Goal: Information Seeking & Learning: Learn about a topic

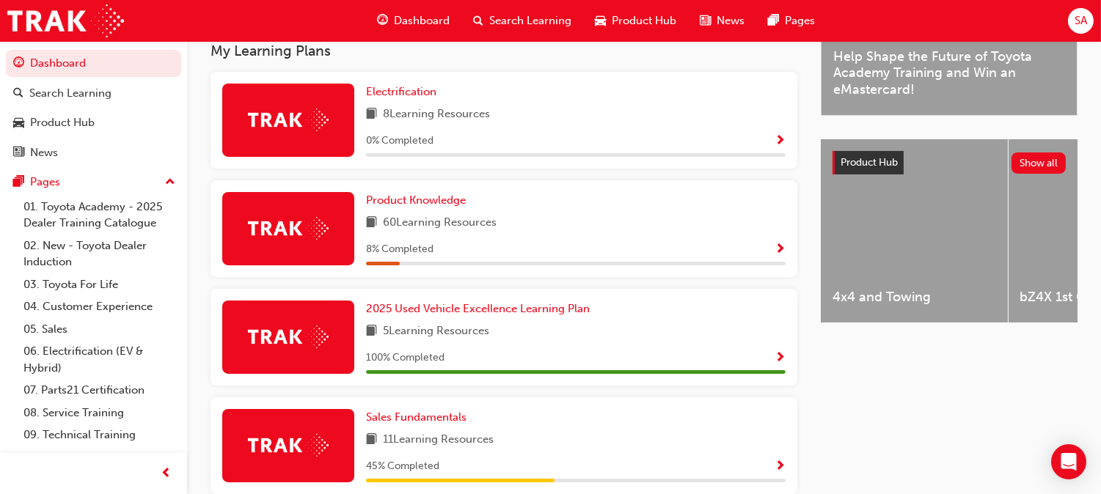
scroll to position [478, 0]
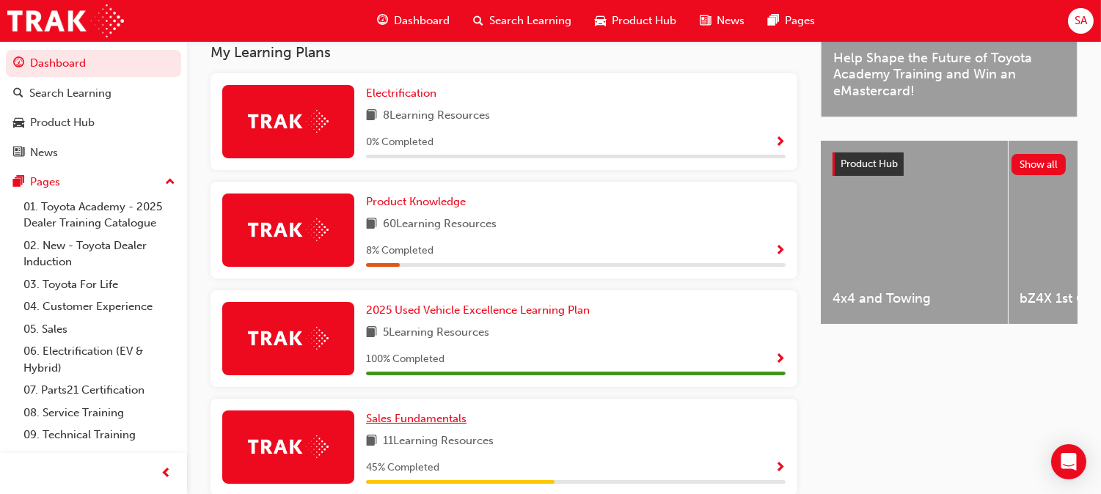
click at [467, 412] on span "Sales Fundamentals" at bounding box center [416, 418] width 100 height 13
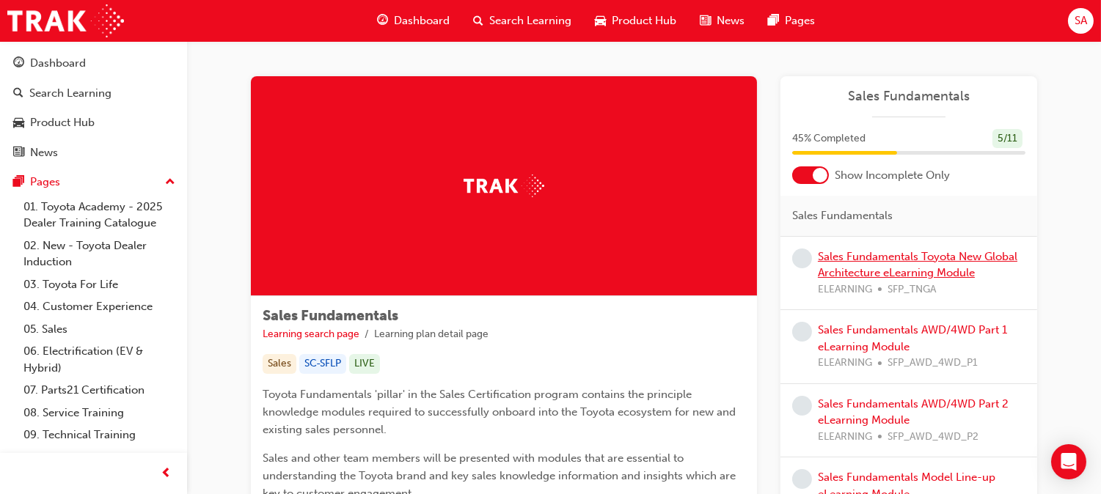
click at [861, 274] on link "Sales Fundamentals Toyota New Global Architecture eLearning Module" at bounding box center [918, 265] width 200 height 30
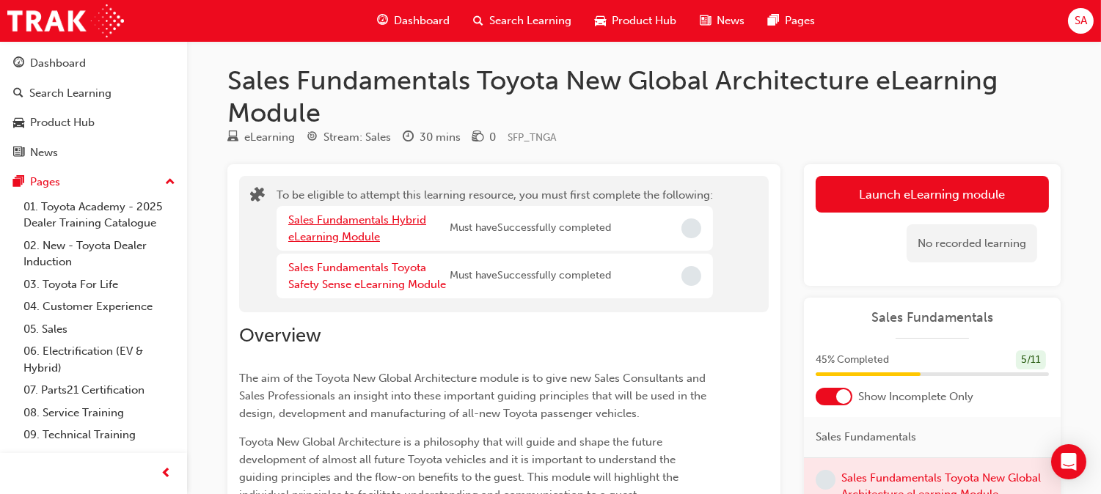
click at [314, 223] on link "Sales Fundamentals Hybrid eLearning Module" at bounding box center [357, 228] width 138 height 30
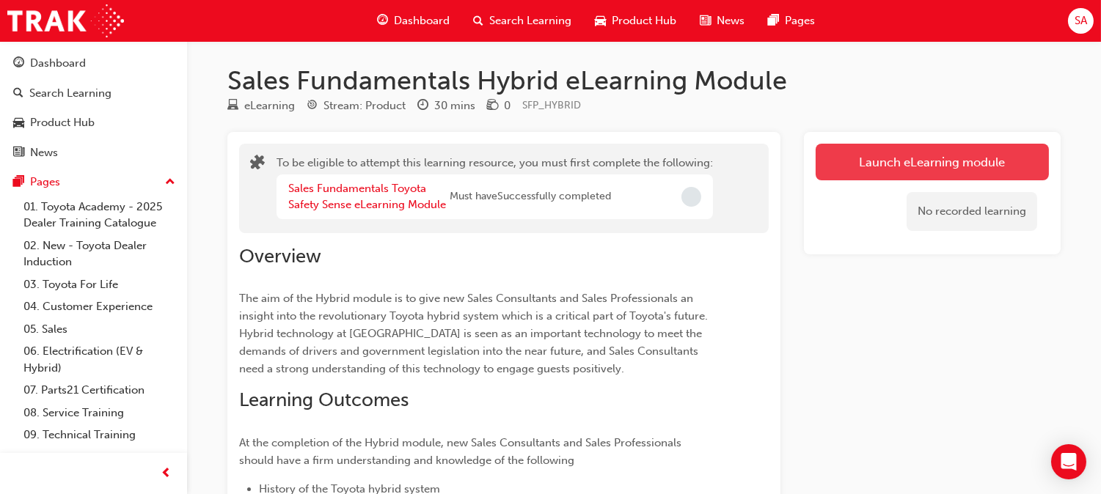
click at [908, 163] on button "Launch eLearning module" at bounding box center [932, 162] width 233 height 37
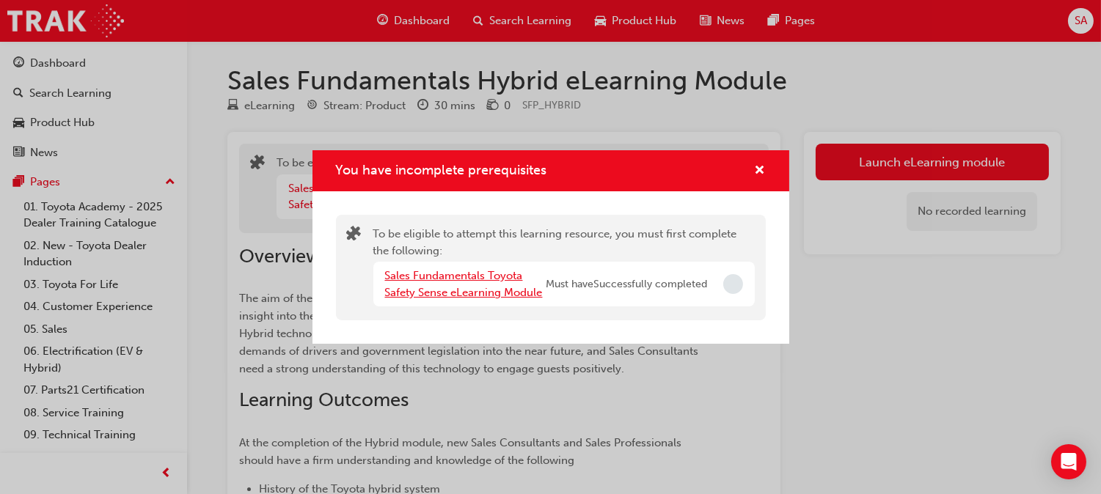
click at [412, 285] on link "Sales Fundamentals Toyota Safety Sense eLearning Module" at bounding box center [464, 284] width 158 height 30
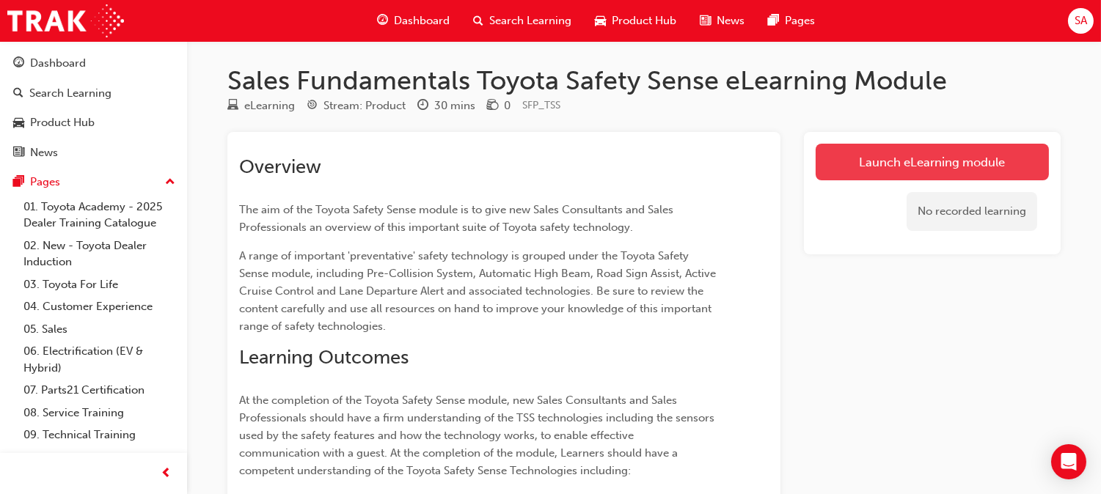
click at [866, 169] on link "Launch eLearning module" at bounding box center [932, 162] width 233 height 37
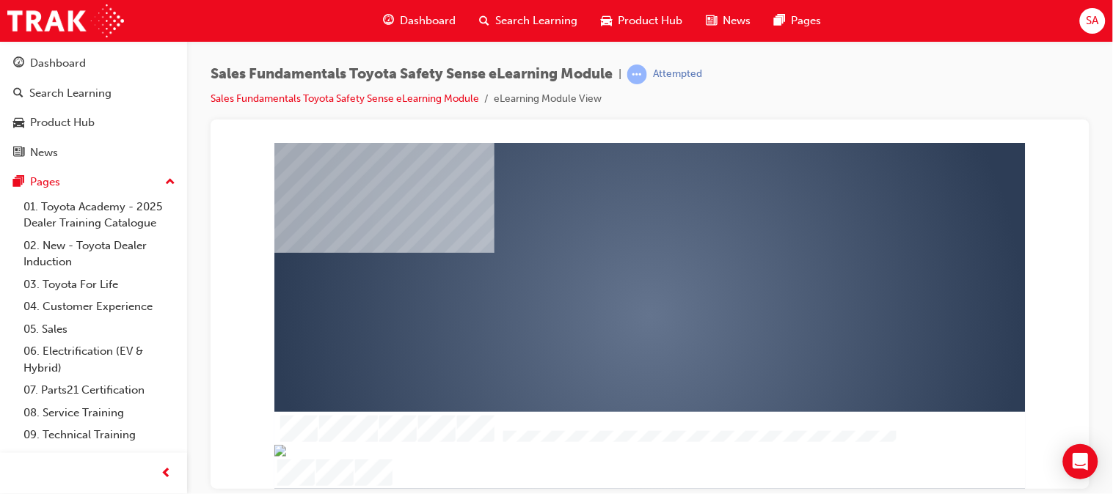
click at [607, 273] on div "play" at bounding box center [607, 273] width 0 height 0
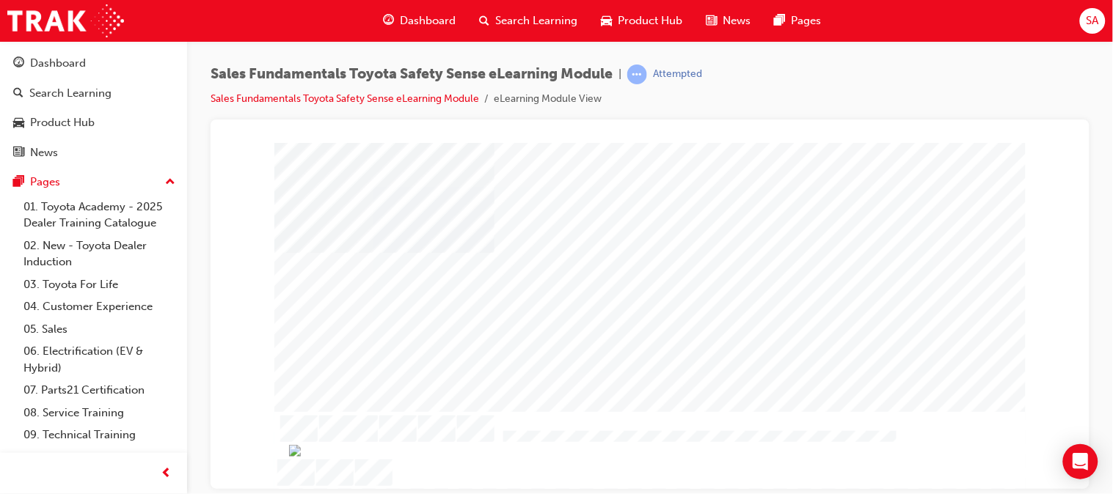
click at [1042, 306] on div at bounding box center [649, 315] width 855 height 346
click at [241, 296] on div at bounding box center [649, 315] width 855 height 346
click at [934, 445] on div at bounding box center [662, 385] width 799 height 503
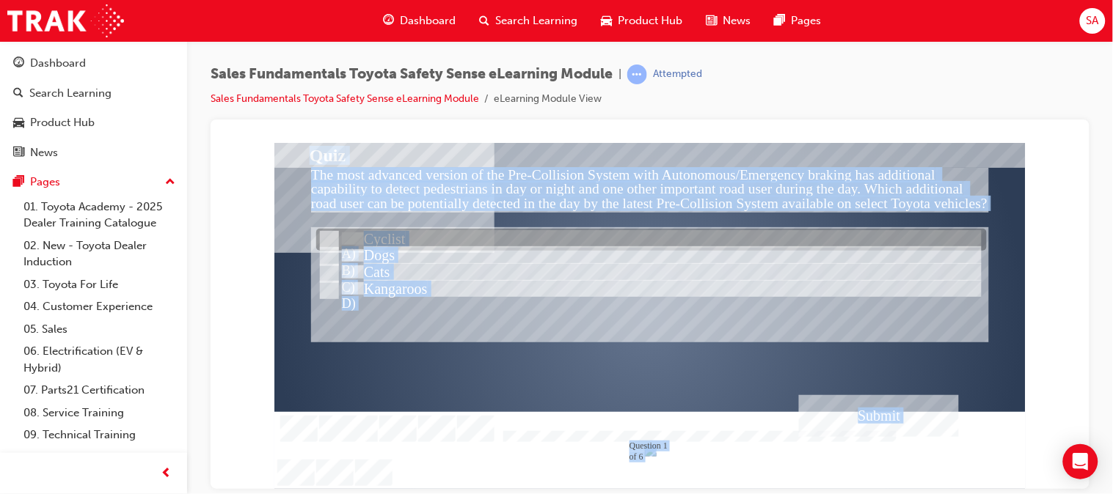
click at [323, 244] on input "Cyclist" at bounding box center [327, 241] width 16 height 16
radio input "true"
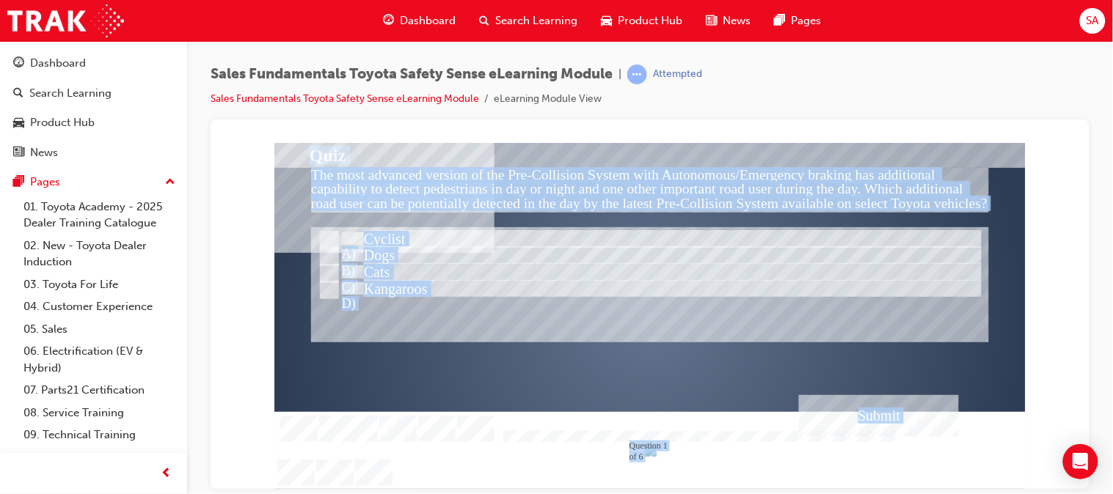
click at [844, 422] on div "Submit" at bounding box center [878, 416] width 160 height 42
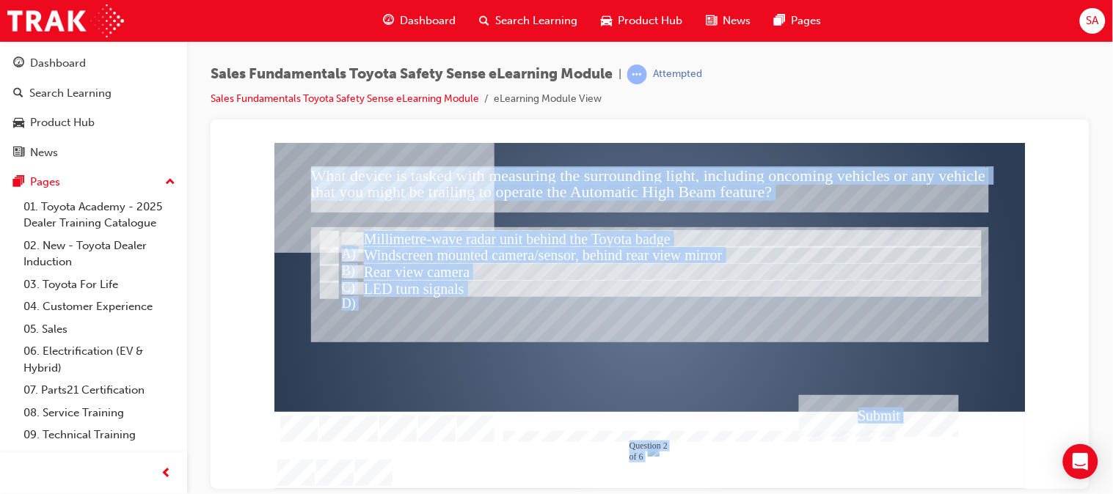
click at [428, 260] on div at bounding box center [649, 315] width 751 height 346
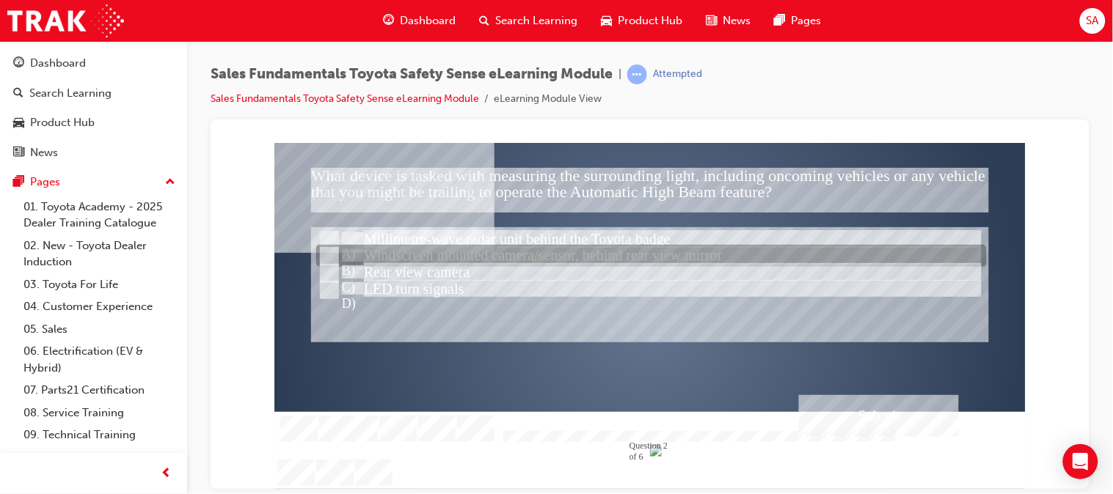
click at [326, 255] on input "Windscreen mounted camera/sensor, behind rear view mirror" at bounding box center [327, 257] width 16 height 16
radio input "true"
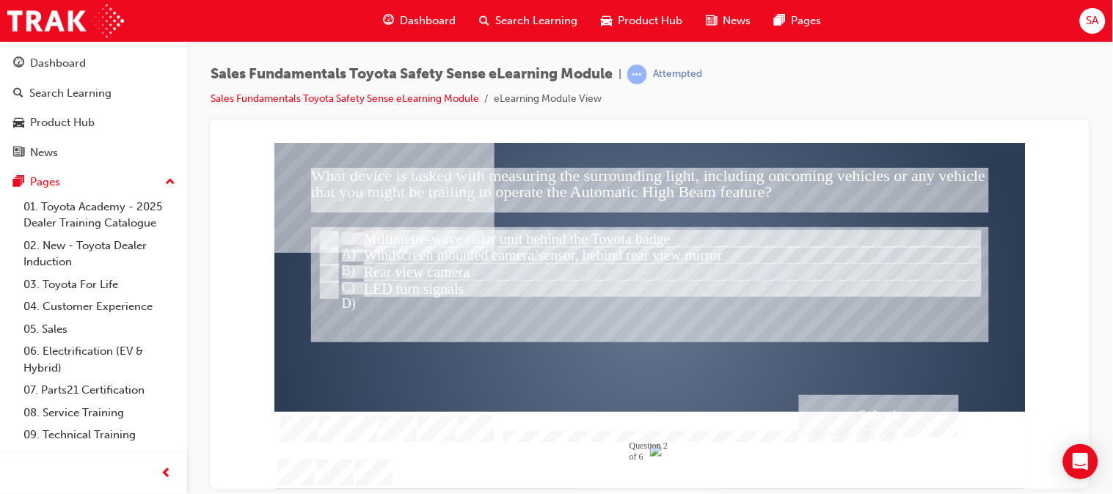
click at [954, 428] on div "Submit" at bounding box center [878, 416] width 160 height 42
click at [327, 272] on div at bounding box center [649, 315] width 751 height 346
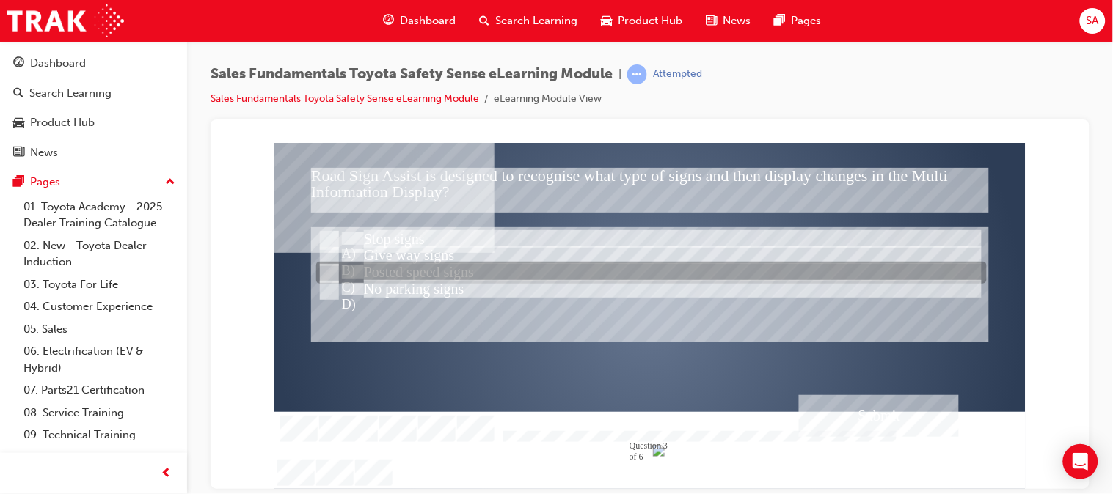
click at [321, 271] on input "Posted speed signs" at bounding box center [327, 274] width 16 height 16
radio input "true"
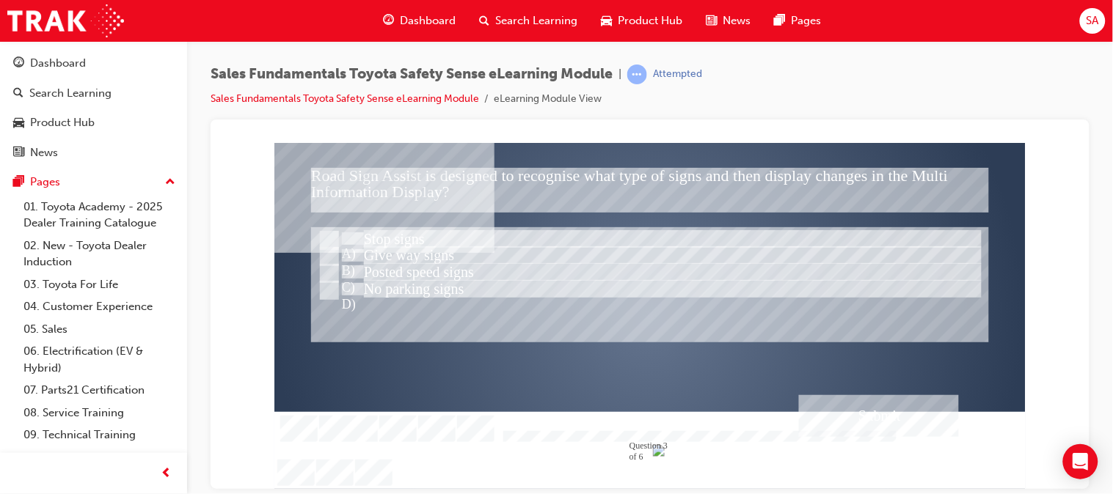
click at [819, 435] on div "Submit" at bounding box center [878, 416] width 160 height 42
click at [330, 295] on div at bounding box center [649, 315] width 751 height 346
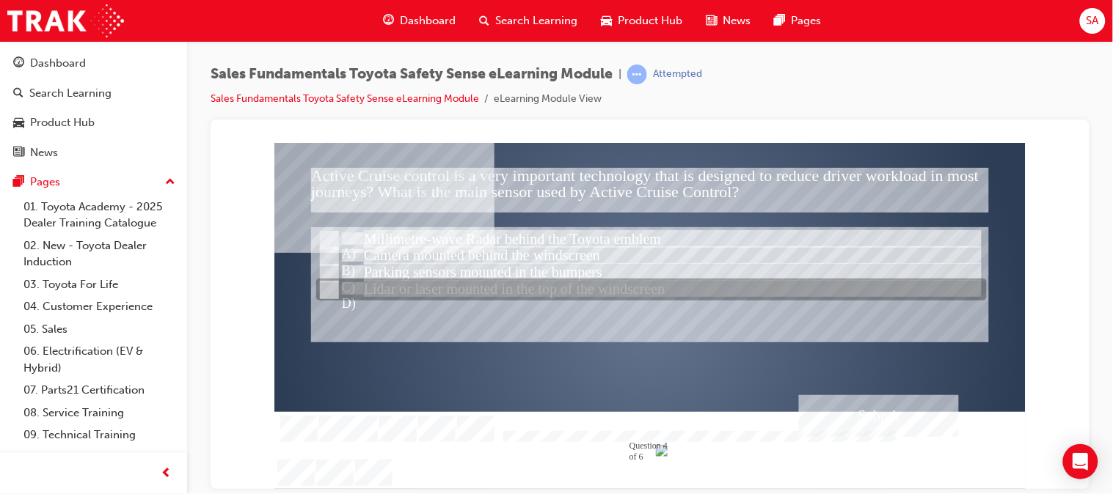
click at [332, 290] on input "Lidar or laser mounted in the top of the windscreen" at bounding box center [327, 290] width 16 height 16
radio input "true"
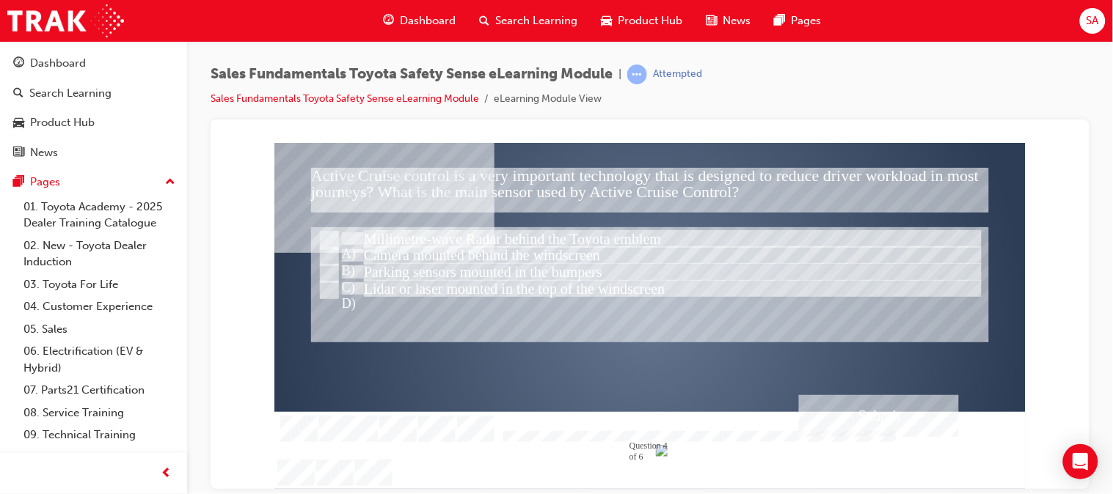
click at [911, 408] on div "Submit" at bounding box center [878, 416] width 160 height 42
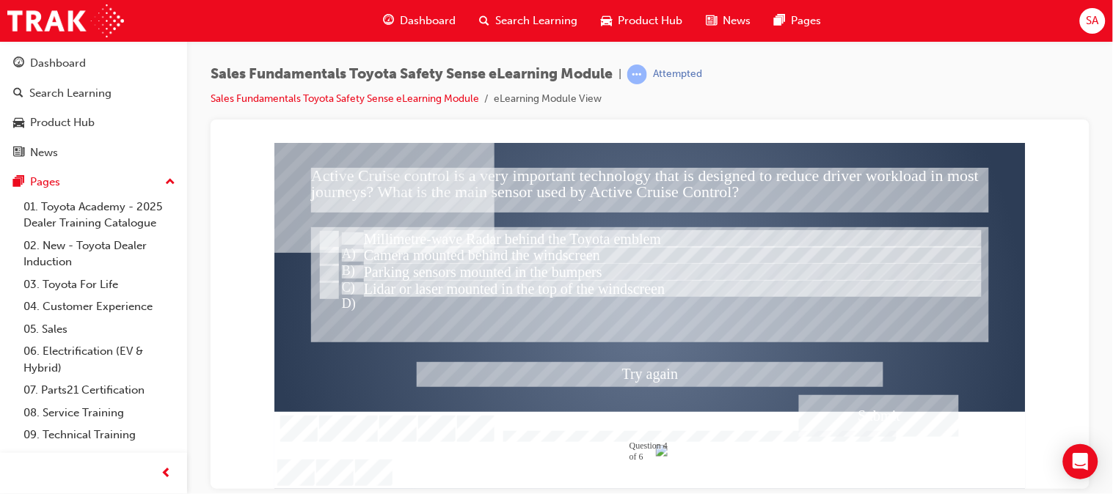
click at [322, 254] on div at bounding box center [649, 315] width 751 height 346
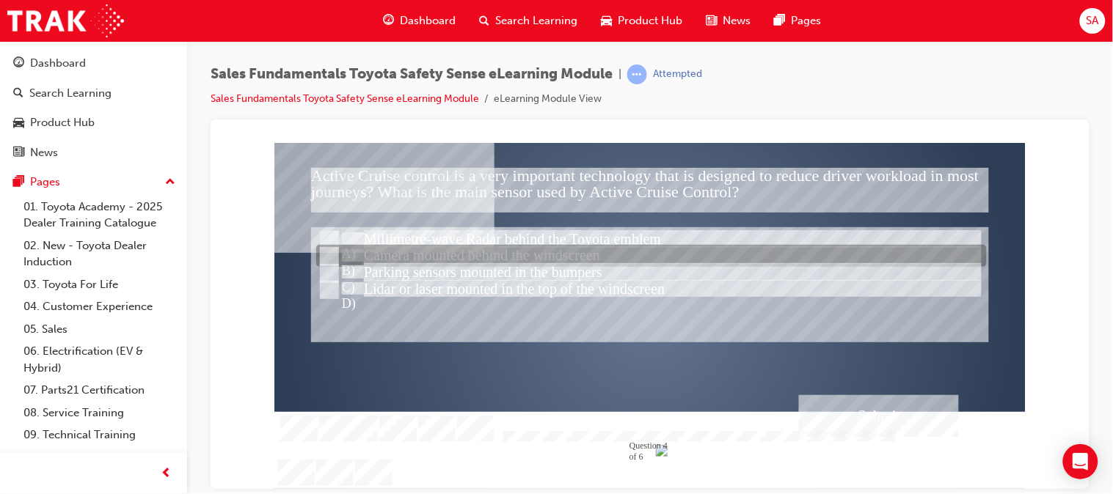
click at [327, 255] on input "Camera mounted behind the windscreen" at bounding box center [327, 257] width 16 height 16
radio input "true"
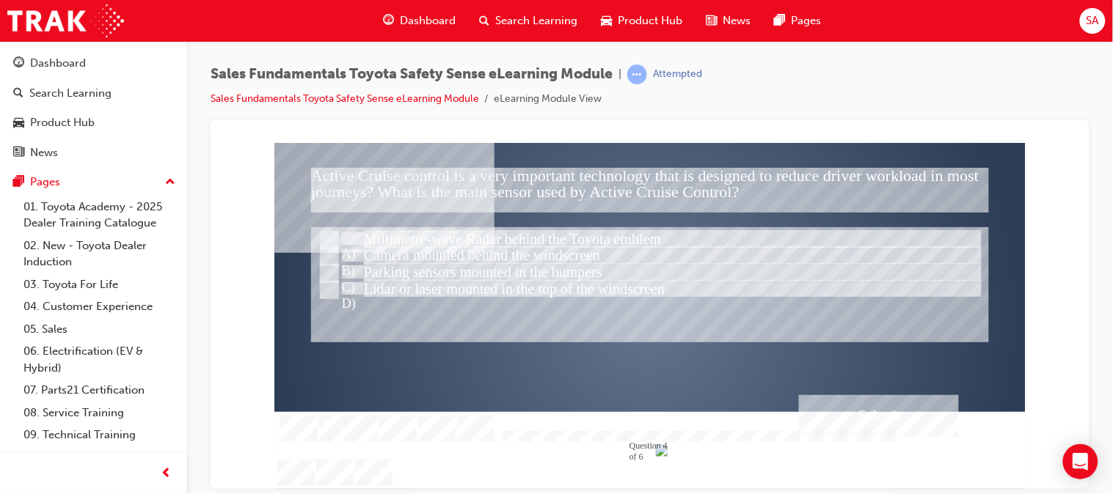
click at [874, 419] on div "Submit" at bounding box center [878, 416] width 160 height 42
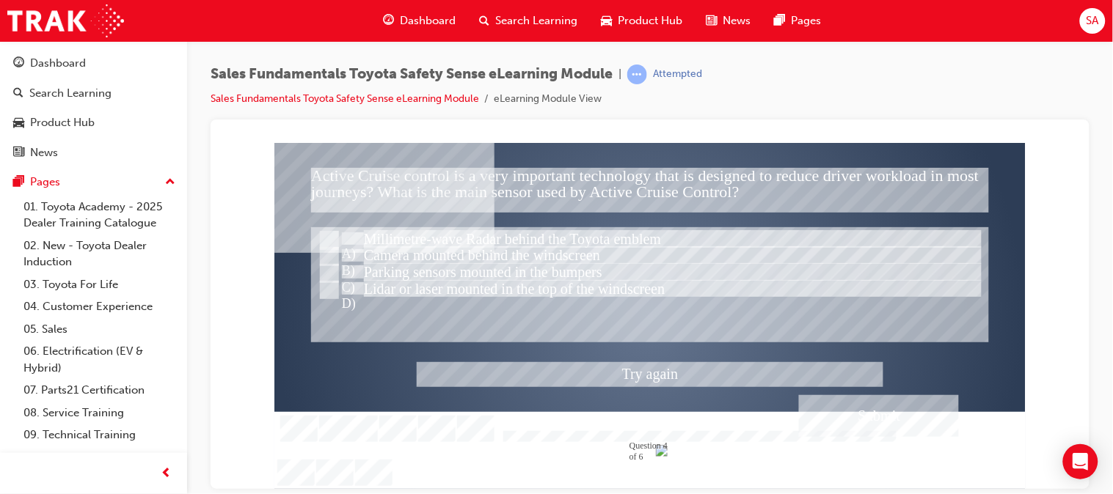
click at [327, 234] on div at bounding box center [649, 315] width 751 height 346
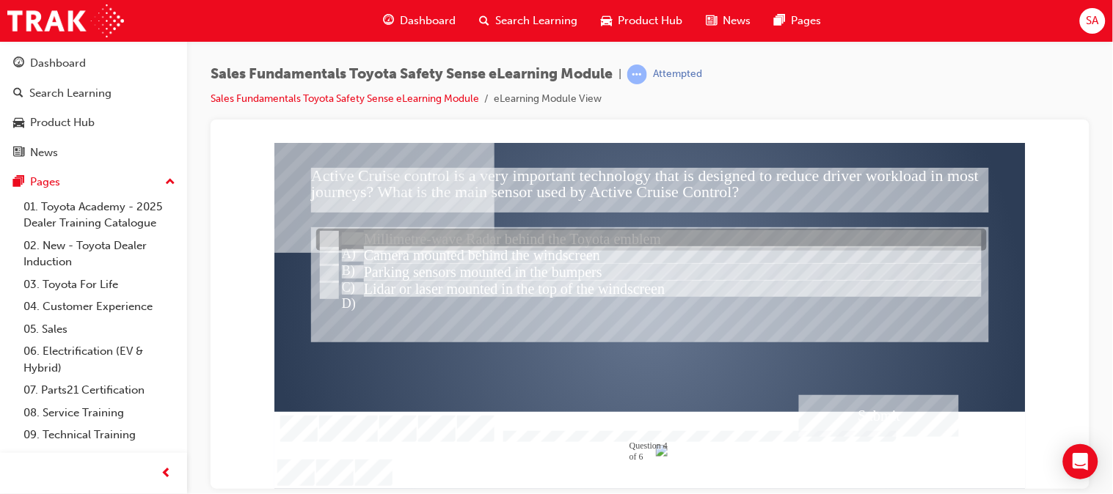
click at [325, 241] on input "Millimetre-wave Radar behind the Toyota emblem" at bounding box center [327, 241] width 16 height 16
radio input "true"
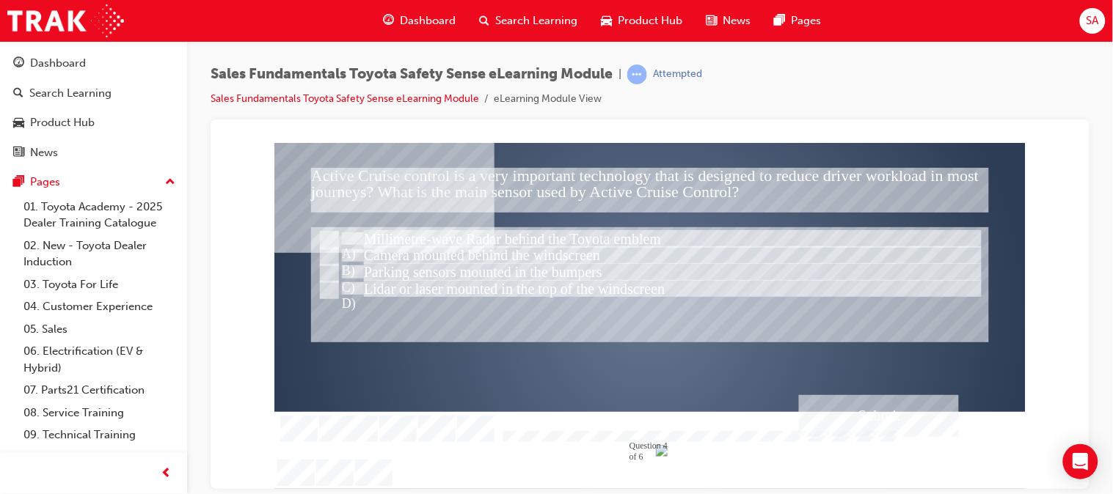
click at [860, 402] on div "Submit" at bounding box center [878, 416] width 160 height 42
click at [329, 256] on div at bounding box center [649, 315] width 751 height 346
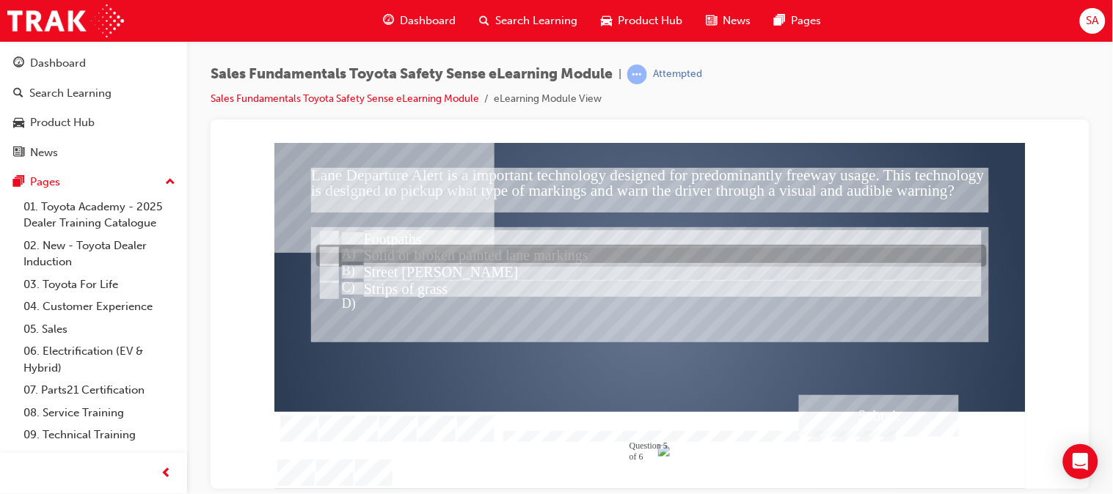
click at [329, 256] on input "Solid or broken painted lane markings" at bounding box center [327, 257] width 16 height 16
radio input "true"
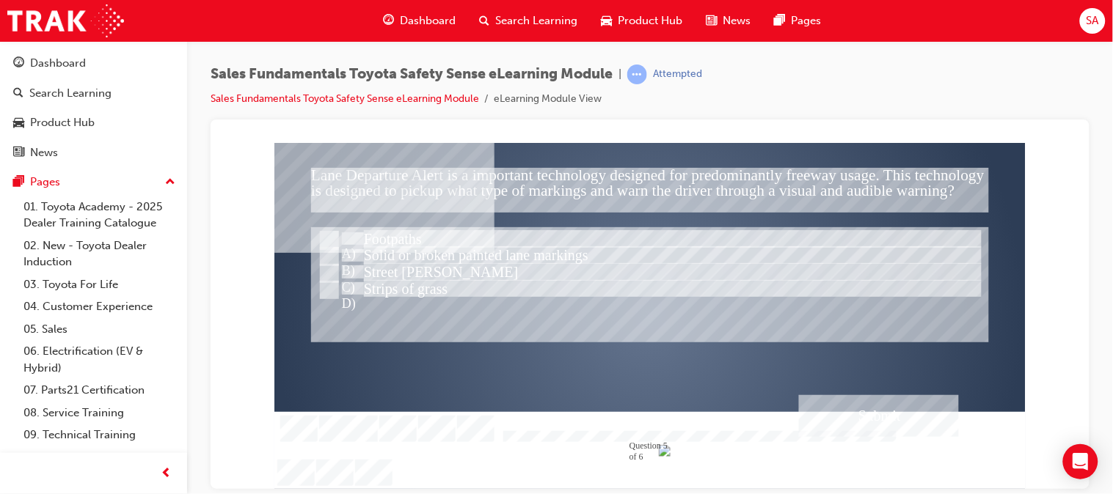
click at [897, 406] on div "Submit" at bounding box center [878, 416] width 160 height 42
click at [323, 239] on div at bounding box center [649, 315] width 751 height 346
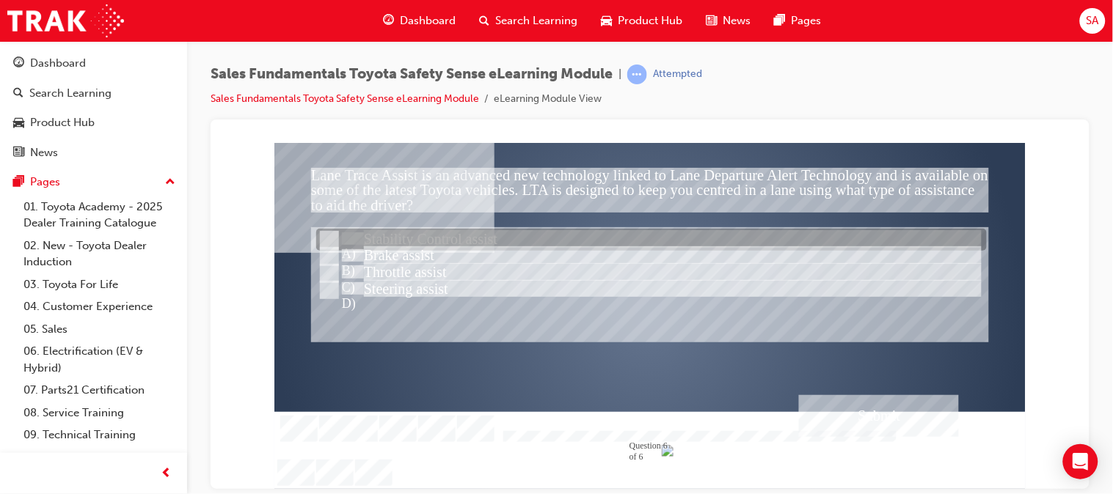
click at [330, 241] on input "Stability Control assist" at bounding box center [327, 241] width 16 height 16
radio input "true"
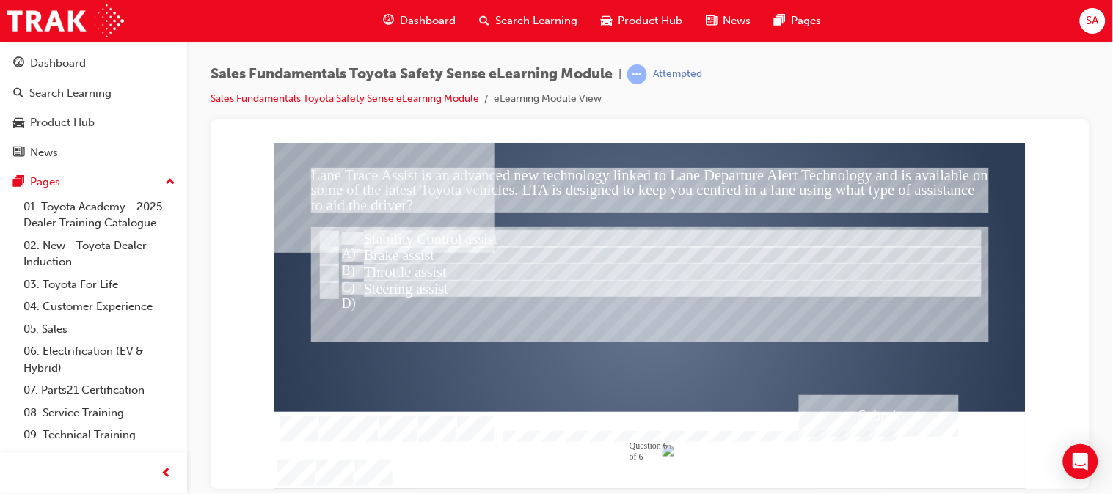
click at [846, 401] on div "Submit" at bounding box center [878, 416] width 160 height 42
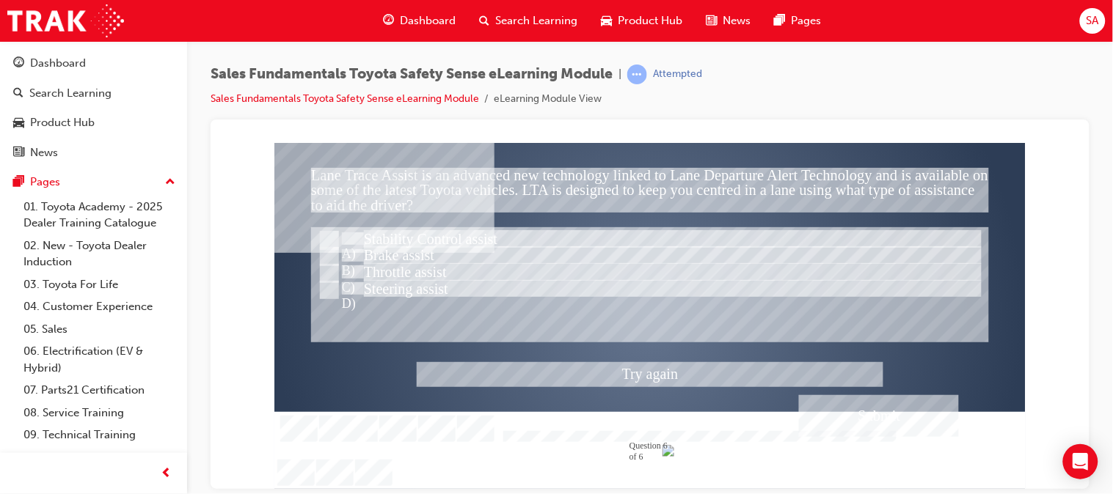
click at [328, 255] on div at bounding box center [649, 315] width 751 height 346
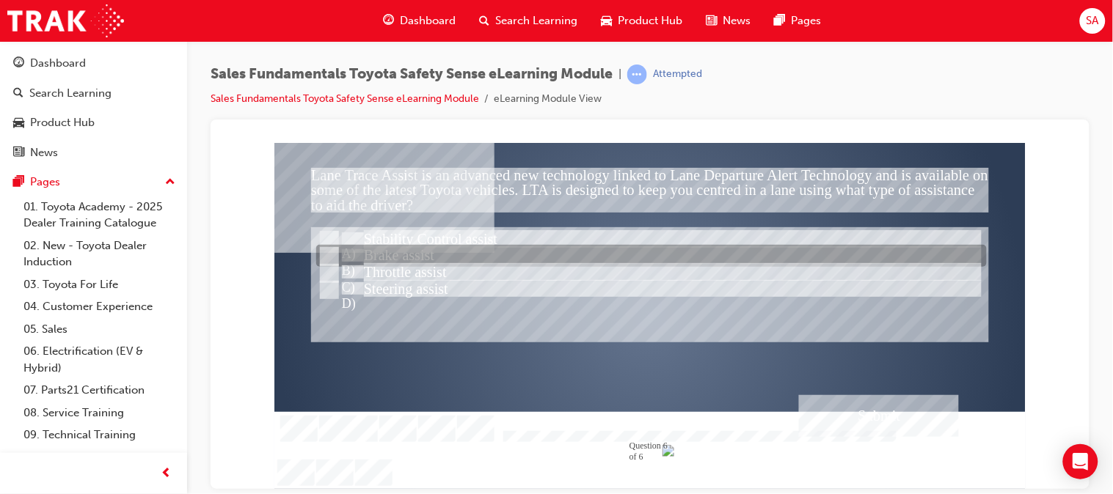
click at [328, 255] on input "Brake assist" at bounding box center [327, 257] width 16 height 16
radio input "true"
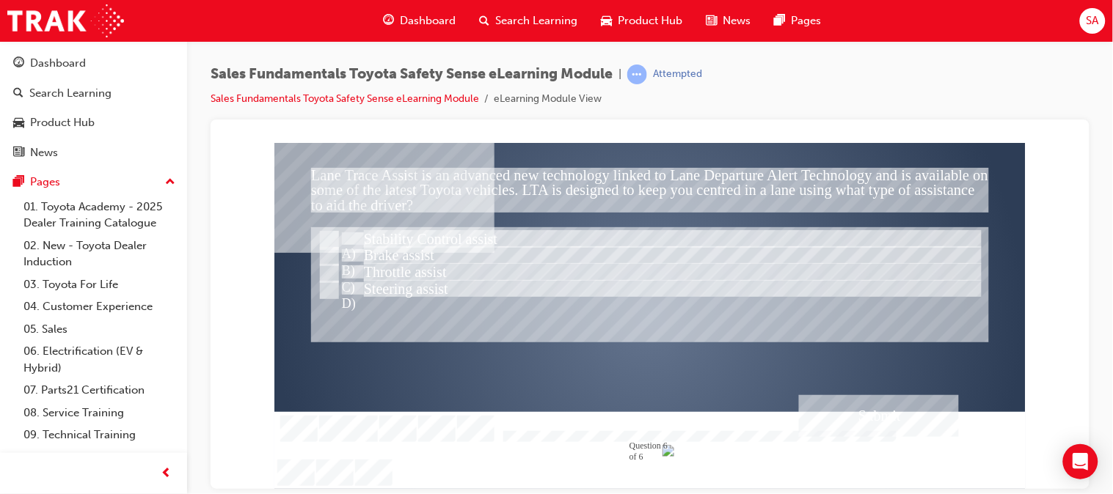
click at [841, 416] on div "Submit" at bounding box center [878, 416] width 160 height 42
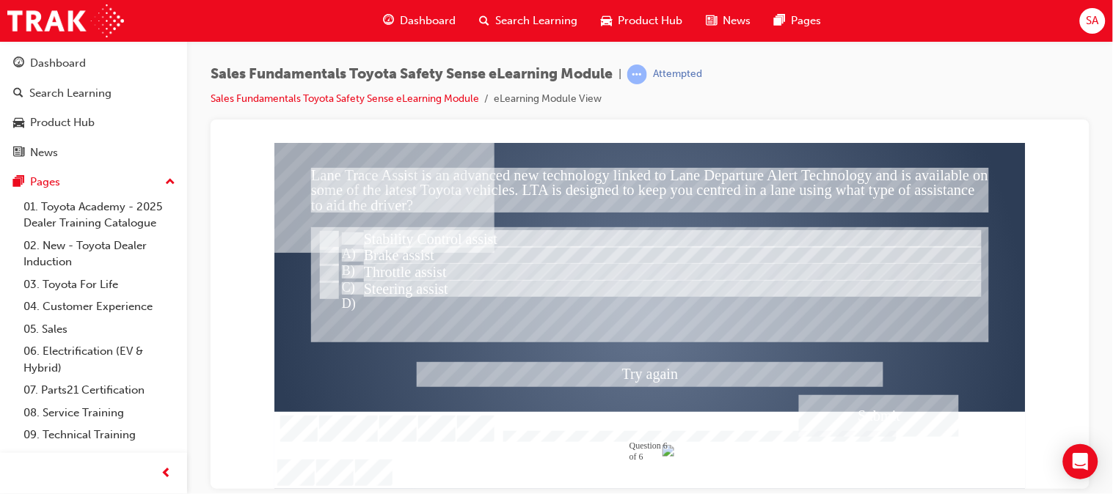
click at [330, 272] on div at bounding box center [649, 315] width 751 height 346
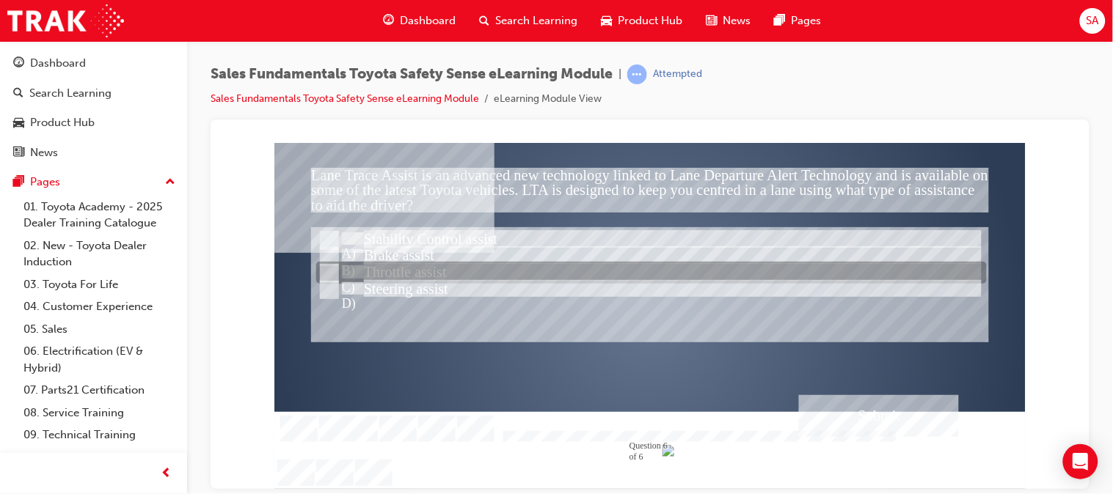
click at [330, 272] on input "Throttle assist" at bounding box center [327, 274] width 16 height 16
radio input "true"
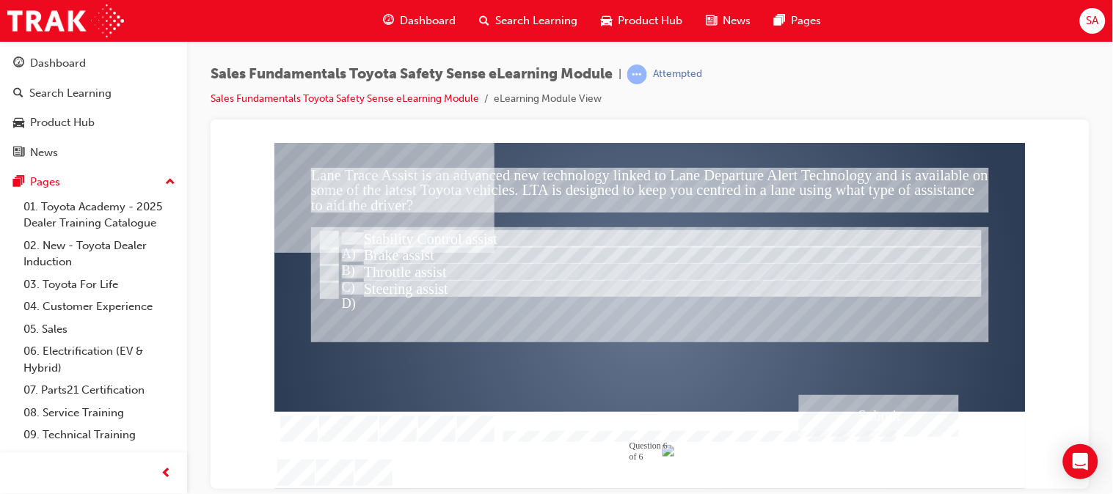
click at [839, 396] on div "Submit" at bounding box center [878, 416] width 160 height 42
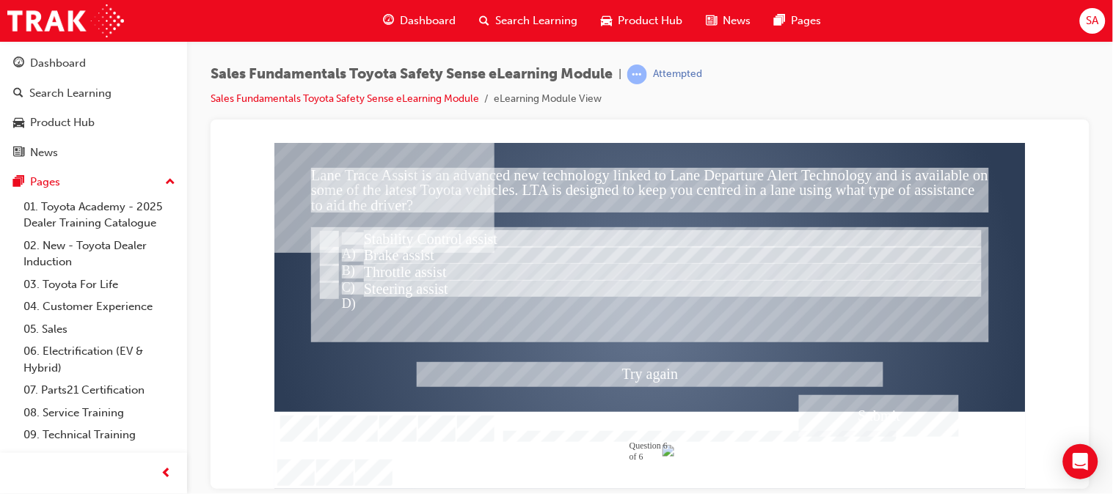
click at [326, 287] on div at bounding box center [649, 315] width 751 height 346
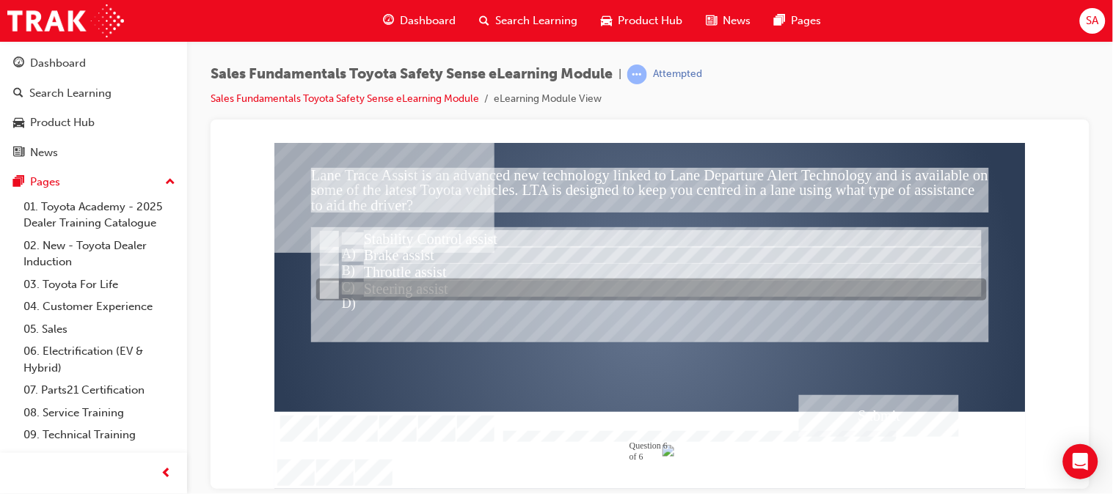
click at [326, 287] on input "Steering assist" at bounding box center [327, 290] width 16 height 16
radio input "true"
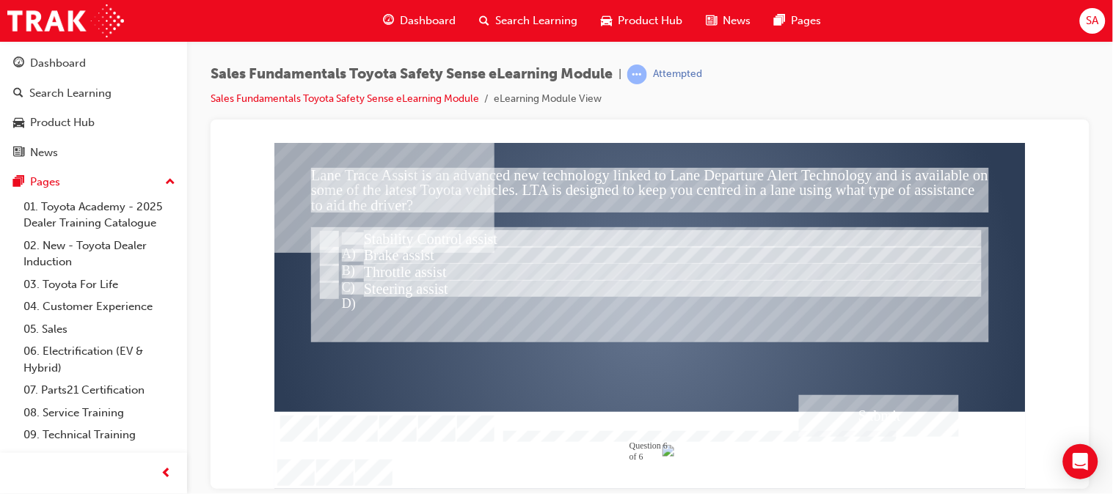
click at [847, 405] on div "Submit" at bounding box center [878, 416] width 160 height 42
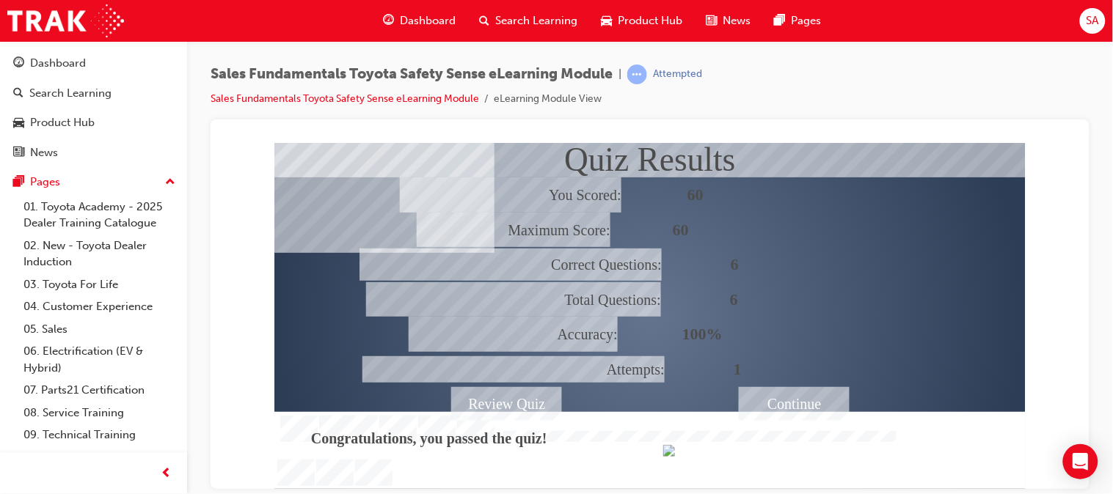
click at [769, 410] on div at bounding box center [649, 315] width 751 height 346
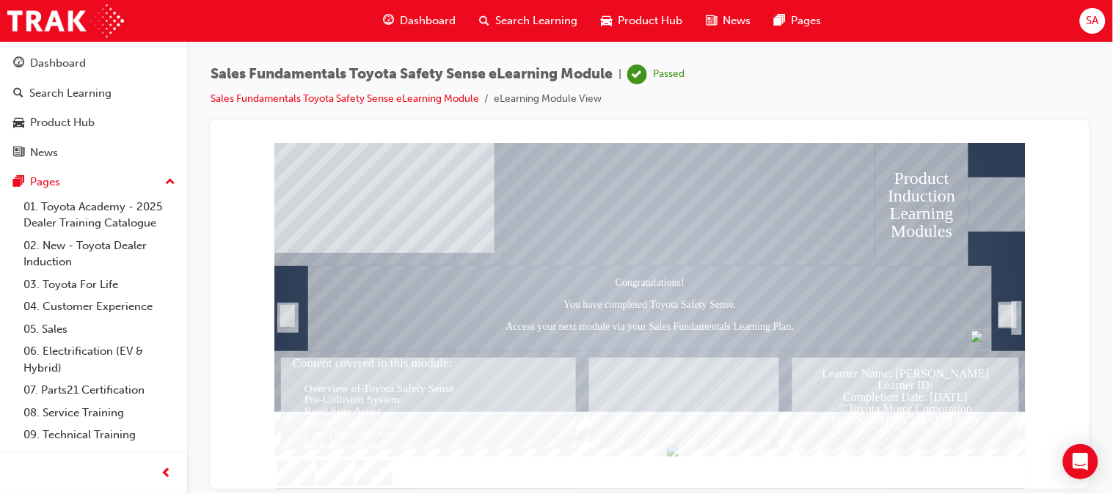
click at [437, 20] on span "Dashboard" at bounding box center [428, 20] width 56 height 17
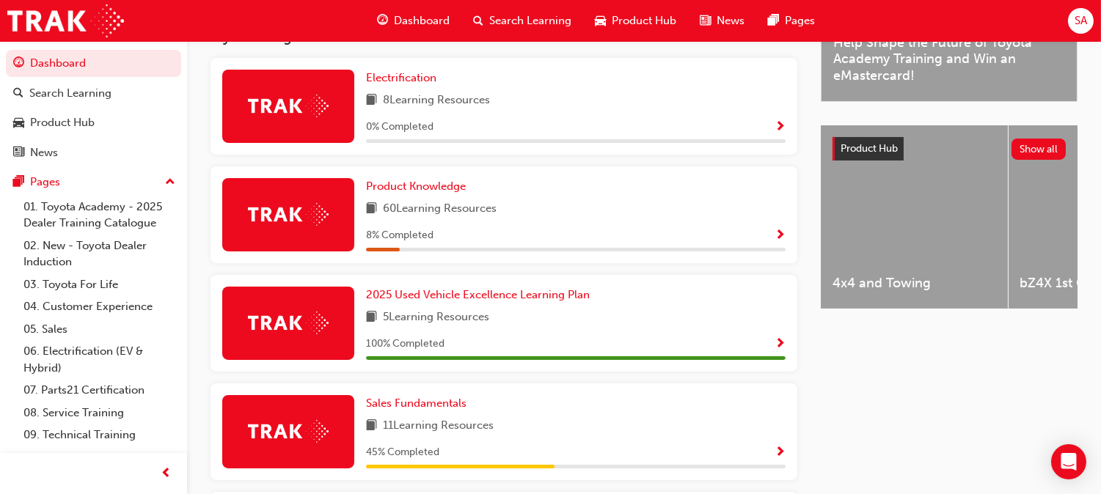
scroll to position [494, 0]
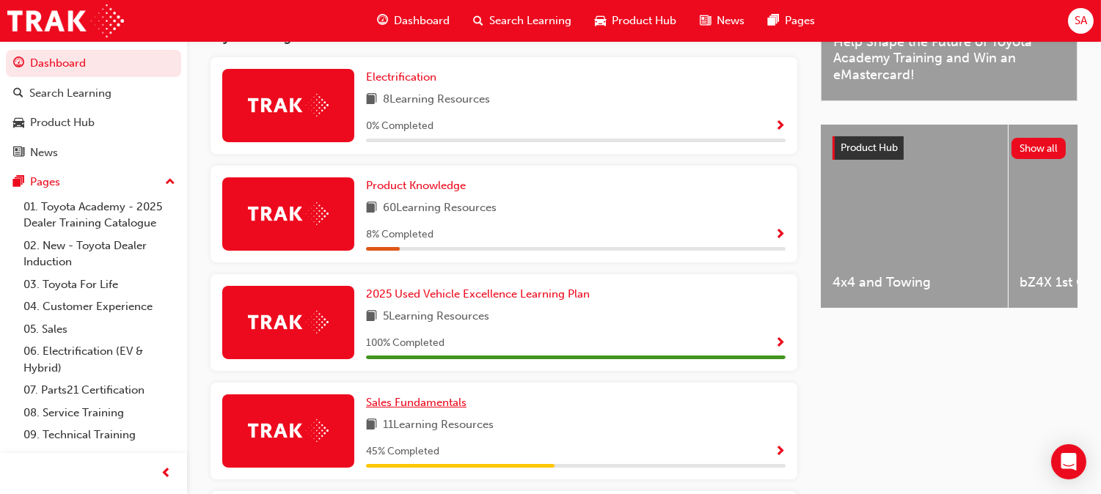
click at [467, 396] on span "Sales Fundamentals" at bounding box center [416, 402] width 100 height 13
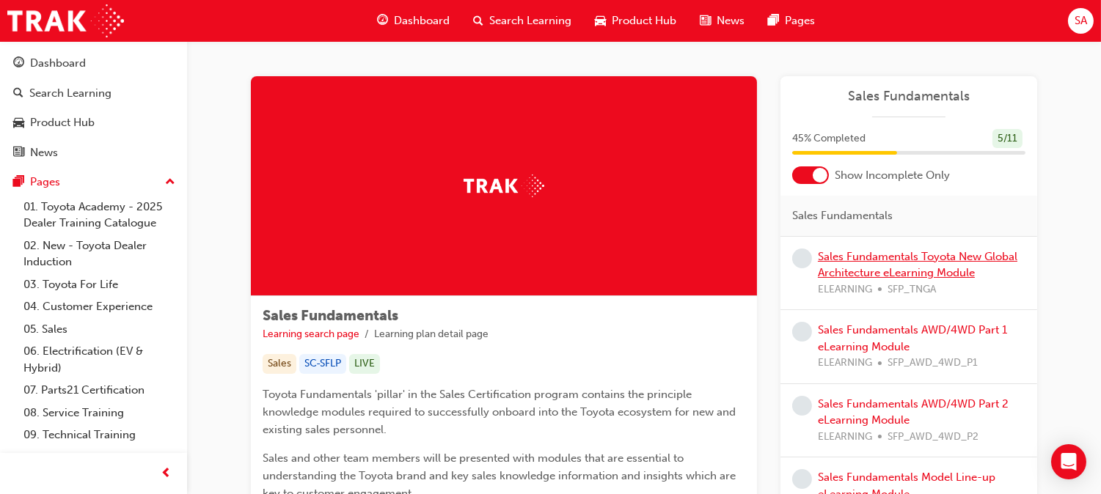
click at [876, 260] on link "Sales Fundamentals Toyota New Global Architecture eLearning Module" at bounding box center [918, 265] width 200 height 30
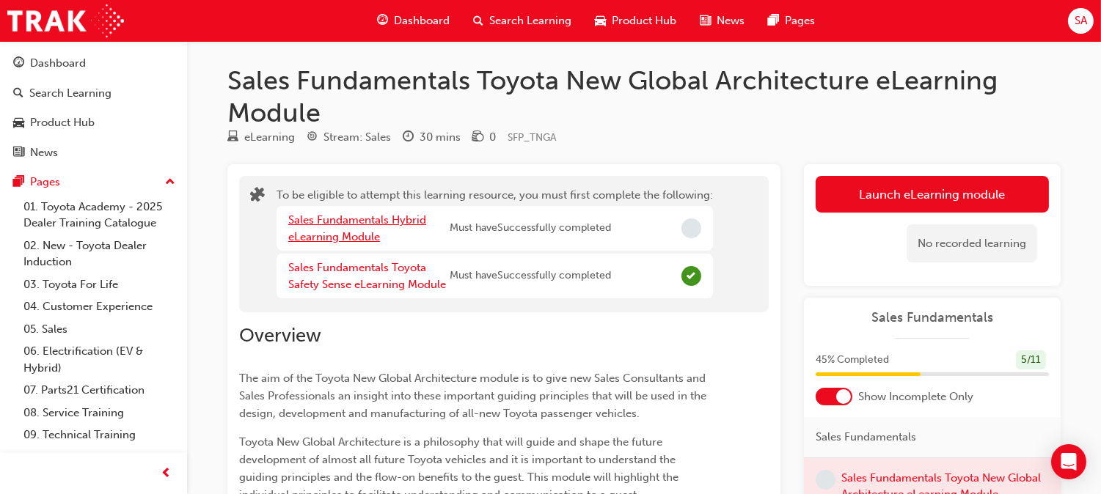
click at [362, 237] on link "Sales Fundamentals Hybrid eLearning Module" at bounding box center [357, 228] width 138 height 30
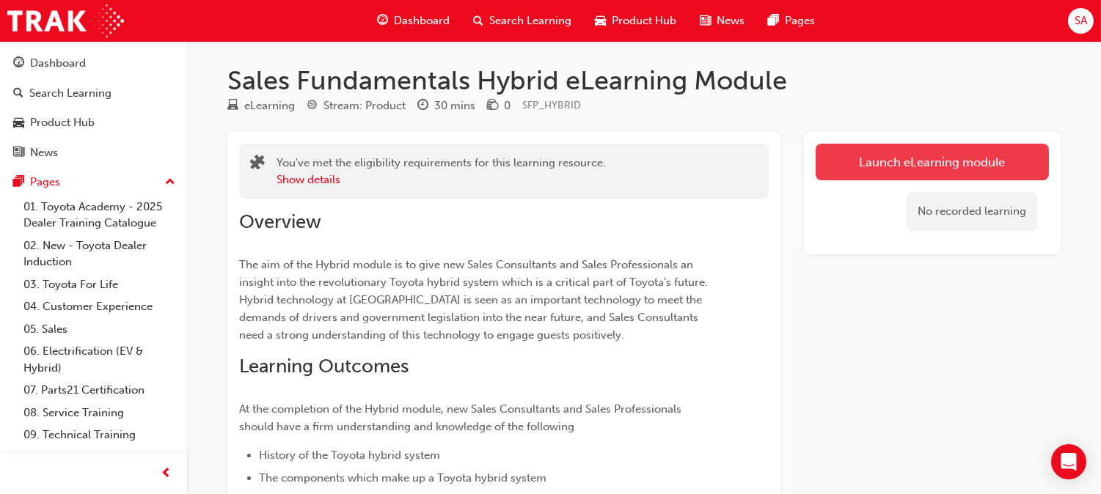
click at [885, 171] on link "Launch eLearning module" at bounding box center [932, 162] width 233 height 37
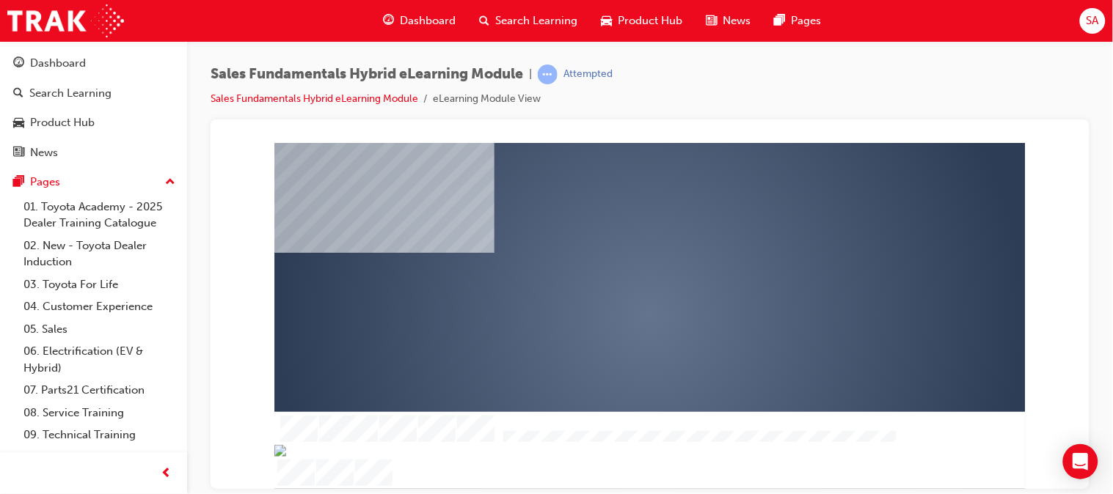
click at [607, 273] on div "play" at bounding box center [607, 273] width 0 height 0
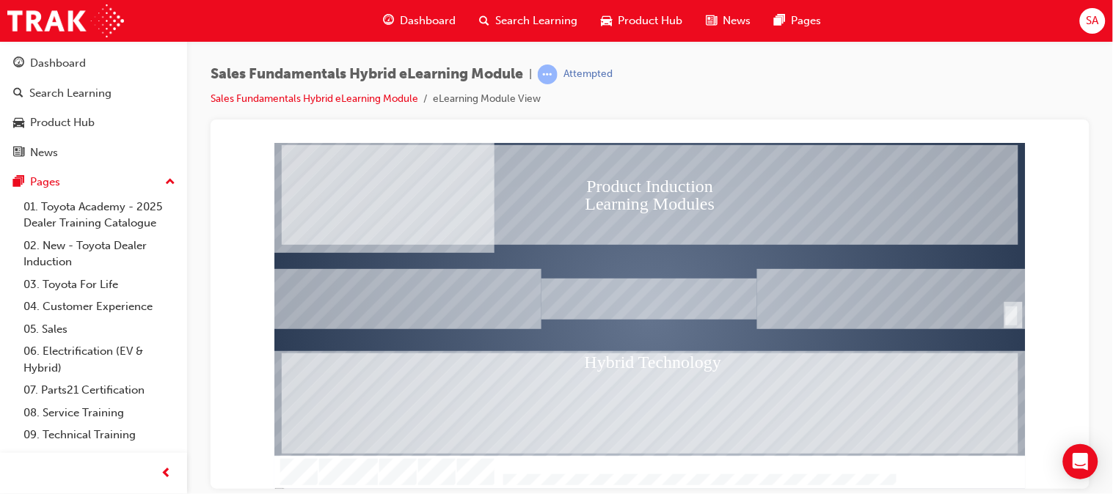
click at [1011, 321] on div "SmartShape" at bounding box center [1010, 315] width 15 height 22
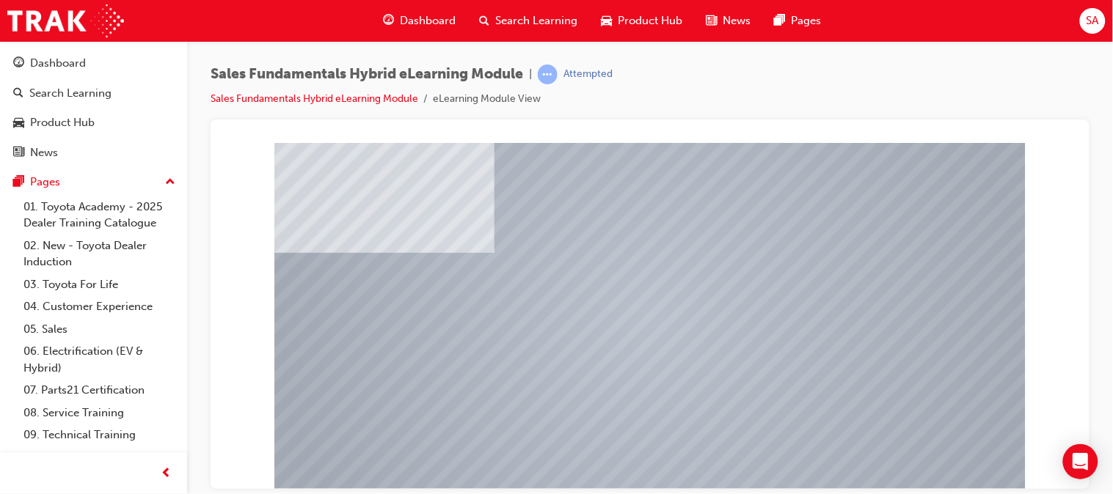
click at [648, 96] on div "Sales Fundamentals Hybrid eLearning Module | Attempted Sales Fundamentals Hybri…" at bounding box center [650, 92] width 879 height 55
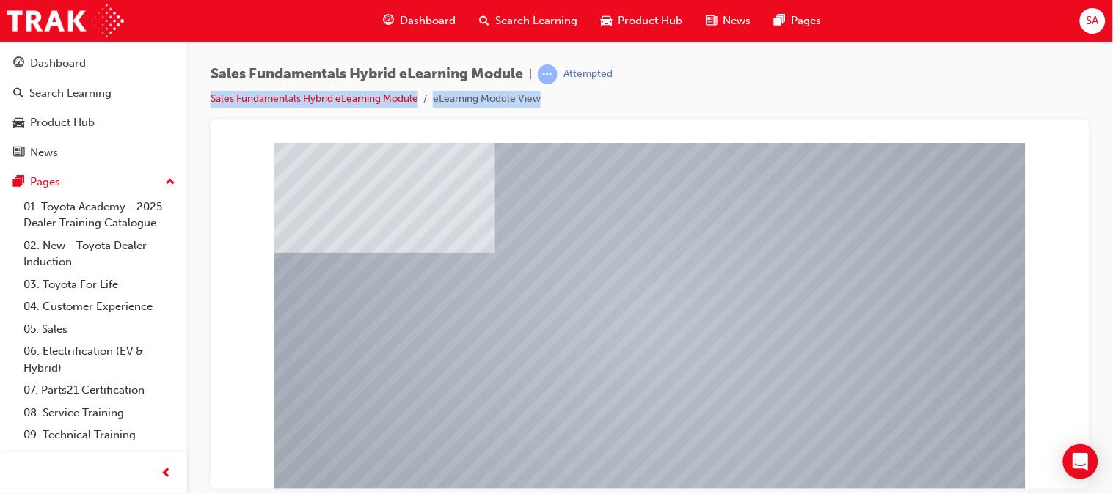
drag, startPoint x: 708, startPoint y: 101, endPoint x: 698, endPoint y: -35, distance: 136.8
click at [698, 0] on html "Your version of Internet Explorer is outdated and not supported. Please upgrade…" at bounding box center [556, 247] width 1113 height 494
click at [700, 84] on div "Sales Fundamentals Hybrid eLearning Module | Attempted Sales Fundamentals Hybri…" at bounding box center [650, 92] width 879 height 55
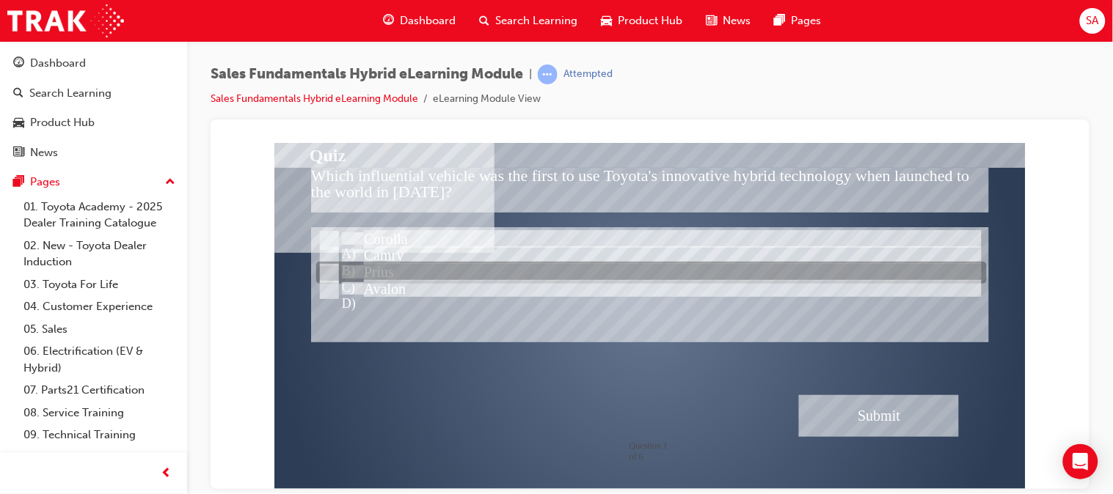
click at [363, 270] on div at bounding box center [650, 274] width 670 height 22
radio input "true"
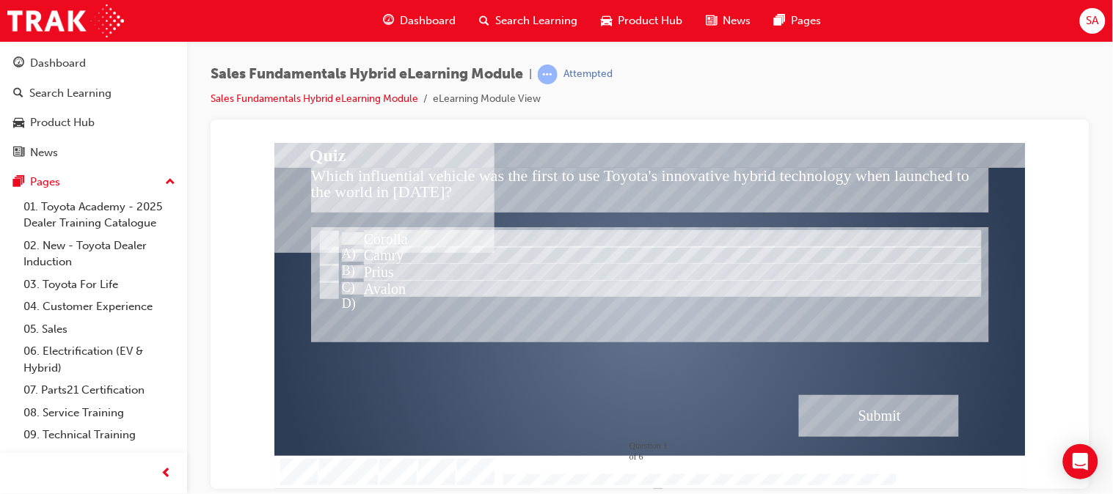
click at [846, 409] on div "Submit" at bounding box center [878, 416] width 160 height 42
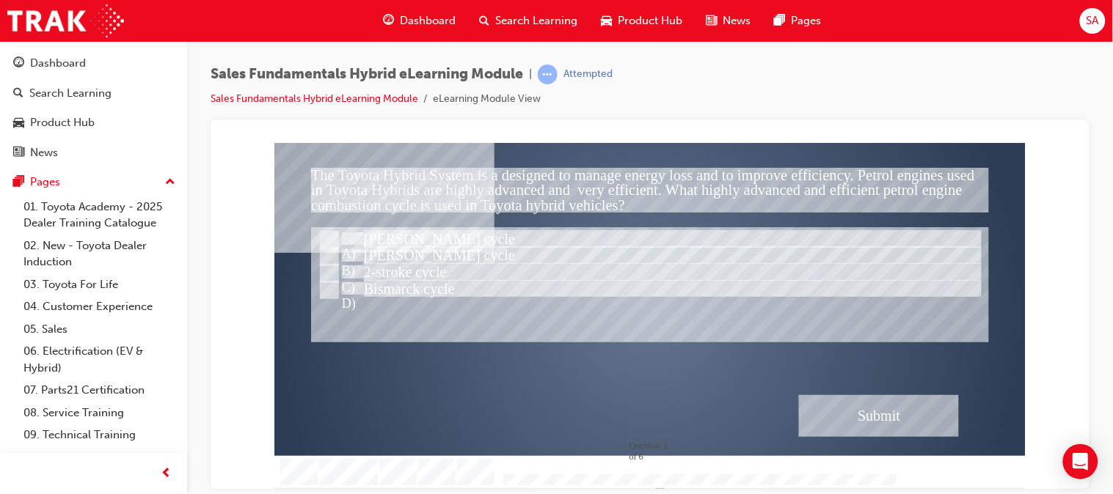
click at [330, 263] on div at bounding box center [649, 315] width 751 height 346
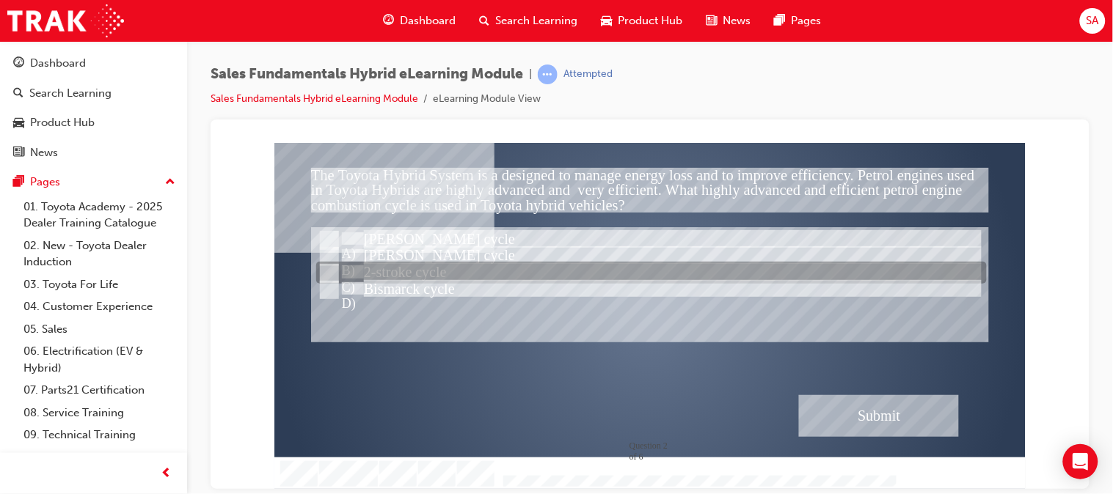
click at [330, 273] on input "2-stroke cycle" at bounding box center [327, 274] width 16 height 16
radio input "true"
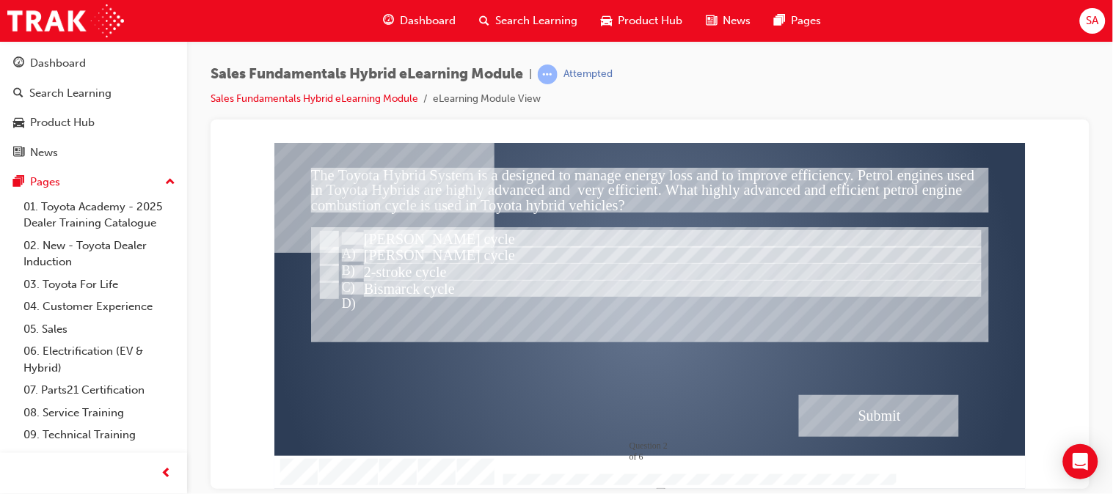
click at [879, 411] on div "Submit" at bounding box center [878, 416] width 160 height 42
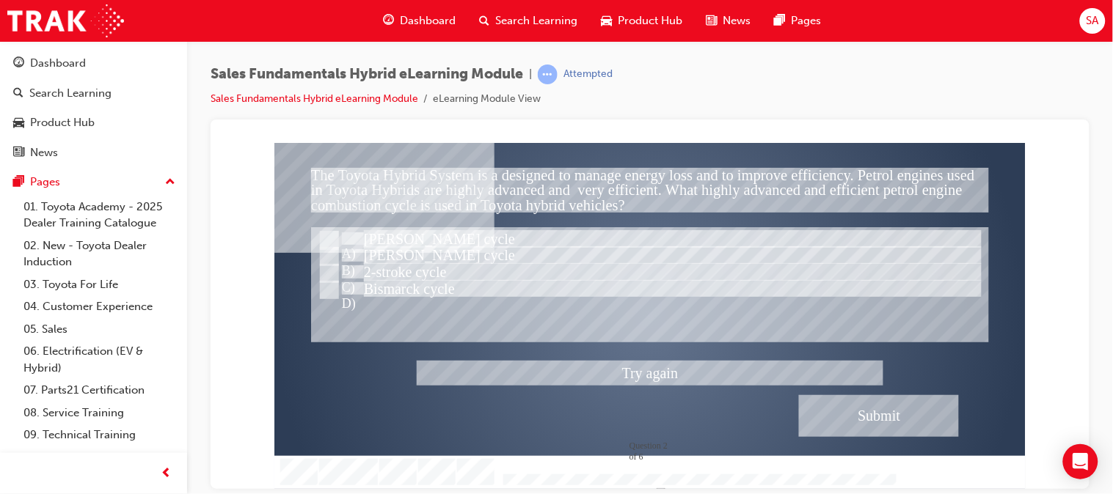
click at [326, 238] on div at bounding box center [649, 315] width 751 height 346
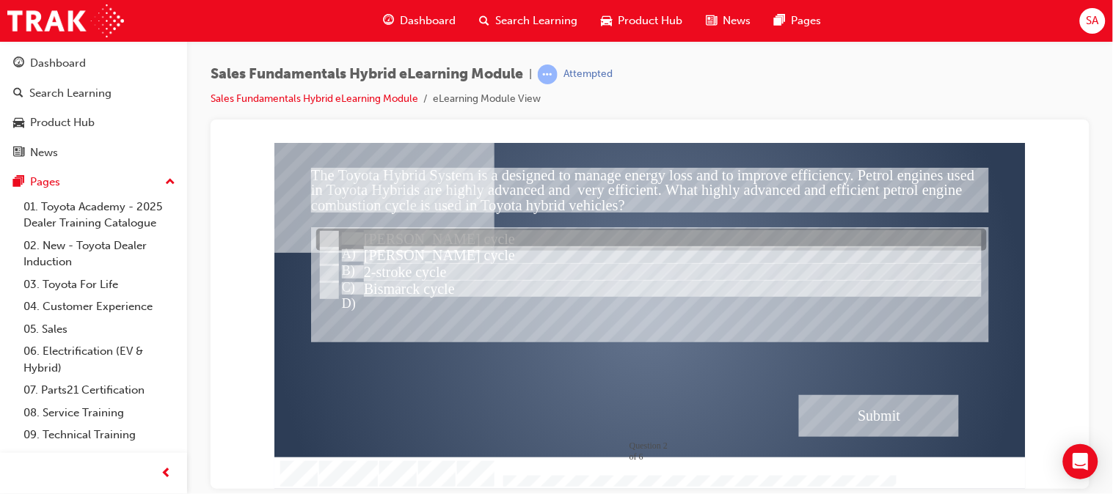
click at [327, 241] on input "Otto cycle" at bounding box center [327, 241] width 16 height 16
radio input "true"
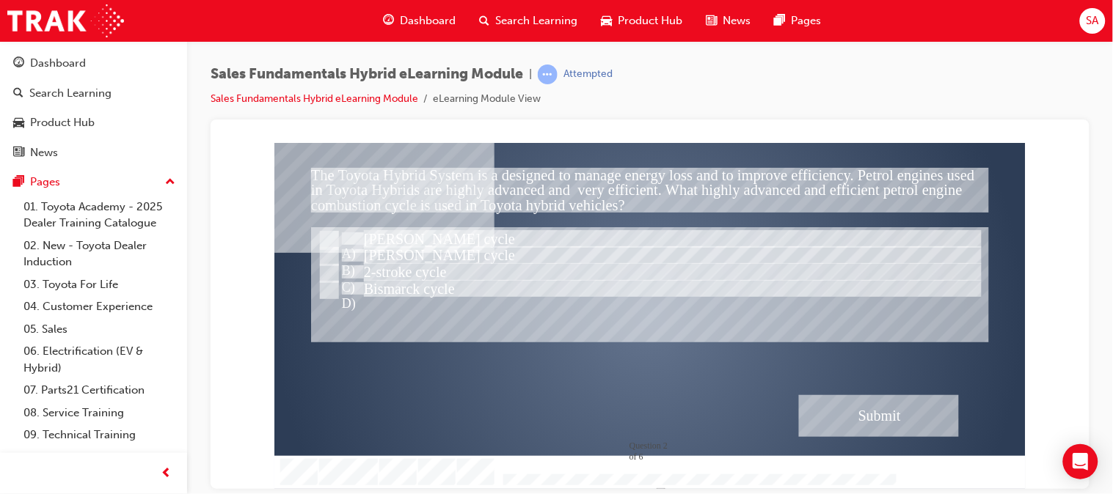
click at [809, 395] on div "Submit" at bounding box center [878, 416] width 160 height 42
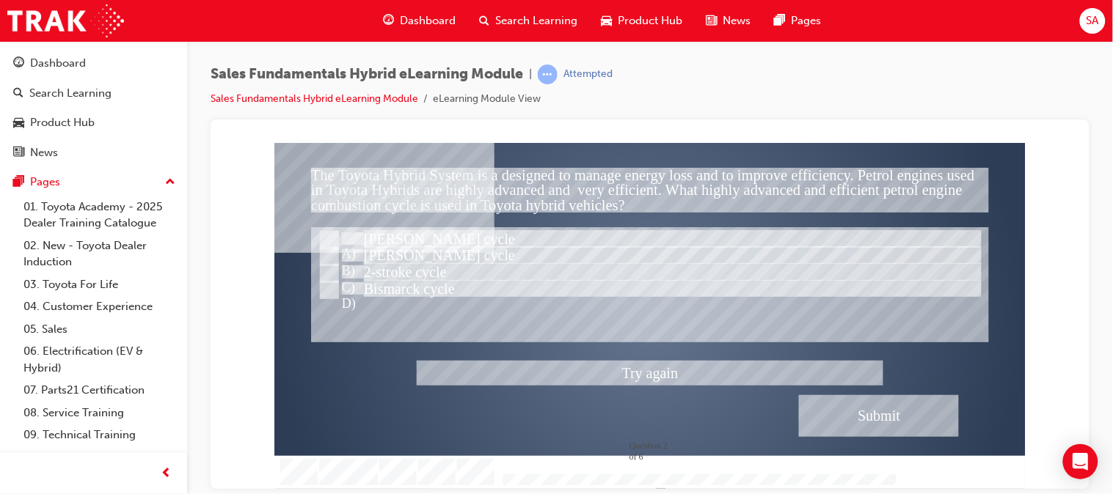
click at [338, 255] on div at bounding box center [649, 315] width 751 height 346
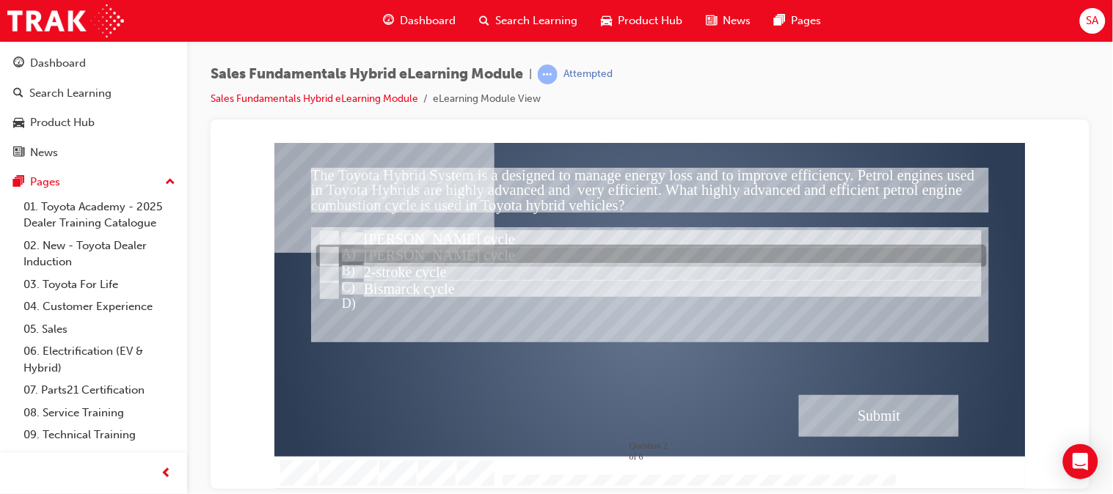
click at [328, 257] on input "Atkinson cycle" at bounding box center [327, 257] width 16 height 16
radio input "true"
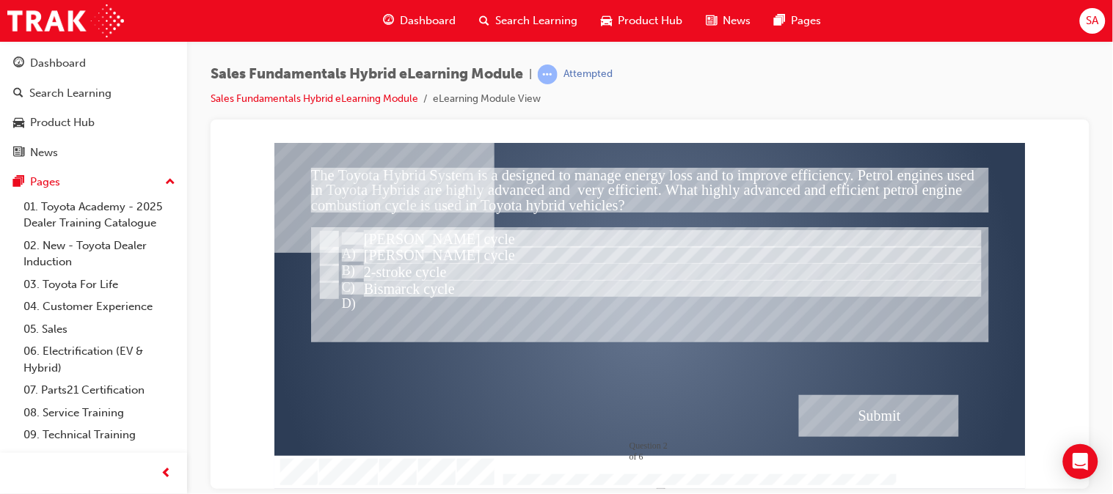
click at [831, 434] on div "Submit" at bounding box center [878, 416] width 160 height 42
click at [330, 255] on div at bounding box center [649, 315] width 751 height 346
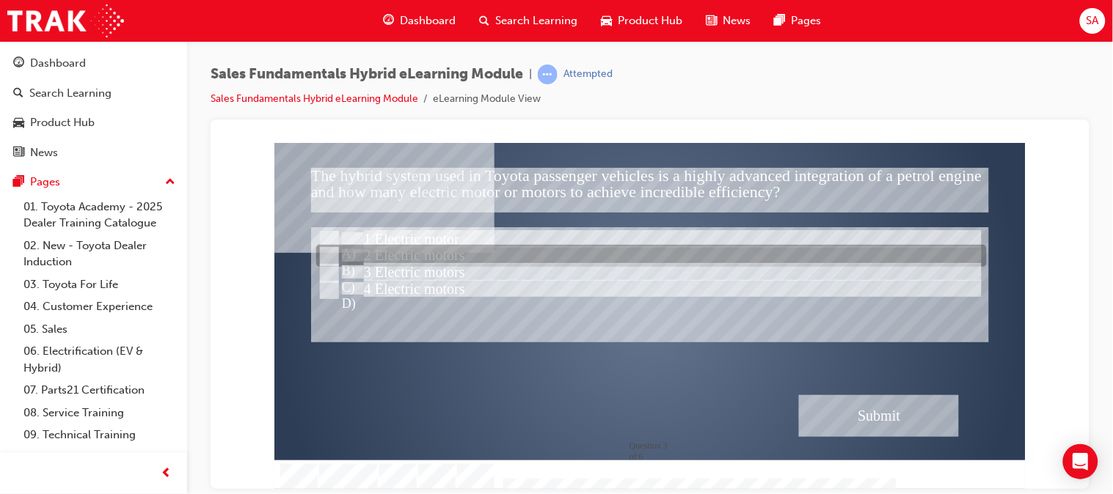
click at [332, 256] on input "2 Electric motors" at bounding box center [327, 257] width 16 height 16
radio input "true"
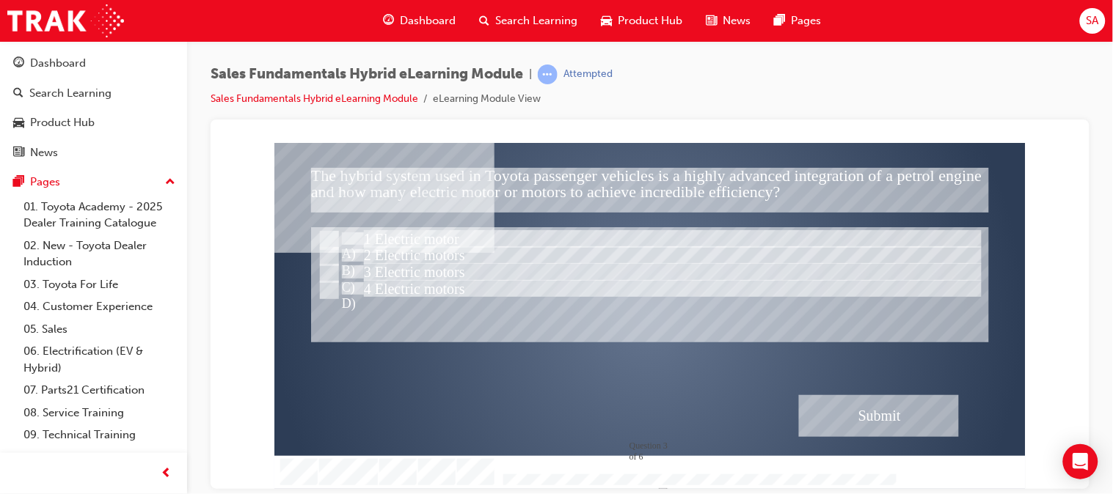
click at [846, 413] on div "Submit" at bounding box center [878, 416] width 160 height 42
click at [331, 256] on div at bounding box center [649, 315] width 751 height 346
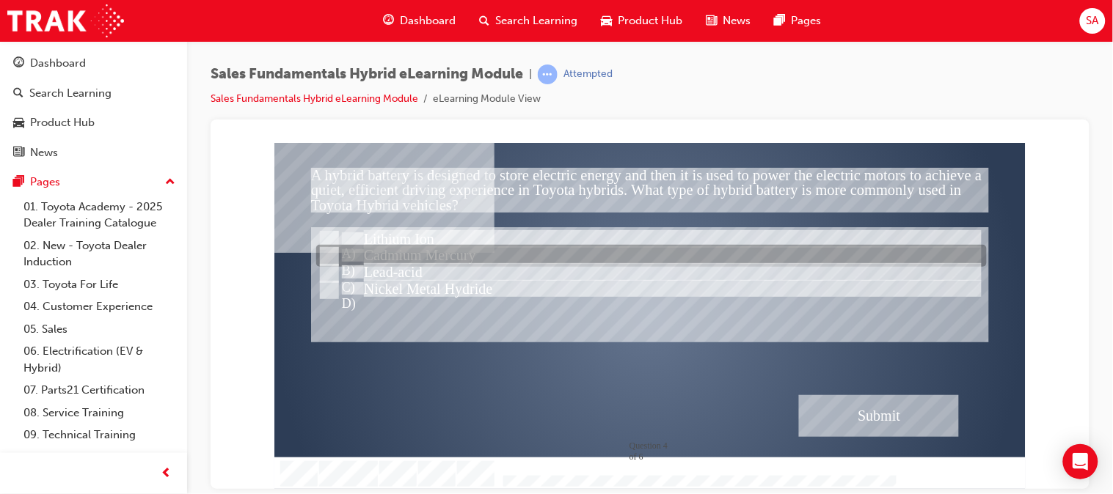
click at [325, 255] on input "Cadmium Mercury" at bounding box center [327, 257] width 16 height 16
radio input "true"
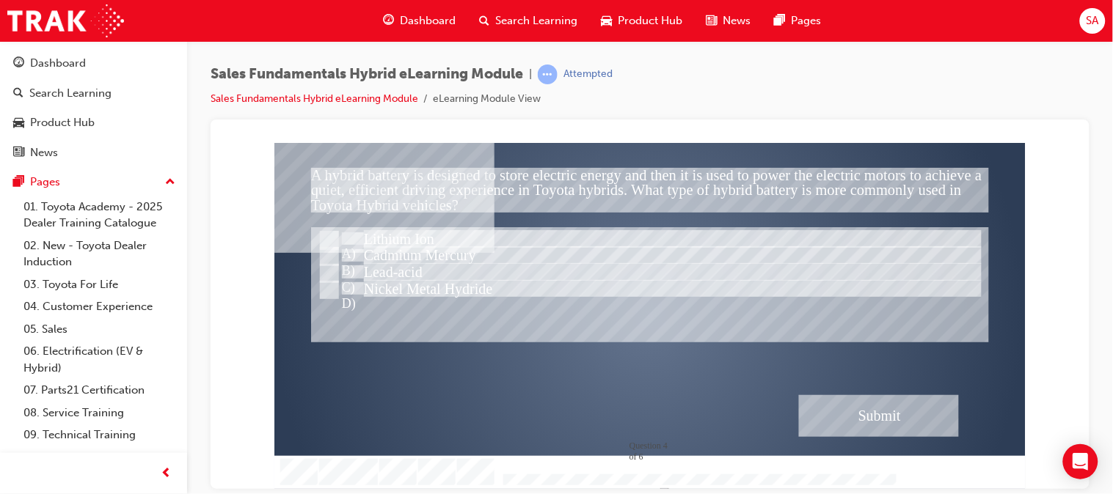
click at [879, 406] on div "Submit" at bounding box center [878, 416] width 160 height 42
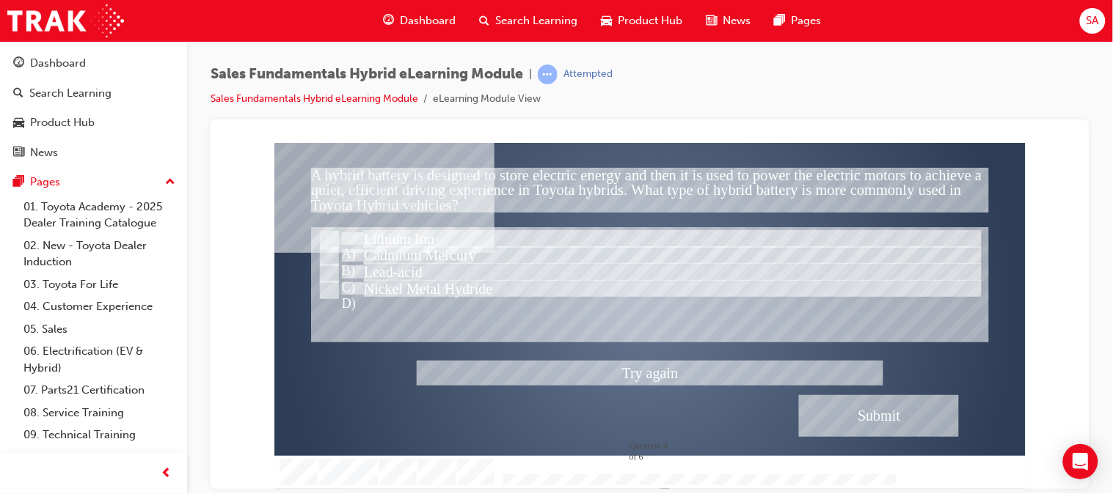
click at [327, 233] on div at bounding box center [649, 315] width 751 height 346
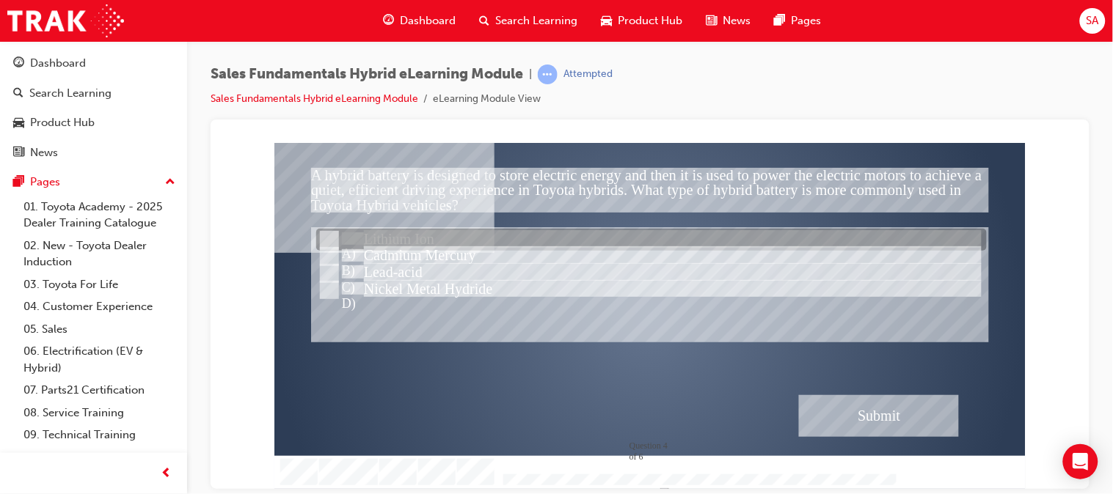
click at [327, 233] on input "Lithium Ion" at bounding box center [327, 241] width 16 height 16
radio input "true"
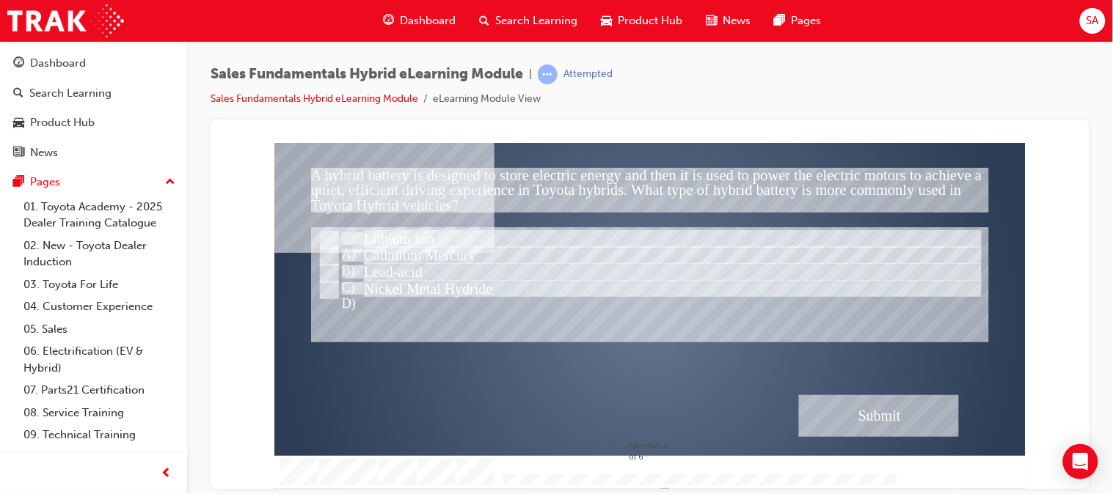
click at [860, 404] on div "Submit" at bounding box center [878, 416] width 160 height 42
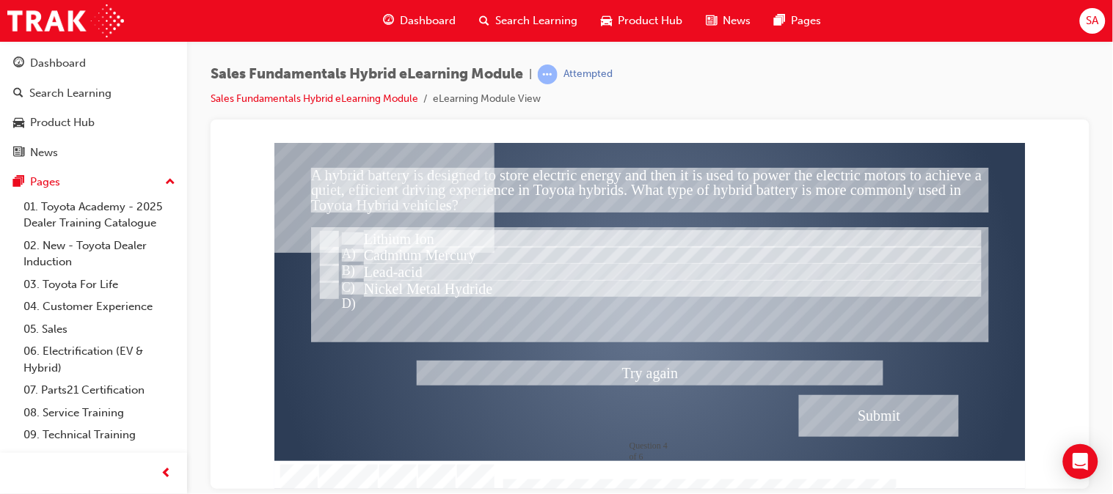
click at [331, 265] on div at bounding box center [649, 315] width 751 height 346
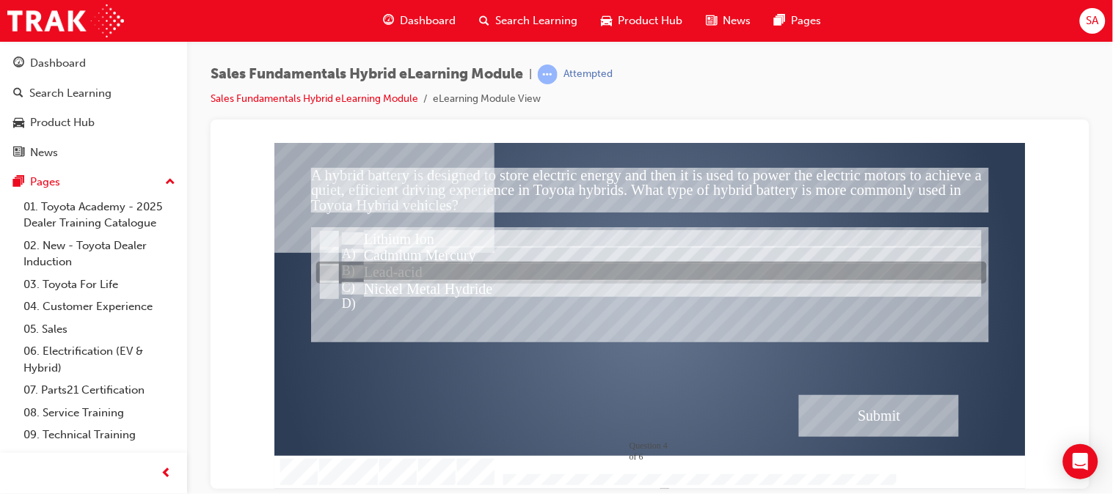
click at [331, 266] on input "Lead-acid" at bounding box center [327, 274] width 16 height 16
radio input "true"
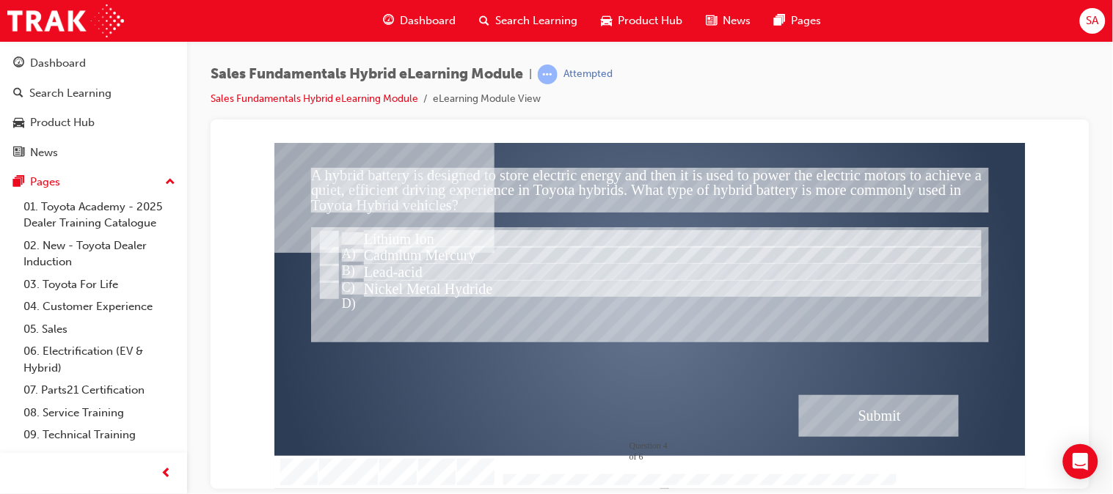
click at [854, 410] on div "Submit" at bounding box center [878, 416] width 160 height 42
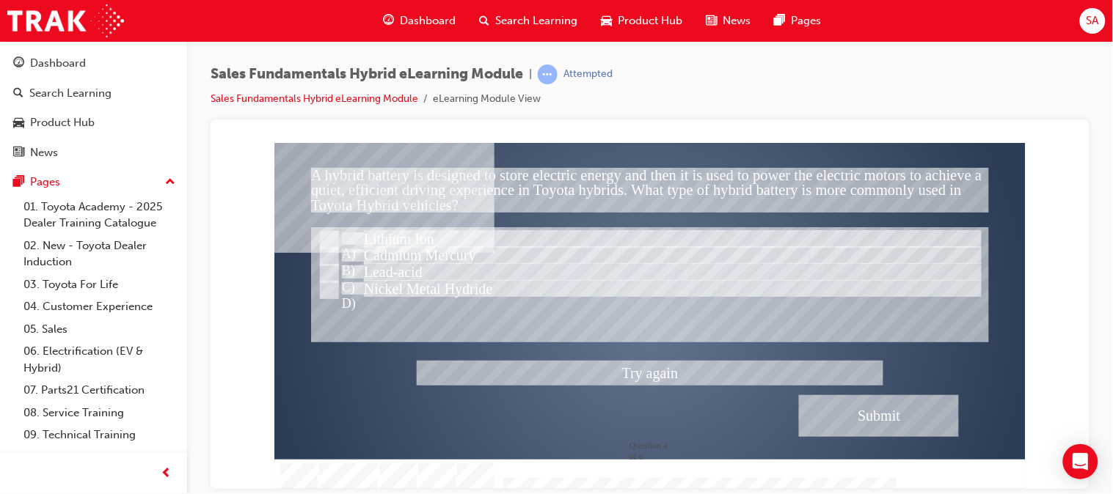
click at [323, 286] on div at bounding box center [649, 315] width 751 height 346
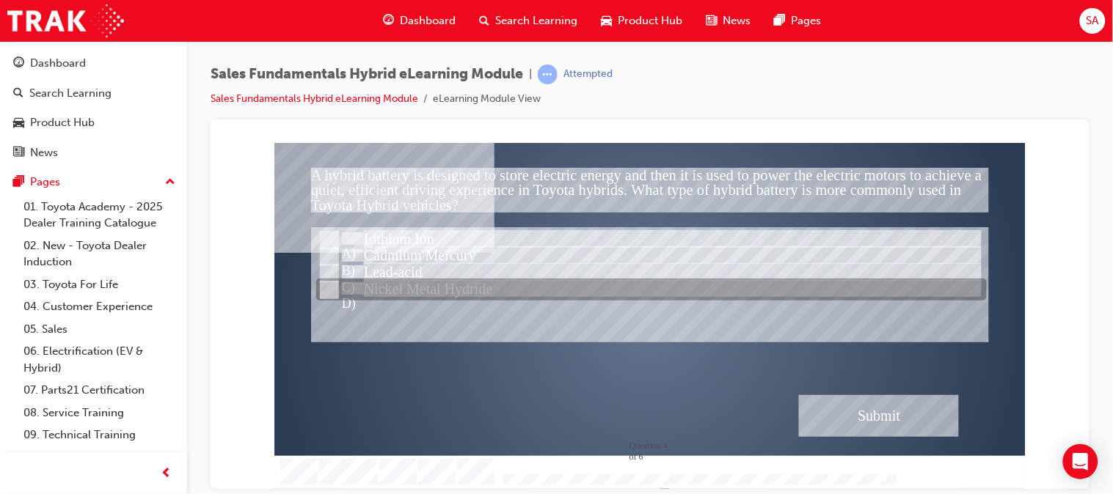
click at [323, 286] on input "Nickel Metal Hydride" at bounding box center [327, 290] width 16 height 16
radio input "true"
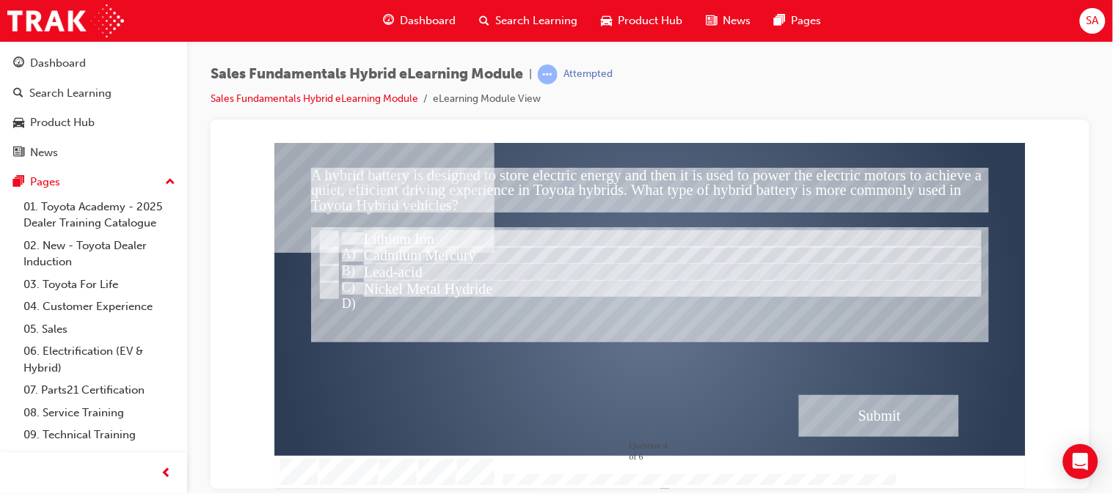
click at [855, 412] on div "Submit" at bounding box center [878, 416] width 160 height 42
click at [334, 272] on div at bounding box center [649, 315] width 751 height 346
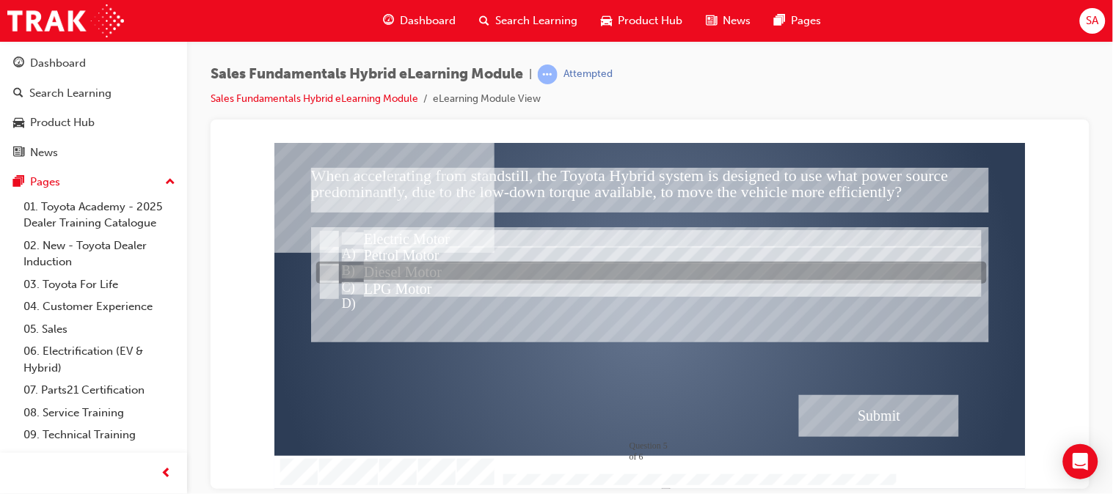
click at [334, 272] on input "Diesel Motor" at bounding box center [327, 274] width 16 height 16
radio input "true"
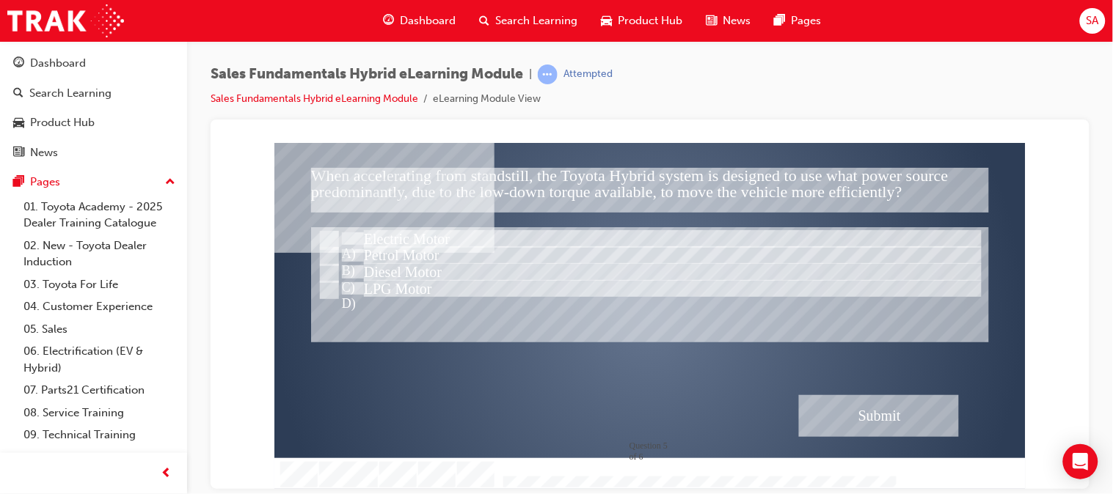
click at [929, 415] on div "Submit" at bounding box center [878, 416] width 160 height 42
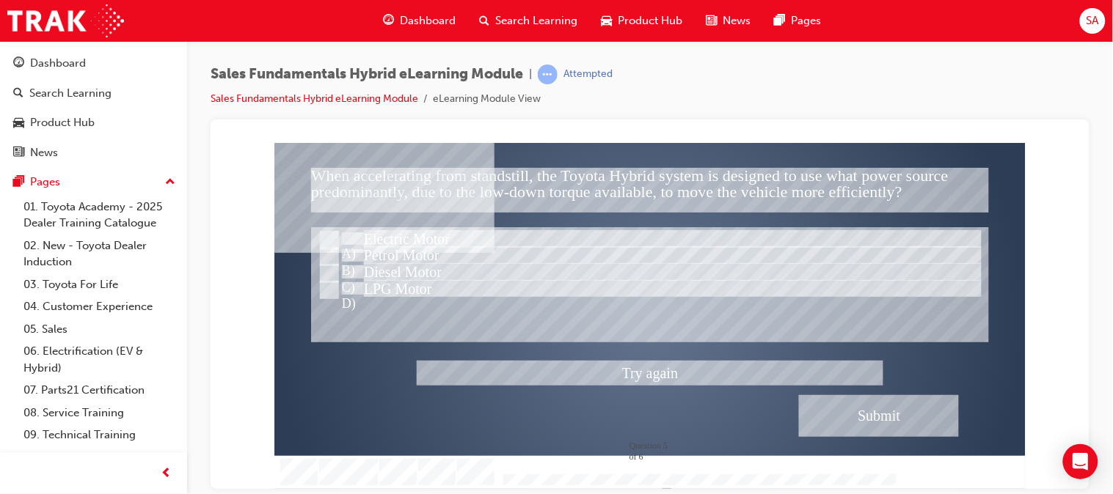
click at [331, 257] on div at bounding box center [649, 315] width 751 height 346
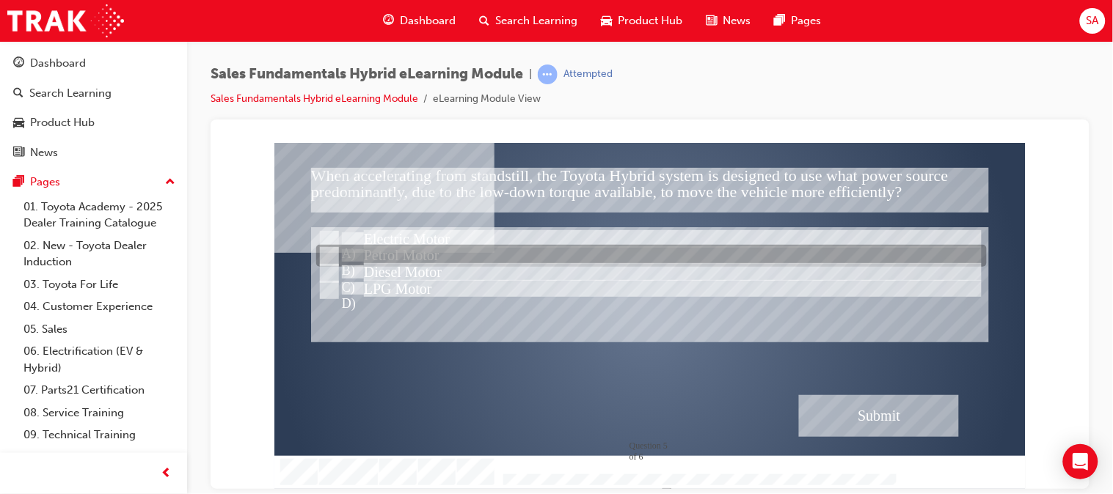
click at [331, 257] on input "Petrol Motor" at bounding box center [327, 257] width 16 height 16
radio input "true"
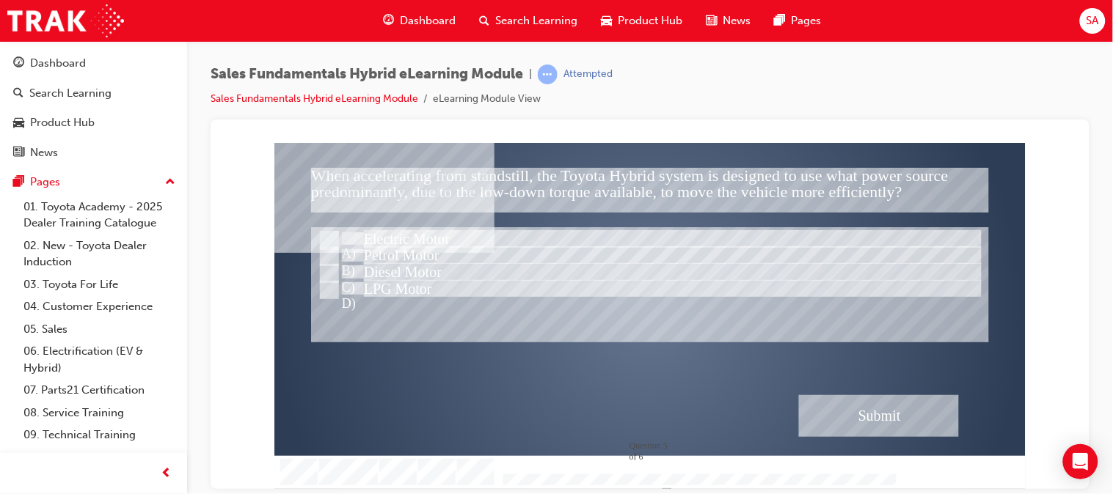
click at [854, 409] on div "Submit" at bounding box center [878, 416] width 160 height 42
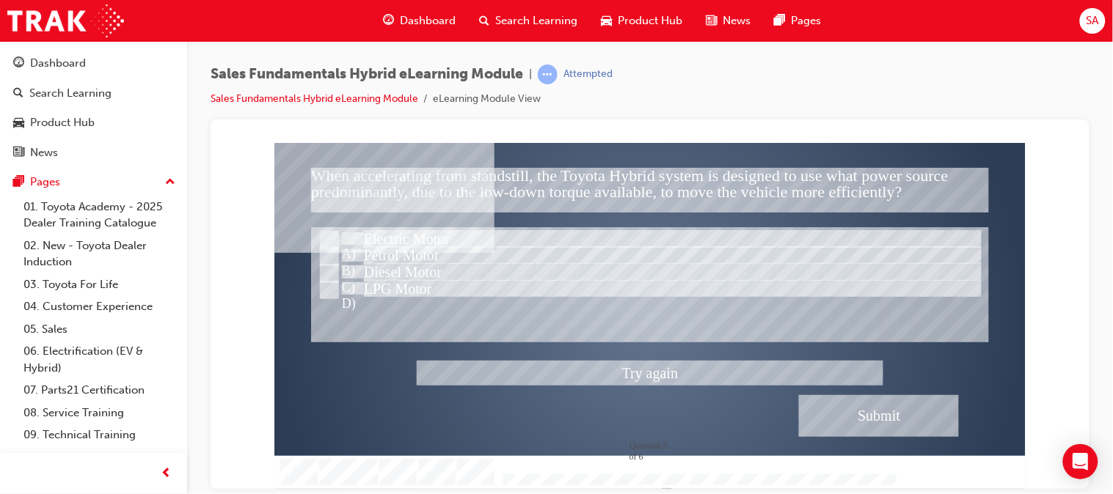
click at [328, 238] on div at bounding box center [649, 315] width 751 height 346
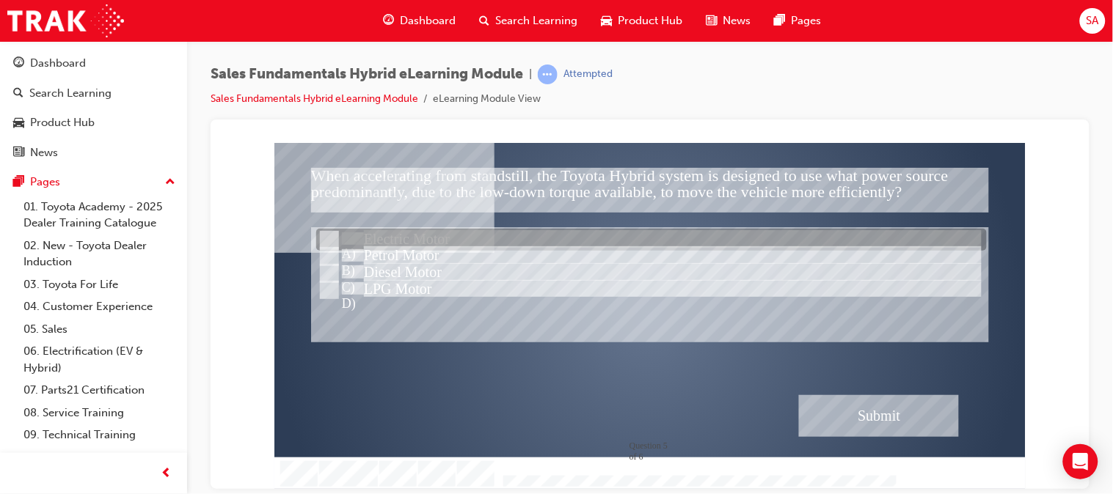
click at [328, 238] on input "Electric Motor" at bounding box center [327, 241] width 16 height 16
radio input "true"
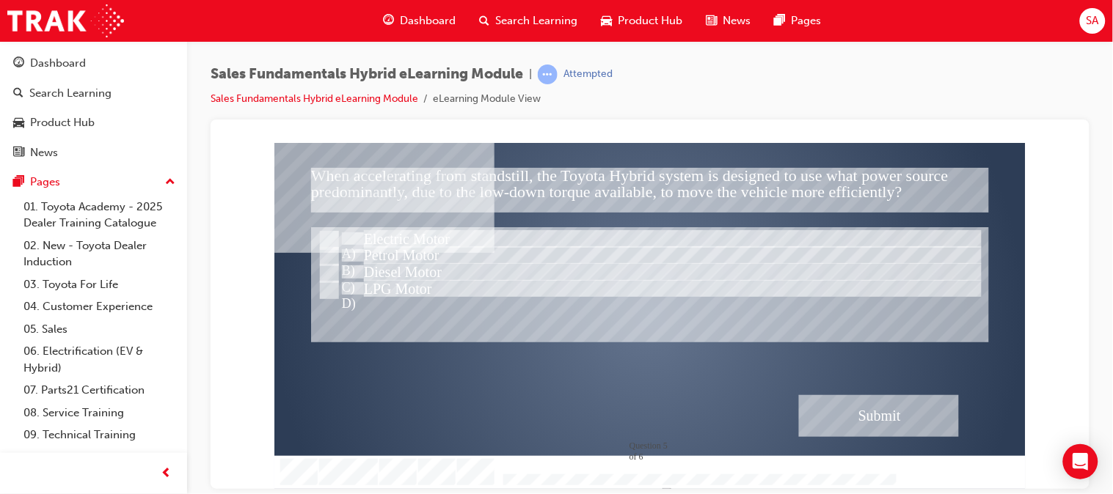
click at [910, 422] on div "Submit" at bounding box center [878, 416] width 160 height 42
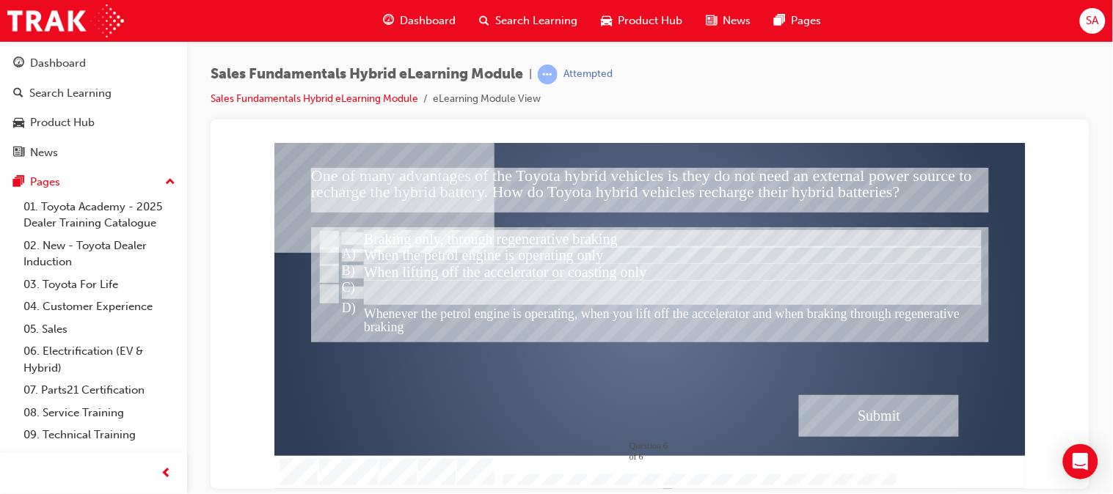
click at [332, 296] on div at bounding box center [649, 315] width 751 height 346
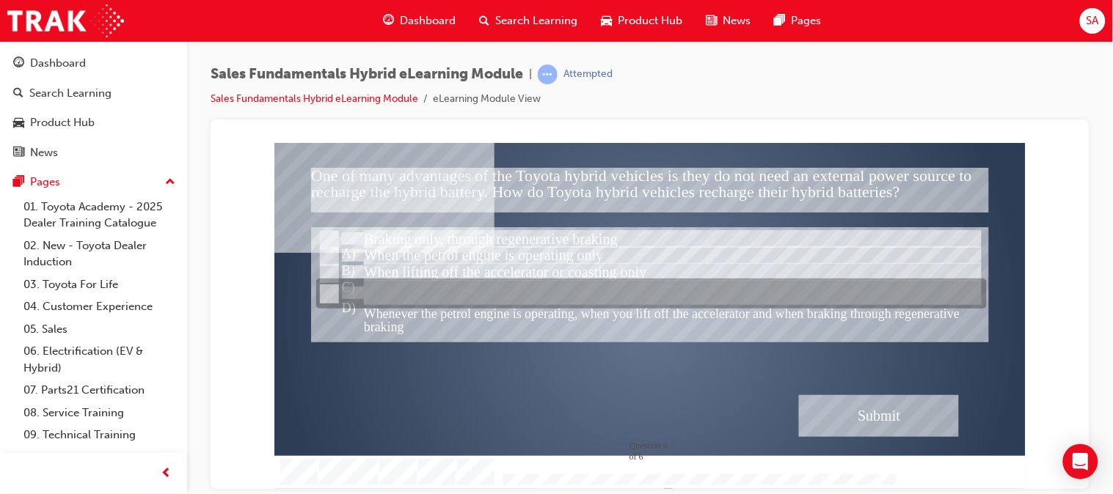
click at [332, 296] on input "Whenever the petrol engine is operating, when you lift off the accelerator and …" at bounding box center [327, 294] width 16 height 16
radio input "true"
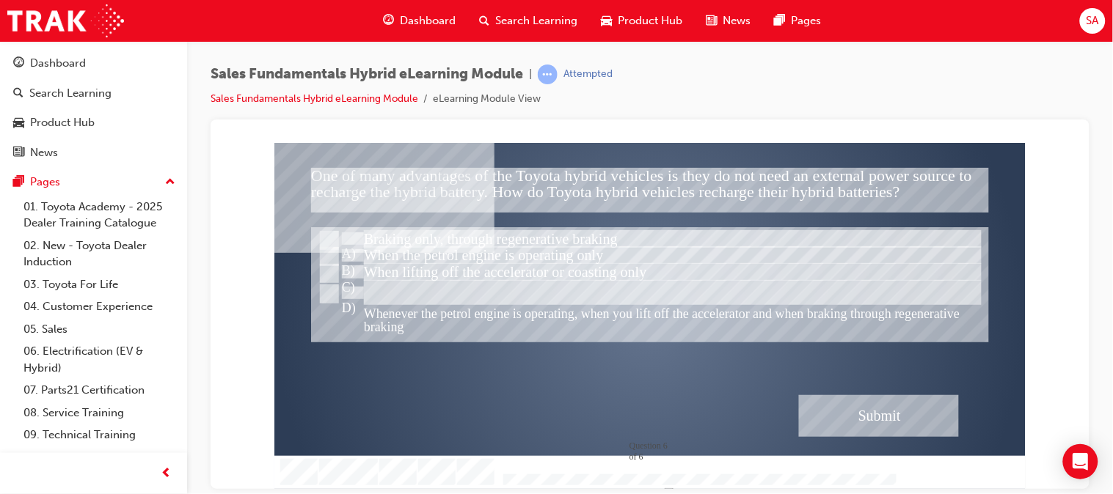
click at [838, 409] on div "Submit" at bounding box center [878, 416] width 160 height 42
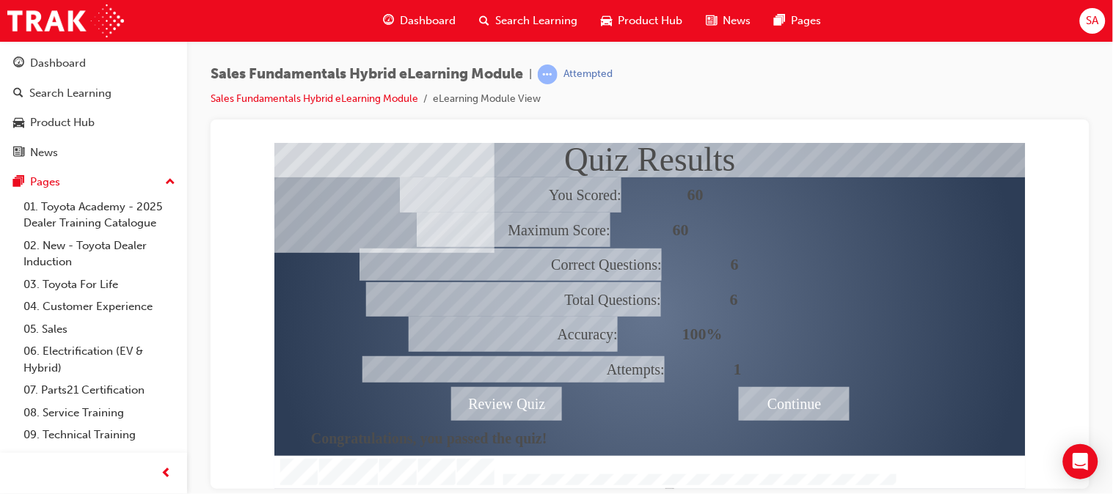
click at [797, 404] on div at bounding box center [649, 315] width 751 height 346
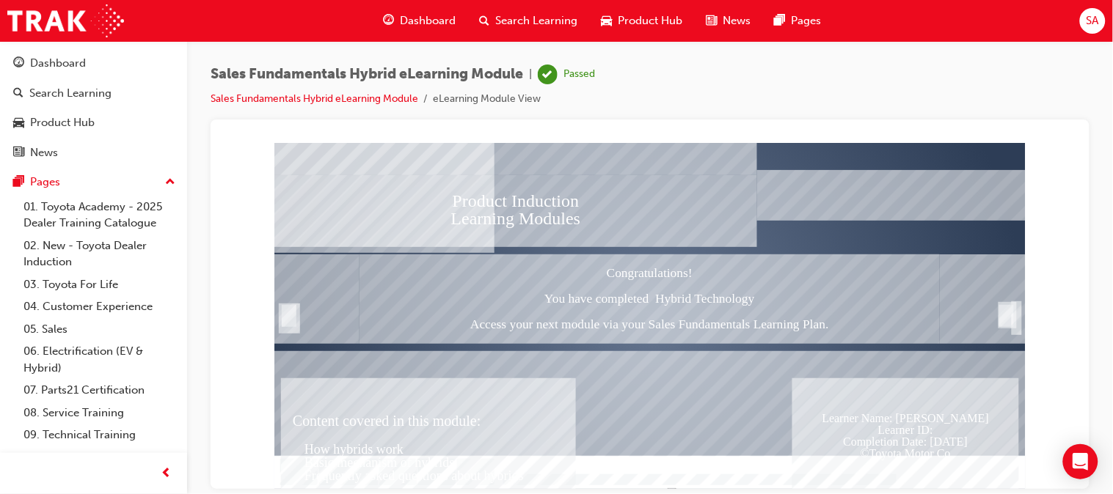
click at [433, 16] on span "Dashboard" at bounding box center [428, 20] width 56 height 17
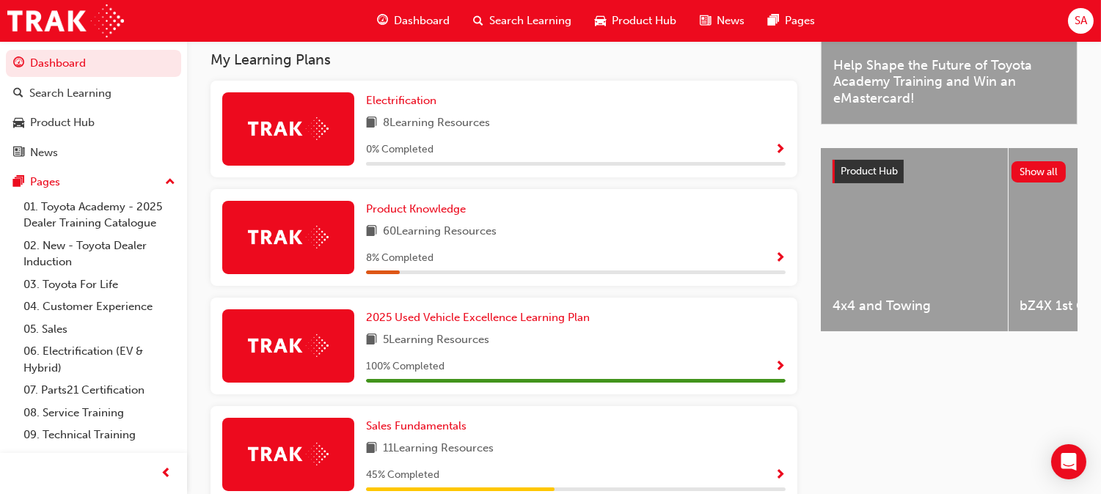
scroll to position [469, 0]
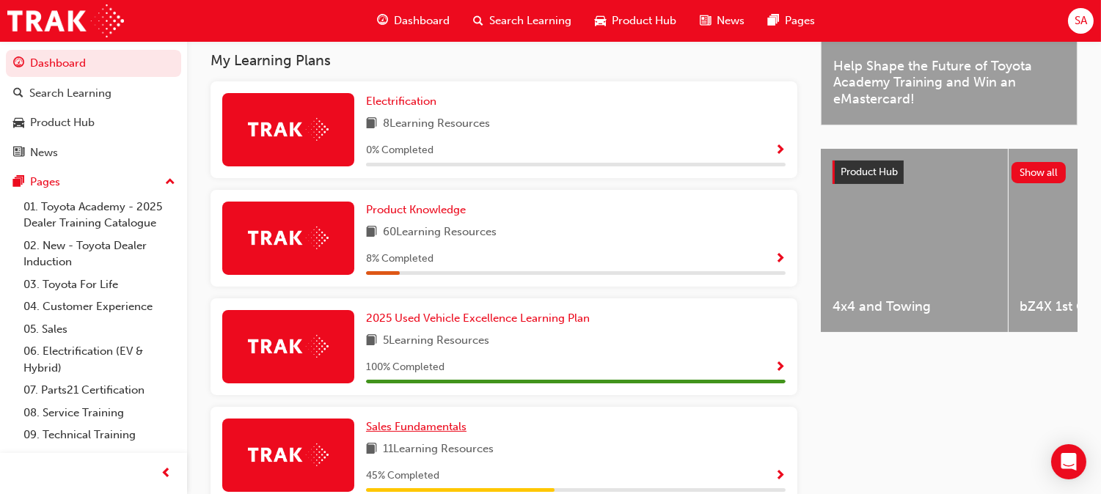
click at [467, 420] on span "Sales Fundamentals" at bounding box center [416, 426] width 100 height 13
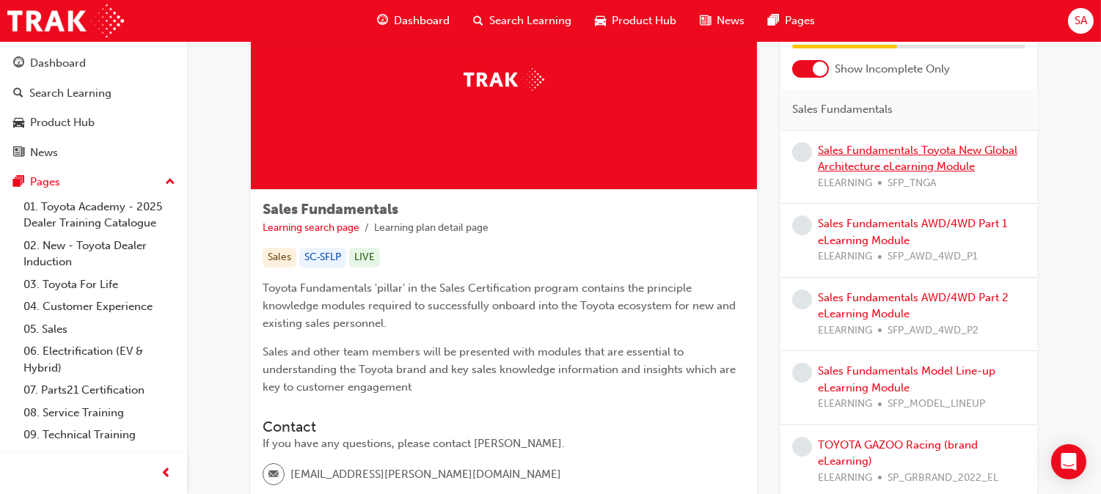
scroll to position [106, 0]
click at [867, 144] on link "Sales Fundamentals Toyota New Global Architecture eLearning Module" at bounding box center [918, 159] width 200 height 30
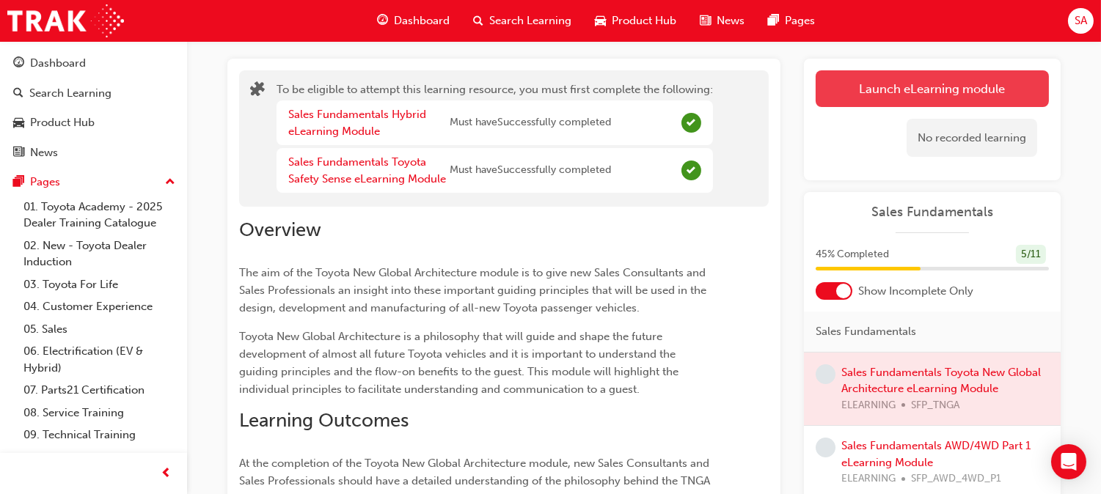
click at [897, 81] on button "Launch eLearning module" at bounding box center [932, 88] width 233 height 37
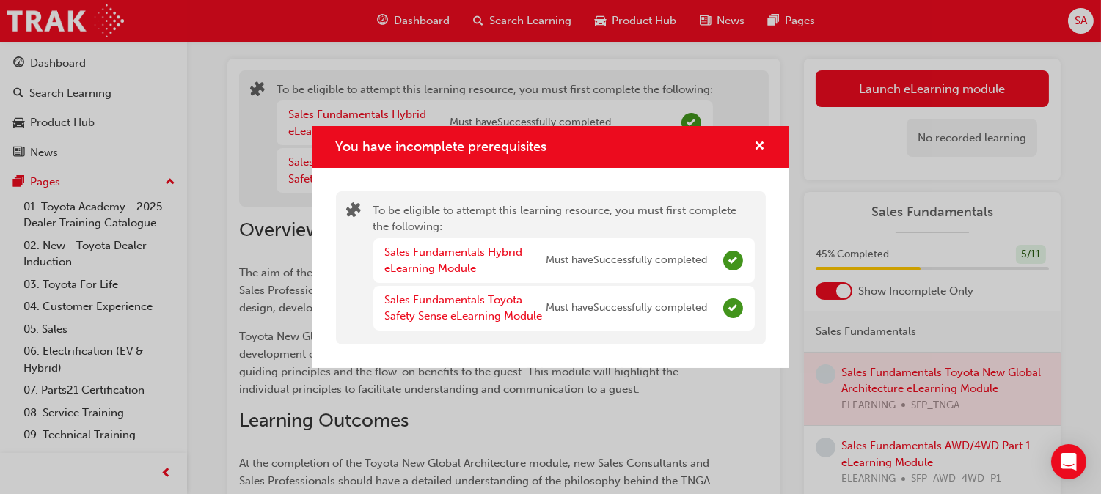
click at [668, 411] on div "You have incomplete prerequisites To be eligible to attempt this learning resou…" at bounding box center [550, 247] width 1101 height 494
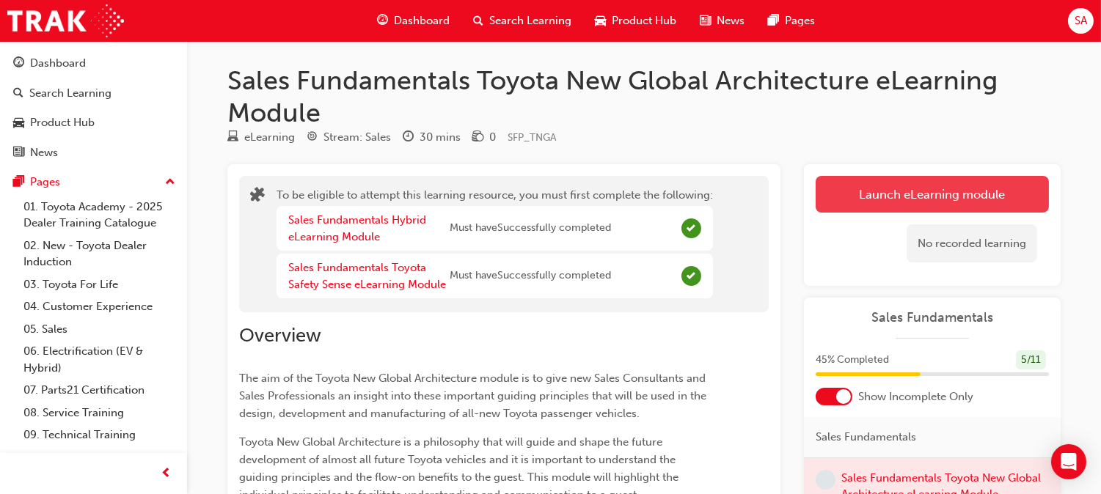
click at [871, 184] on button "Launch eLearning module" at bounding box center [932, 194] width 233 height 37
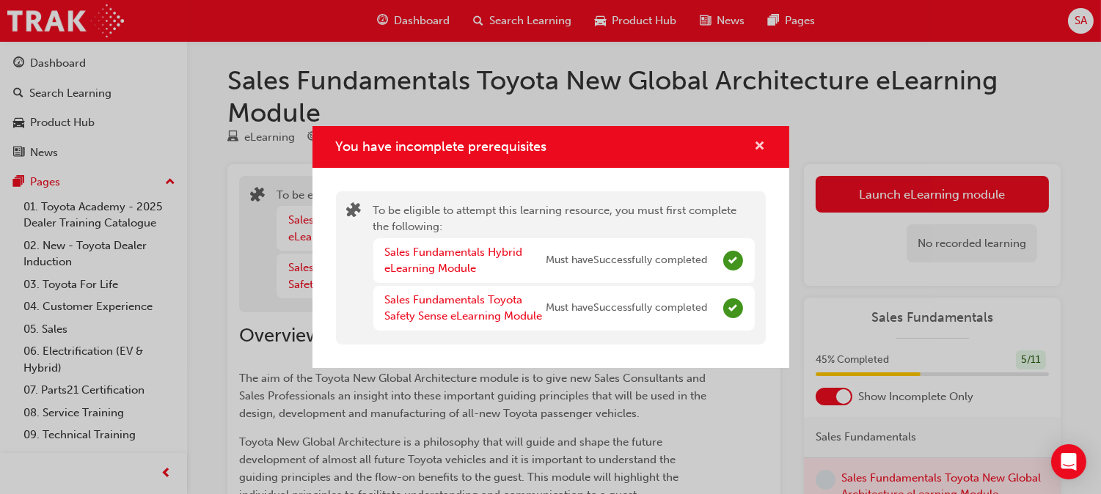
click at [758, 156] on button "You have incomplete prerequisites" at bounding box center [760, 147] width 11 height 18
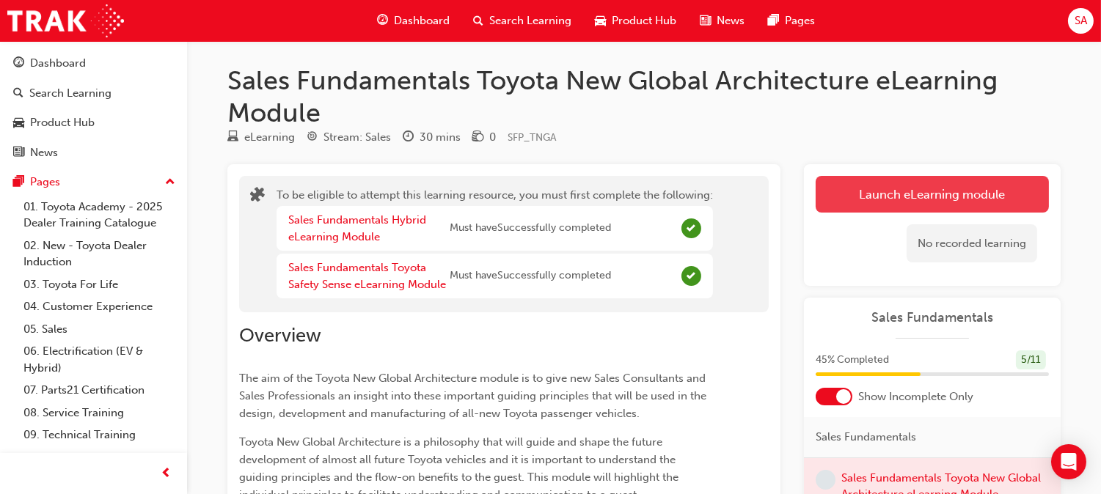
click at [978, 211] on button "Launch eLearning module" at bounding box center [932, 194] width 233 height 37
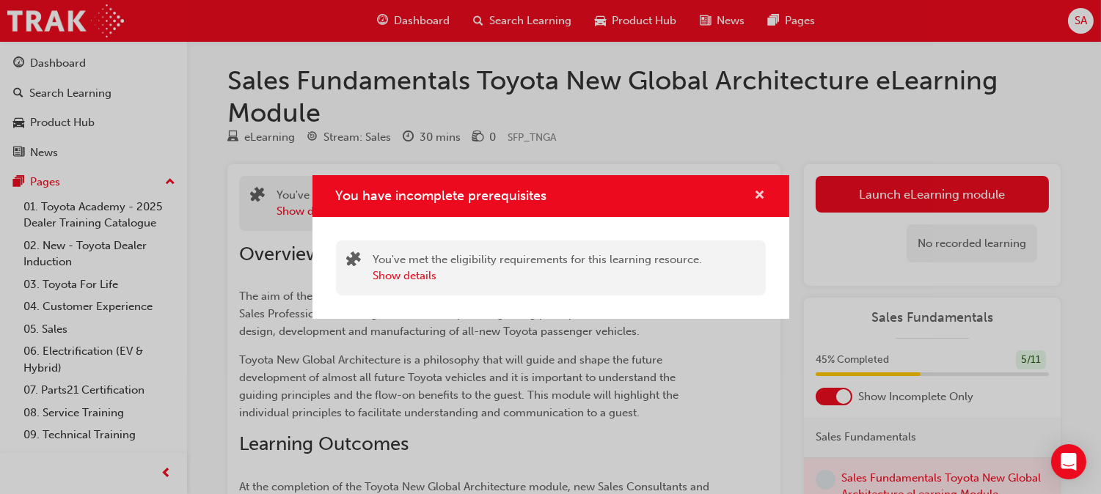
click at [761, 200] on span "cross-icon" at bounding box center [760, 196] width 11 height 13
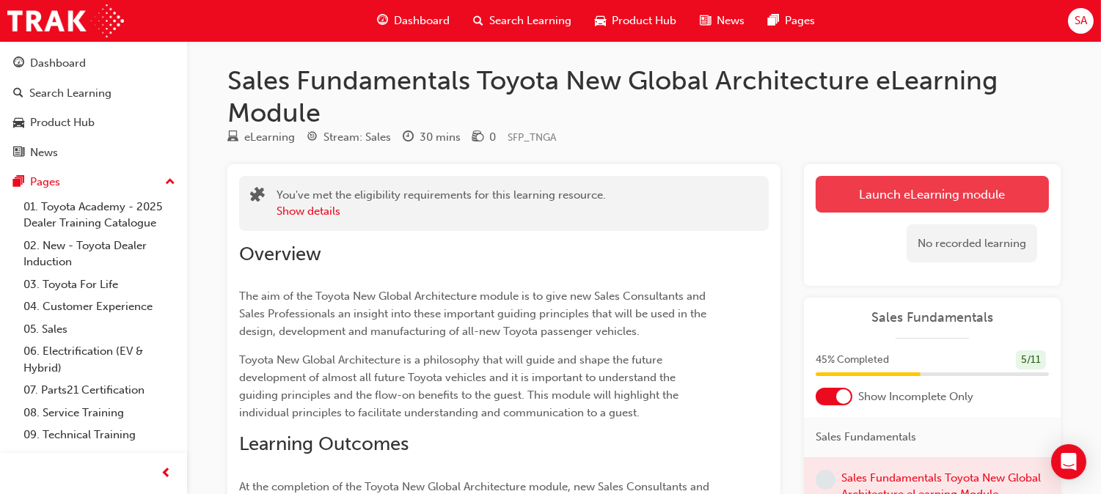
click at [888, 194] on button "Launch eLearning module" at bounding box center [932, 194] width 233 height 37
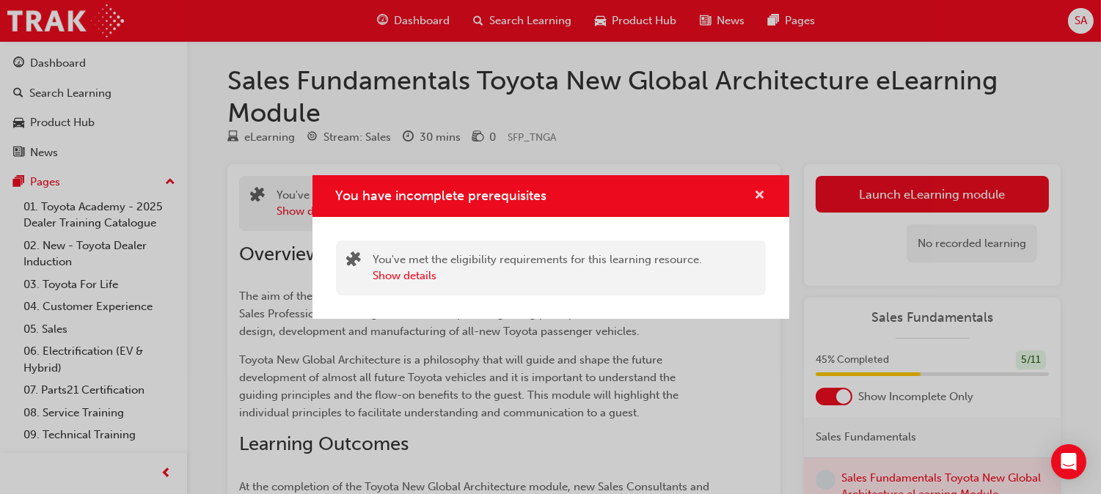
click at [761, 192] on span "cross-icon" at bounding box center [760, 196] width 11 height 13
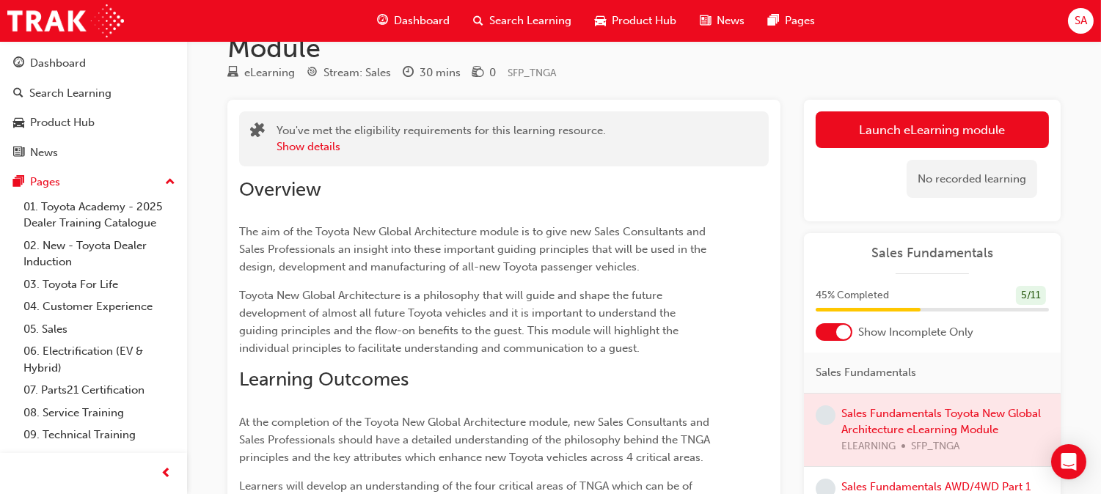
scroll to position [64, 0]
click at [282, 147] on button "Show details" at bounding box center [309, 147] width 64 height 17
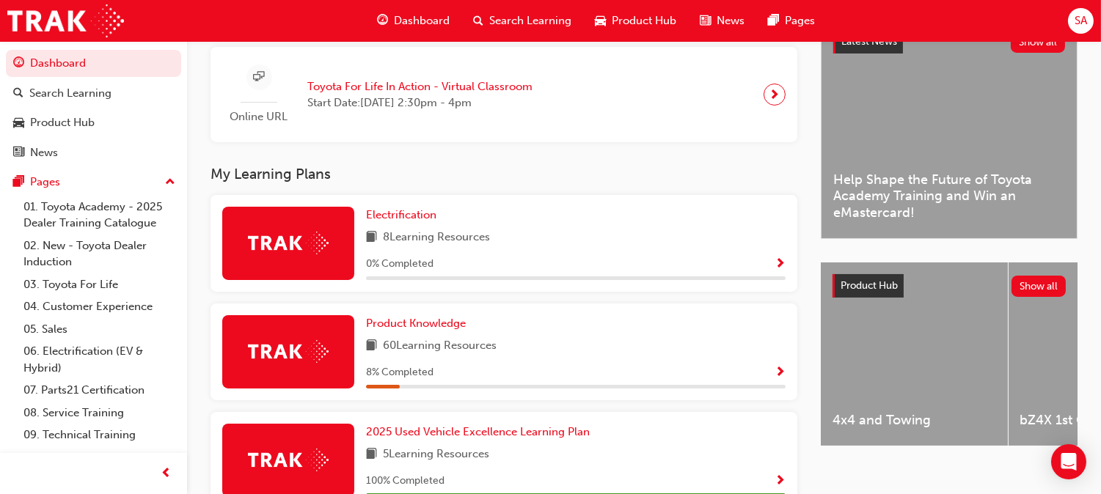
scroll to position [356, 0]
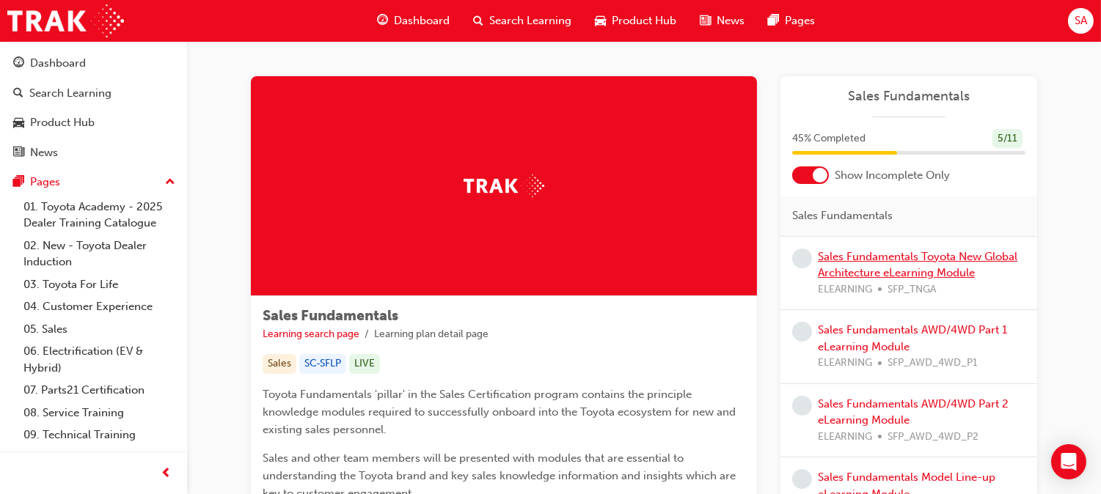
click at [849, 272] on link "Sales Fundamentals Toyota New Global Architecture eLearning Module" at bounding box center [918, 265] width 200 height 30
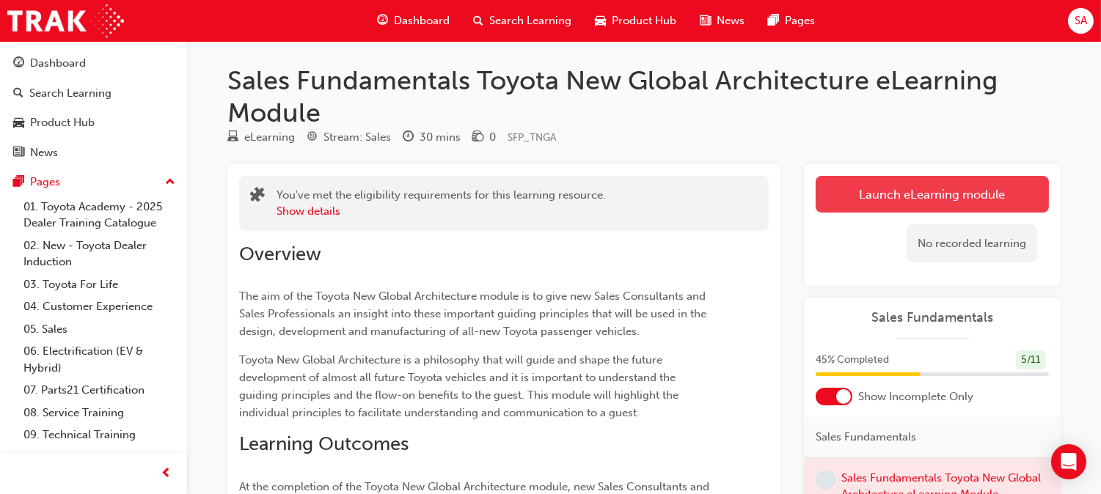
click at [863, 207] on link "Launch eLearning module" at bounding box center [932, 194] width 233 height 37
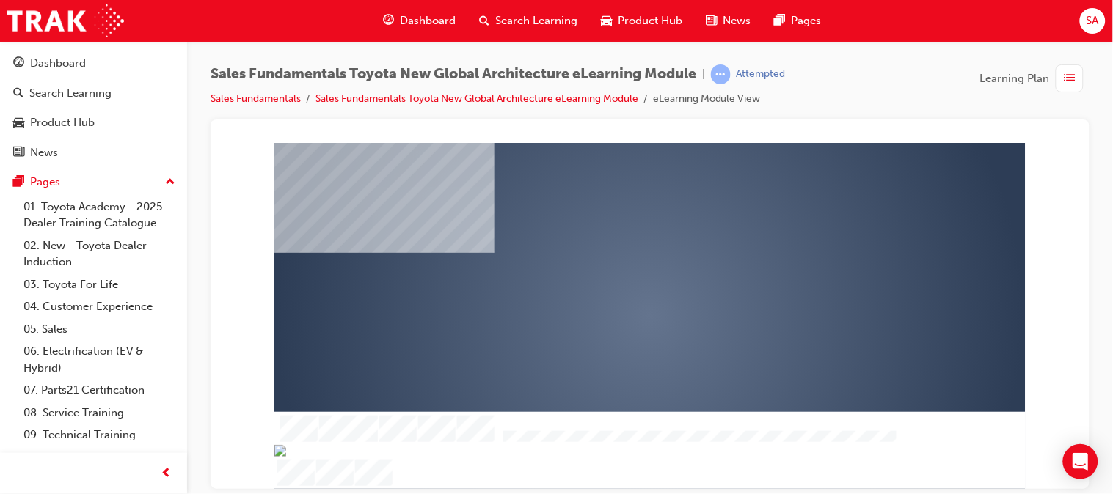
click at [607, 273] on div "play" at bounding box center [607, 273] width 0 height 0
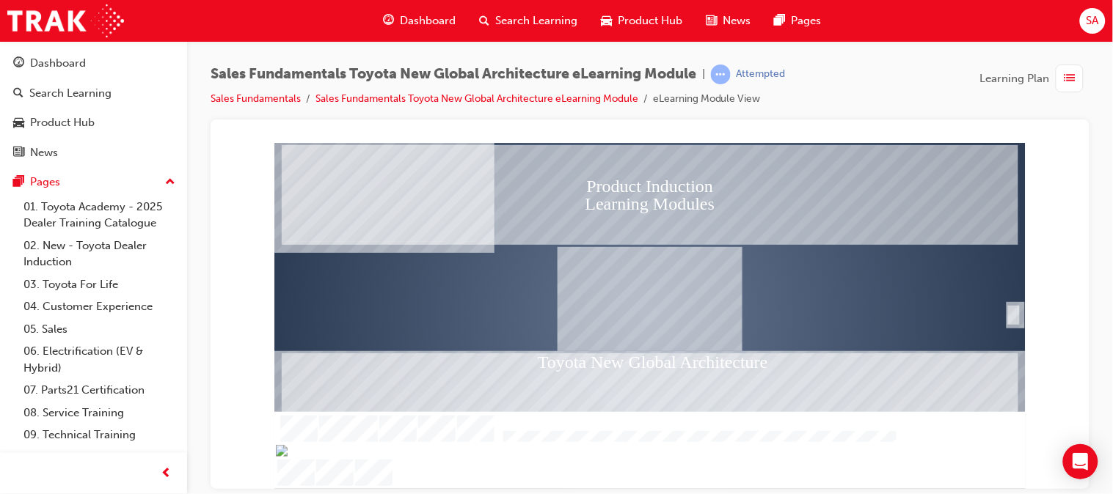
click at [1017, 319] on div "SmartShape" at bounding box center [1013, 315] width 15 height 22
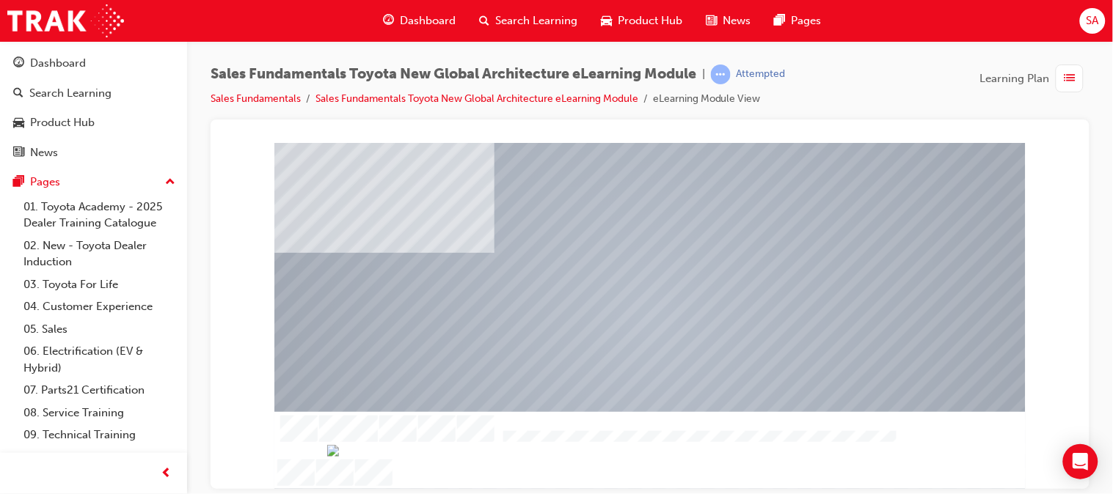
click at [1043, 216] on div at bounding box center [649, 315] width 855 height 346
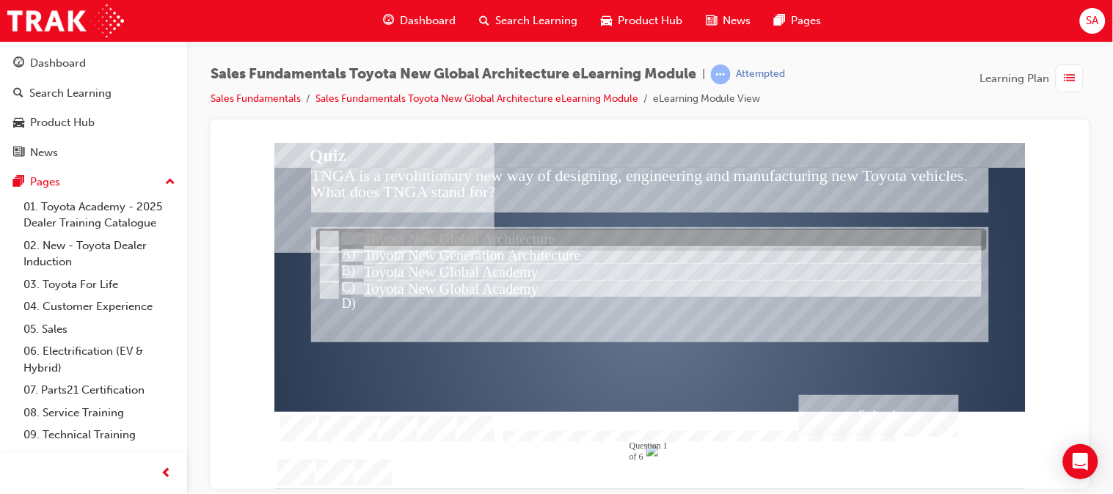
click at [325, 235] on input "Toyota New Global Architecture" at bounding box center [327, 241] width 16 height 16
radio input "true"
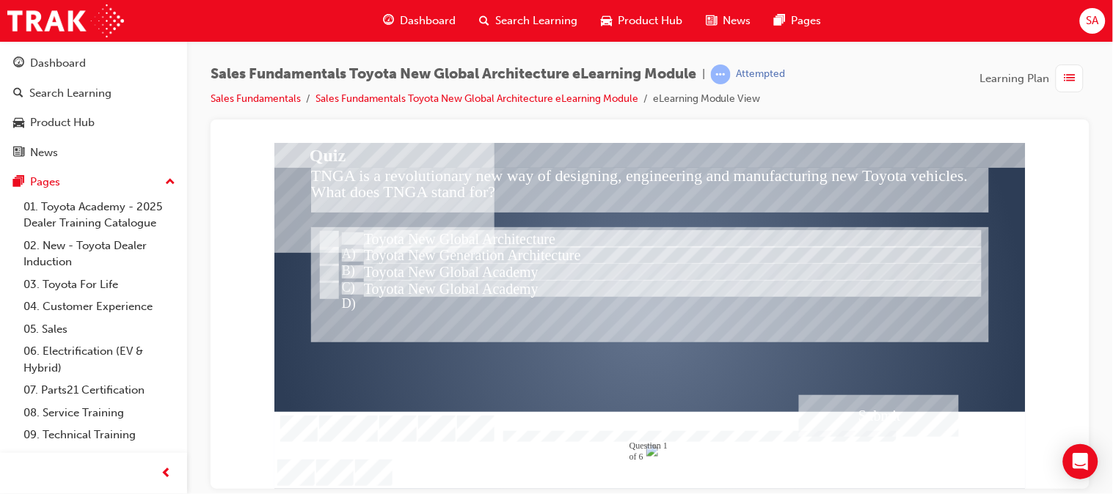
click at [896, 412] on div "Submit" at bounding box center [878, 416] width 160 height 42
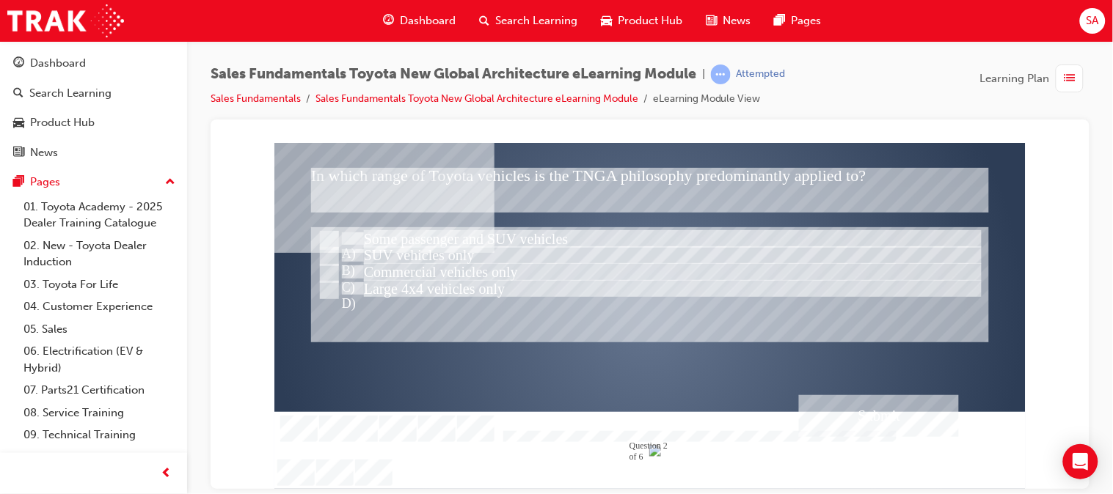
click at [326, 234] on div at bounding box center [649, 315] width 751 height 346
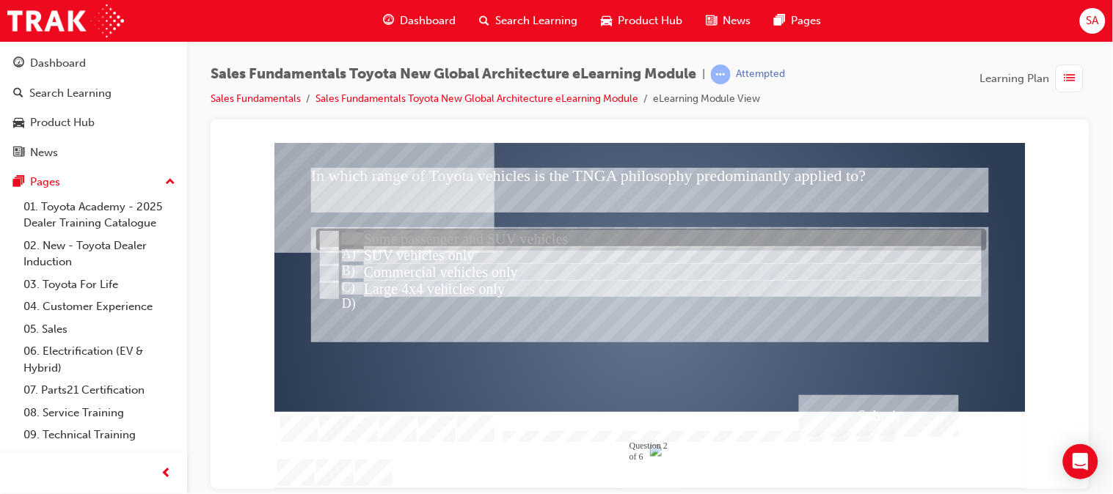
click at [326, 234] on input "Some passenger and SUV vehicles" at bounding box center [327, 241] width 16 height 16
radio input "true"
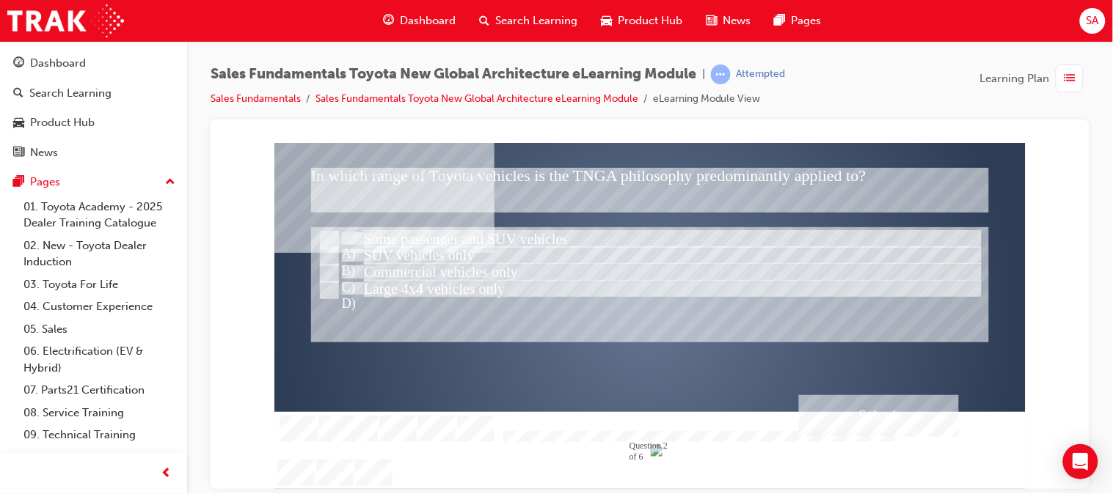
click at [854, 409] on div "Submit" at bounding box center [878, 416] width 160 height 42
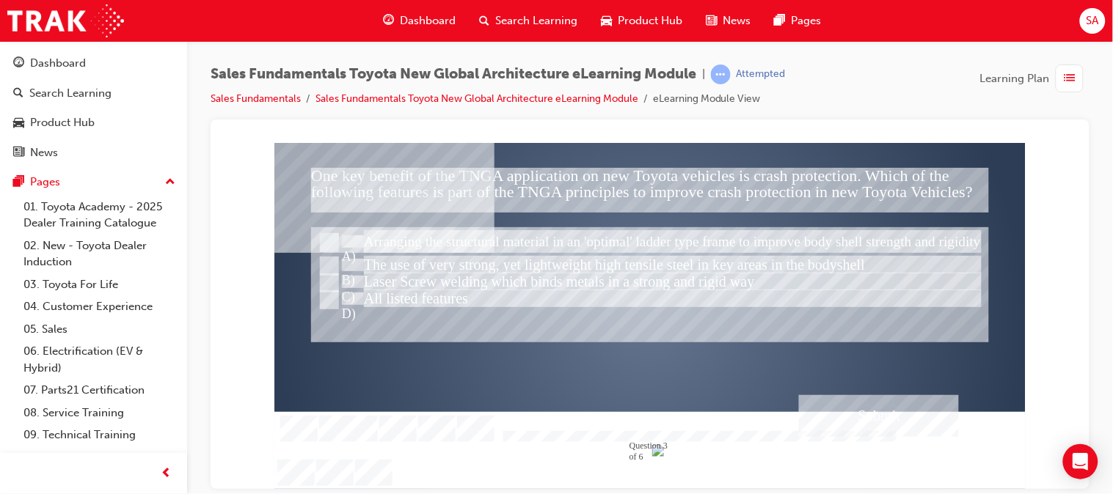
click at [330, 296] on div at bounding box center [649, 315] width 751 height 346
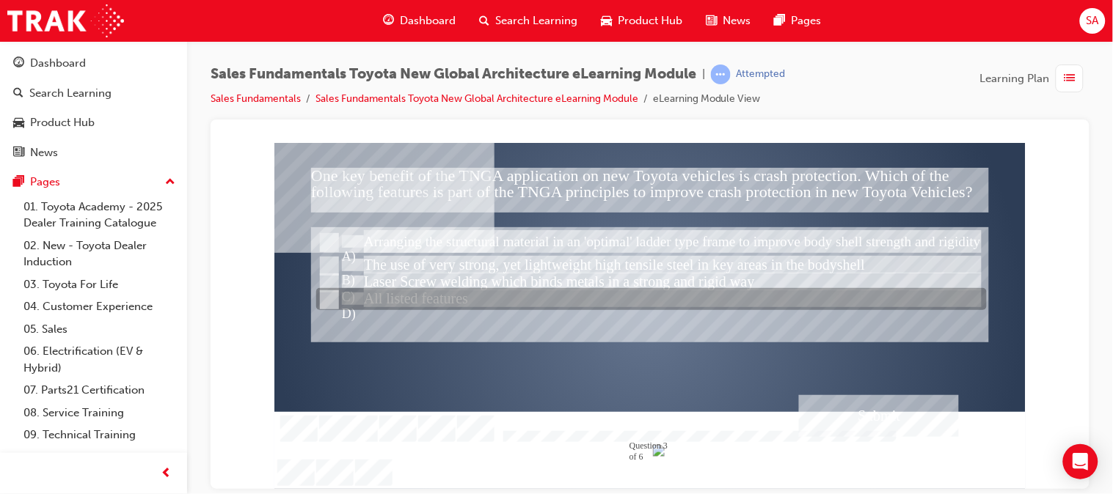
click at [330, 296] on input "All listed features" at bounding box center [327, 300] width 16 height 16
radio input "true"
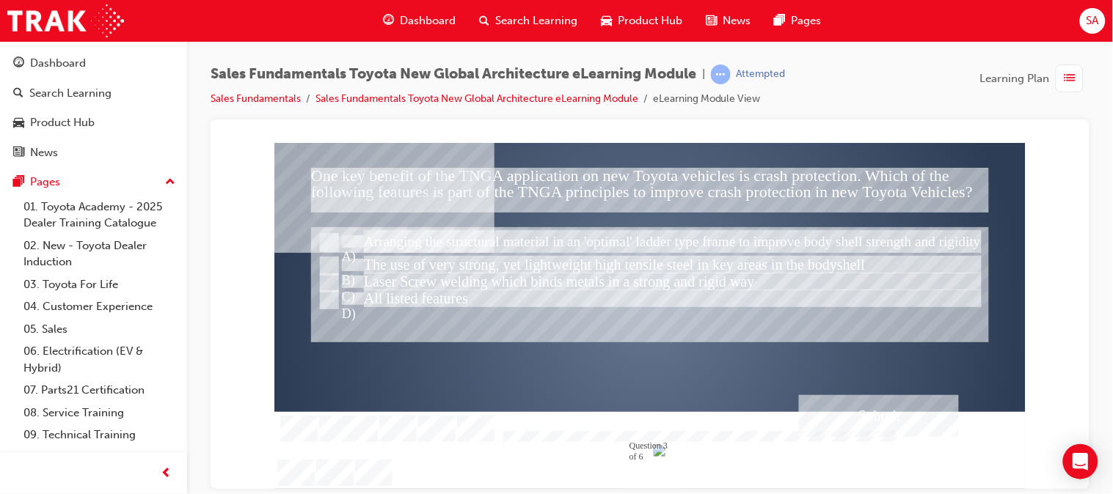
click at [855, 433] on div "Submit" at bounding box center [878, 416] width 160 height 42
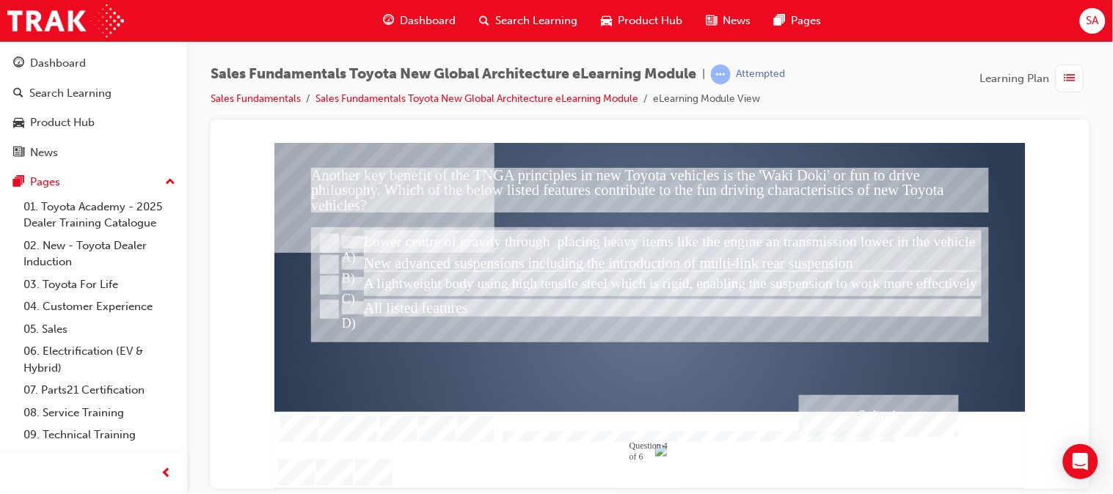
click at [332, 306] on div at bounding box center [649, 315] width 751 height 346
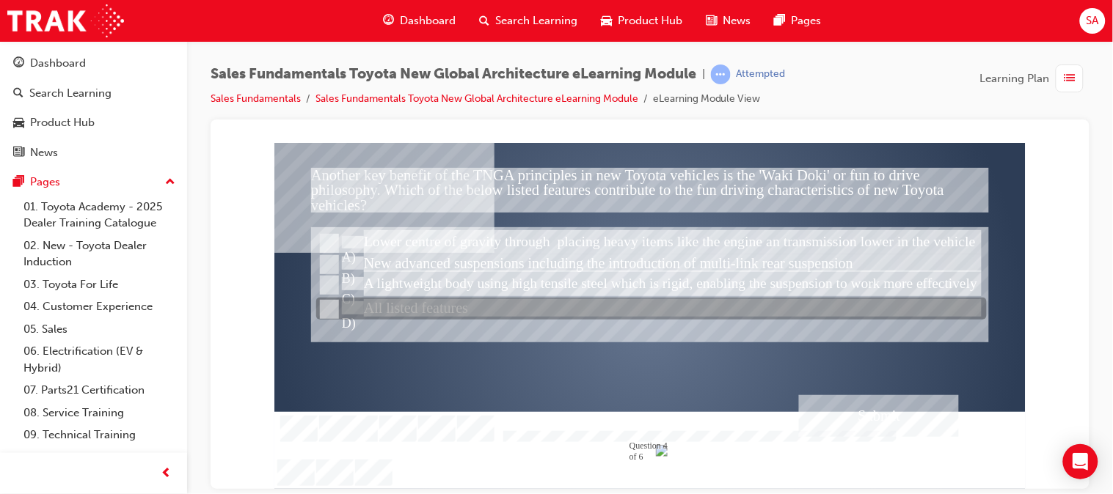
click at [332, 306] on input "All listed features" at bounding box center [327, 309] width 16 height 16
radio input "true"
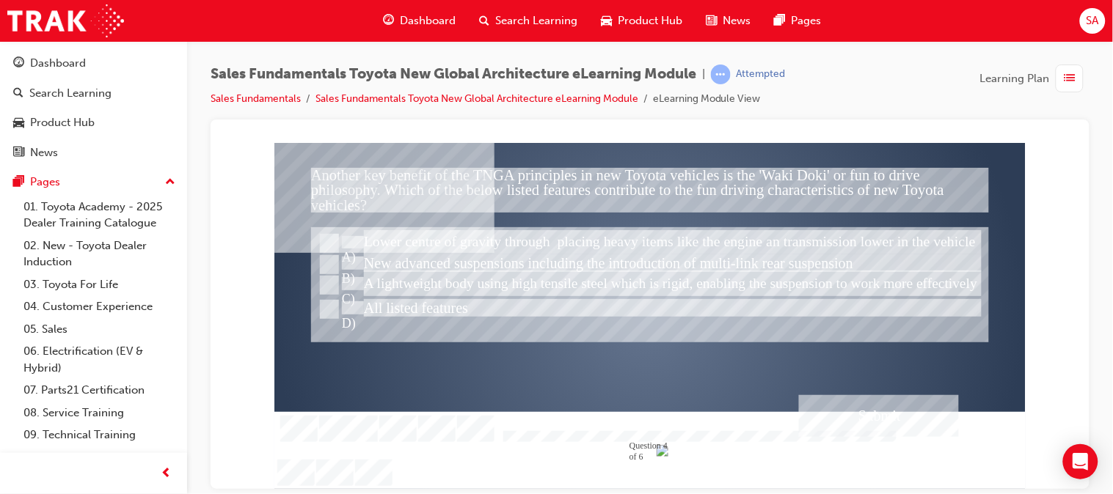
click at [815, 406] on div "Submit" at bounding box center [878, 416] width 160 height 42
click at [330, 310] on div at bounding box center [649, 315] width 751 height 346
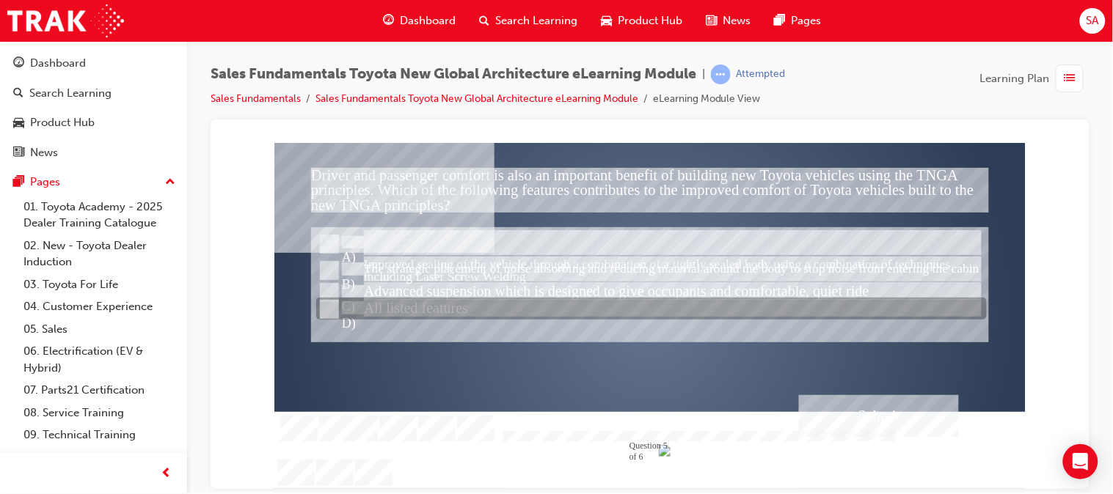
click at [330, 310] on input "All listed features" at bounding box center [327, 309] width 16 height 16
radio input "true"
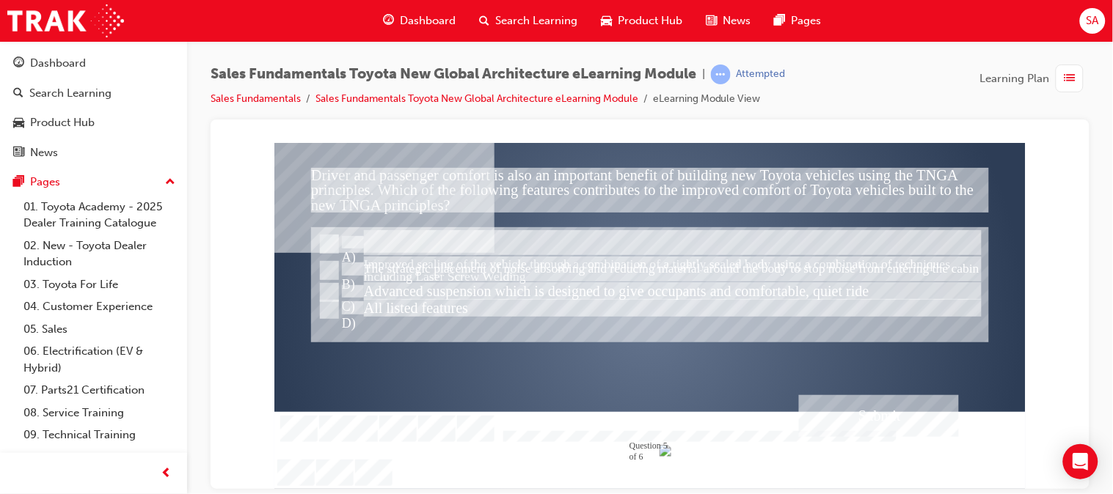
click at [844, 407] on div "Submit" at bounding box center [878, 416] width 160 height 42
click at [328, 307] on div at bounding box center [649, 315] width 751 height 346
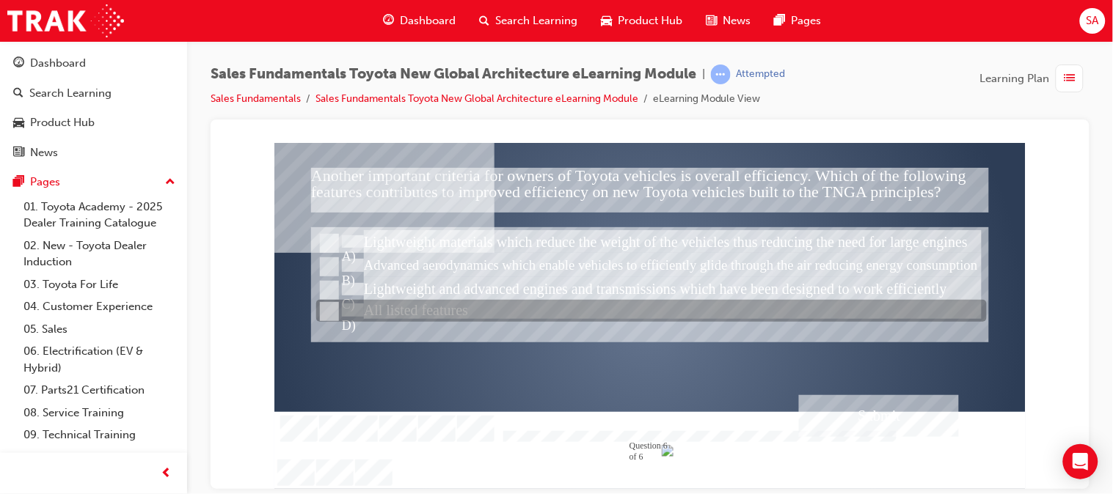
click at [328, 307] on input "All listed features" at bounding box center [327, 312] width 16 height 16
radio input "true"
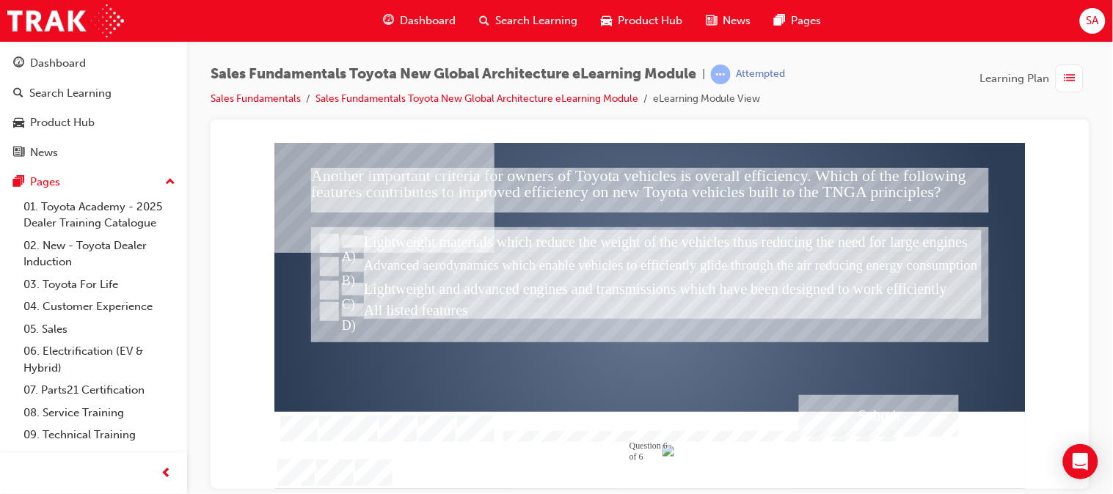
click at [860, 428] on div "Submit" at bounding box center [878, 416] width 160 height 42
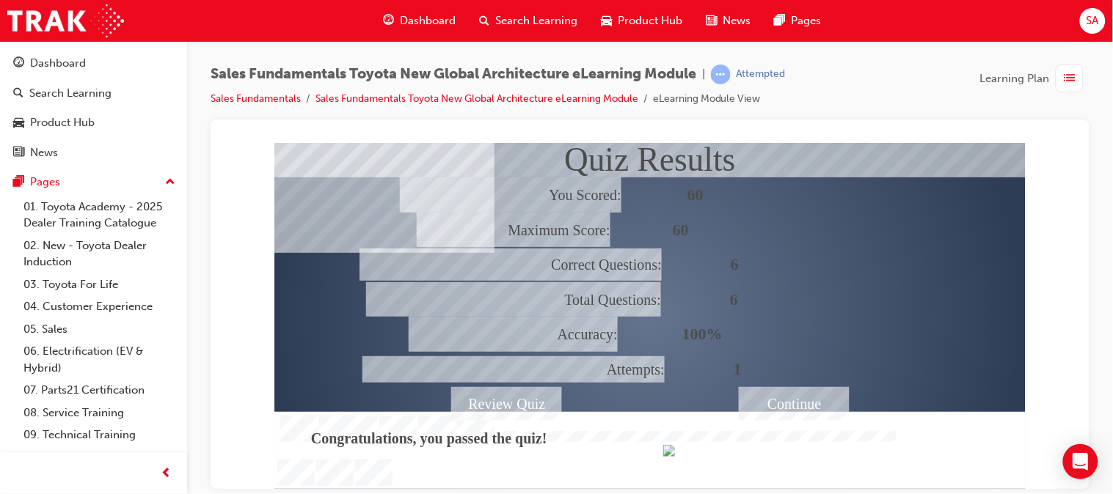
click at [818, 387] on div "Continue" at bounding box center [793, 404] width 111 height 34
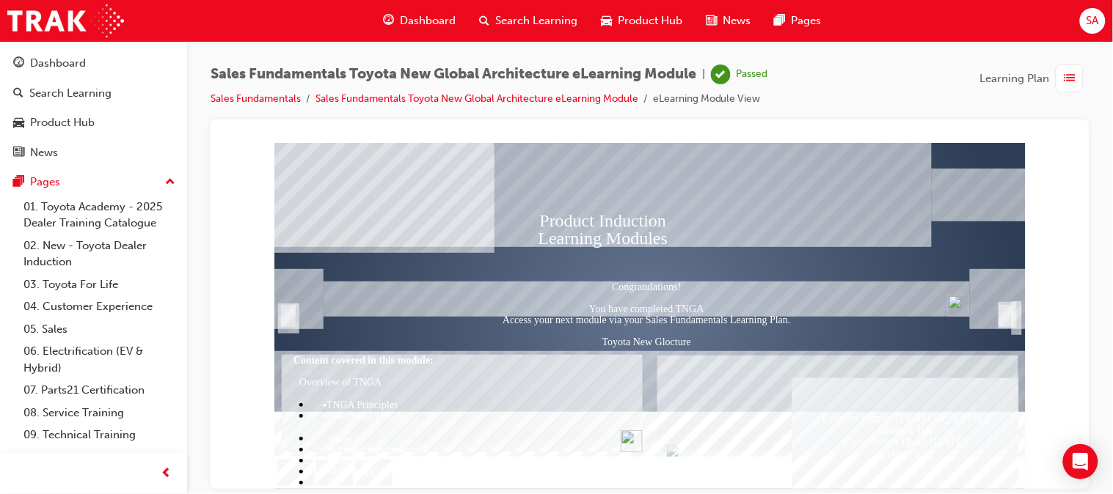
click at [425, 23] on span "Dashboard" at bounding box center [428, 20] width 56 height 17
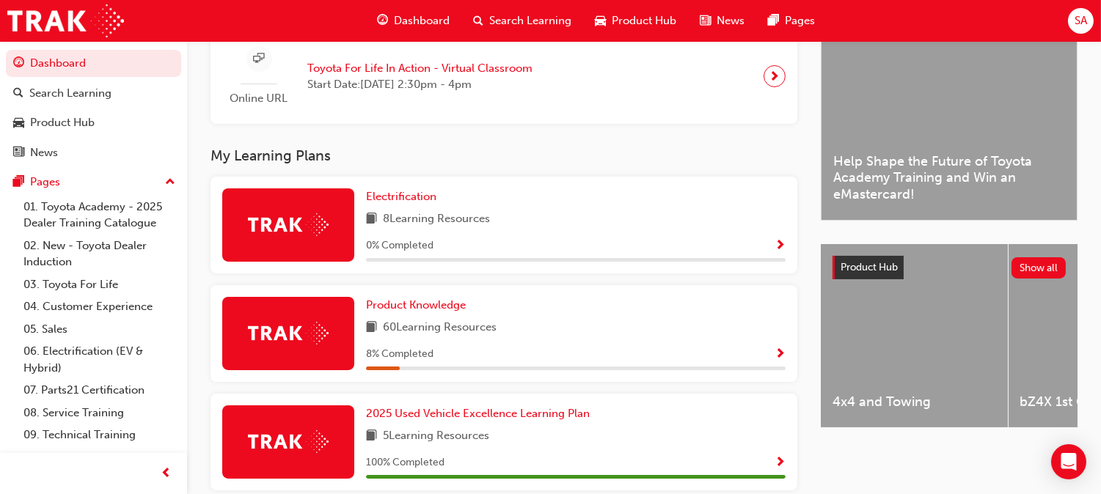
scroll to position [375, 0]
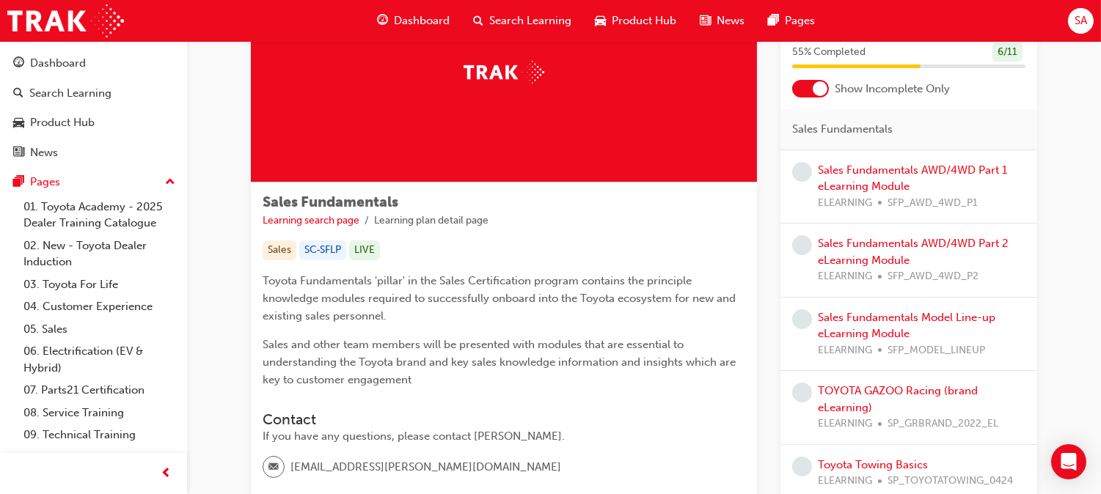
scroll to position [112, 0]
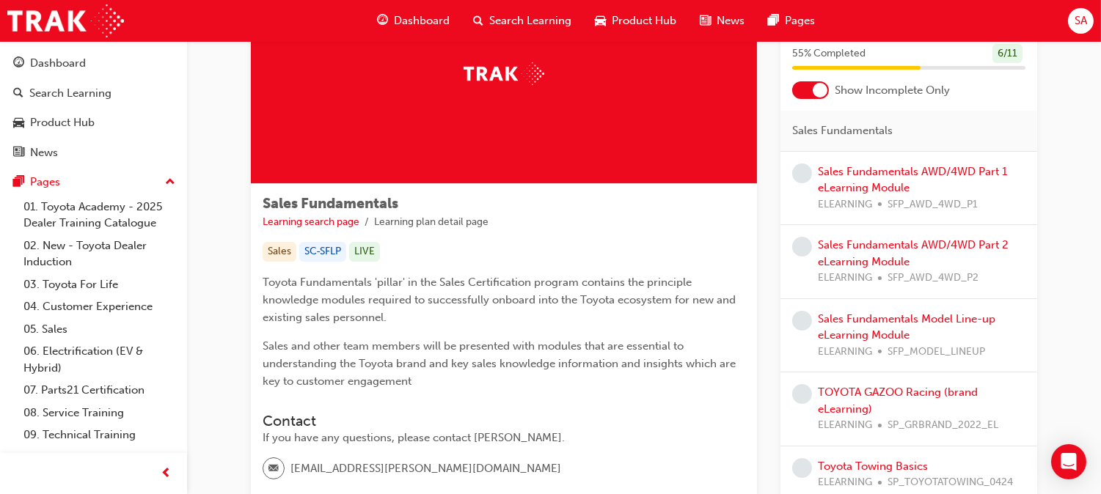
click at [890, 177] on div "Sales Fundamentals AWD/4WD Part 1 eLearning Module ELEARNING SFP_AWD_4WD_P1" at bounding box center [922, 188] width 208 height 50
click at [888, 180] on link "Sales Fundamentals AWD/4WD Part 1 eLearning Module" at bounding box center [912, 179] width 189 height 30
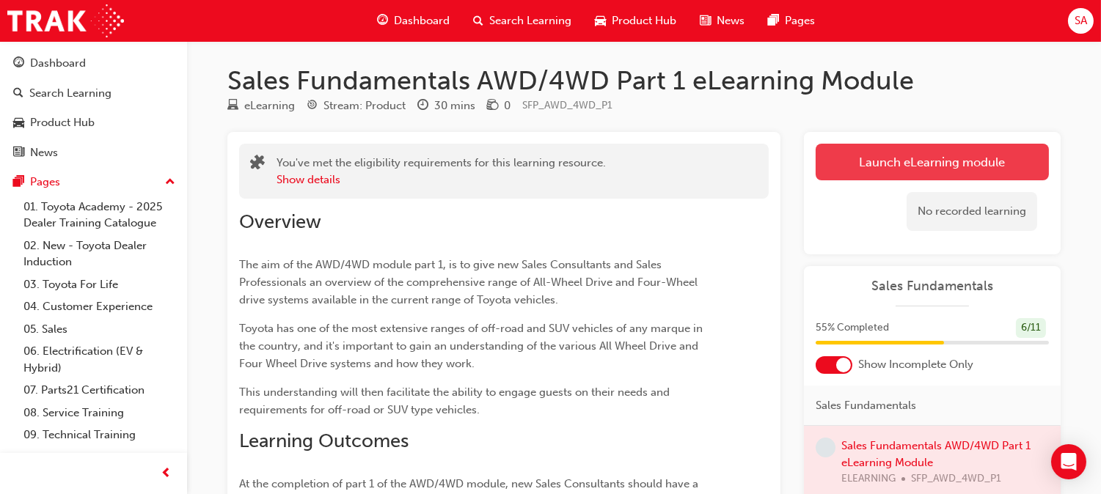
click at [893, 158] on link "Launch eLearning module" at bounding box center [932, 162] width 233 height 37
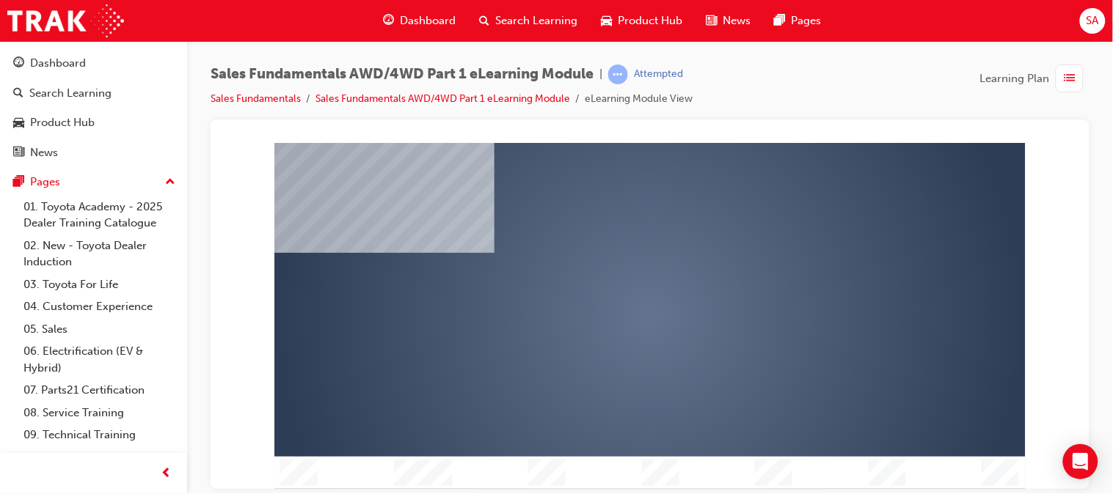
click at [607, 273] on div "play" at bounding box center [607, 273] width 0 height 0
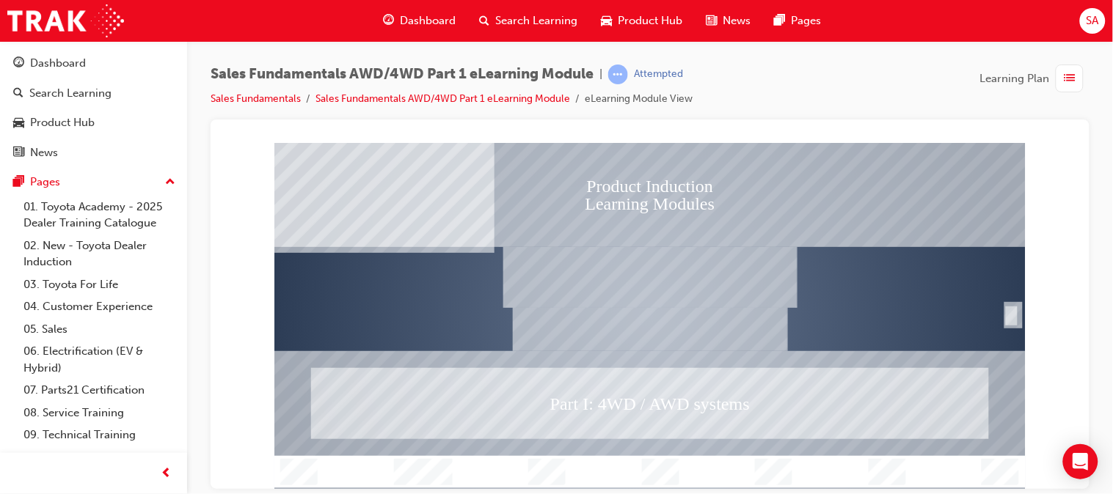
click at [1011, 312] on div "SmartShape" at bounding box center [1010, 315] width 15 height 22
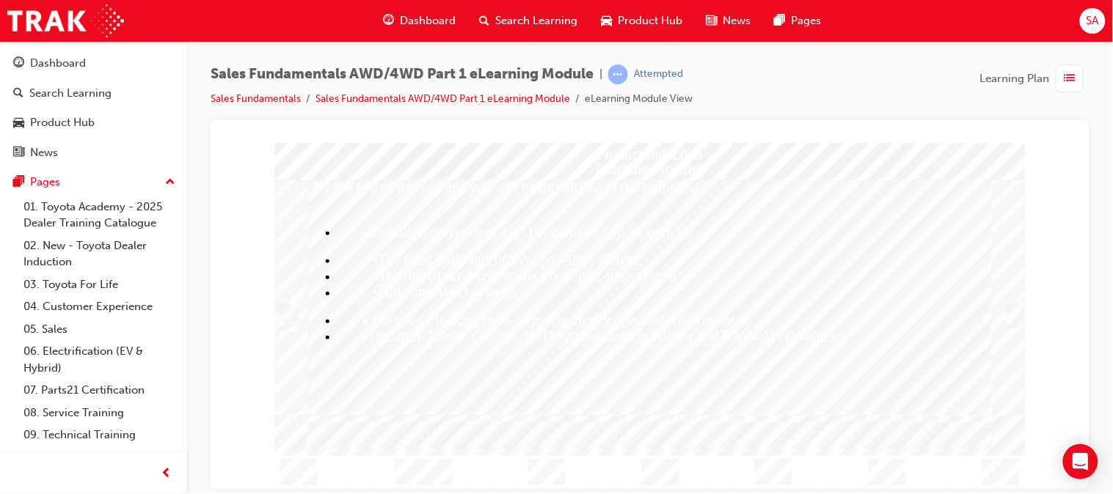
click at [1016, 312] on div "Trigger this button to continue" at bounding box center [1013, 315] width 15 height 22
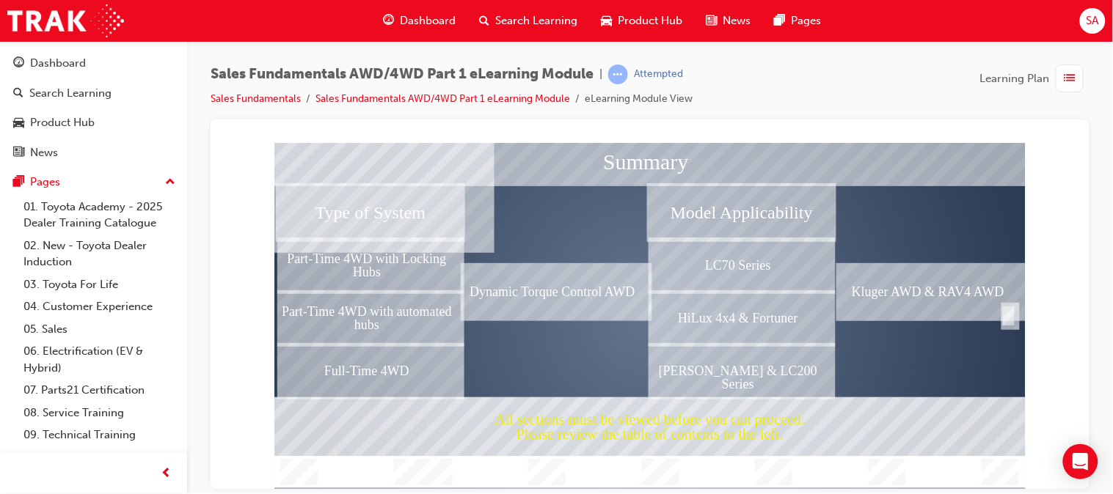
click at [1006, 314] on div "Completion" at bounding box center [1007, 315] width 15 height 22
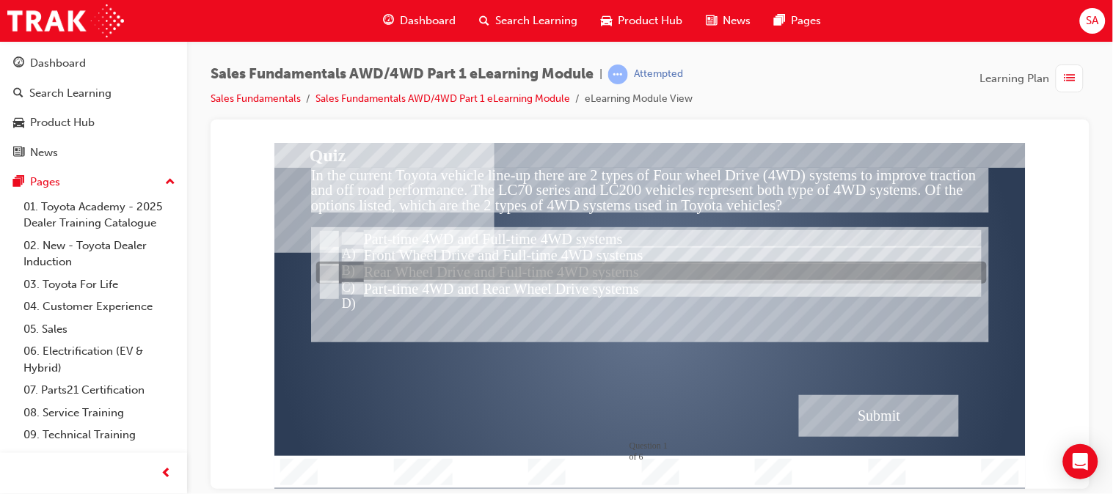
click at [338, 269] on div at bounding box center [650, 274] width 670 height 22
radio input "true"
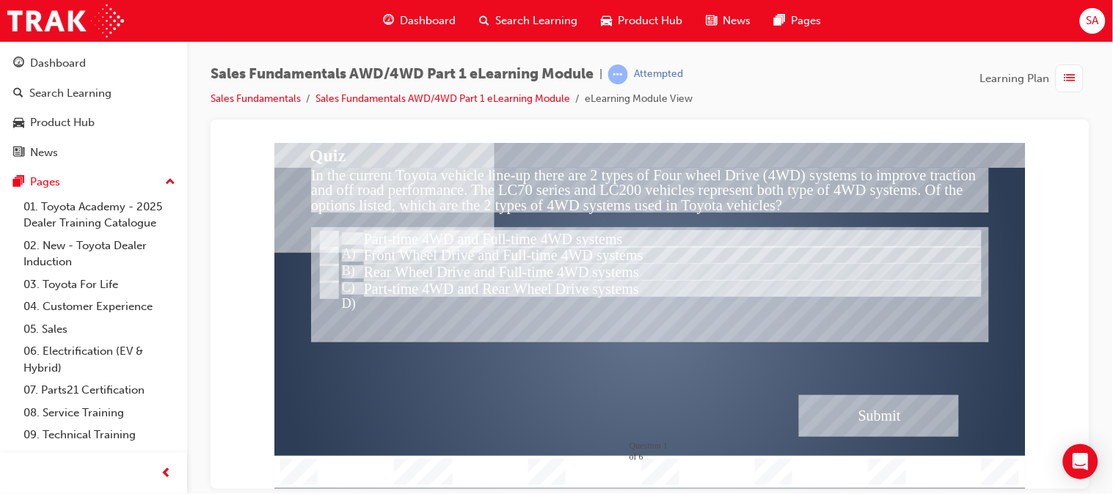
click at [824, 422] on div "Submit" at bounding box center [878, 416] width 160 height 42
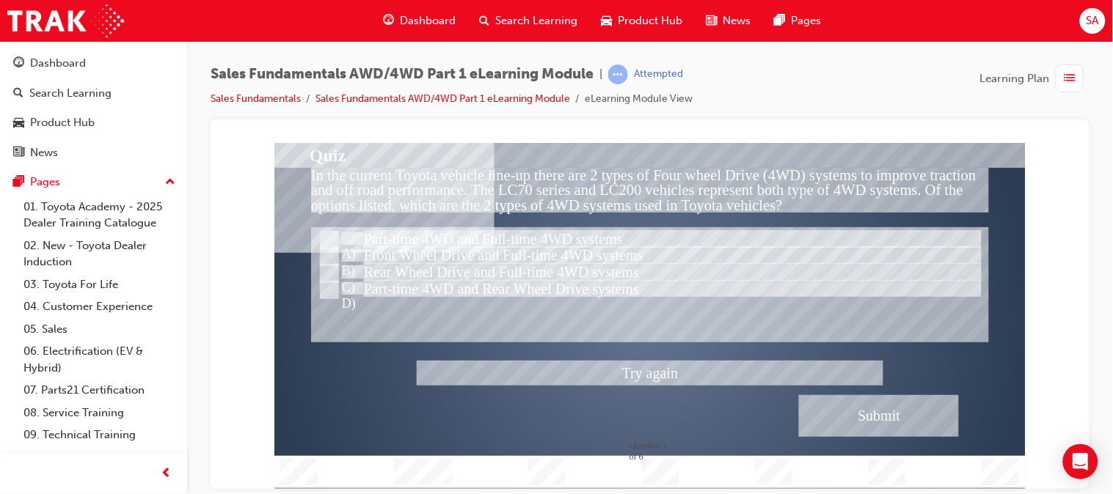
click at [422, 233] on div at bounding box center [649, 315] width 751 height 346
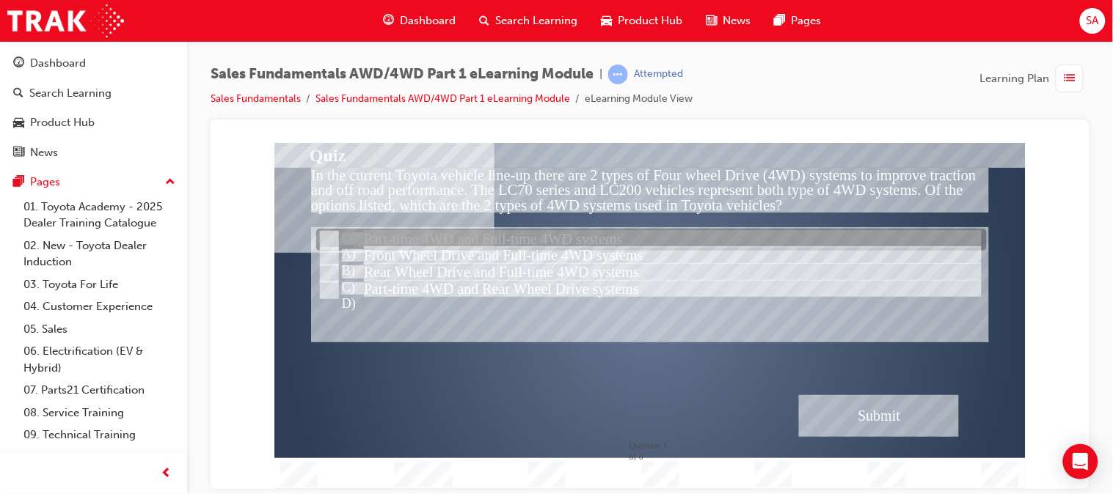
click at [480, 240] on div at bounding box center [650, 241] width 670 height 22
radio input "true"
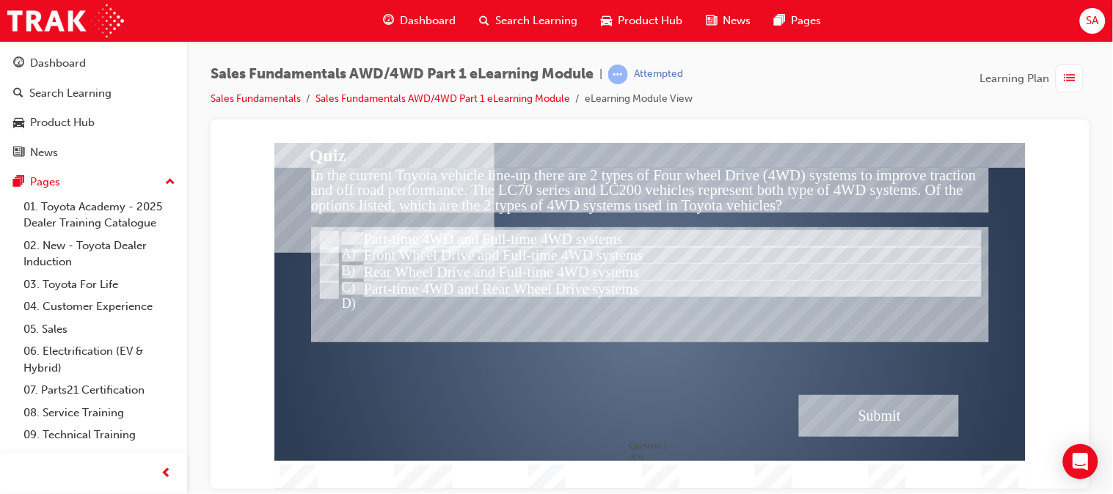
click at [821, 400] on div "Submit" at bounding box center [878, 416] width 160 height 42
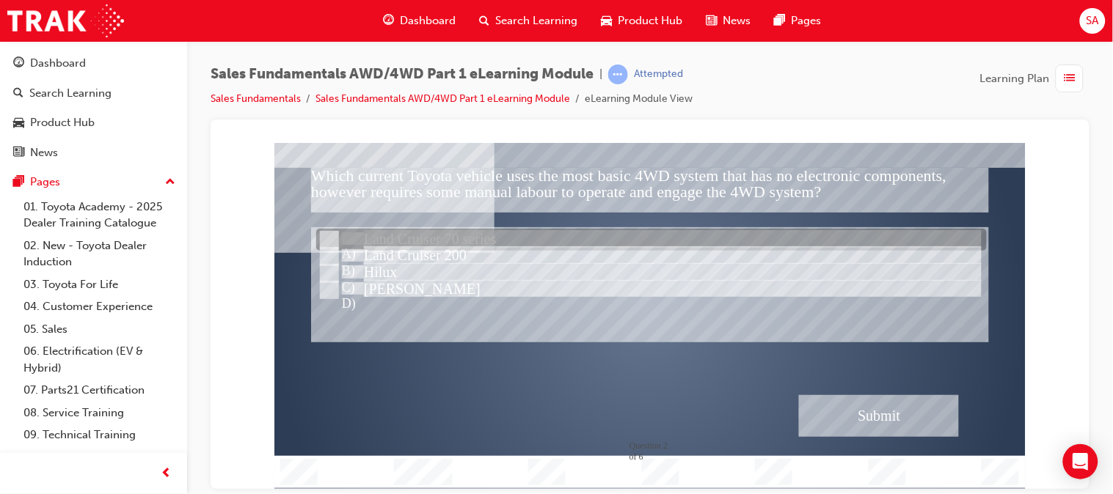
click at [356, 239] on div at bounding box center [650, 241] width 670 height 22
radio input "true"
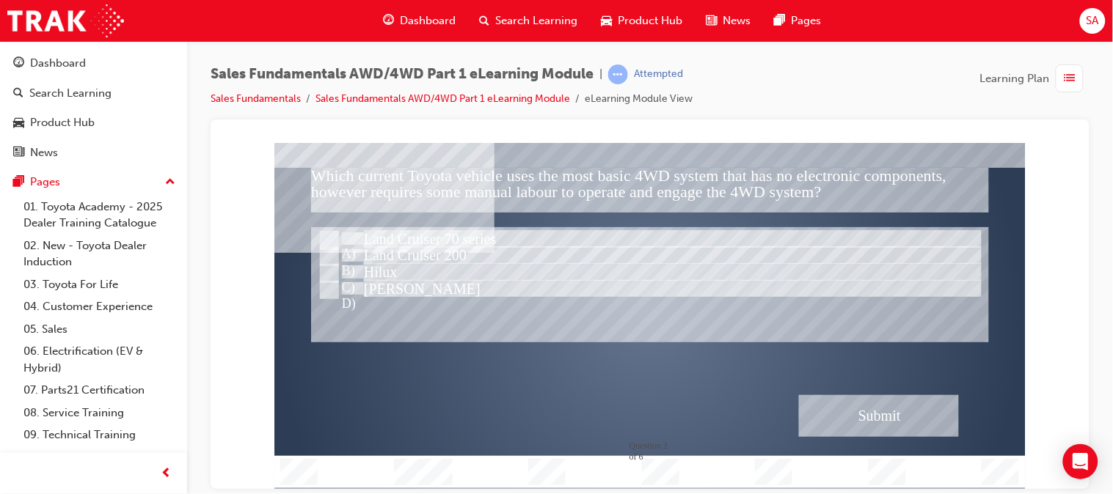
click at [912, 403] on div "Submit" at bounding box center [878, 416] width 160 height 42
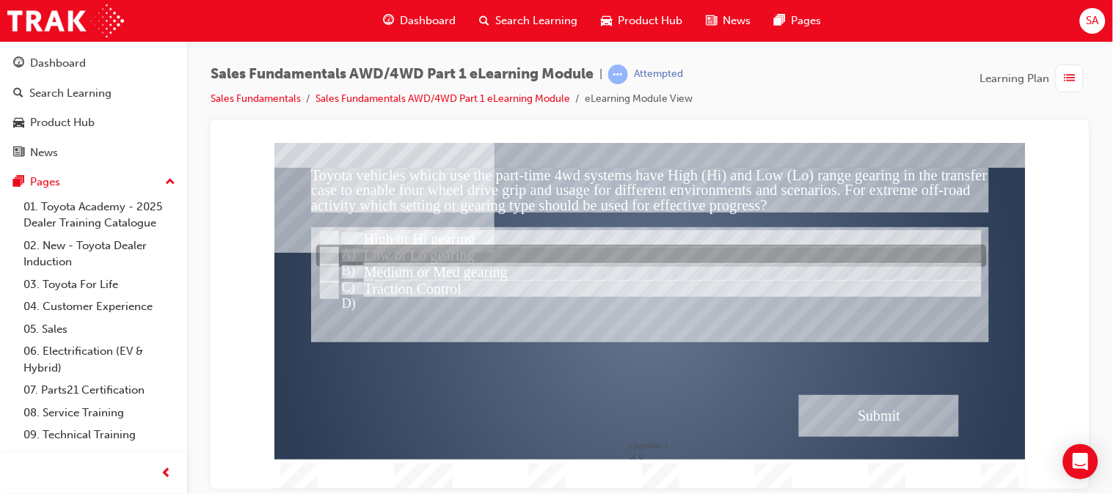
click at [325, 257] on input "Low or Lo gearing" at bounding box center [327, 257] width 16 height 16
radio input "true"
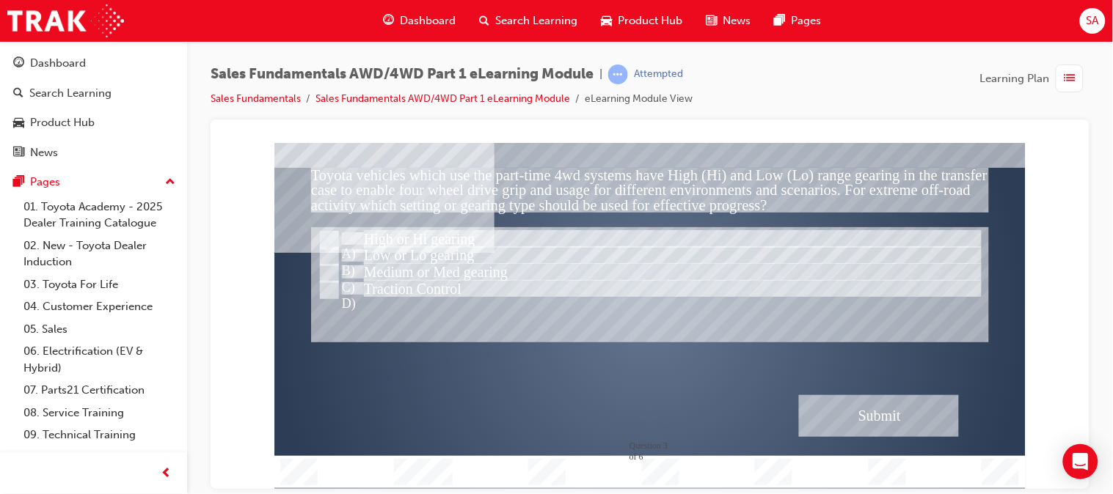
click at [905, 422] on div "Submit" at bounding box center [878, 416] width 160 height 42
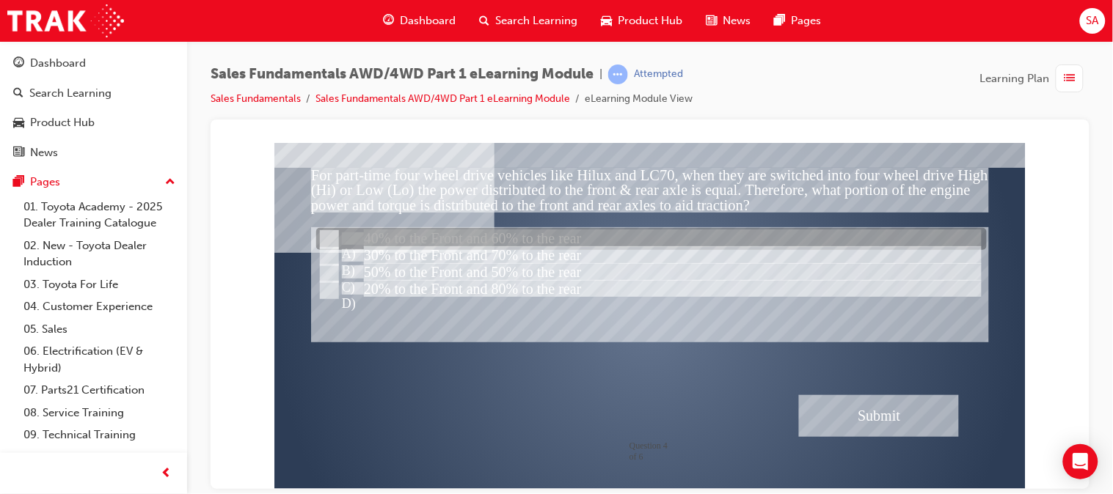
click at [345, 242] on div at bounding box center [650, 240] width 670 height 22
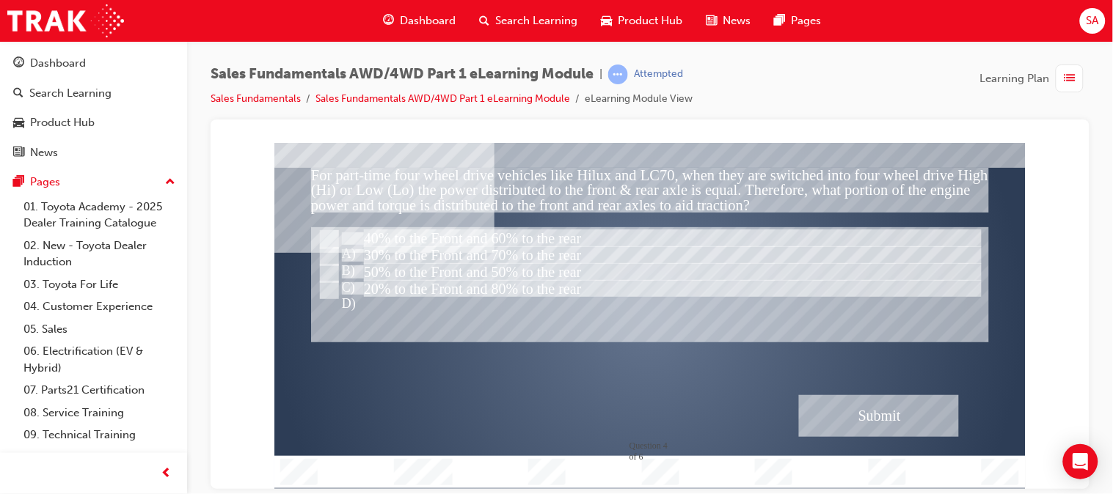
click at [846, 425] on div "Submit" at bounding box center [878, 416] width 160 height 42
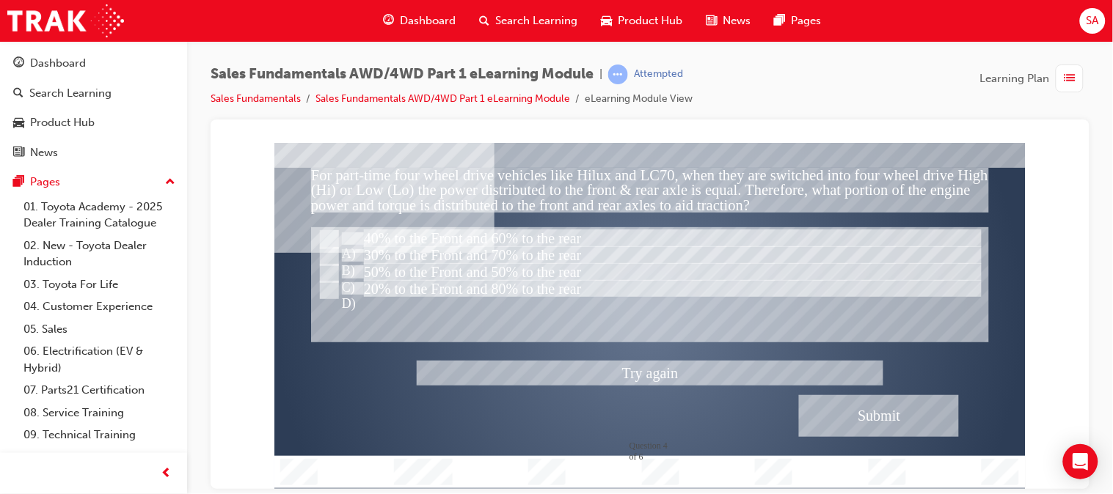
click at [472, 254] on div at bounding box center [649, 315] width 751 height 346
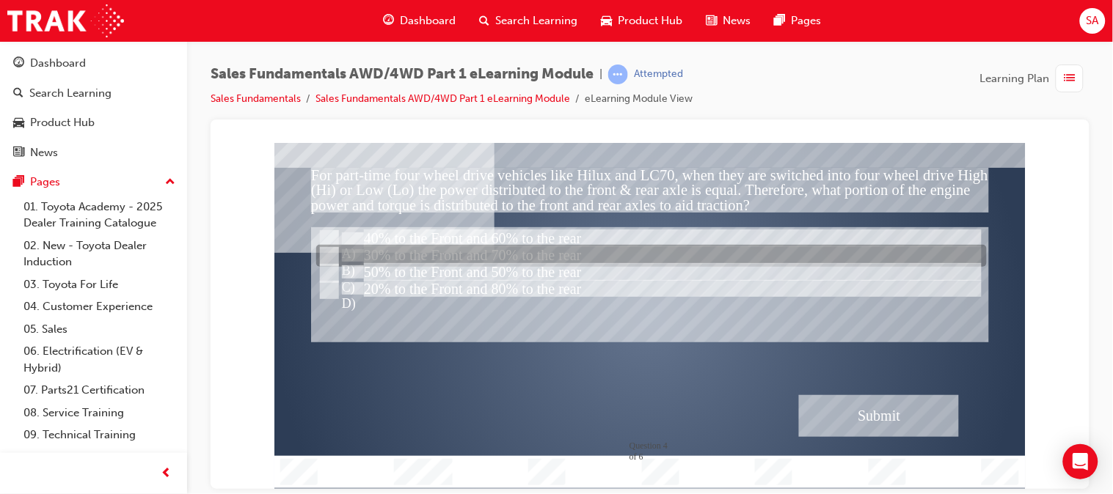
click at [472, 254] on div at bounding box center [650, 257] width 670 height 22
radio input "false"
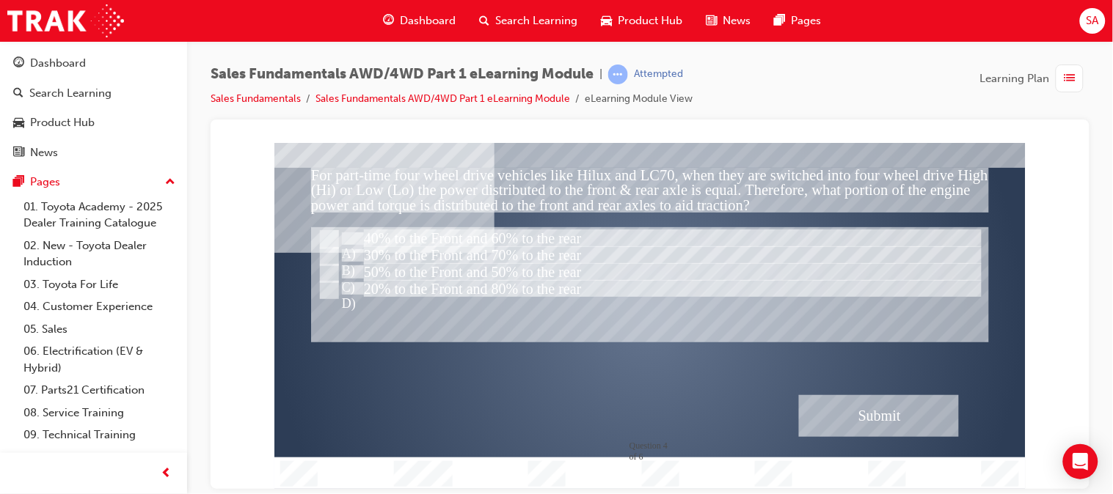
click at [829, 417] on div "Submit" at bounding box center [878, 416] width 160 height 42
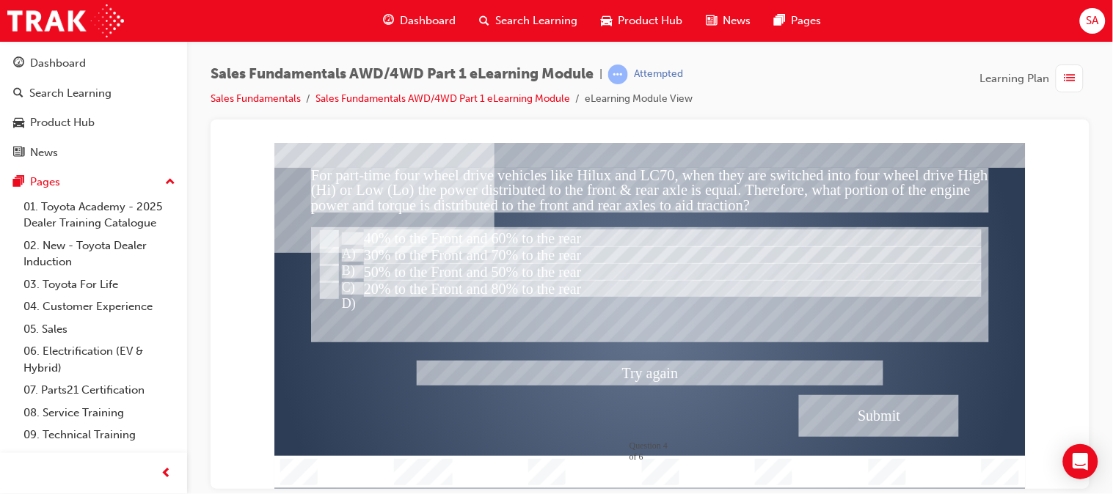
click at [493, 272] on div at bounding box center [649, 315] width 751 height 346
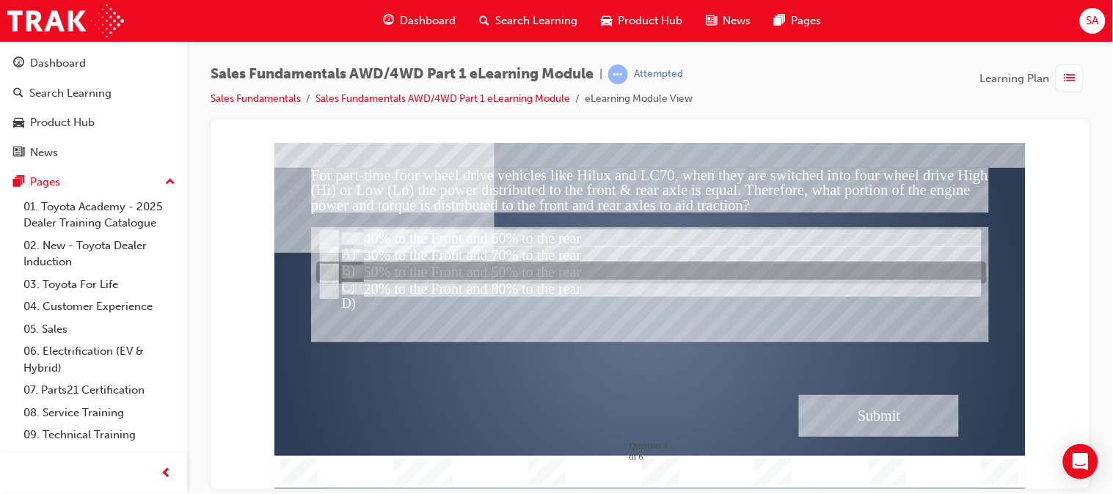
click at [493, 272] on div at bounding box center [650, 274] width 670 height 22
radio input "false"
radio input "true"
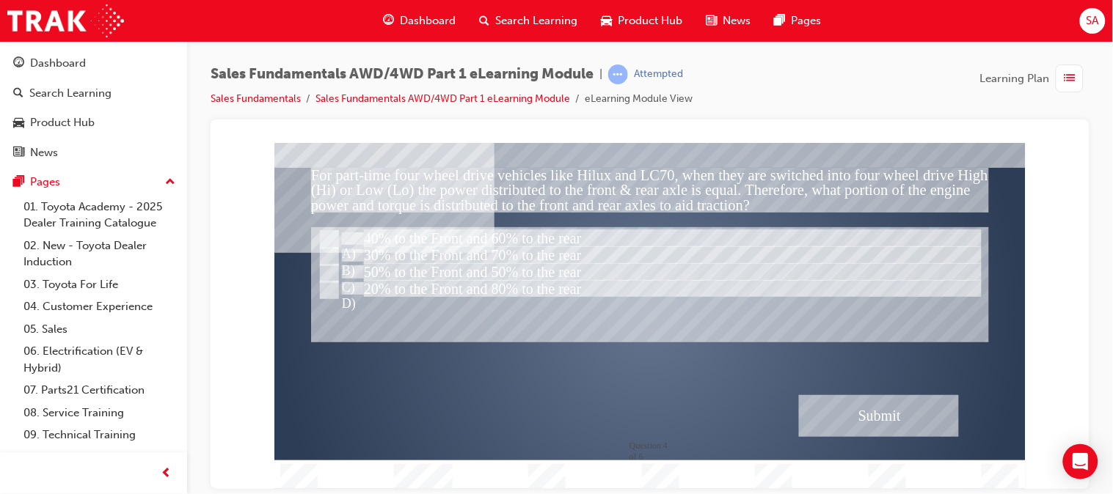
click at [862, 415] on div "Submit" at bounding box center [878, 416] width 160 height 42
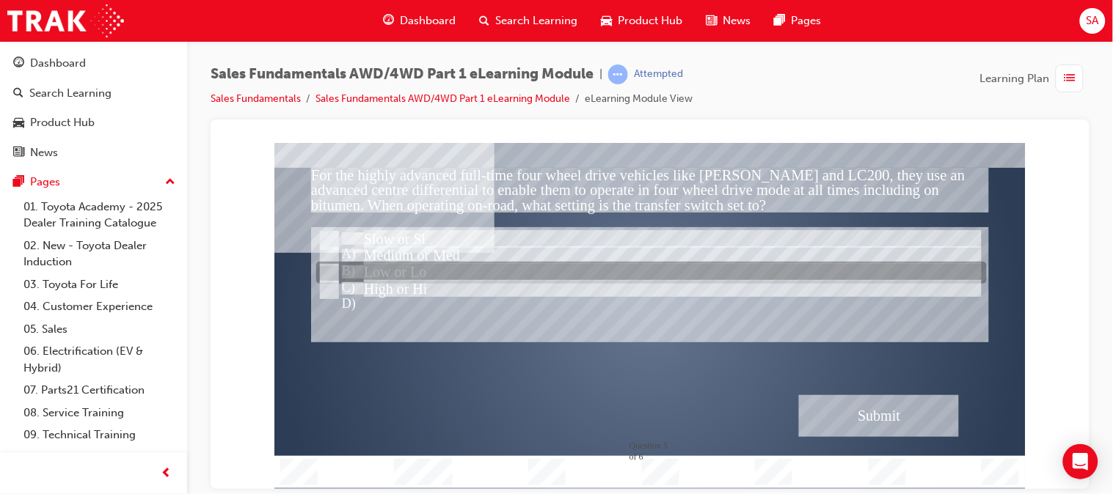
click at [324, 268] on input "Low or Lo" at bounding box center [327, 274] width 16 height 16
radio input "true"
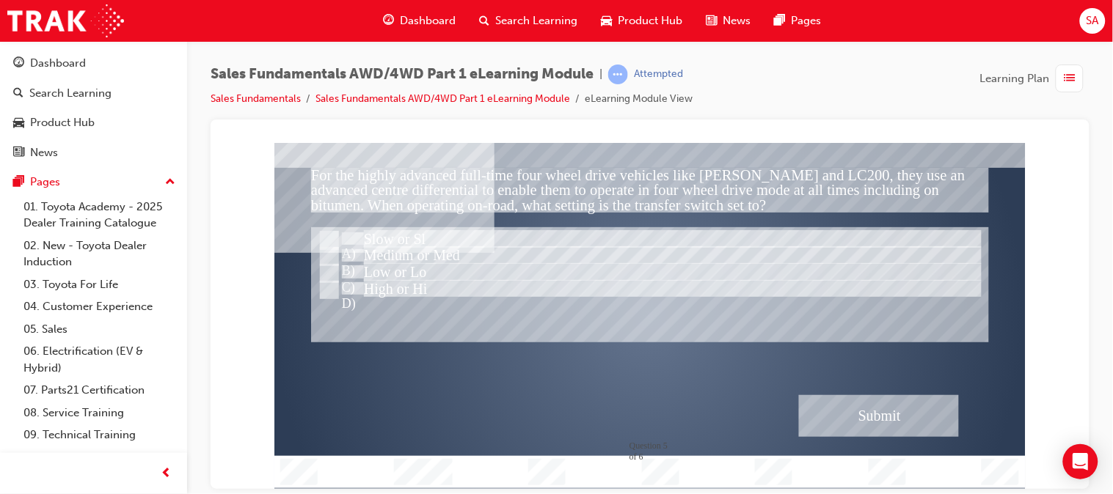
click at [895, 425] on div "Submit" at bounding box center [878, 416] width 160 height 42
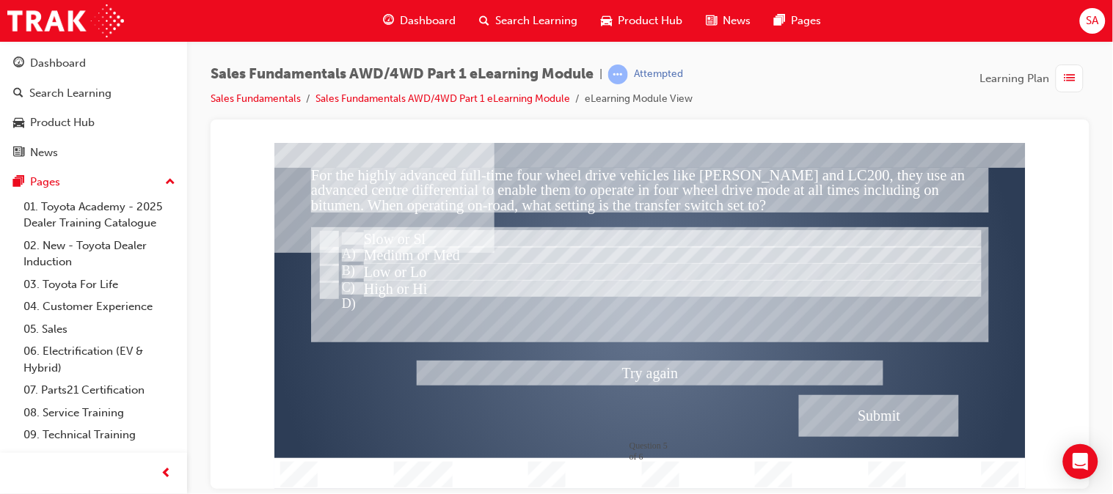
click at [324, 285] on div at bounding box center [649, 315] width 751 height 346
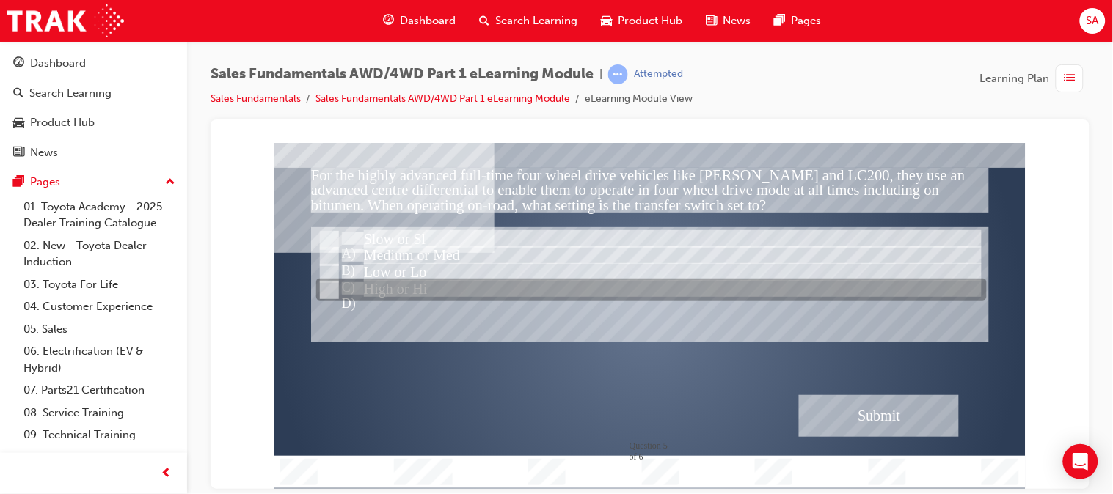
click at [324, 285] on input "High or Hi" at bounding box center [327, 290] width 16 height 16
radio input "true"
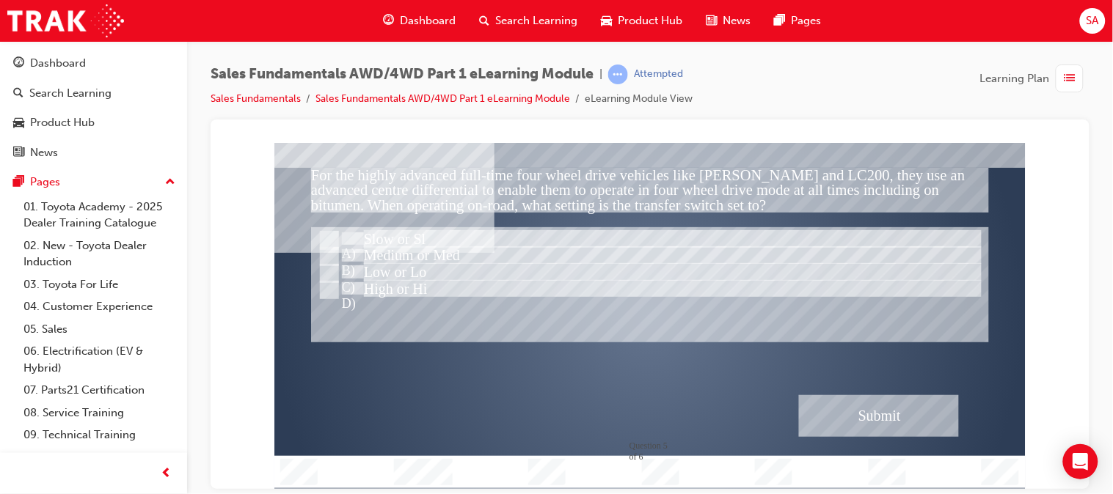
click at [811, 425] on div "Submit" at bounding box center [878, 416] width 160 height 42
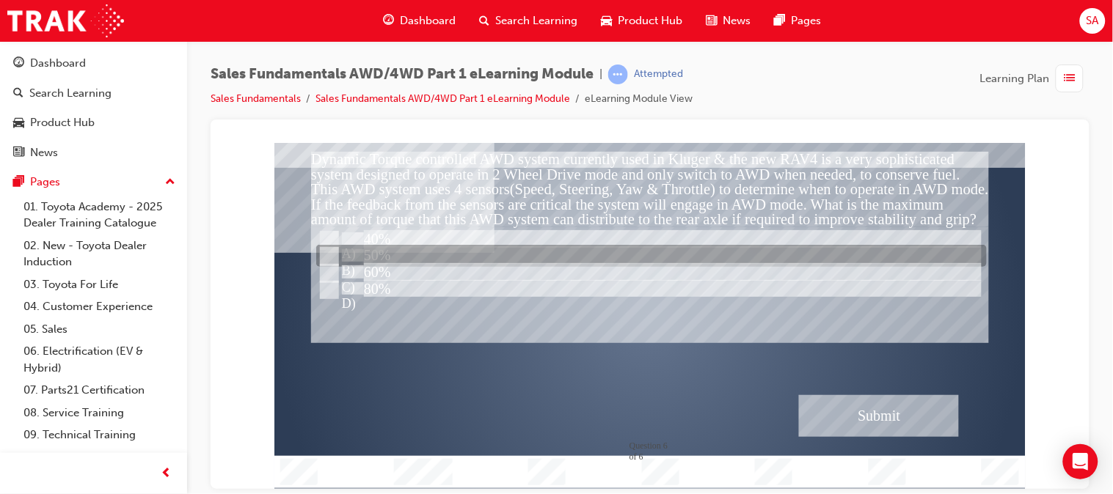
click at [318, 252] on div at bounding box center [650, 257] width 670 height 22
radio input "true"
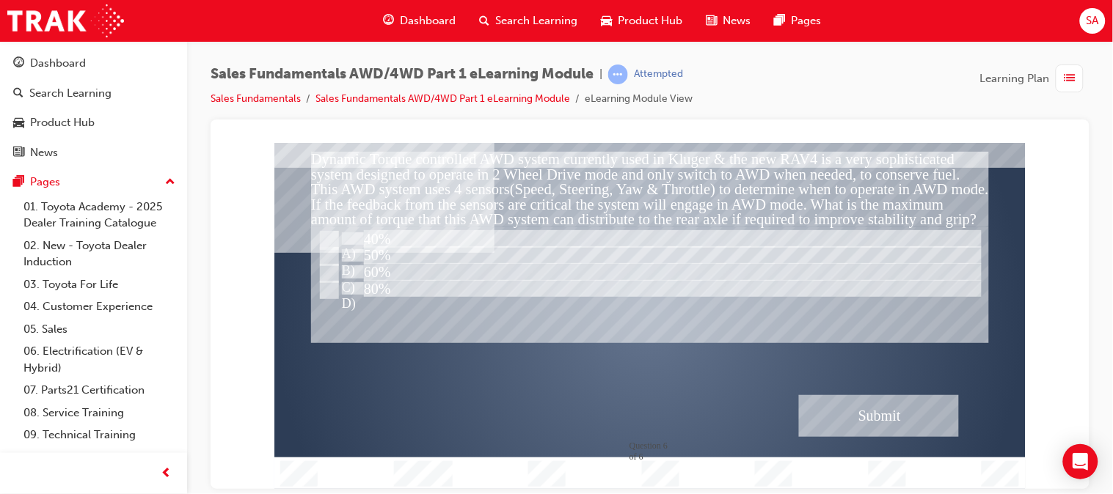
click at [907, 434] on div "Submit" at bounding box center [878, 416] width 160 height 42
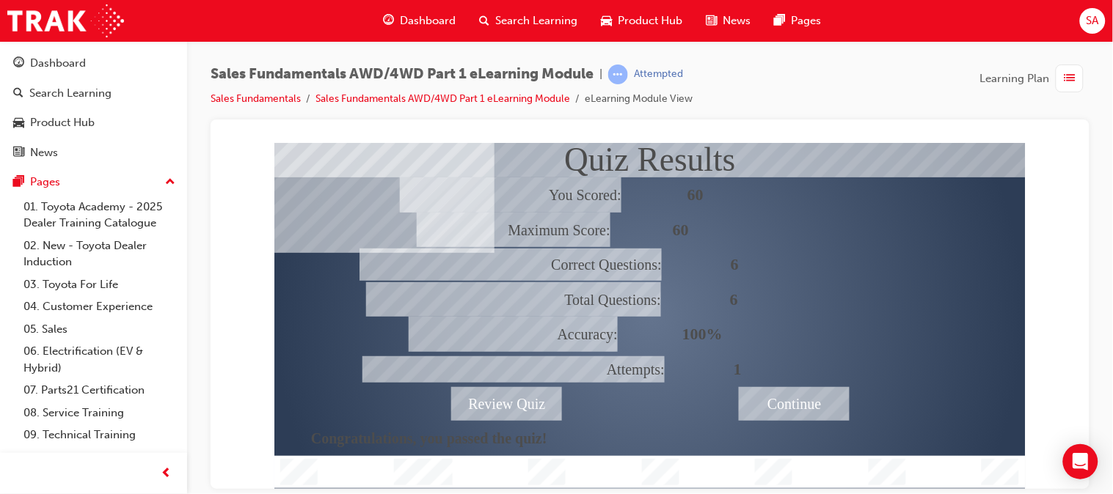
click at [825, 408] on div "Continue" at bounding box center [793, 404] width 111 height 34
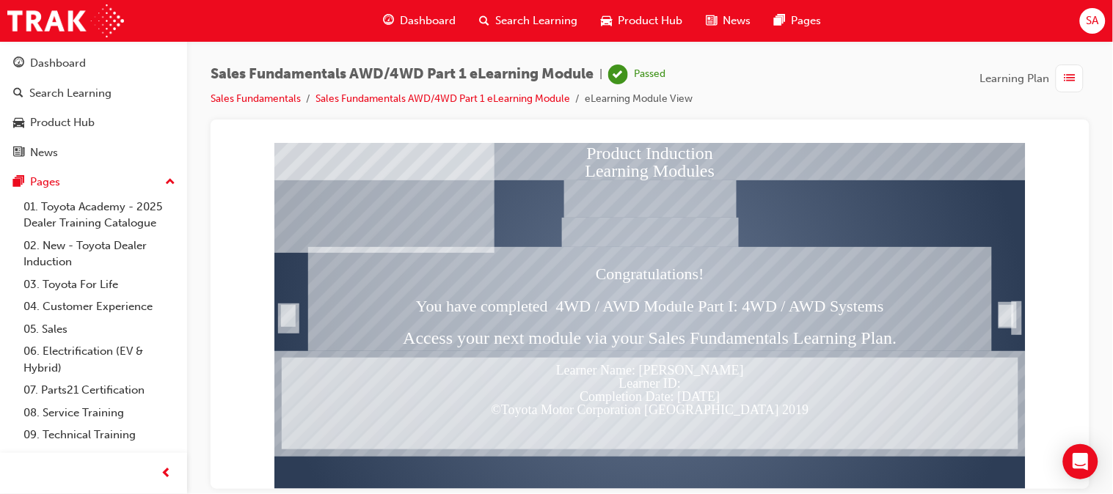
click at [405, 17] on span "Dashboard" at bounding box center [428, 20] width 56 height 17
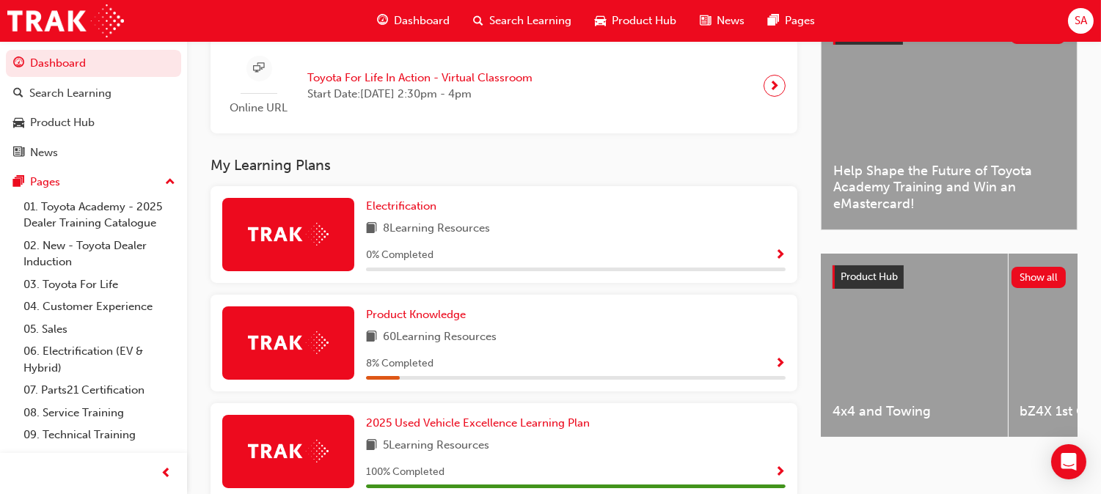
scroll to position [365, 0]
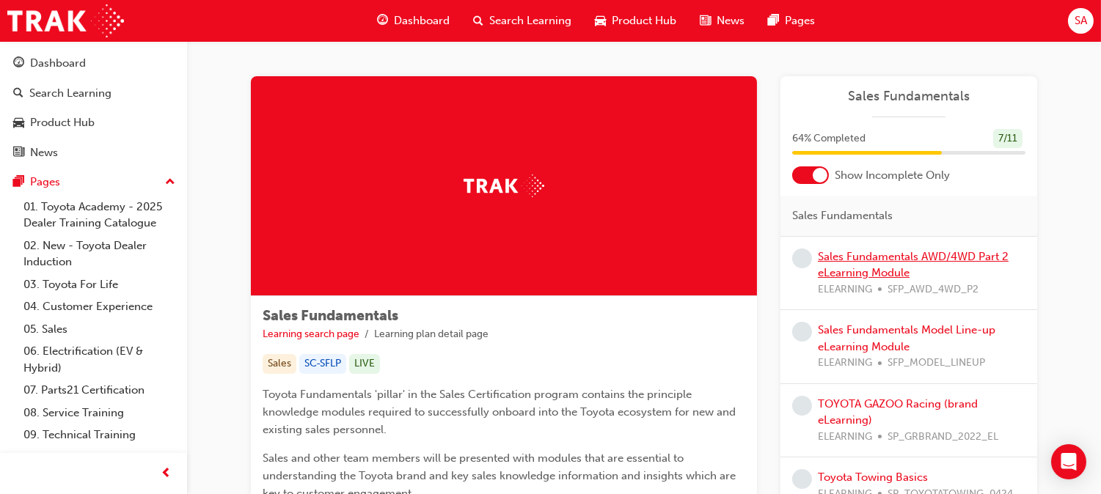
click at [889, 266] on link "Sales Fundamentals AWD/4WD Part 2 eLearning Module" at bounding box center [913, 265] width 191 height 30
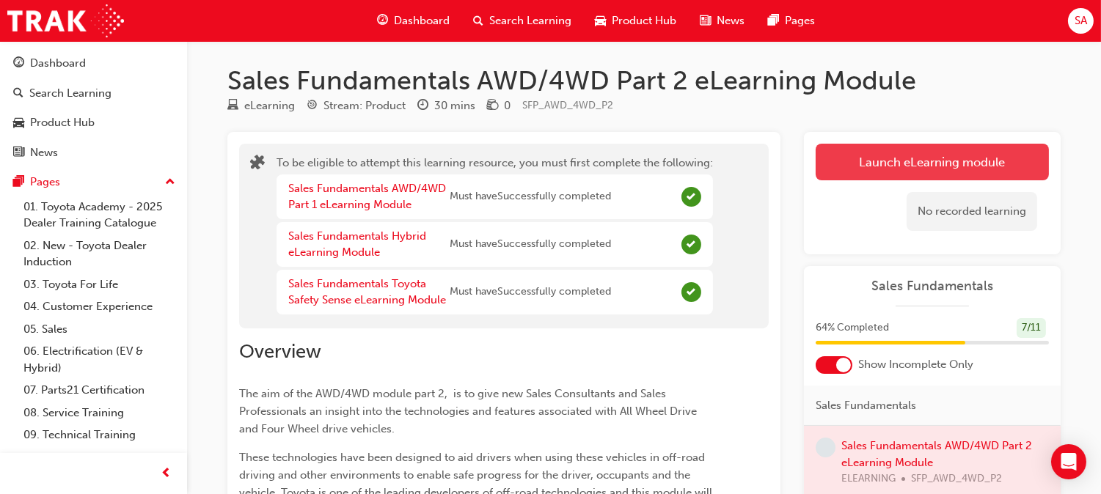
click at [877, 157] on button "Launch eLearning module" at bounding box center [932, 162] width 233 height 37
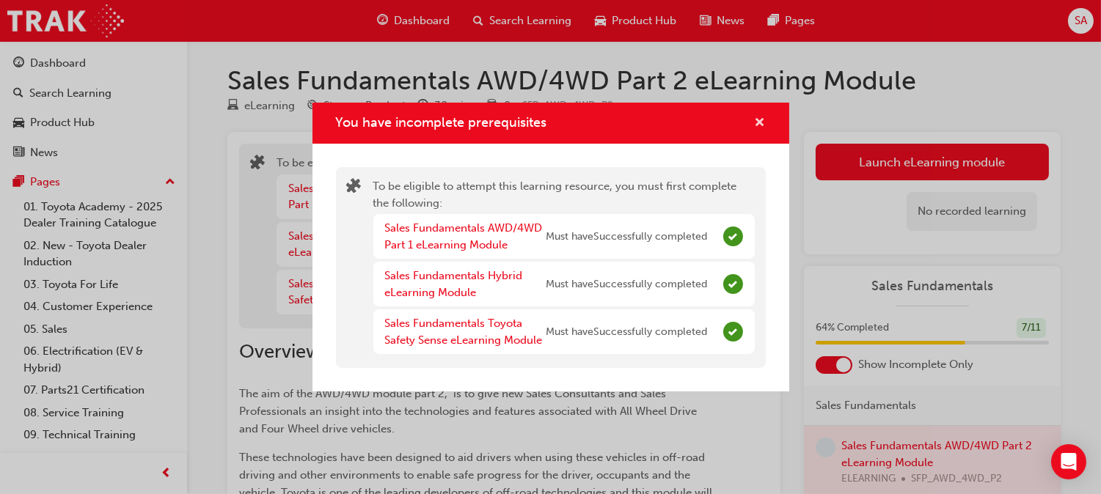
click at [757, 118] on span "cross-icon" at bounding box center [760, 123] width 11 height 13
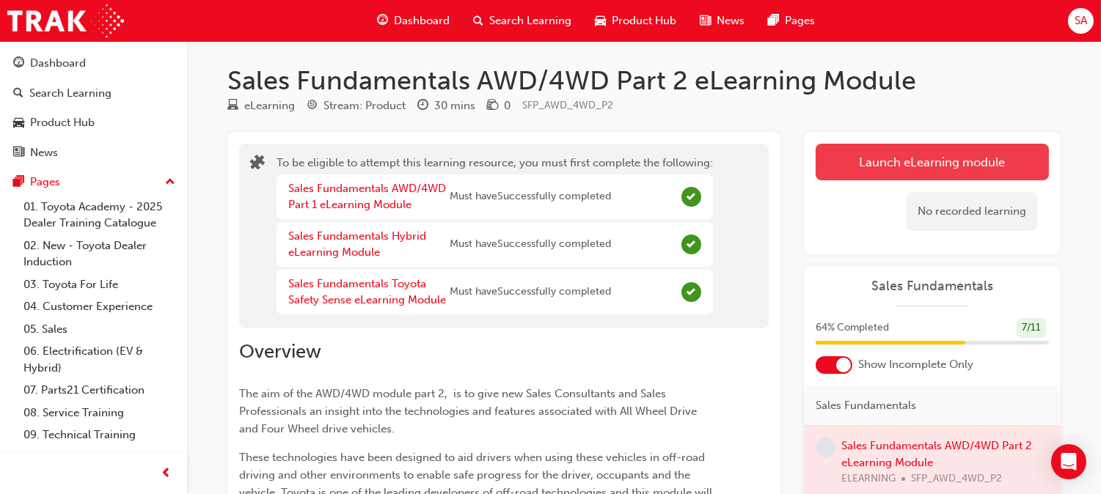
click at [859, 158] on button "Launch eLearning module" at bounding box center [932, 162] width 233 height 37
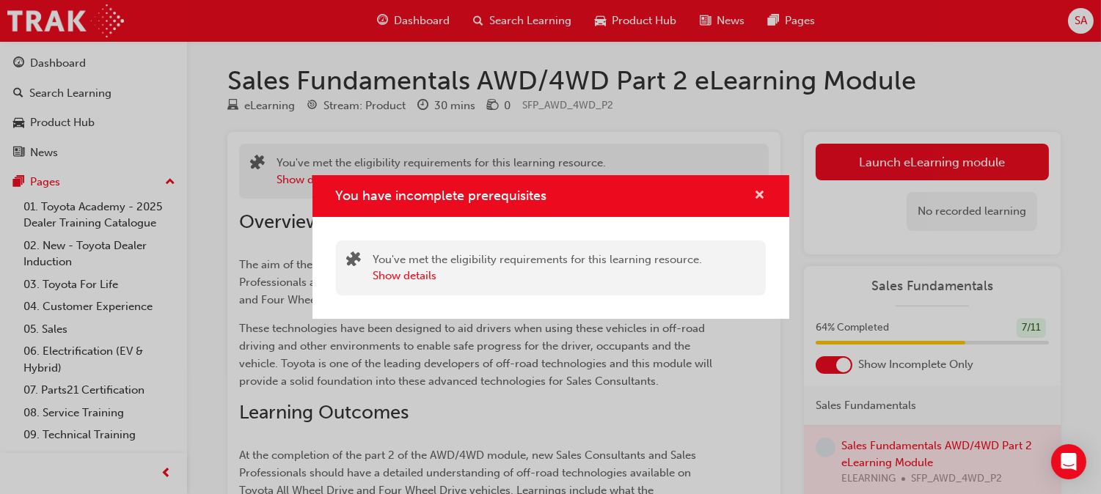
click at [757, 194] on span "cross-icon" at bounding box center [760, 196] width 11 height 13
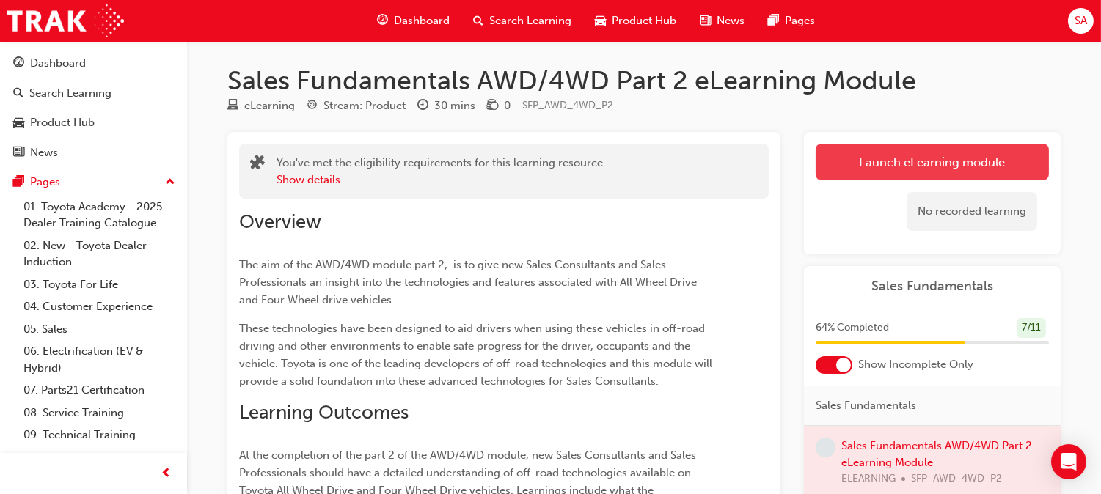
click at [847, 162] on button "Launch eLearning module" at bounding box center [932, 162] width 233 height 37
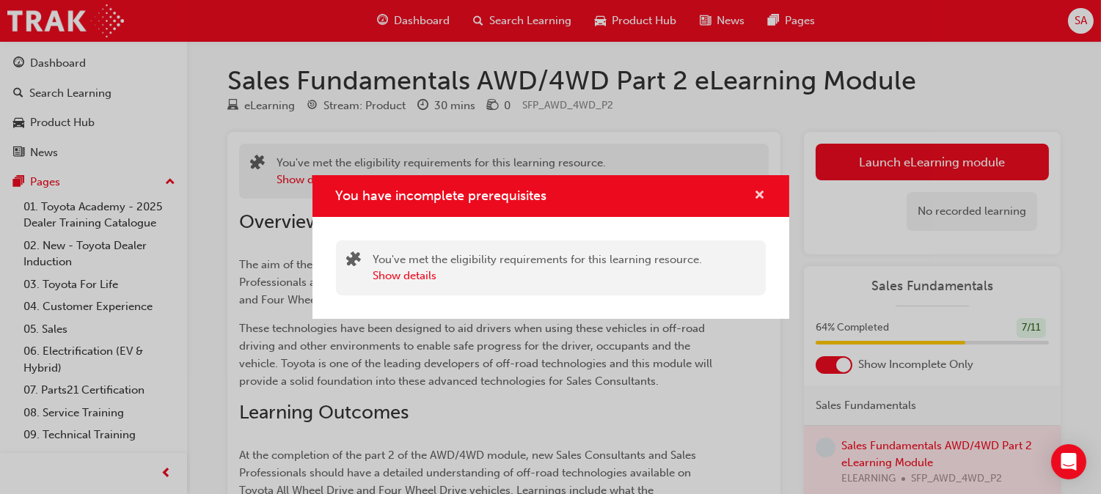
click at [756, 199] on span "cross-icon" at bounding box center [760, 196] width 11 height 13
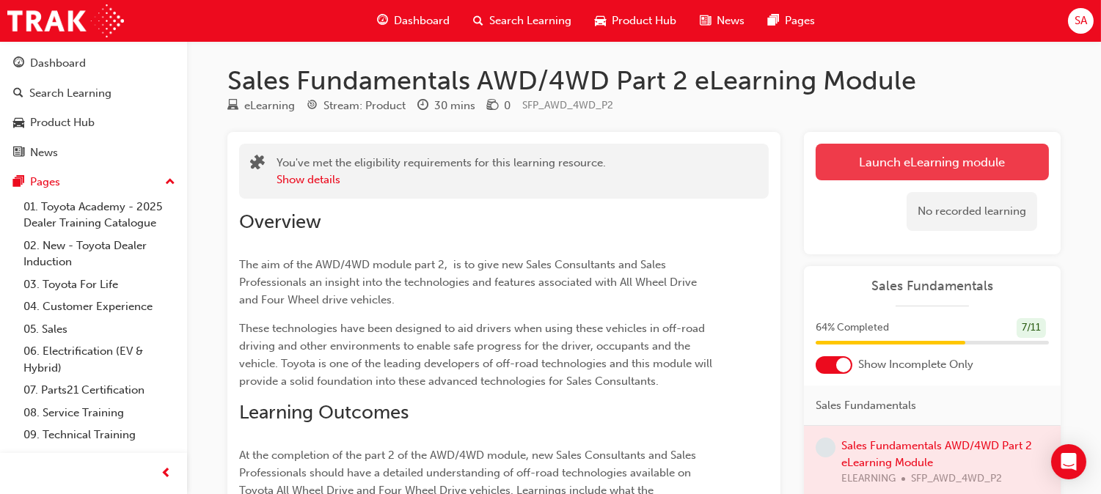
click at [852, 176] on button "Launch eLearning module" at bounding box center [932, 162] width 233 height 37
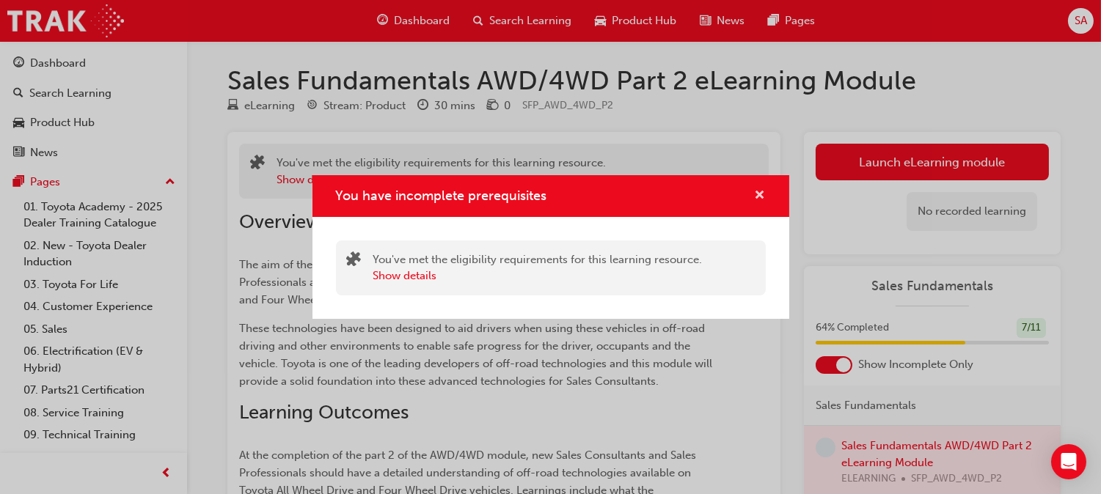
click at [761, 196] on span "cross-icon" at bounding box center [760, 196] width 11 height 13
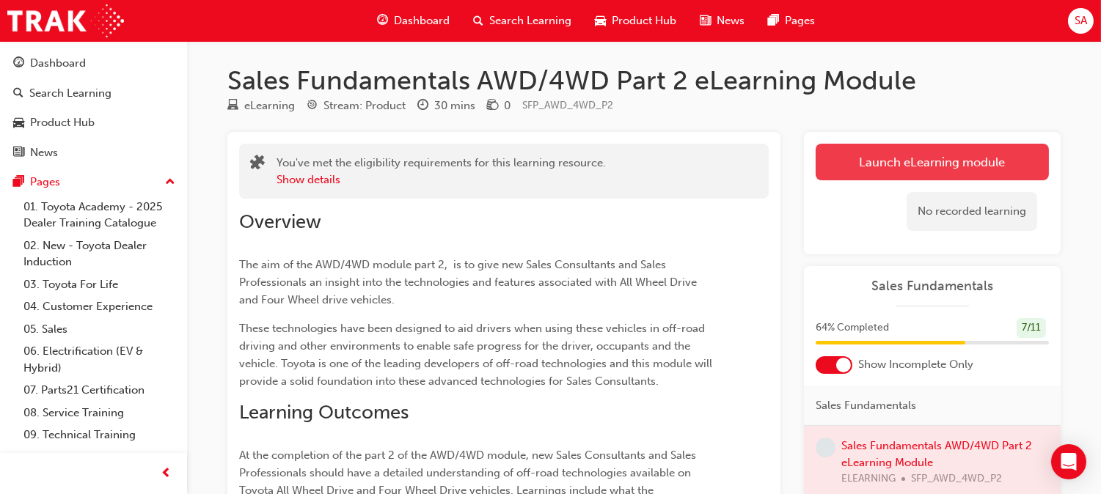
click at [844, 156] on button "Launch eLearning module" at bounding box center [932, 162] width 233 height 37
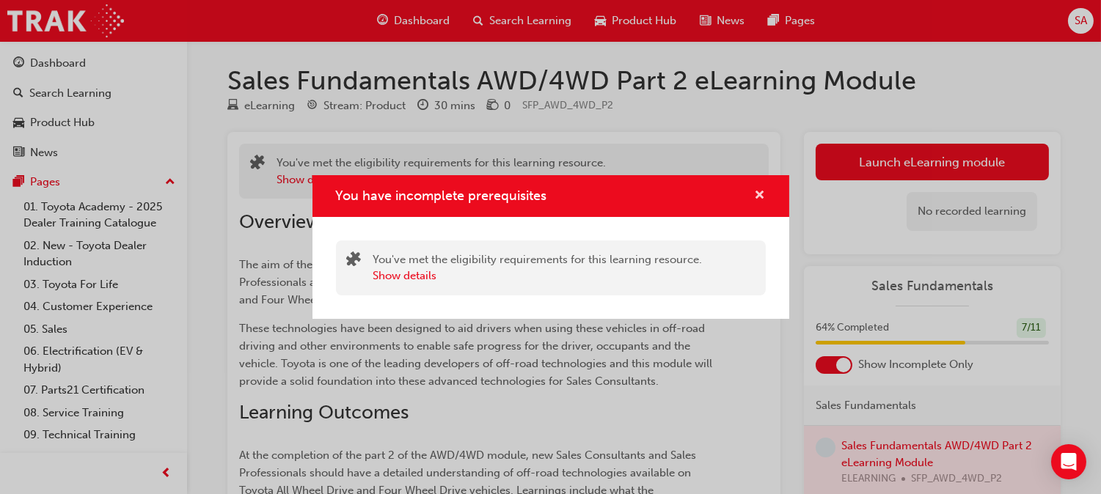
click at [761, 200] on span "cross-icon" at bounding box center [760, 196] width 11 height 13
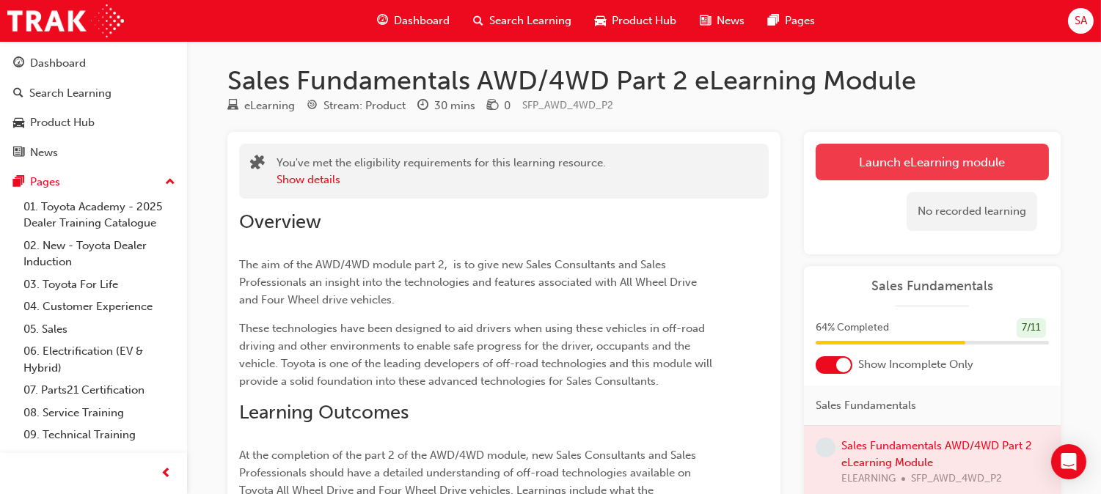
click at [857, 147] on button "Launch eLearning module" at bounding box center [932, 162] width 233 height 37
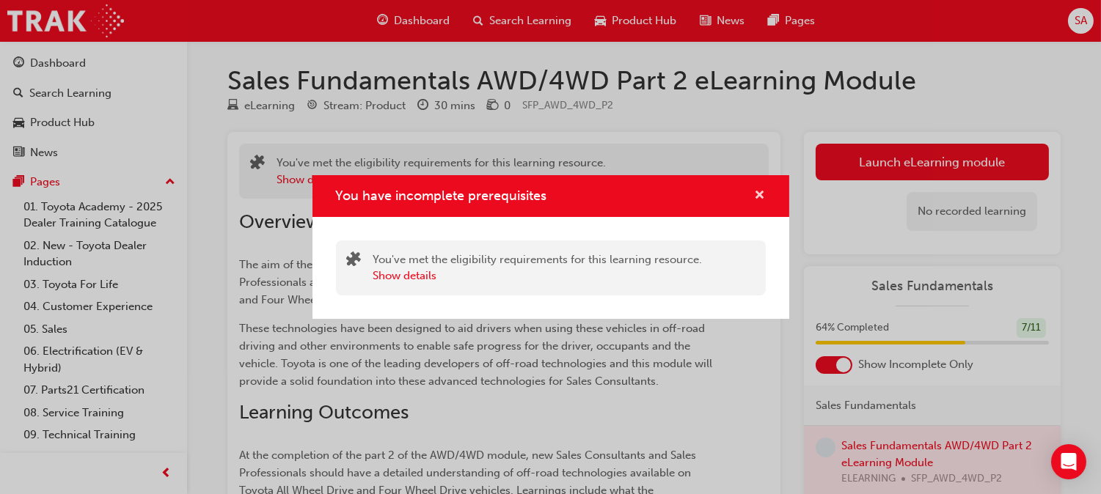
click at [755, 191] on span "cross-icon" at bounding box center [760, 196] width 11 height 13
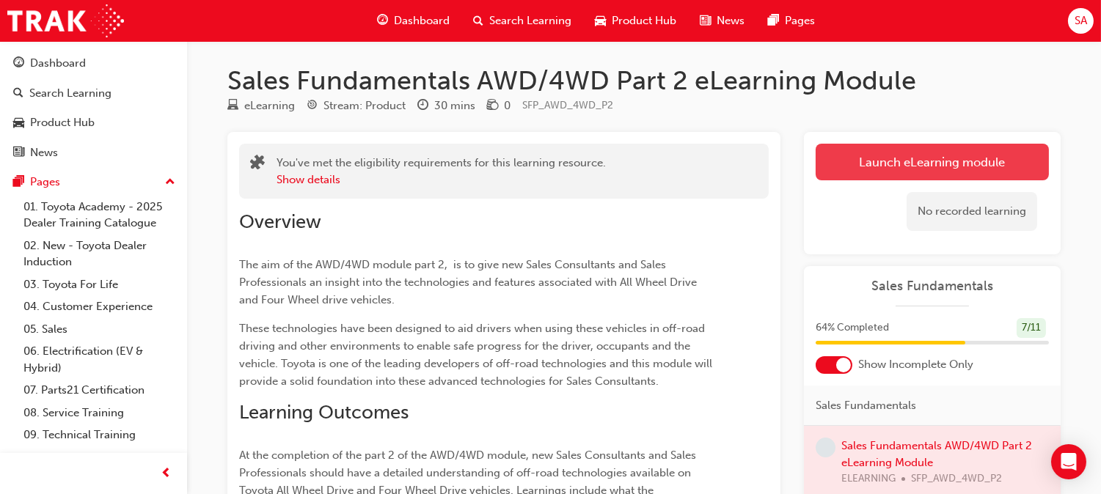
click at [838, 169] on button "Launch eLearning module" at bounding box center [932, 162] width 233 height 37
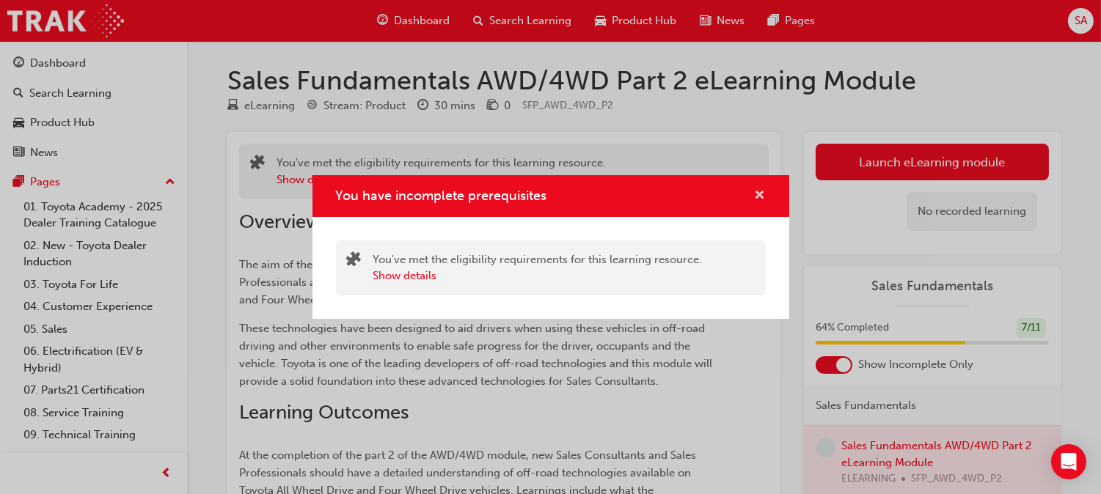
click at [758, 196] on span "cross-icon" at bounding box center [760, 196] width 11 height 13
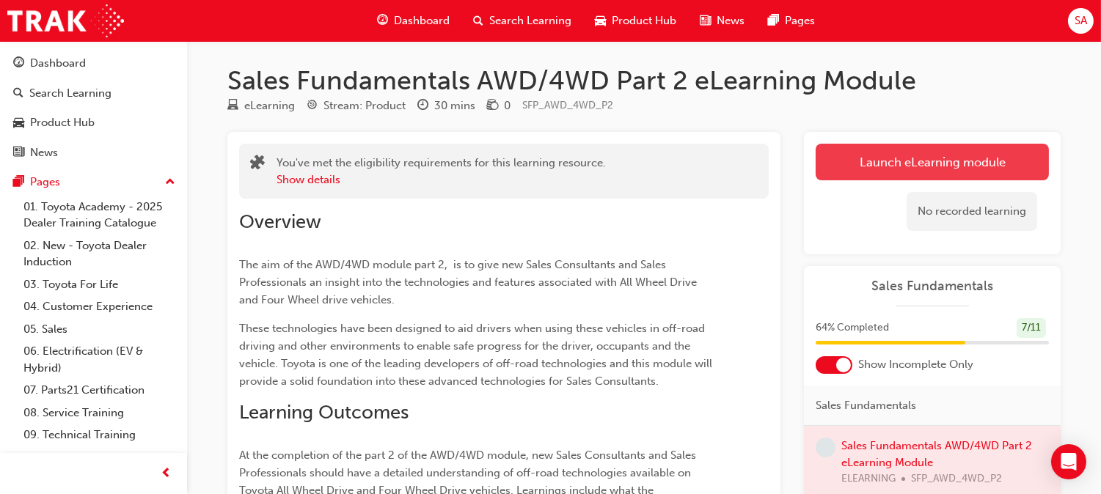
click at [868, 162] on link "Launch eLearning module" at bounding box center [932, 162] width 233 height 37
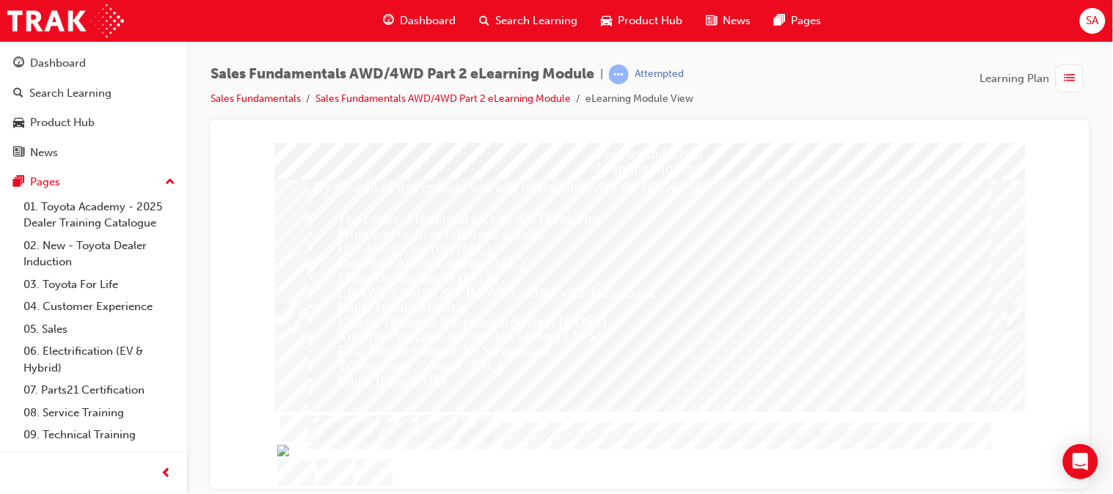
click at [1019, 316] on div "Trigger this button to continue" at bounding box center [1013, 315] width 15 height 22
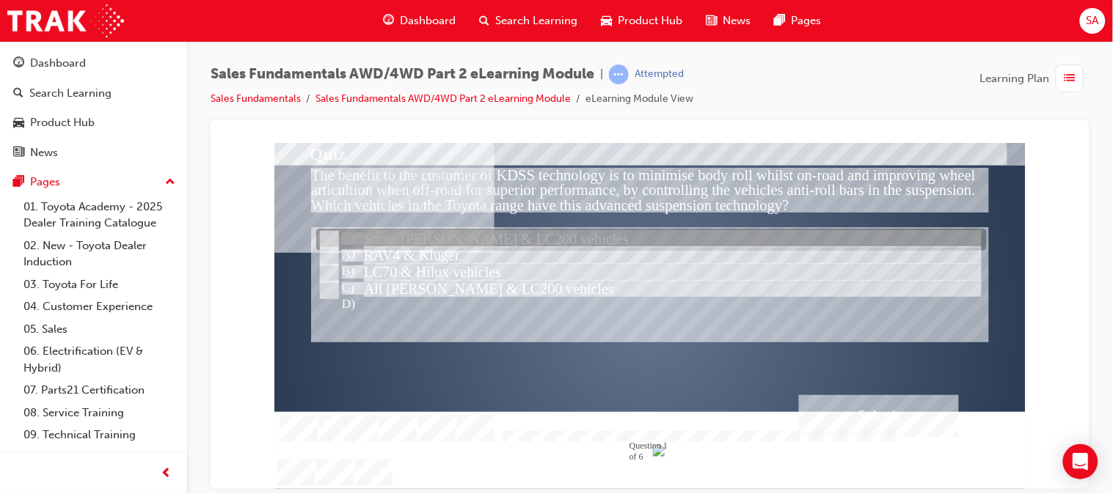
click at [333, 234] on input "Some Prado & LC200 vehicles" at bounding box center [327, 241] width 16 height 16
radio input "true"
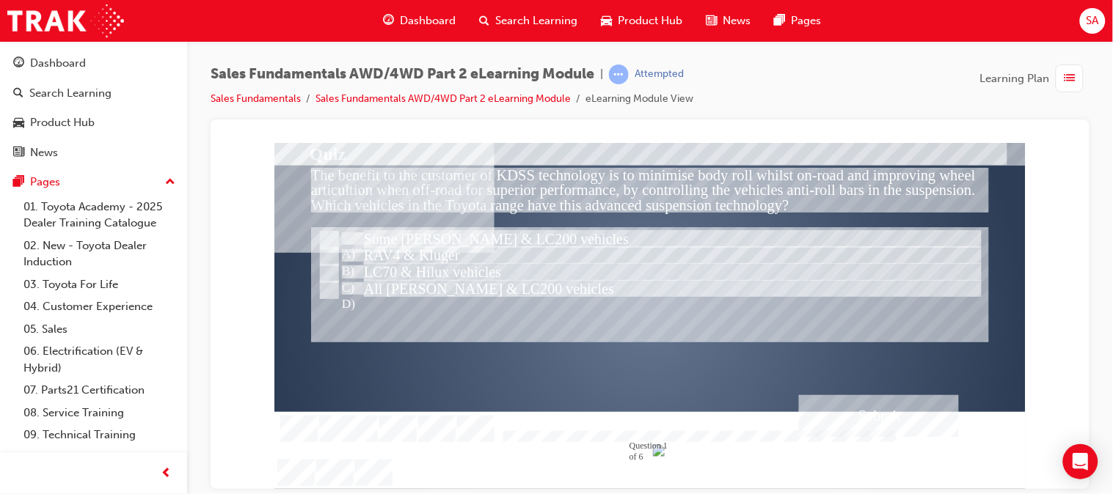
click at [948, 420] on div "Submit" at bounding box center [878, 416] width 160 height 42
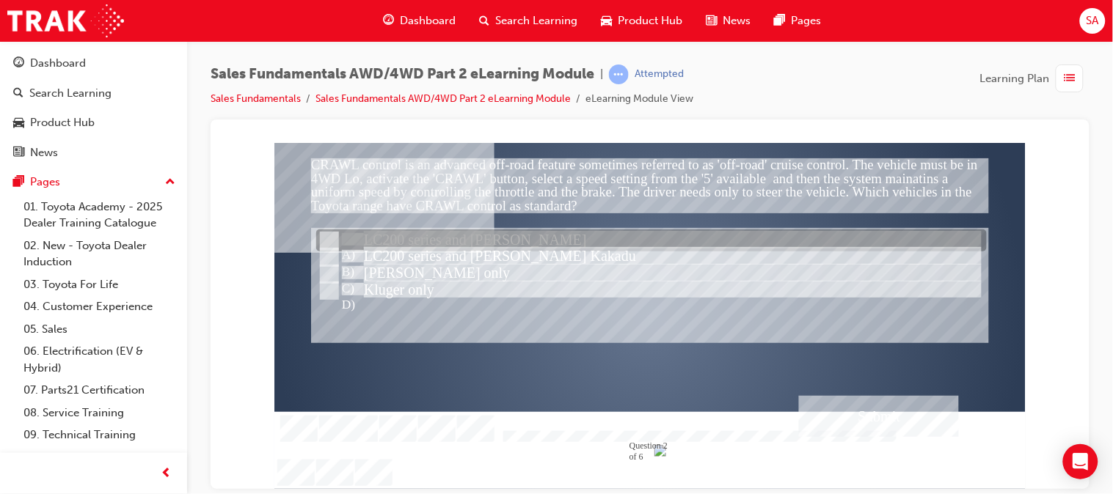
click at [322, 234] on input "LC200 series and Prado" at bounding box center [327, 241] width 16 height 16
radio input "true"
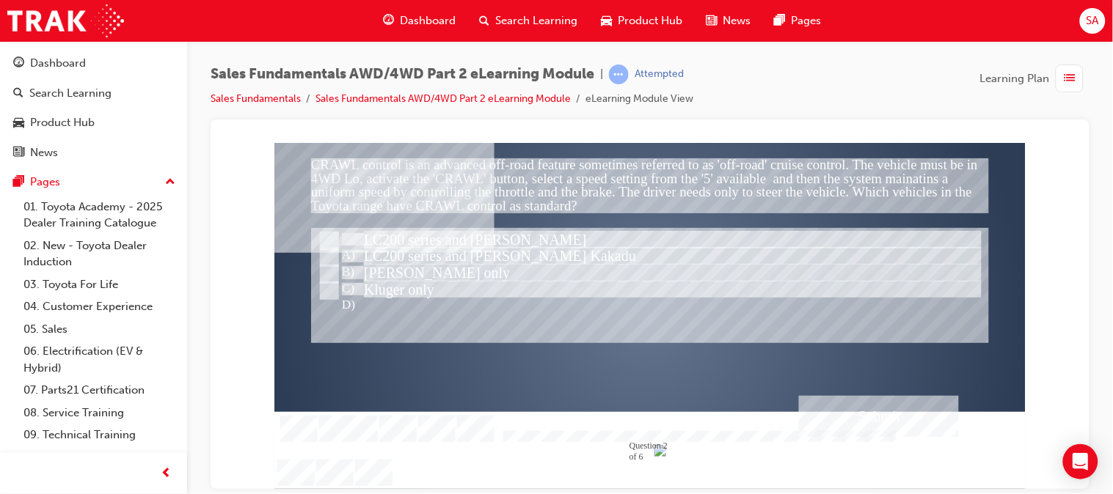
drag, startPoint x: 828, startPoint y: 391, endPoint x: 846, endPoint y: 406, distance: 23.5
click at [846, 406] on div "CRAWL control is an advanced off-road feature sometimes referred to as 'off-roa…" at bounding box center [649, 315] width 751 height 346
click at [846, 406] on div "Submit" at bounding box center [878, 415] width 160 height 41
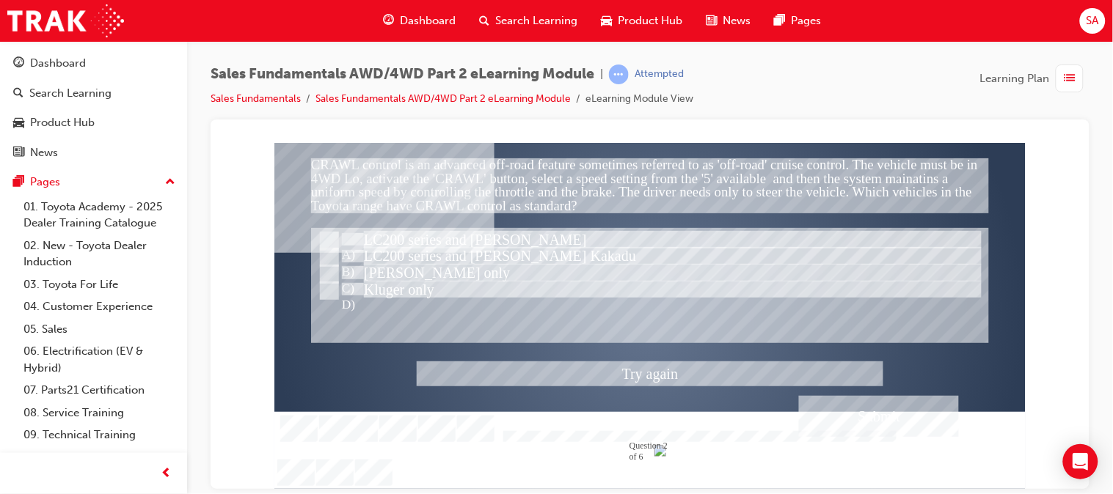
click at [325, 251] on div at bounding box center [649, 315] width 751 height 346
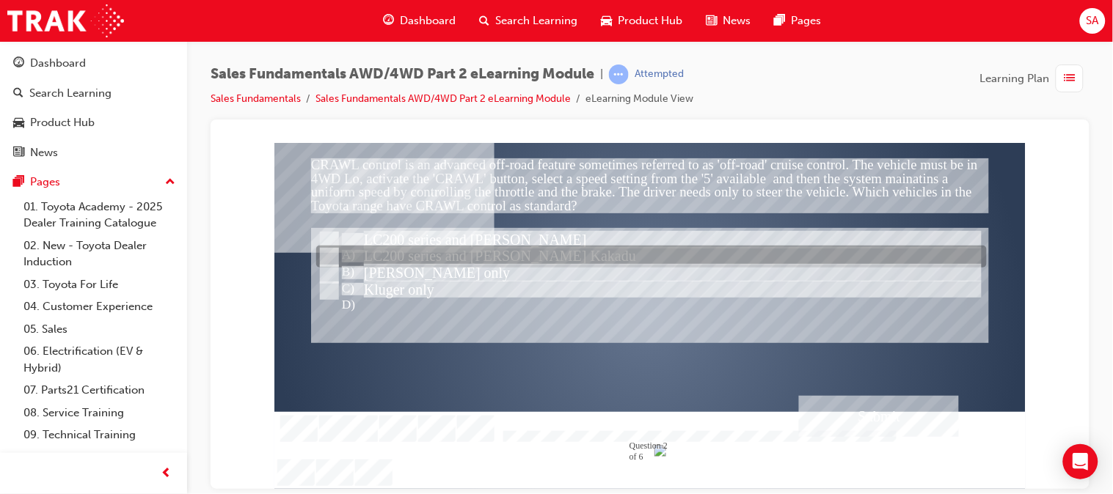
click at [331, 255] on input "LC200 series and Prado Kakadu" at bounding box center [327, 257] width 16 height 16
radio input "true"
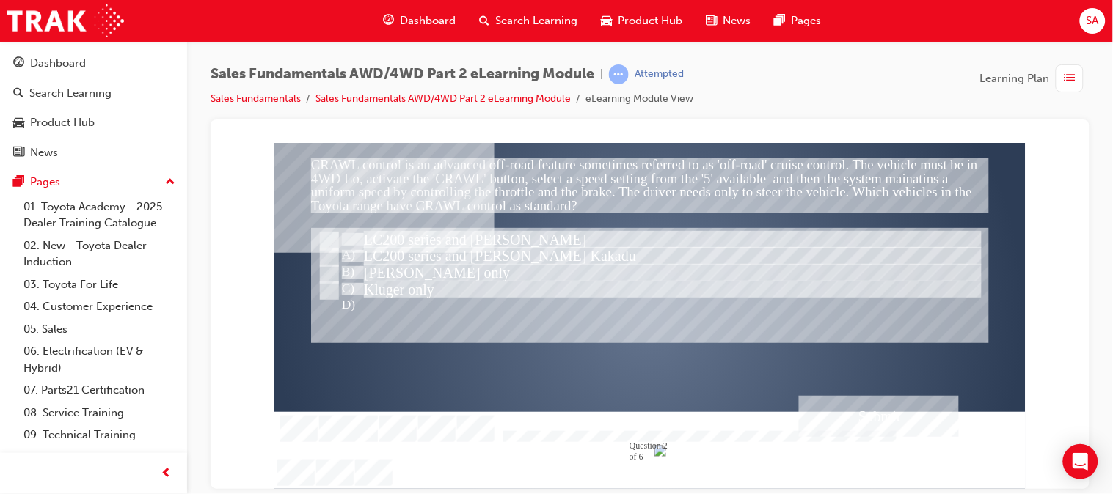
click at [861, 409] on div "Submit" at bounding box center [878, 415] width 160 height 41
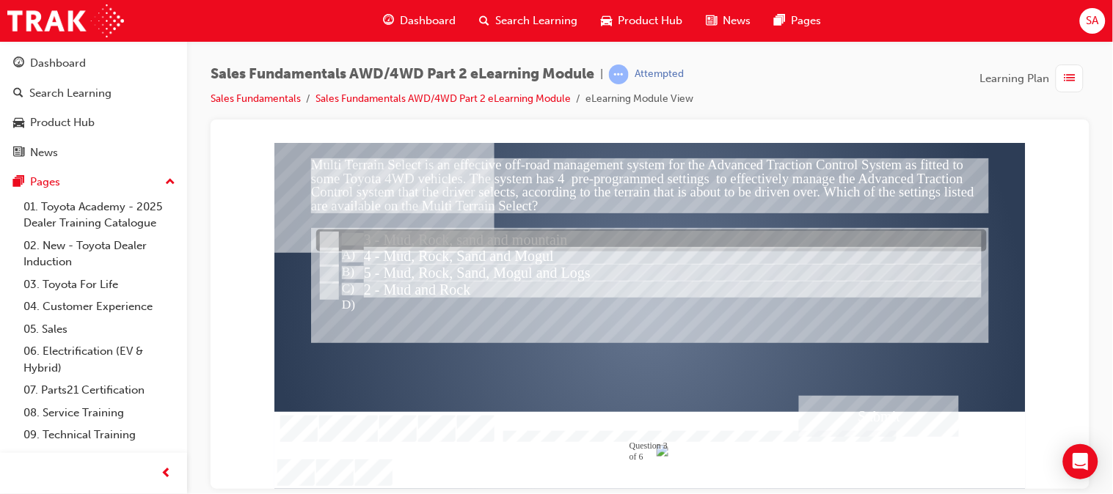
click at [333, 241] on input "3 - Mud, Rock, sand and mountain" at bounding box center [327, 241] width 16 height 16
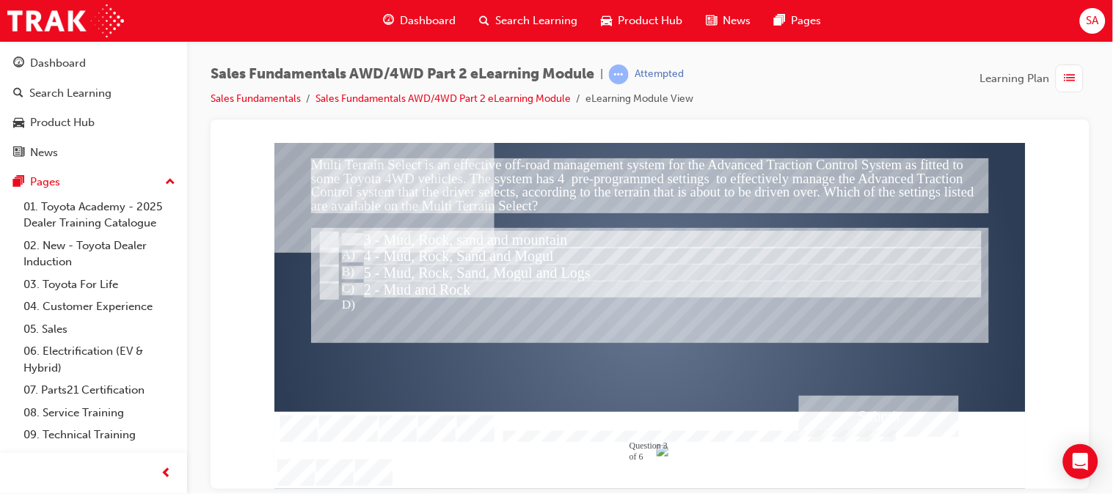
click at [868, 416] on div "Submit" at bounding box center [878, 415] width 160 height 41
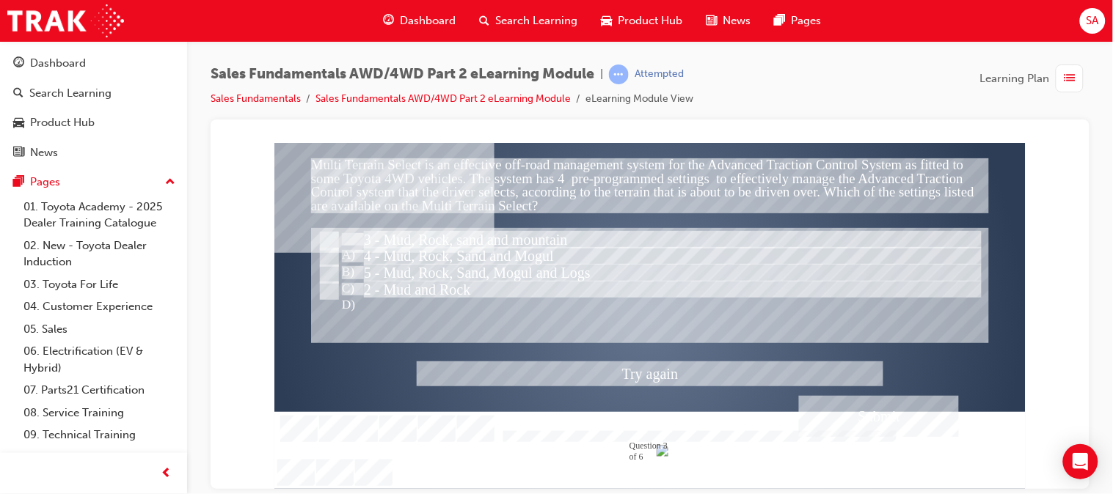
click at [334, 247] on div at bounding box center [649, 315] width 751 height 346
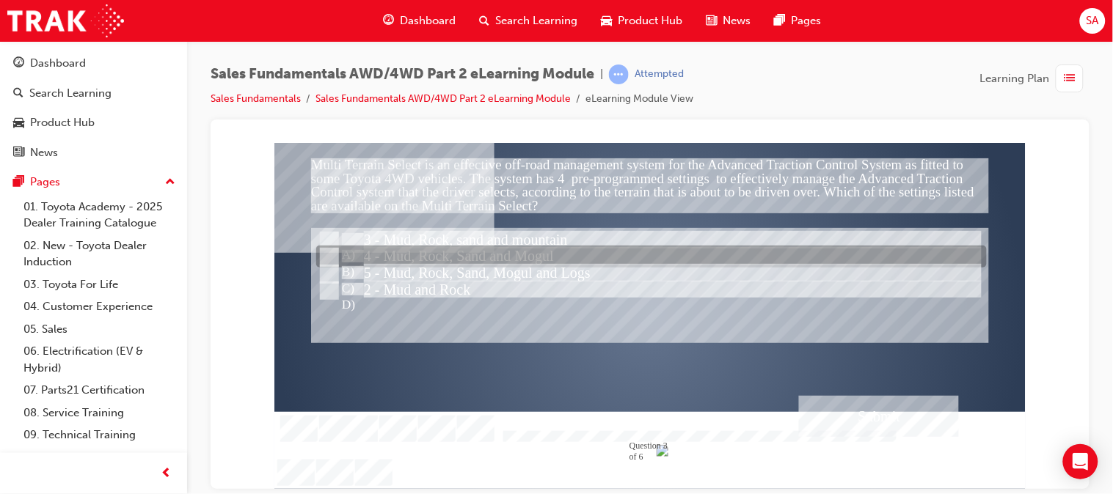
click at [334, 247] on div at bounding box center [650, 257] width 670 height 22
radio input "false"
radio input "true"
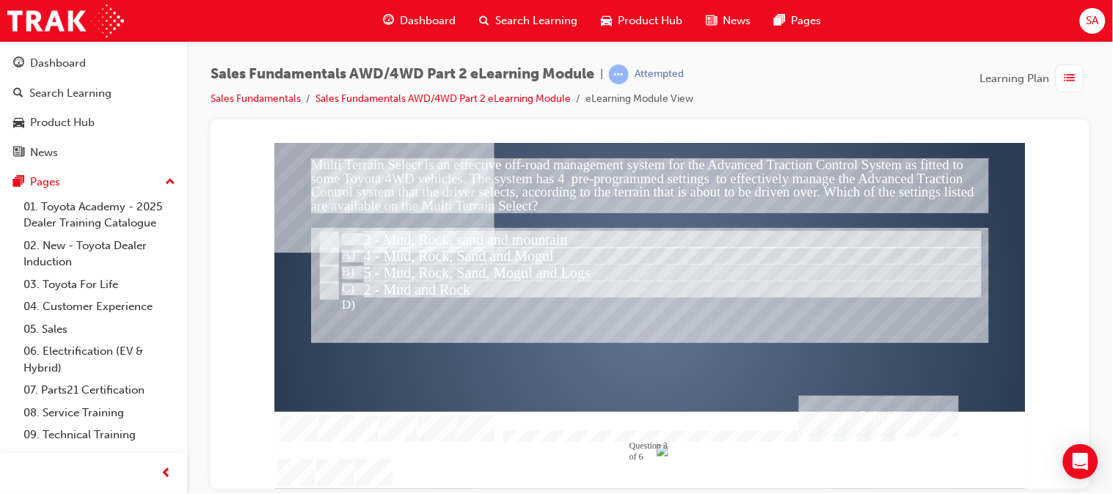
click at [855, 426] on div "Submit" at bounding box center [878, 415] width 160 height 41
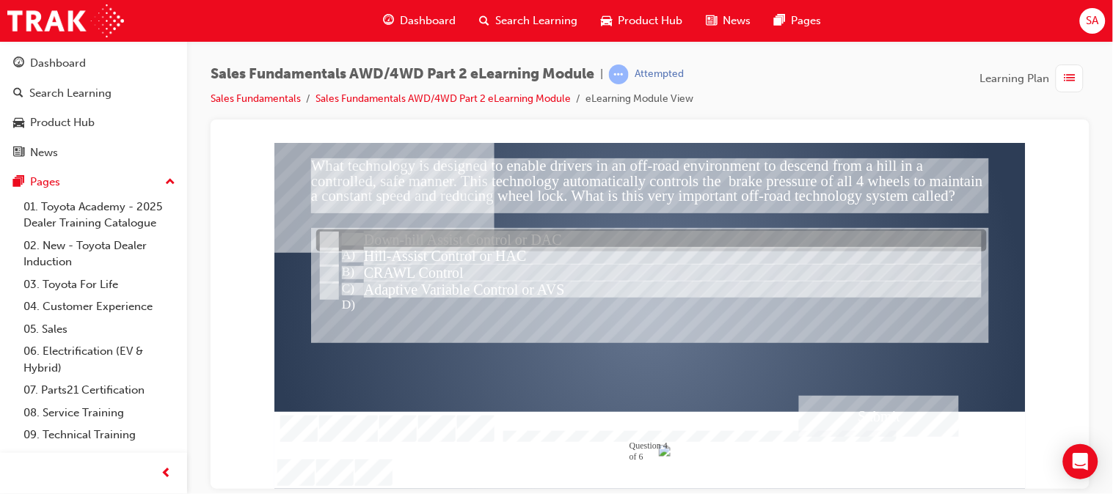
click at [323, 238] on input "Down-hill Assist Control or DAC" at bounding box center [327, 241] width 16 height 16
radio input "true"
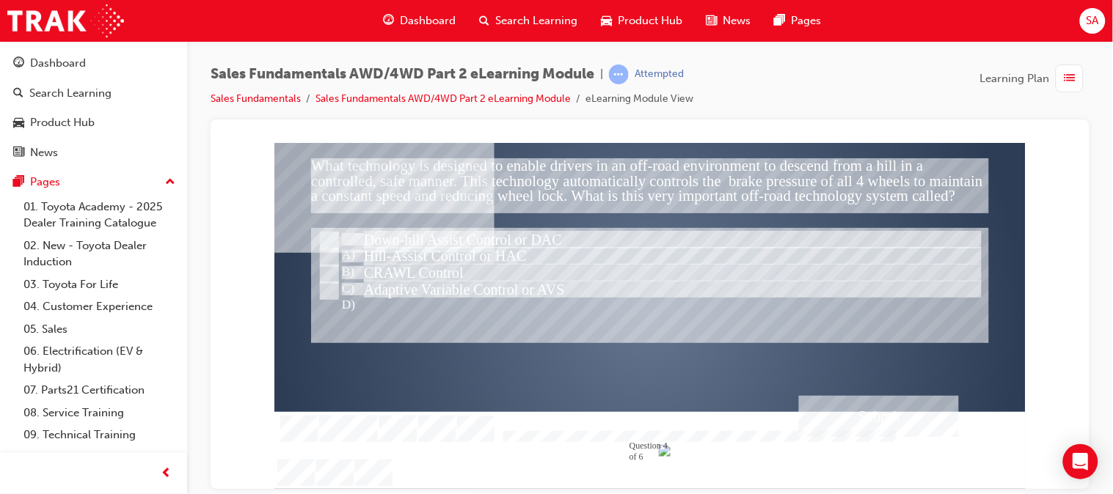
click at [878, 424] on div "Submit" at bounding box center [878, 415] width 160 height 41
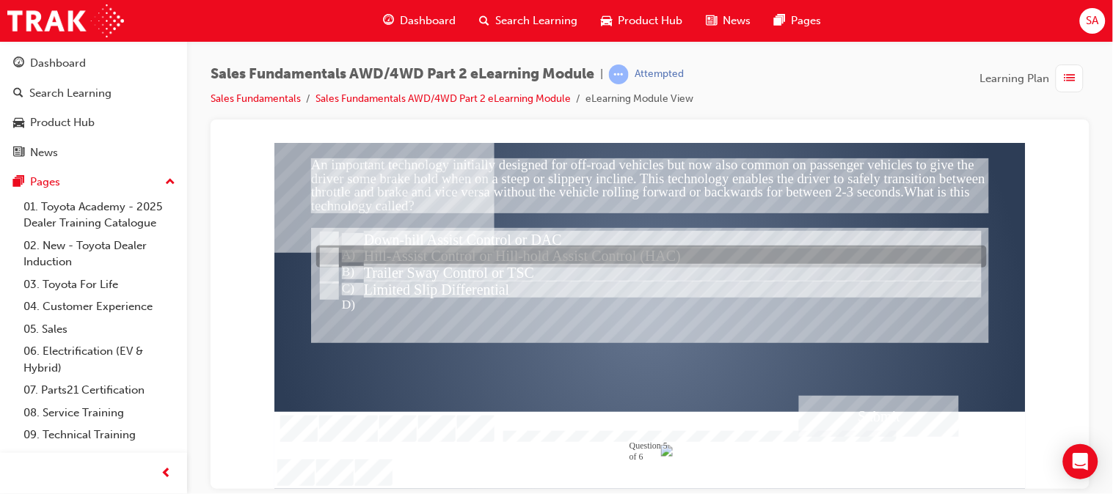
click at [323, 257] on input "Hill-Assist Control or Hill-hold Assist Control (HAC)" at bounding box center [327, 257] width 16 height 16
radio input "true"
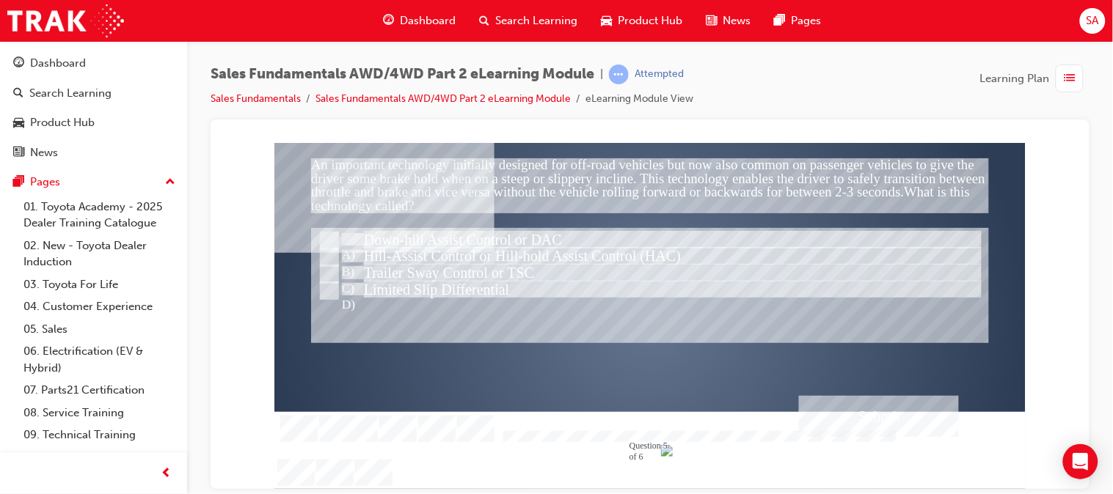
click at [875, 415] on div "Submit" at bounding box center [878, 415] width 160 height 41
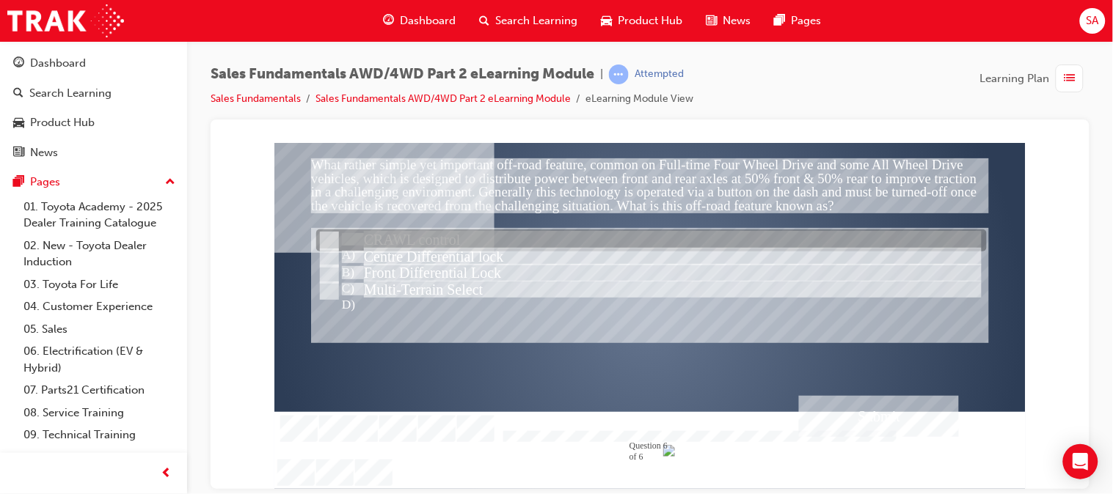
click at [327, 237] on input "CRAWL control" at bounding box center [327, 241] width 16 height 16
radio input "true"
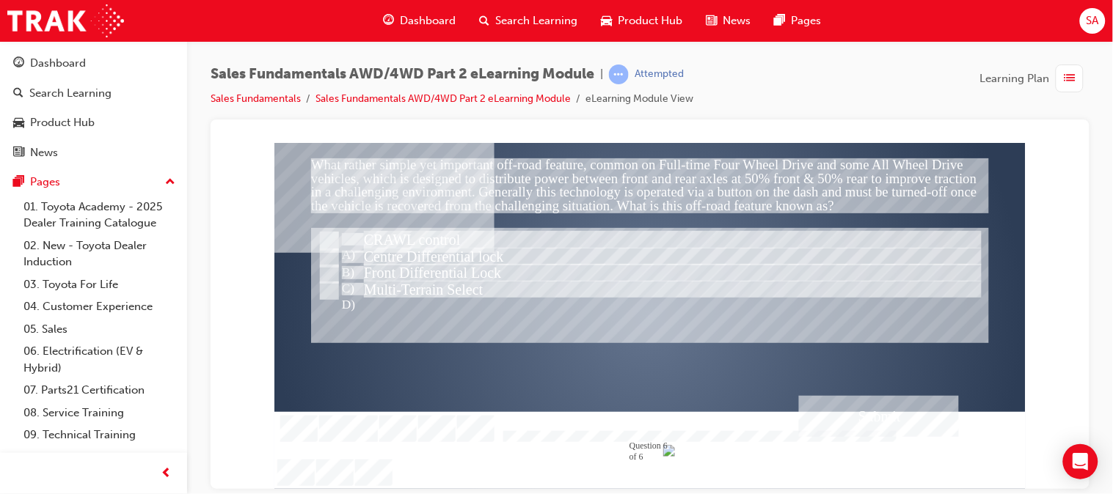
click at [868, 416] on div "Submit" at bounding box center [878, 415] width 160 height 41
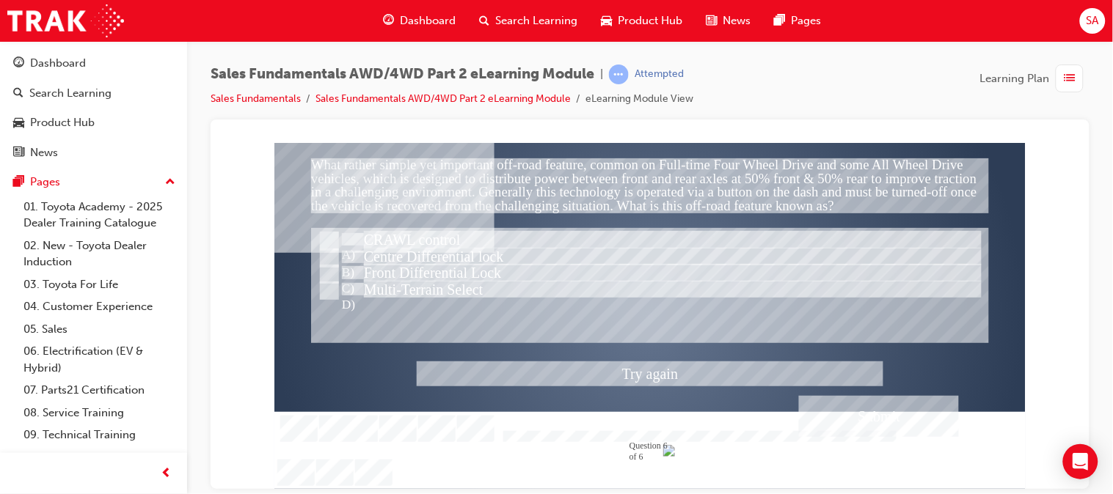
click at [326, 257] on div at bounding box center [649, 315] width 751 height 346
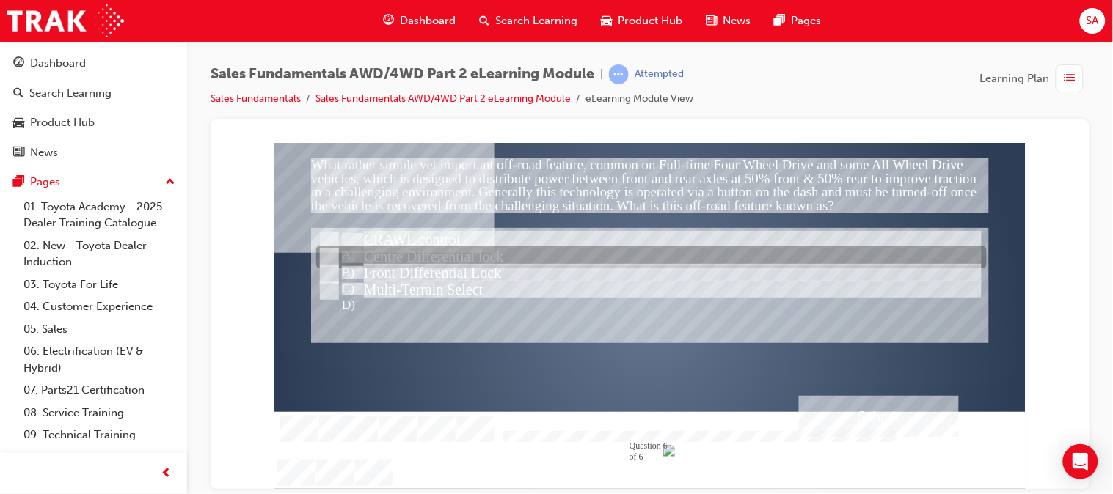
click at [326, 257] on input "Centre Differential lock" at bounding box center [327, 258] width 16 height 16
radio input "true"
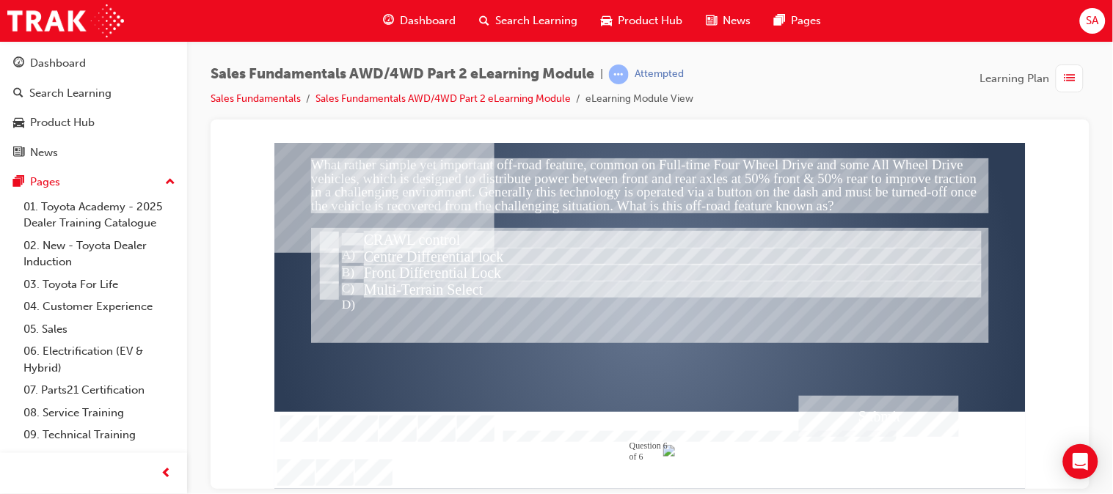
click at [903, 411] on div "Submit" at bounding box center [878, 415] width 160 height 41
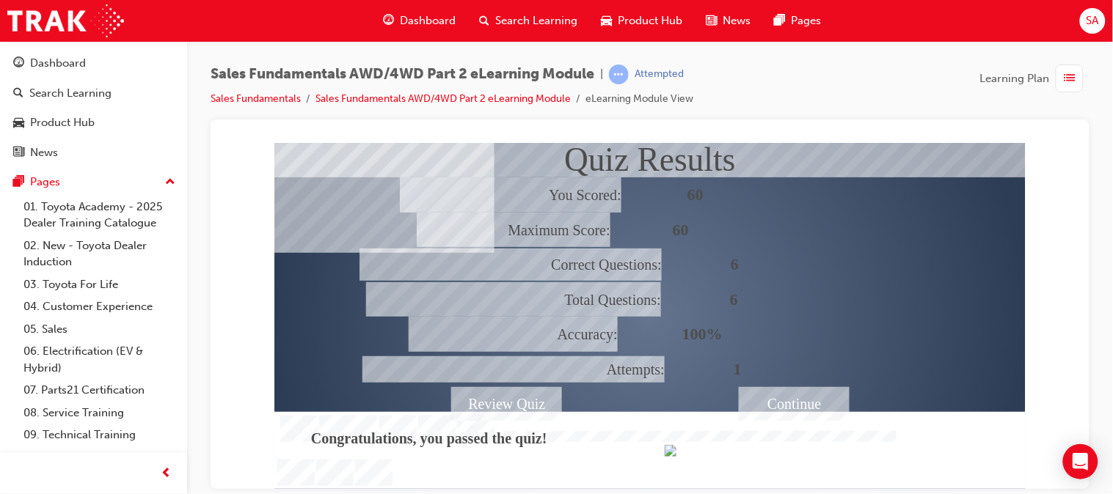
click at [783, 413] on div "Continue" at bounding box center [793, 404] width 111 height 34
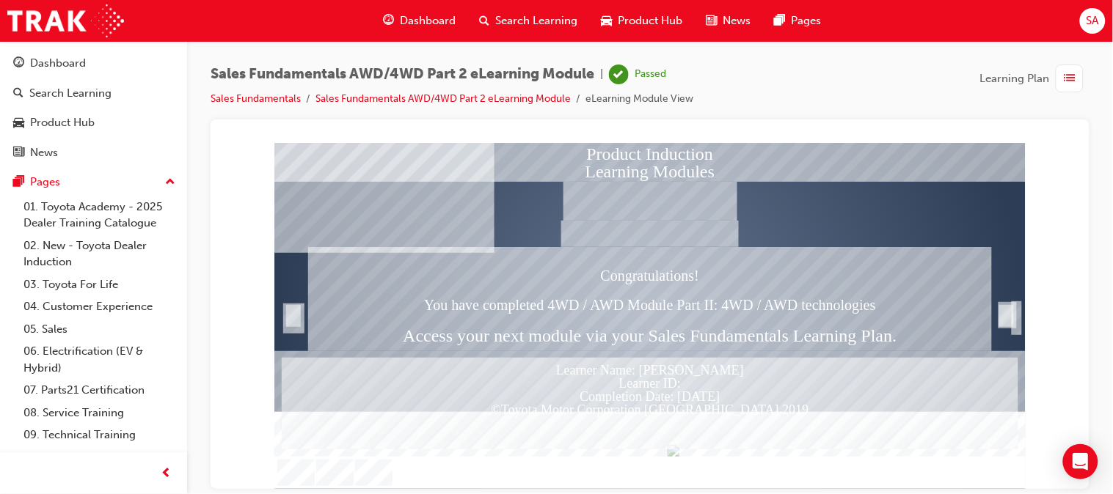
click at [406, 12] on span "Dashboard" at bounding box center [428, 20] width 56 height 17
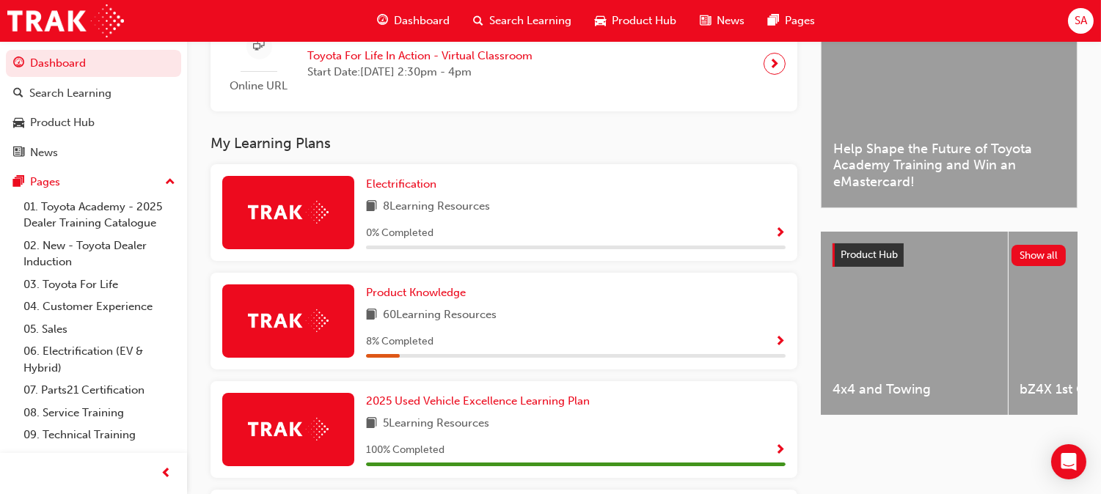
scroll to position [387, 0]
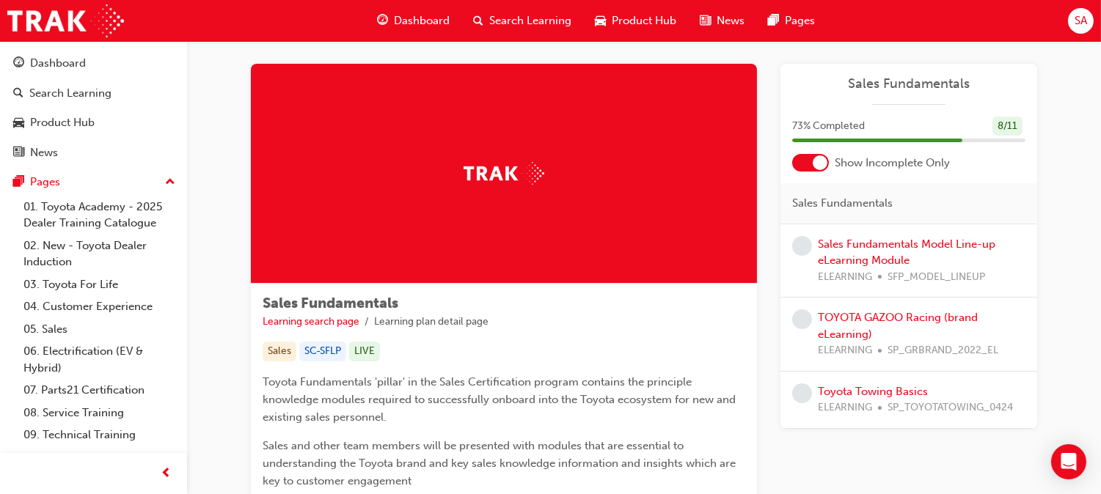
scroll to position [13, 0]
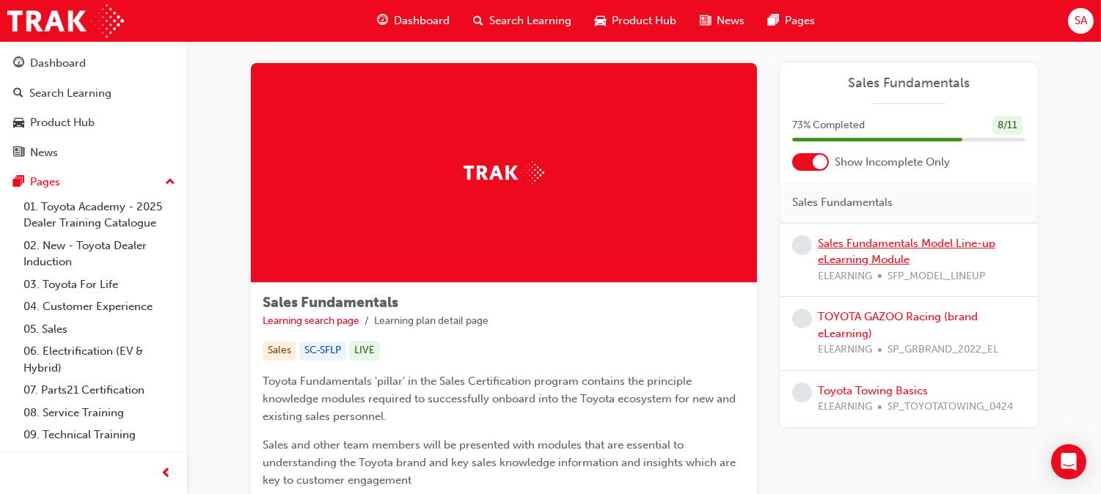
click at [844, 246] on link "Sales Fundamentals Model Line-up eLearning Module" at bounding box center [907, 252] width 178 height 30
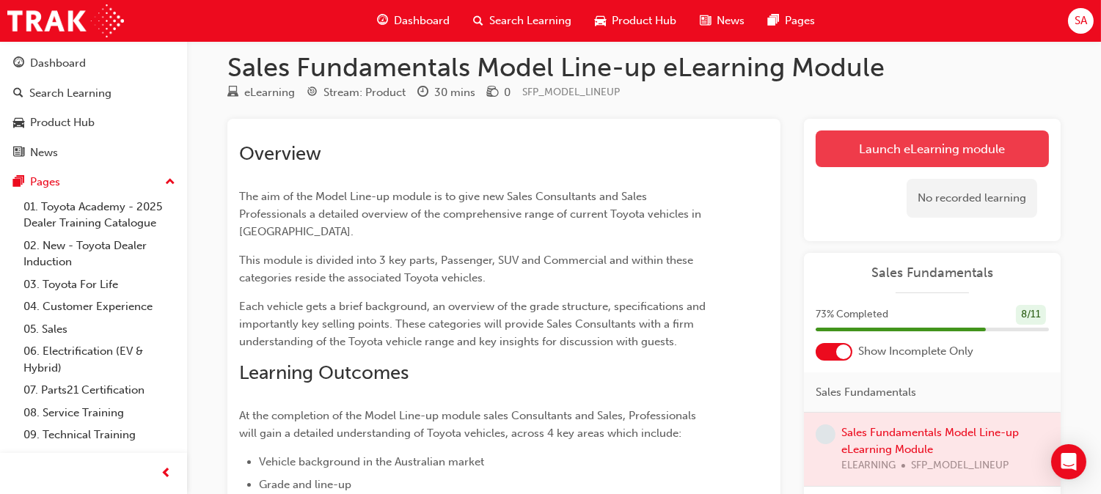
click at [863, 164] on link "Launch eLearning module" at bounding box center [932, 149] width 233 height 37
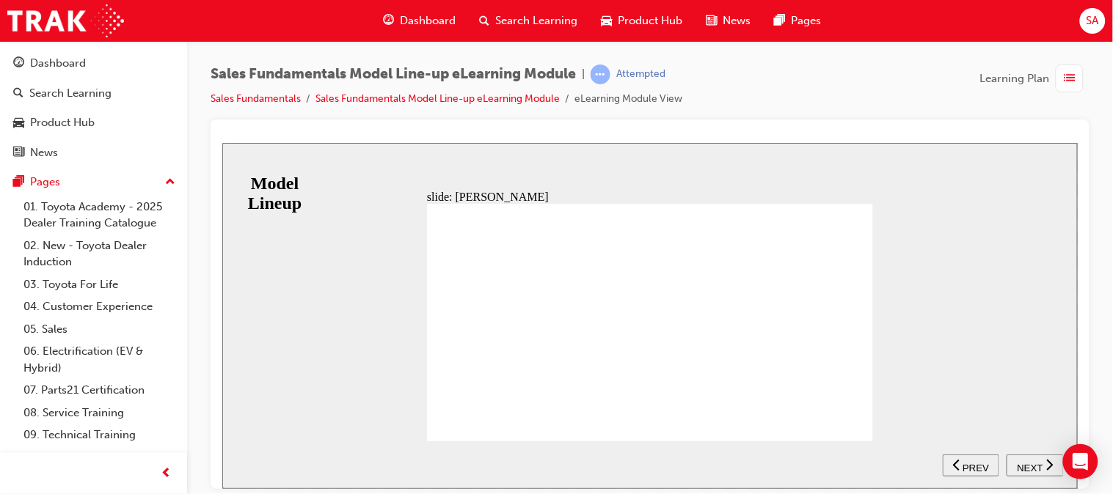
scroll to position [98, 0]
click at [1024, 469] on span "NEXT" at bounding box center [1029, 467] width 26 height 11
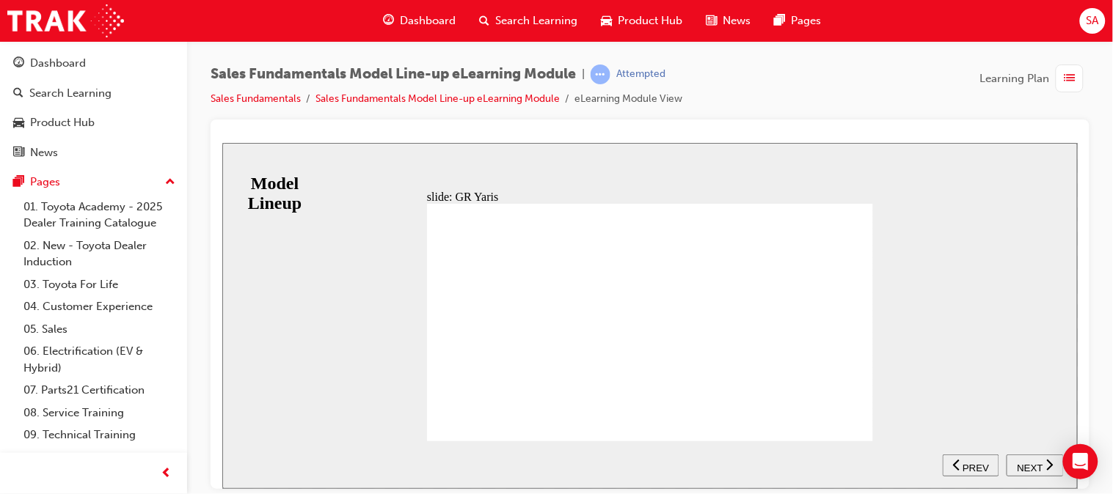
click at [1028, 475] on button "NEXT" at bounding box center [1034, 465] width 57 height 22
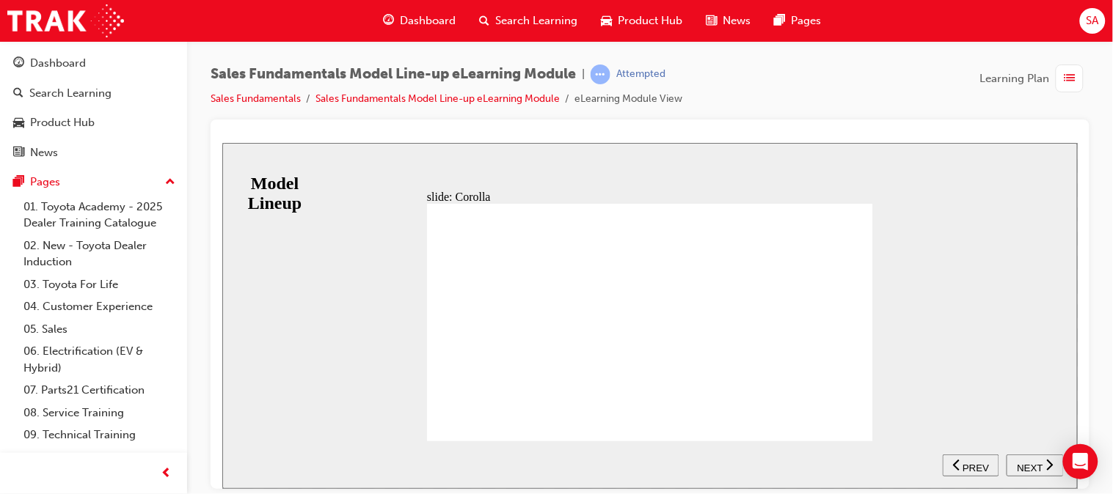
click at [1028, 455] on button "NEXT" at bounding box center [1034, 465] width 57 height 22
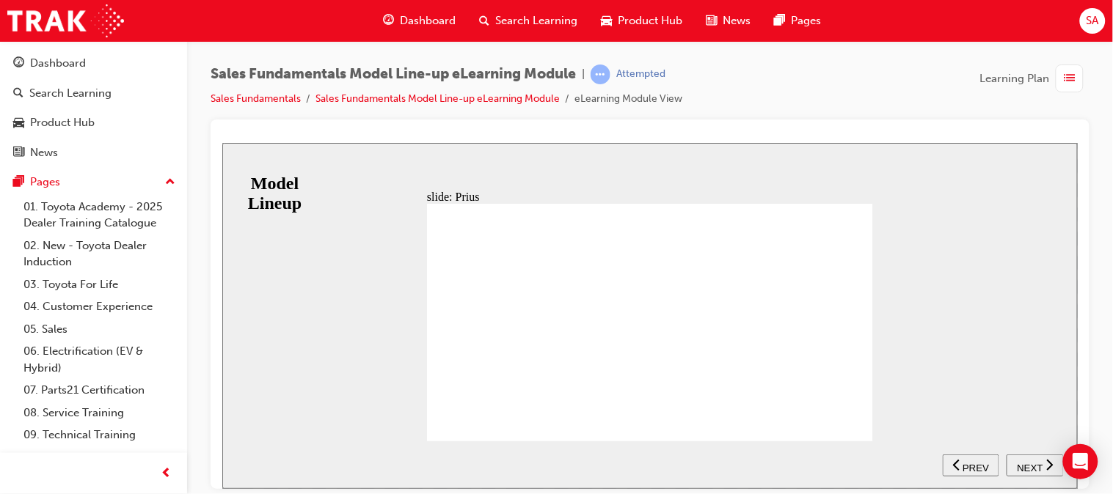
click at [1020, 464] on span "NEXT" at bounding box center [1029, 467] width 26 height 11
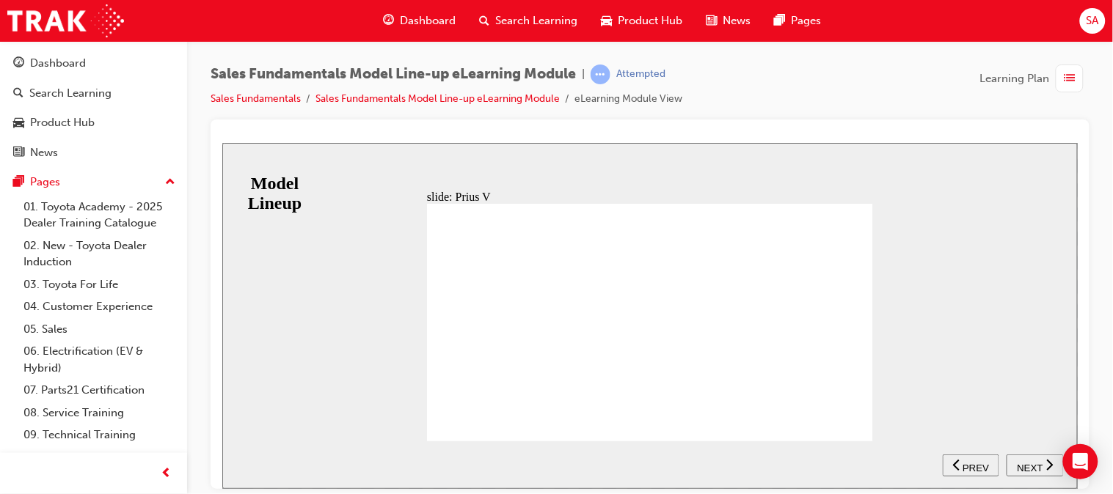
click at [1022, 475] on button "NEXT" at bounding box center [1034, 465] width 57 height 22
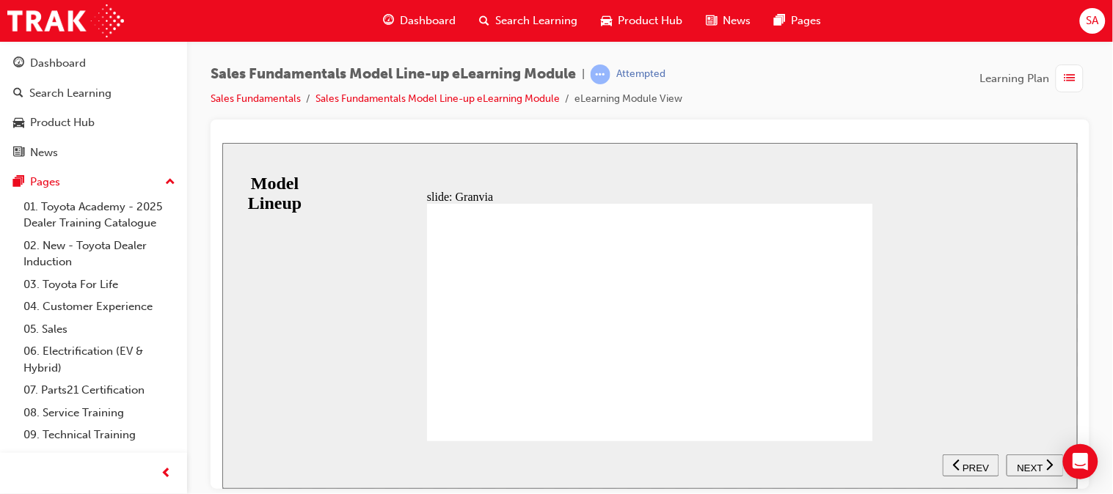
click at [1028, 466] on span "NEXT" at bounding box center [1029, 467] width 26 height 11
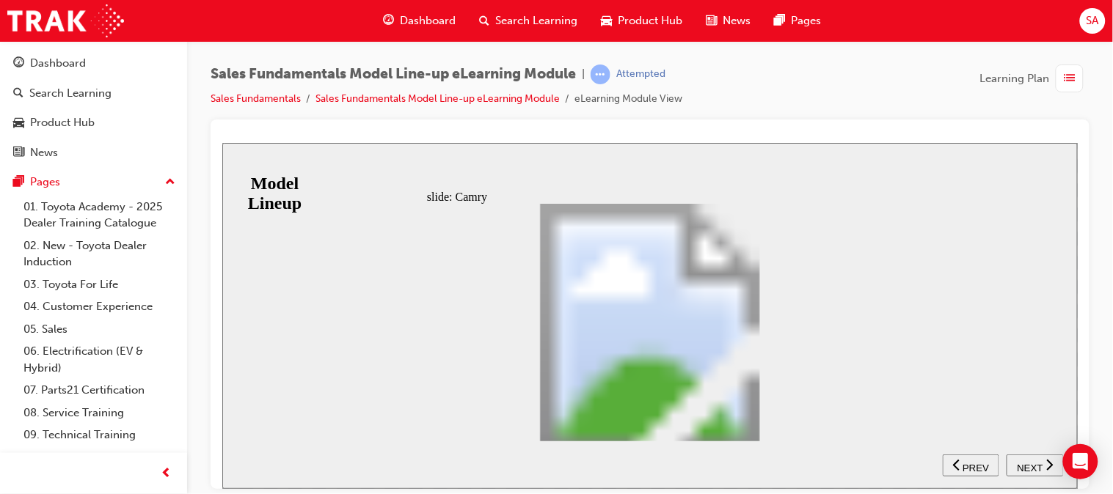
click at [1024, 468] on span "NEXT" at bounding box center [1029, 467] width 26 height 11
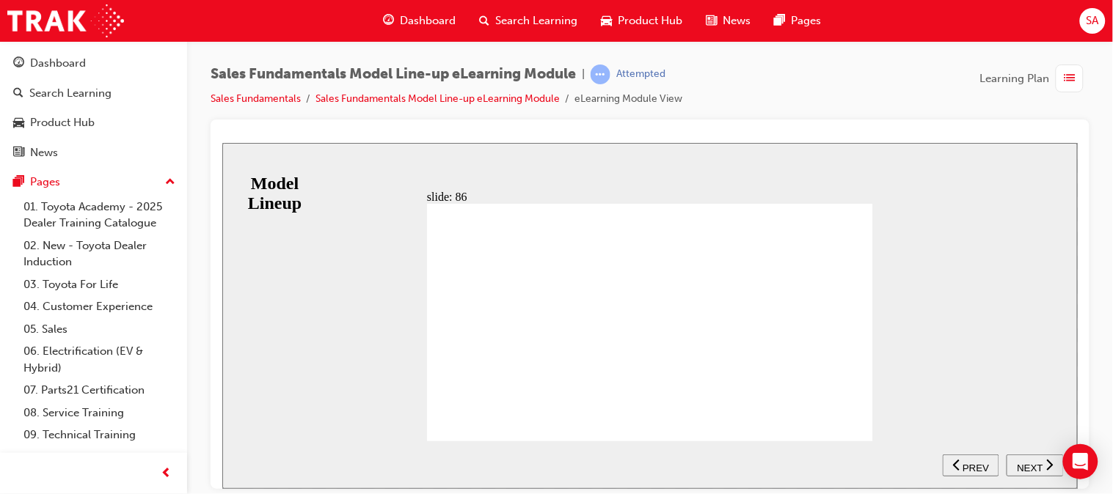
click at [1035, 474] on button "NEXT" at bounding box center [1034, 465] width 57 height 22
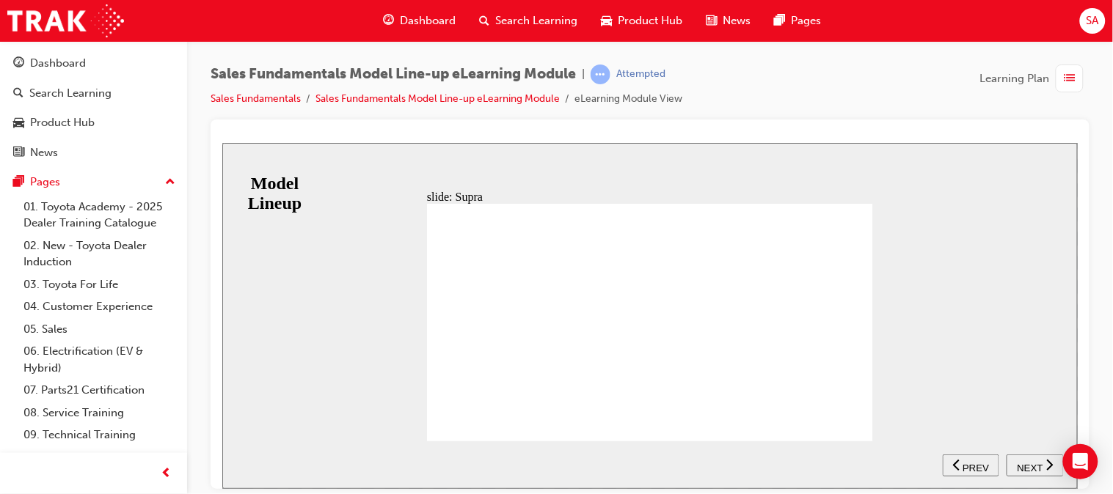
click at [1021, 467] on span "NEXT" at bounding box center [1029, 467] width 26 height 11
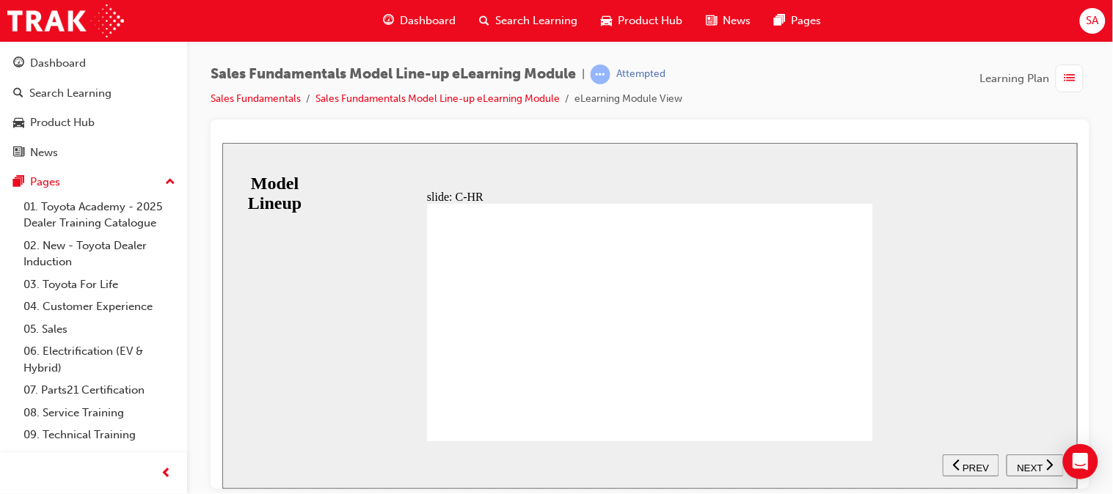
click at [1032, 462] on span "NEXT" at bounding box center [1029, 467] width 26 height 11
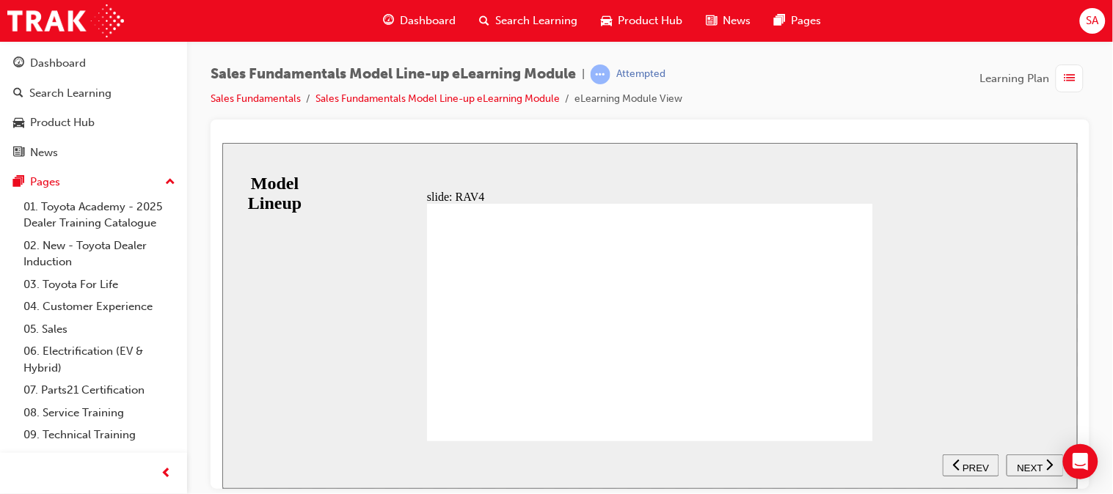
click at [1031, 474] on button "NEXT" at bounding box center [1034, 465] width 57 height 22
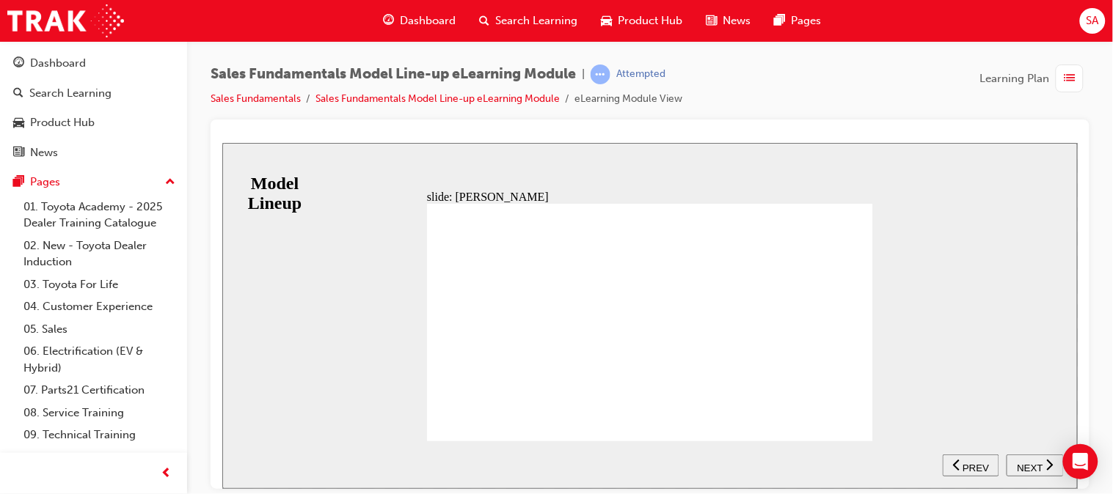
click at [1022, 462] on span "NEXT" at bounding box center [1029, 467] width 26 height 11
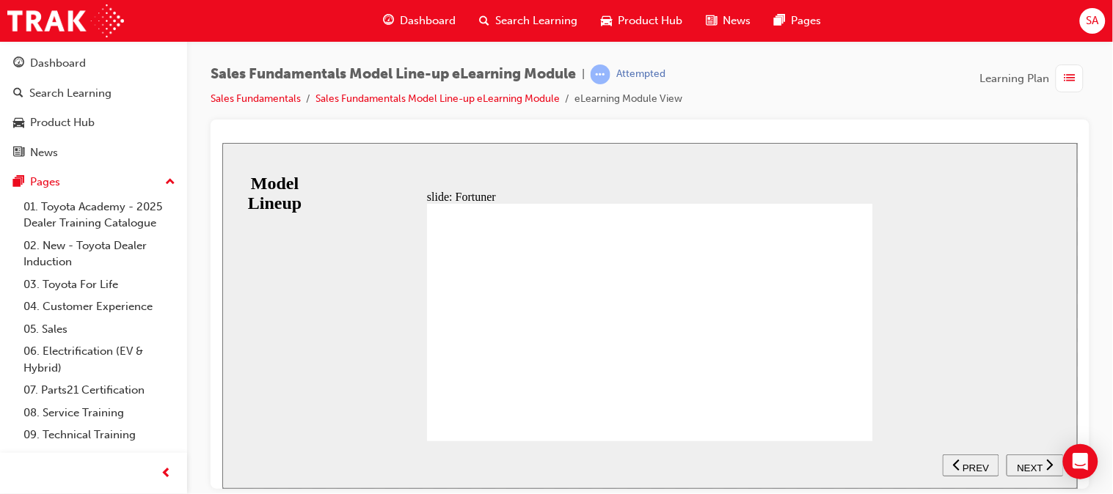
click at [1030, 467] on span "NEXT" at bounding box center [1029, 467] width 26 height 11
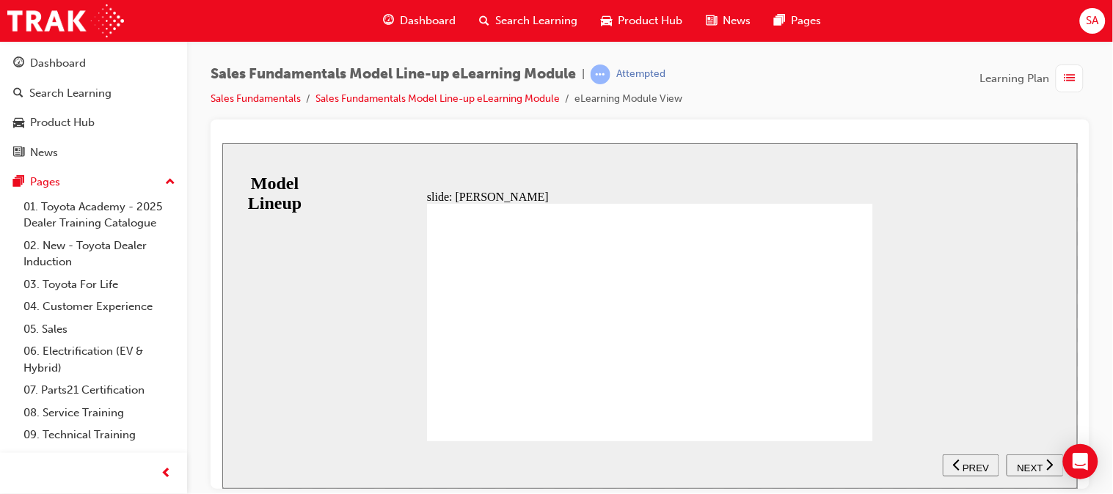
click at [1028, 466] on span "NEXT" at bounding box center [1029, 467] width 26 height 11
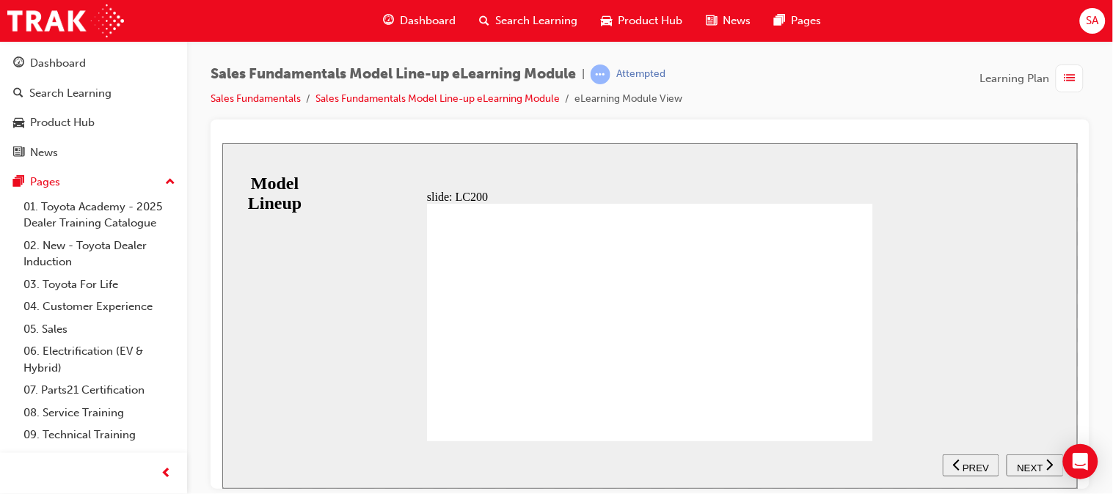
click at [1024, 468] on span "NEXT" at bounding box center [1029, 467] width 26 height 11
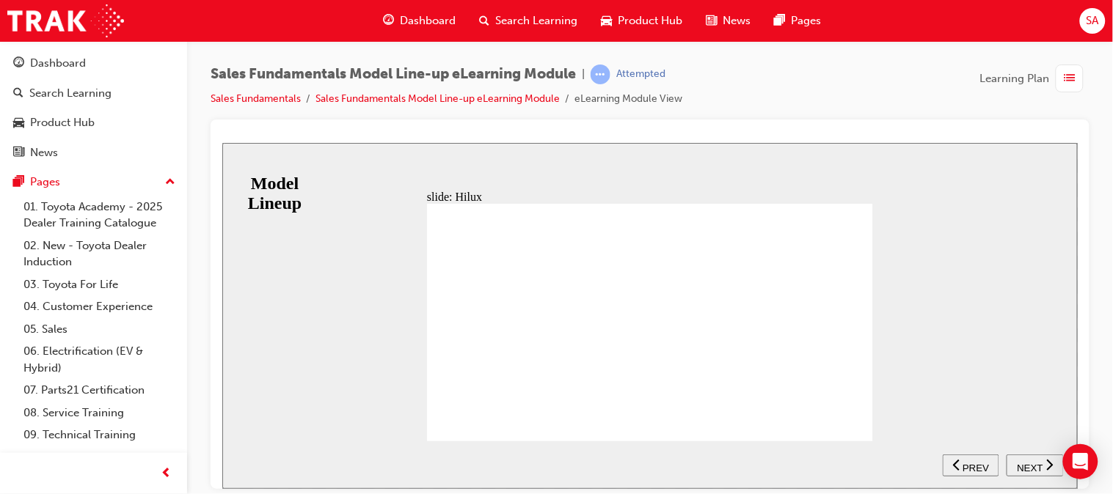
click at [1036, 463] on span "NEXT" at bounding box center [1029, 467] width 26 height 11
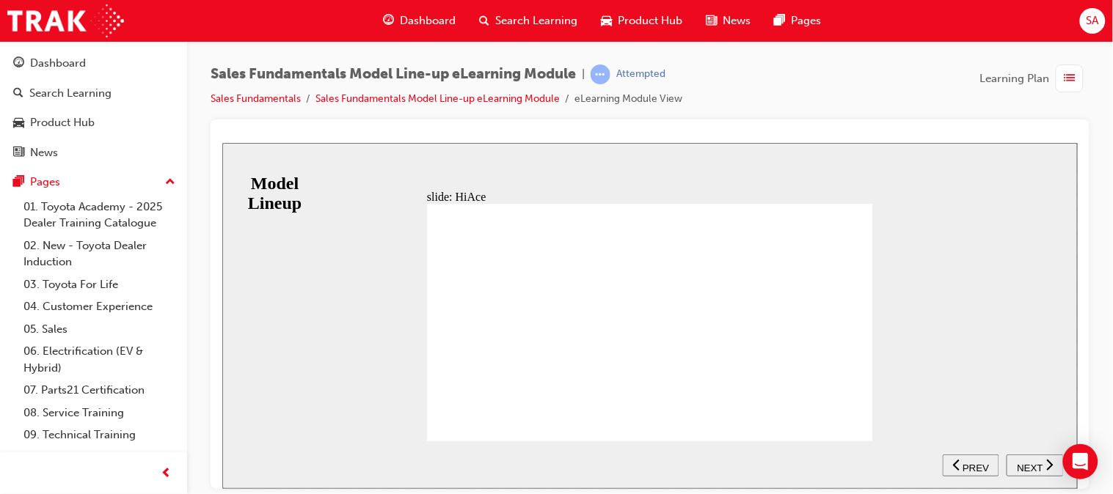
click at [1017, 469] on span "NEXT" at bounding box center [1029, 467] width 26 height 11
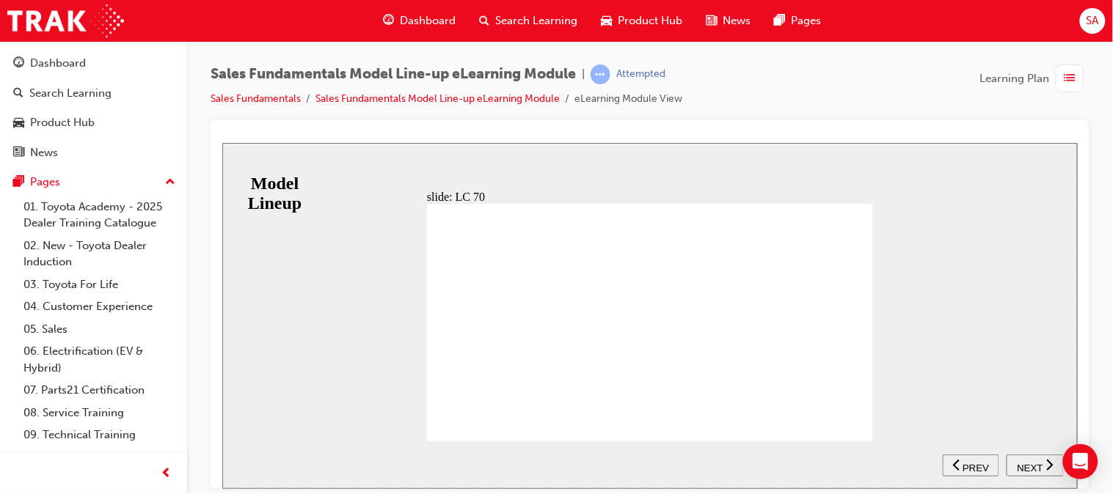
scroll to position [0, 0]
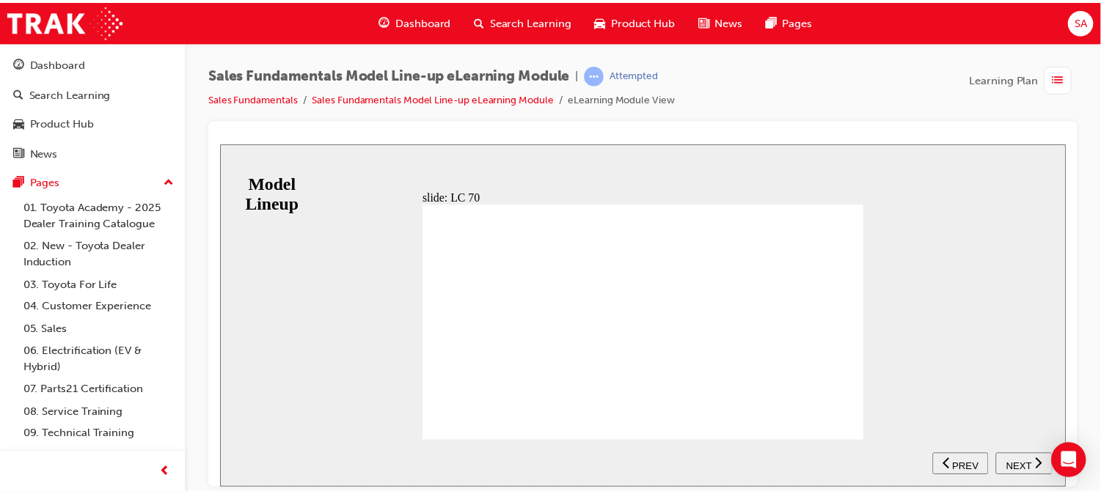
scroll to position [67, 0]
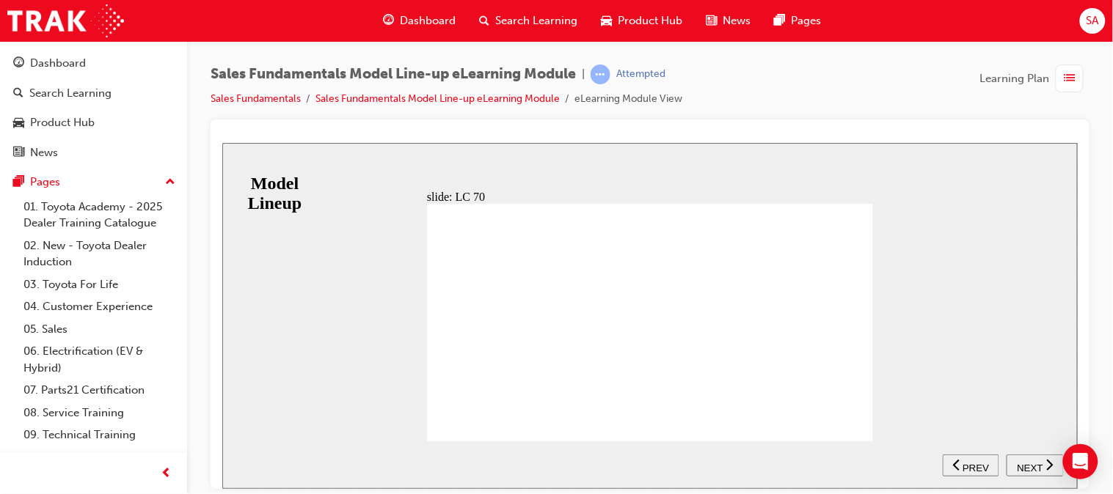
click at [1021, 467] on span "NEXT" at bounding box center [1029, 467] width 26 height 11
click at [1023, 467] on span "NEXT" at bounding box center [1029, 467] width 26 height 11
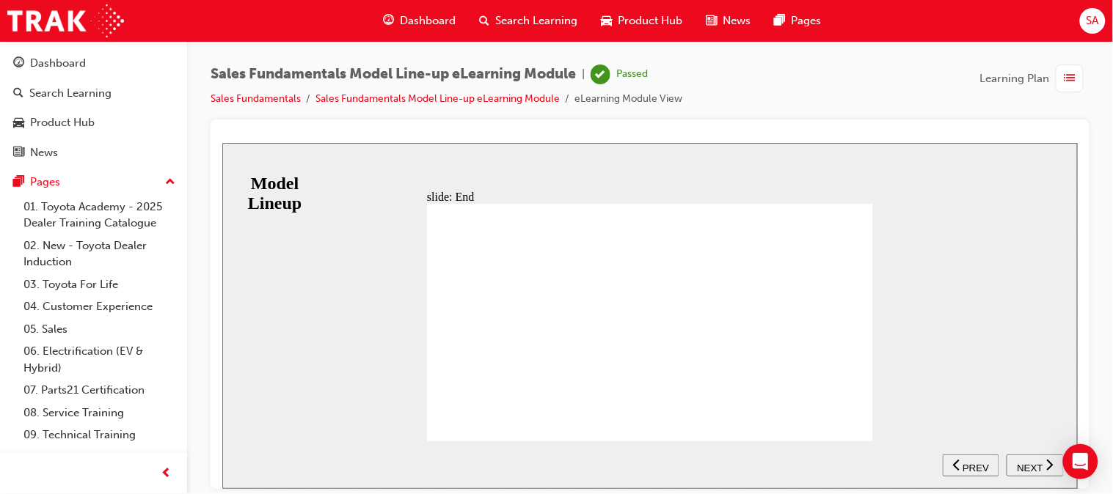
click at [1022, 464] on span "NEXT" at bounding box center [1029, 467] width 26 height 11
click at [424, 19] on span "Dashboard" at bounding box center [428, 20] width 56 height 17
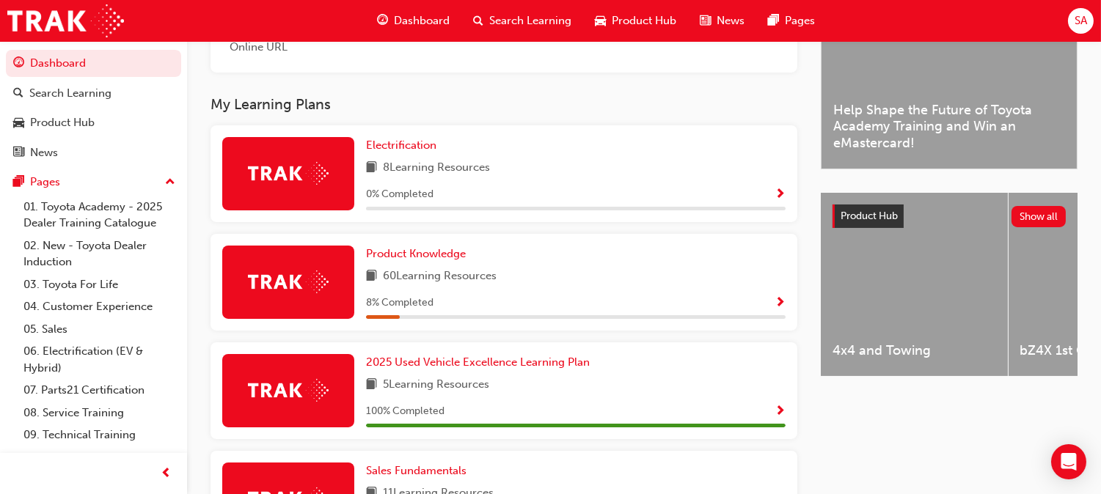
scroll to position [427, 0]
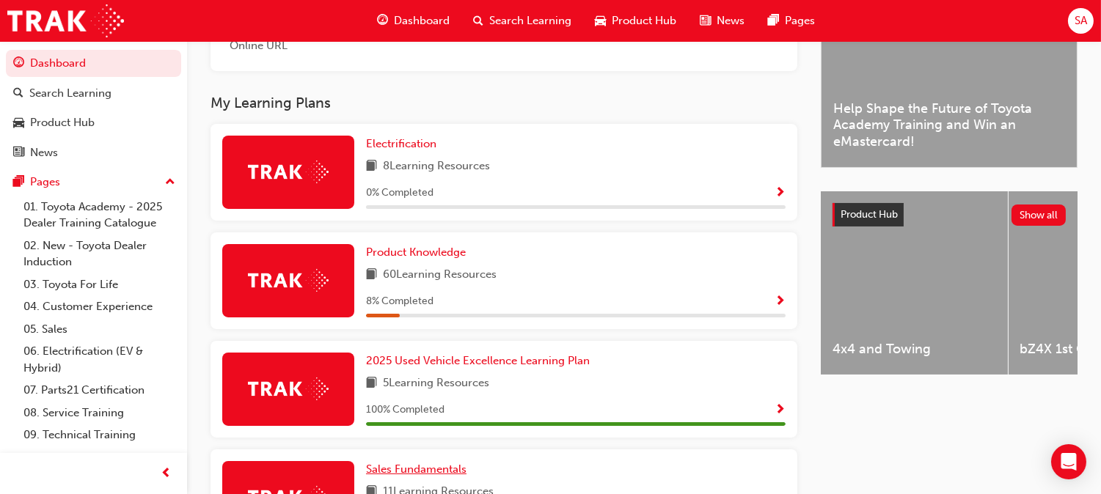
click at [467, 463] on span "Sales Fundamentals" at bounding box center [416, 469] width 100 height 13
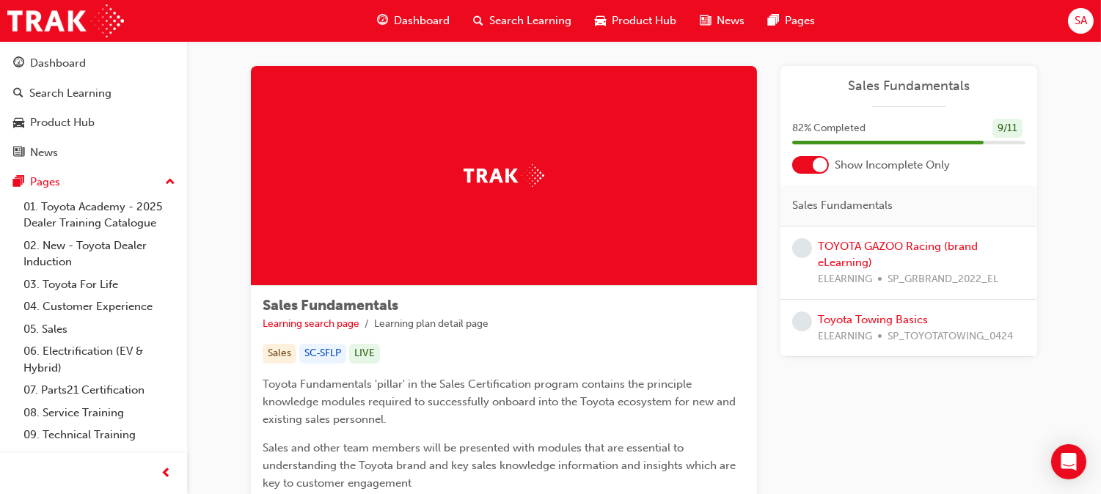
scroll to position [12, 0]
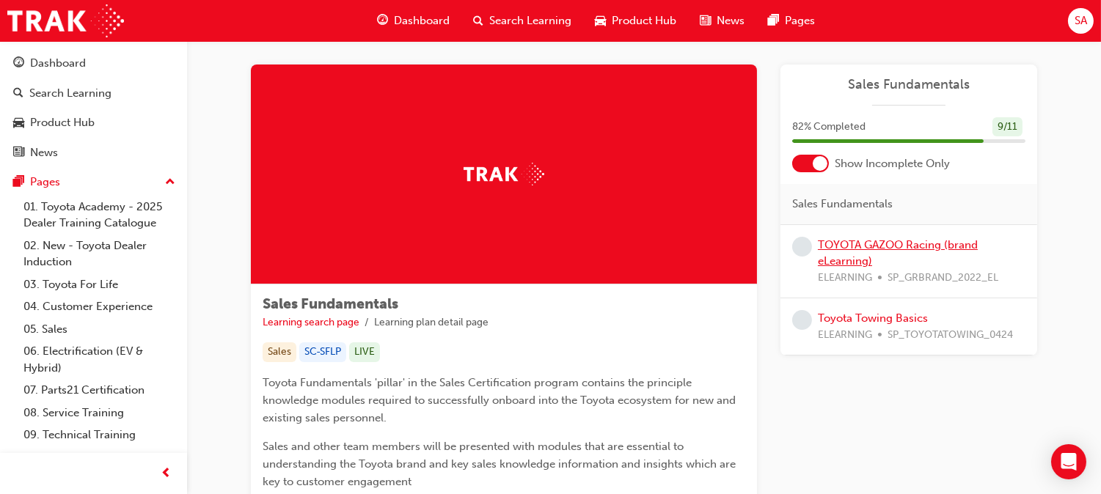
click at [847, 261] on link "TOYOTA GAZOO Racing (brand eLearning)" at bounding box center [898, 253] width 160 height 30
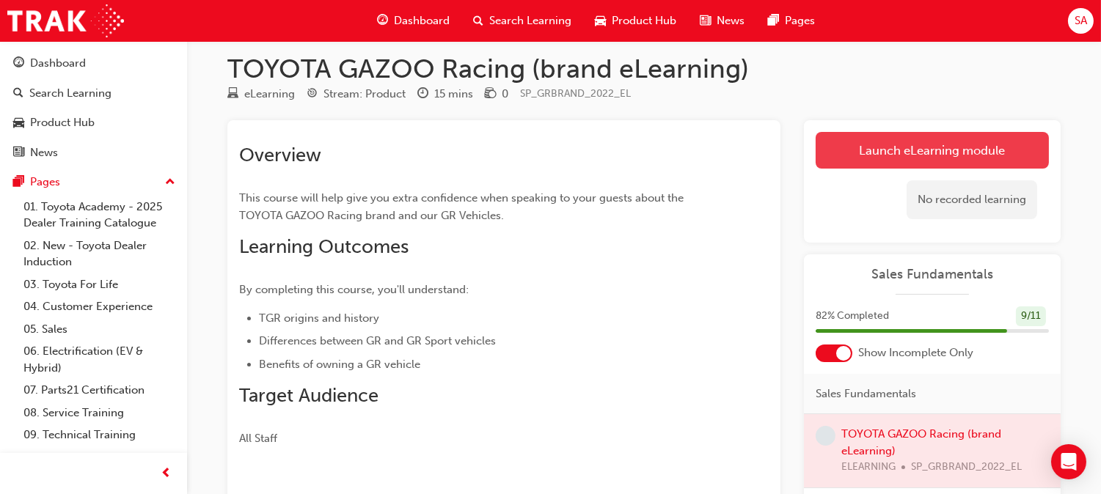
click at [877, 158] on link "Launch eLearning module" at bounding box center [932, 150] width 233 height 37
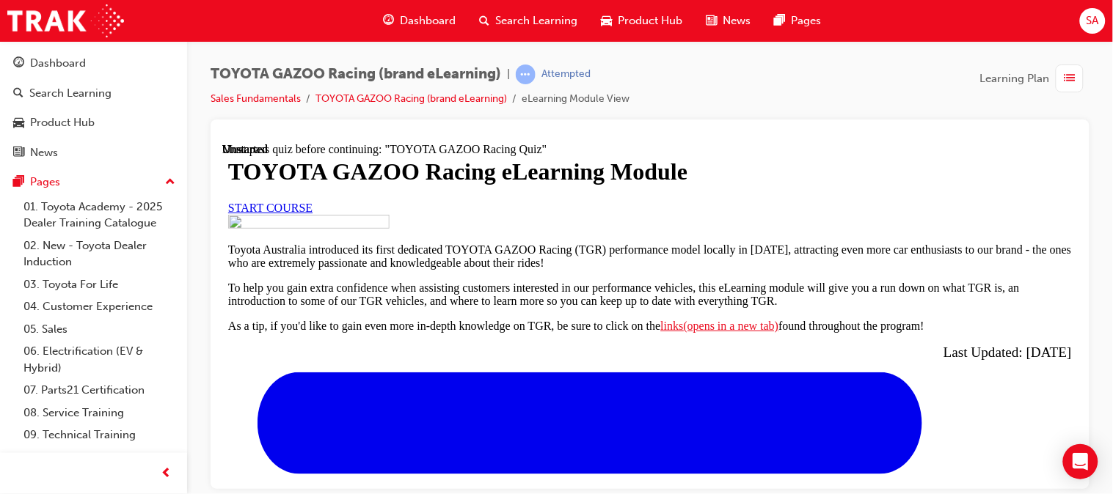
scroll to position [5, 0]
click at [312, 213] on link "START COURSE" at bounding box center [269, 207] width 84 height 12
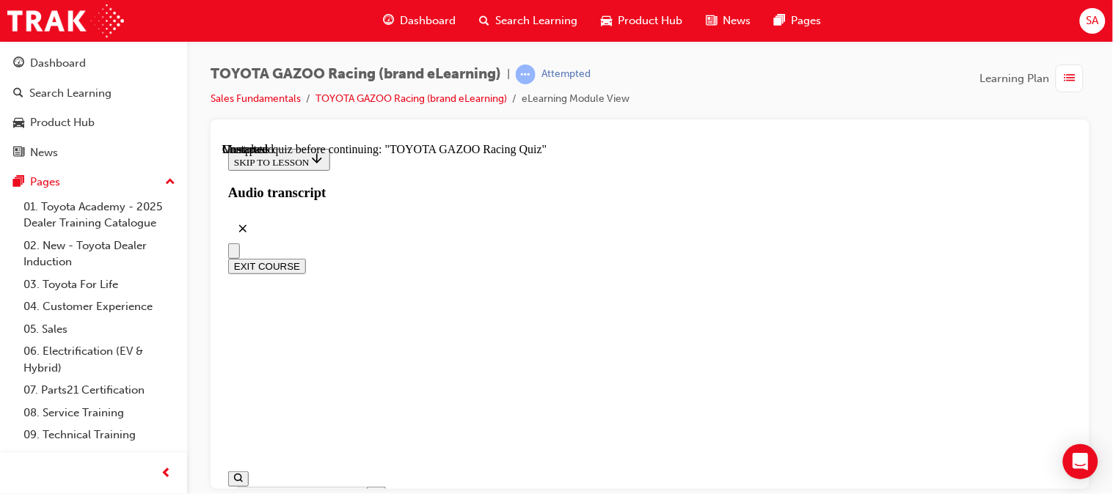
scroll to position [5520, 0]
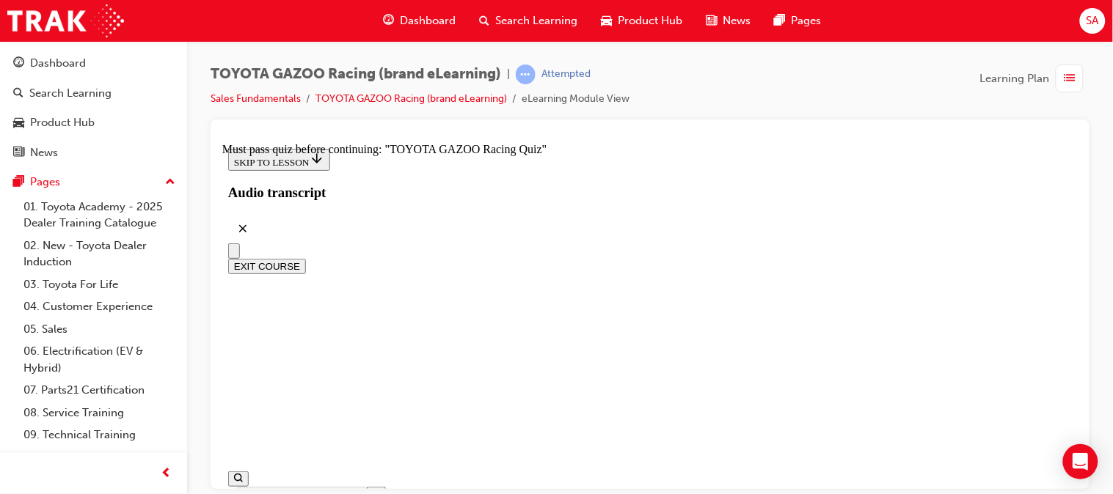
scroll to position [589, 0]
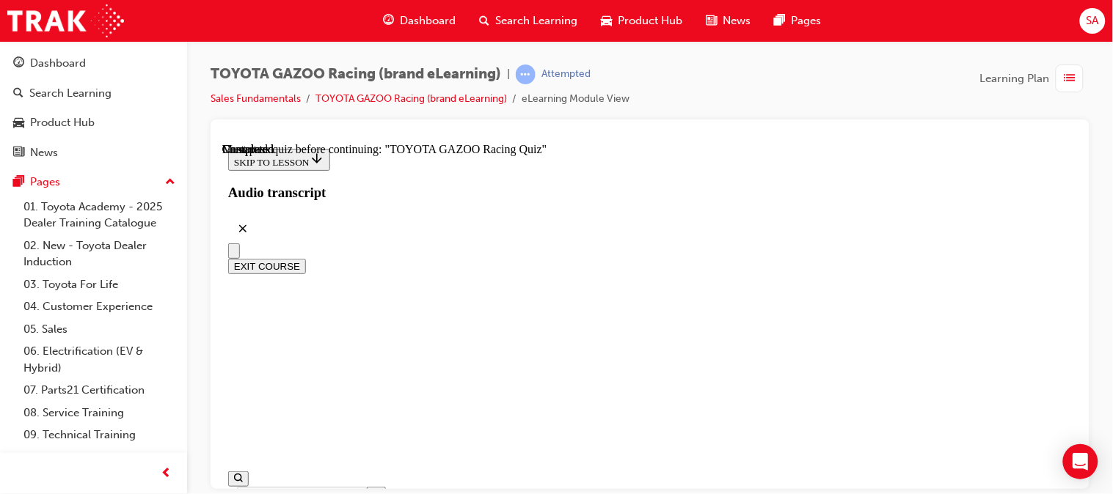
radio input "true"
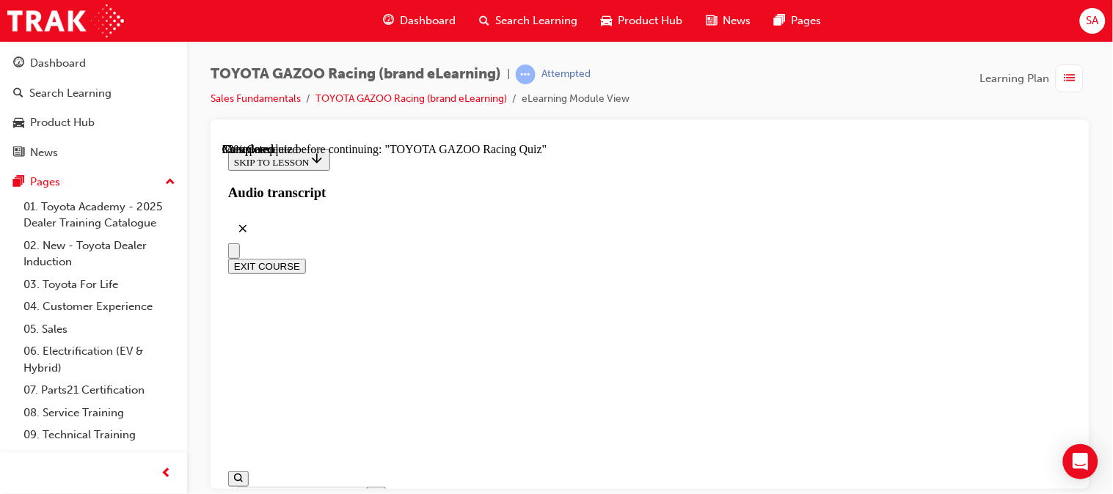
radio input "true"
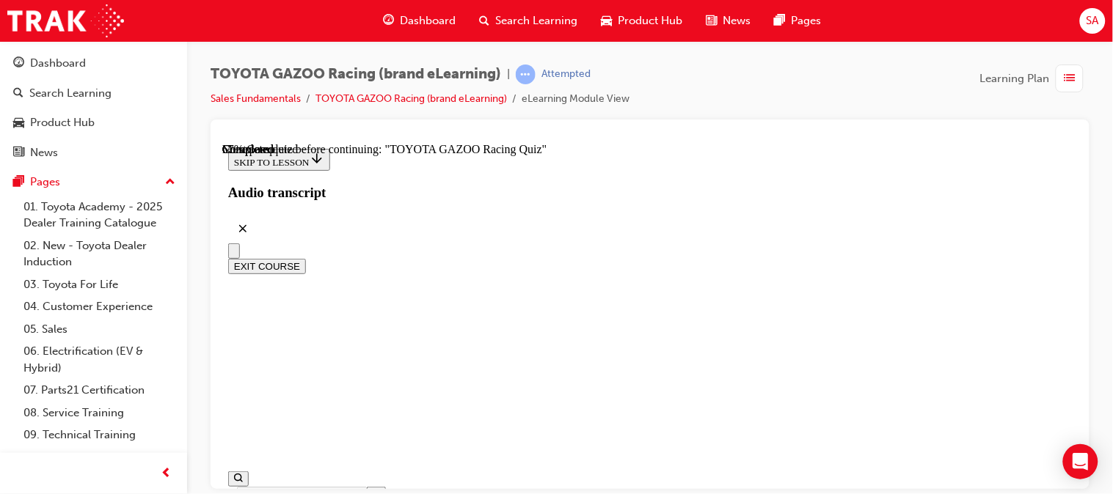
scroll to position [235, 0]
radio input "true"
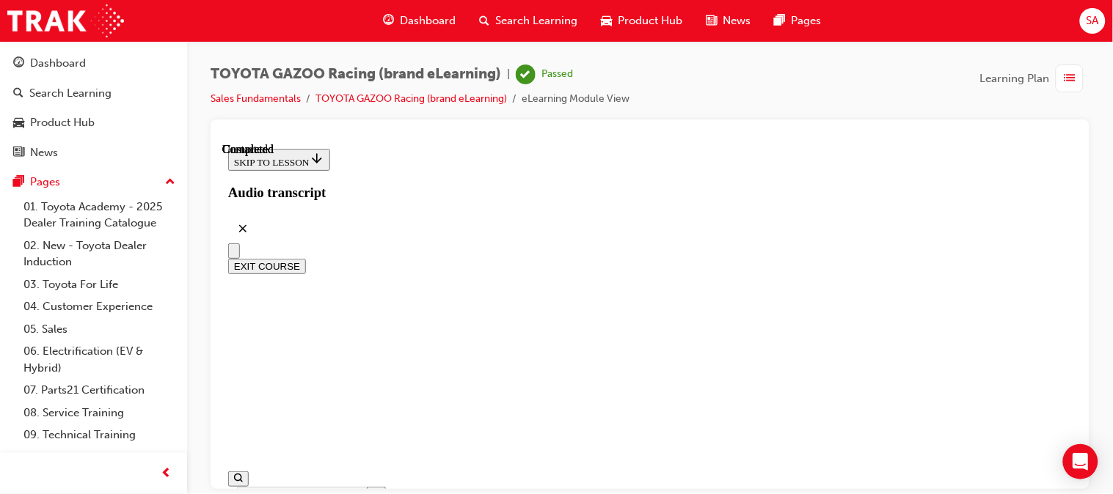
scroll to position [450, 0]
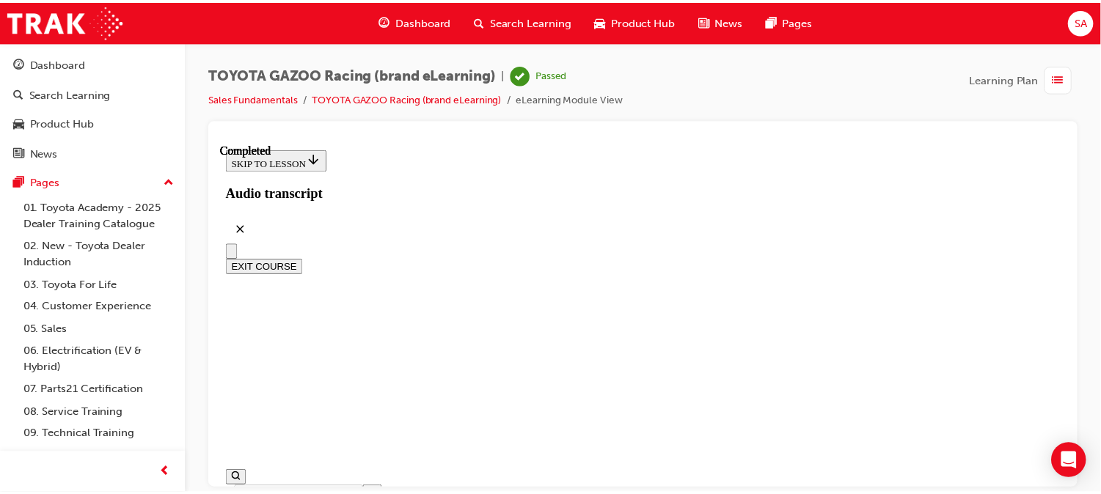
scroll to position [974, 0]
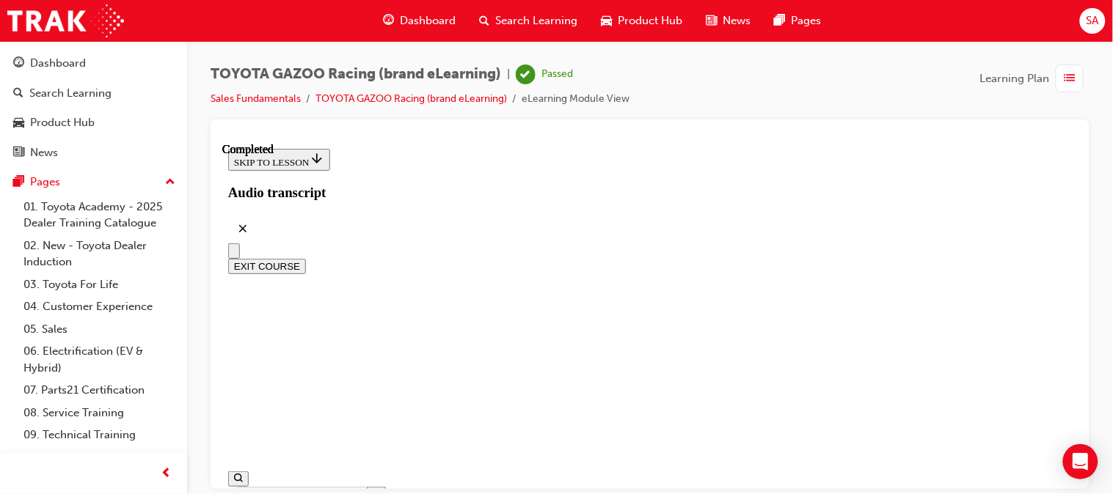
click at [402, 23] on span "Dashboard" at bounding box center [428, 20] width 56 height 17
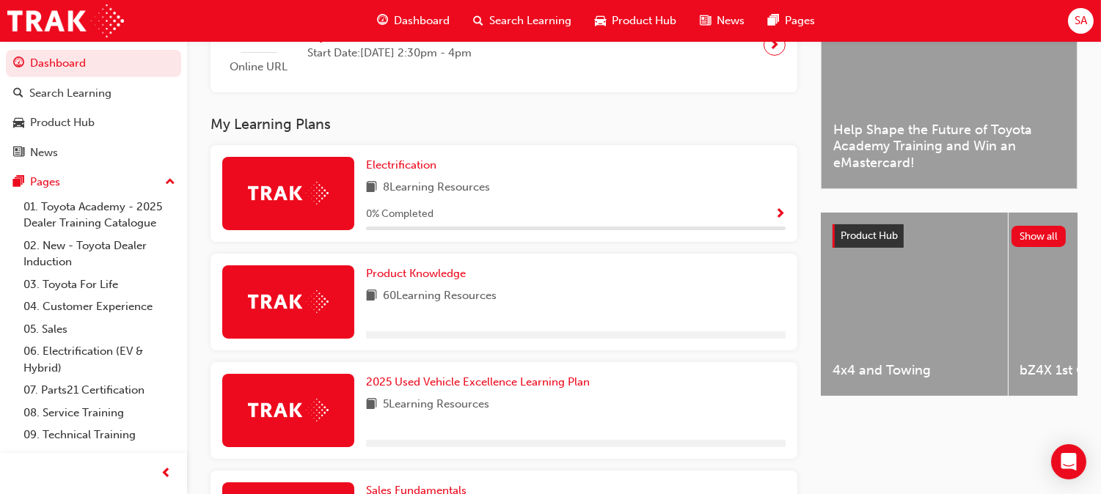
scroll to position [409, 0]
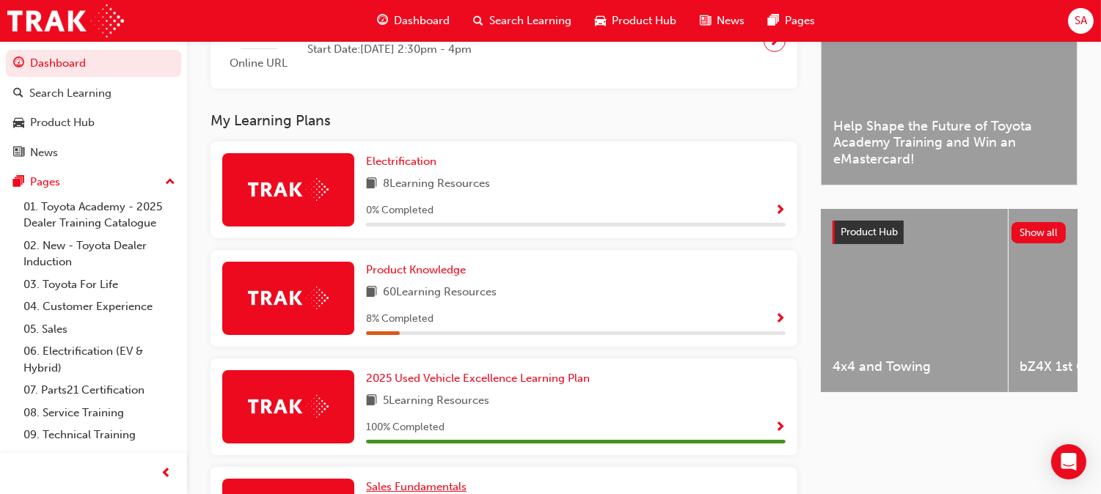
click at [467, 480] on span "Sales Fundamentals" at bounding box center [416, 486] width 100 height 13
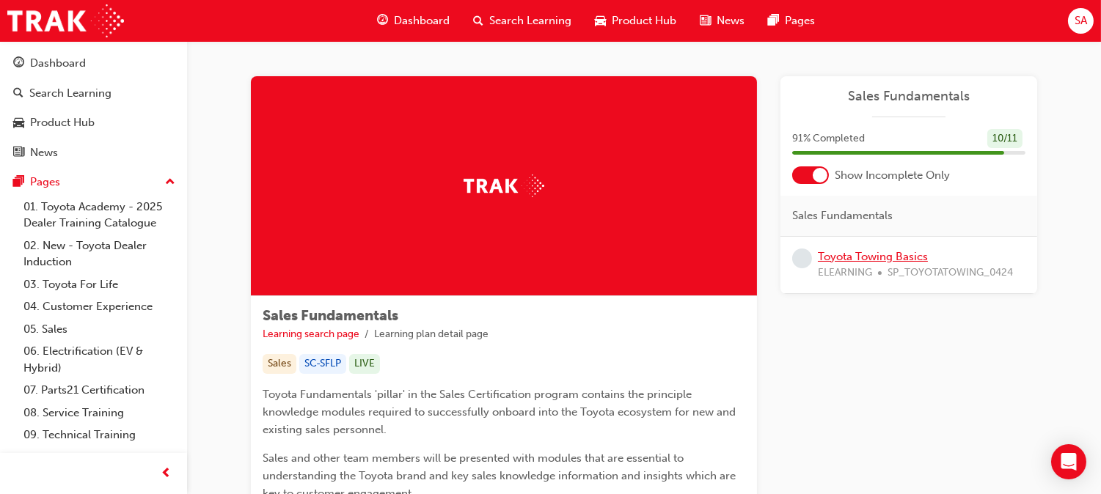
click at [867, 257] on link "Toyota Towing Basics" at bounding box center [873, 256] width 110 height 13
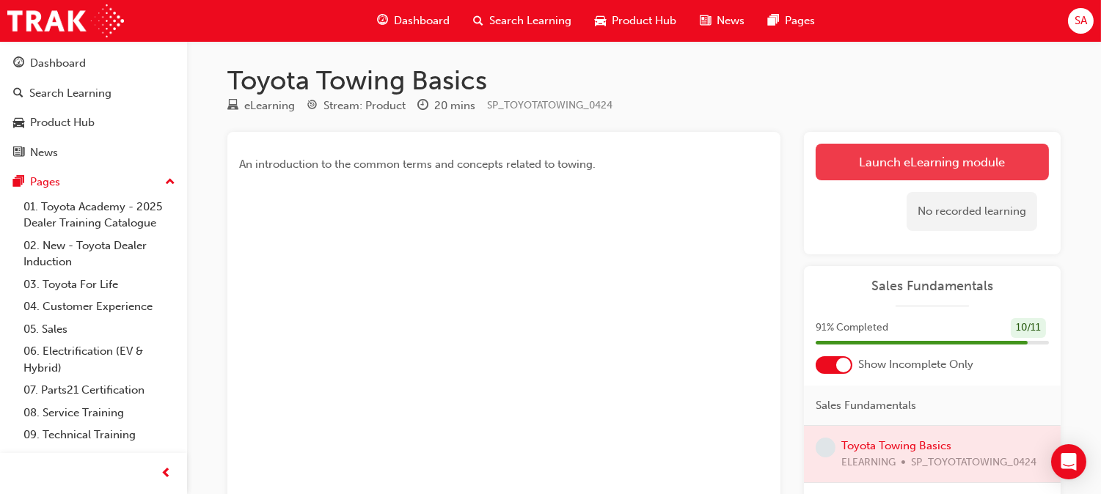
click at [873, 170] on link "Launch eLearning module" at bounding box center [932, 162] width 233 height 37
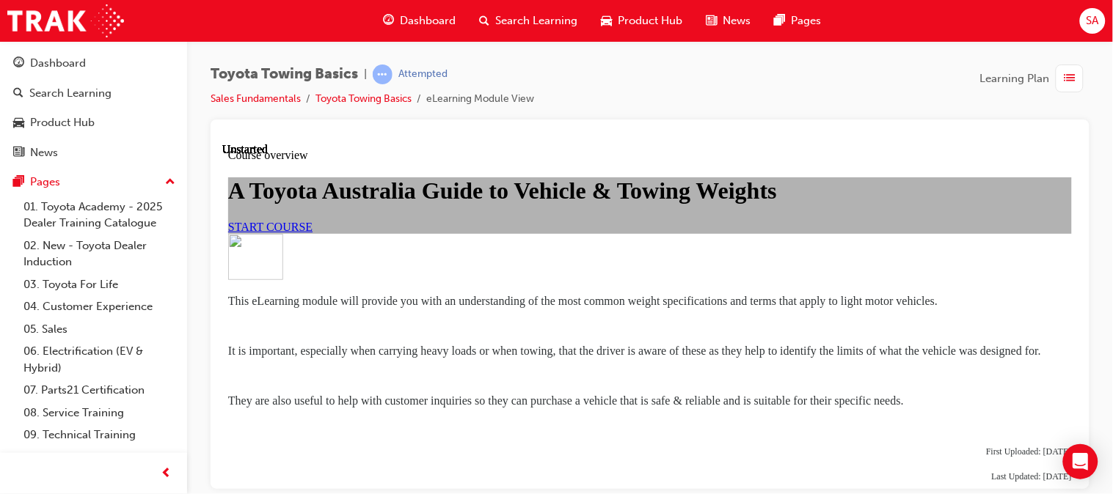
click at [312, 233] on span "START COURSE" at bounding box center [269, 226] width 84 height 12
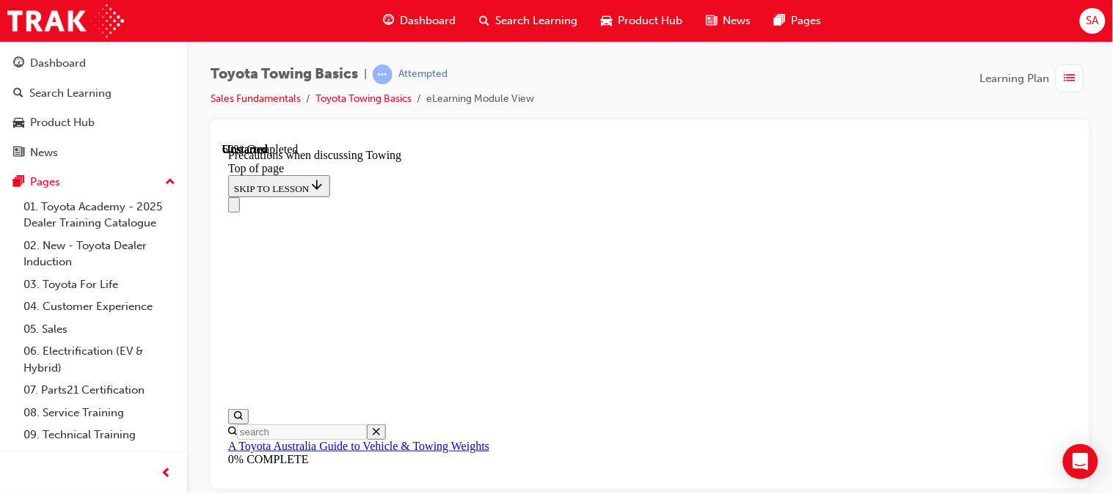
scroll to position [1002, 0]
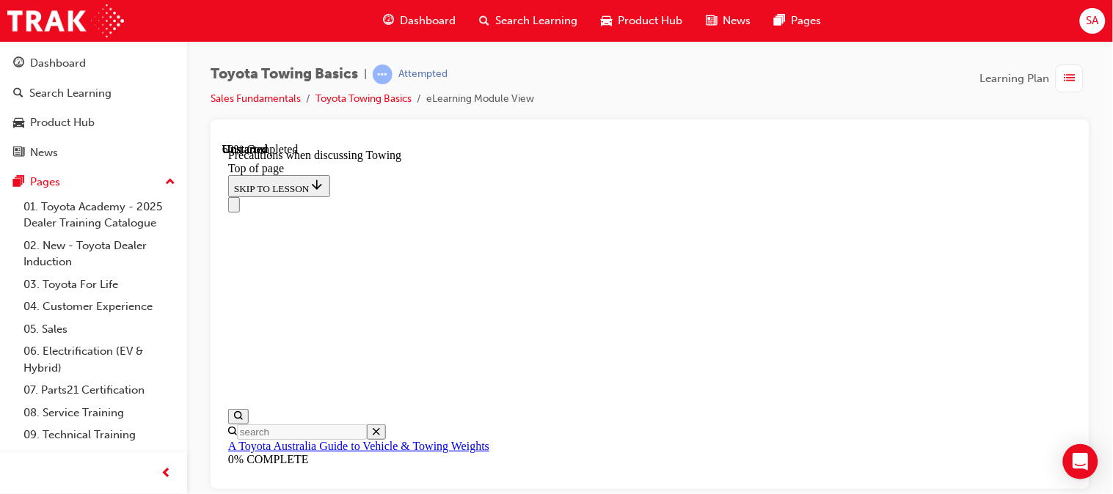
scroll to position [1204, 0]
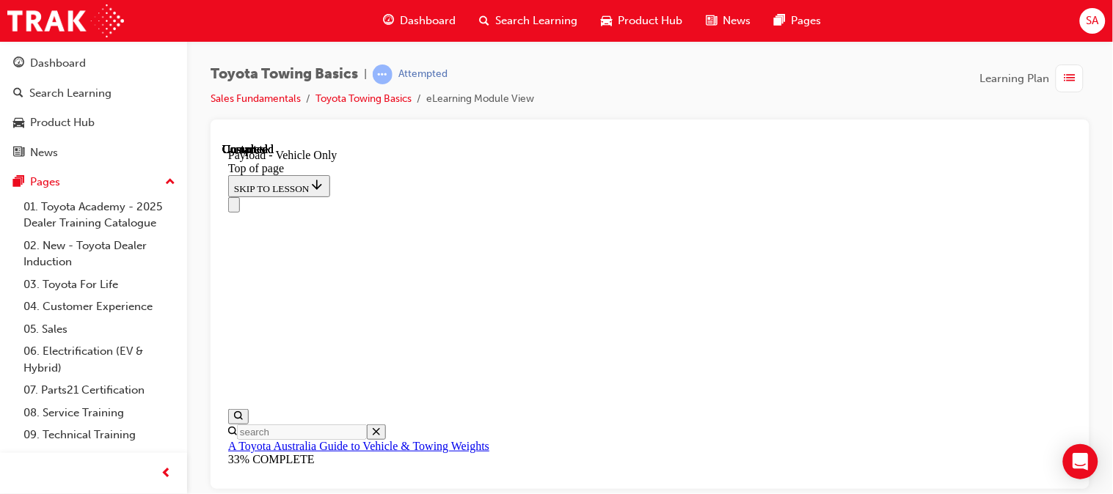
scroll to position [2254, 0]
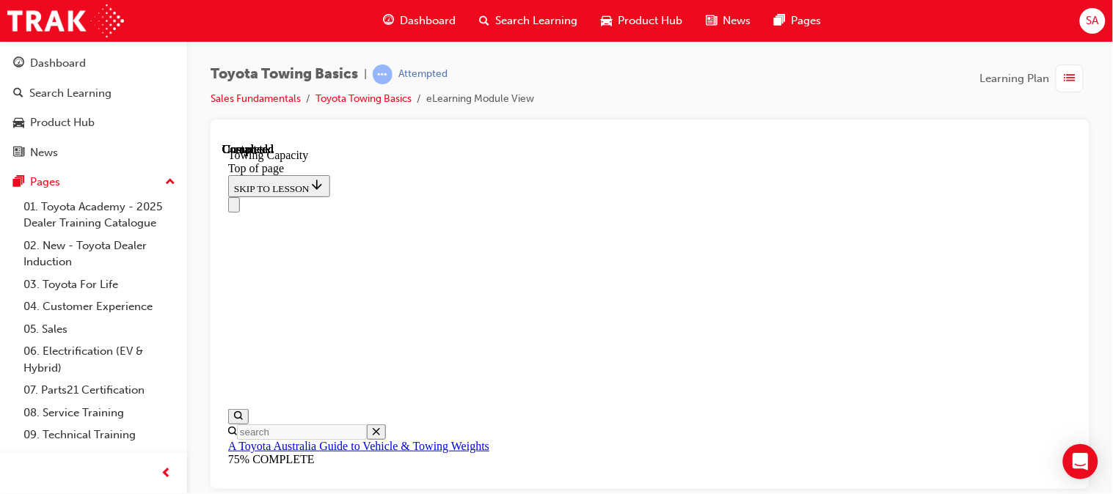
scroll to position [660, 0]
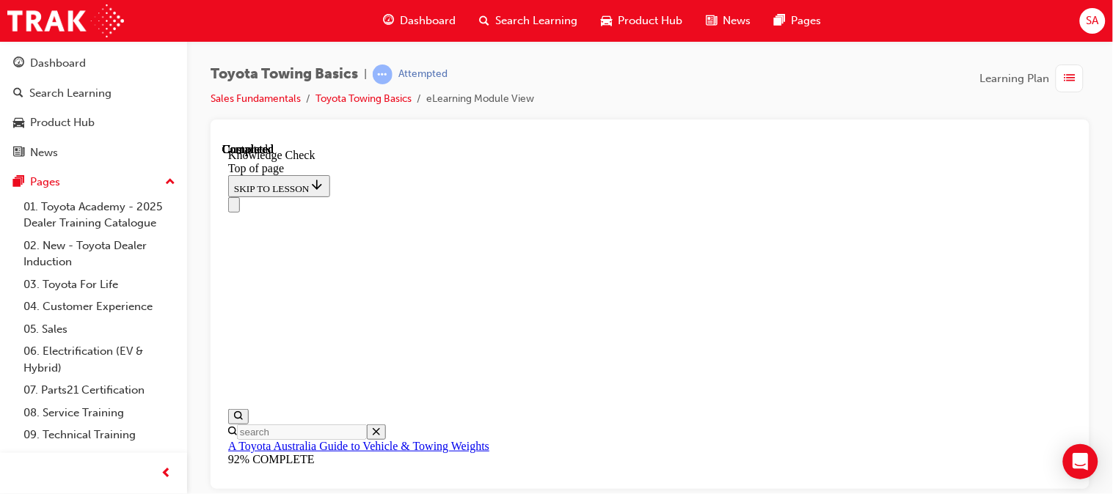
drag, startPoint x: 431, startPoint y: 11642, endPoint x: 502, endPoint y: 11681, distance: 81.1
drag, startPoint x: 396, startPoint y: 11652, endPoint x: 465, endPoint y: 11704, distance: 86.9
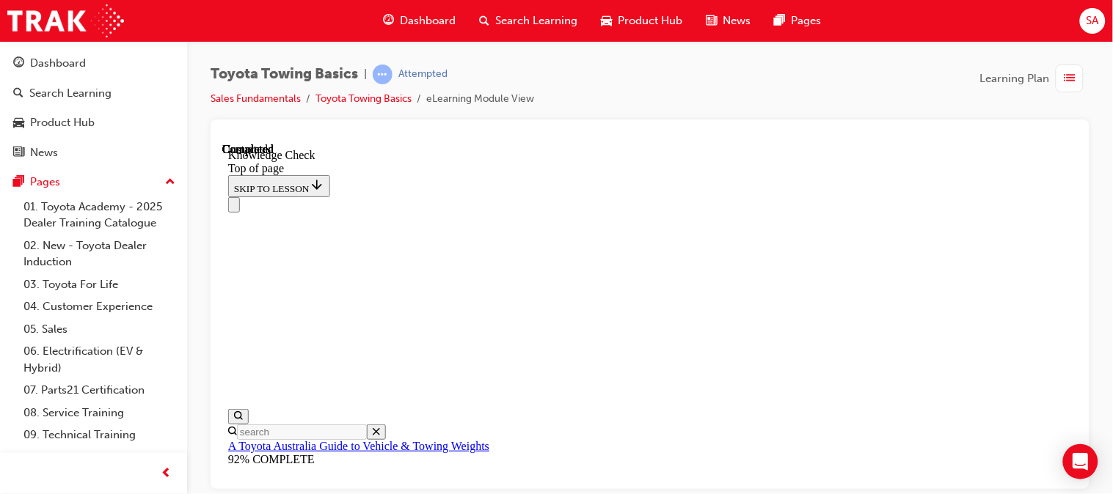
scroll to position [333, 0]
drag, startPoint x: 428, startPoint y: 11644, endPoint x: 516, endPoint y: 11641, distance: 87.4
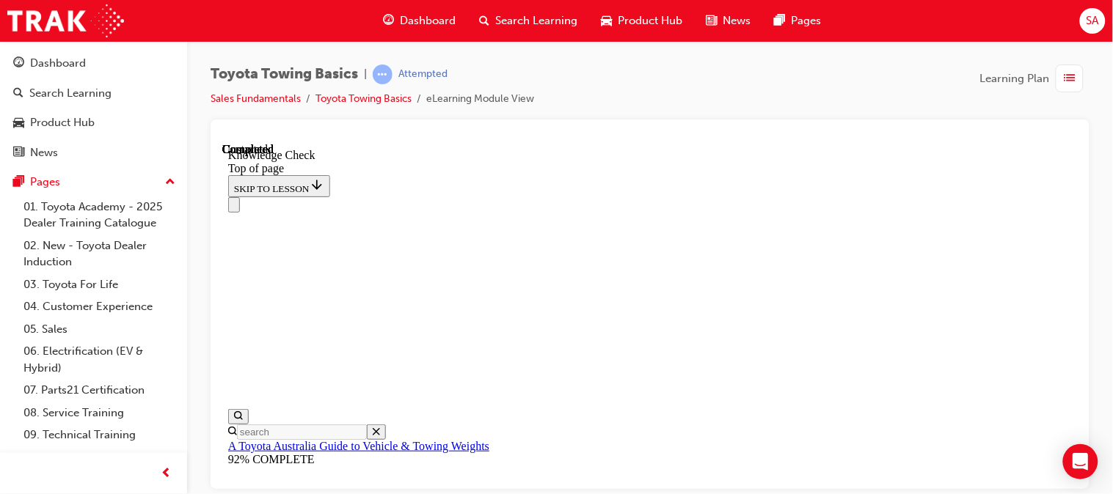
drag, startPoint x: 387, startPoint y: 11635, endPoint x: 508, endPoint y: 11732, distance: 154.5
drag, startPoint x: 521, startPoint y: 11677, endPoint x: 610, endPoint y: 11729, distance: 103.5
drag, startPoint x: 550, startPoint y: 11657, endPoint x: 595, endPoint y: 11729, distance: 84.7
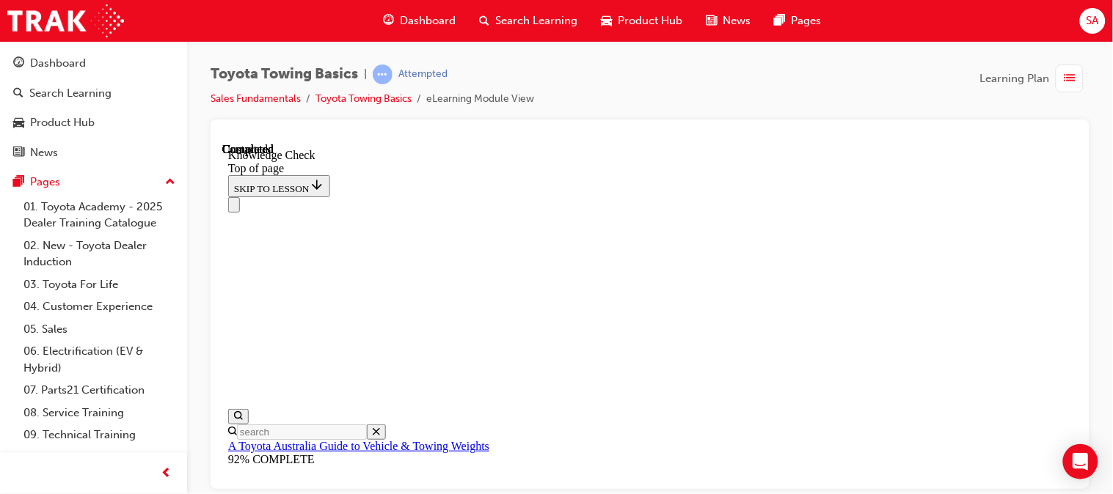
drag, startPoint x: 671, startPoint y: 11831, endPoint x: 583, endPoint y: 11753, distance: 117.4
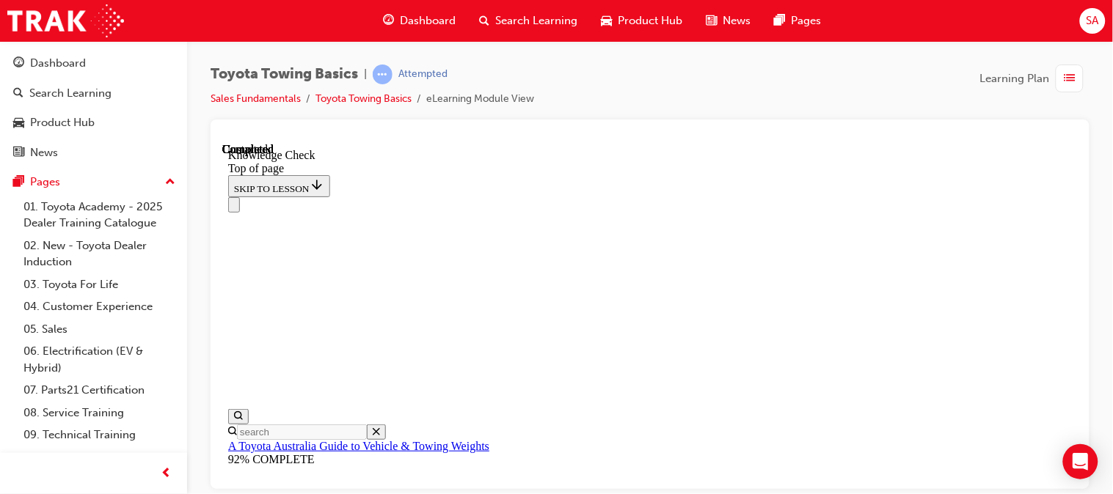
drag, startPoint x: 588, startPoint y: 11843, endPoint x: 596, endPoint y: 11746, distance: 97.2
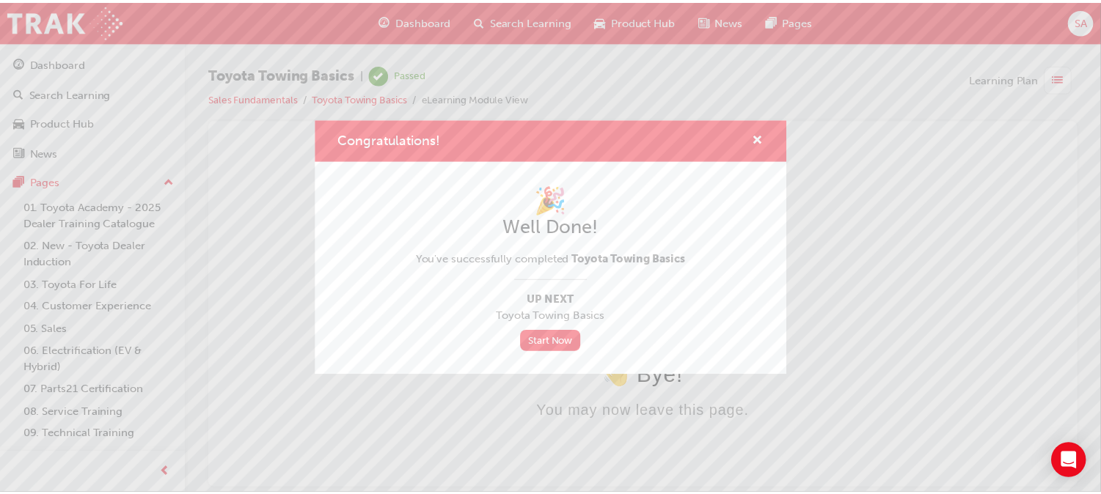
scroll to position [0, 0]
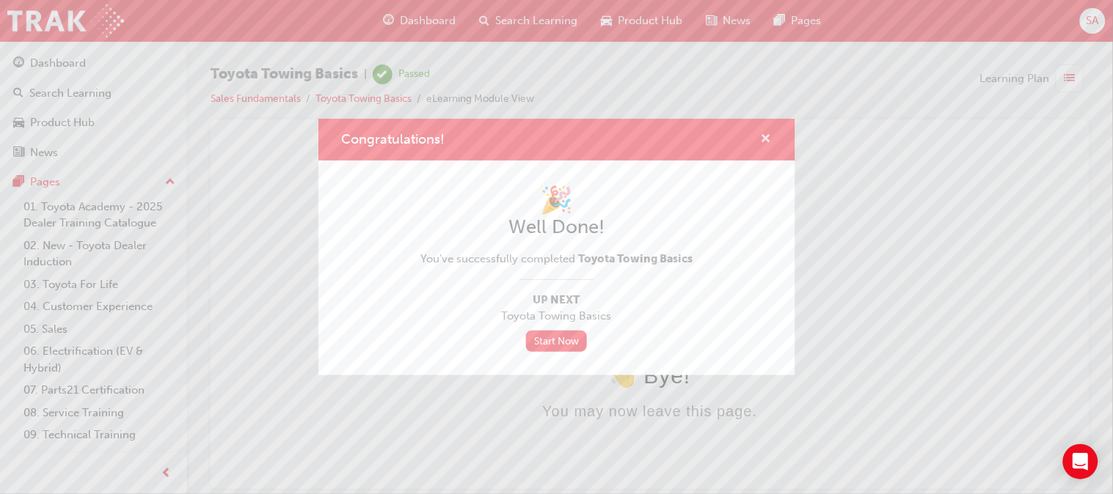
click at [765, 136] on span "cross-icon" at bounding box center [766, 139] width 11 height 13
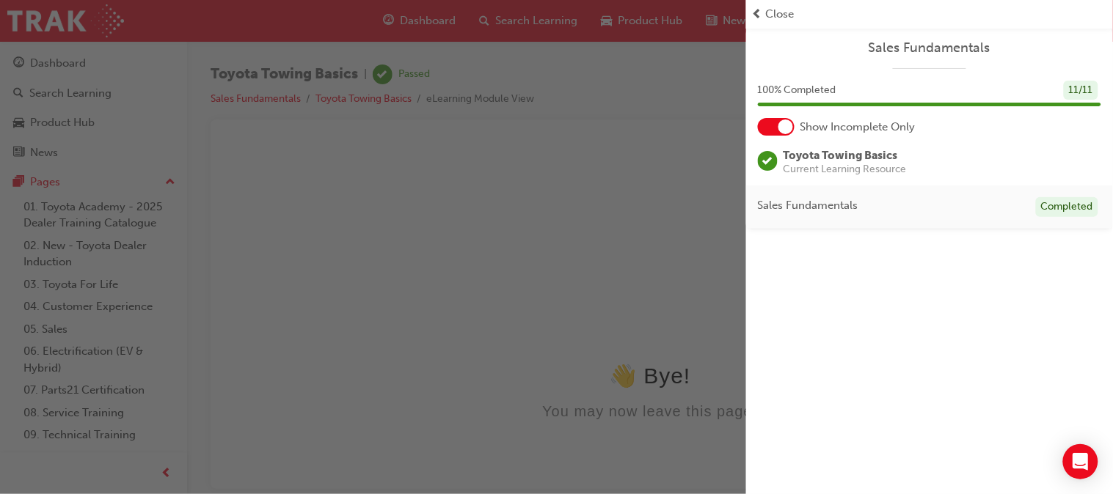
click at [769, 15] on span "Close" at bounding box center [780, 14] width 29 height 17
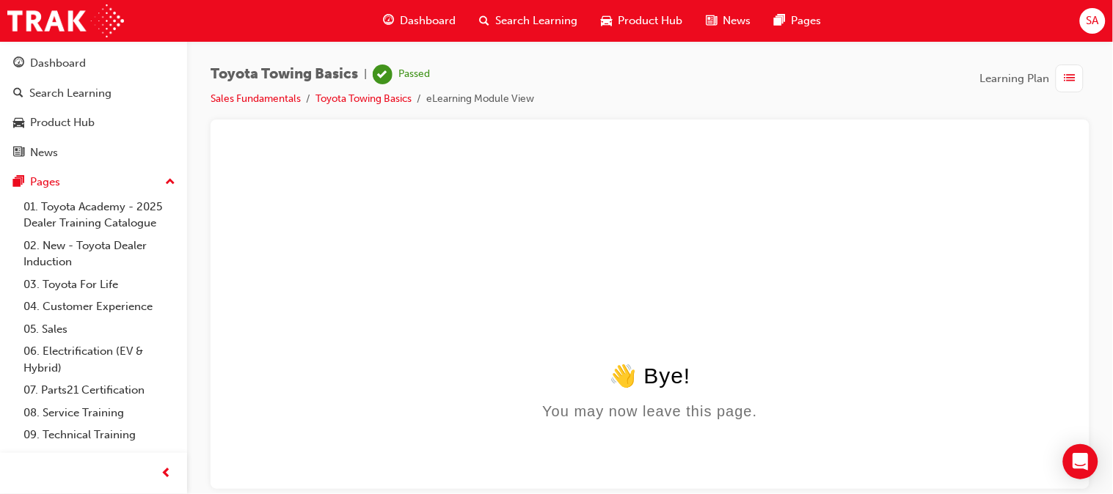
click at [427, 6] on div "Dashboard" at bounding box center [419, 21] width 96 height 30
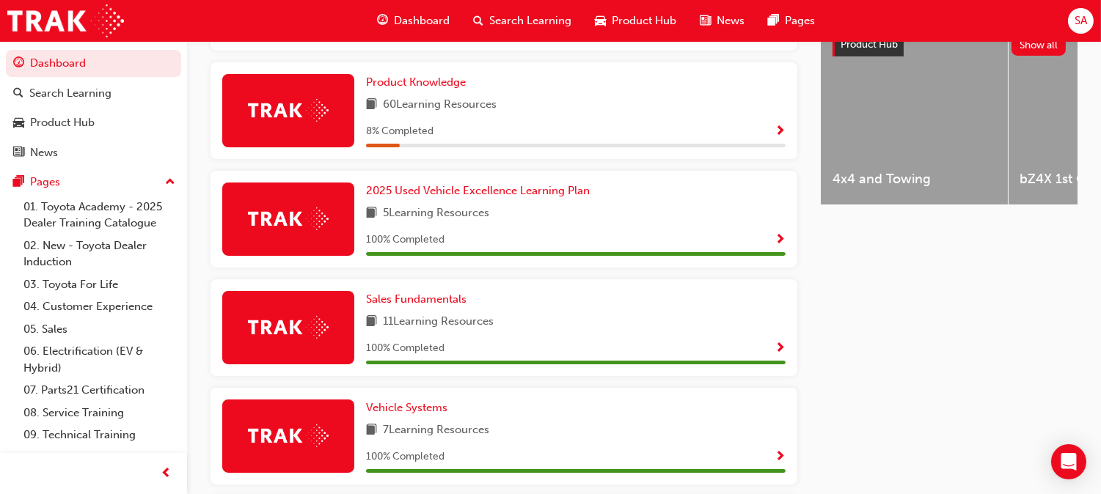
scroll to position [596, 0]
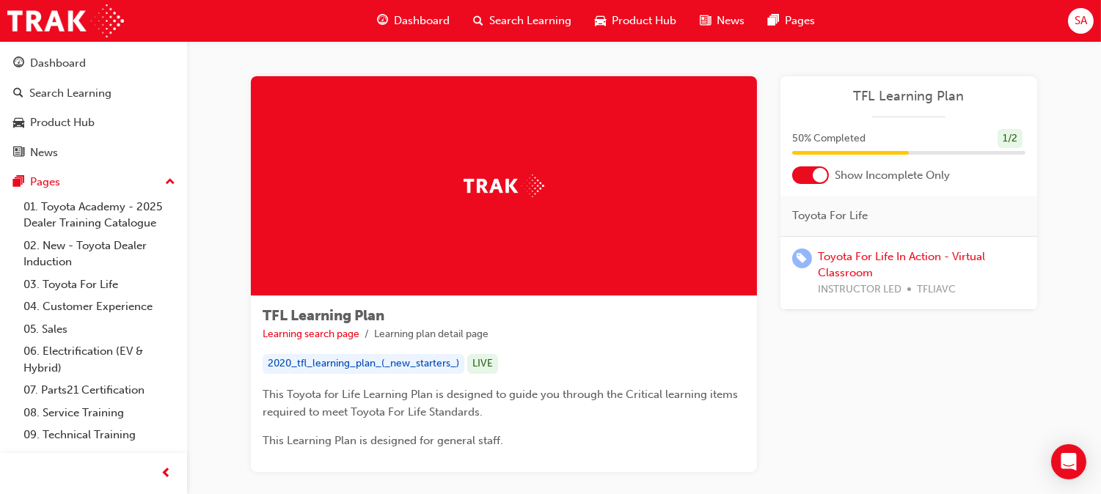
click at [427, 34] on div "Dashboard" at bounding box center [413, 21] width 96 height 30
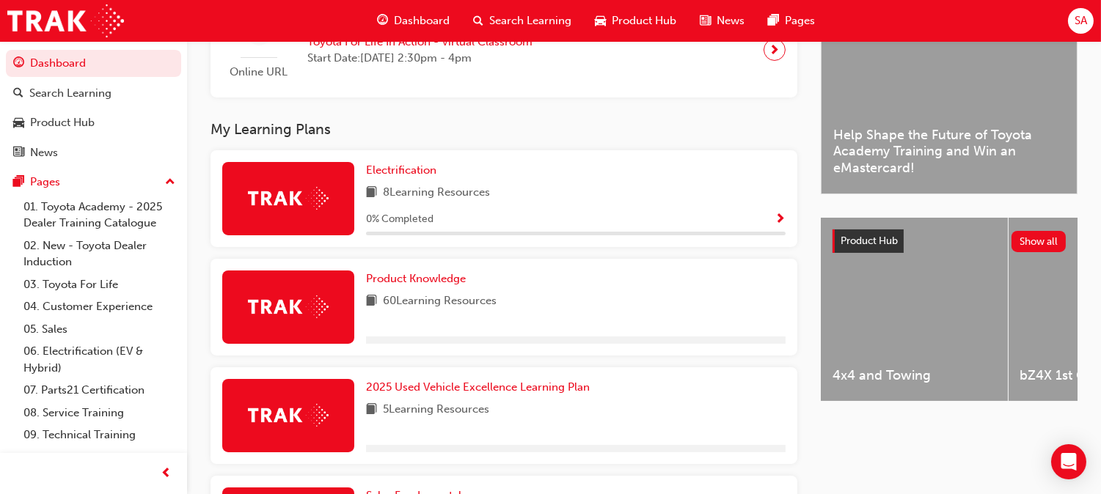
scroll to position [406, 0]
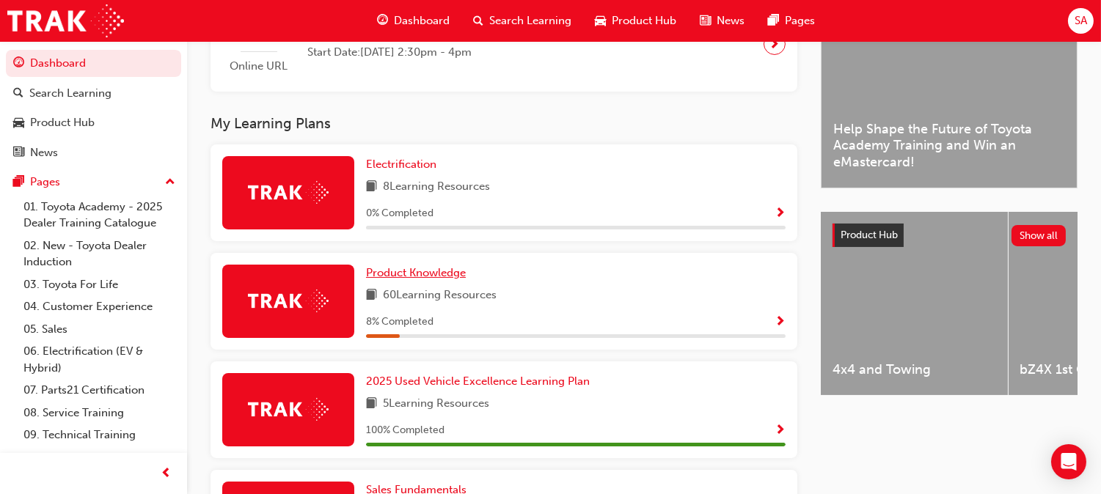
click at [466, 266] on span "Product Knowledge" at bounding box center [416, 272] width 100 height 13
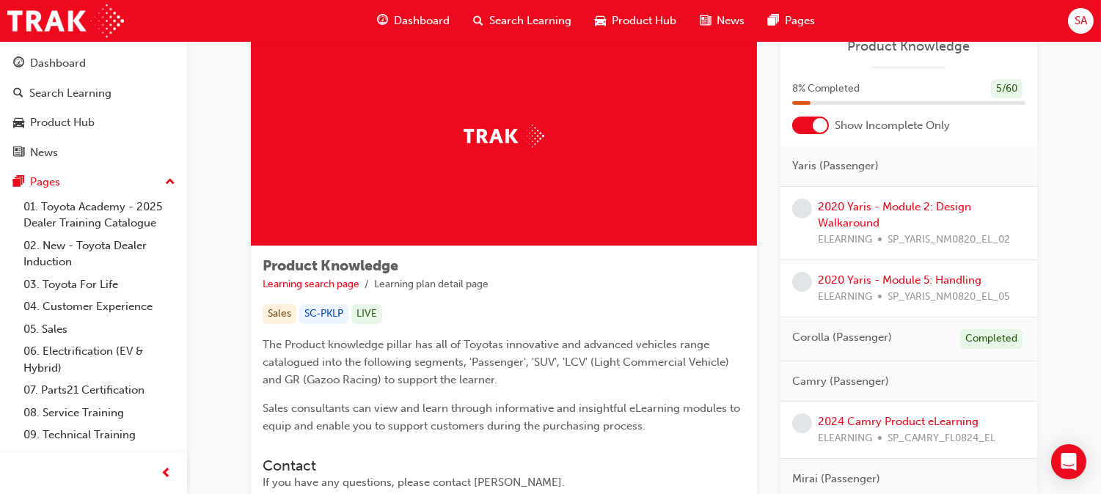
scroll to position [51, 0]
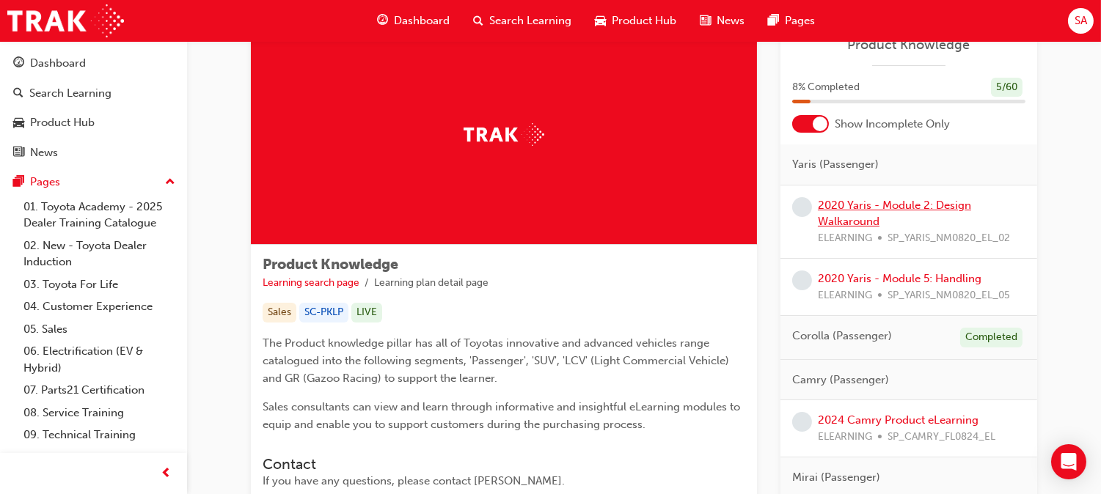
click at [866, 216] on link "2020 Yaris - Module 2: Design Walkaround" at bounding box center [894, 214] width 153 height 30
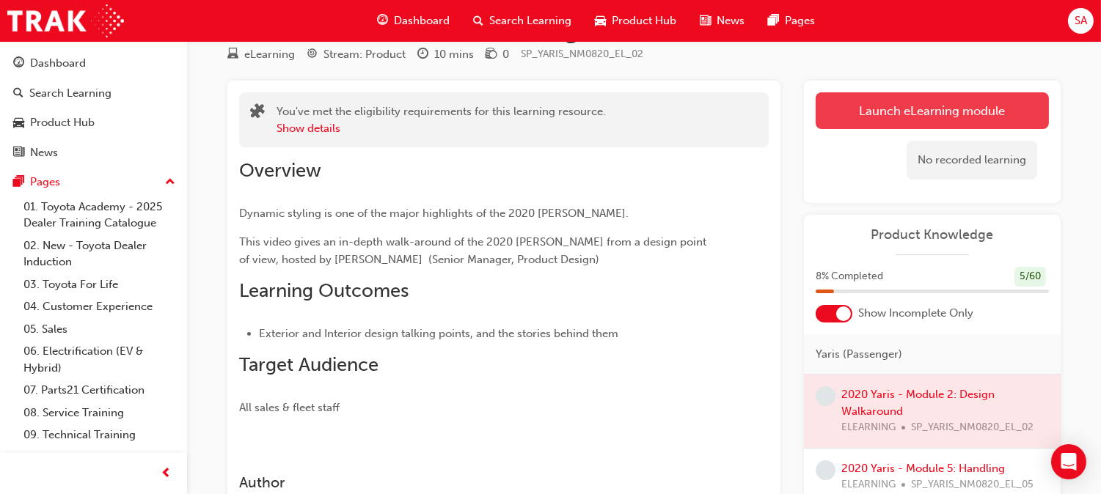
click at [858, 108] on link "Launch eLearning module" at bounding box center [932, 110] width 233 height 37
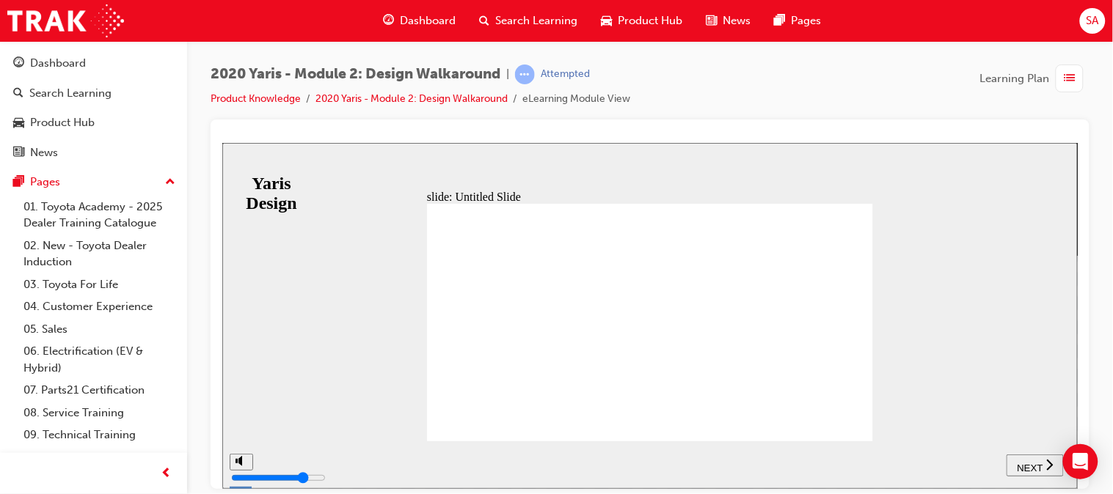
click at [1037, 462] on span "NEXT" at bounding box center [1029, 467] width 26 height 11
click at [346, 332] on div "slide: Untitled Slide Back to top SUBMIT NEXT PREV Yaris Design" at bounding box center [649, 315] width 855 height 346
click at [1045, 469] on span "NEXT" at bounding box center [1036, 467] width 26 height 11
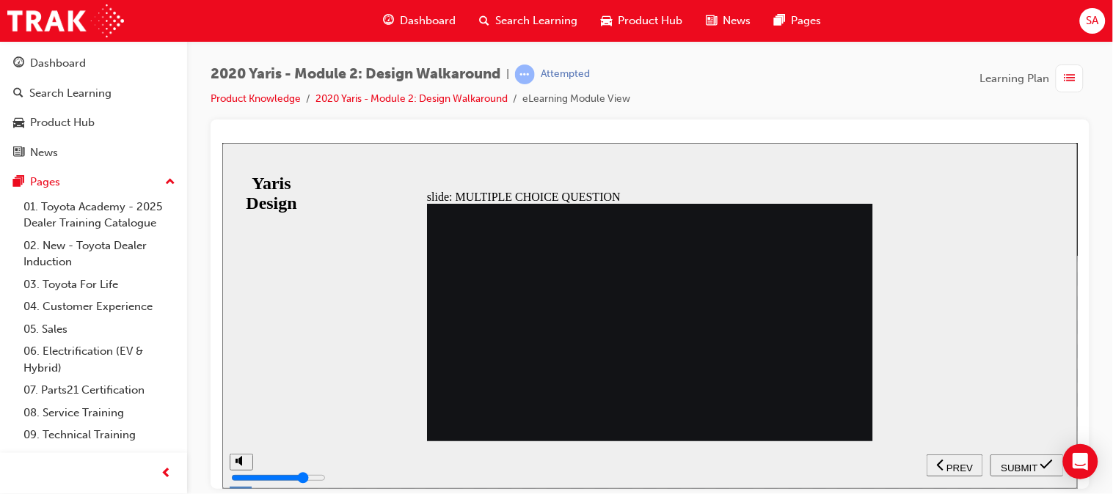
click at [1020, 462] on span "SUBMIT" at bounding box center [1018, 467] width 37 height 11
radio input "false"
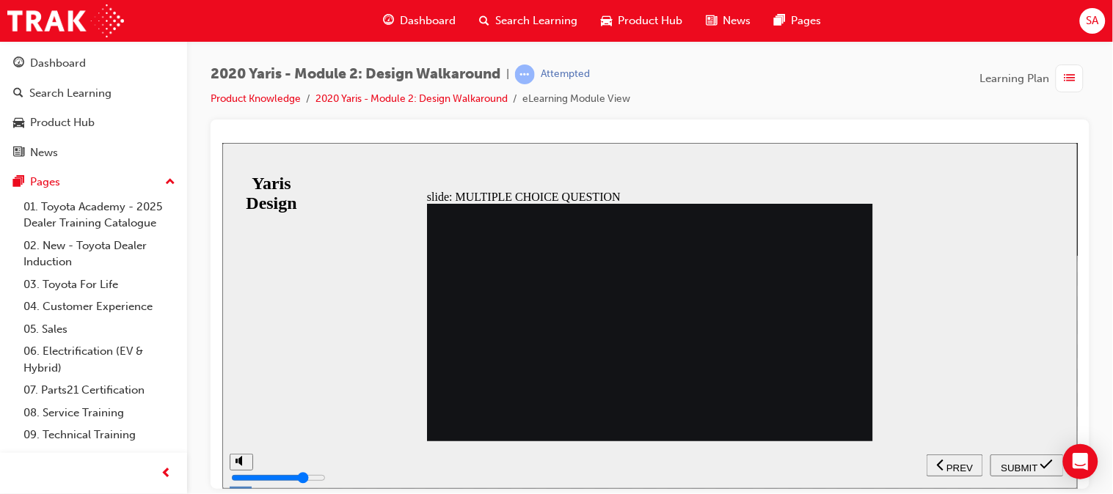
radio input "true"
click at [1006, 464] on span "SUBMIT" at bounding box center [1018, 467] width 37 height 11
radio input "true"
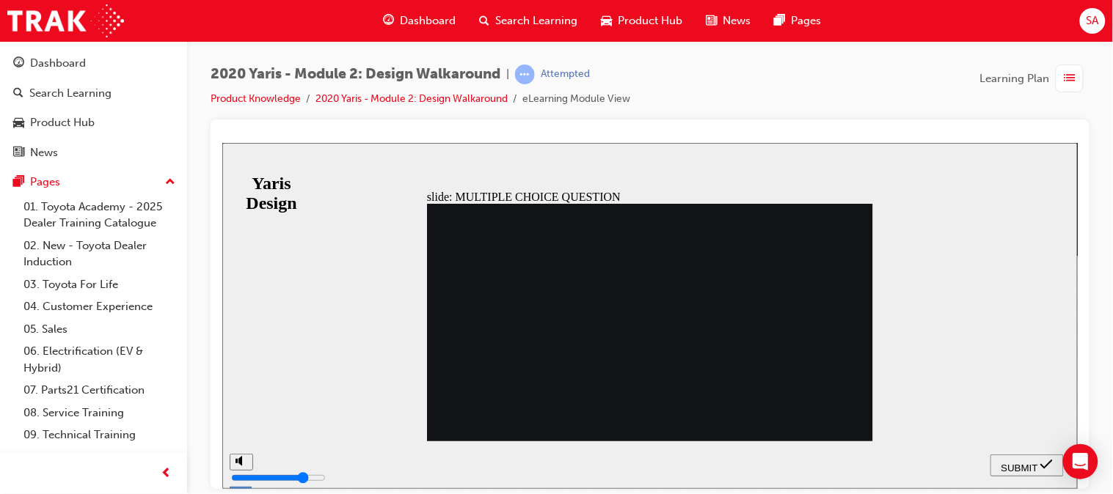
click at [1029, 462] on span "SUBMIT" at bounding box center [1018, 467] width 37 height 11
radio input "true"
click at [1028, 471] on div "SUBMIT" at bounding box center [1026, 465] width 62 height 15
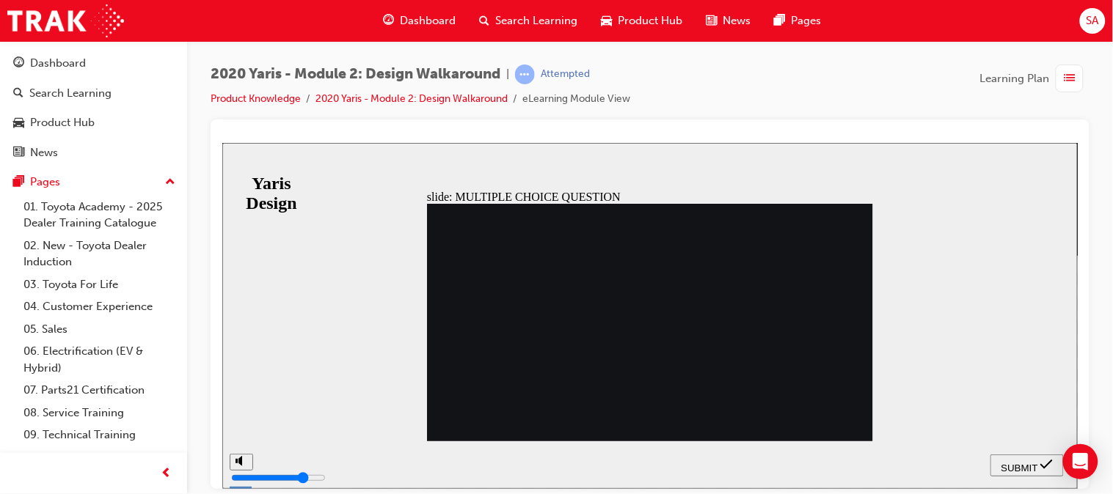
radio input "true"
click at [1021, 467] on span "SUBMIT" at bounding box center [1018, 467] width 37 height 11
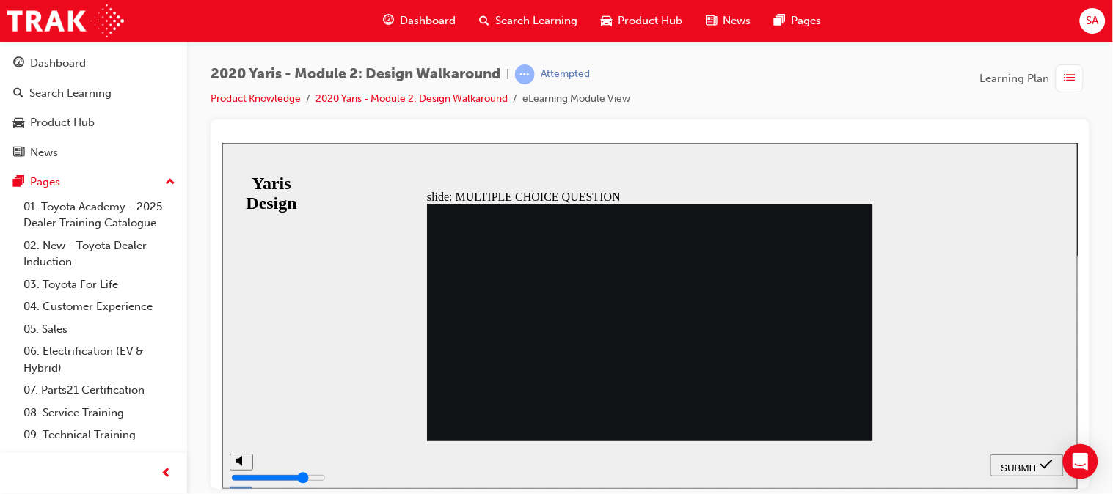
click at [1002, 462] on span "SUBMIT" at bounding box center [1018, 467] width 37 height 11
radio input "false"
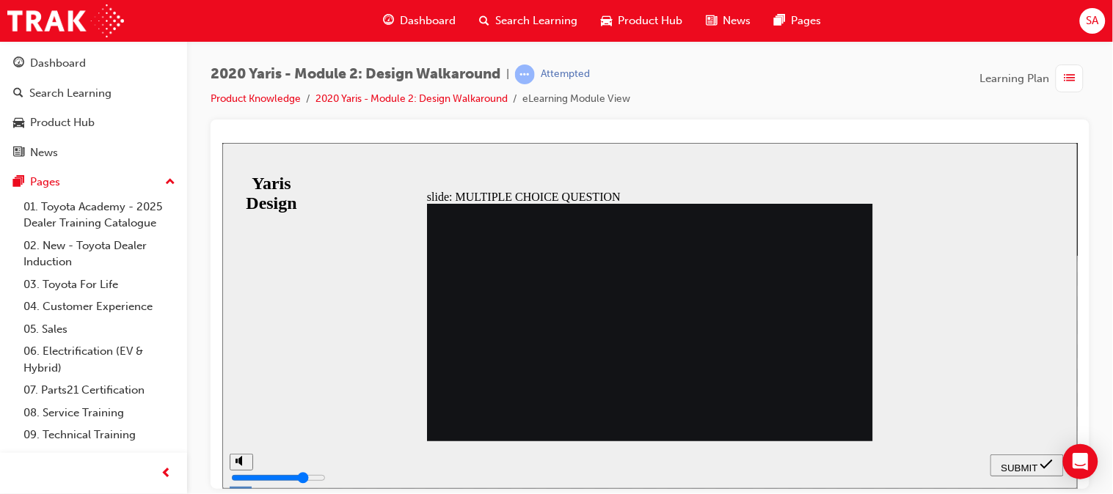
radio input "true"
click at [1016, 462] on span "SUBMIT" at bounding box center [1018, 467] width 37 height 11
radio input "true"
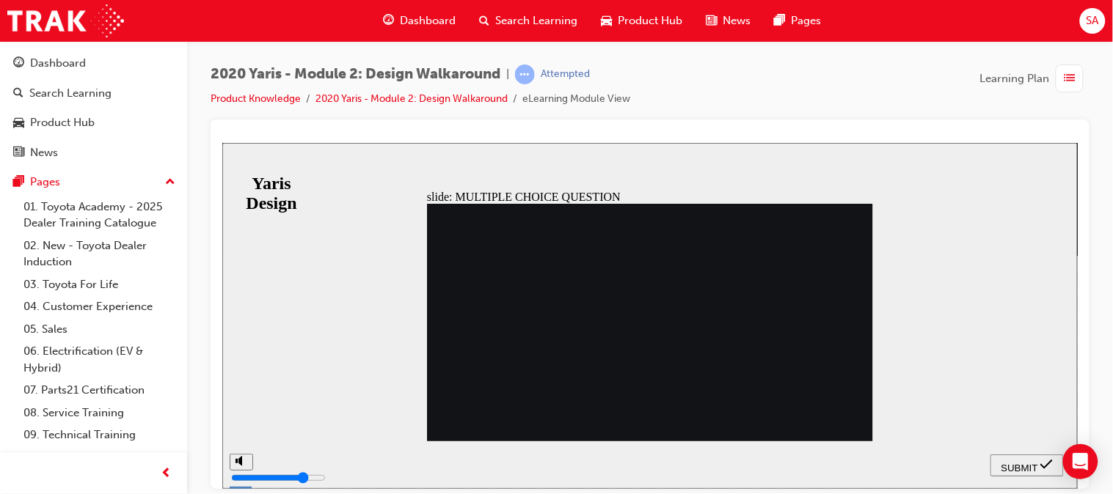
click at [1012, 467] on span "SUBMIT" at bounding box center [1018, 467] width 37 height 11
radio input "true"
click at [1020, 456] on button "SUBMIT" at bounding box center [1025, 465] width 73 height 22
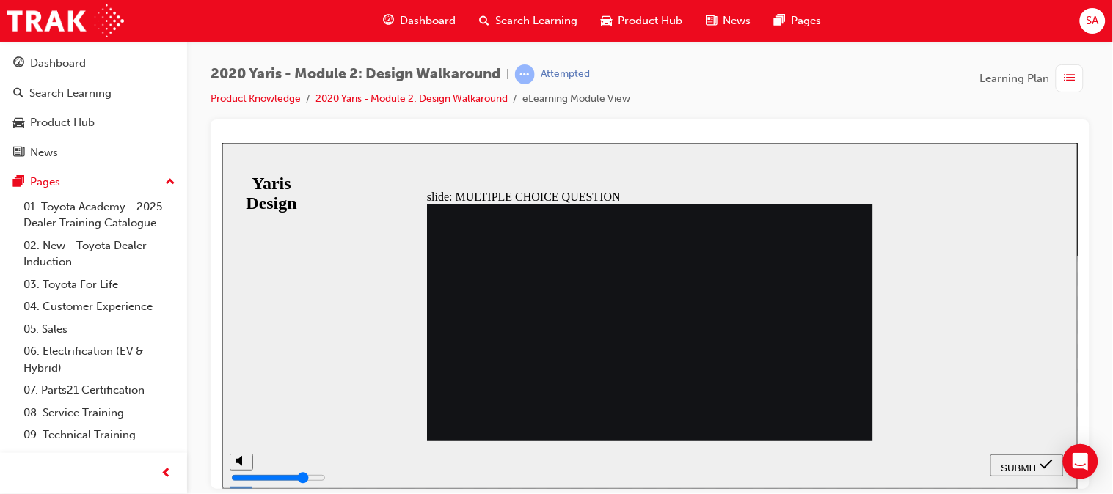
radio input "true"
click at [1007, 471] on div "SUBMIT" at bounding box center [1026, 465] width 62 height 15
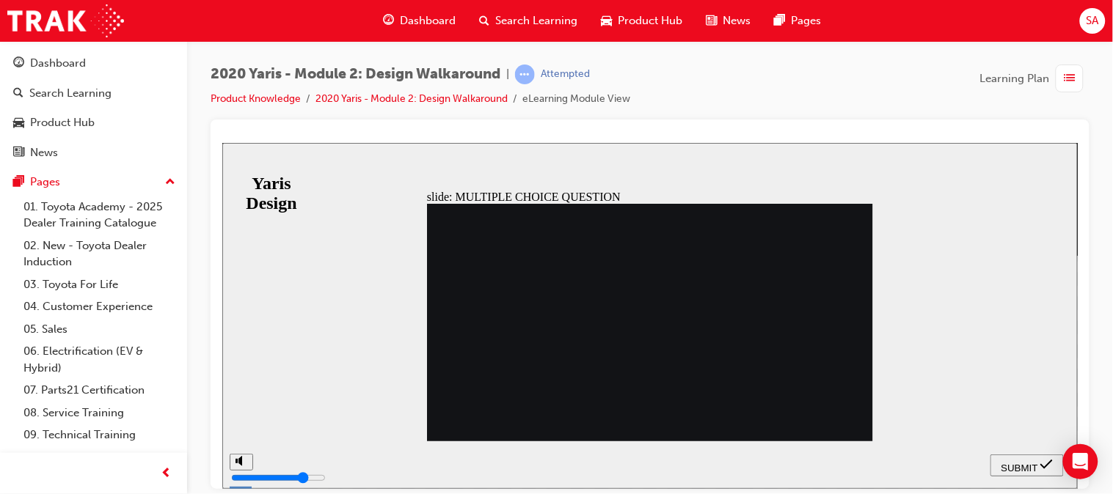
click at [1039, 466] on span "submit" at bounding box center [1045, 467] width 12 height 11
radio input "false"
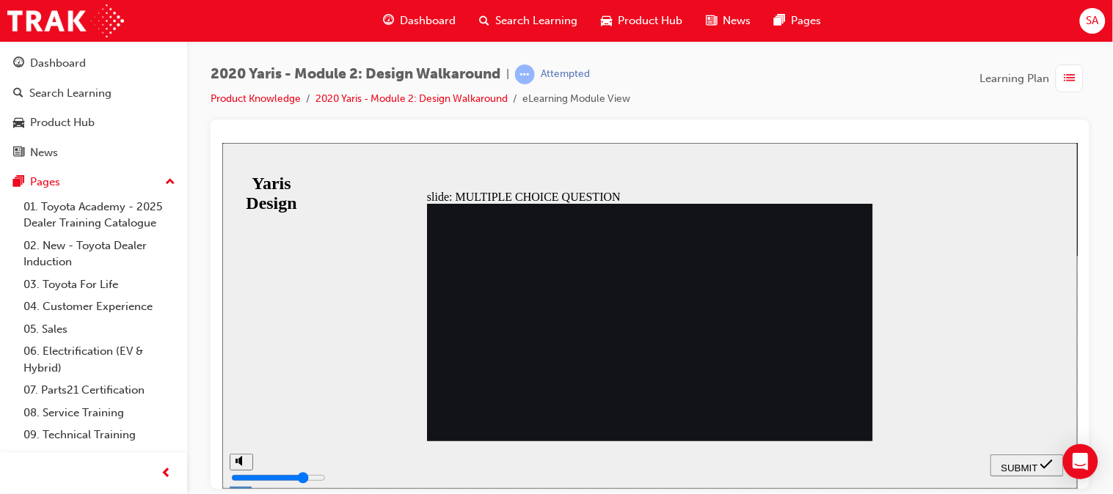
radio input "true"
click at [1022, 462] on span "SUBMIT" at bounding box center [1018, 467] width 37 height 11
click at [1006, 462] on span "SUBMIT" at bounding box center [1018, 467] width 37 height 11
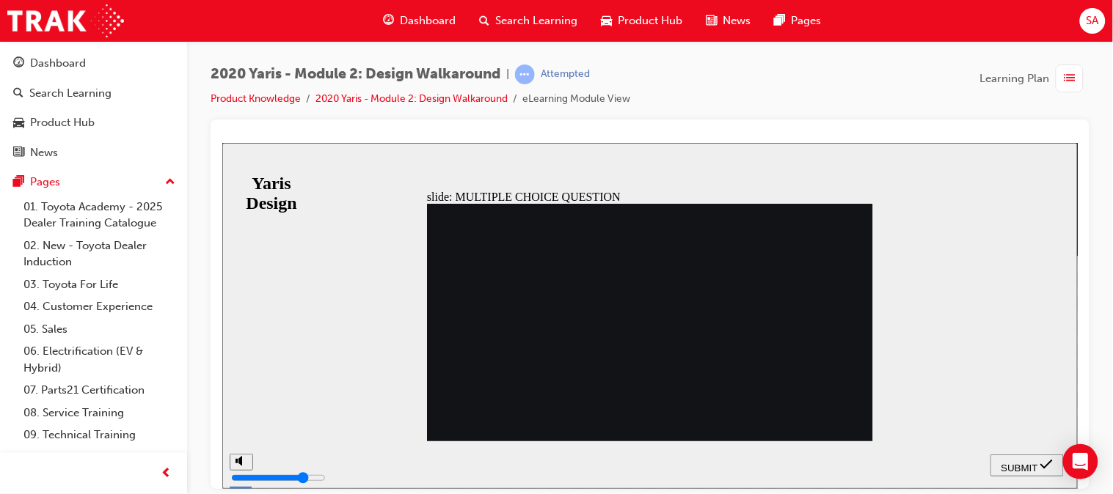
radio input "false"
radio input "true"
click at [1009, 467] on span "SUBMIT" at bounding box center [1018, 467] width 37 height 11
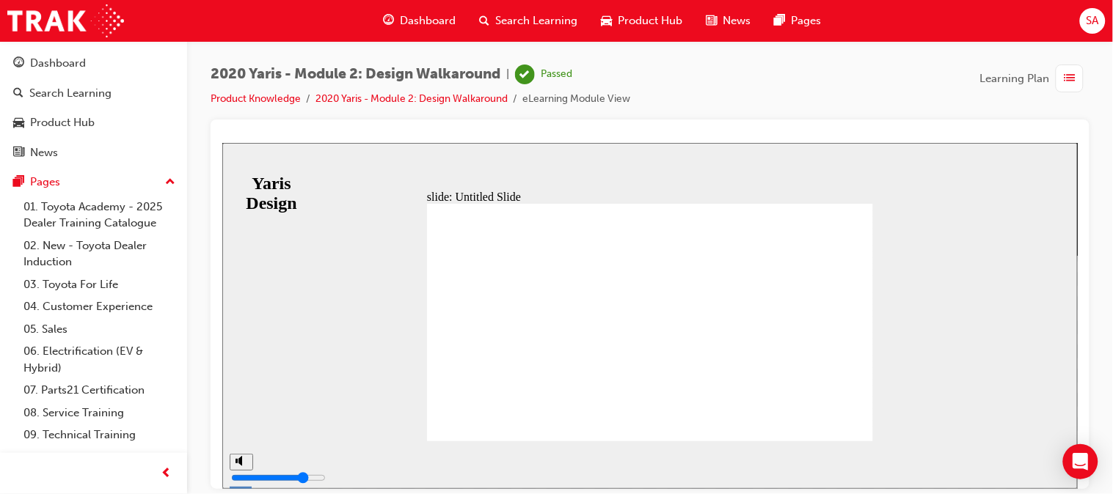
click at [403, 21] on span "Dashboard" at bounding box center [428, 20] width 56 height 17
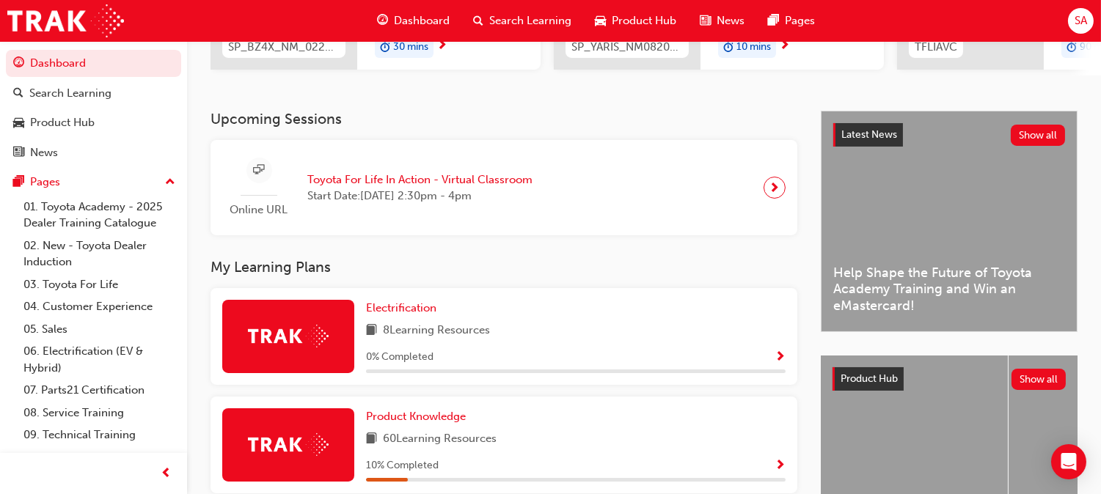
scroll to position [265, 0]
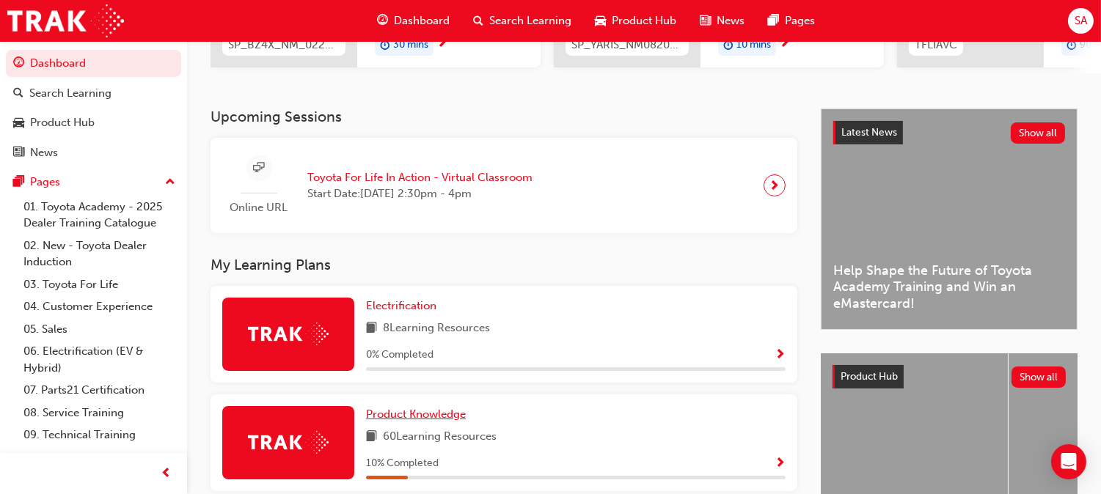
click at [466, 408] on span "Product Knowledge" at bounding box center [416, 414] width 100 height 13
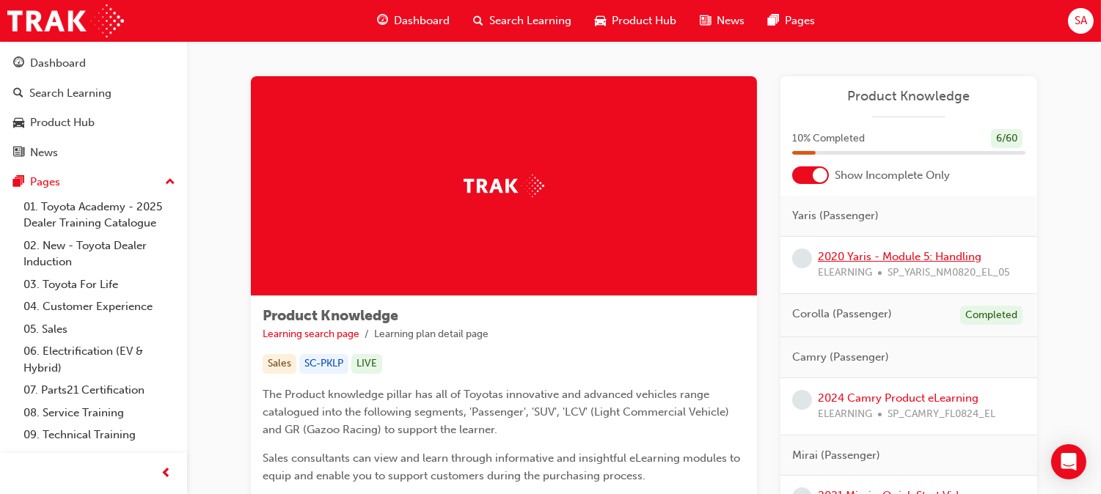
click at [867, 252] on link "2020 Yaris - Module 5: Handling" at bounding box center [900, 256] width 164 height 13
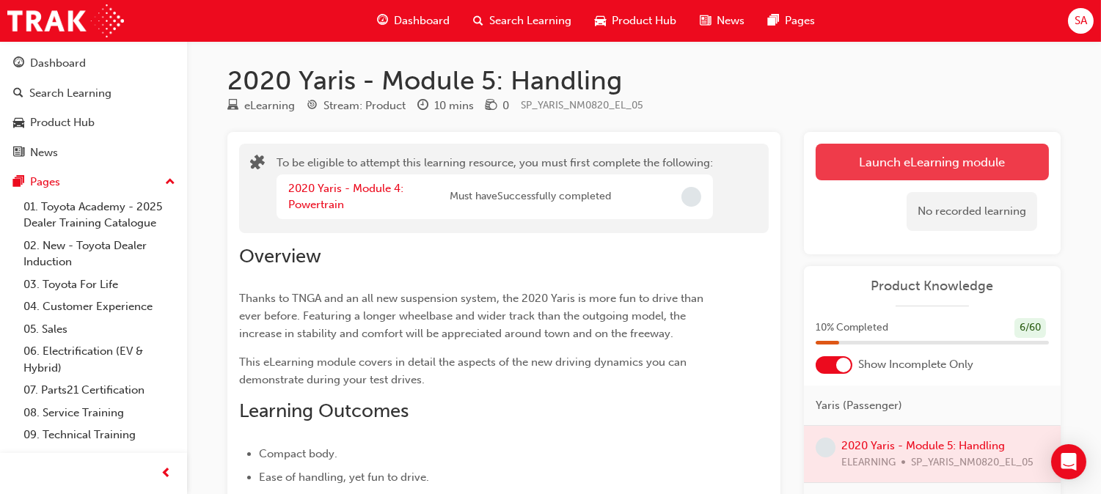
click at [882, 179] on button "Launch eLearning module" at bounding box center [932, 162] width 233 height 37
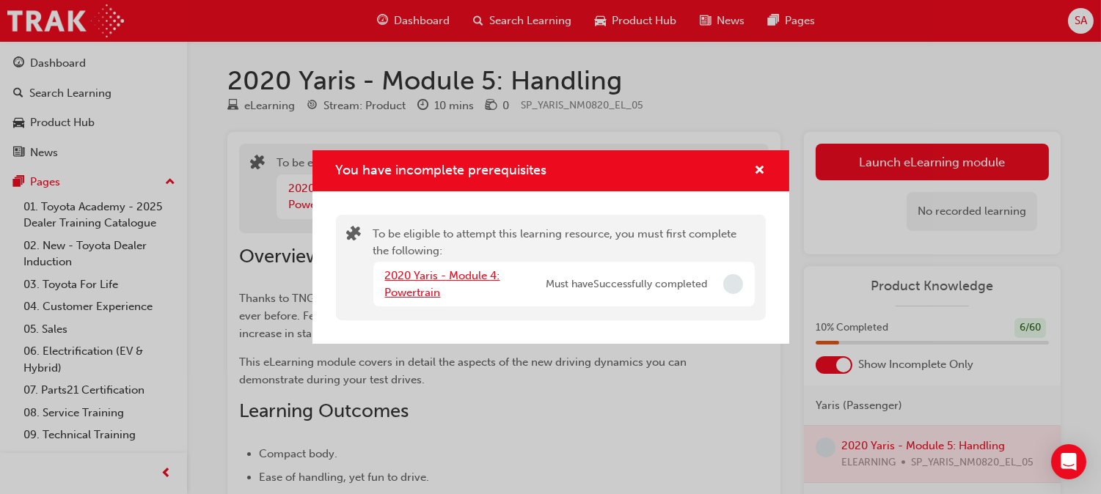
click at [395, 294] on link "2020 Yaris - Module 4: Powertrain" at bounding box center [442, 284] width 115 height 30
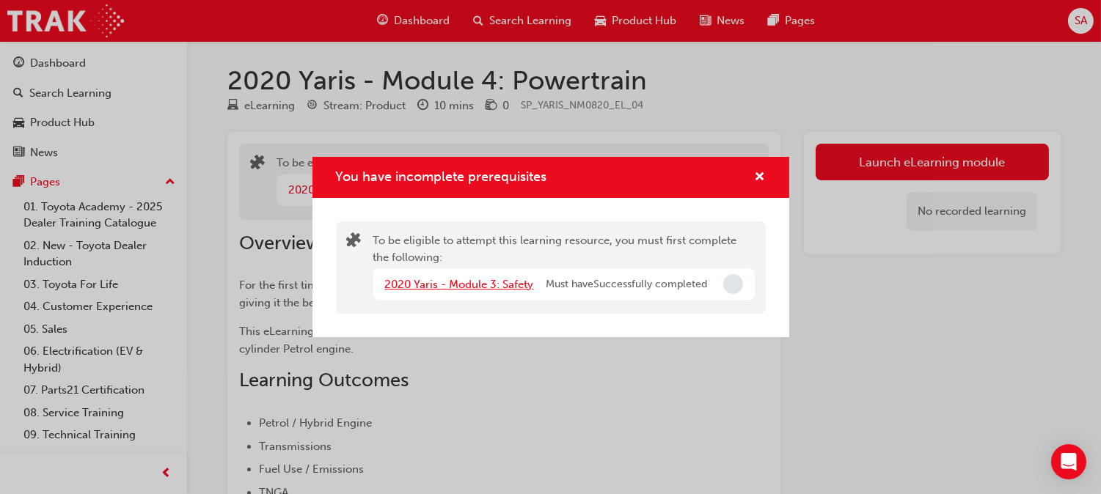
click at [508, 285] on link "2020 Yaris - Module 3: Safety" at bounding box center [459, 284] width 149 height 13
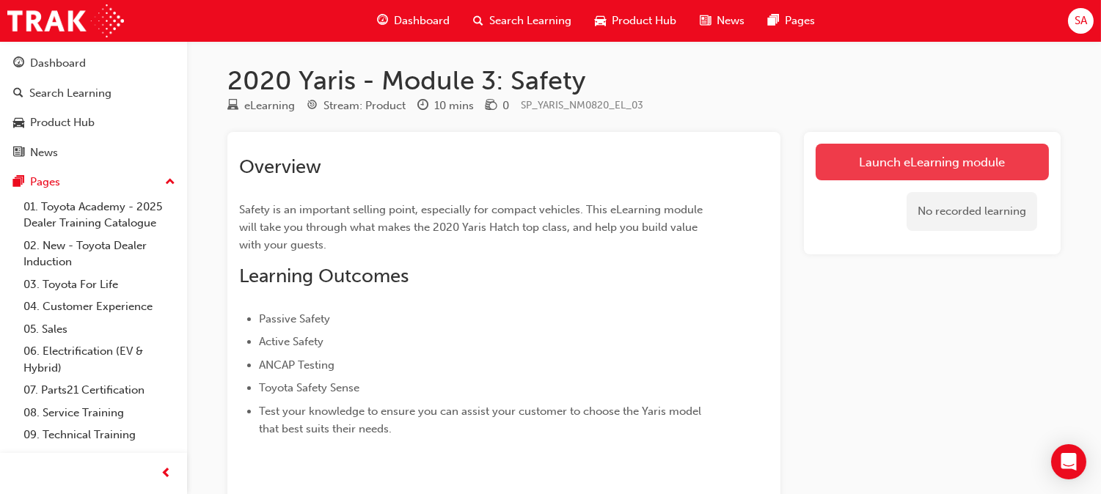
click at [866, 166] on link "Launch eLearning module" at bounding box center [932, 162] width 233 height 37
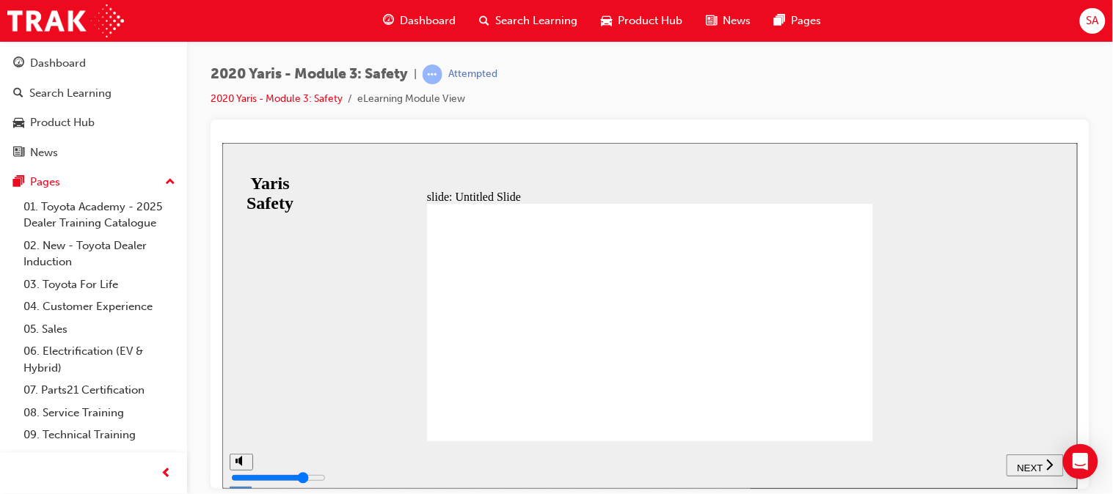
click at [1022, 470] on div "NEXT" at bounding box center [1033, 465] width 45 height 15
click at [1028, 469] on span "NEXT" at bounding box center [1029, 467] width 26 height 11
click at [1025, 466] on span "NEXT" at bounding box center [1029, 467] width 26 height 11
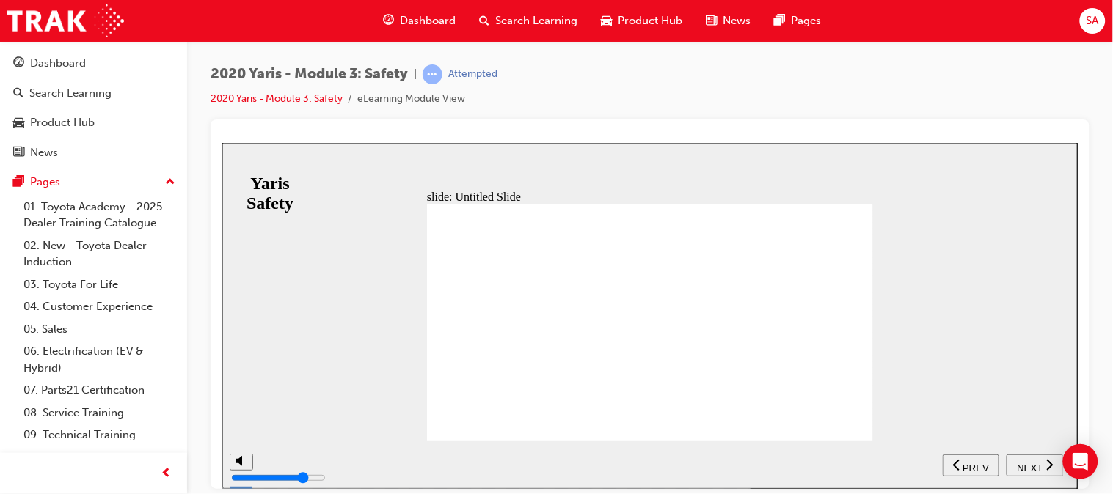
click at [1022, 470] on div "NEXT" at bounding box center [1033, 465] width 45 height 15
click at [1036, 463] on span "NEXT" at bounding box center [1029, 467] width 26 height 11
click at [1037, 463] on span "NEXT" at bounding box center [1029, 467] width 26 height 11
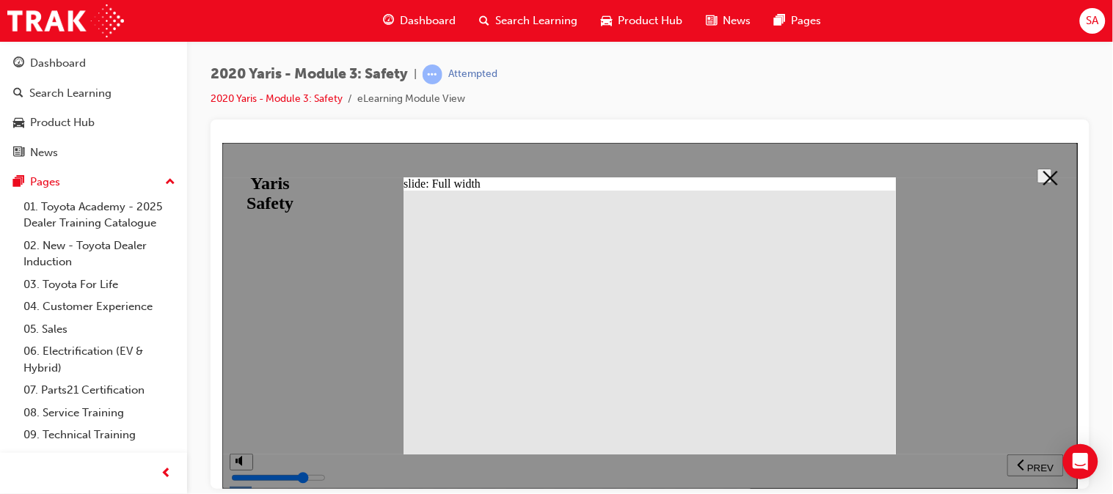
click at [1047, 176] on icon at bounding box center [1049, 177] width 15 height 15
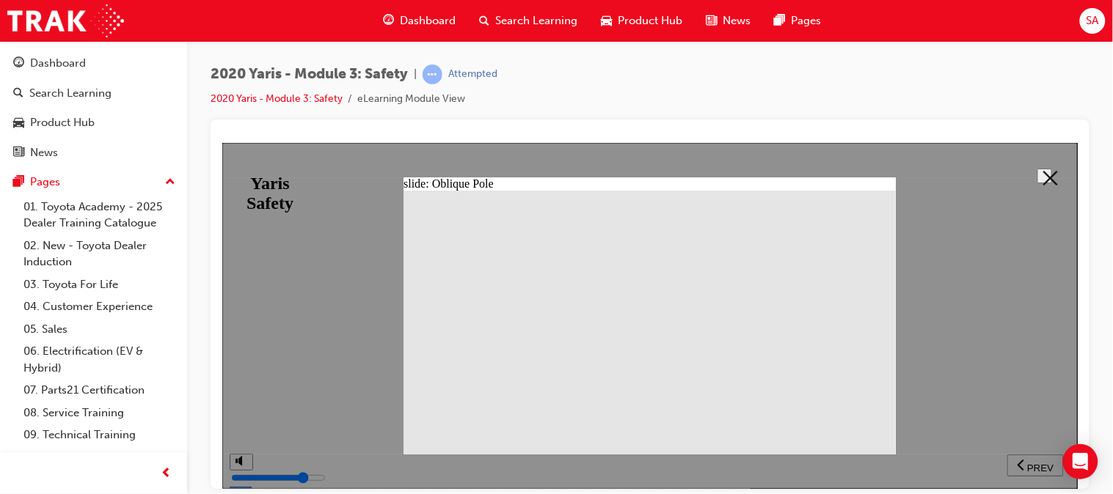
click at [1042, 171] on polygon at bounding box center [1049, 177] width 15 height 15
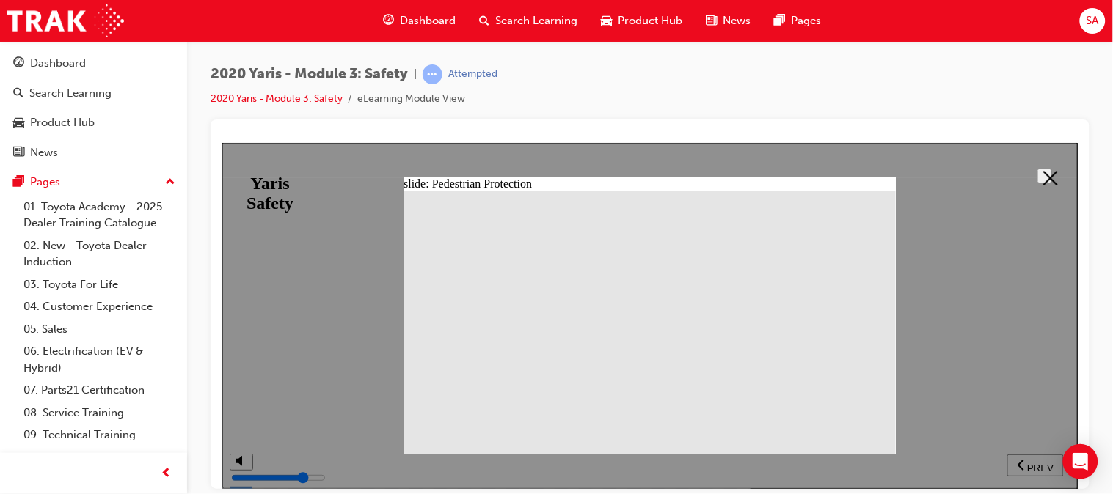
click at [1042, 176] on icon at bounding box center [1049, 177] width 15 height 15
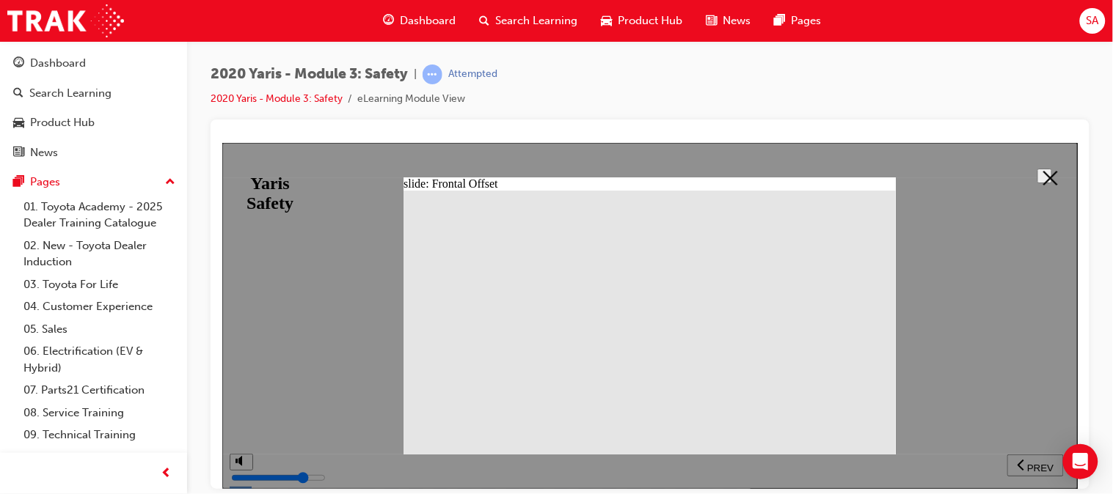
click at [1049, 170] on polygon at bounding box center [1049, 177] width 15 height 15
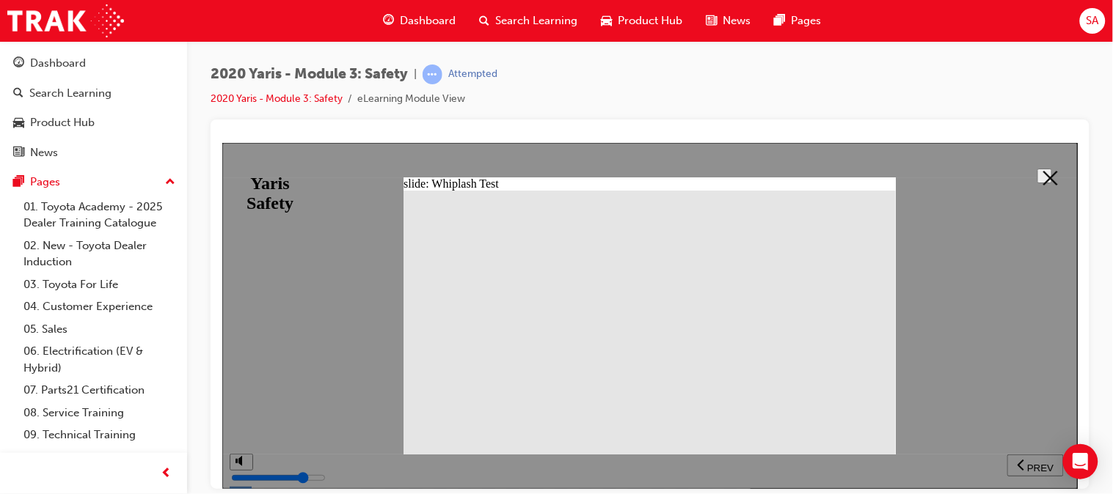
click at [1042, 175] on icon at bounding box center [1049, 177] width 15 height 15
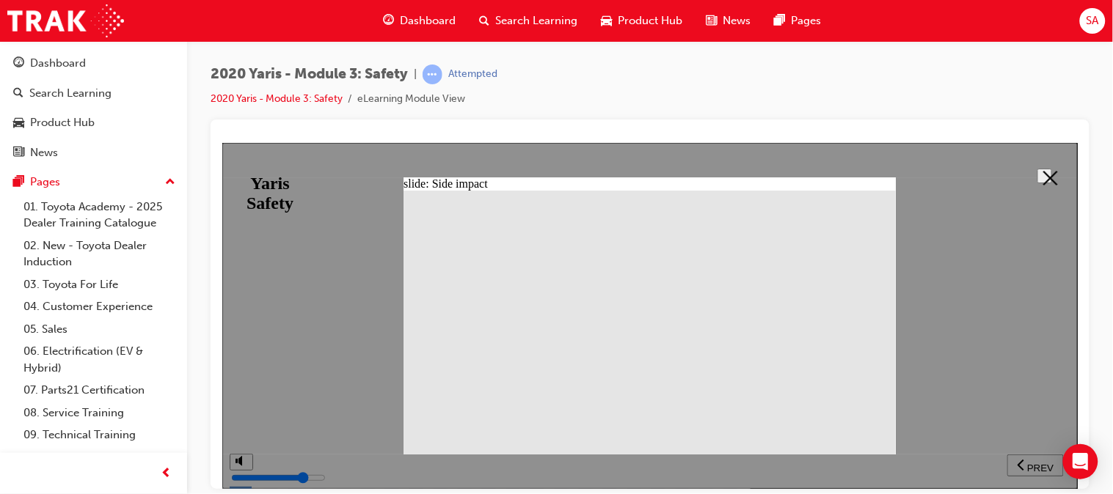
click at [1050, 177] on icon at bounding box center [1049, 177] width 15 height 15
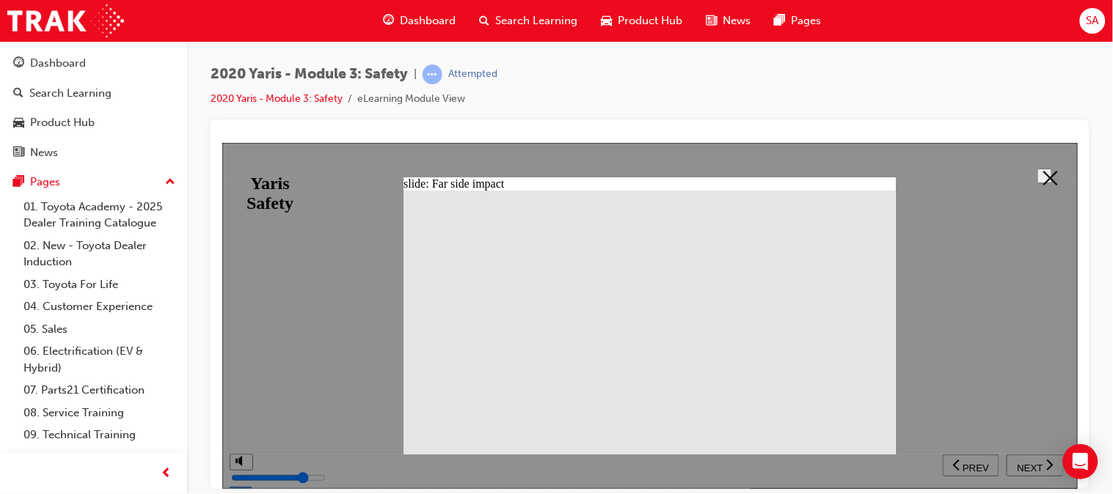
click at [1042, 175] on icon at bounding box center [1049, 177] width 15 height 15
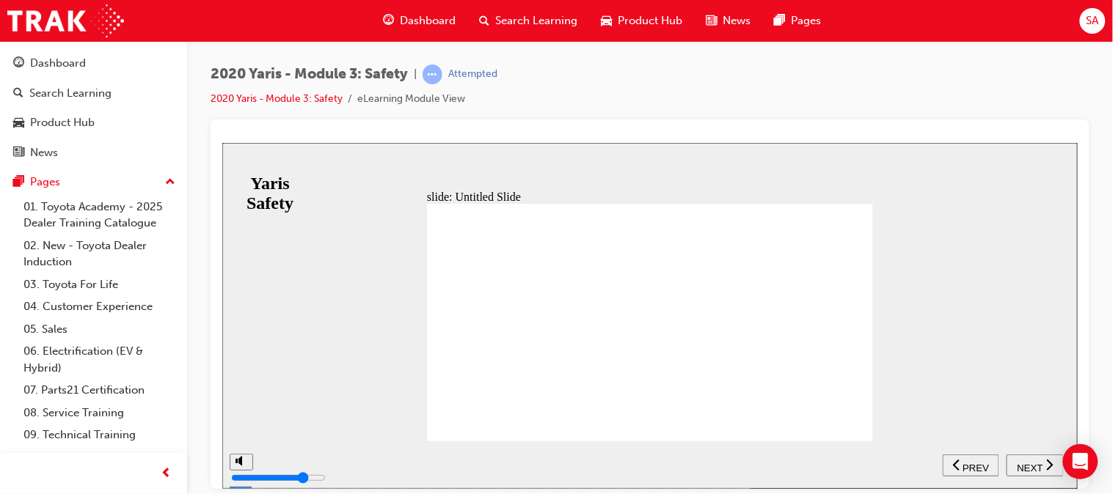
click at [1034, 462] on span "NEXT" at bounding box center [1029, 467] width 26 height 11
click at [1039, 462] on span "NEXT" at bounding box center [1029, 467] width 26 height 11
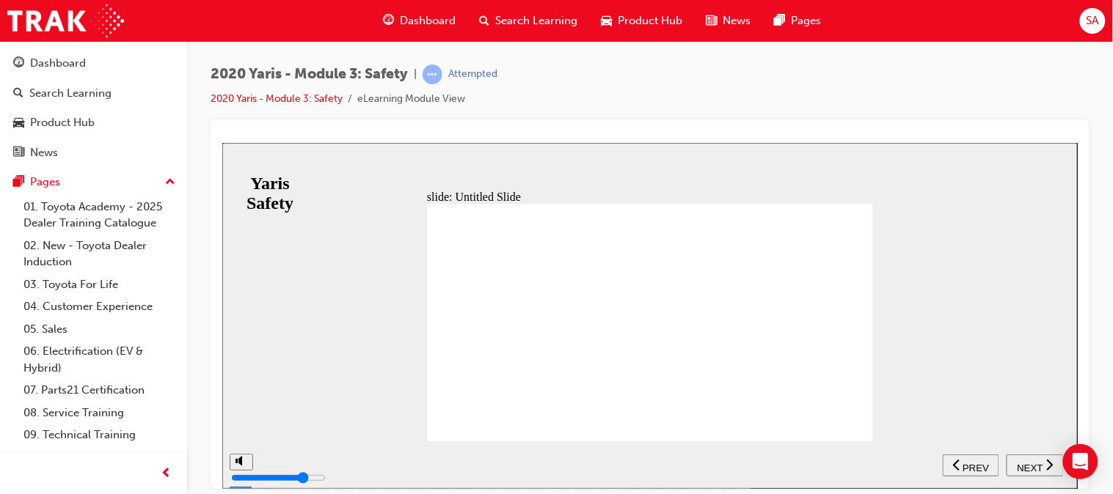
click at [1030, 462] on span "NEXT" at bounding box center [1029, 467] width 26 height 11
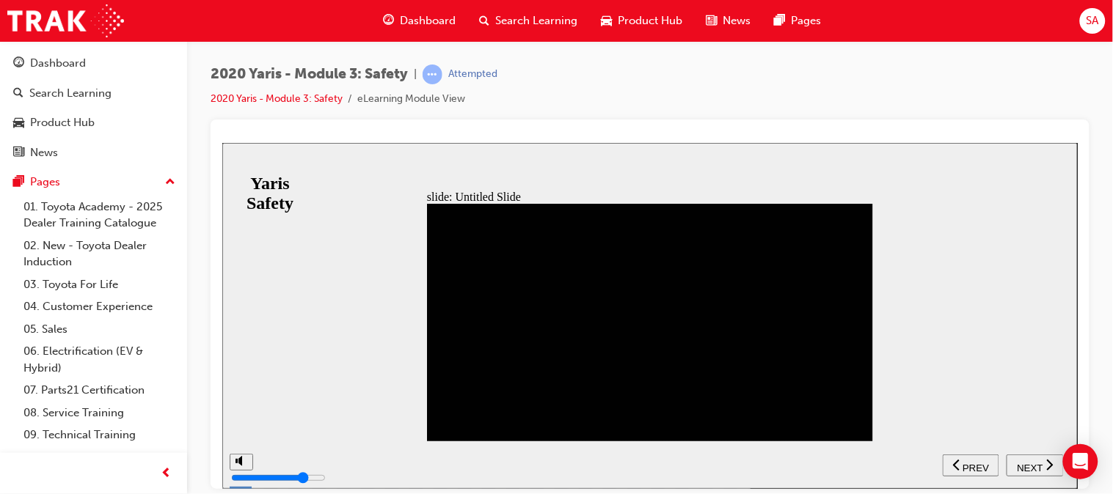
drag, startPoint x: 575, startPoint y: 287, endPoint x: 668, endPoint y: 272, distance: 94.3
click at [1030, 470] on div "NEXT" at bounding box center [1033, 465] width 45 height 15
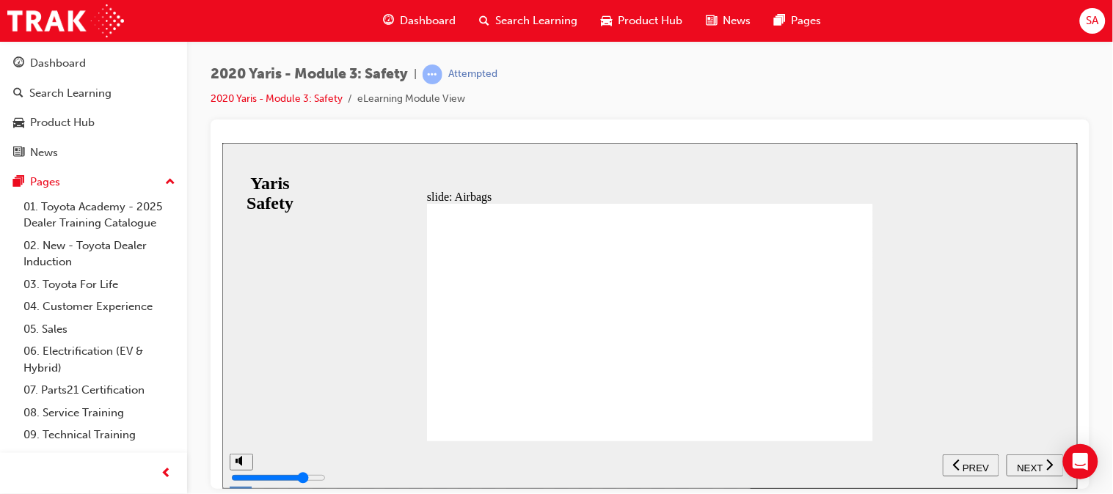
click at [1029, 468] on span "NEXT" at bounding box center [1029, 467] width 26 height 11
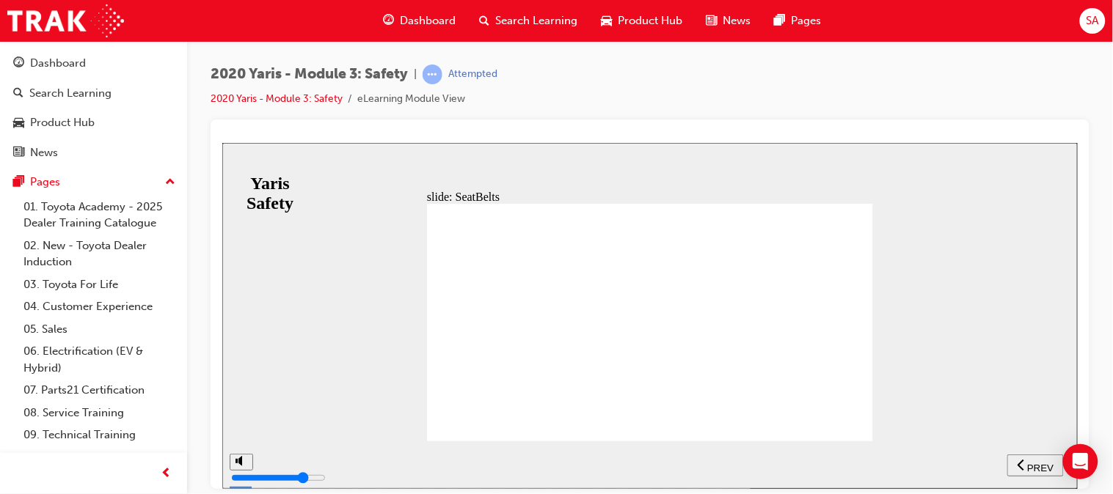
click at [1029, 474] on button "NEXT" at bounding box center [1034, 465] width 57 height 22
click at [1028, 470] on div "NEXT" at bounding box center [1033, 465] width 45 height 15
click at [1033, 462] on span "NEXT" at bounding box center [1029, 467] width 26 height 11
click at [1042, 467] on div "NEXT" at bounding box center [1033, 465] width 45 height 15
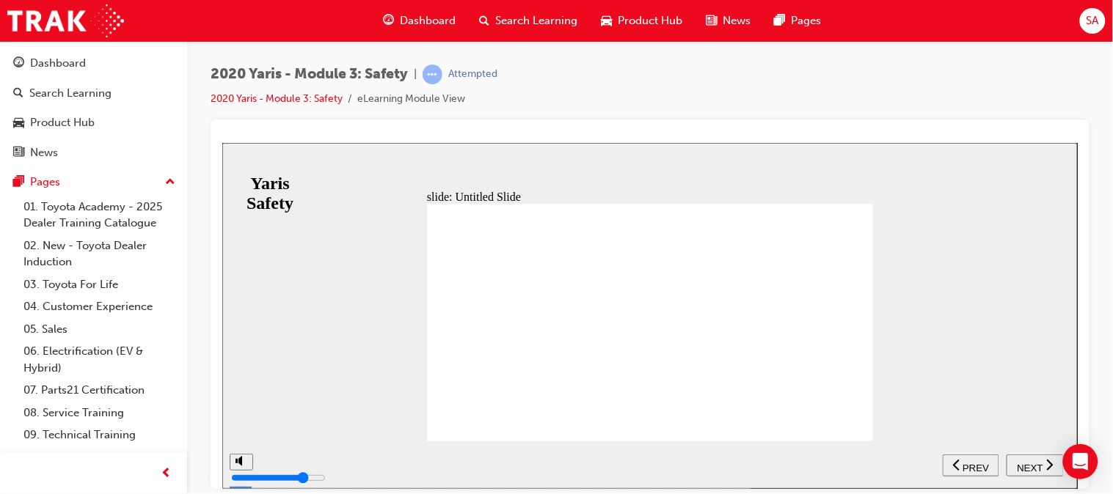
click at [1036, 463] on span "NEXT" at bounding box center [1029, 467] width 26 height 11
click at [1035, 467] on span "NEXT" at bounding box center [1029, 467] width 26 height 11
click at [1022, 470] on div "NEXT" at bounding box center [1033, 465] width 45 height 15
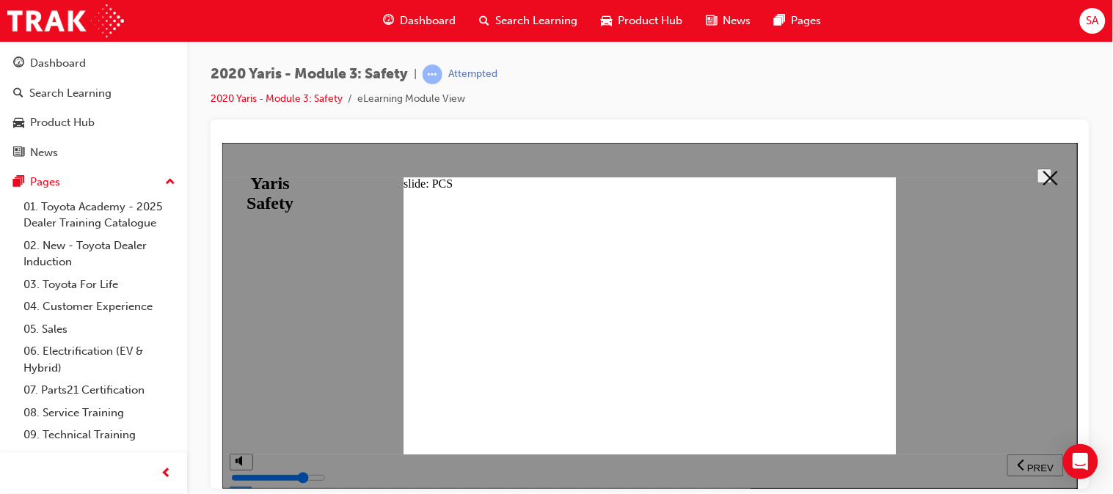
click at [1042, 171] on polygon at bounding box center [1049, 177] width 15 height 15
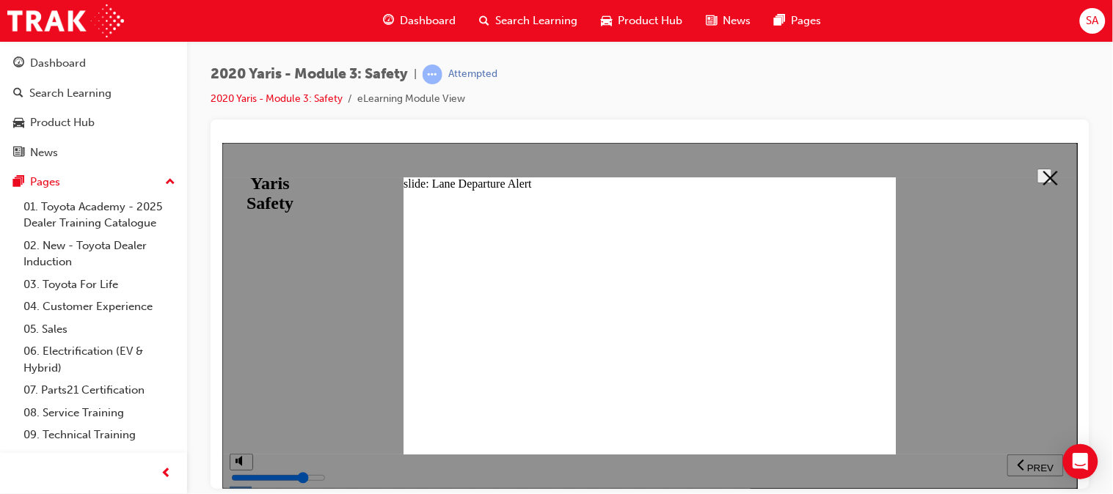
scroll to position [84, 0]
click at [1048, 180] on polygon at bounding box center [1049, 177] width 15 height 15
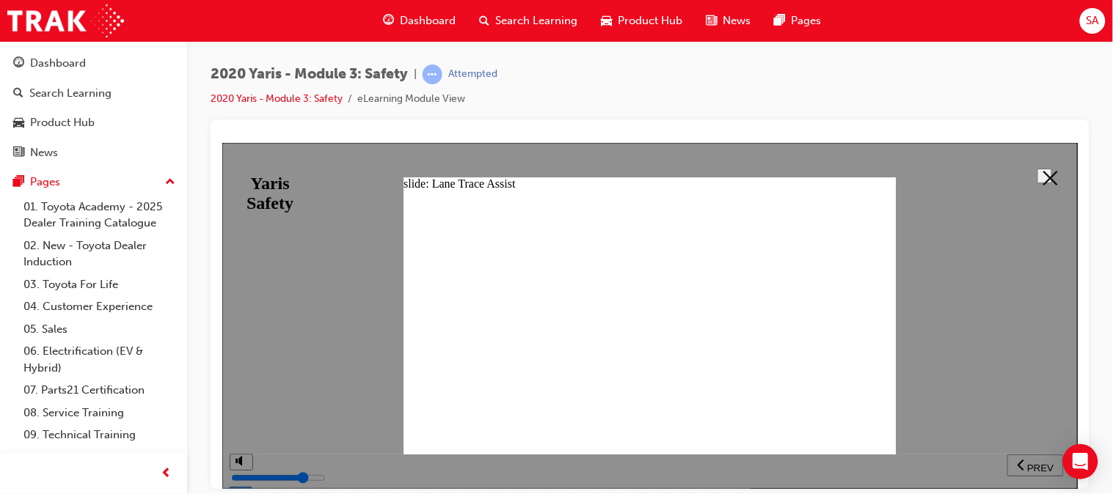
click at [1042, 172] on icon at bounding box center [1049, 177] width 15 height 15
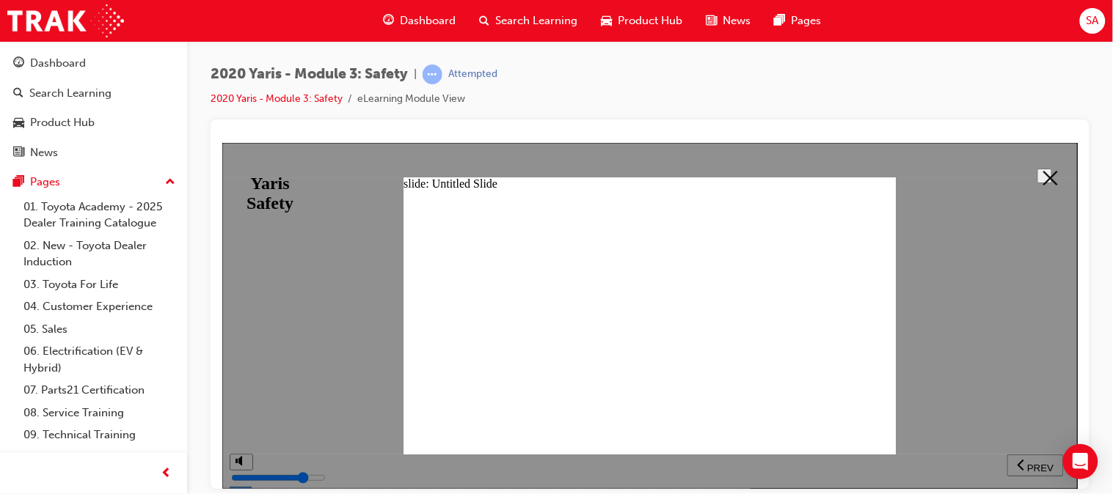
scroll to position [308, 0]
click at [1042, 171] on polygon at bounding box center [1049, 177] width 15 height 15
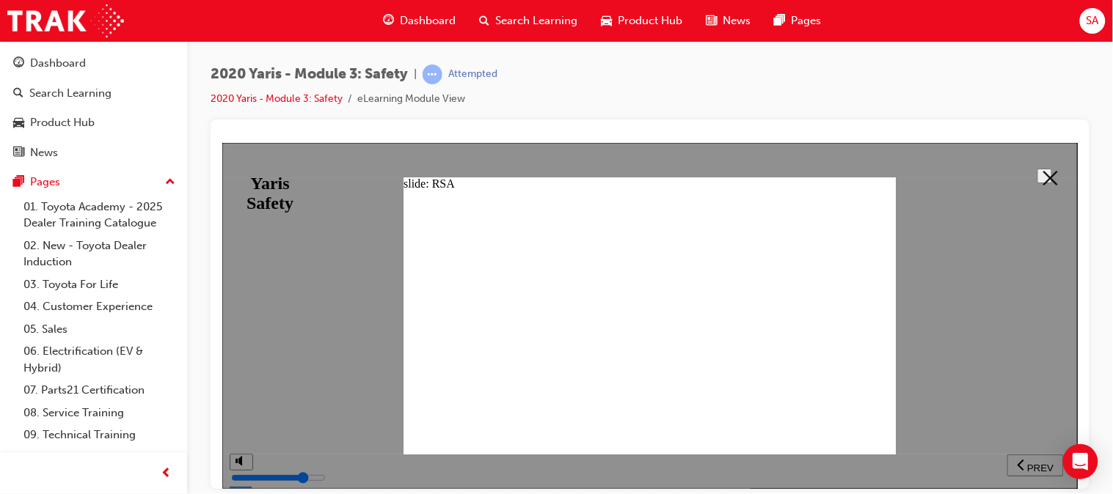
click at [1047, 175] on icon at bounding box center [1049, 177] width 15 height 15
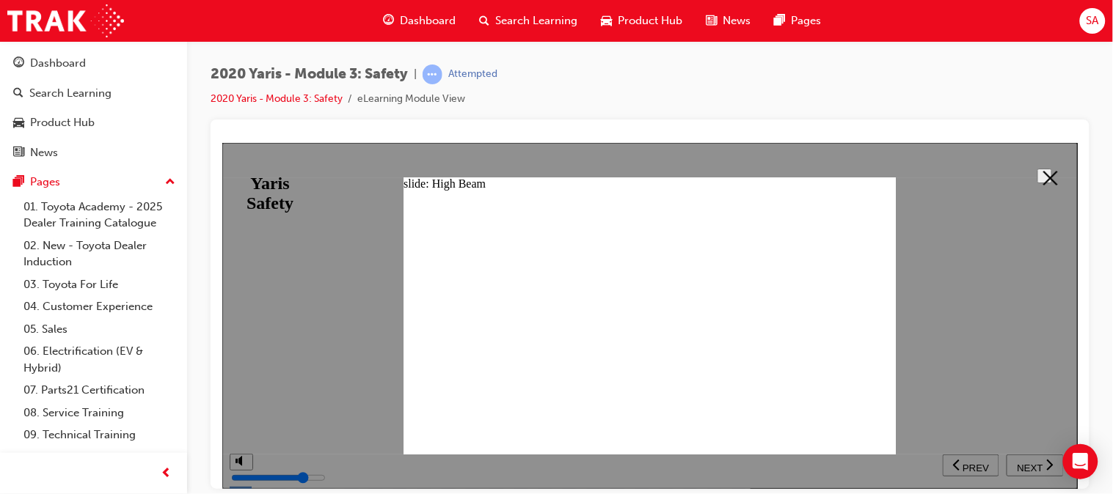
click at [1042, 175] on icon at bounding box center [1049, 177] width 15 height 15
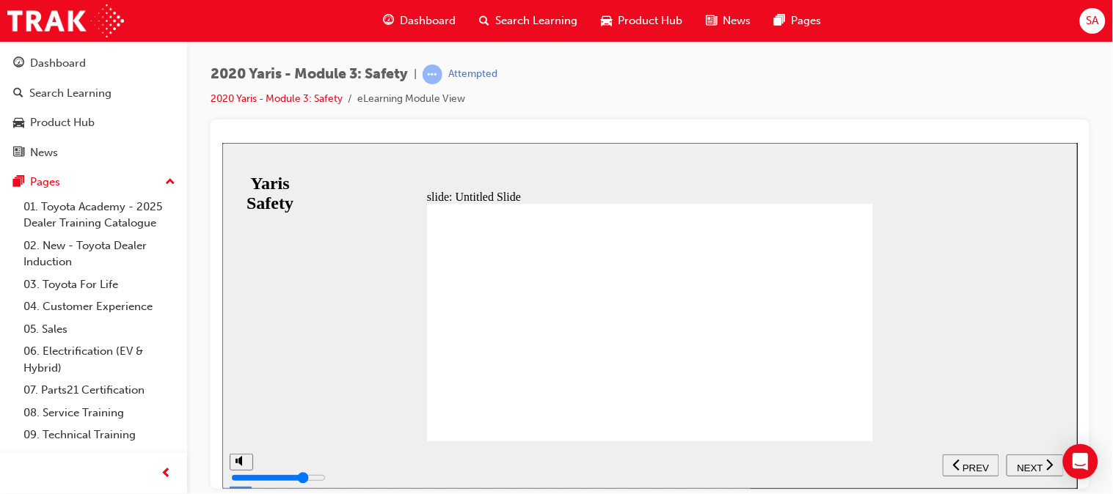
click at [1022, 464] on span "NEXT" at bounding box center [1029, 467] width 26 height 11
click at [1031, 467] on span "NEXT" at bounding box center [1029, 467] width 26 height 11
click at [1017, 462] on span "NEXT" at bounding box center [1029, 467] width 26 height 11
click at [1025, 458] on div "NEXT" at bounding box center [1033, 465] width 45 height 15
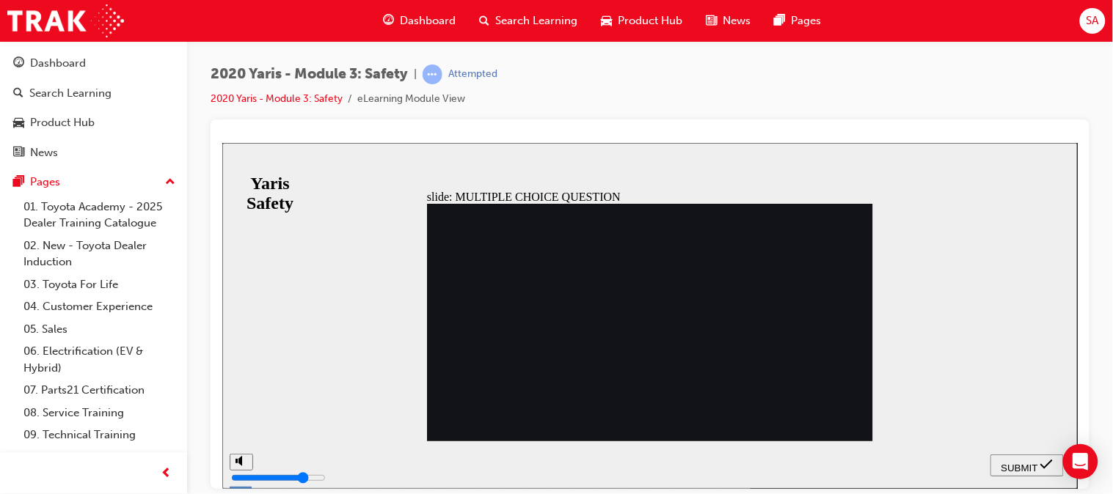
radio input "true"
click at [1020, 469] on span "SUBMIT" at bounding box center [1018, 467] width 37 height 11
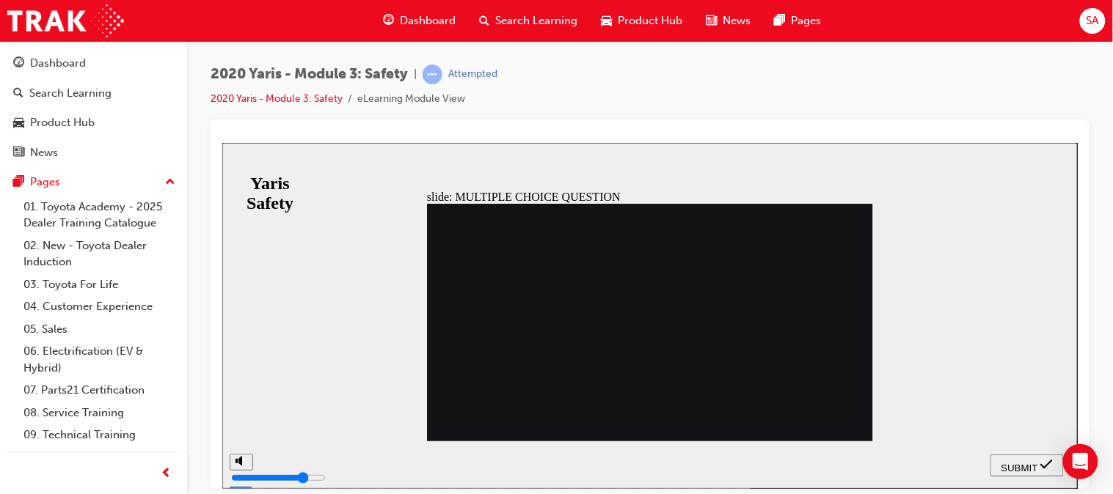
radio input "true"
click at [1011, 469] on span "SUBMIT" at bounding box center [1018, 467] width 37 height 11
radio input "true"
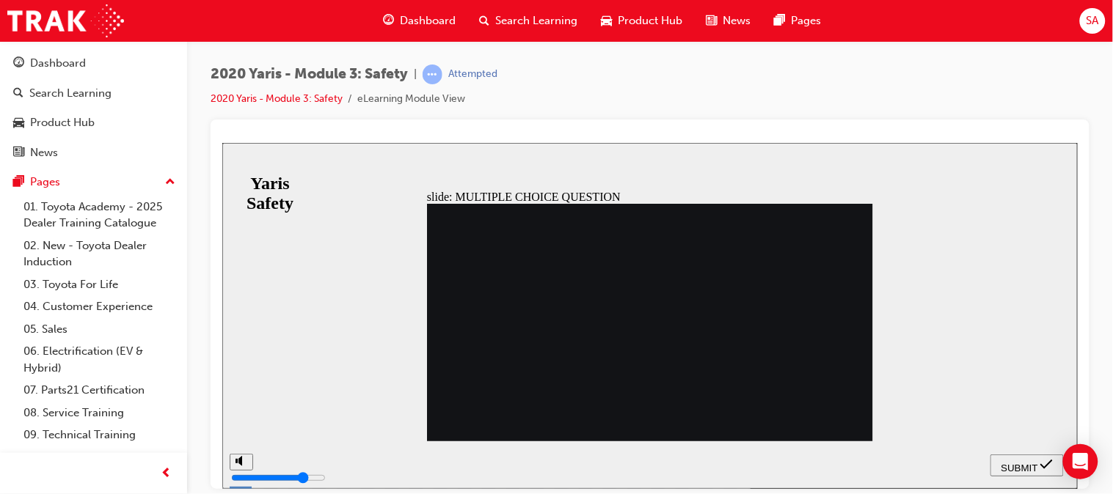
click at [1009, 462] on span "SUBMIT" at bounding box center [1018, 467] width 37 height 11
radio input "true"
click at [1019, 462] on span "SUBMIT" at bounding box center [1018, 467] width 37 height 11
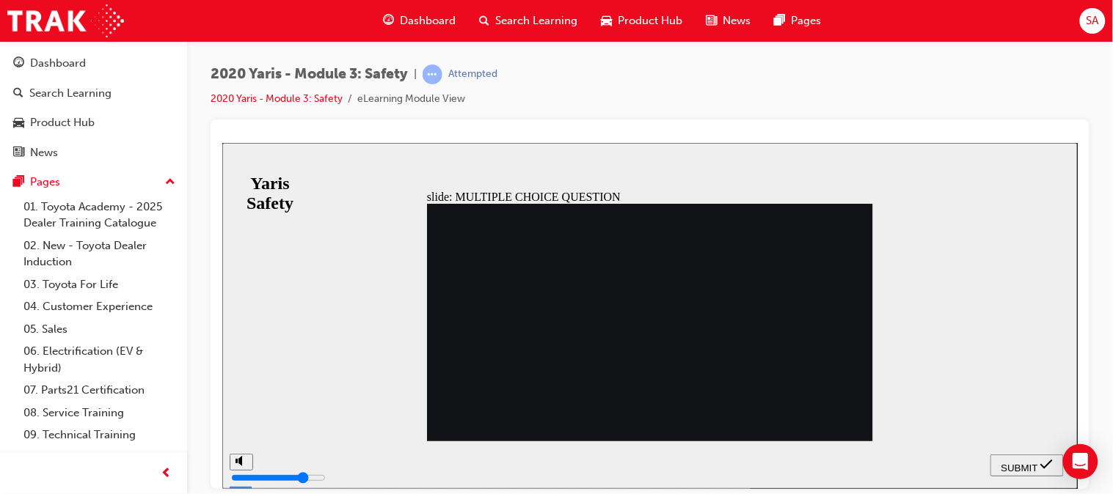
radio input "true"
click at [1012, 464] on span "SUBMIT" at bounding box center [1018, 467] width 37 height 11
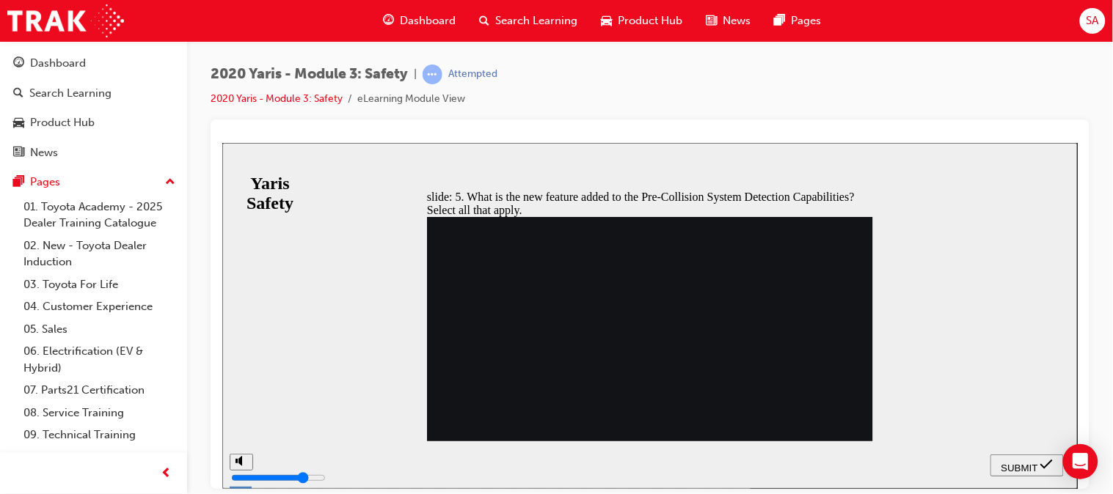
checkbox input "true"
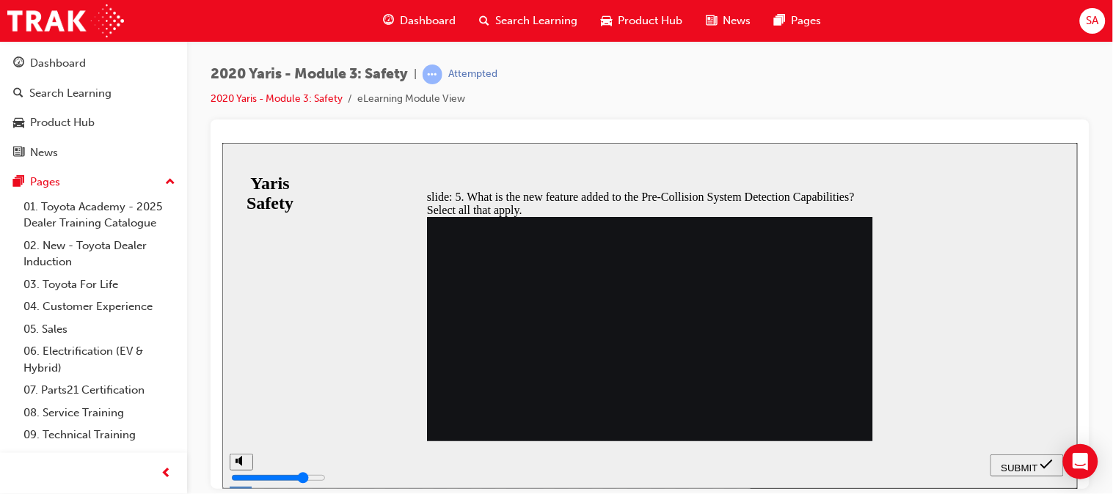
checkbox input "true"
click at [1020, 466] on span "SUBMIT" at bounding box center [1018, 467] width 37 height 11
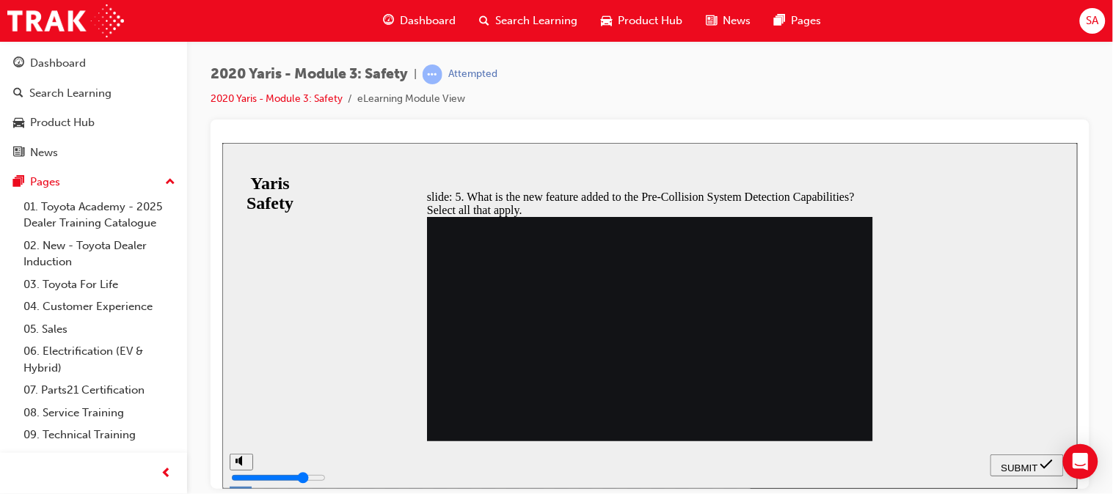
checkbox input "false"
click at [1012, 464] on span "SUBMIT" at bounding box center [1018, 467] width 37 height 11
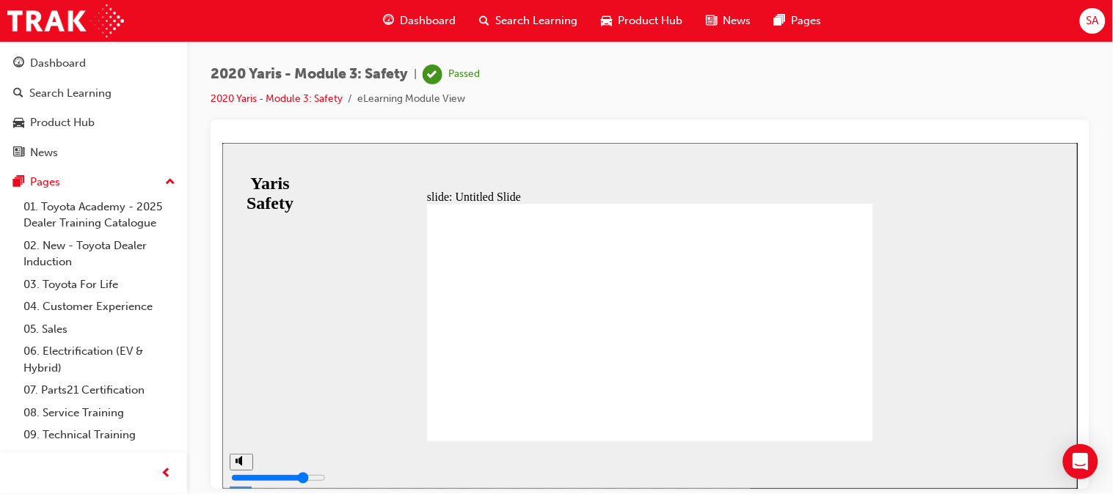
click at [406, 26] on span "Dashboard" at bounding box center [428, 20] width 56 height 17
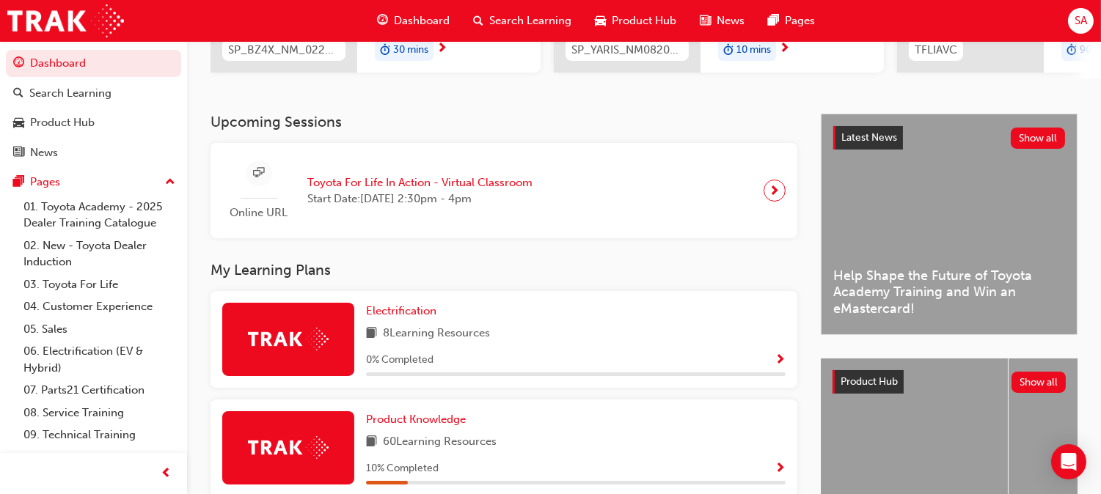
scroll to position [261, 0]
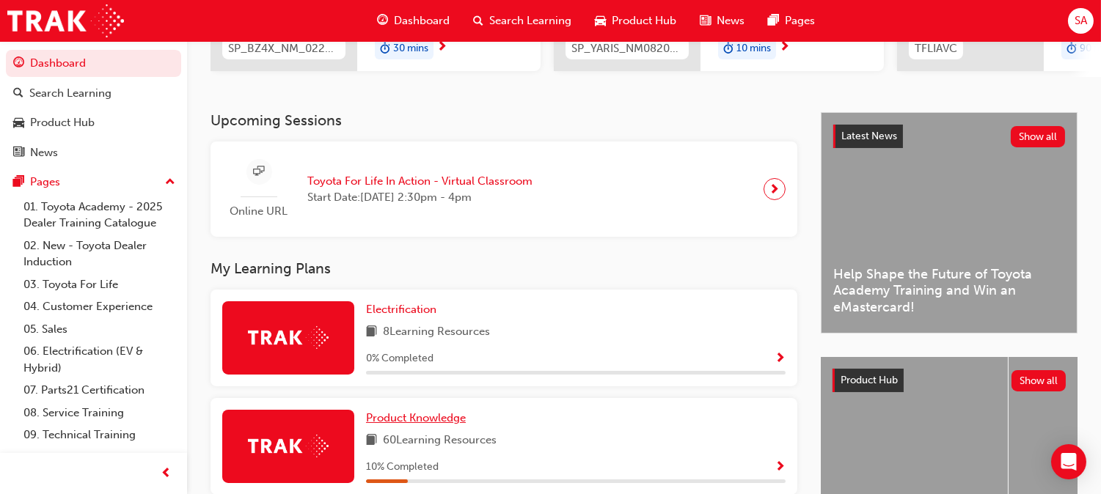
click at [466, 411] on span "Product Knowledge" at bounding box center [416, 417] width 100 height 13
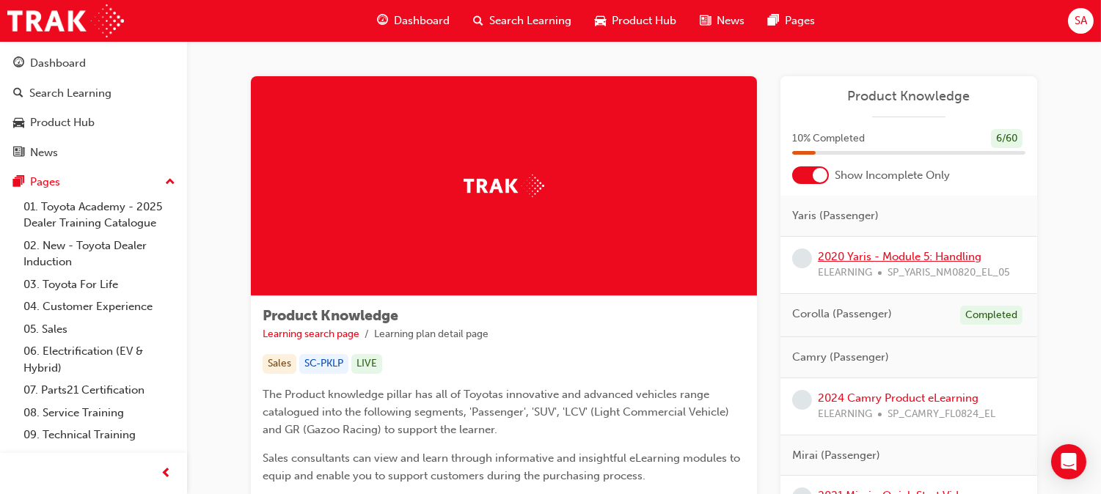
click at [860, 253] on link "2020 Yaris - Module 5: Handling" at bounding box center [900, 256] width 164 height 13
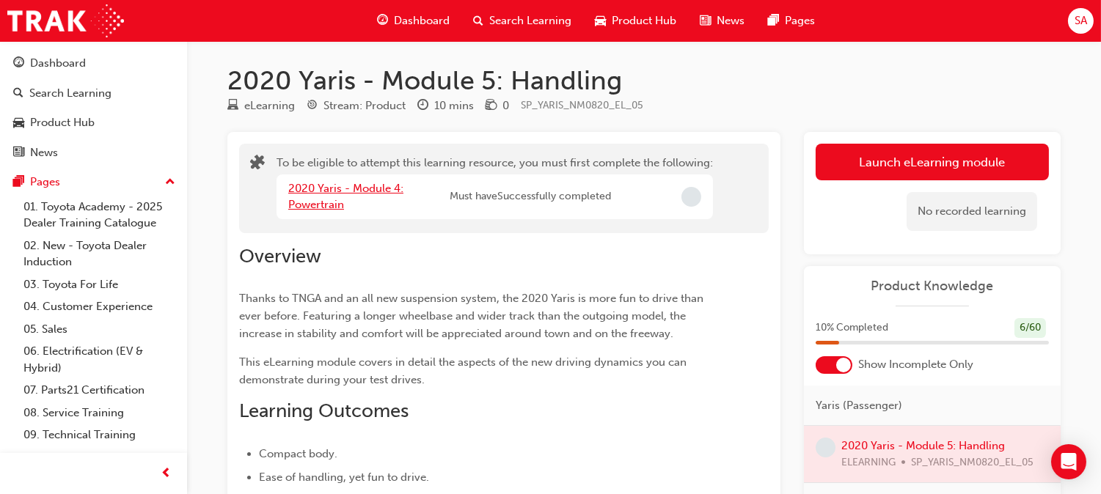
click at [349, 194] on link "2020 Yaris - Module 4: Powertrain" at bounding box center [345, 197] width 115 height 30
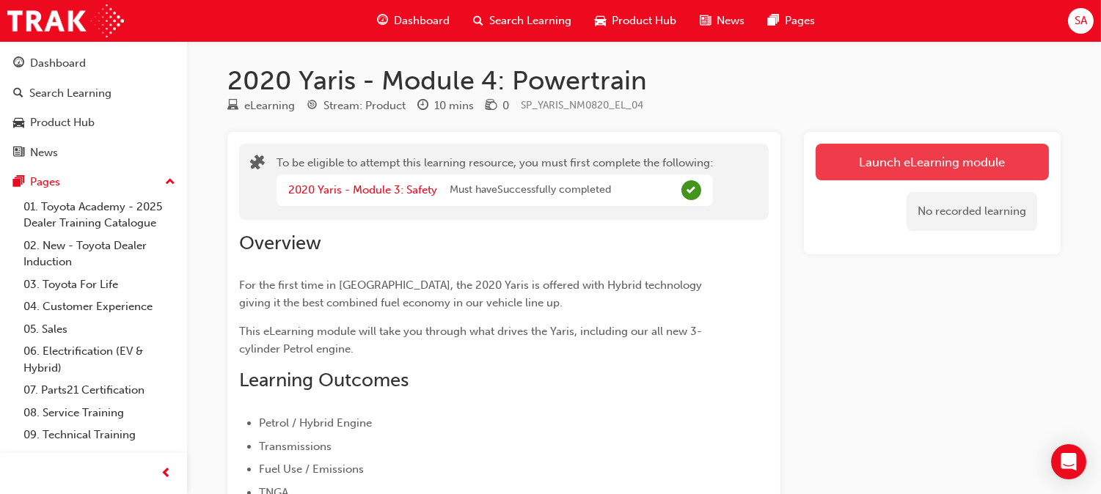
click at [849, 156] on button "Launch eLearning module" at bounding box center [932, 162] width 233 height 37
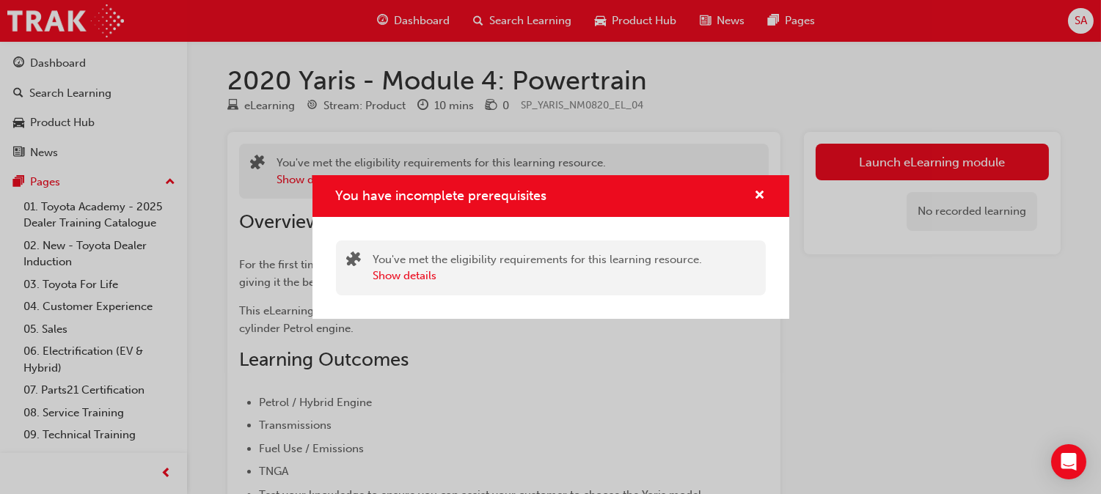
click at [751, 192] on div "You have incomplete prerequisites" at bounding box center [754, 196] width 23 height 18
click at [760, 192] on span "cross-icon" at bounding box center [760, 196] width 11 height 13
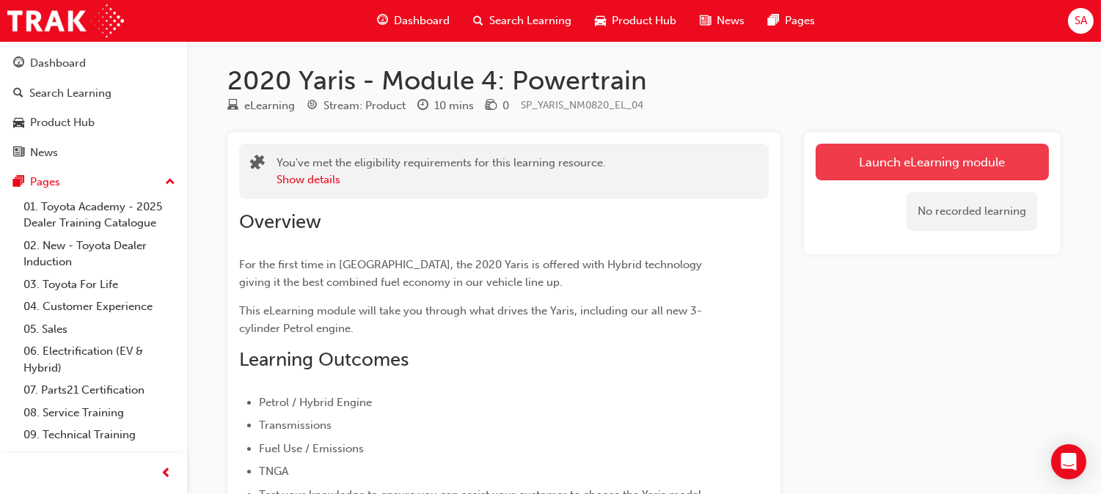
click at [860, 164] on button "Launch eLearning module" at bounding box center [932, 162] width 233 height 37
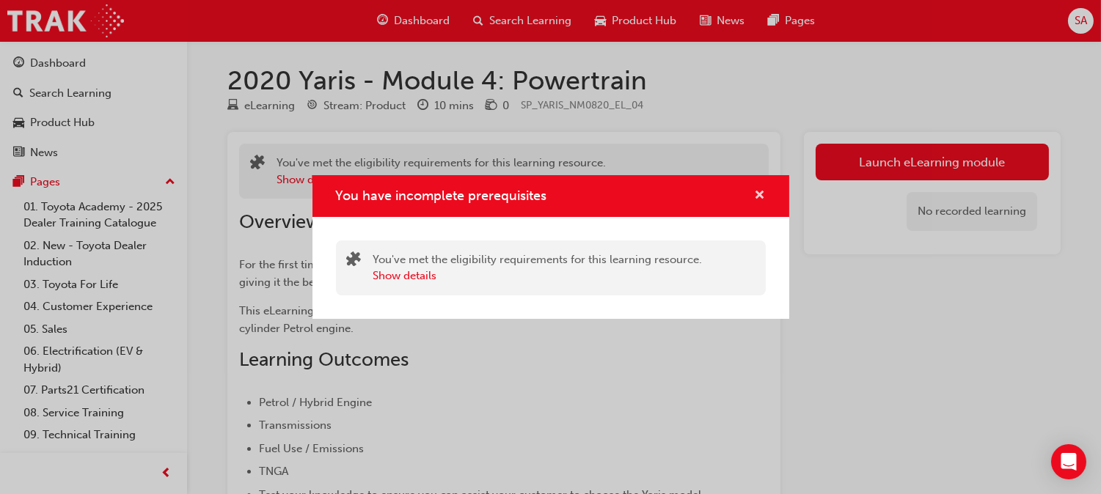
click at [765, 191] on button "You have incomplete prerequisites" at bounding box center [760, 196] width 11 height 18
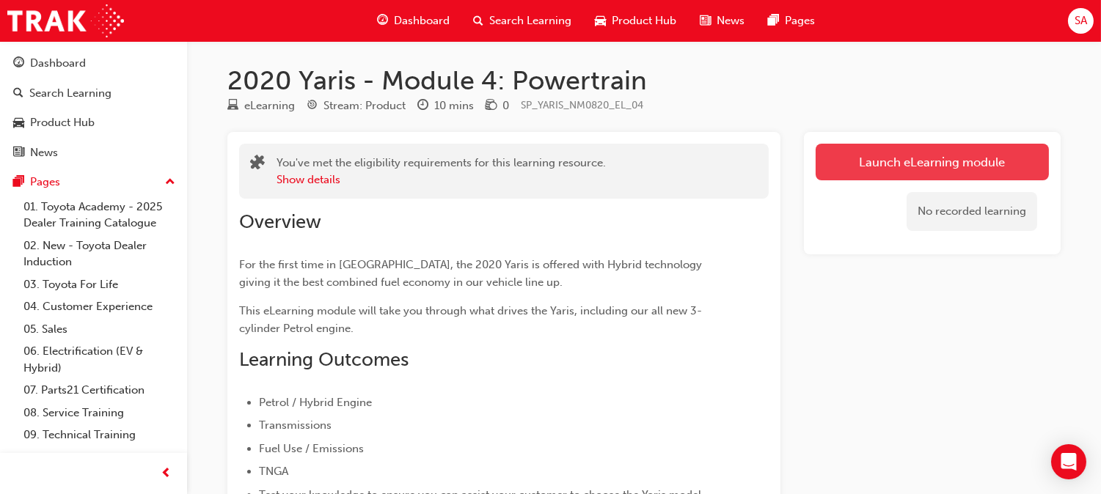
click at [842, 151] on button "Launch eLearning module" at bounding box center [932, 162] width 233 height 37
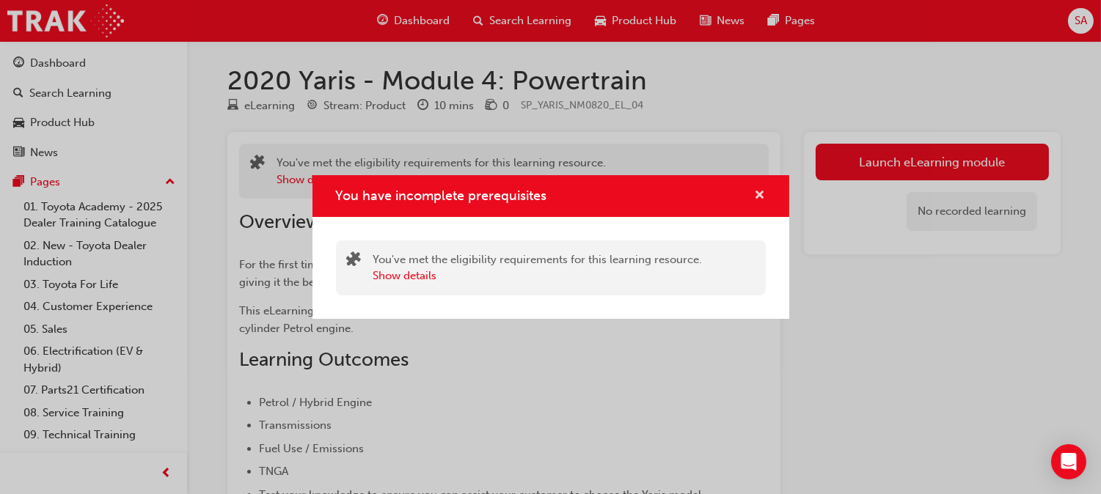
click at [756, 197] on span "cross-icon" at bounding box center [760, 196] width 11 height 13
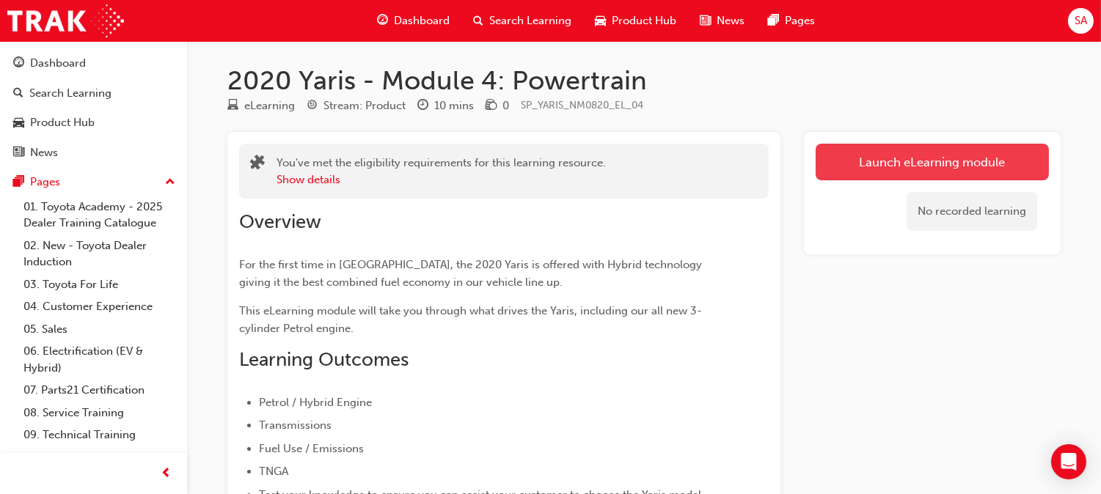
click at [845, 169] on button "Launch eLearning module" at bounding box center [932, 162] width 233 height 37
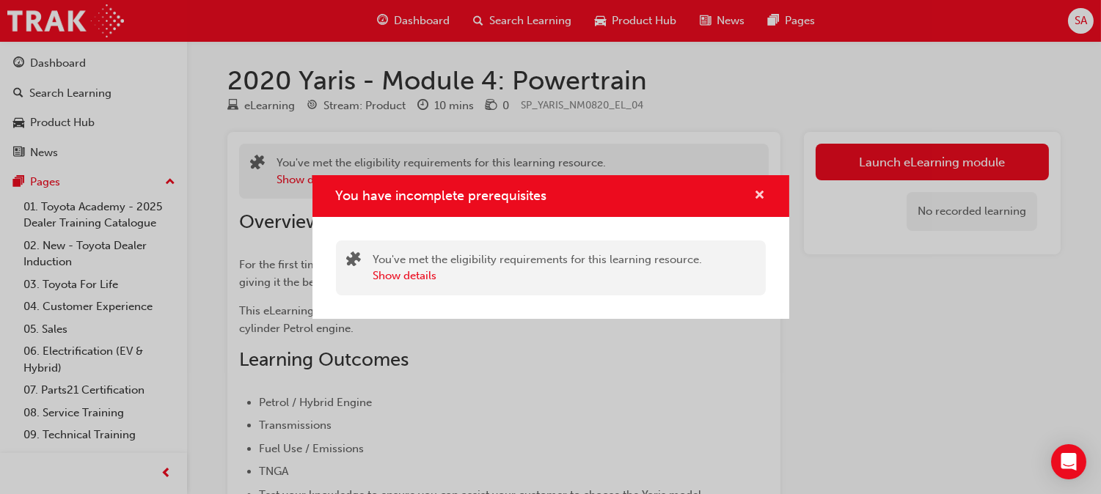
click at [761, 190] on span "cross-icon" at bounding box center [760, 196] width 11 height 13
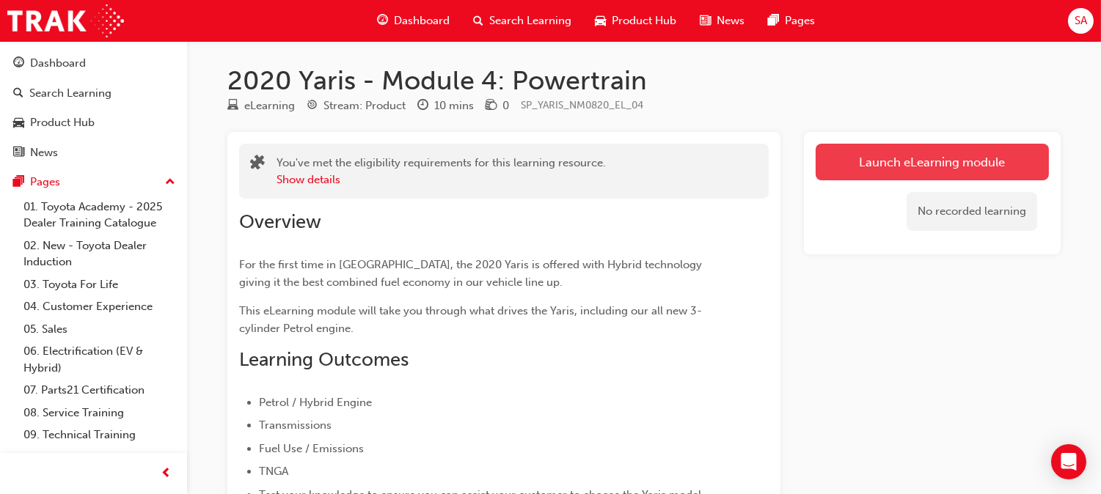
click at [884, 171] on link "Launch eLearning module" at bounding box center [932, 162] width 233 height 37
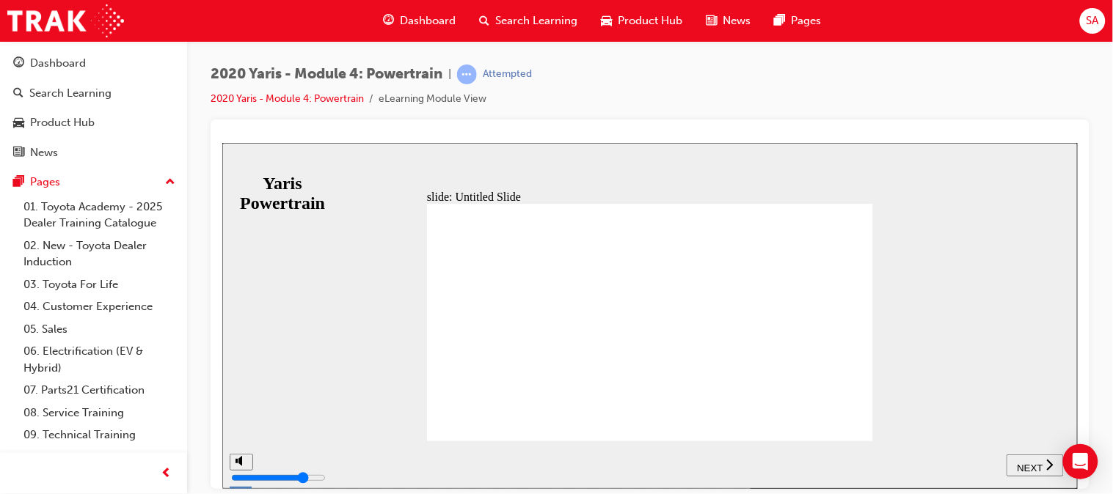
click at [1032, 458] on div "NEXT" at bounding box center [1033, 465] width 45 height 15
click at [1024, 464] on span "NEXT" at bounding box center [1029, 467] width 26 height 11
click at [1044, 467] on span "NEXT" at bounding box center [1036, 467] width 26 height 11
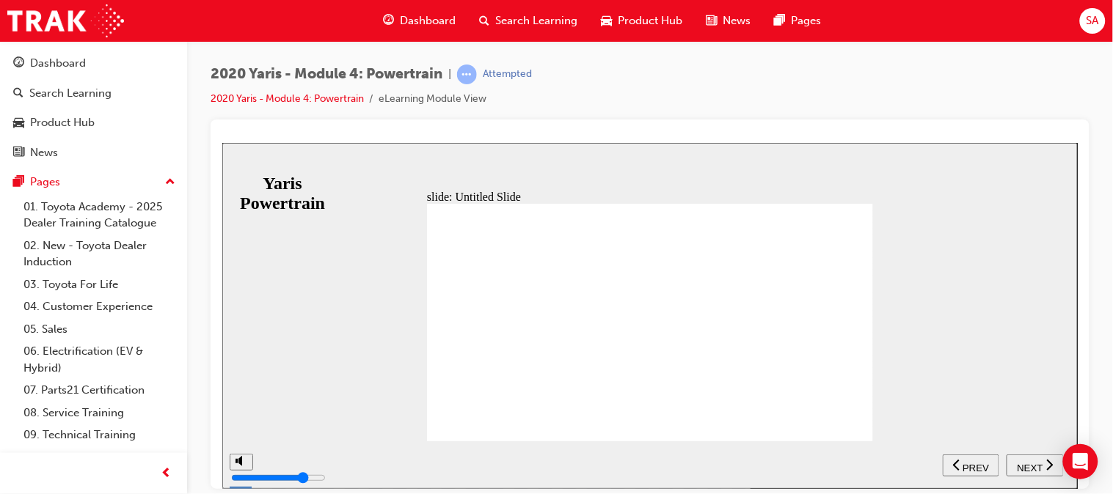
click at [1019, 464] on span "NEXT" at bounding box center [1029, 467] width 26 height 11
click at [1025, 467] on span "NEXT" at bounding box center [1029, 467] width 26 height 11
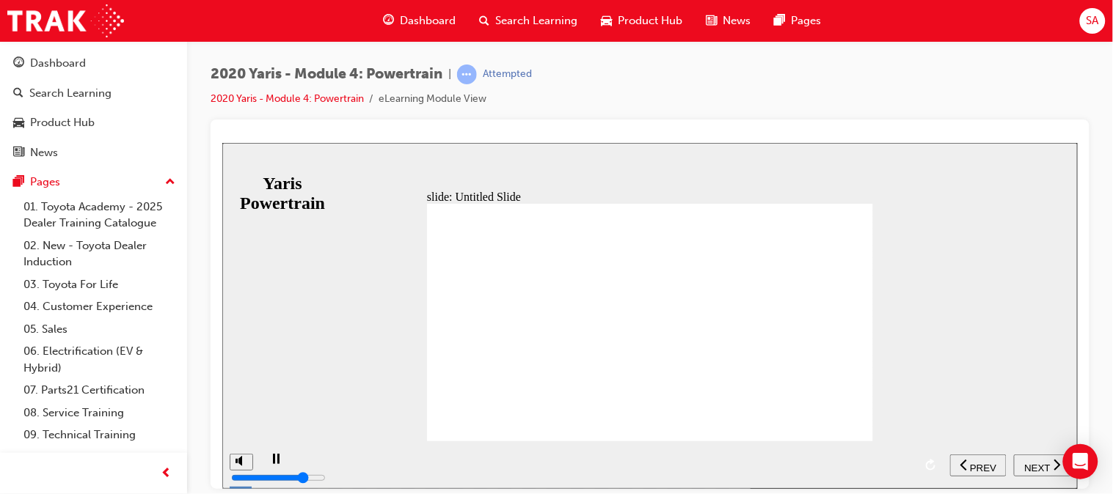
click at [1025, 463] on span "NEXT" at bounding box center [1036, 467] width 26 height 11
click at [1025, 463] on span "NEXT" at bounding box center [1029, 467] width 26 height 11
click at [263, 466] on div "play/pause" at bounding box center [275, 465] width 25 height 25
click at [271, 463] on icon "play/pause" at bounding box center [275, 458] width 8 height 10
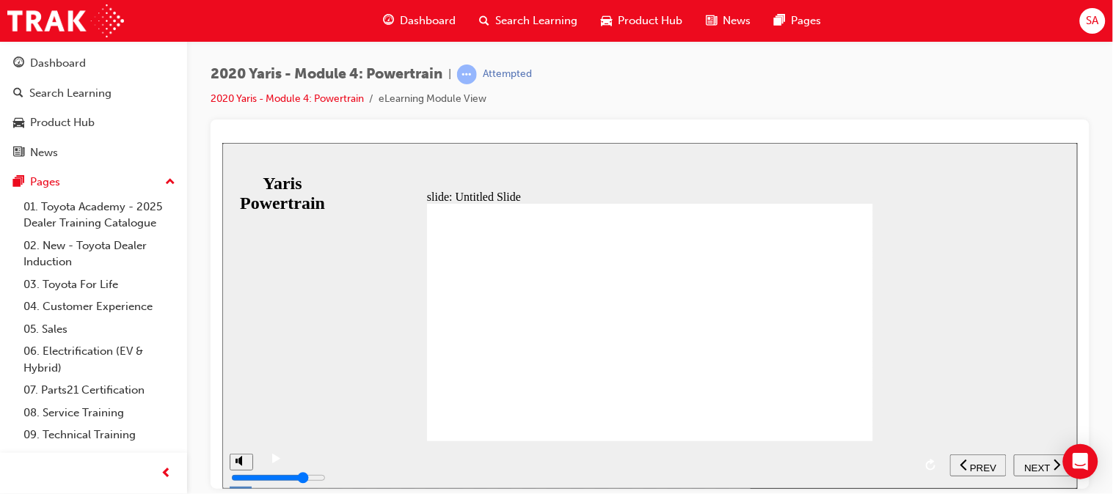
click at [1045, 462] on span "NEXT" at bounding box center [1036, 467] width 26 height 11
click at [1027, 462] on span "NEXT" at bounding box center [1029, 467] width 26 height 11
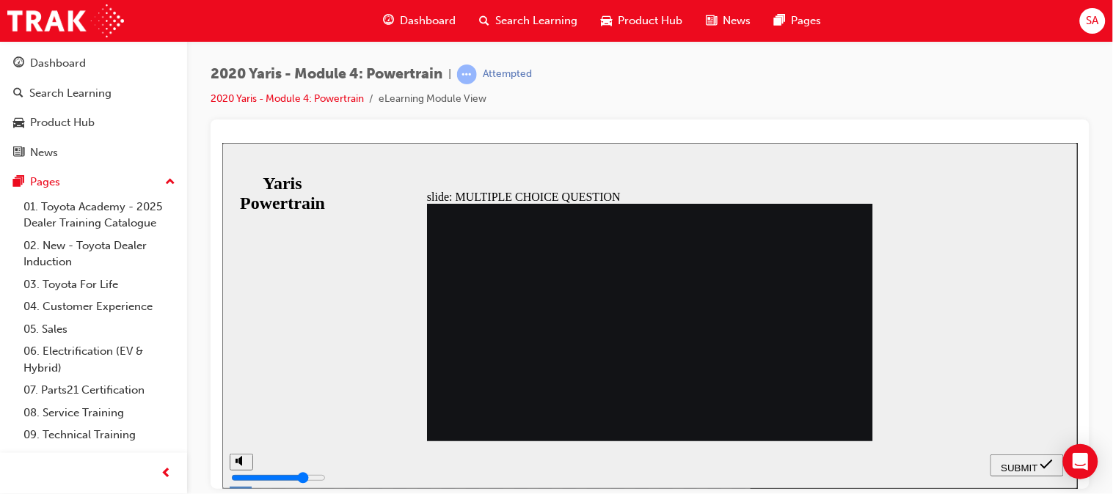
radio input "true"
click at [1010, 462] on span "SUBMIT" at bounding box center [1018, 467] width 37 height 11
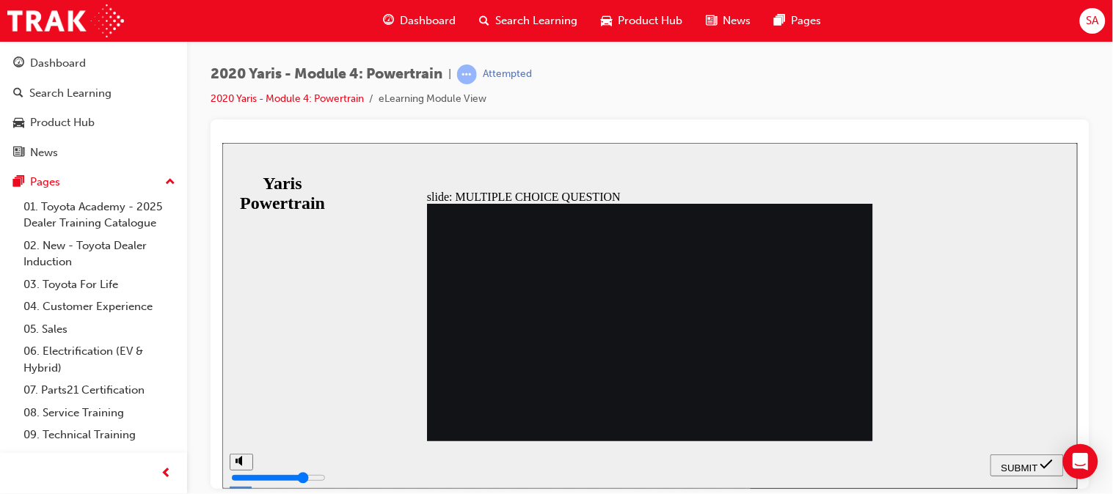
click at [1017, 462] on span "SUBMIT" at bounding box center [1018, 467] width 37 height 11
radio input "false"
radio input "true"
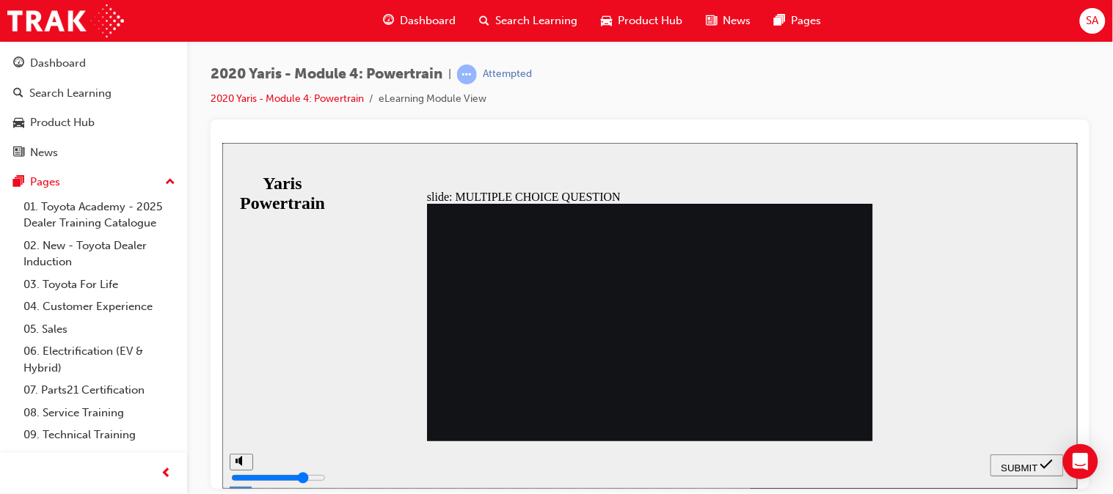
click at [1017, 464] on span "SUBMIT" at bounding box center [1018, 467] width 37 height 11
radio input "true"
click at [1011, 454] on button "SUBMIT" at bounding box center [1025, 465] width 73 height 22
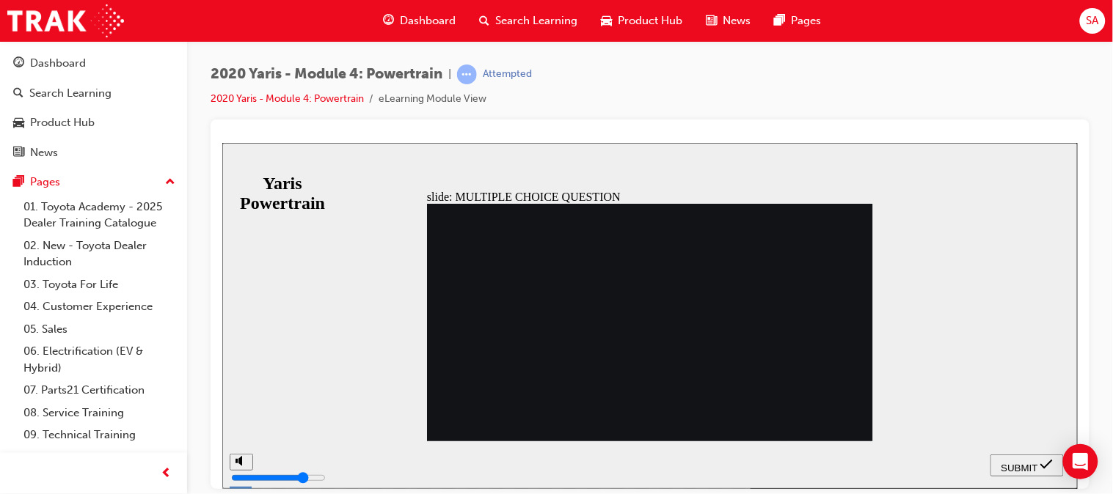
radio input "true"
click at [1039, 467] on span "submit" at bounding box center [1045, 467] width 12 height 11
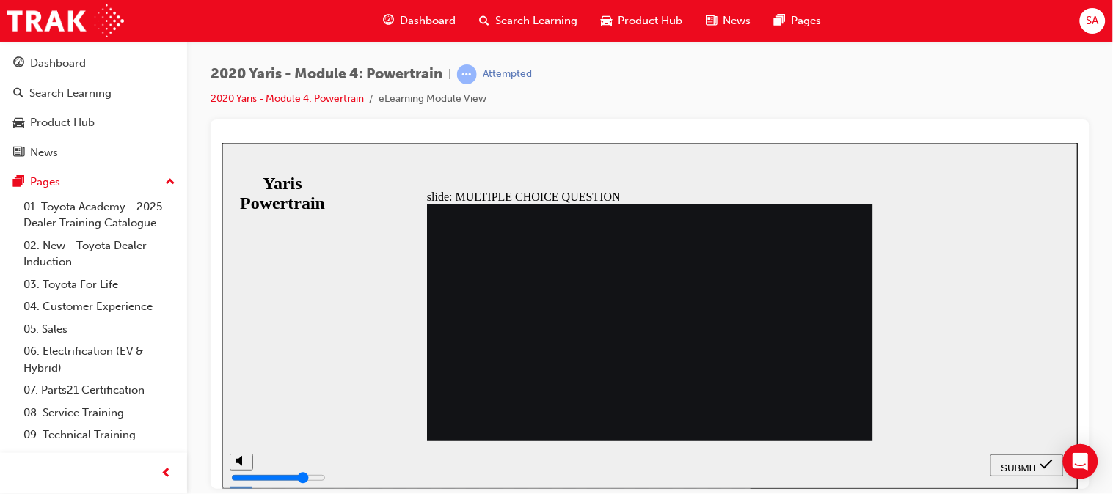
click at [1004, 456] on button "SUBMIT" at bounding box center [1025, 465] width 73 height 22
radio input "false"
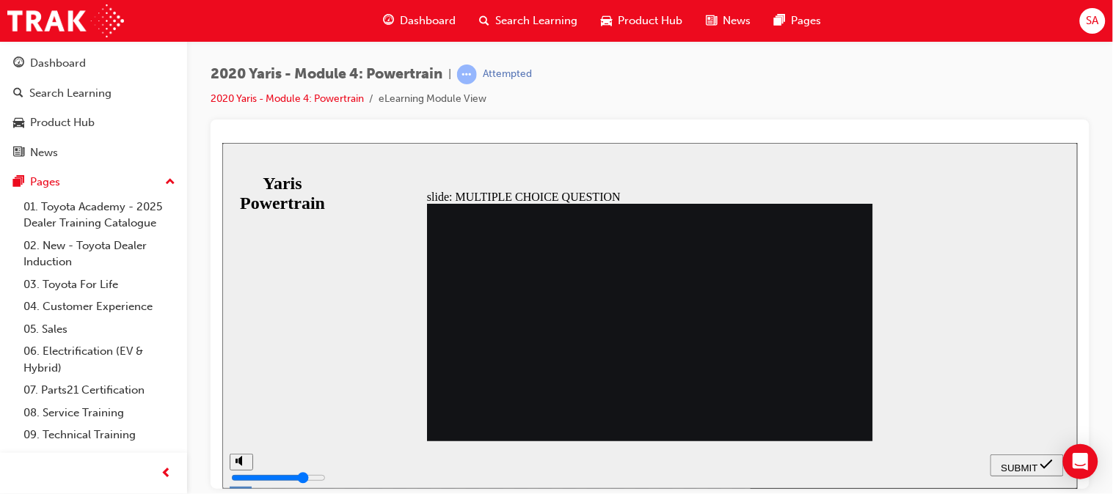
radio input "true"
click at [1009, 462] on span "SUBMIT" at bounding box center [1018, 467] width 37 height 11
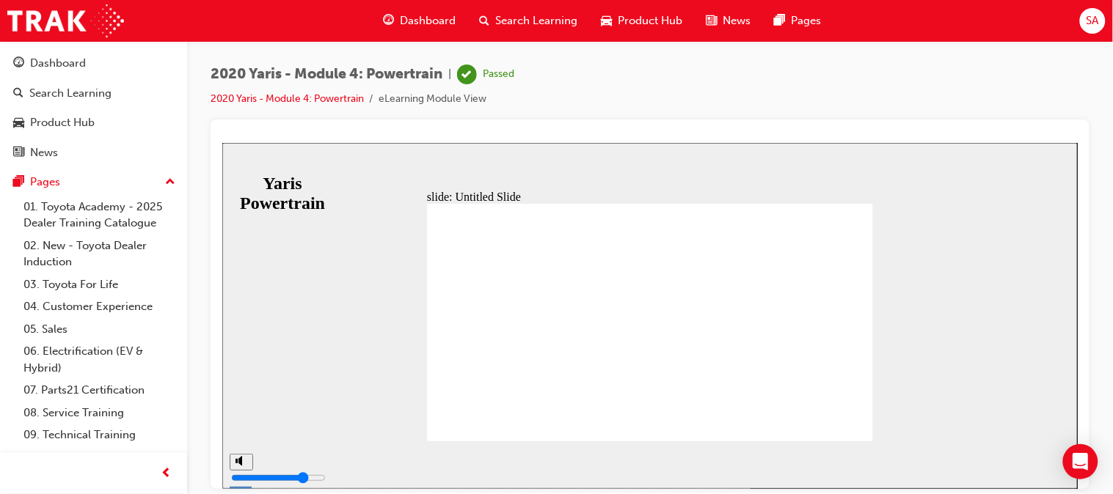
click at [414, 25] on span "Dashboard" at bounding box center [428, 20] width 56 height 17
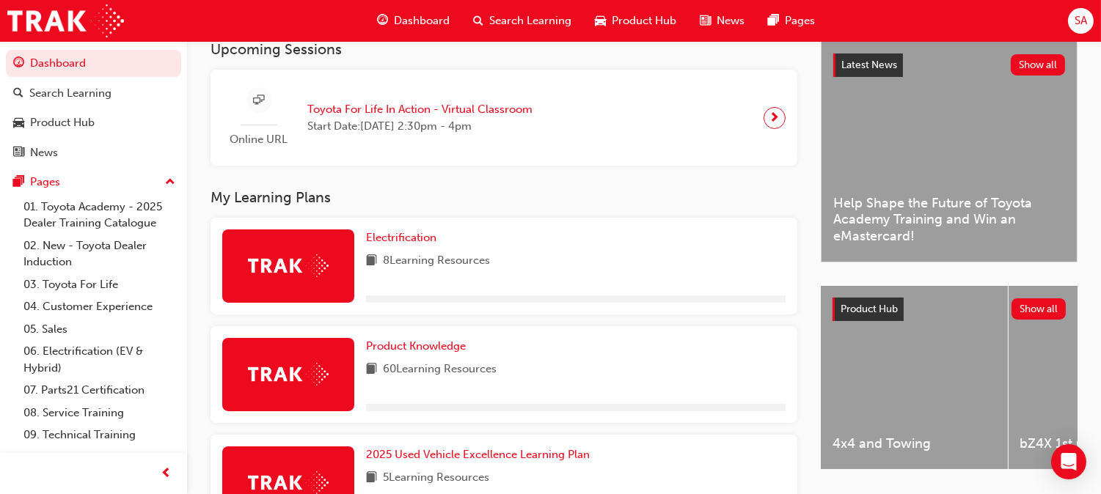
scroll to position [281, 0]
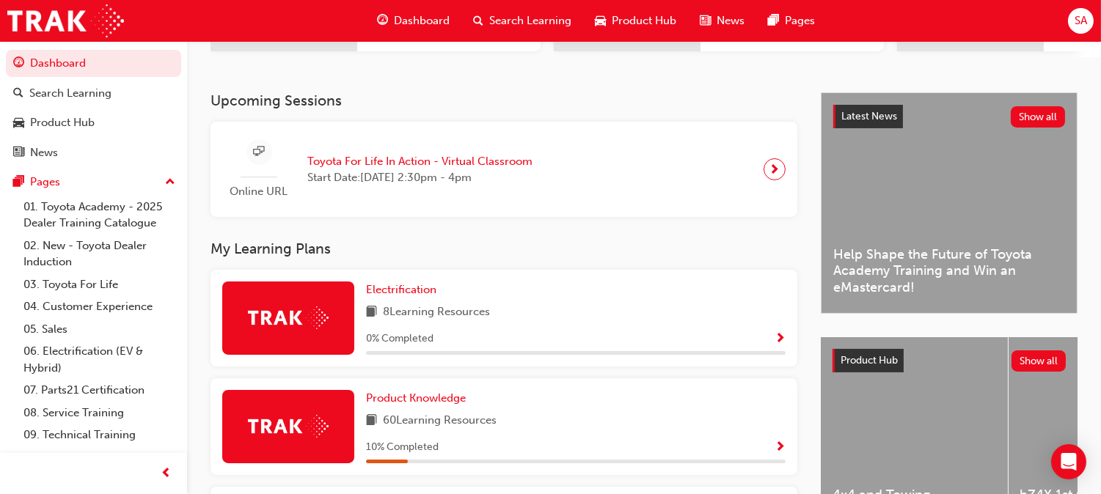
click at [466, 392] on span "Product Knowledge" at bounding box center [416, 398] width 100 height 13
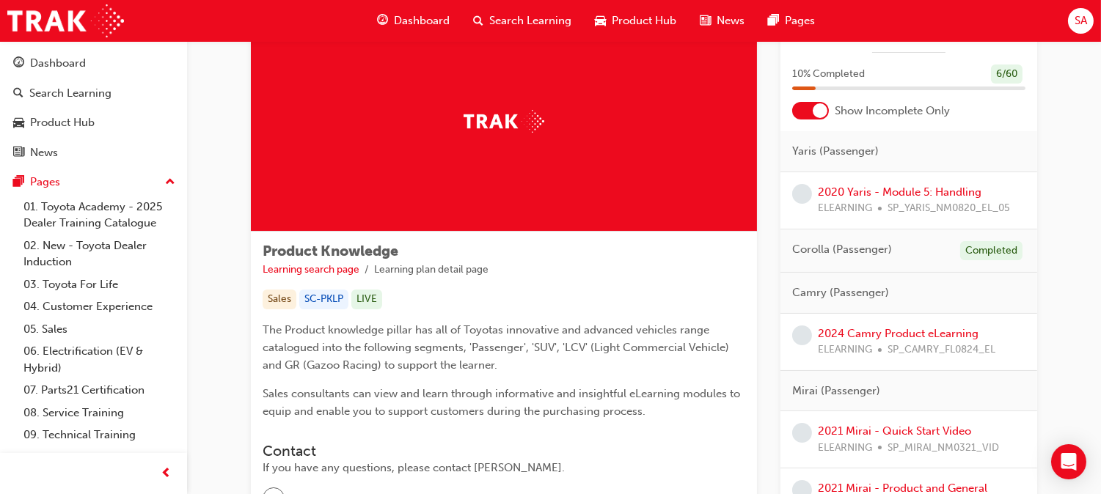
scroll to position [66, 0]
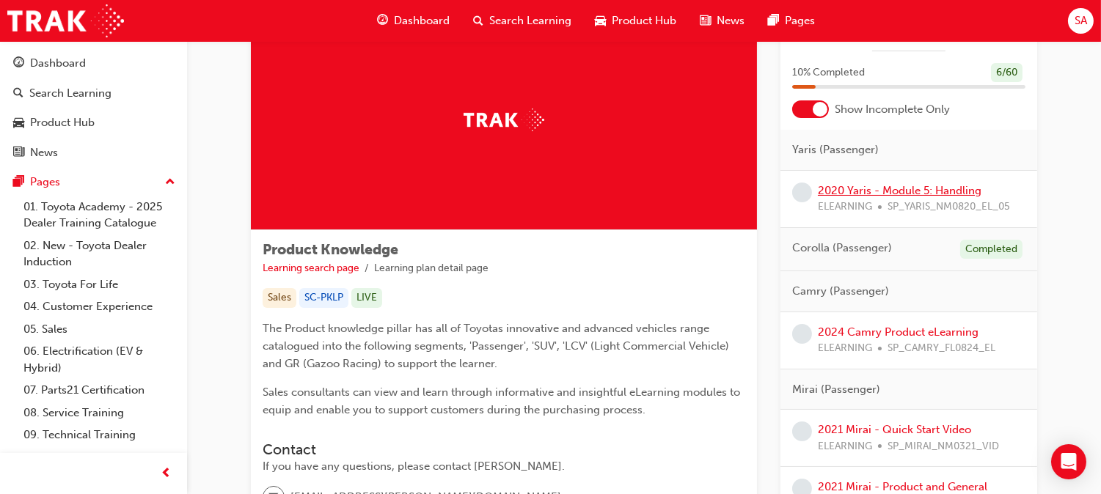
click at [876, 189] on link "2020 Yaris - Module 5: Handling" at bounding box center [900, 190] width 164 height 13
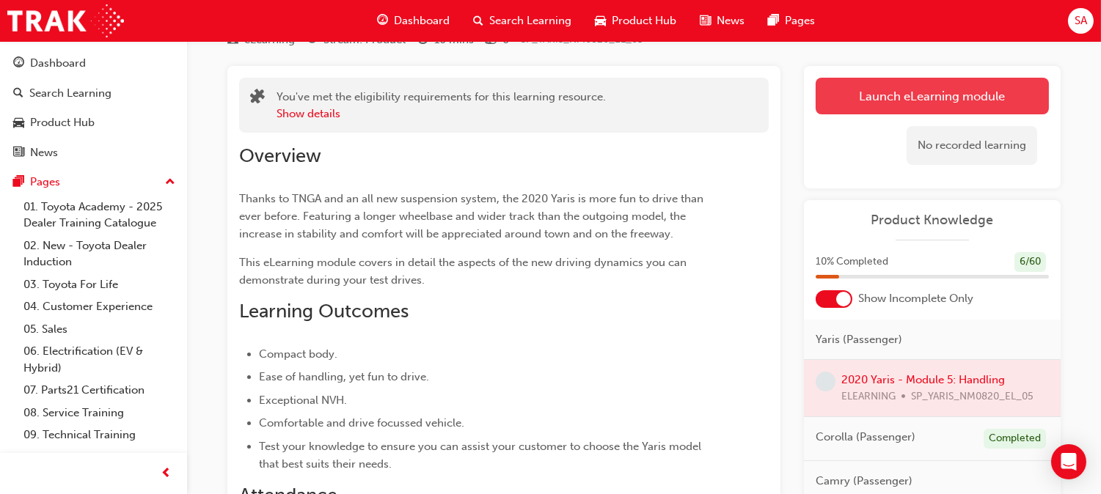
click at [889, 103] on link "Launch eLearning module" at bounding box center [932, 96] width 233 height 37
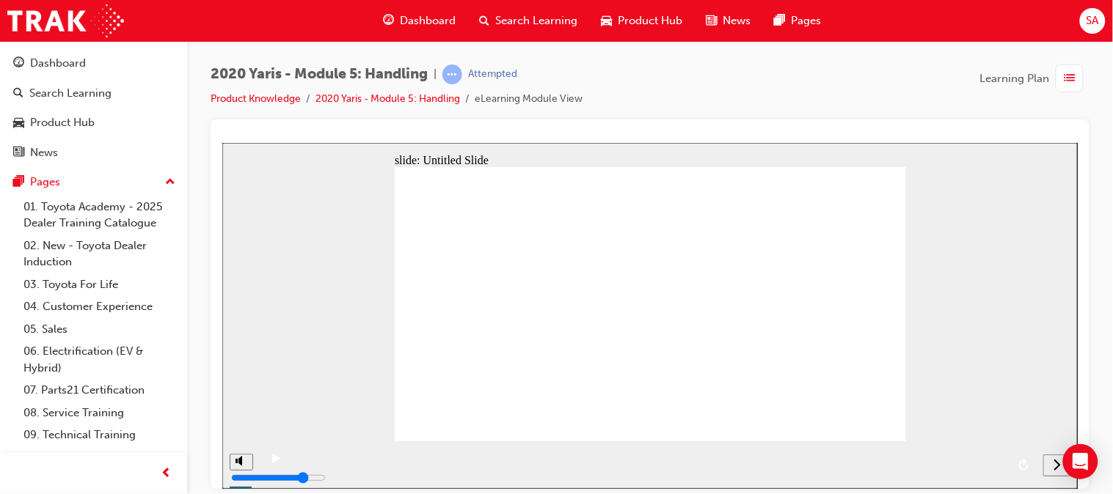
click at [1048, 464] on div "next" at bounding box center [1056, 465] width 16 height 15
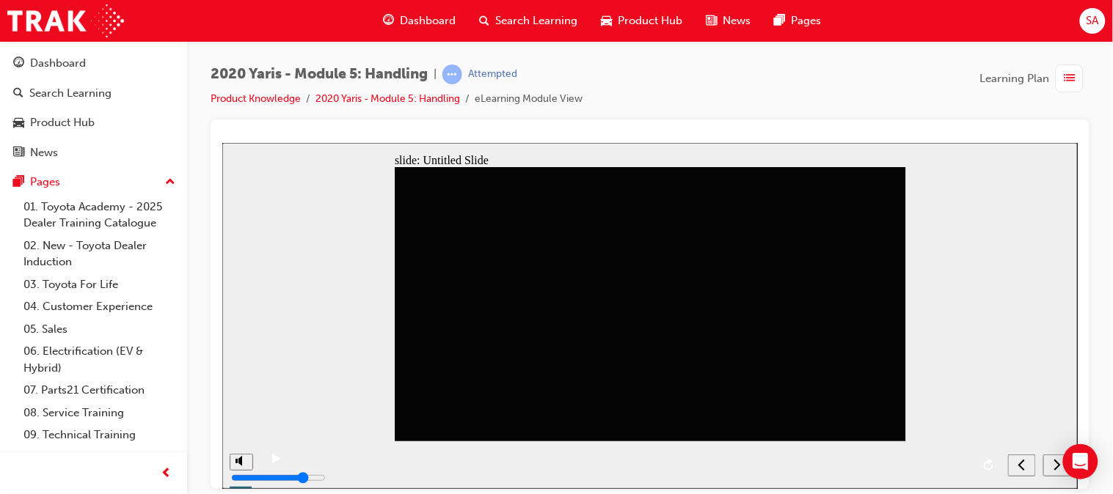
click at [1056, 471] on icon "next" at bounding box center [1056, 464] width 7 height 13
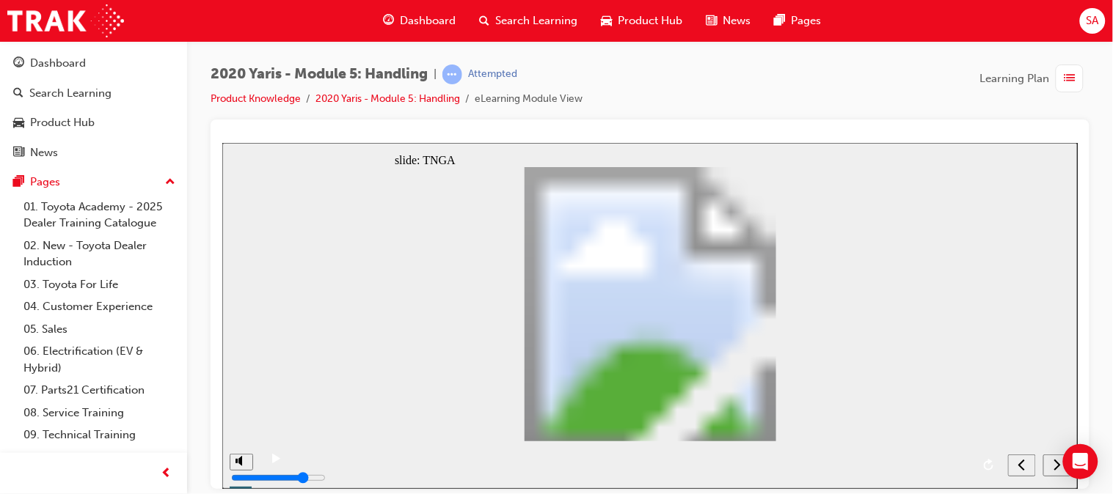
click at [1056, 469] on icon "next" at bounding box center [1056, 463] width 7 height 11
click at [1054, 461] on icon "next" at bounding box center [1056, 463] width 7 height 11
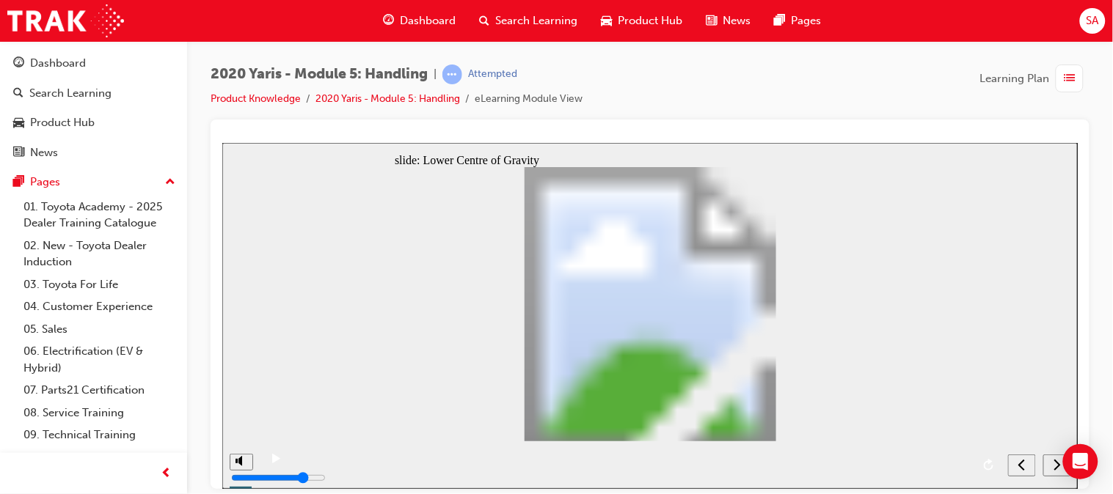
click at [1051, 458] on div "next" at bounding box center [1056, 465] width 16 height 15
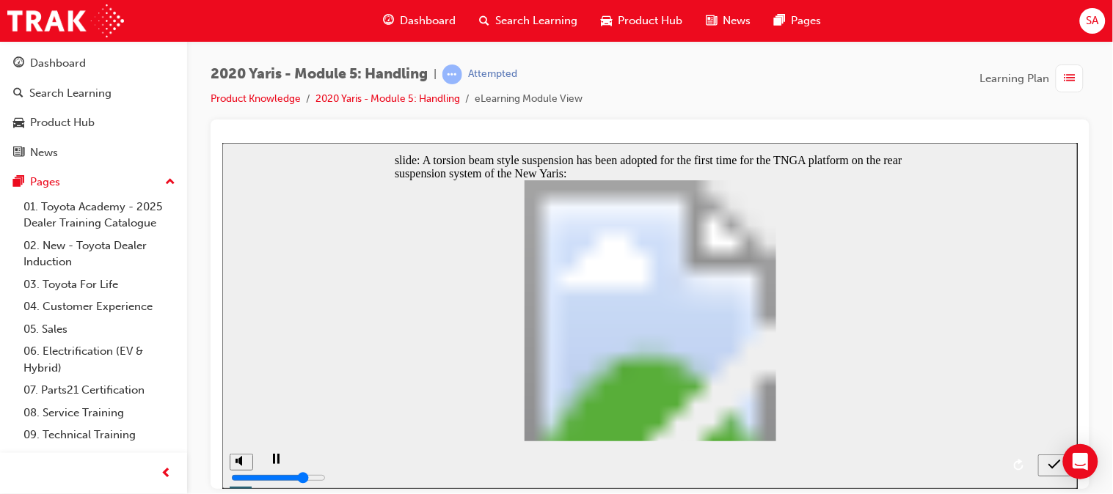
radio input "true"
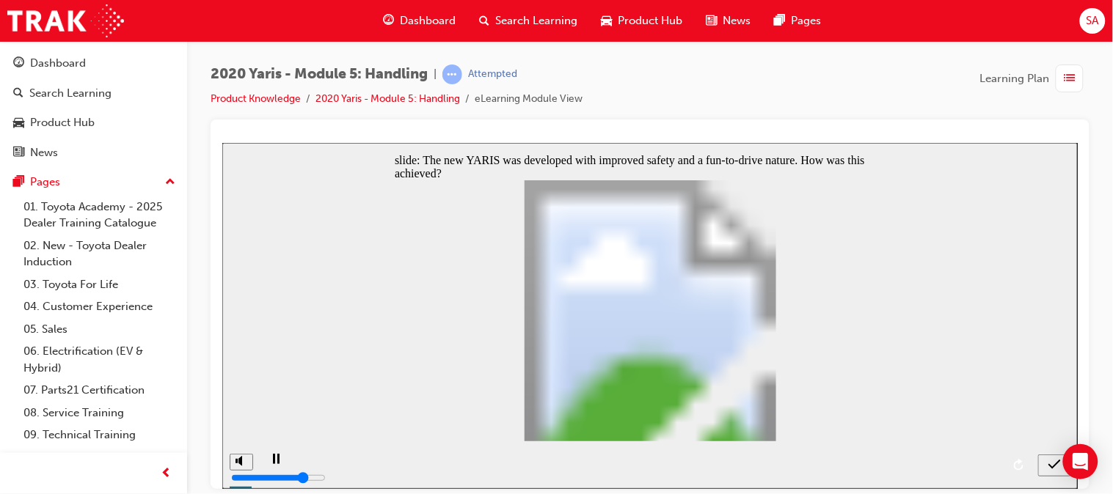
radio input "true"
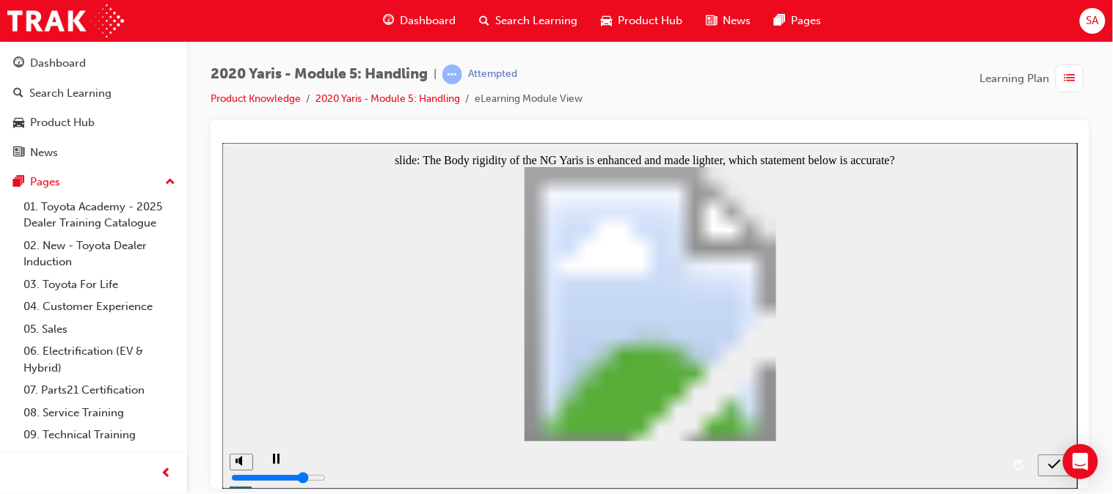
radio input "true"
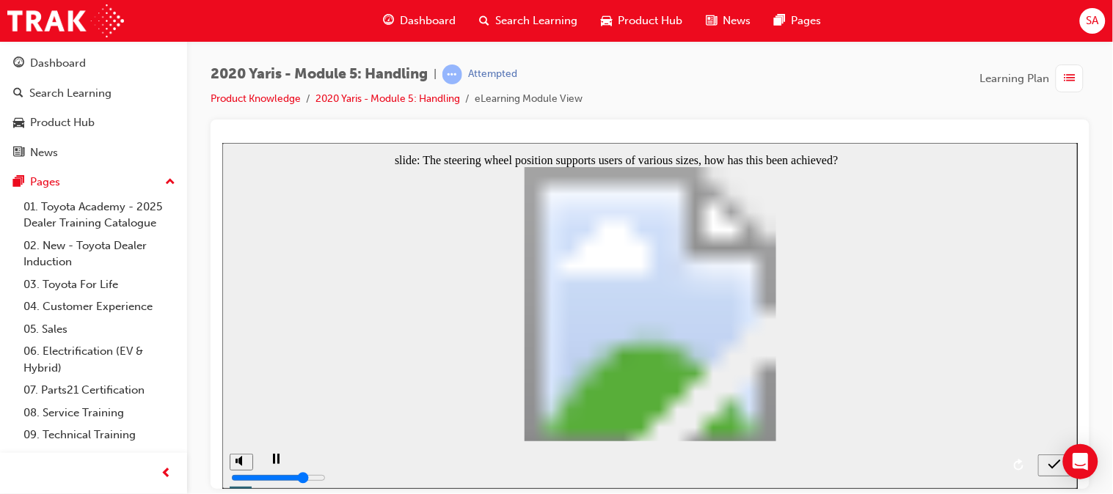
radio input "true"
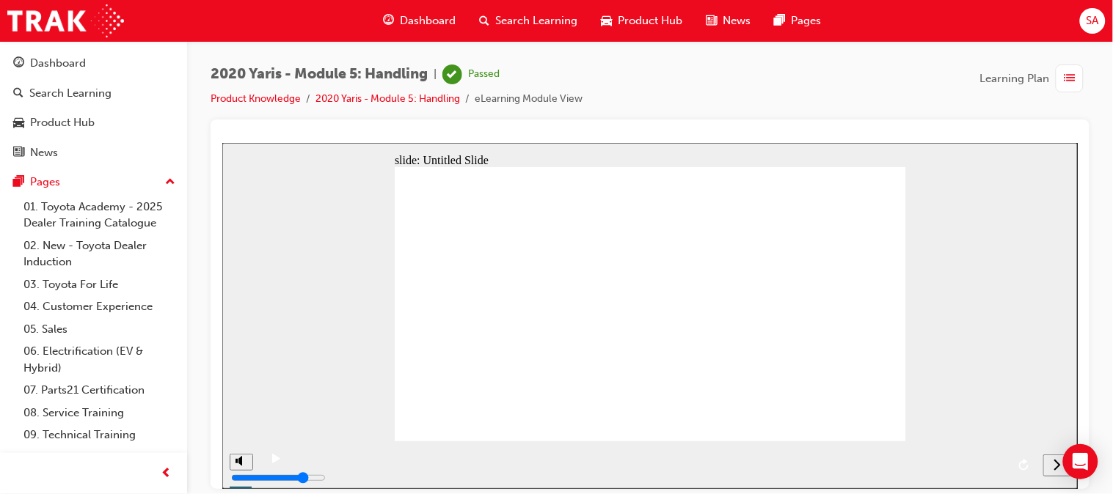
click at [400, 23] on span "Dashboard" at bounding box center [428, 20] width 56 height 17
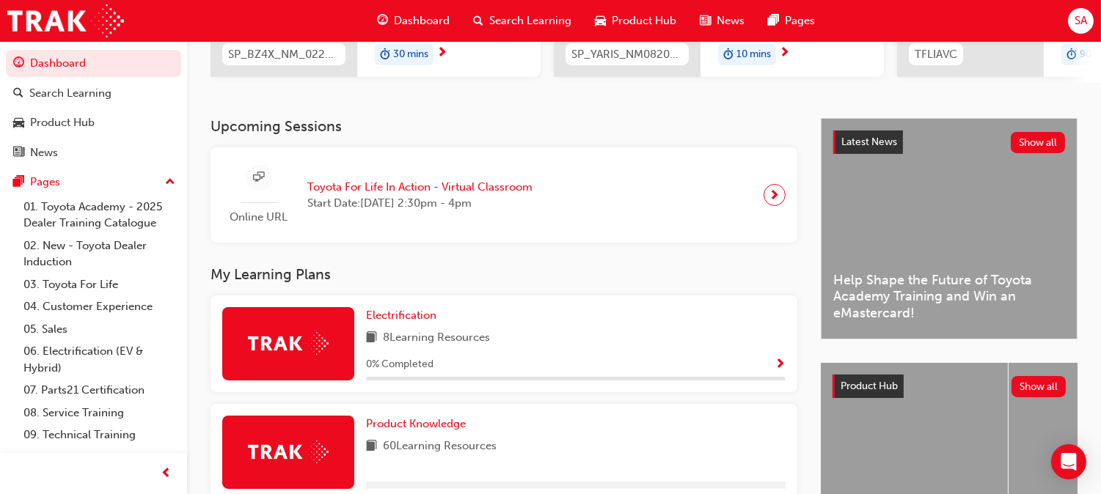
scroll to position [257, 0]
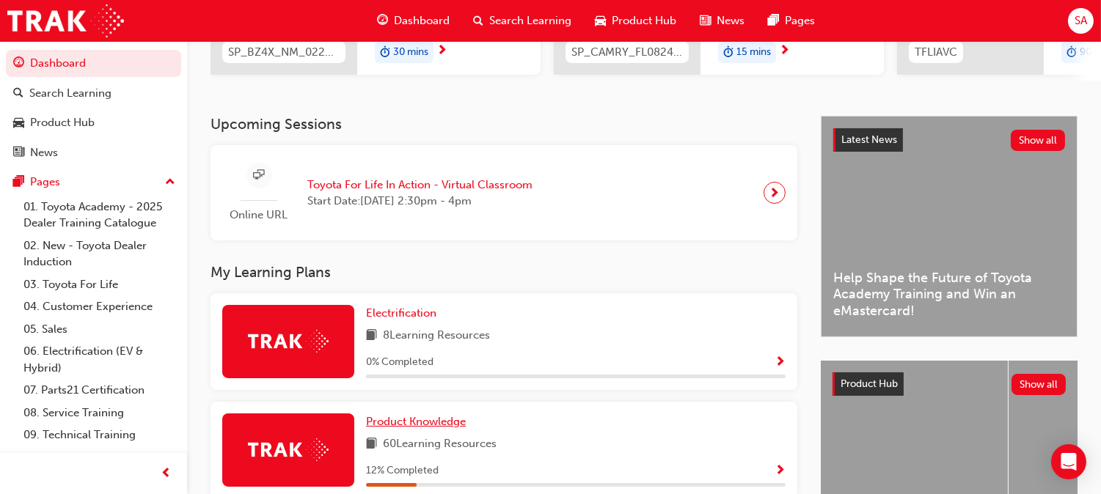
click at [466, 415] on span "Product Knowledge" at bounding box center [416, 421] width 100 height 13
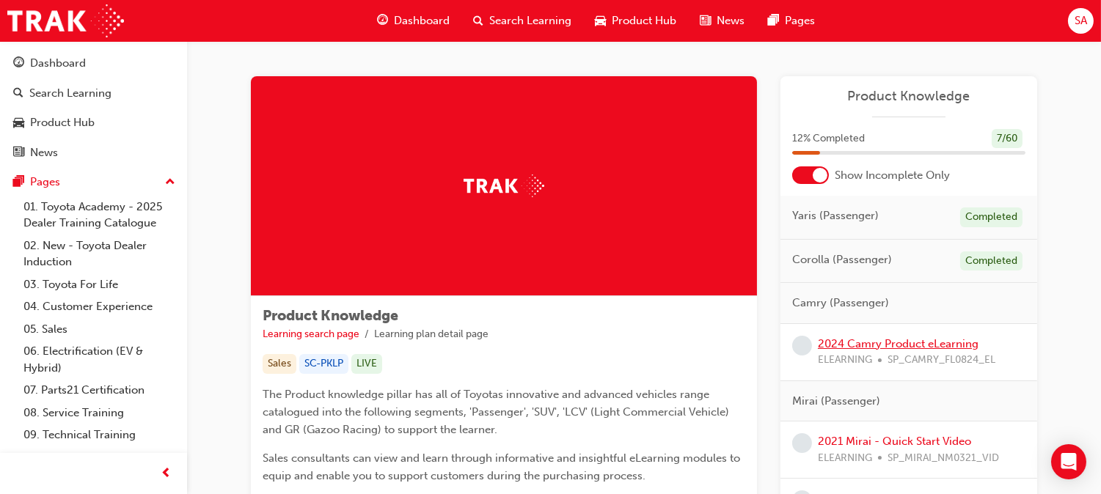
click at [833, 345] on link "2024 Camry Product eLearning" at bounding box center [898, 343] width 161 height 13
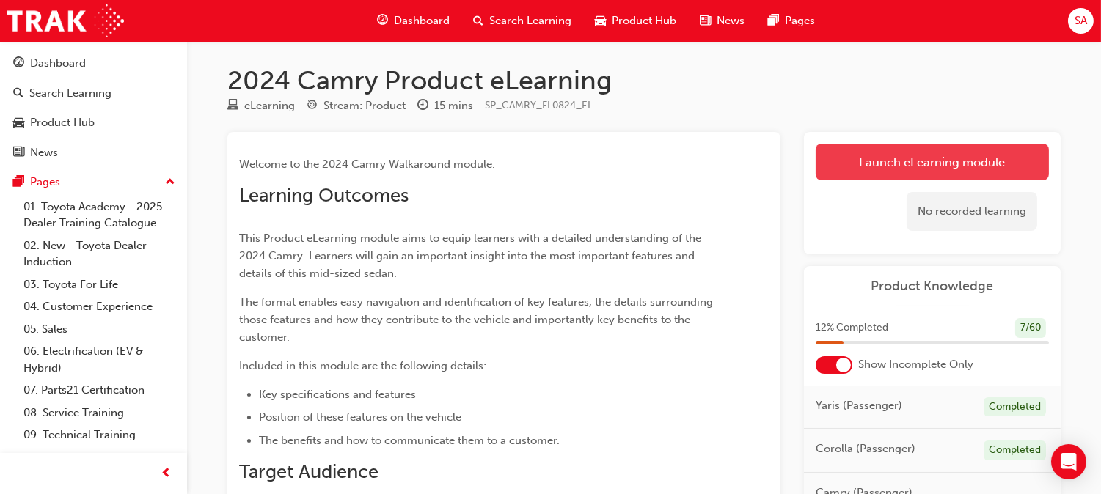
click at [851, 167] on link "Launch eLearning module" at bounding box center [932, 162] width 233 height 37
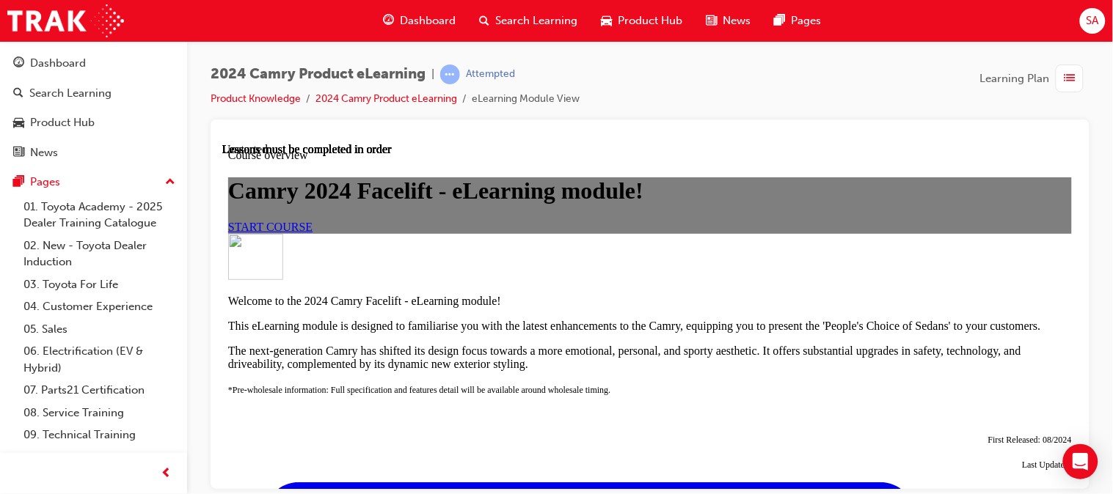
scroll to position [104, 0]
click at [312, 233] on link "START COURSE" at bounding box center [269, 226] width 84 height 12
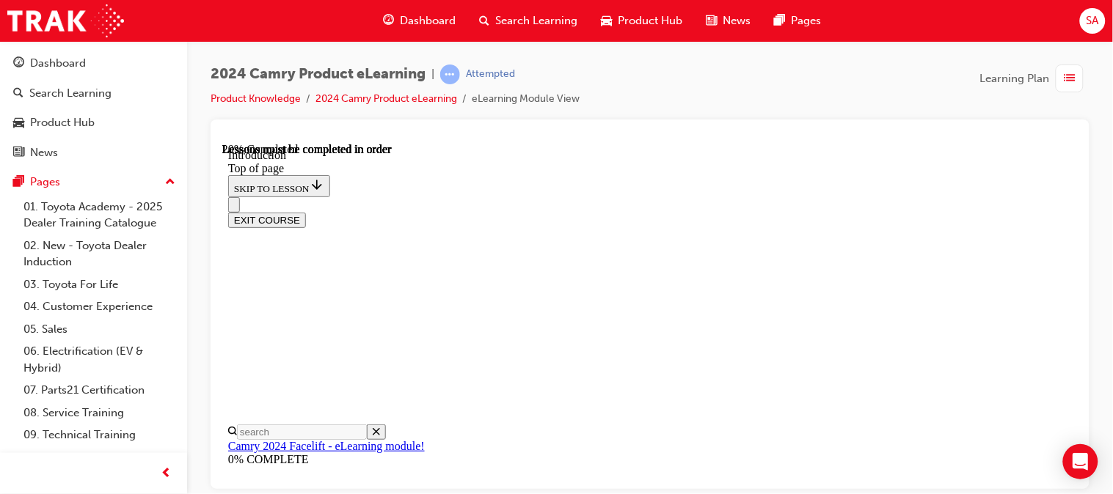
scroll to position [595, 0]
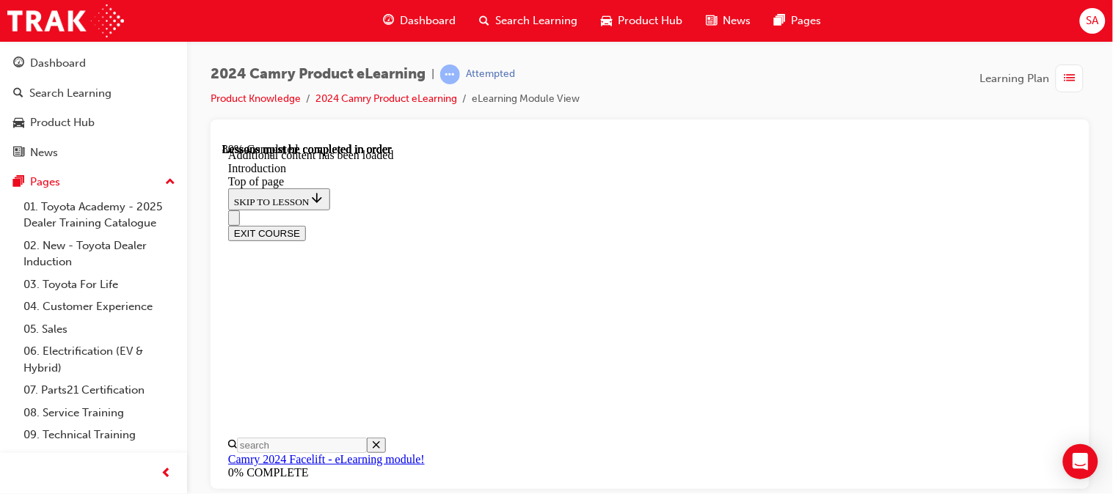
scroll to position [2035, 0]
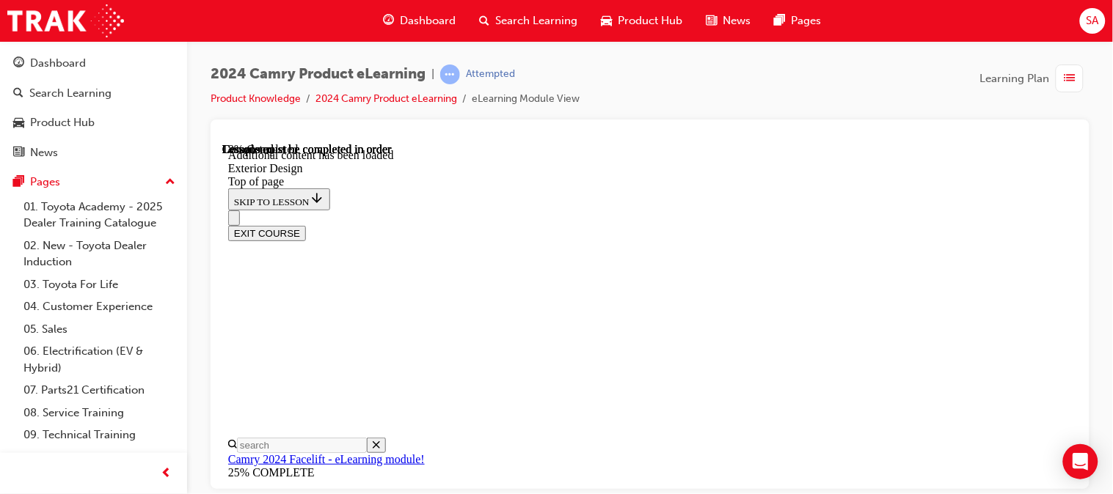
scroll to position [983, 0]
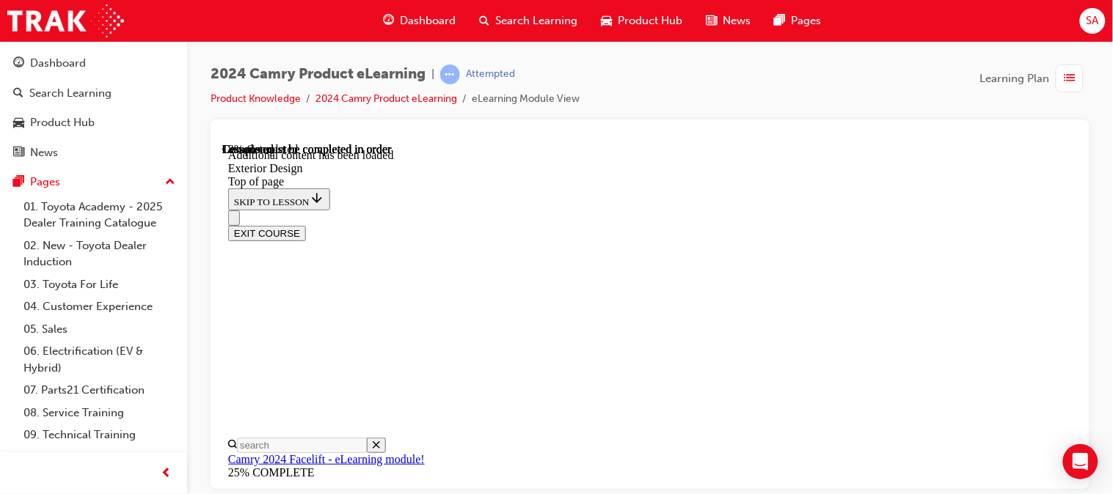
scroll to position [1012, 0]
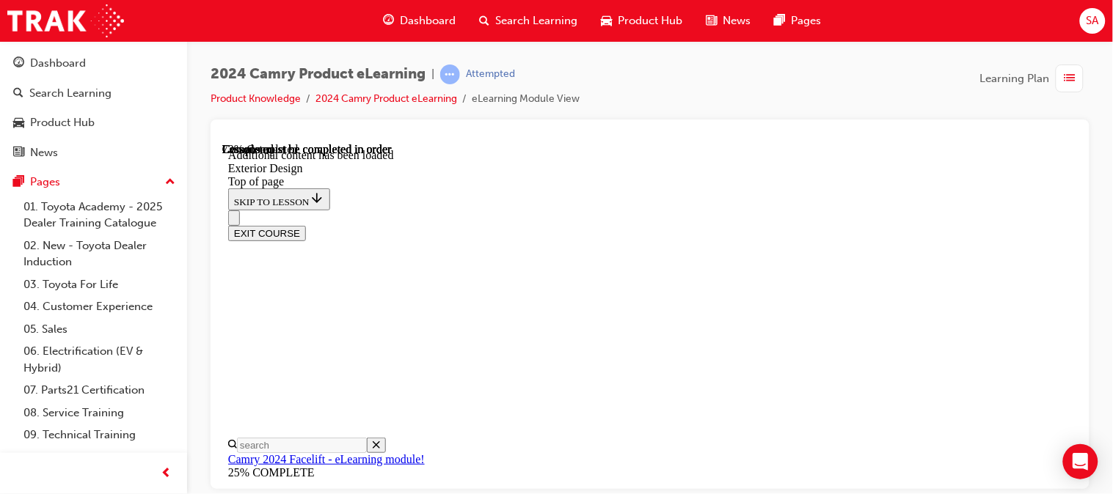
scroll to position [2115, 0]
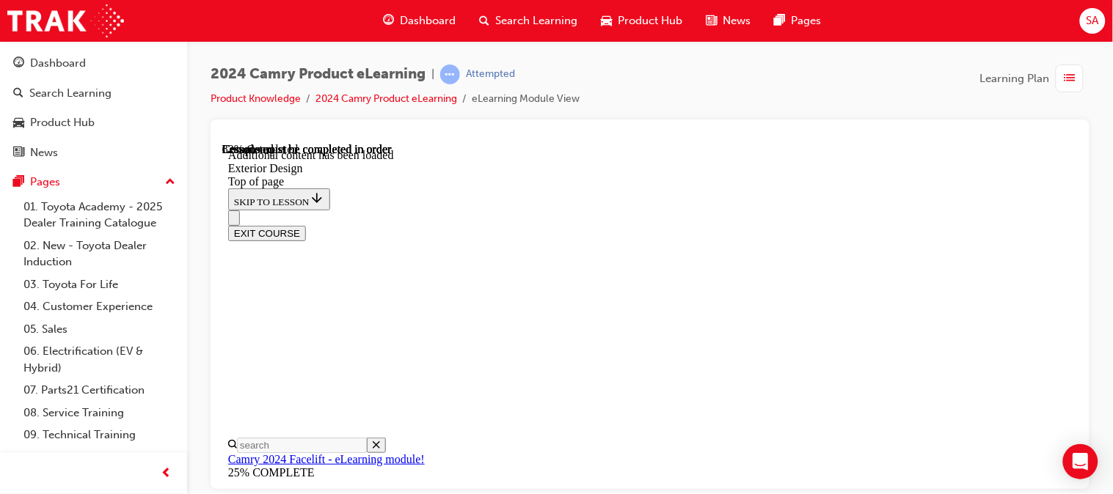
scroll to position [2382, 0]
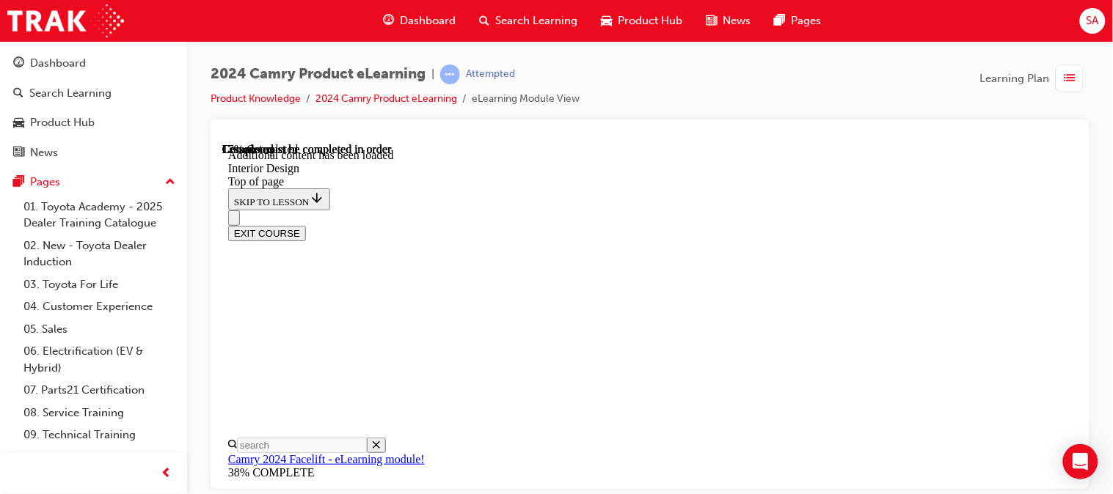
scroll to position [573, 0]
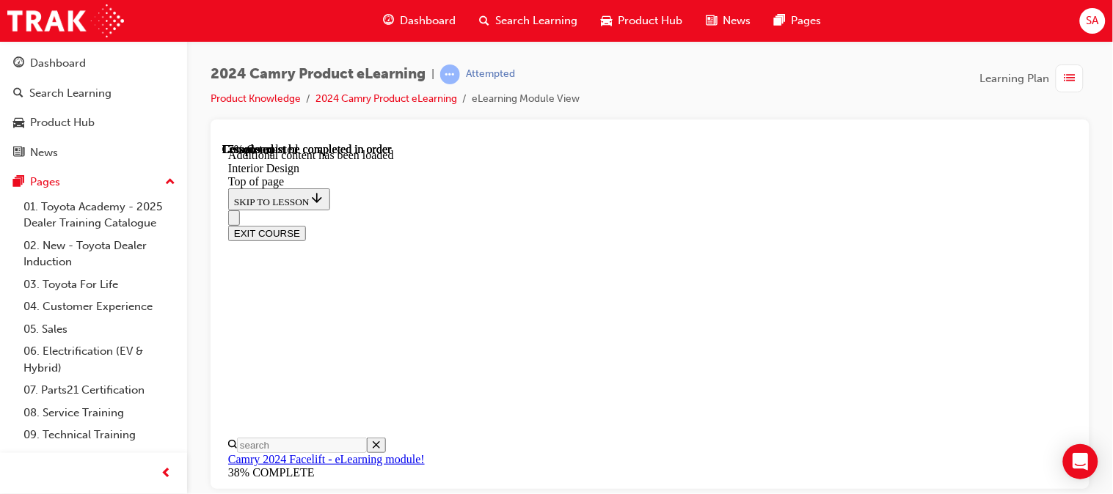
scroll to position [513, 0]
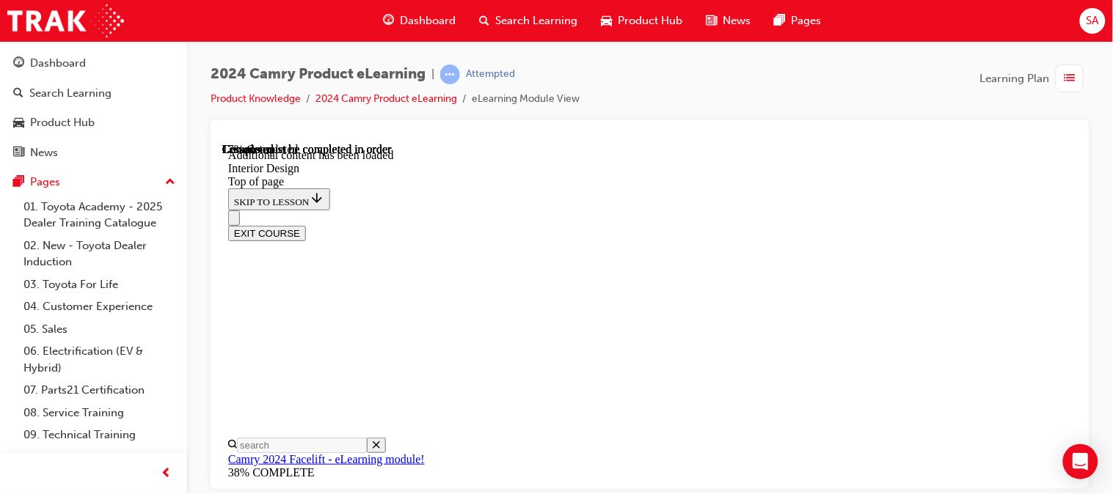
scroll to position [0, 0]
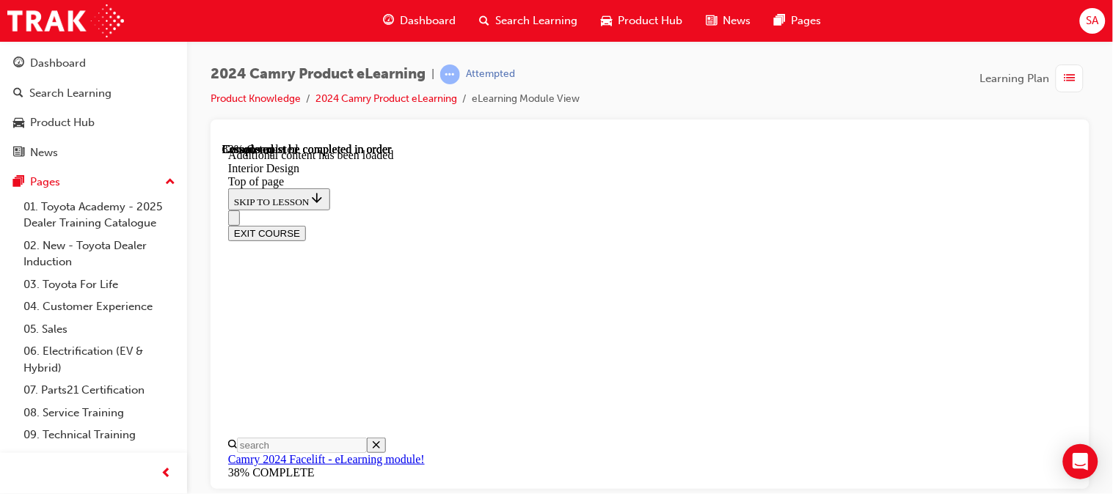
scroll to position [1325, 0]
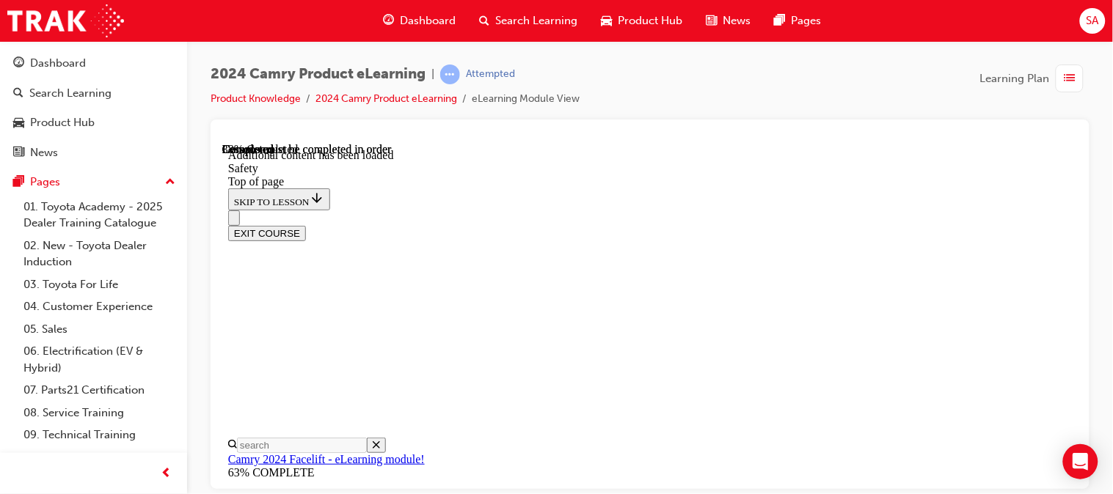
scroll to position [1240, 0]
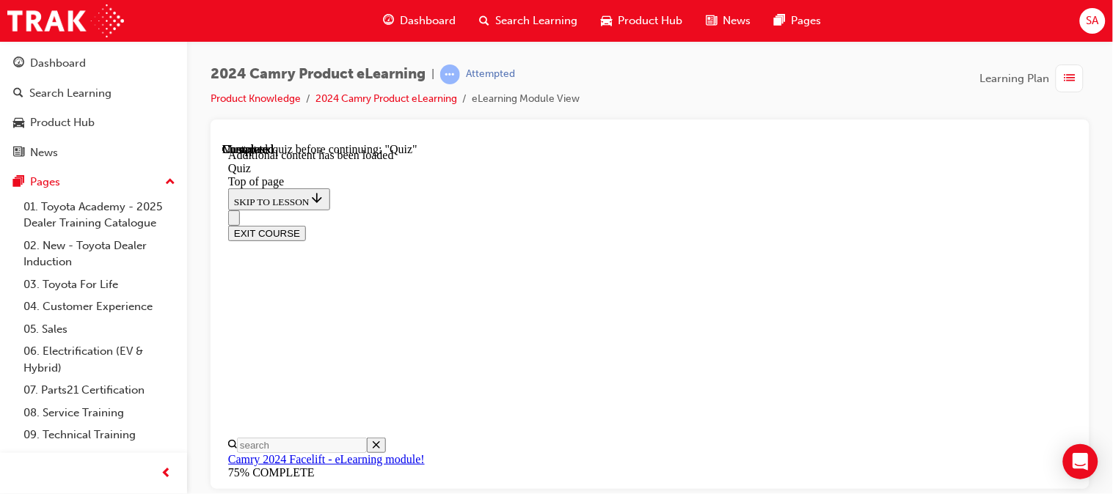
scroll to position [216, 0]
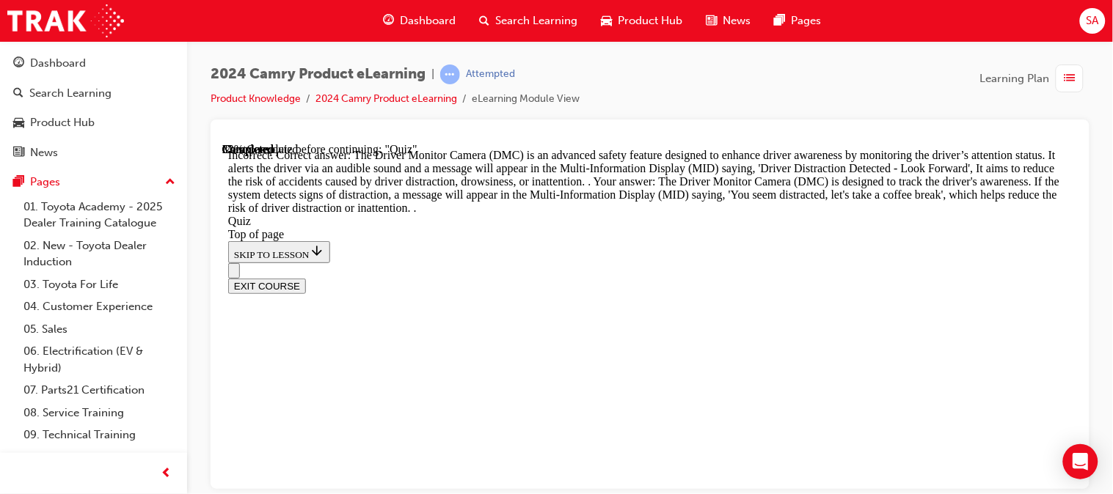
scroll to position [797, 0]
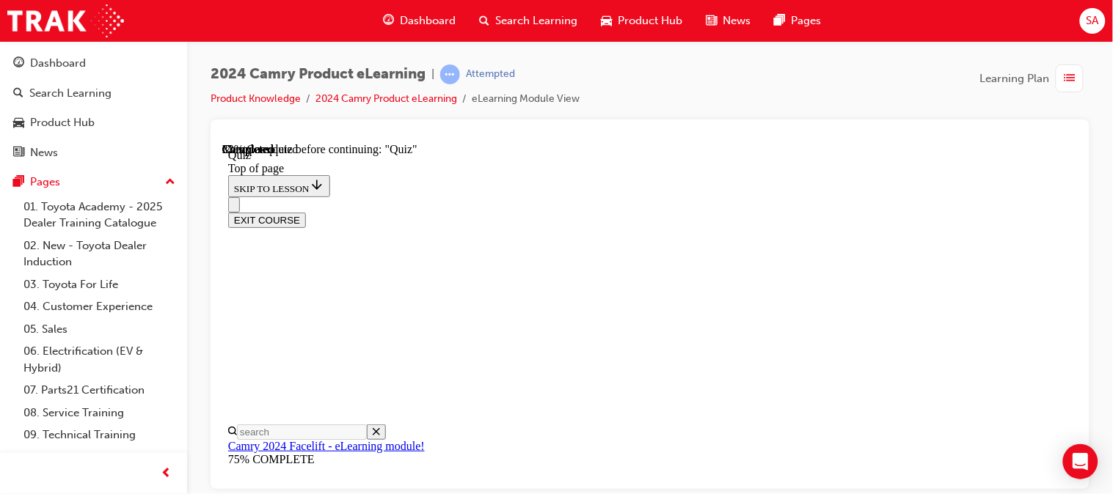
scroll to position [268, 0]
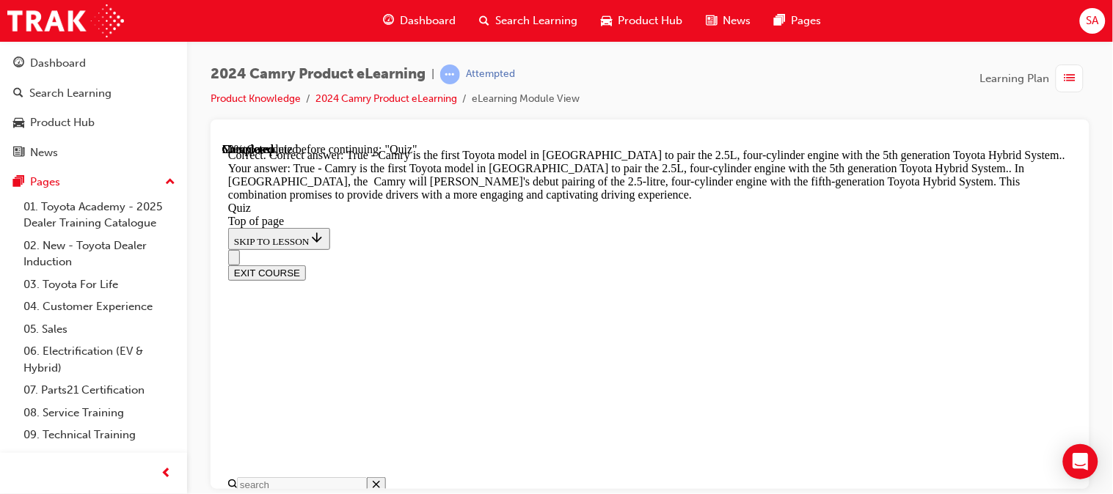
scroll to position [577, 0]
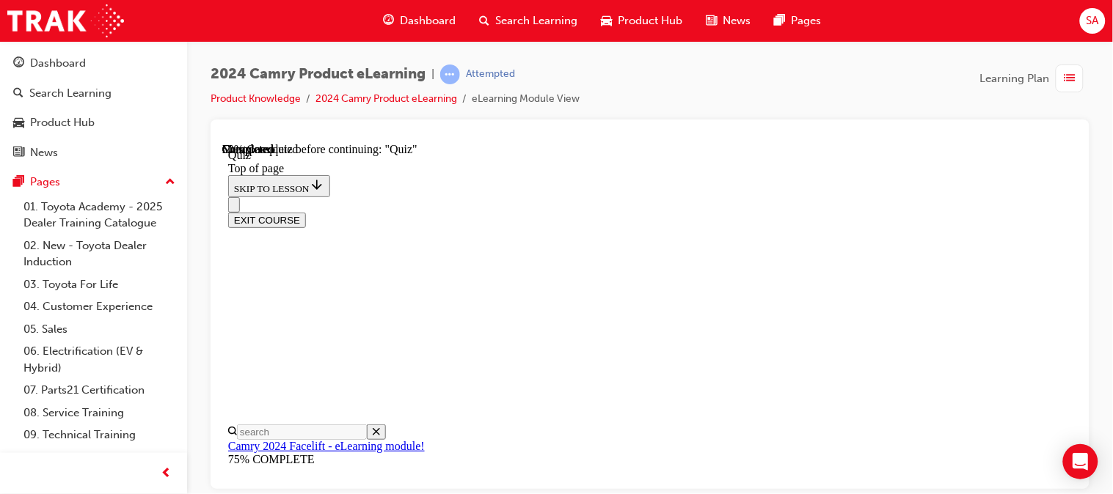
scroll to position [263, 0]
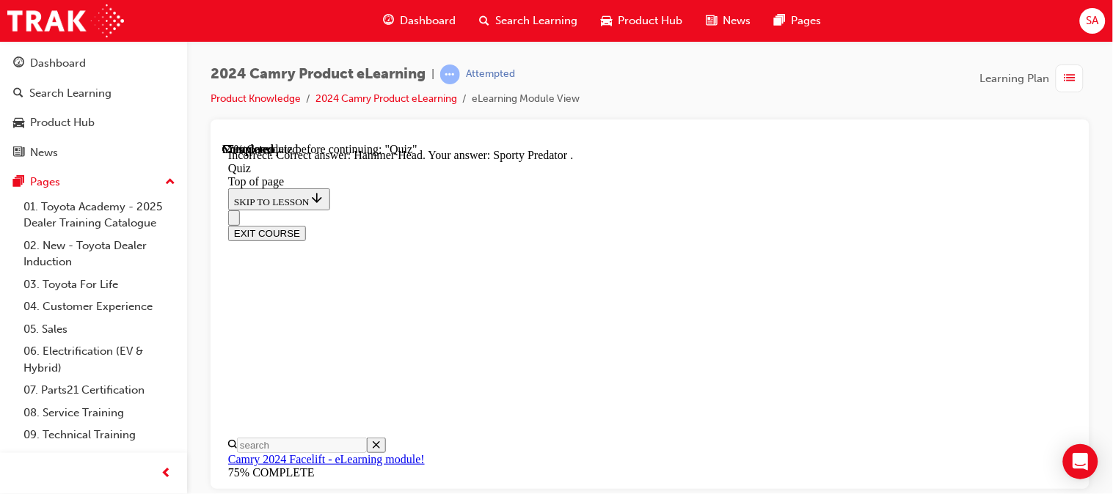
scroll to position [468, 0]
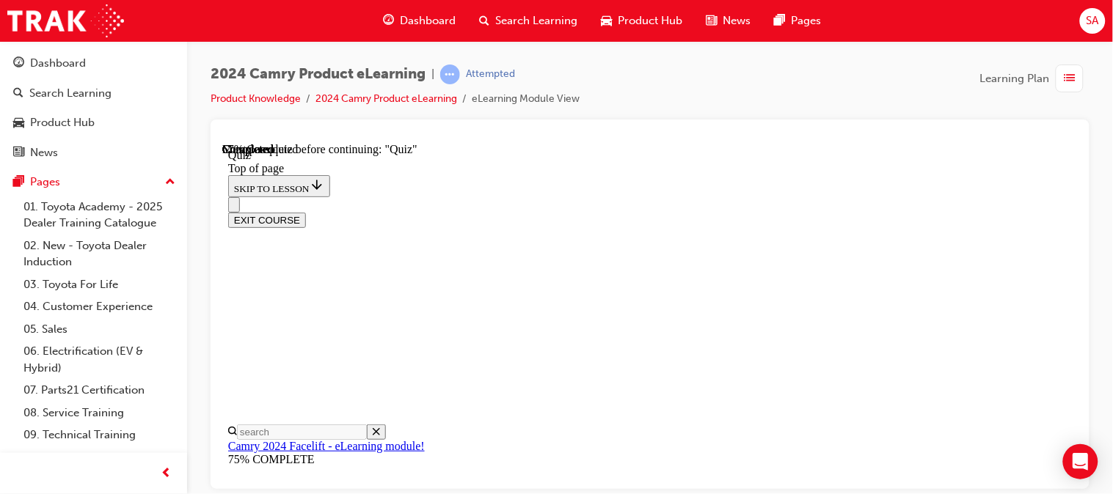
scroll to position [292, 0]
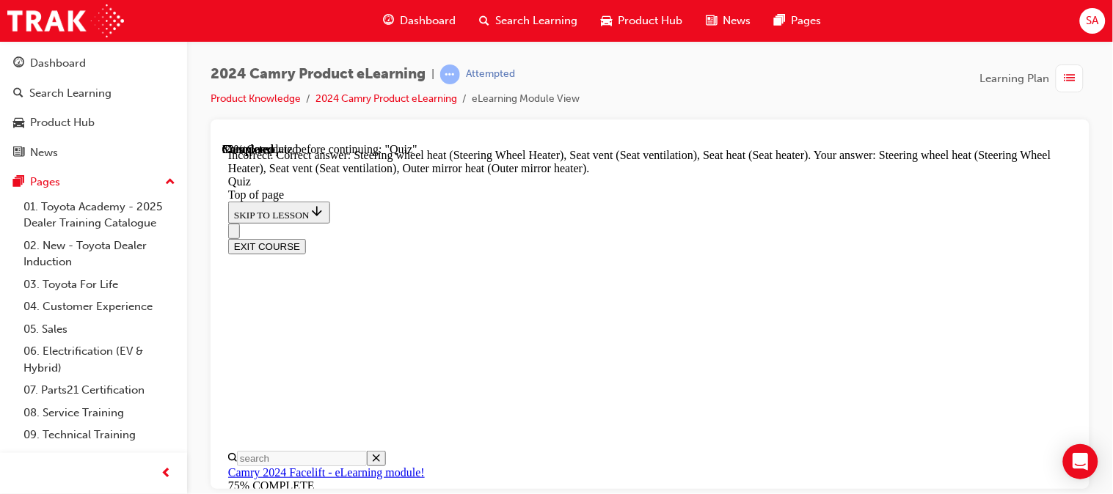
scroll to position [544, 0]
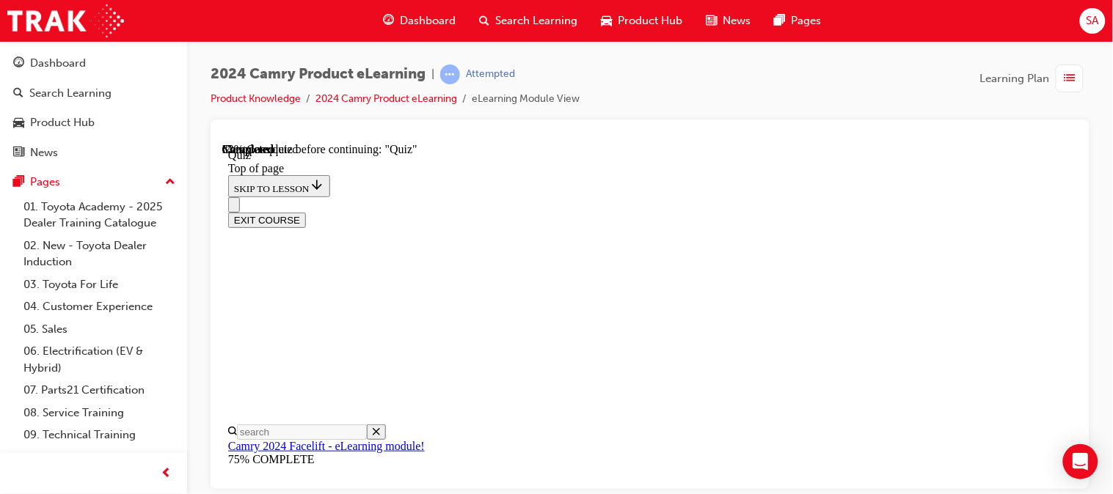
scroll to position [287, 0]
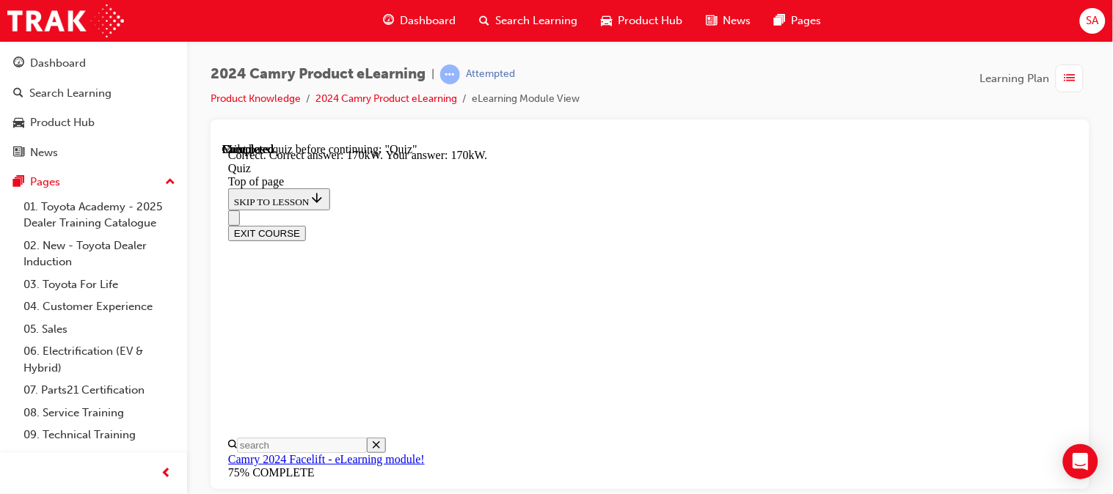
scroll to position [519, 0]
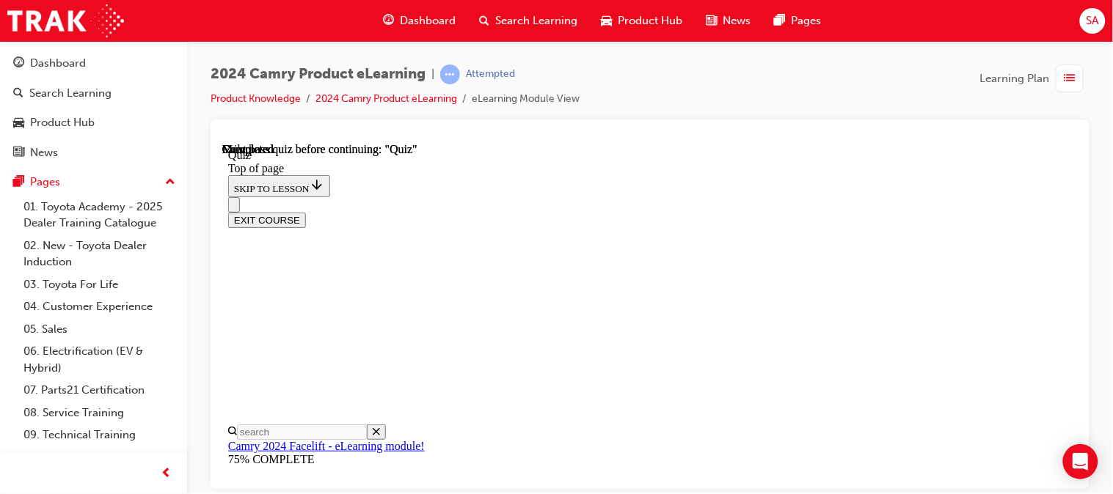
scroll to position [450, 0]
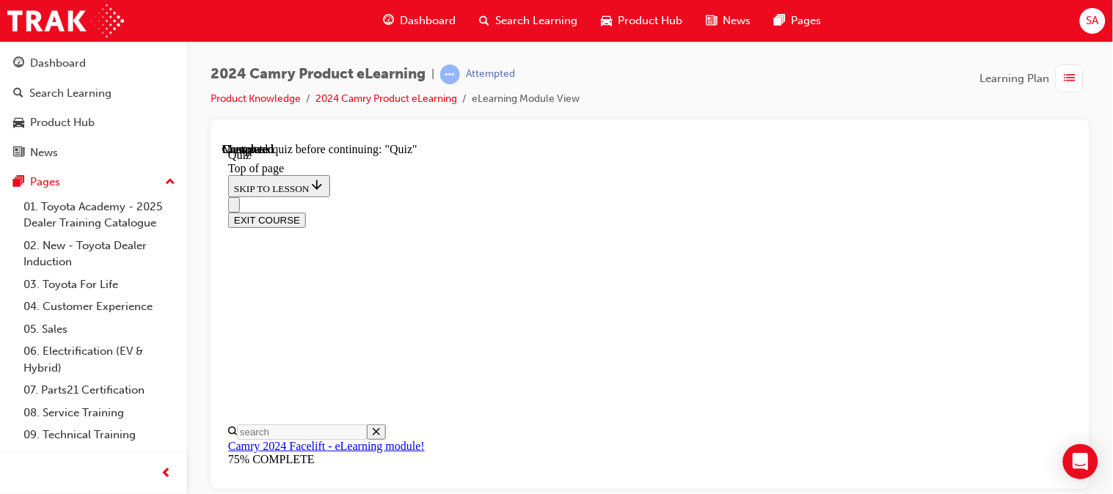
drag, startPoint x: 591, startPoint y: 319, endPoint x: 589, endPoint y: 282, distance: 36.7
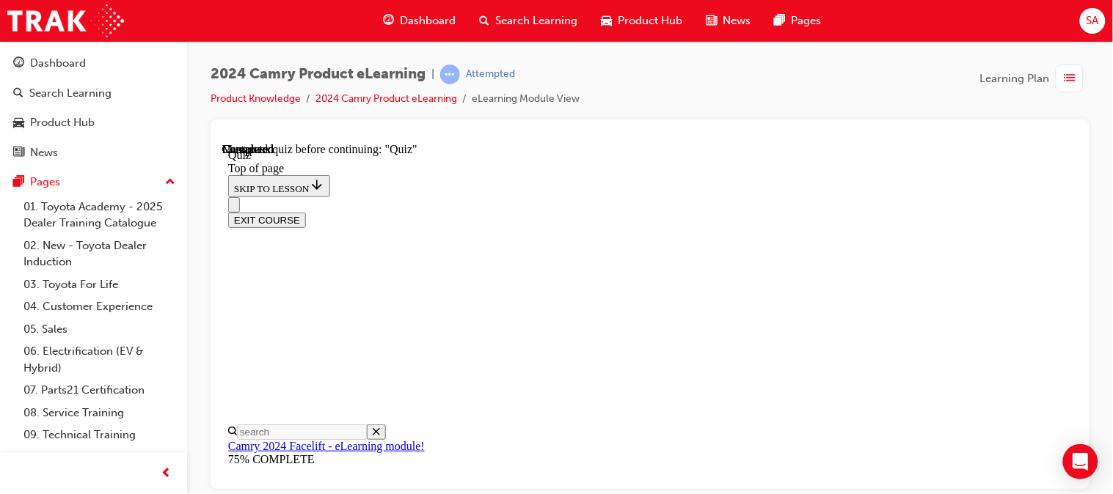
scroll to position [413, 0]
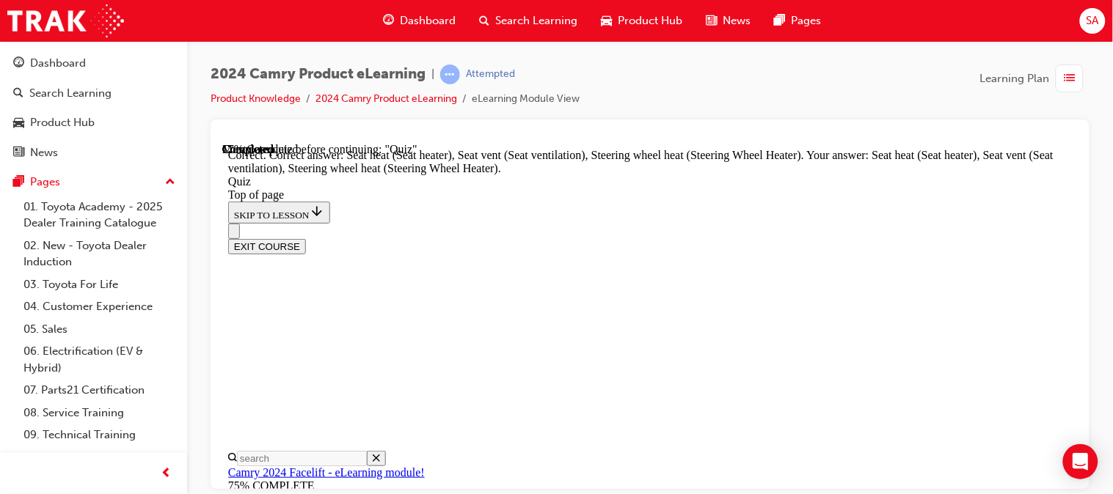
scroll to position [489, 0]
drag, startPoint x: 745, startPoint y: 461, endPoint x: 745, endPoint y: 472, distance: 10.3
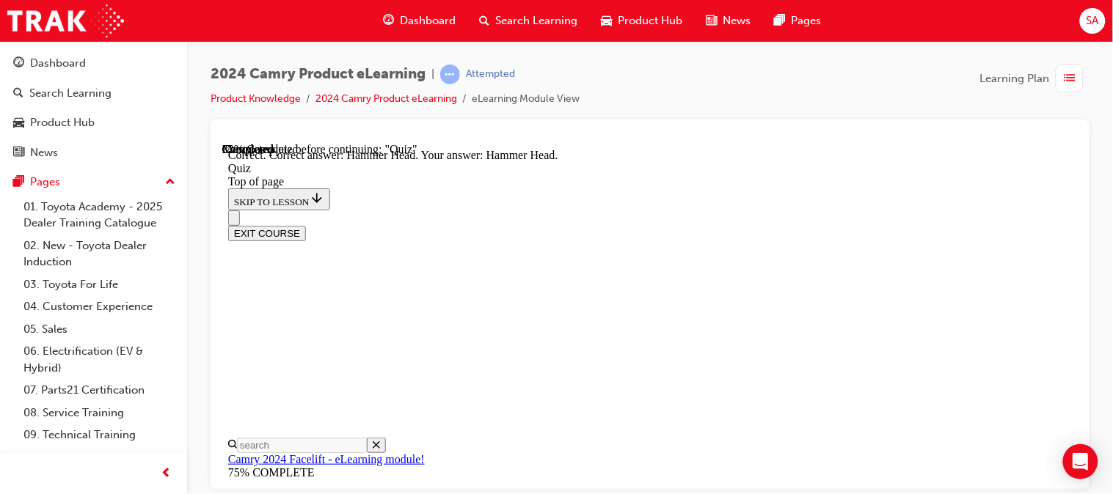
scroll to position [483, 0]
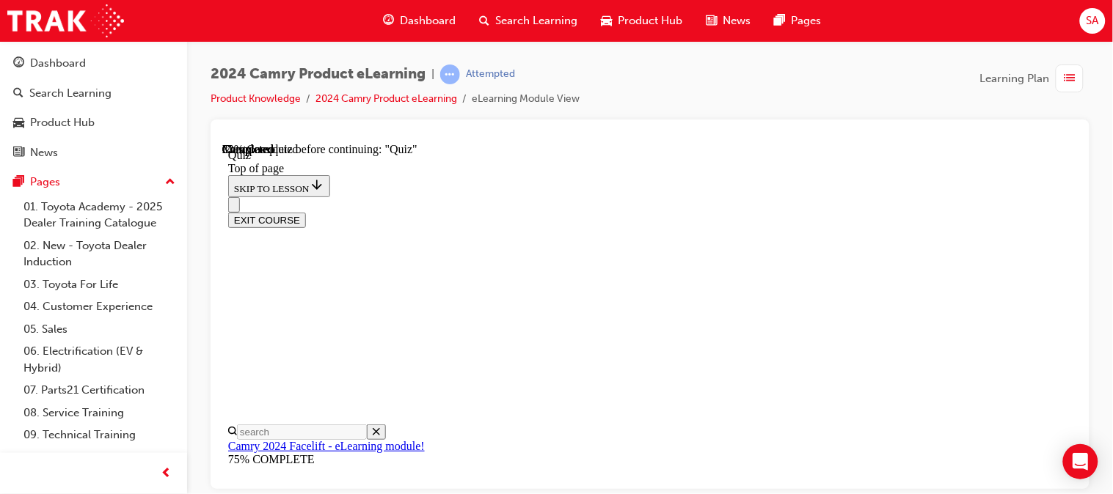
scroll to position [299, 0]
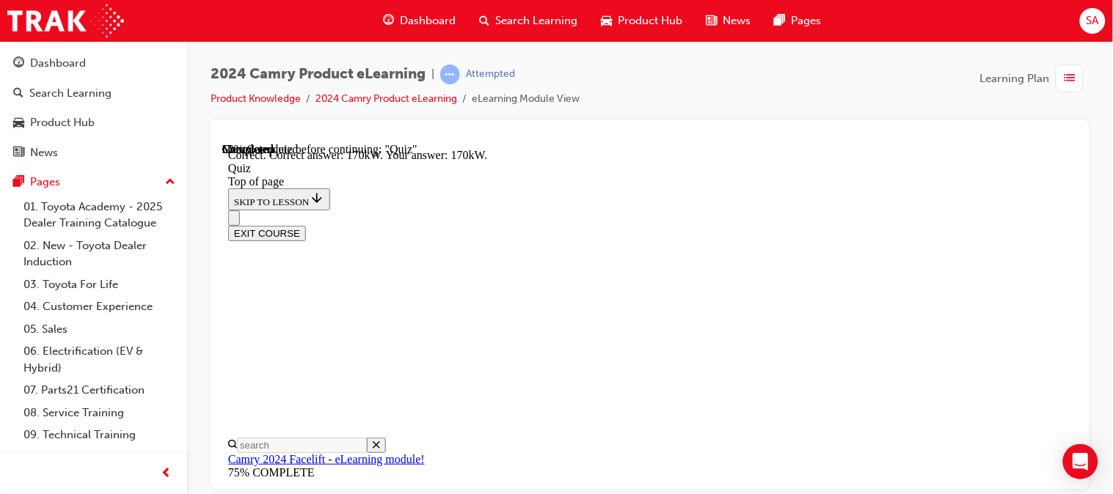
scroll to position [519, 0]
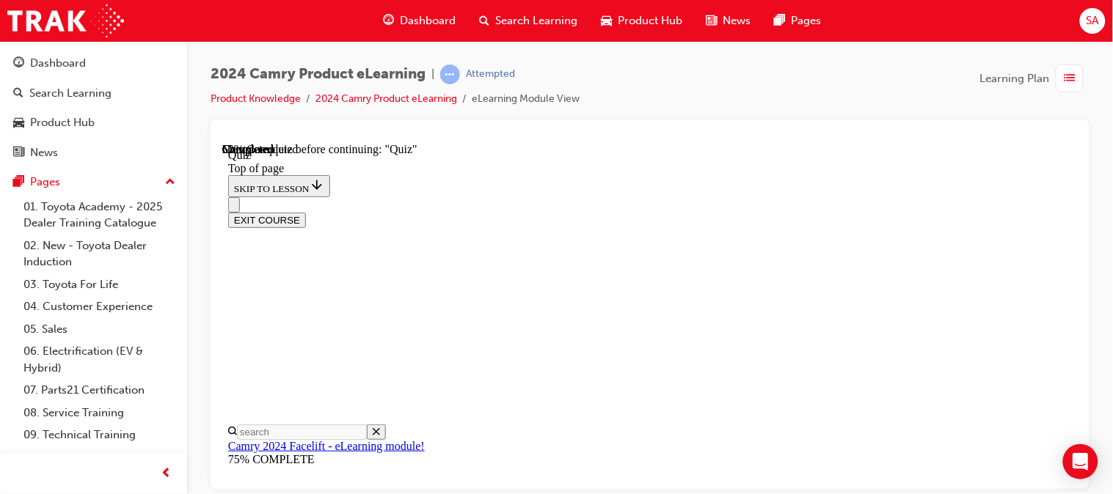
scroll to position [215, 0]
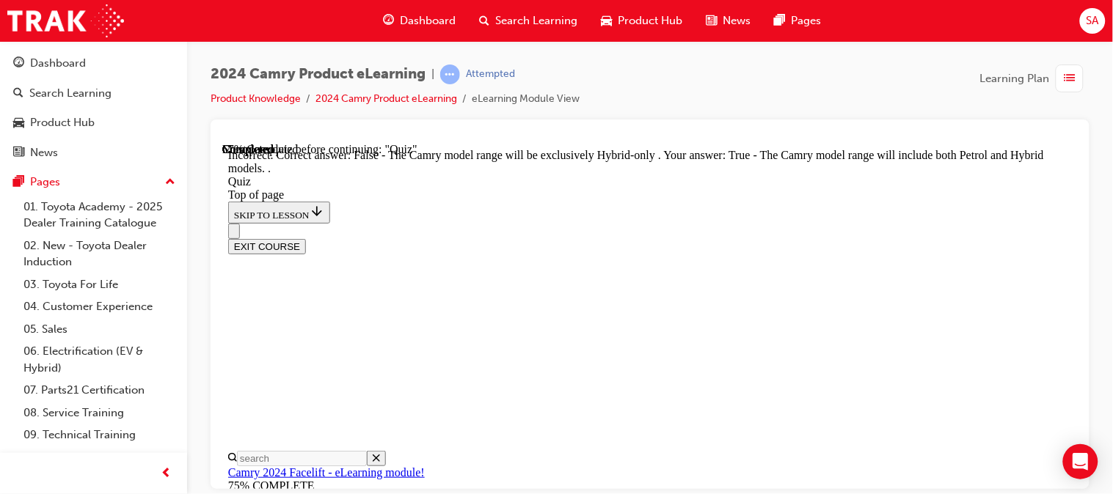
scroll to position [381, 0]
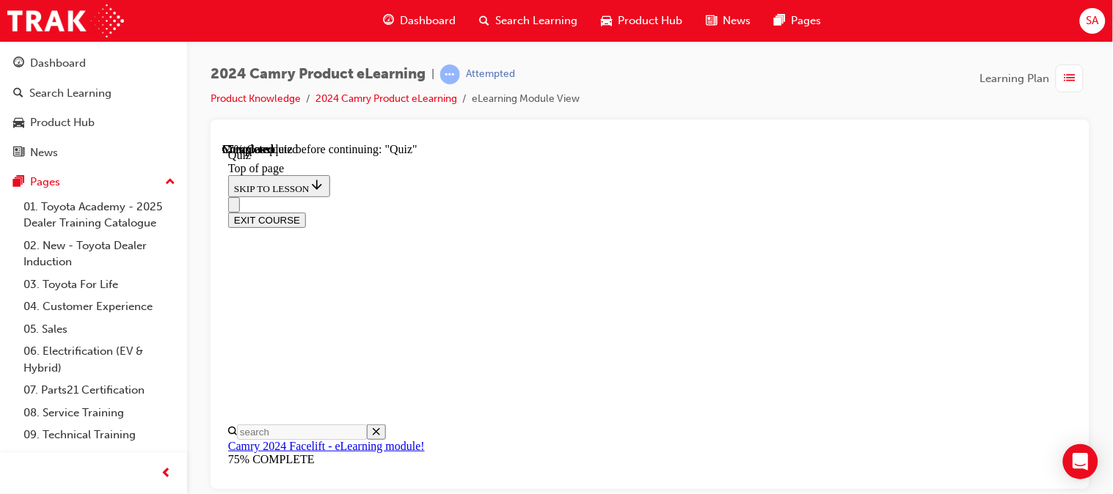
scroll to position [196, 0]
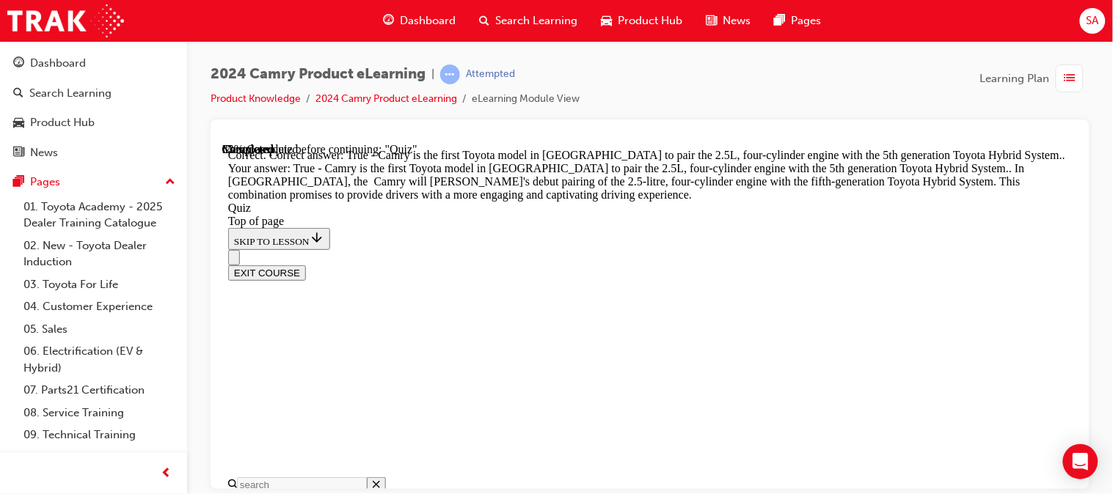
scroll to position [577, 0]
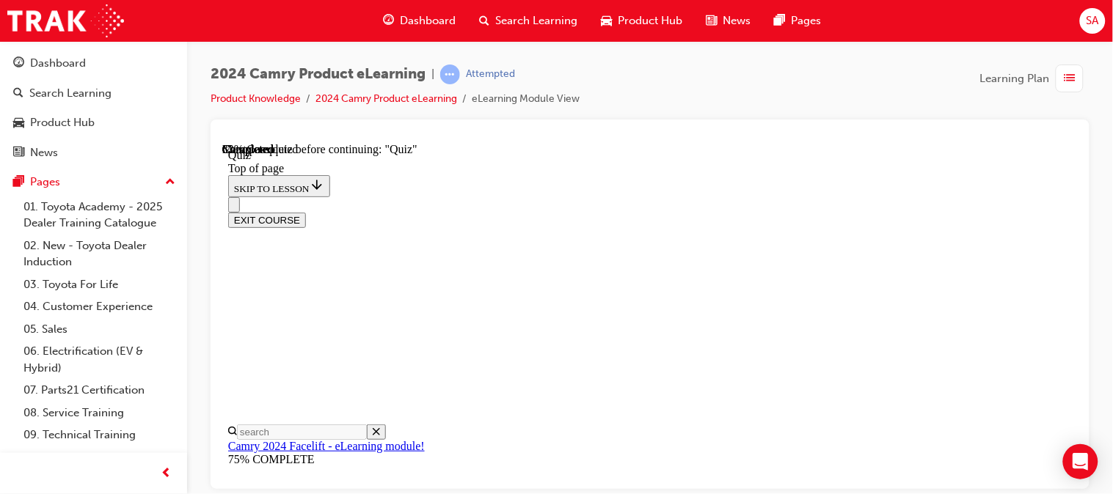
scroll to position [659, 0]
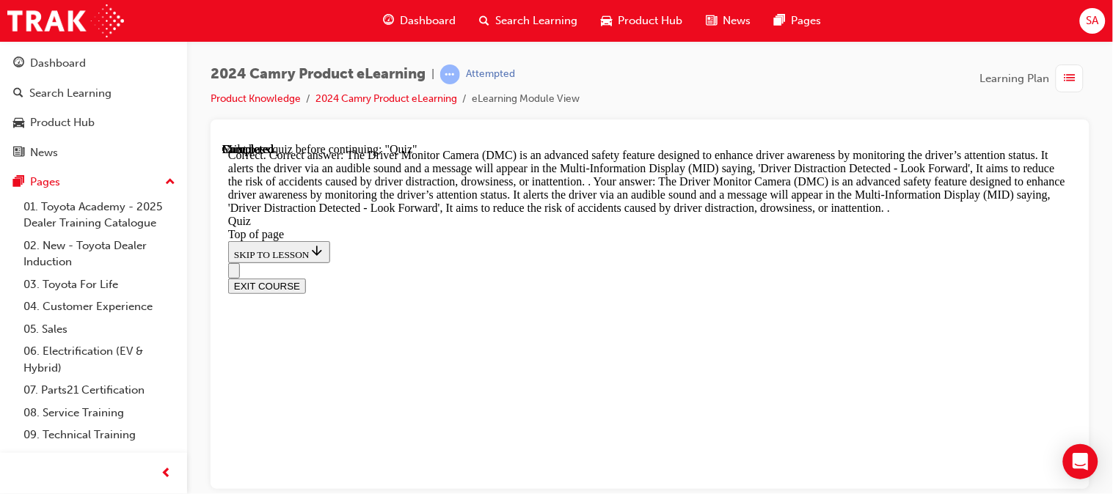
scroll to position [797, 0]
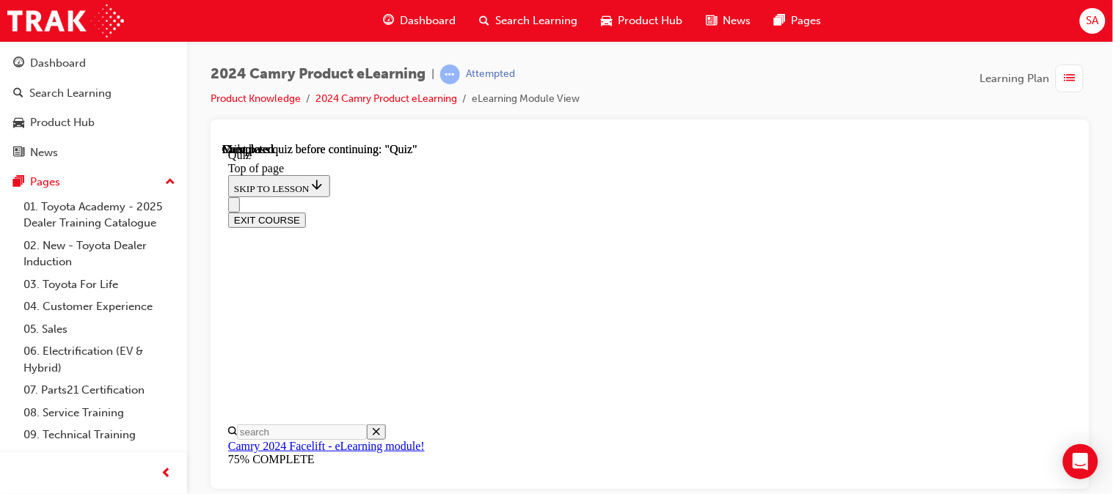
scroll to position [450, 0]
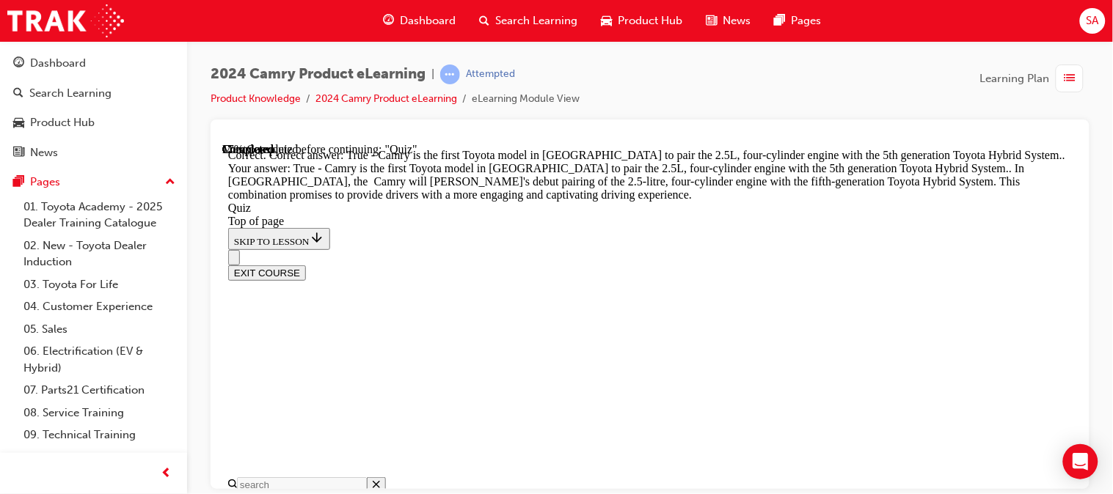
scroll to position [577, 0]
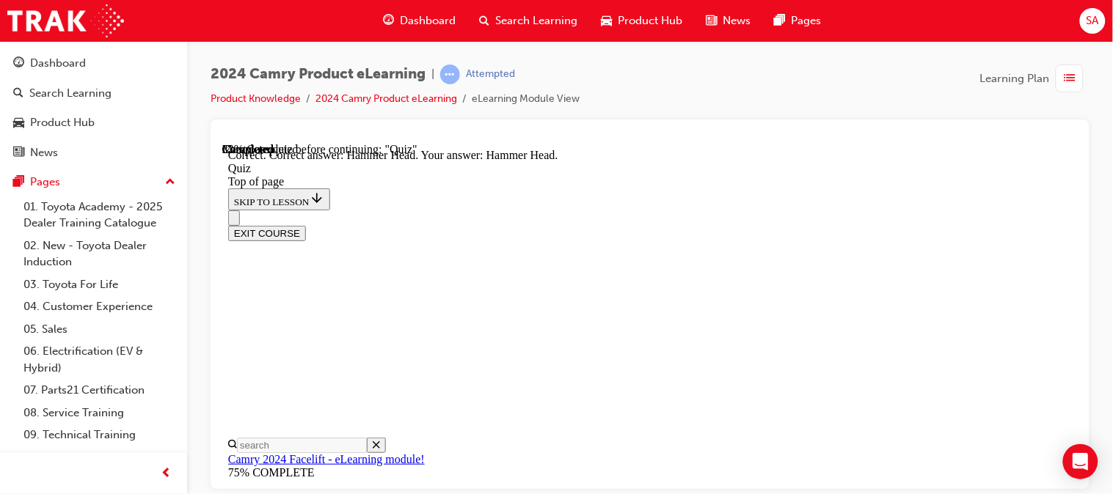
scroll to position [494, 0]
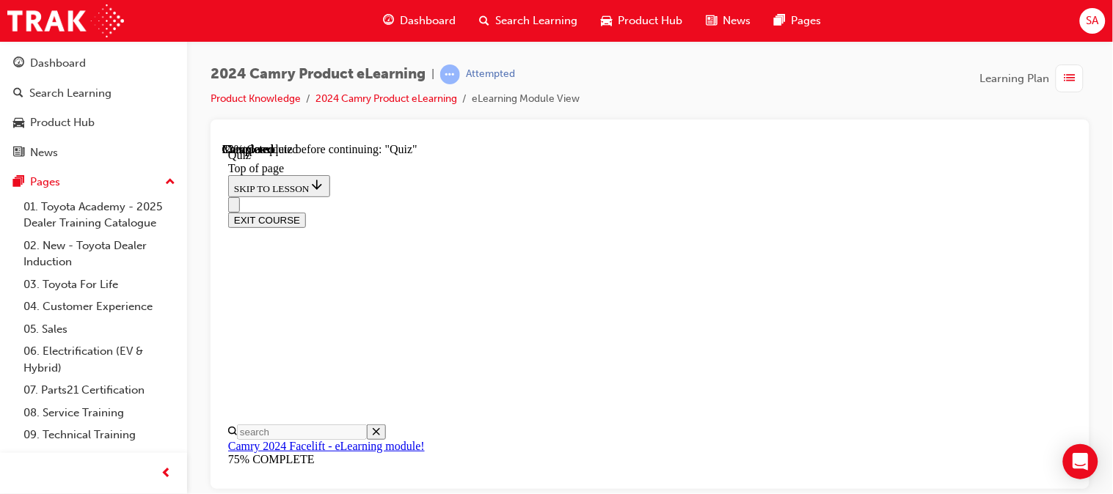
scroll to position [640, 0]
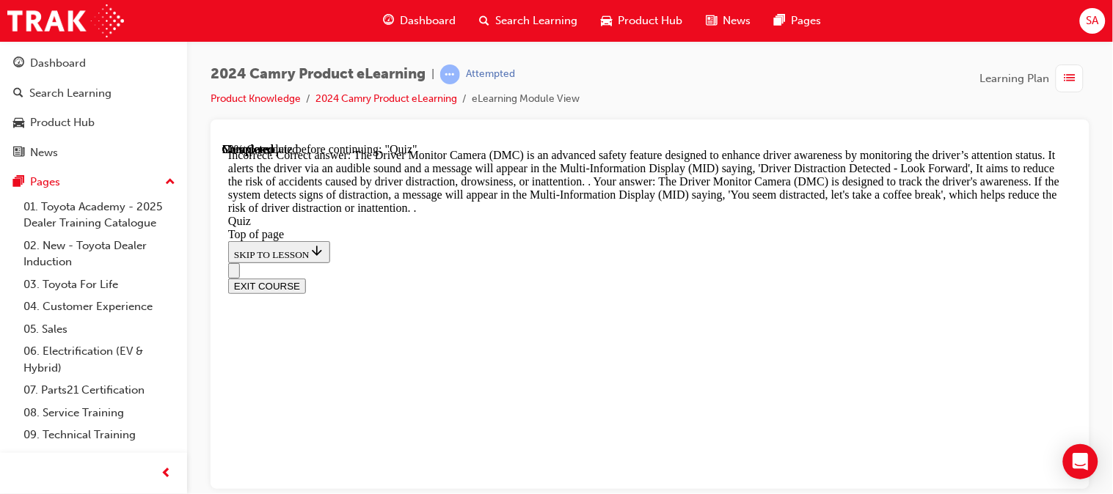
scroll to position [797, 0]
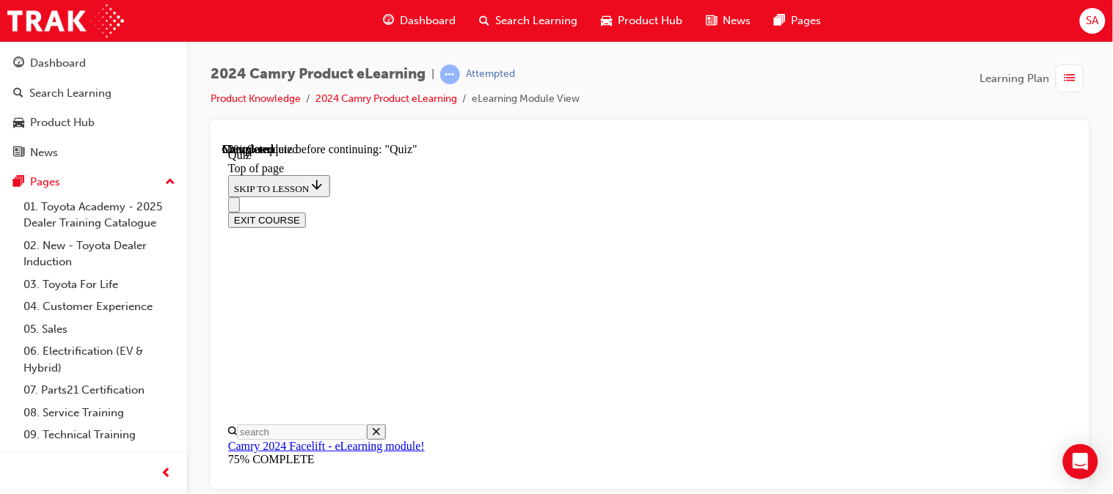
scroll to position [317, 0]
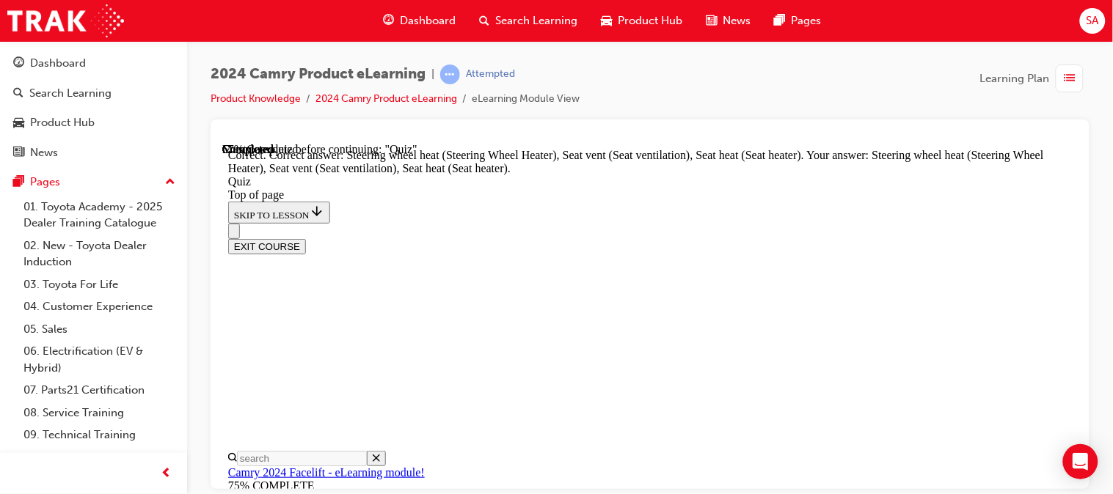
scroll to position [544, 0]
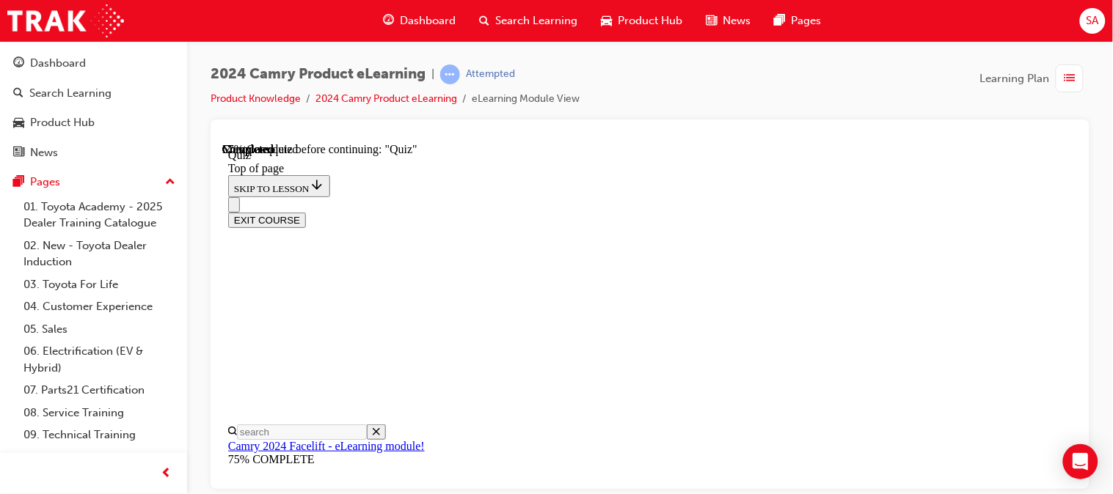
scroll to position [268, 0]
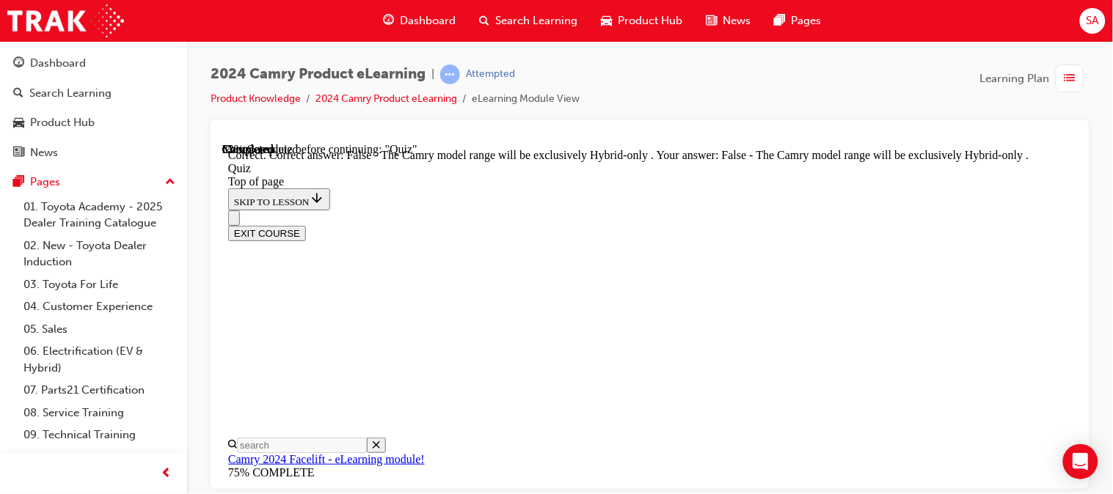
scroll to position [381, 0]
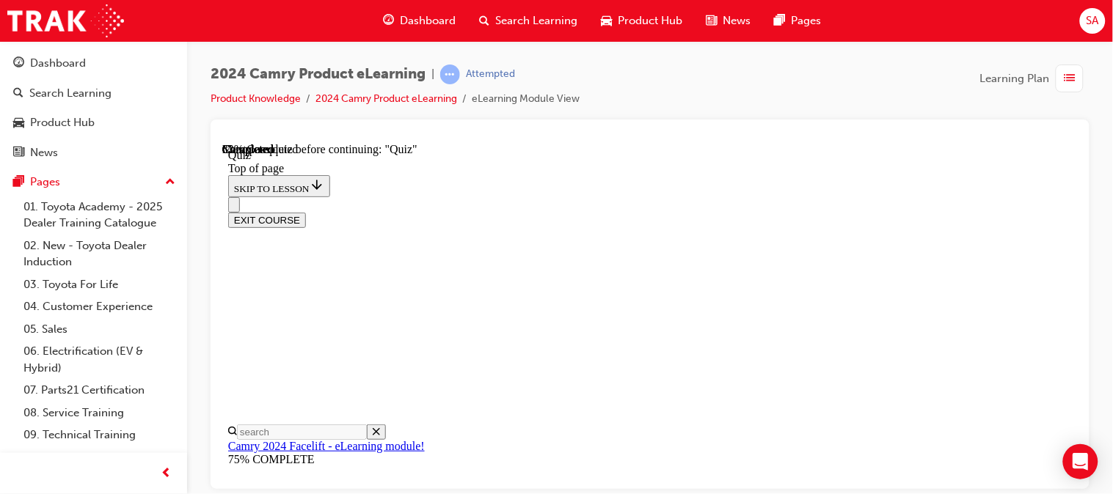
scroll to position [249, 0]
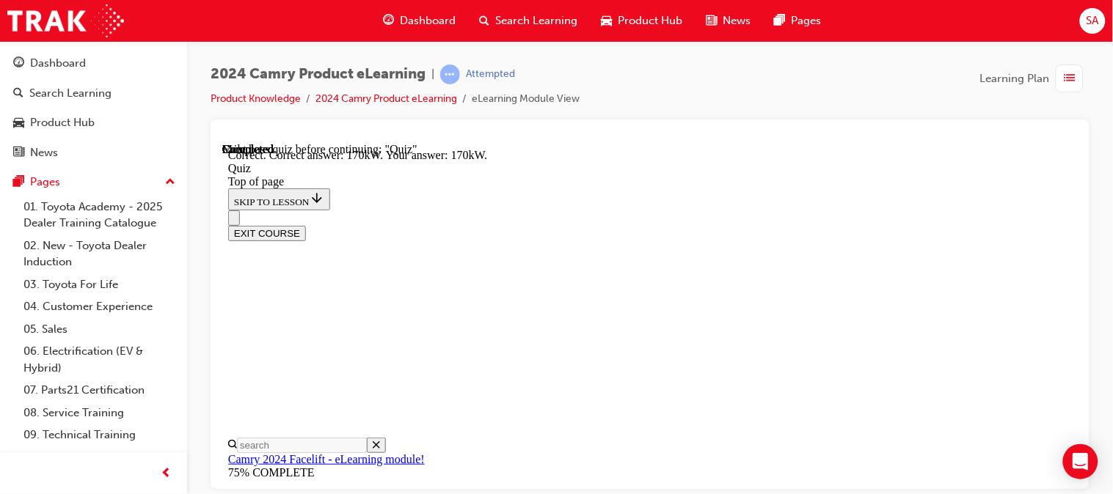
scroll to position [519, 0]
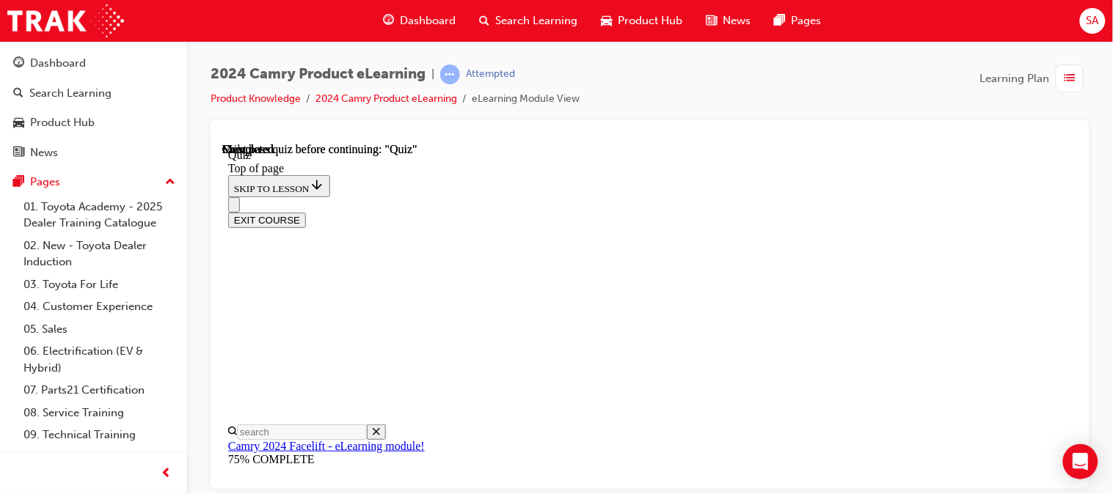
scroll to position [450, 0]
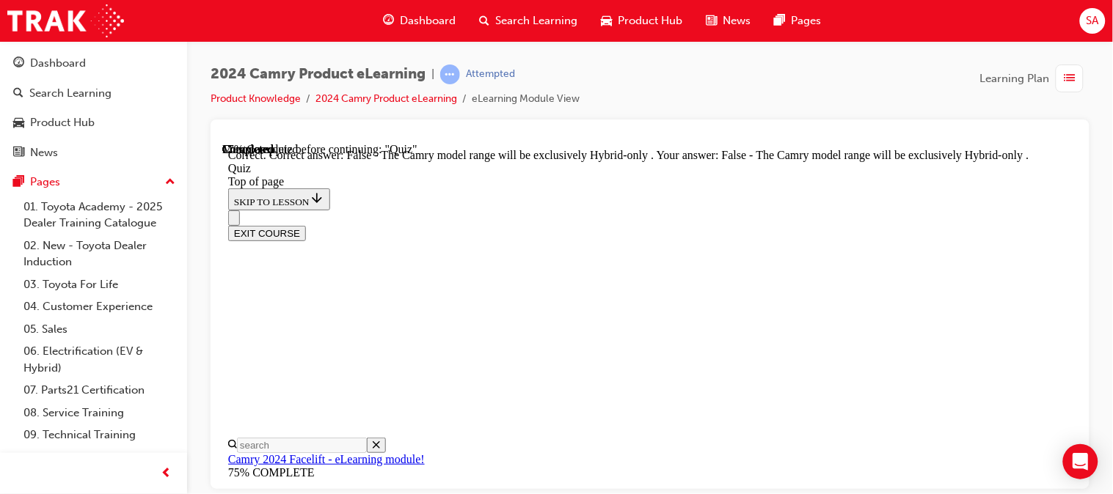
scroll to position [381, 0]
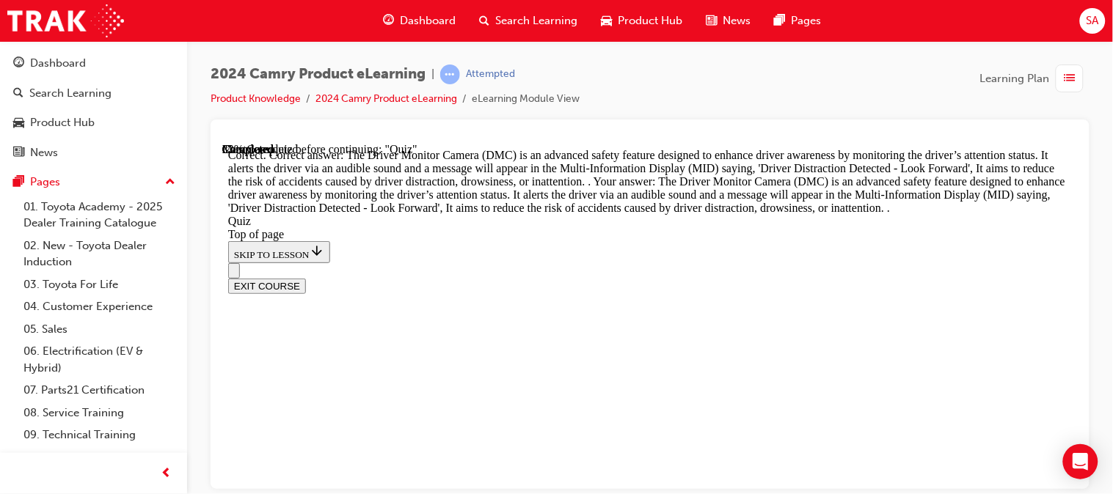
scroll to position [797, 0]
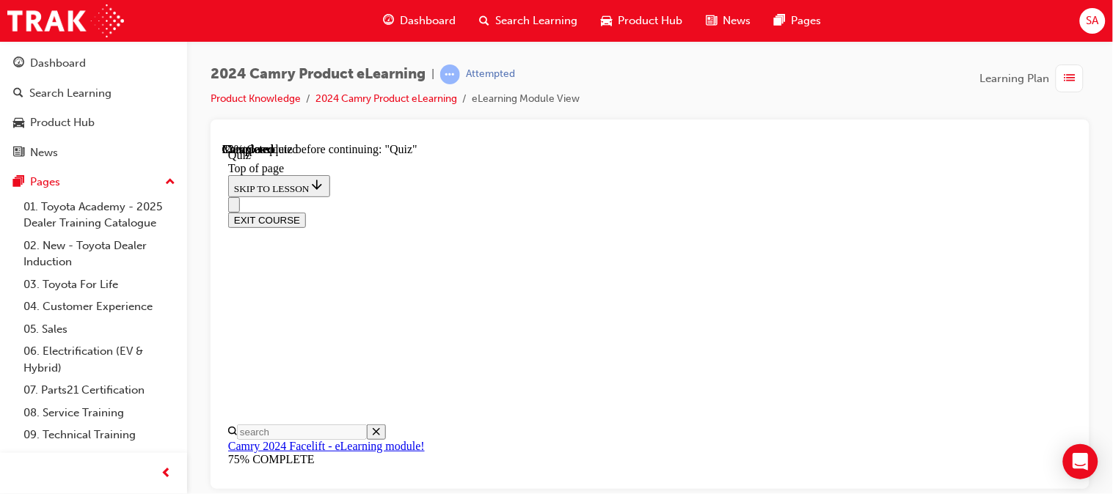
scroll to position [248, 0]
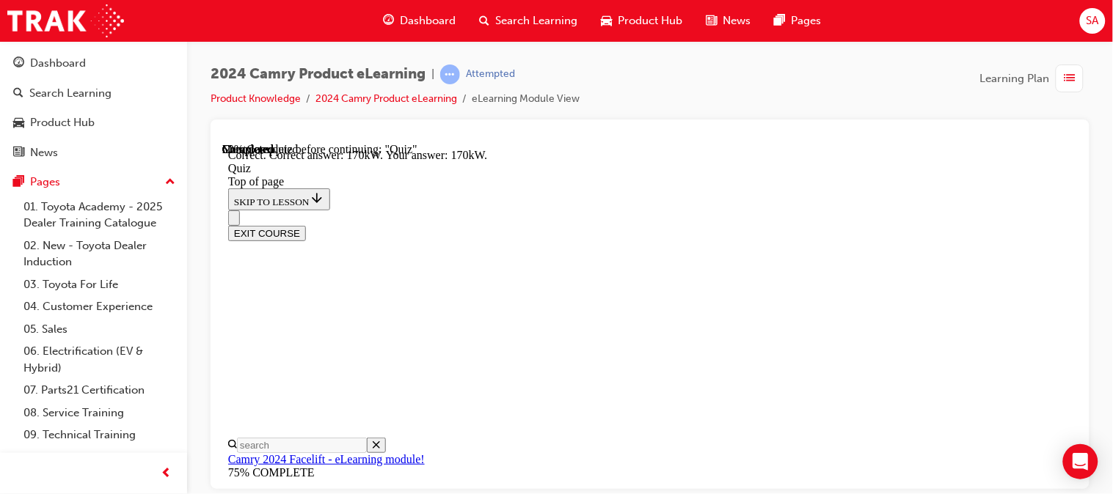
scroll to position [519, 0]
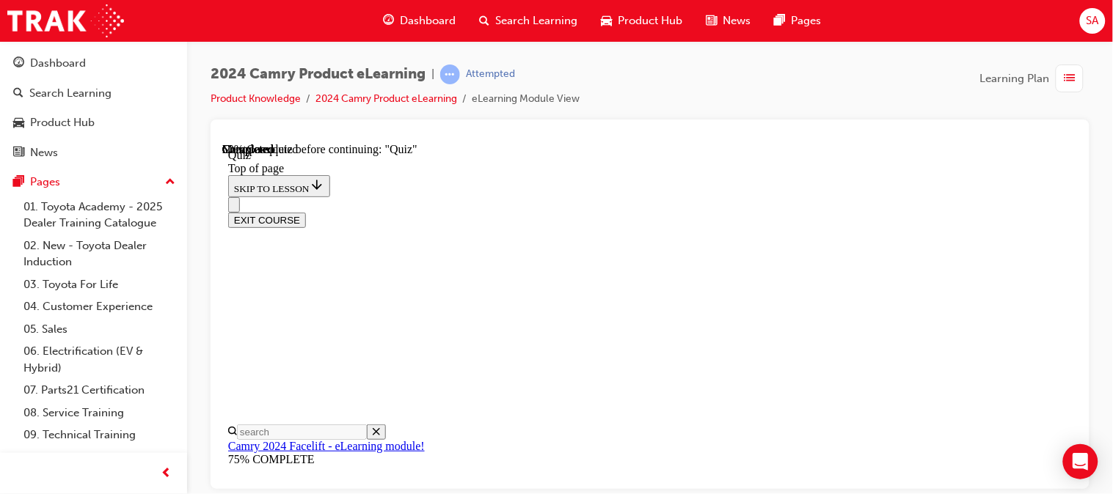
scroll to position [302, 0]
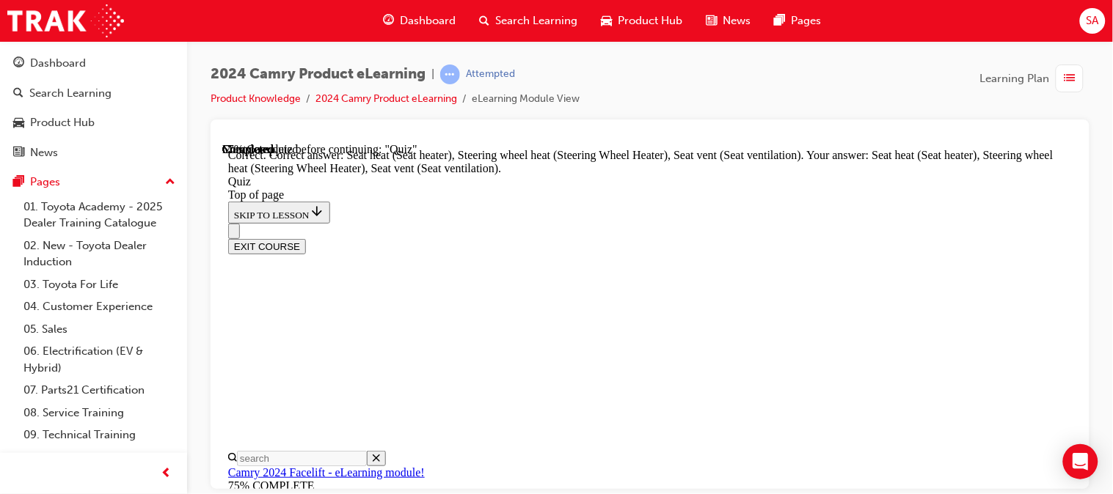
scroll to position [544, 0]
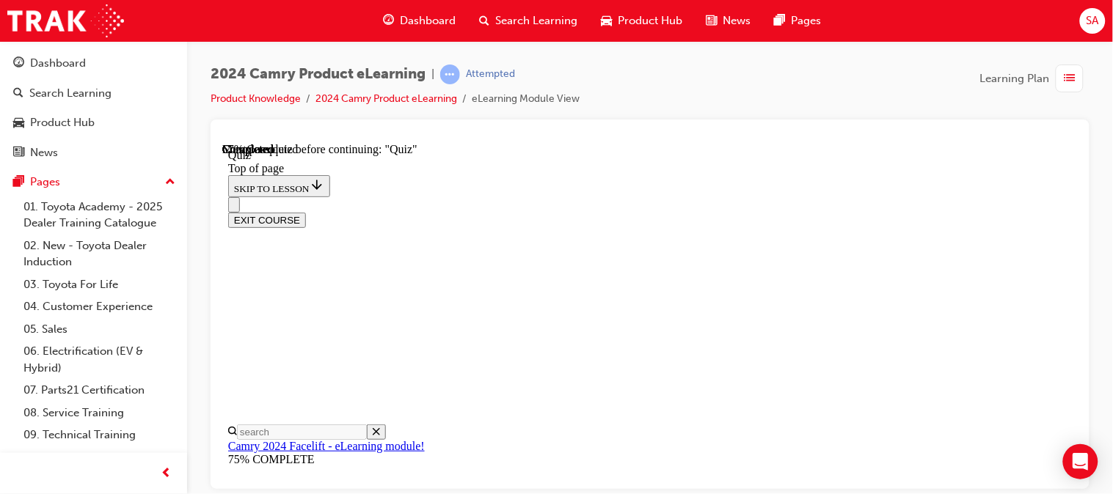
scroll to position [287, 0]
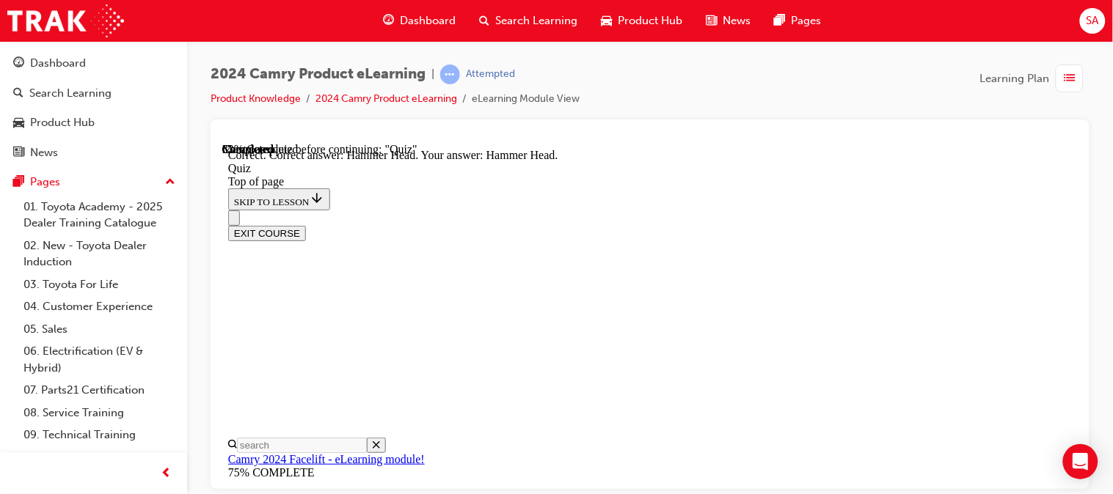
scroll to position [494, 0]
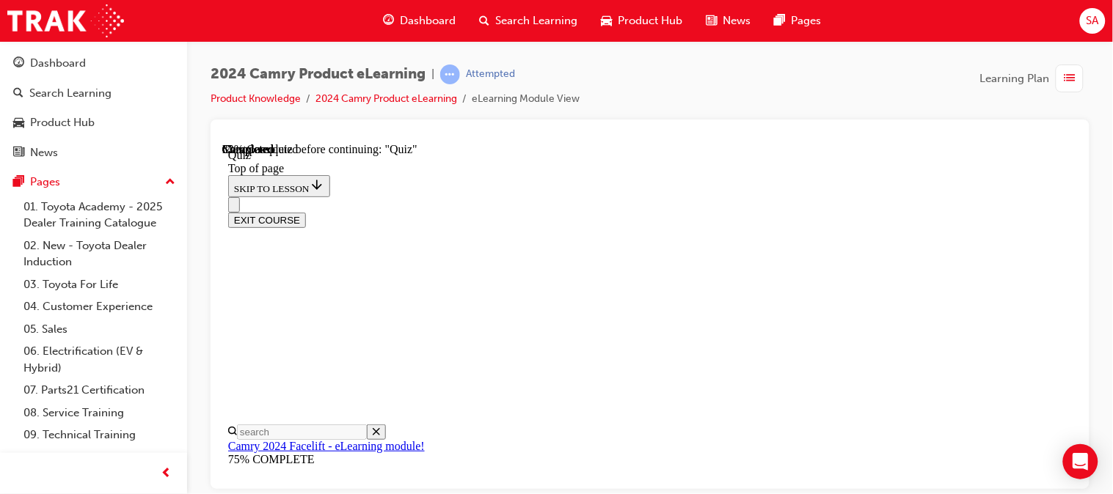
scroll to position [237, 0]
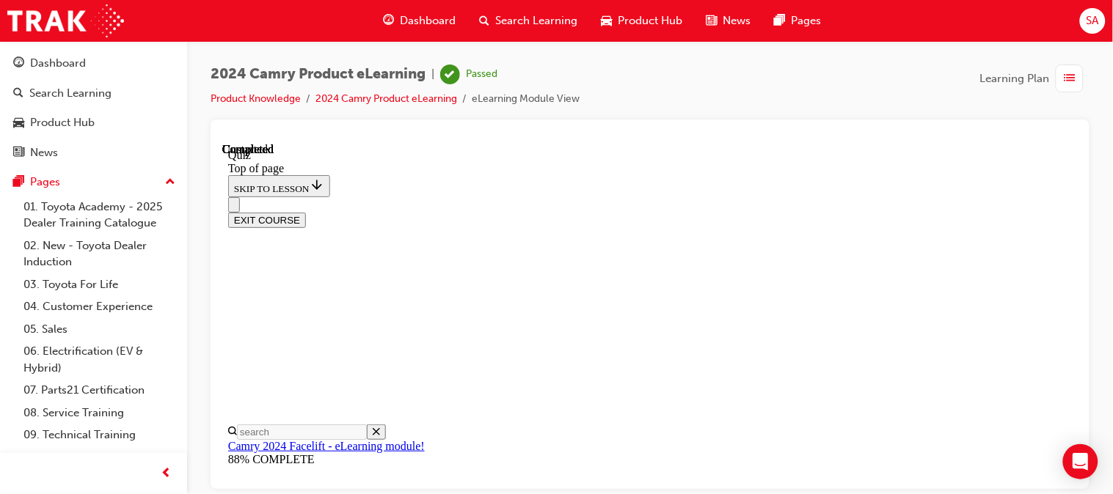
scroll to position [450, 0]
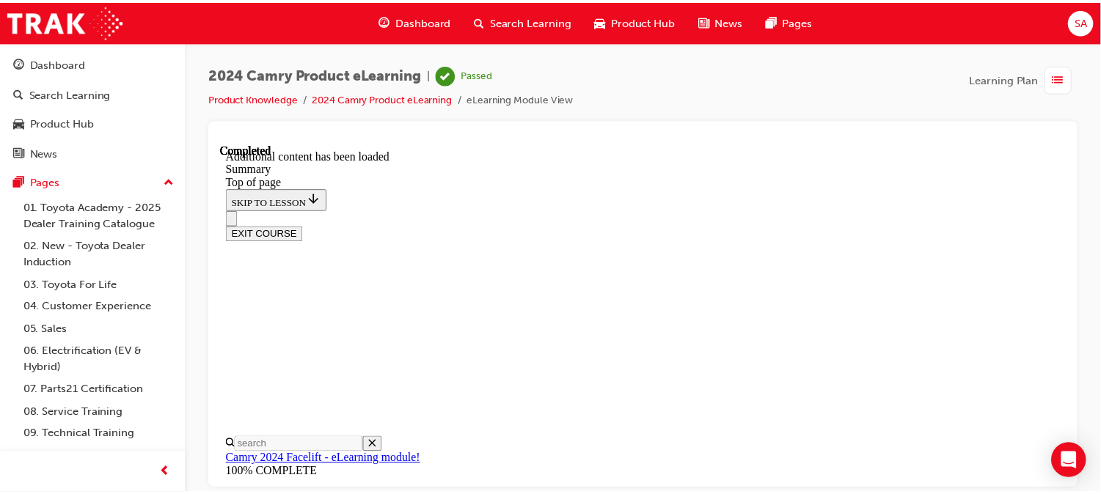
scroll to position [1999, 0]
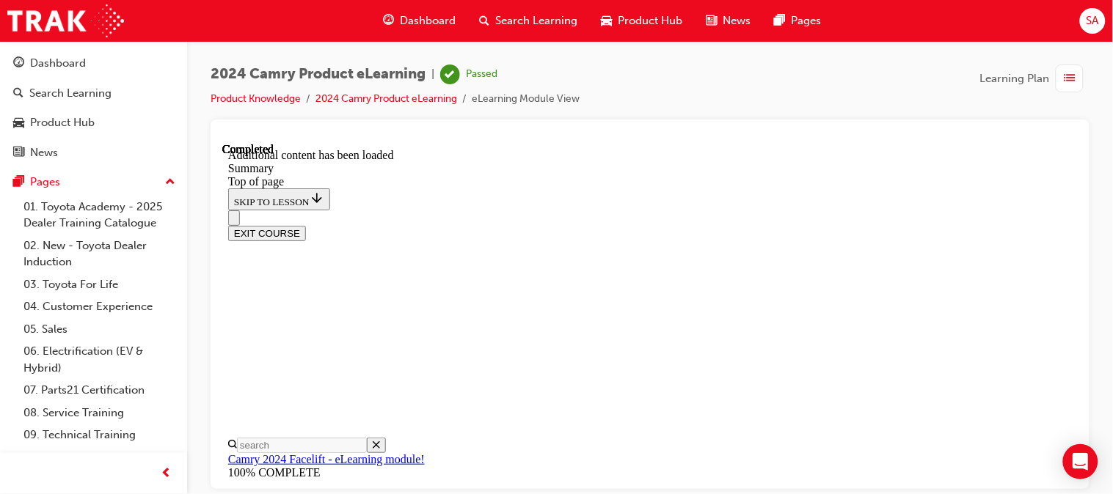
click at [401, 19] on span "Dashboard" at bounding box center [428, 20] width 56 height 17
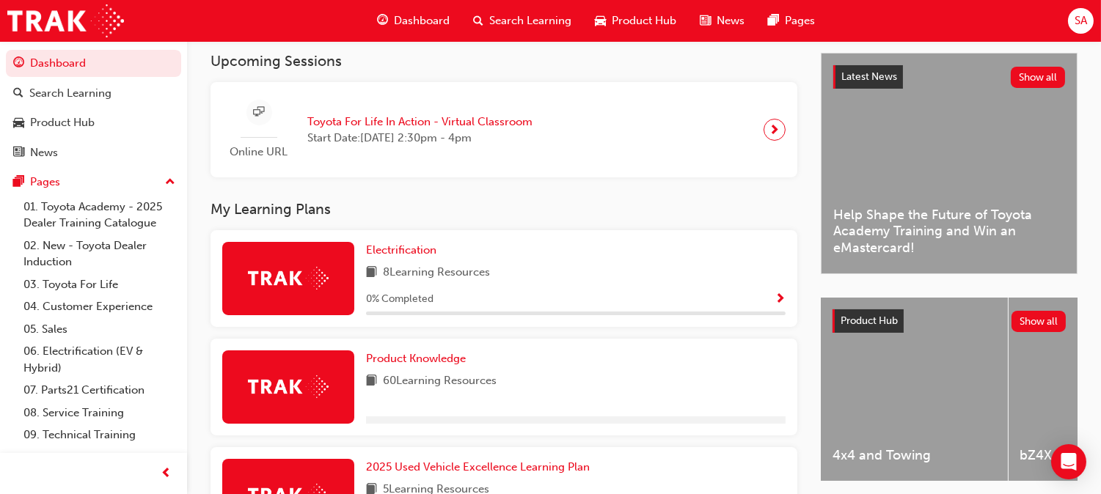
scroll to position [326, 0]
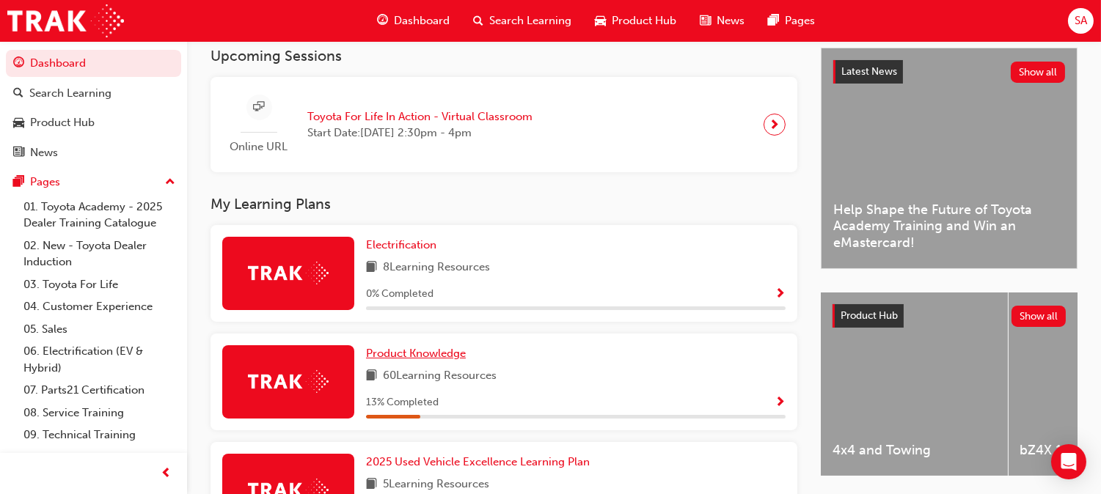
click at [466, 347] on span "Product Knowledge" at bounding box center [416, 353] width 100 height 13
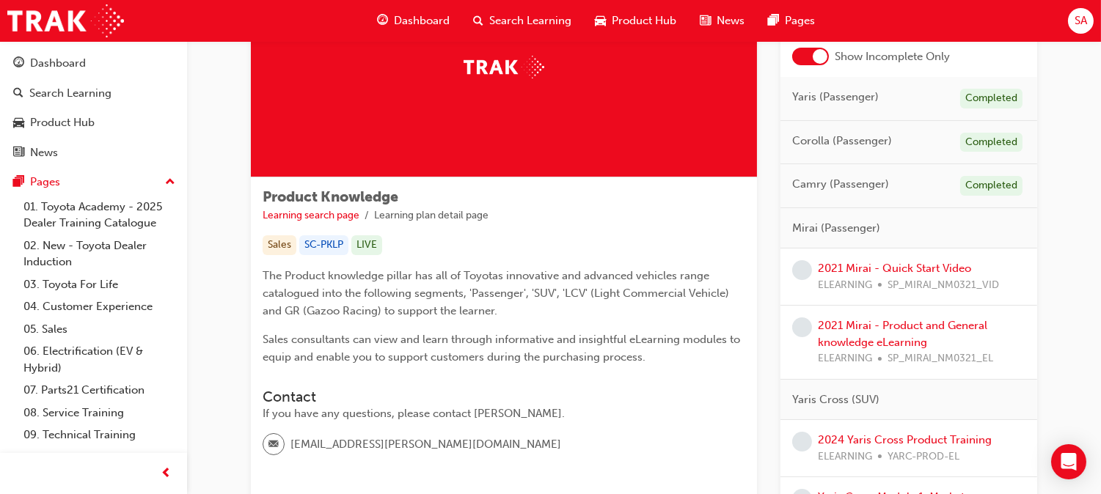
scroll to position [122, 0]
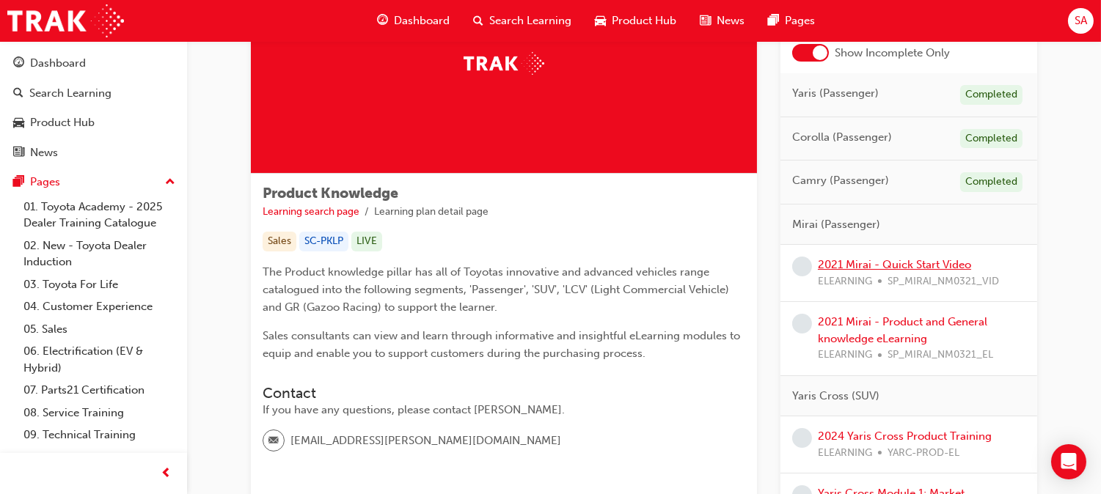
click at [882, 260] on link "2021 Mirai - Quick Start Video" at bounding box center [894, 264] width 153 height 13
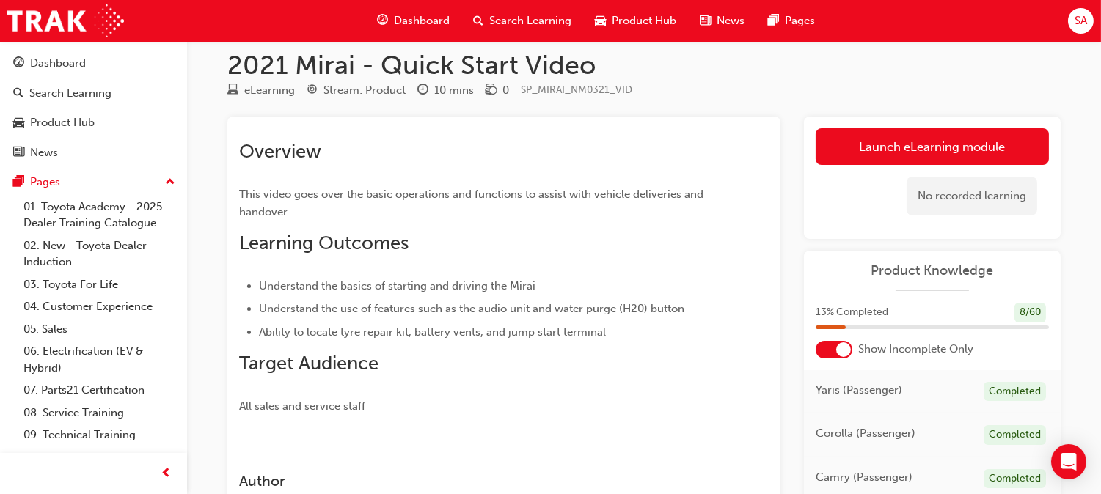
scroll to position [12, 0]
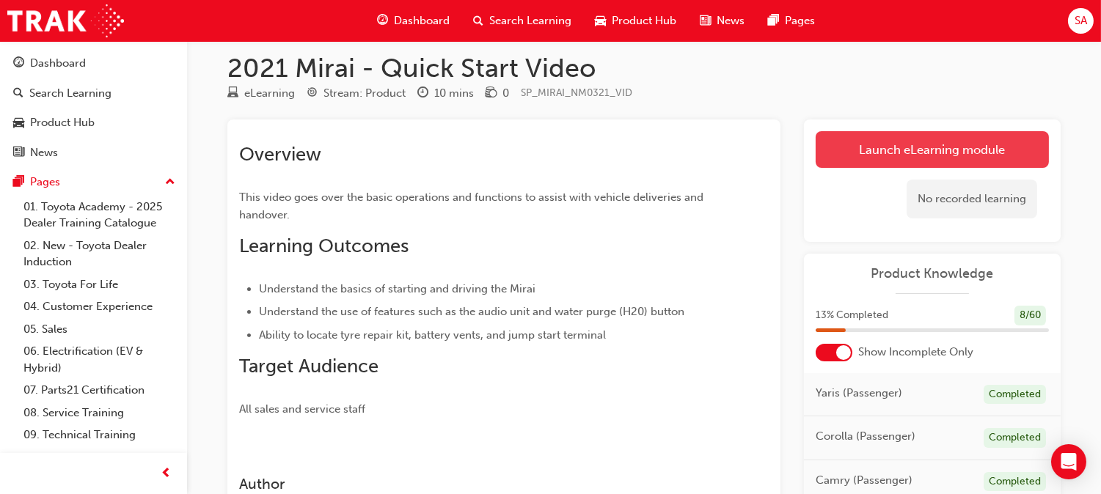
click at [864, 163] on link "Launch eLearning module" at bounding box center [932, 149] width 233 height 37
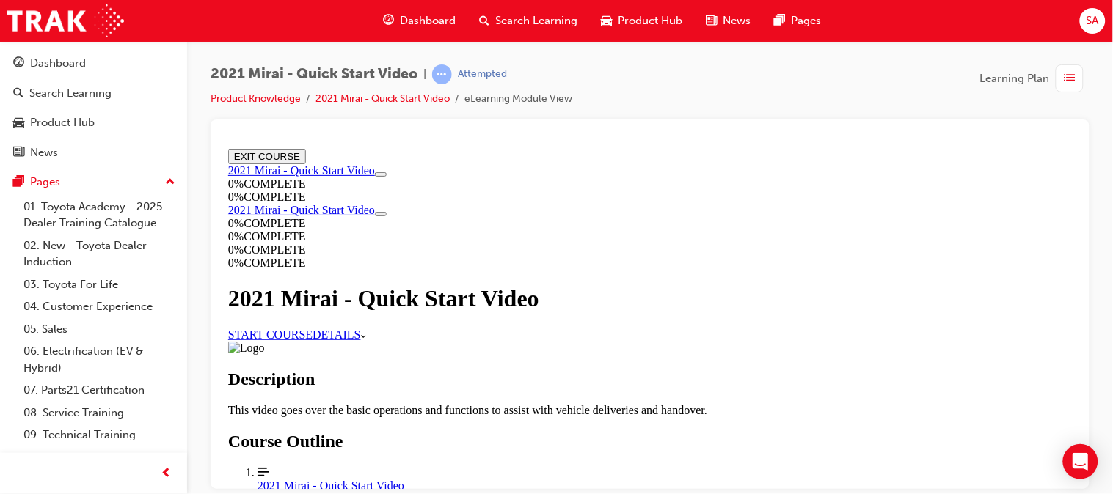
scroll to position [46, 0]
click at [312, 328] on link "START COURSE" at bounding box center [269, 334] width 84 height 12
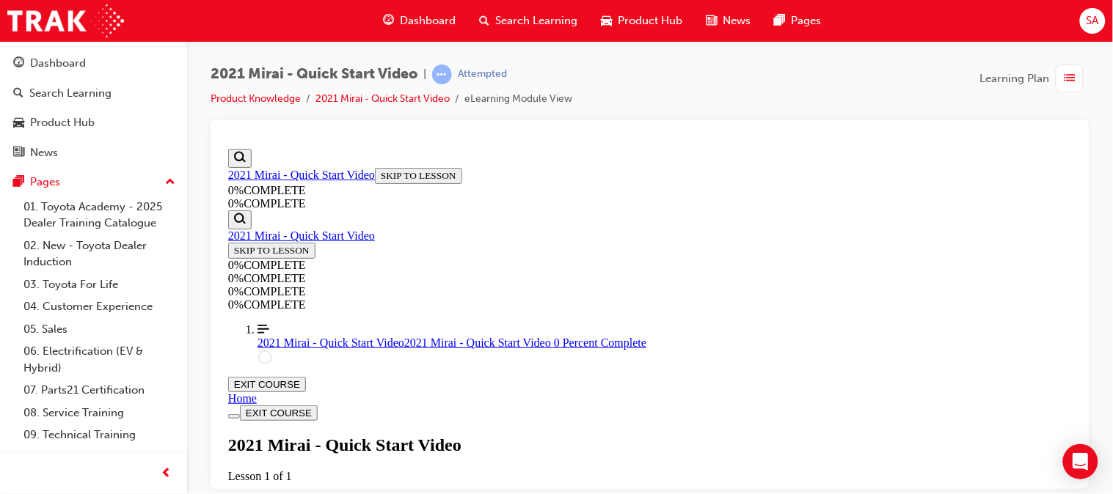
scroll to position [205, 0]
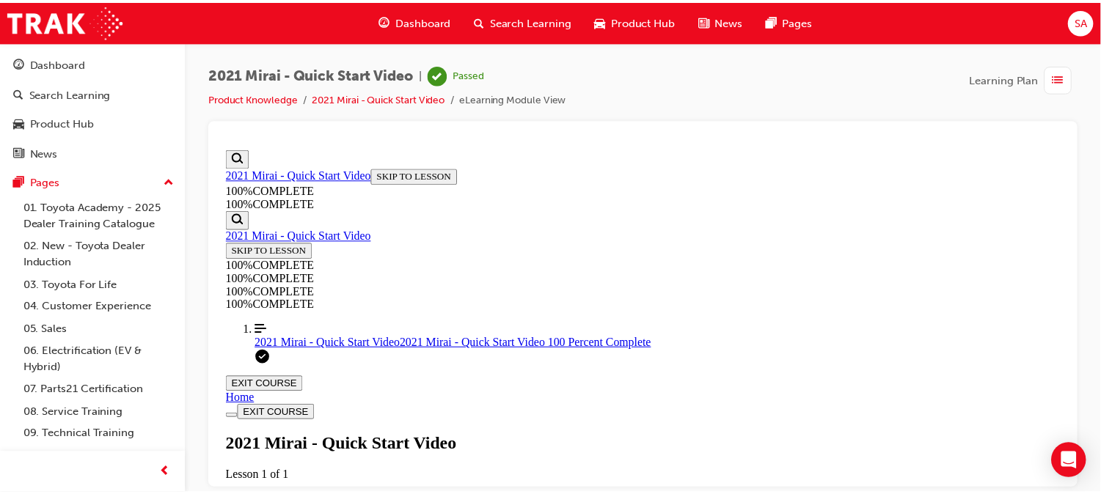
scroll to position [385, 0]
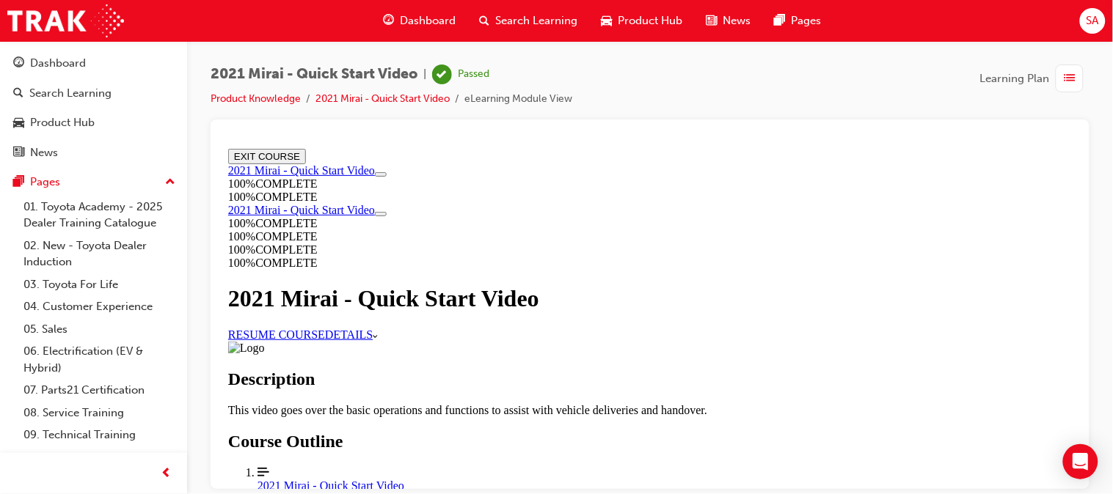
click at [405, 15] on span "Dashboard" at bounding box center [428, 20] width 56 height 17
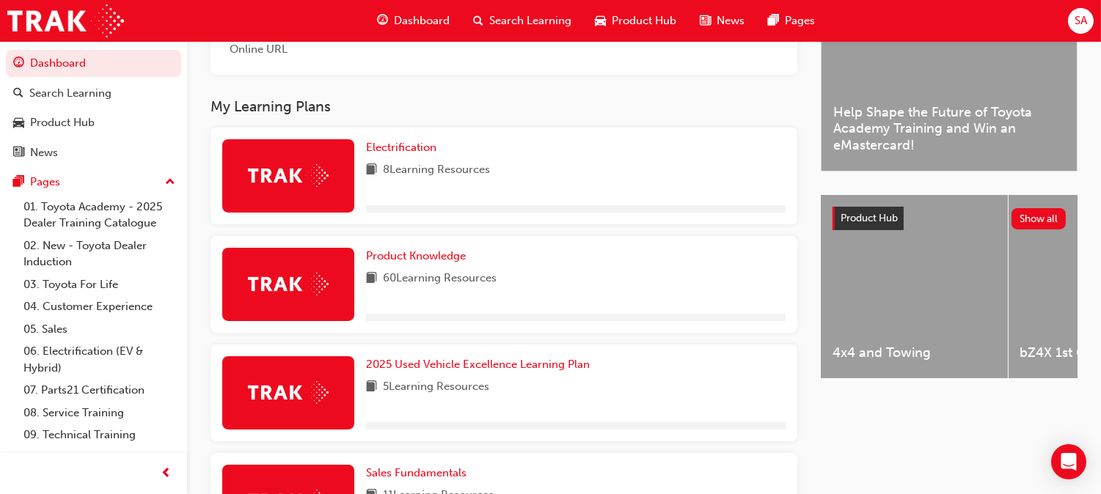
scroll to position [425, 0]
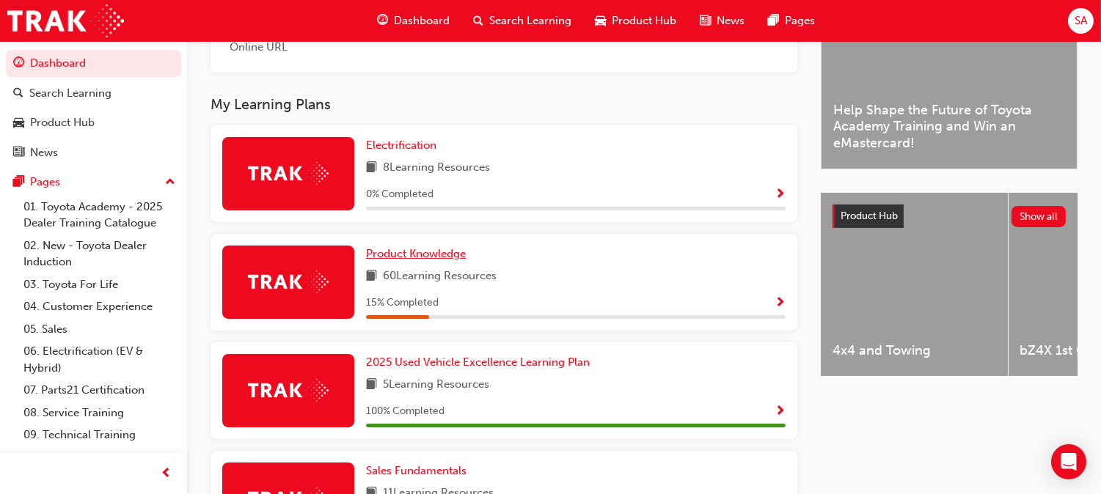
click at [472, 246] on link "Product Knowledge" at bounding box center [419, 254] width 106 height 17
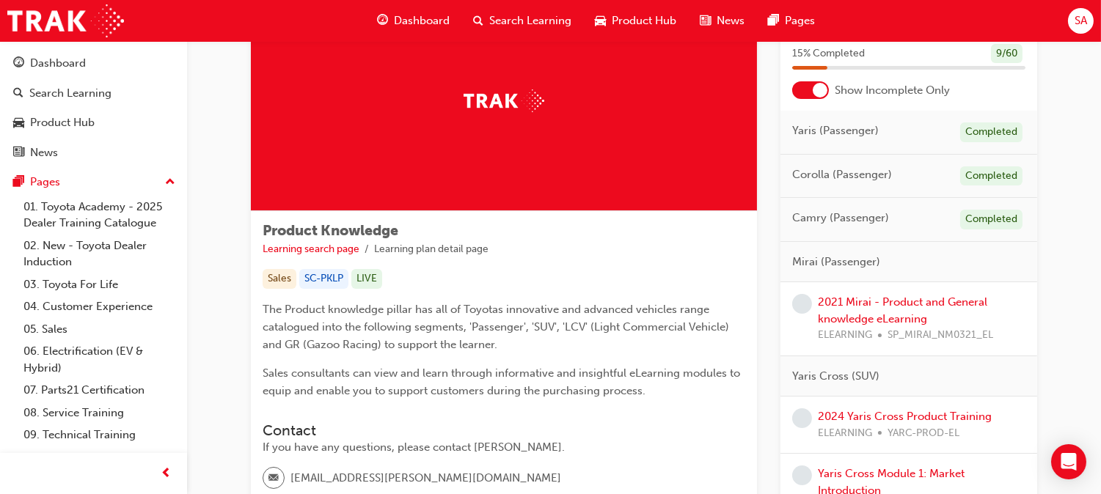
scroll to position [86, 0]
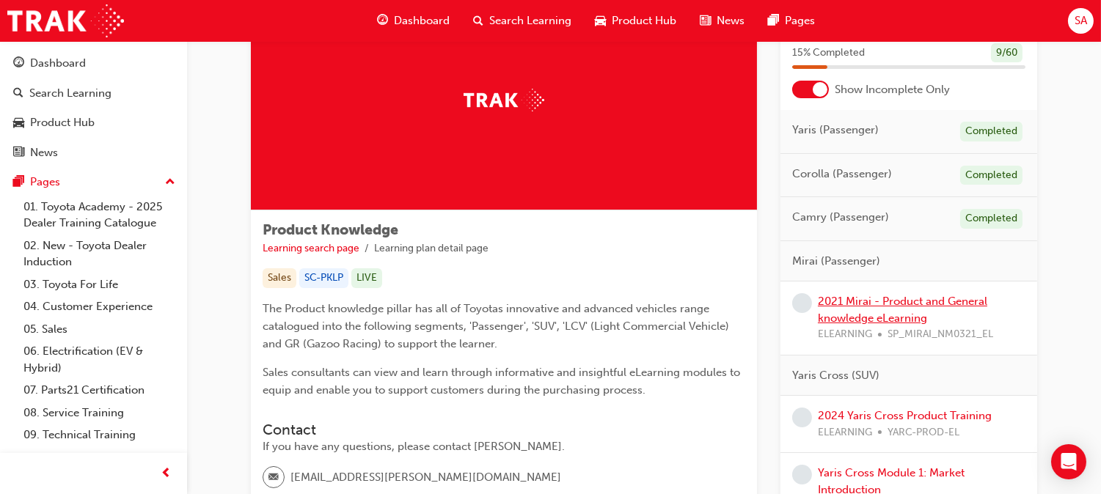
click at [855, 305] on link "2021 Mirai - Product and General knowledge eLearning" at bounding box center [902, 310] width 169 height 30
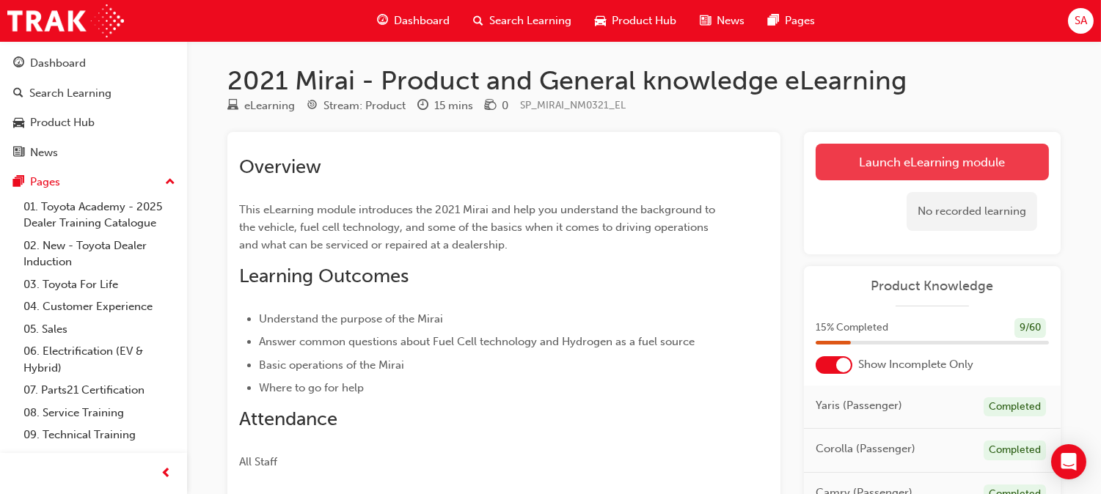
click at [906, 167] on link "Launch eLearning module" at bounding box center [932, 162] width 233 height 37
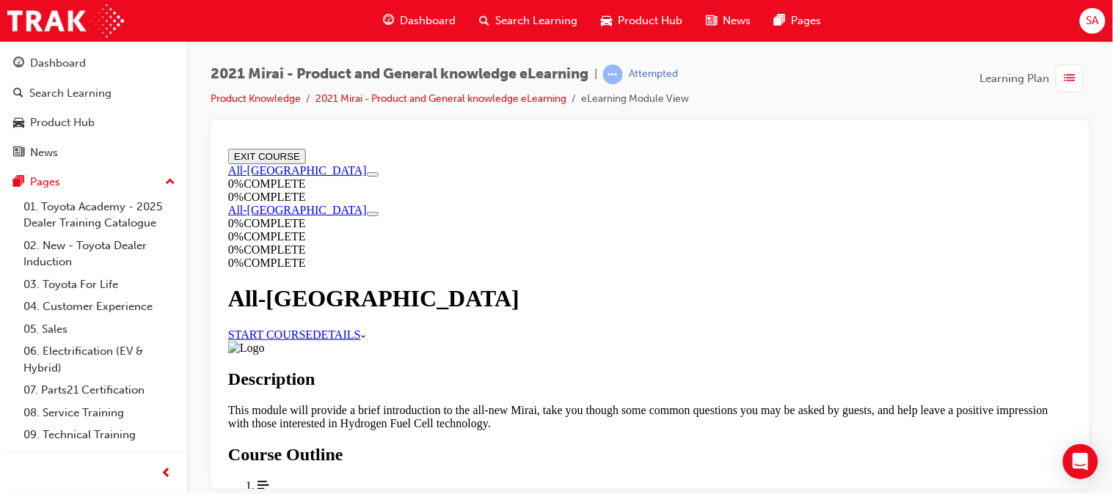
click at [312, 328] on link "START COURSE" at bounding box center [269, 334] width 84 height 12
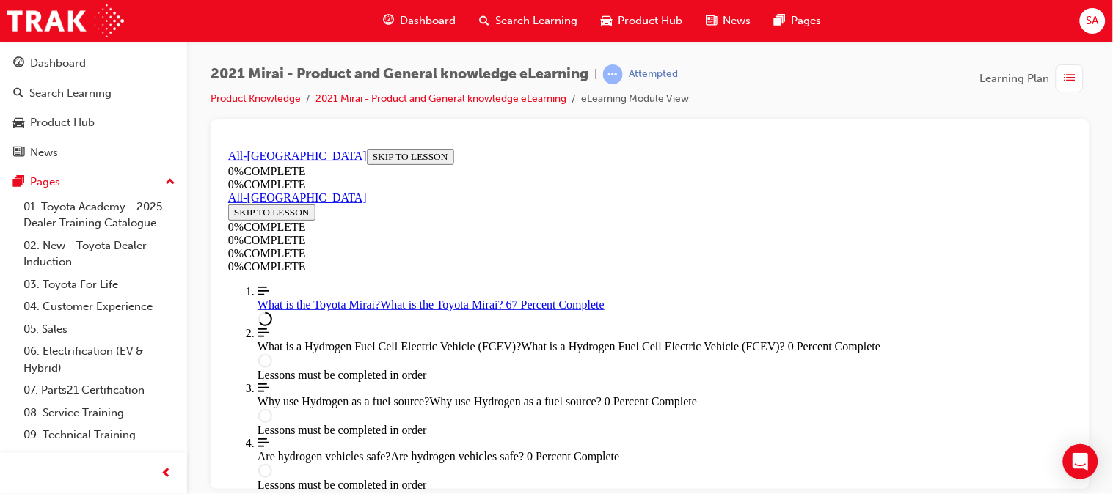
scroll to position [1858, 0]
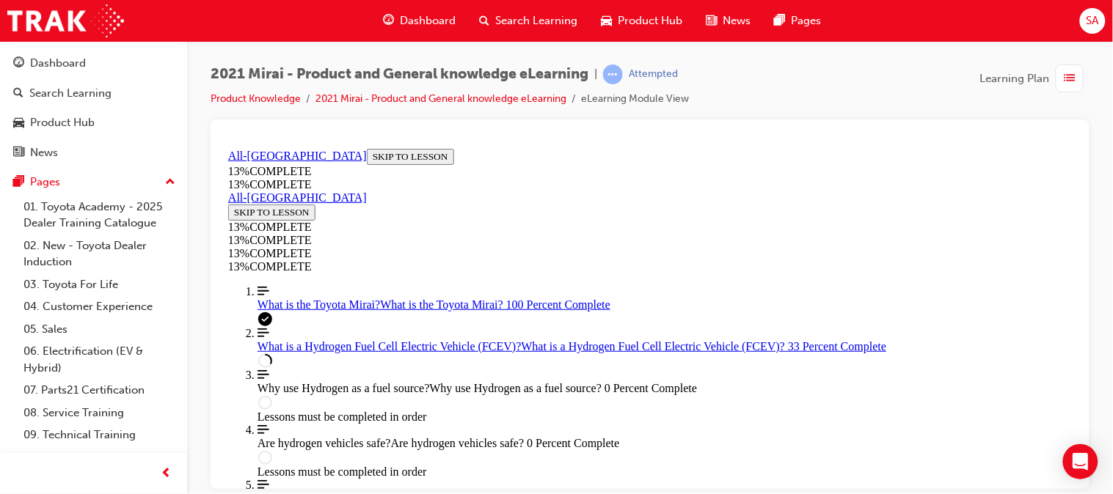
scroll to position [1284, 0]
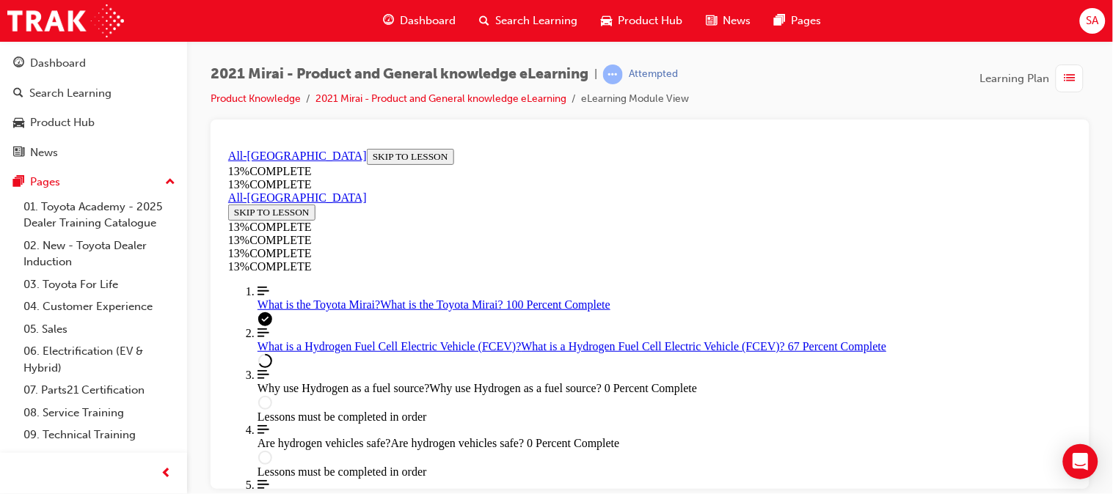
scroll to position [2094, 0]
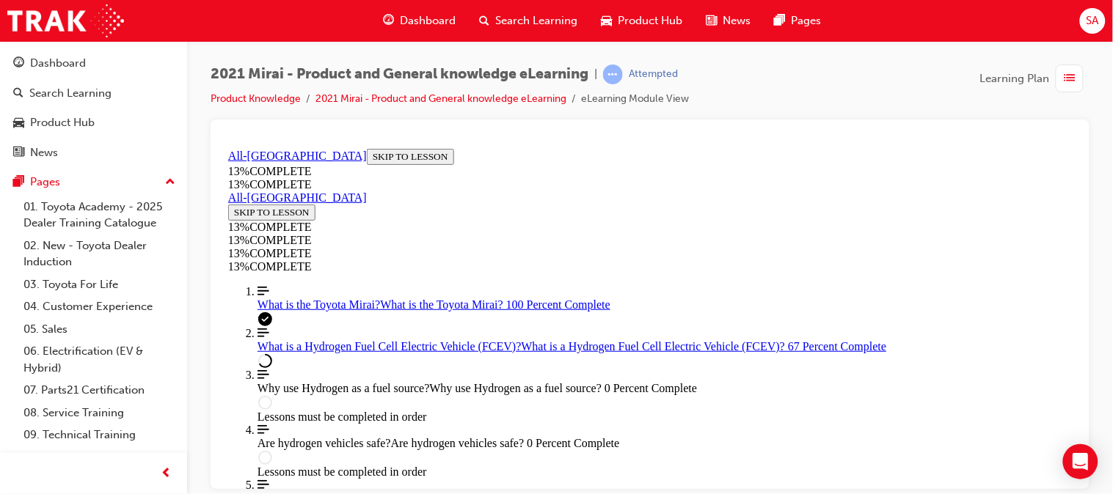
scroll to position [2195, 0]
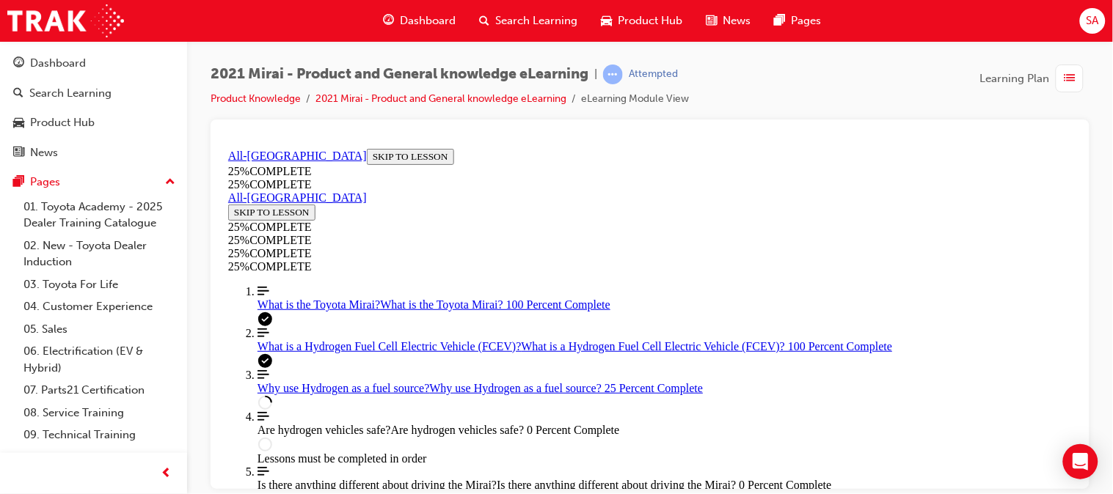
scroll to position [772, 0]
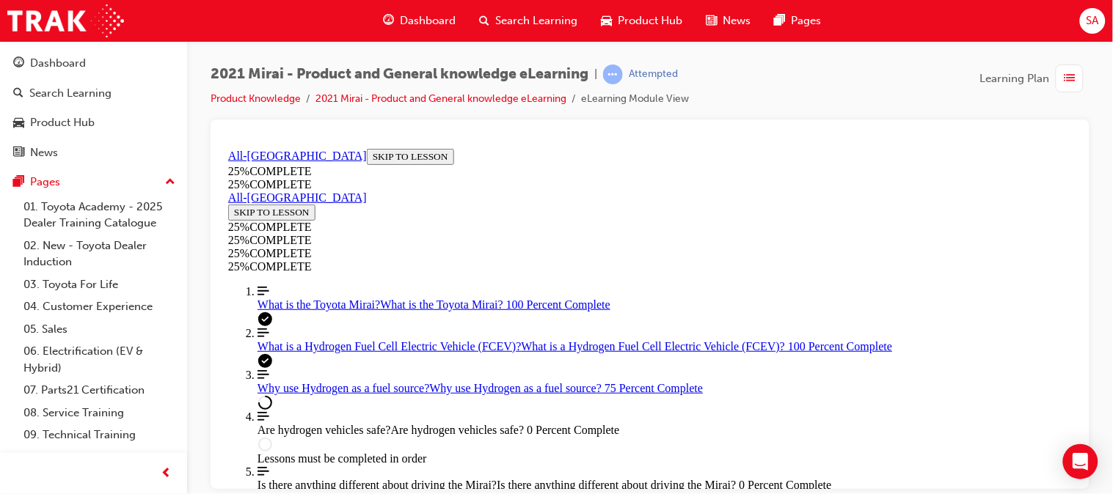
scroll to position [1725, 0]
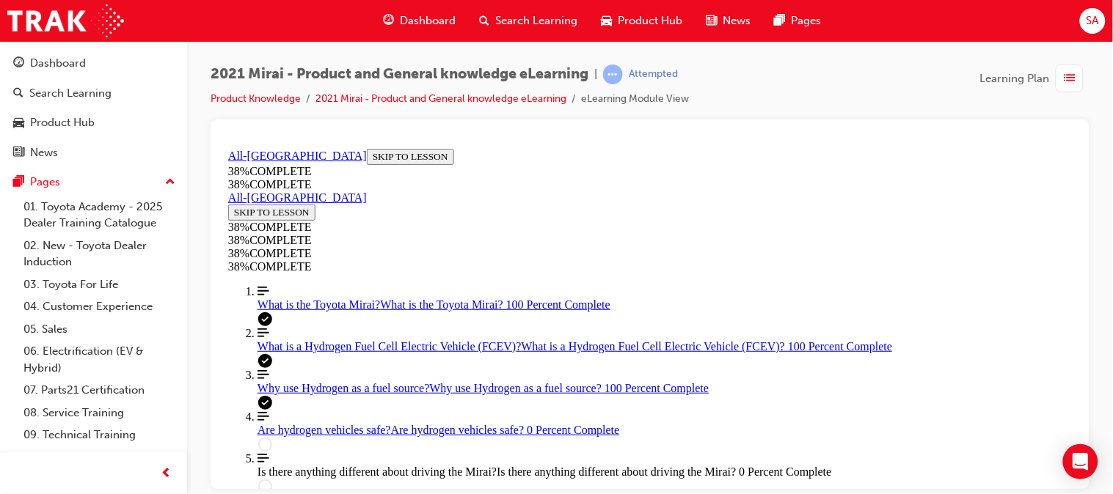
scroll to position [670, 0]
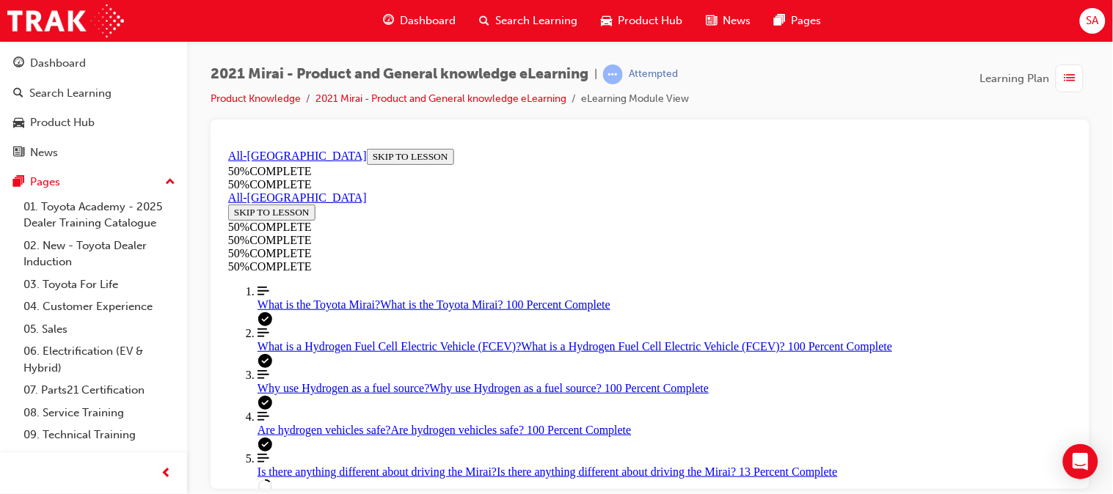
scroll to position [518, 0]
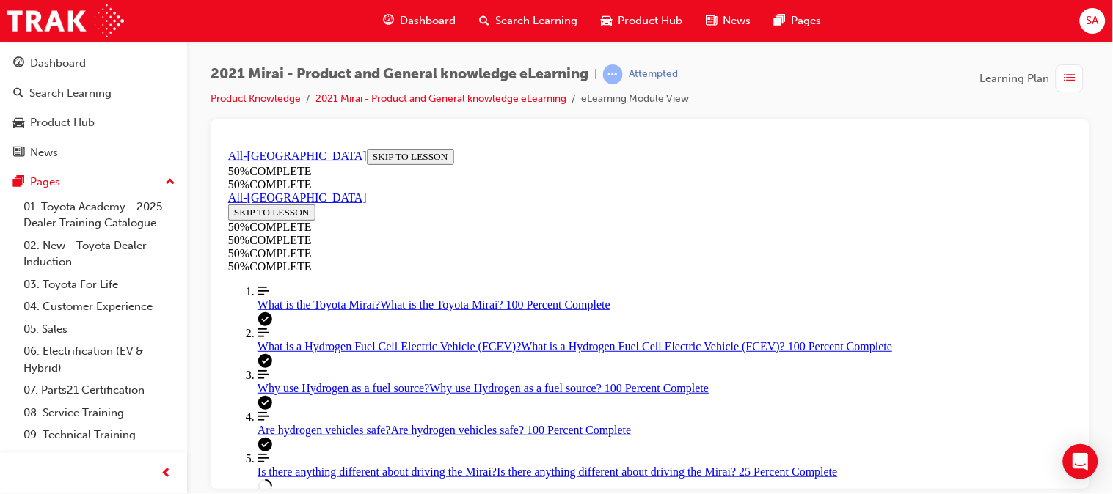
scroll to position [419, 0]
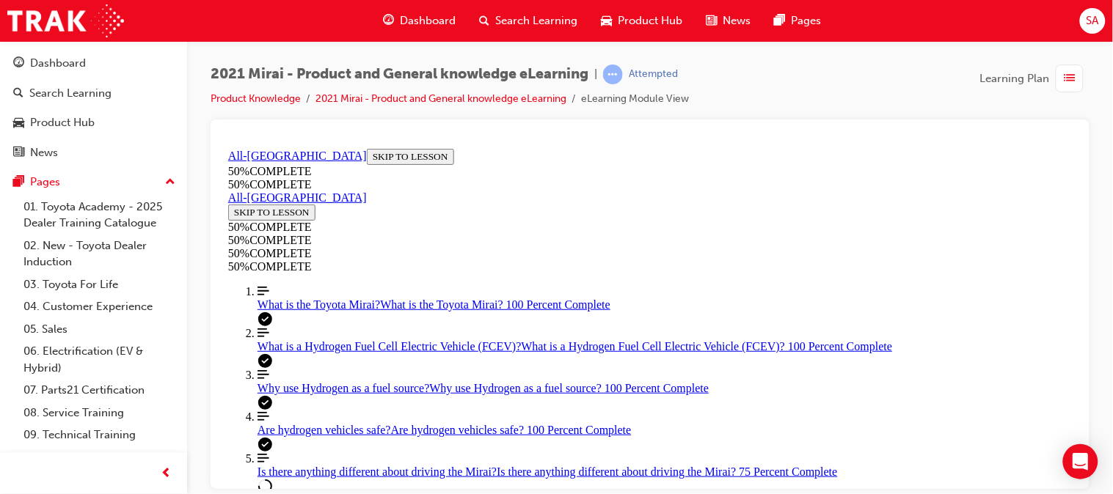
scroll to position [2448, 0]
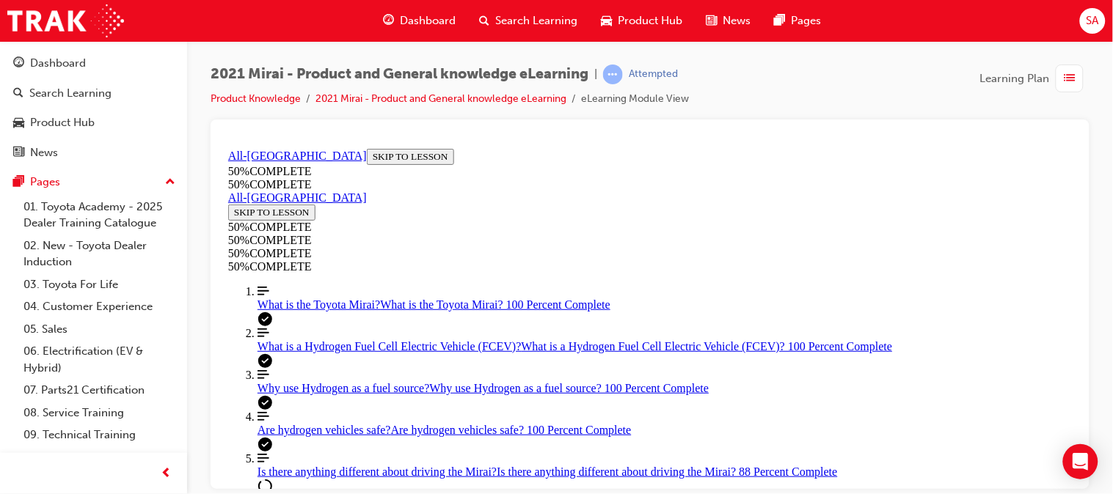
click at [1098, 396] on div "2021 Mirai - Product and General knowledge eLearning | Attempted Product Knowle…" at bounding box center [650, 249] width 926 height 417
click at [1094, 349] on div "2021 Mirai - Product and General knowledge eLearning | Attempted Product Knowle…" at bounding box center [650, 249] width 926 height 417
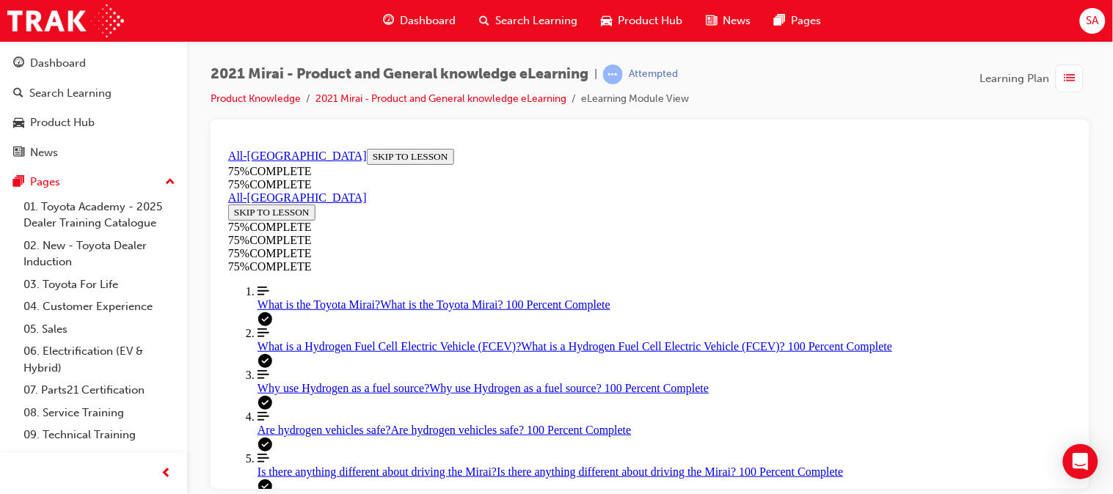
scroll to position [698, 0]
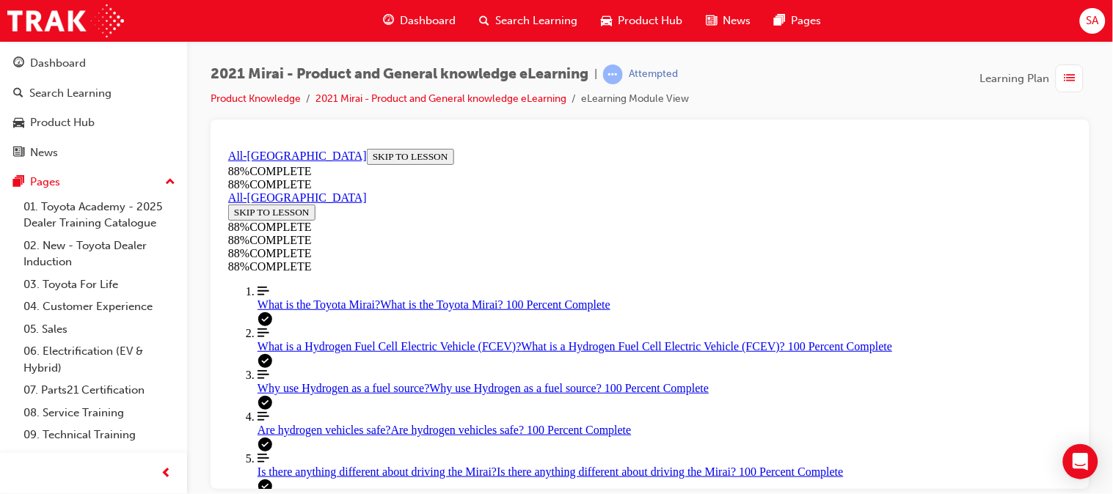
scroll to position [235, 0]
drag, startPoint x: 638, startPoint y: 301, endPoint x: 691, endPoint y: 339, distance: 65.1
drag, startPoint x: 689, startPoint y: 300, endPoint x: 764, endPoint y: 449, distance: 166.6
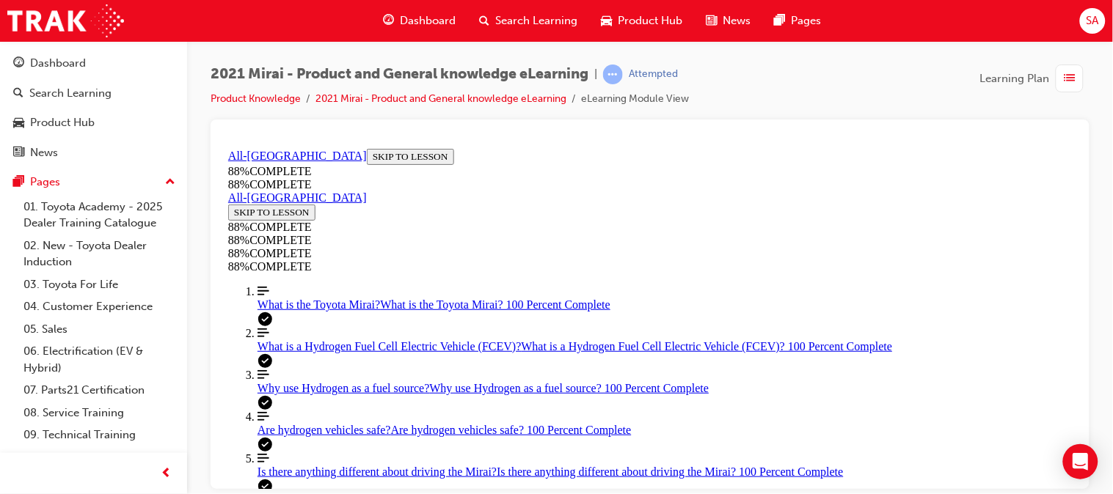
drag, startPoint x: 667, startPoint y: 330, endPoint x: 734, endPoint y: 292, distance: 77.5
drag, startPoint x: 651, startPoint y: 403, endPoint x: 741, endPoint y: 411, distance: 90.5
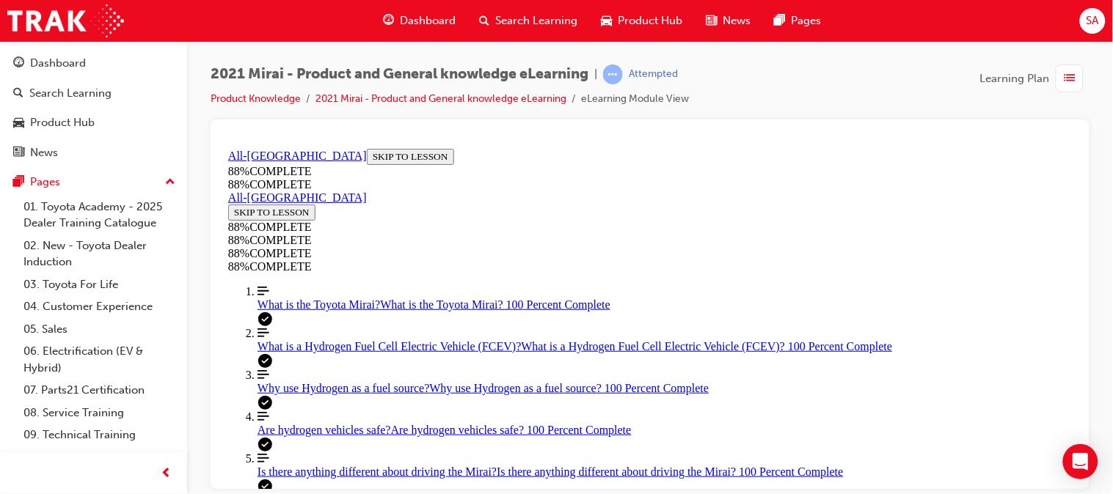
scroll to position [500, 0]
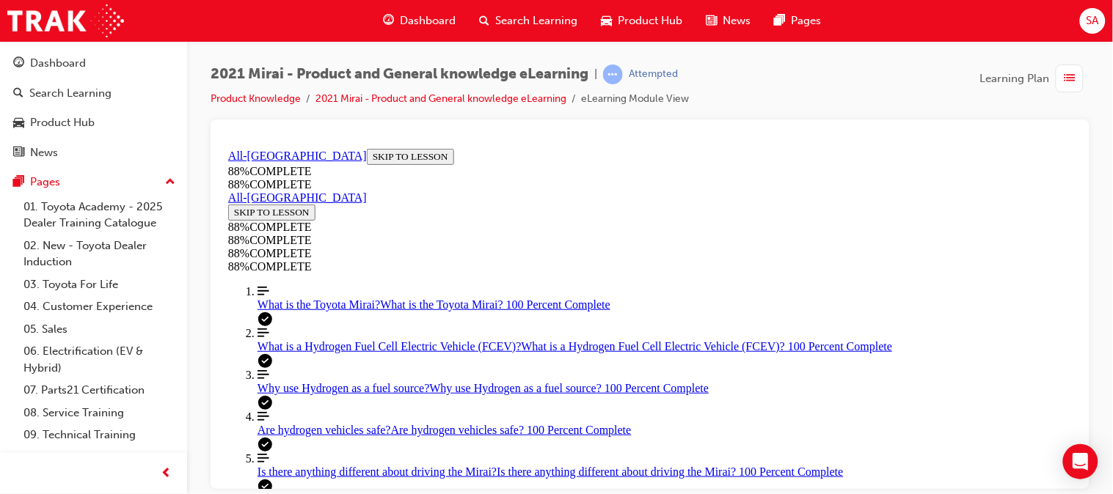
scroll to position [523, 0]
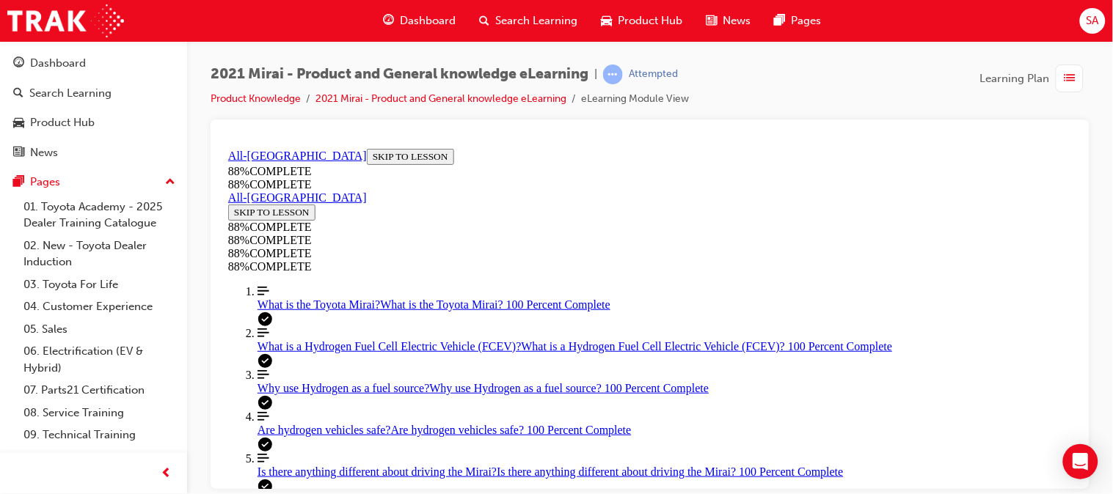
scroll to position [633, 0]
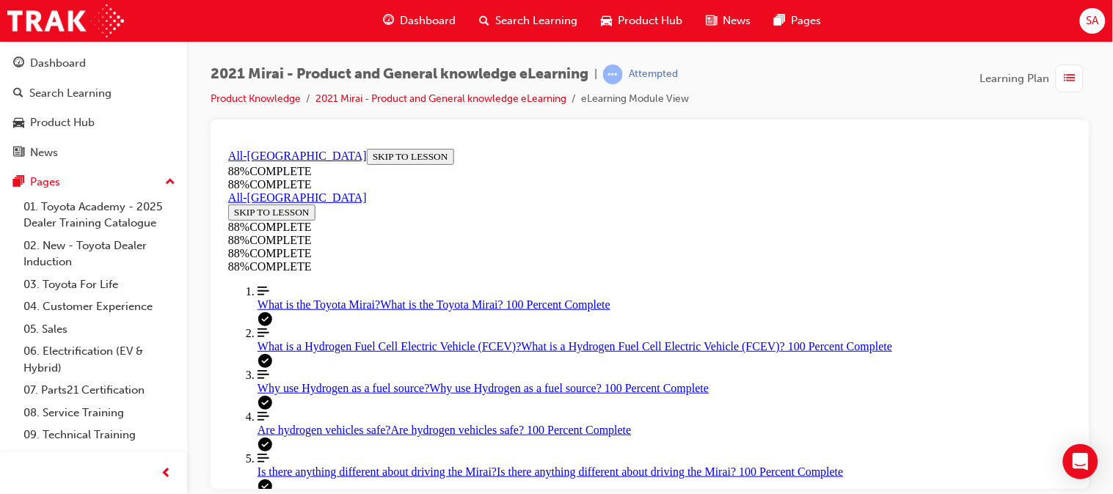
scroll to position [590, 0]
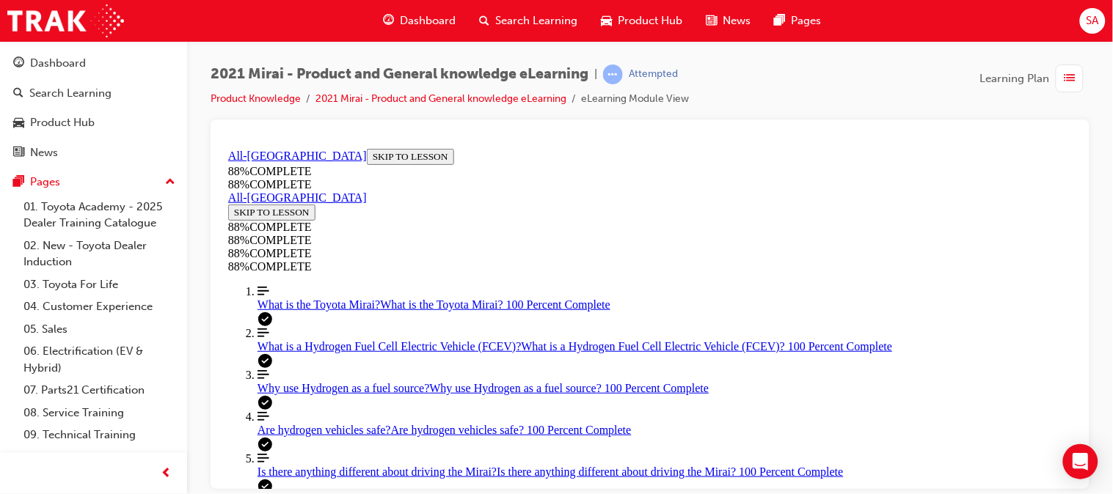
scroll to position [262, 0]
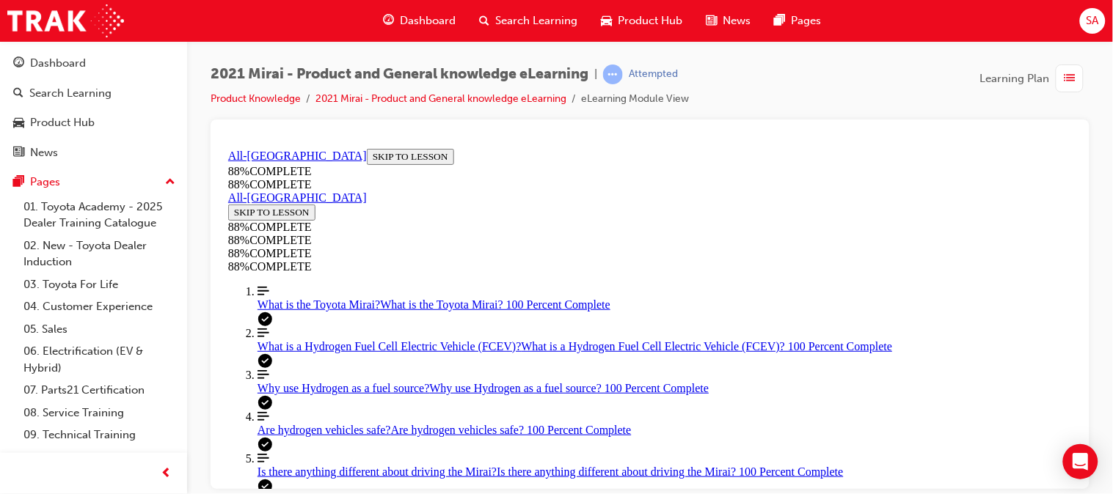
scroll to position [225, 0]
drag, startPoint x: 678, startPoint y: 316, endPoint x: 756, endPoint y: 396, distance: 111.5
drag, startPoint x: 680, startPoint y: 310, endPoint x: 750, endPoint y: 444, distance: 150.6
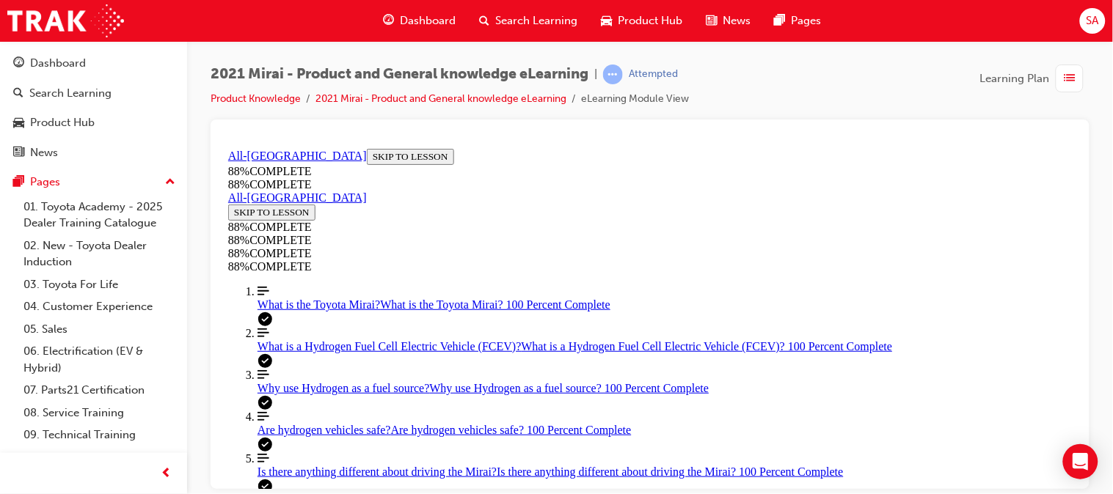
drag, startPoint x: 682, startPoint y: 315, endPoint x: 755, endPoint y: 312, distance: 72.7
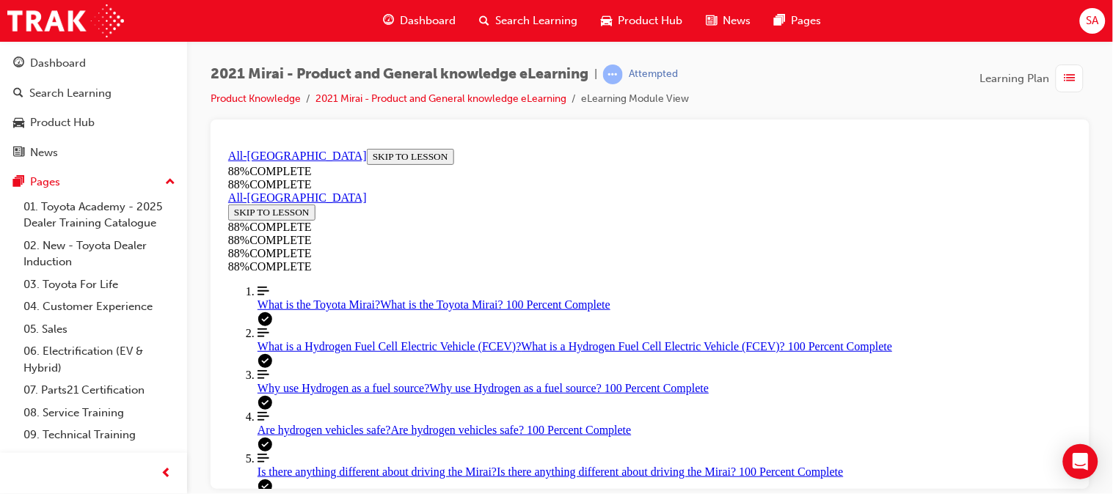
scroll to position [707, 0]
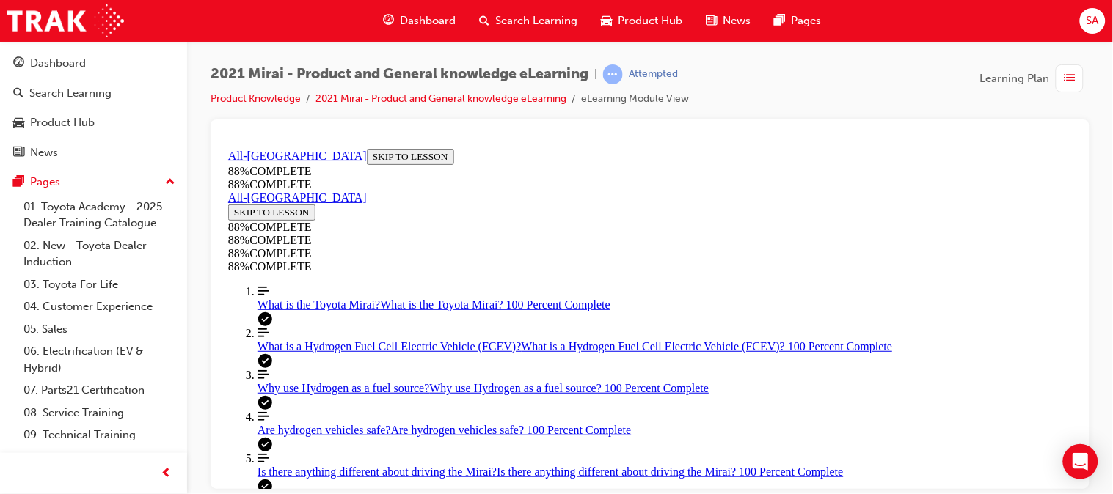
scroll to position [180, 0]
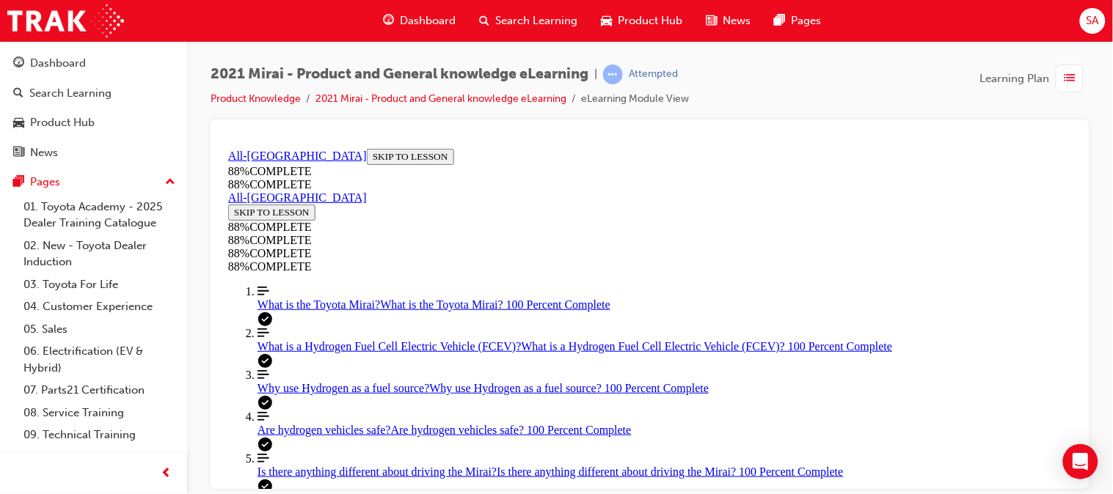
drag, startPoint x: 641, startPoint y: 240, endPoint x: 750, endPoint y: 308, distance: 128.8
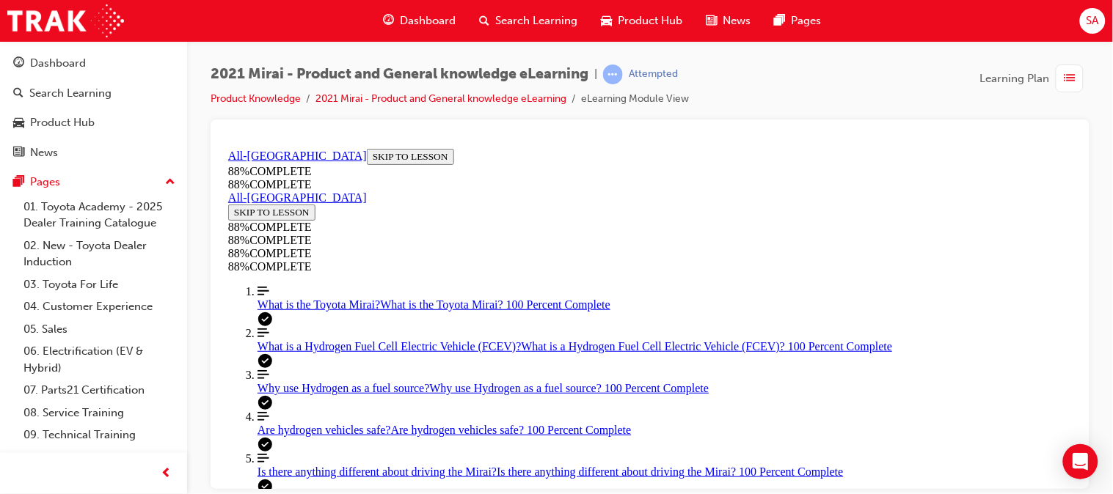
drag, startPoint x: 667, startPoint y: 250, endPoint x: 728, endPoint y: 389, distance: 151.4
drag, startPoint x: 659, startPoint y: 237, endPoint x: 724, endPoint y: 246, distance: 65.2
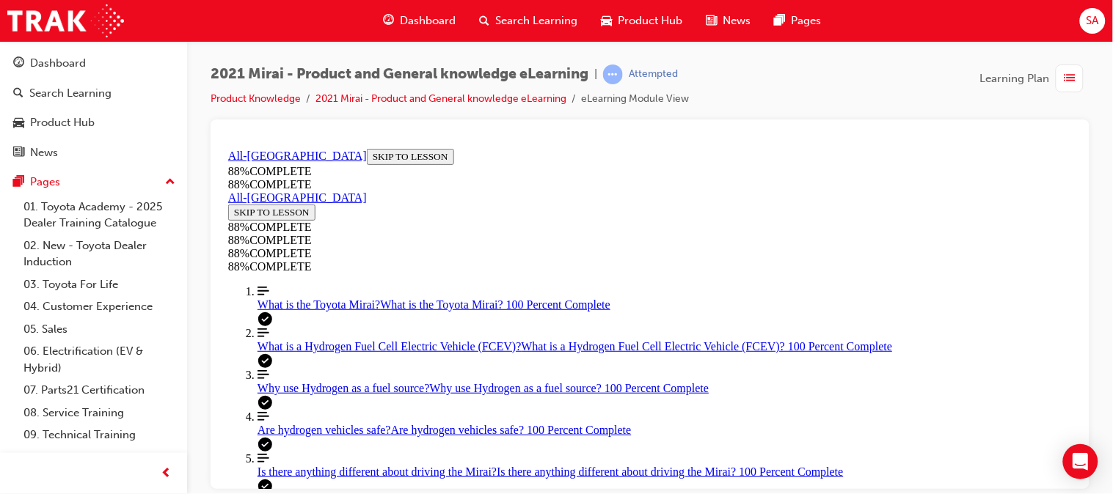
scroll to position [590, 0]
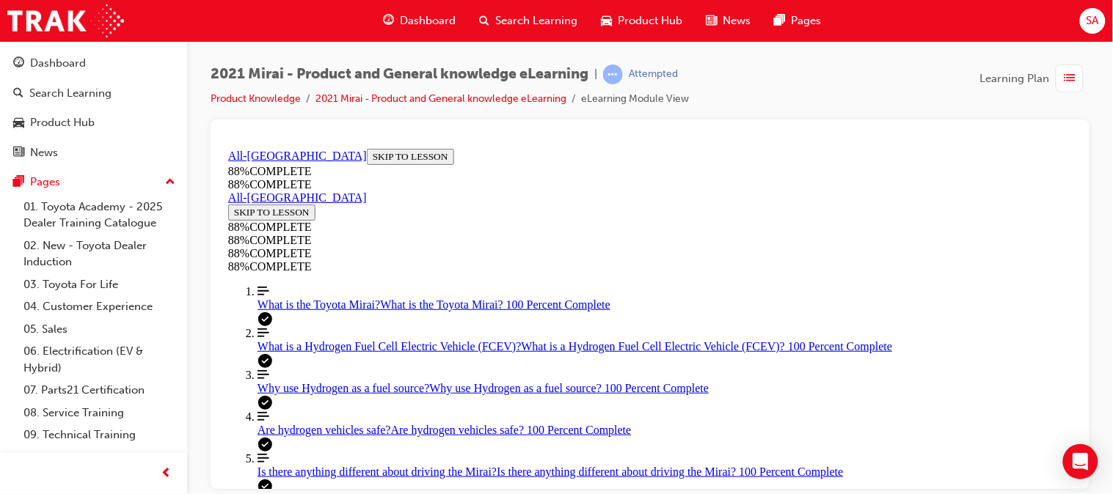
scroll to position [192, 0]
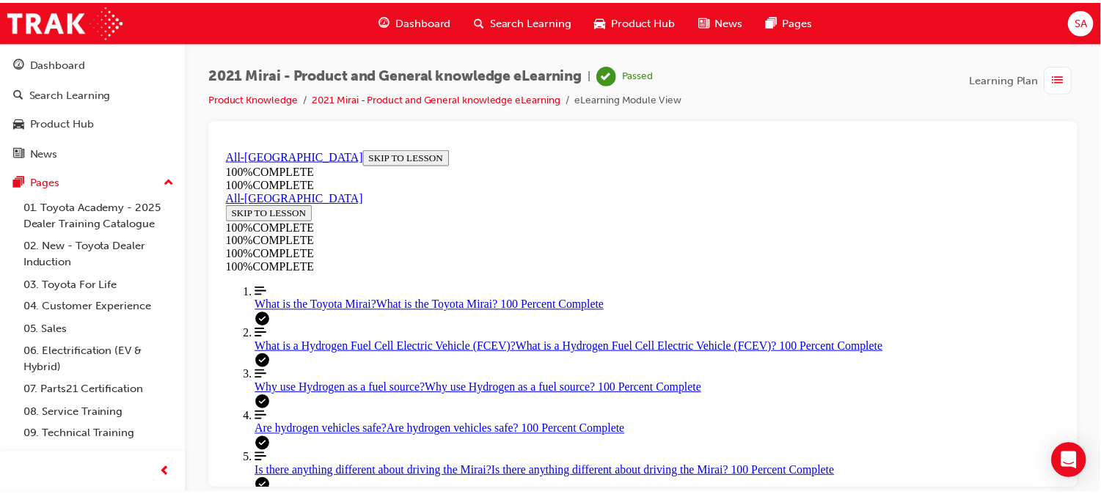
scroll to position [412, 0]
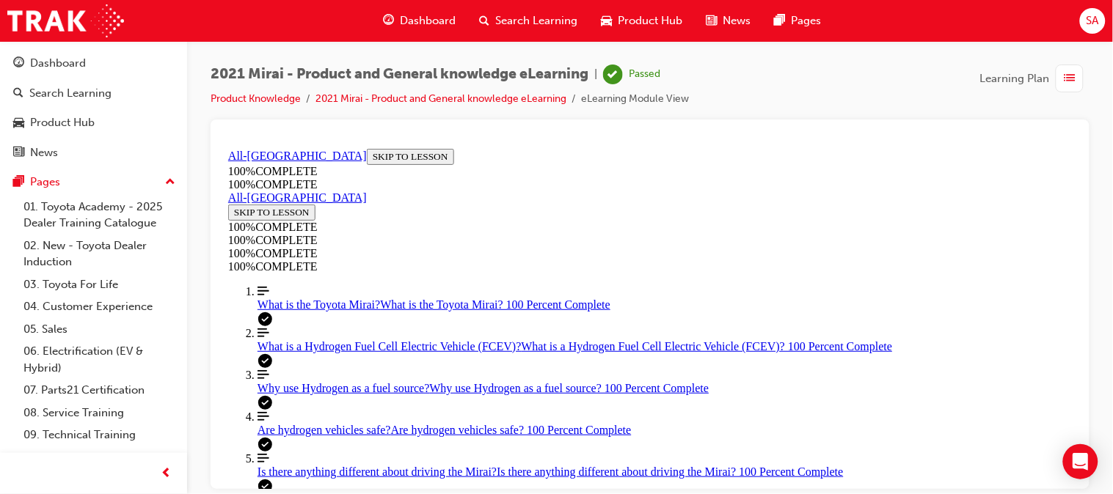
click at [409, 23] on span "Dashboard" at bounding box center [428, 20] width 56 height 17
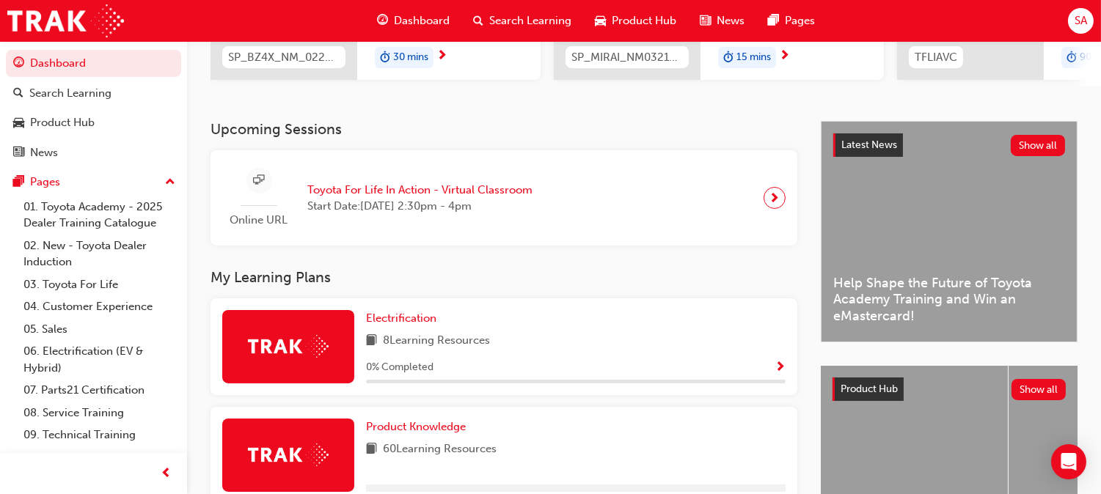
scroll to position [293, 0]
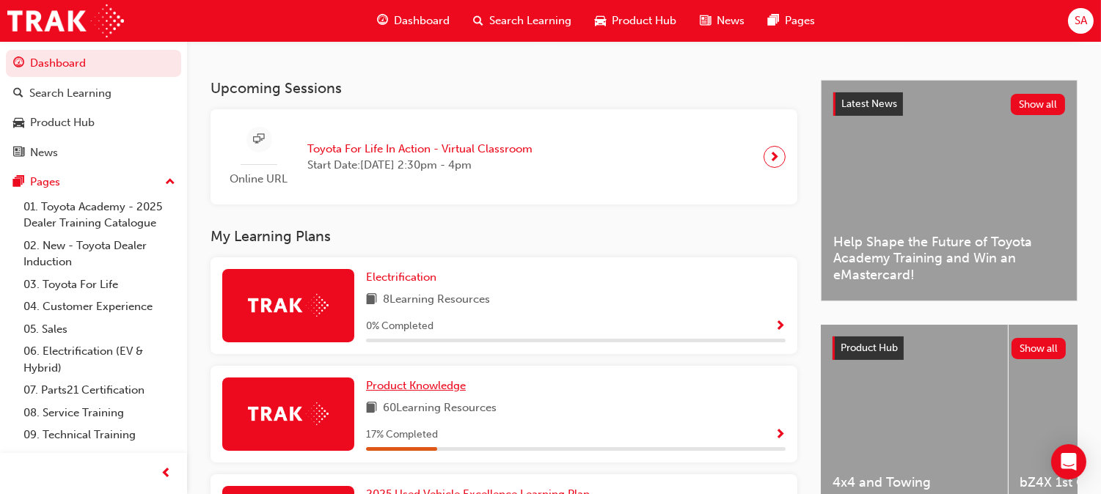
click at [466, 379] on span "Product Knowledge" at bounding box center [416, 385] width 100 height 13
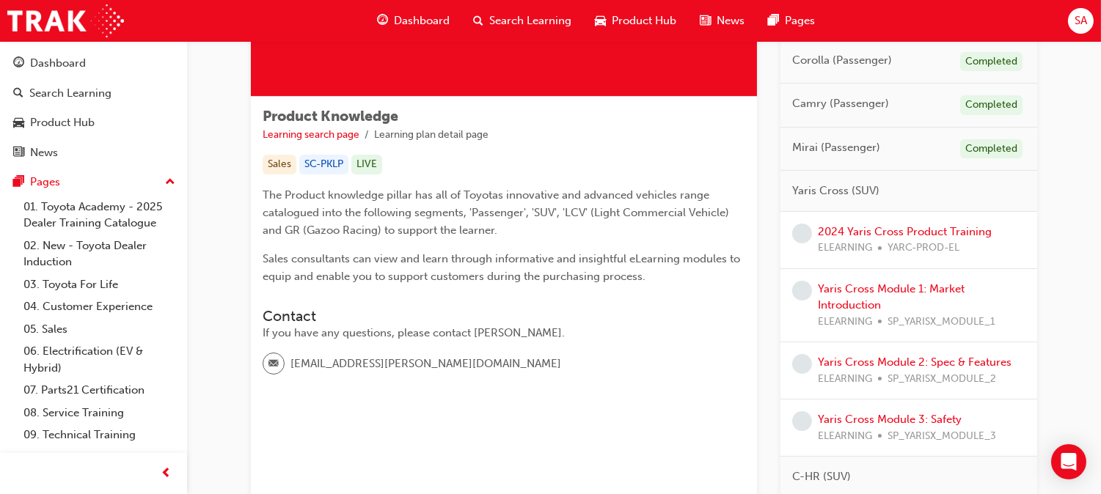
scroll to position [197, 0]
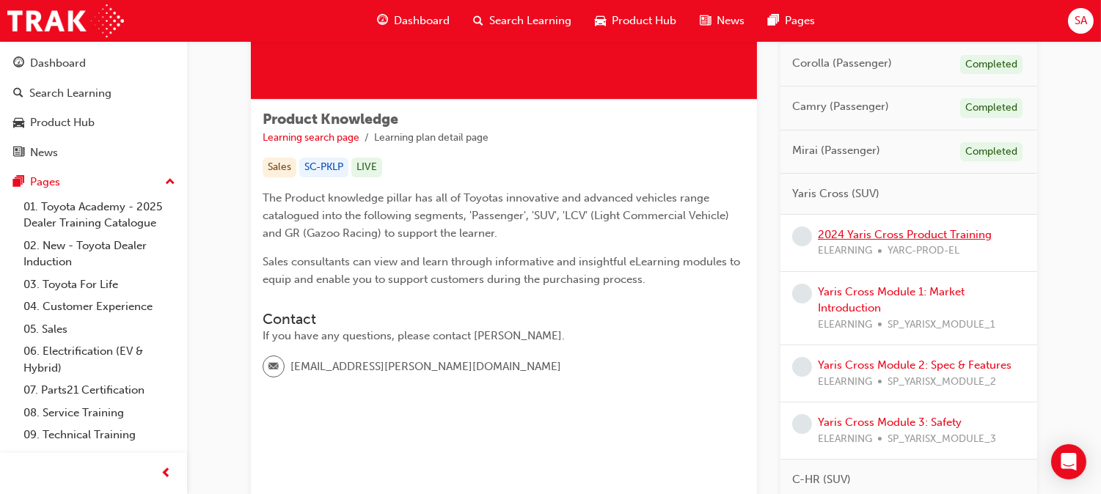
click at [877, 230] on link "2024 Yaris Cross Product Training" at bounding box center [905, 234] width 174 height 13
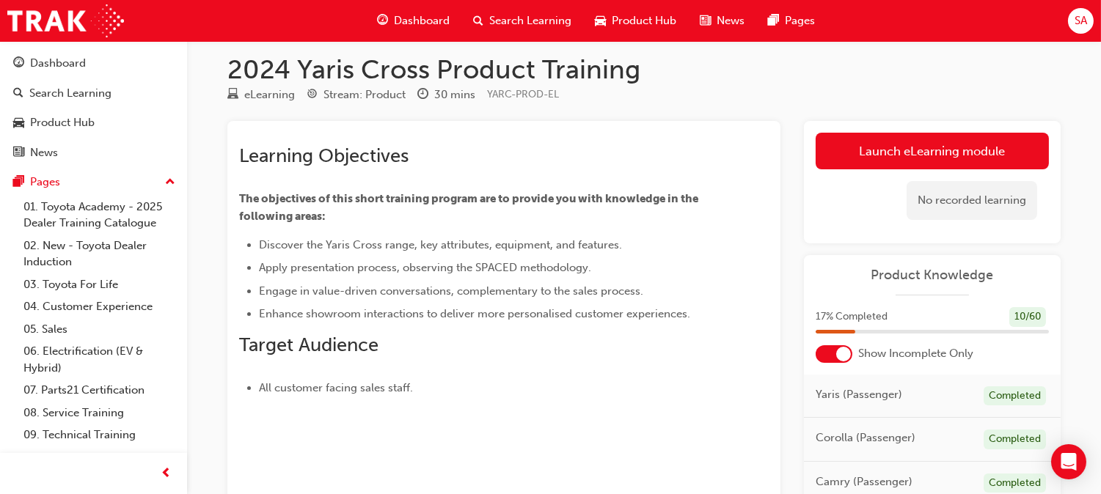
scroll to position [10, 0]
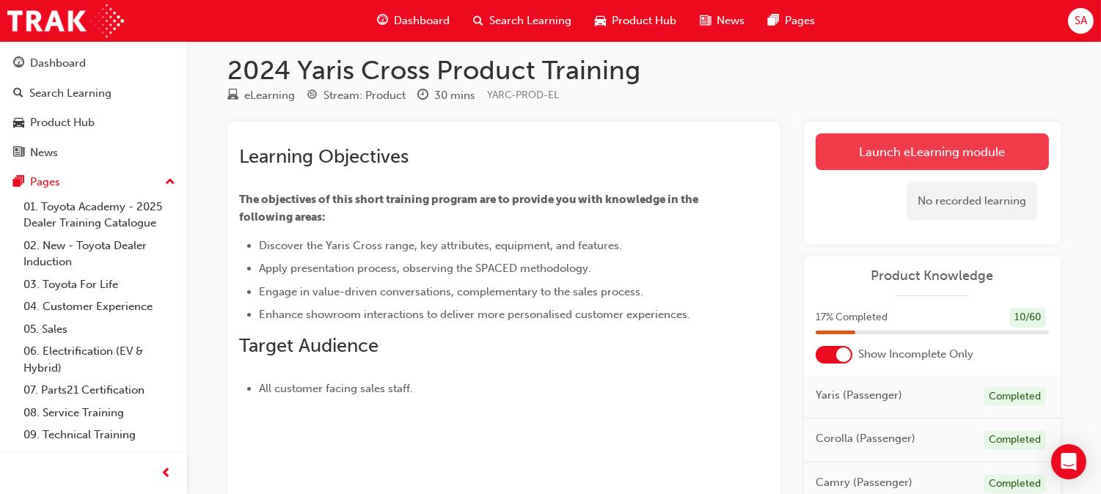
click at [901, 163] on link "Launch eLearning module" at bounding box center [932, 151] width 233 height 37
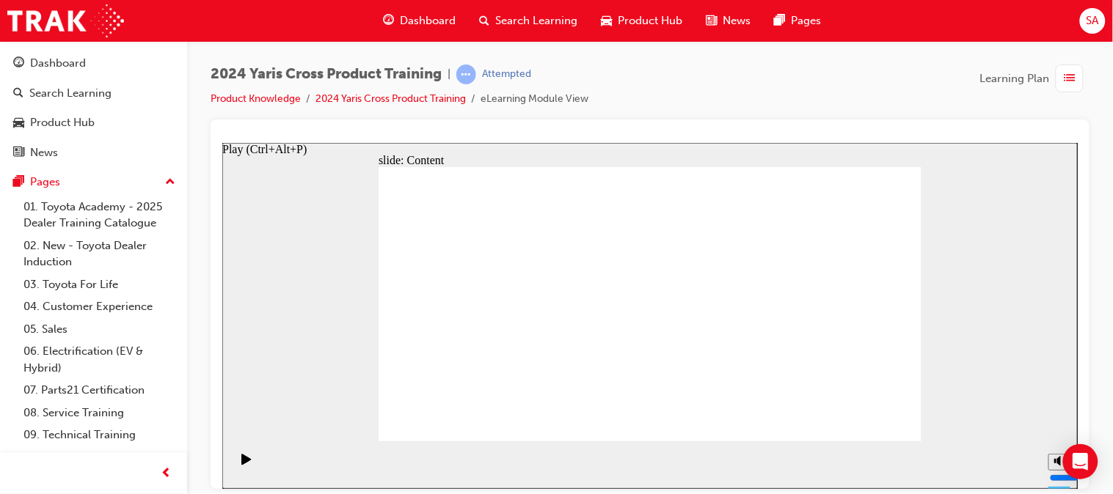
click at [246, 462] on icon "Play (Ctrl+Alt+P)" at bounding box center [246, 459] width 10 height 12
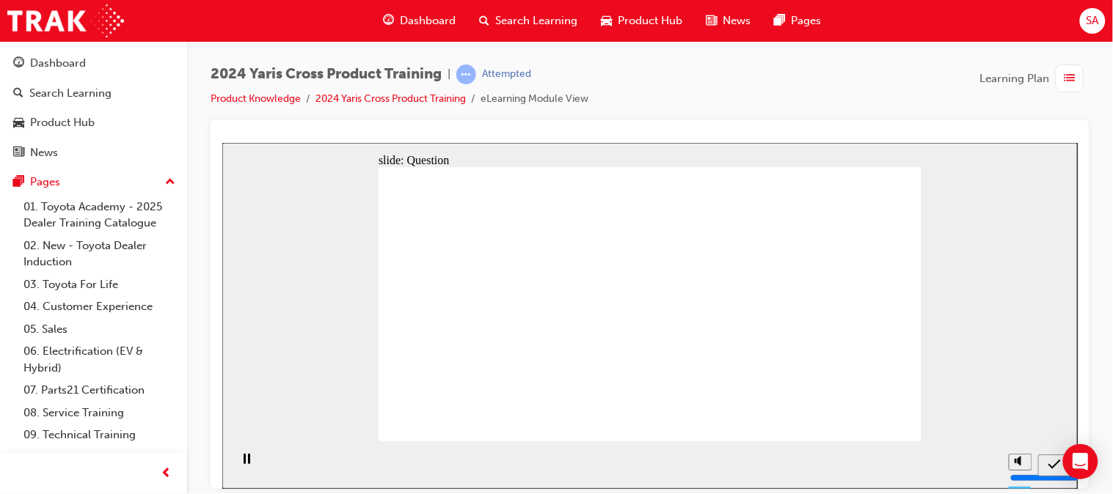
radio input "true"
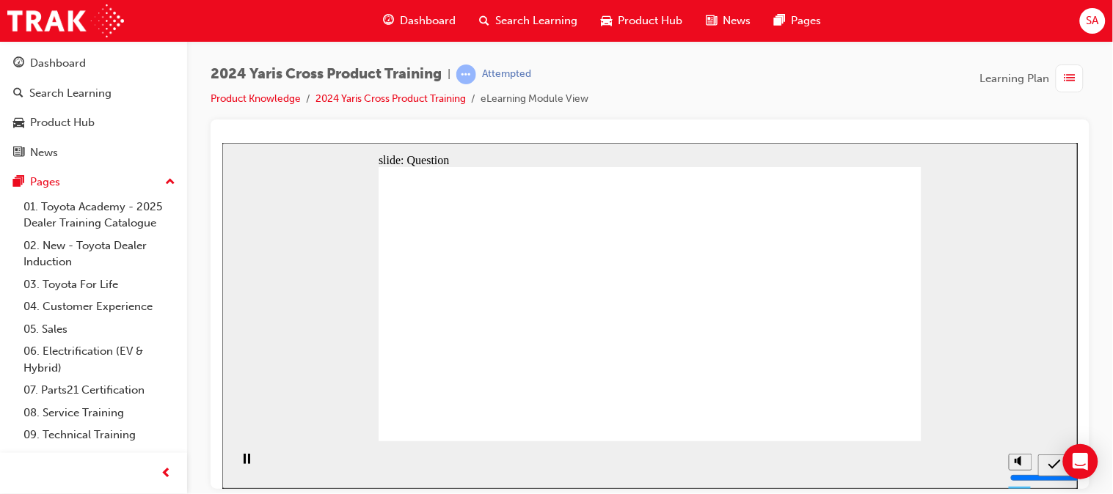
checkbox input "true"
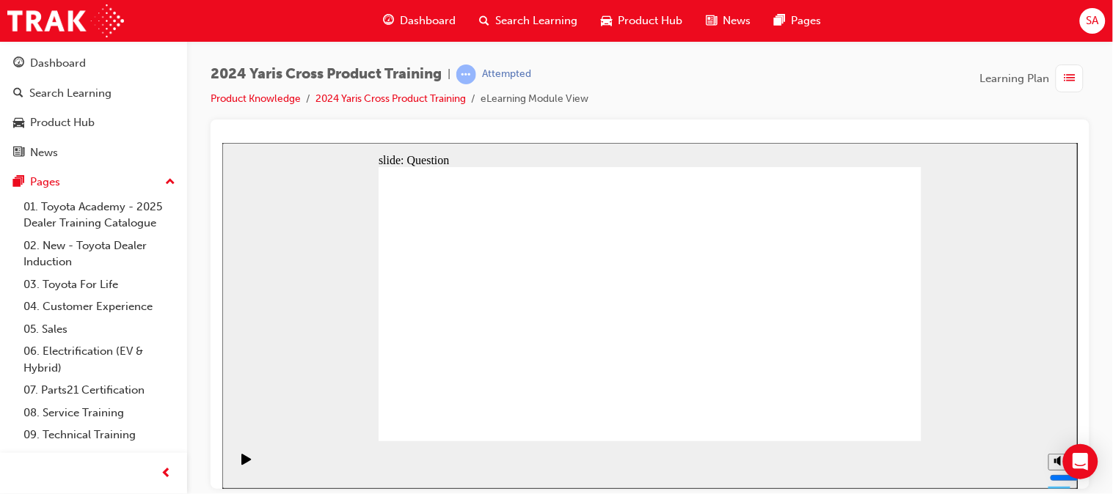
radio input "true"
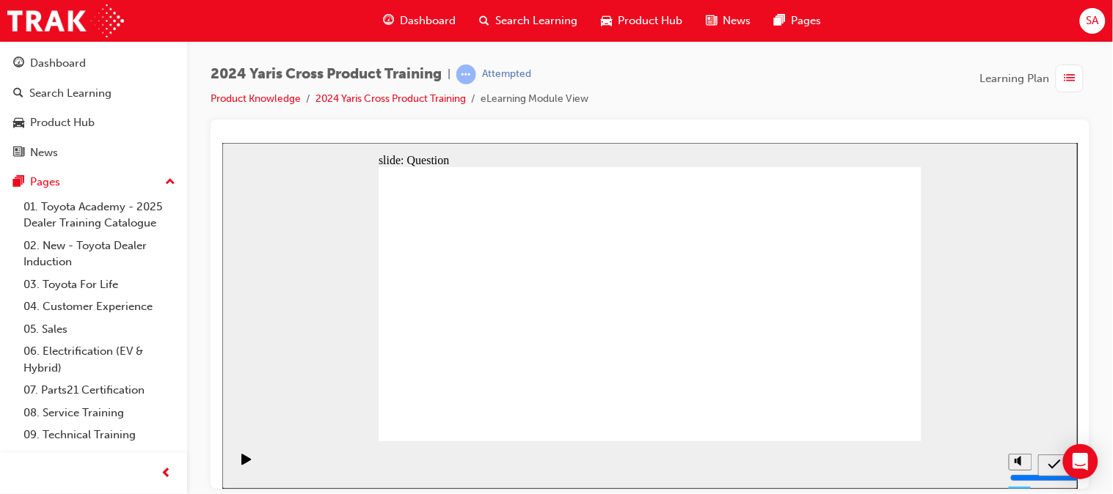
drag, startPoint x: 804, startPoint y: 279, endPoint x: 561, endPoint y: 392, distance: 268.1
drag, startPoint x: 566, startPoint y: 277, endPoint x: 778, endPoint y: 362, distance: 228.8
drag, startPoint x: 489, startPoint y: 284, endPoint x: 684, endPoint y: 372, distance: 214.0
drag, startPoint x: 686, startPoint y: 258, endPoint x: 479, endPoint y: 347, distance: 225.1
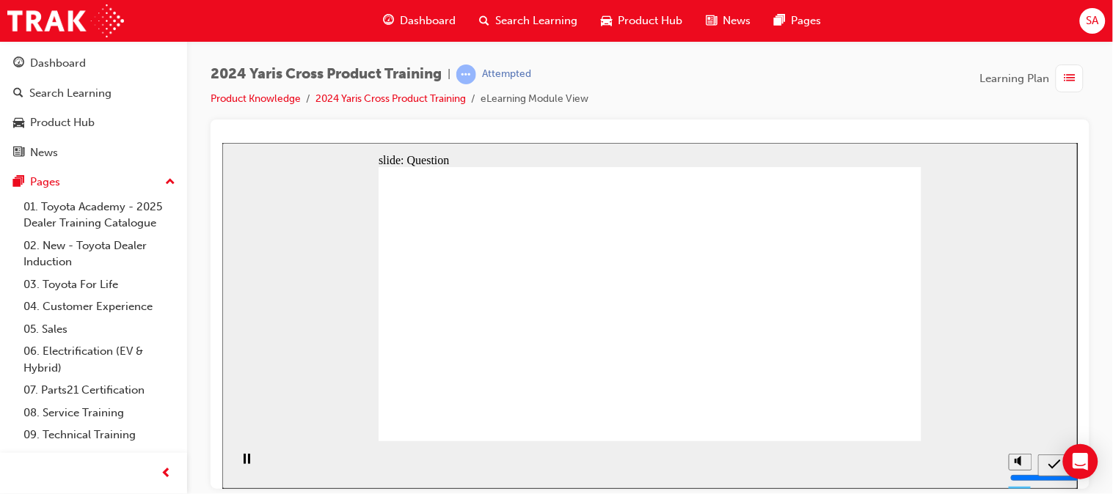
radio input "true"
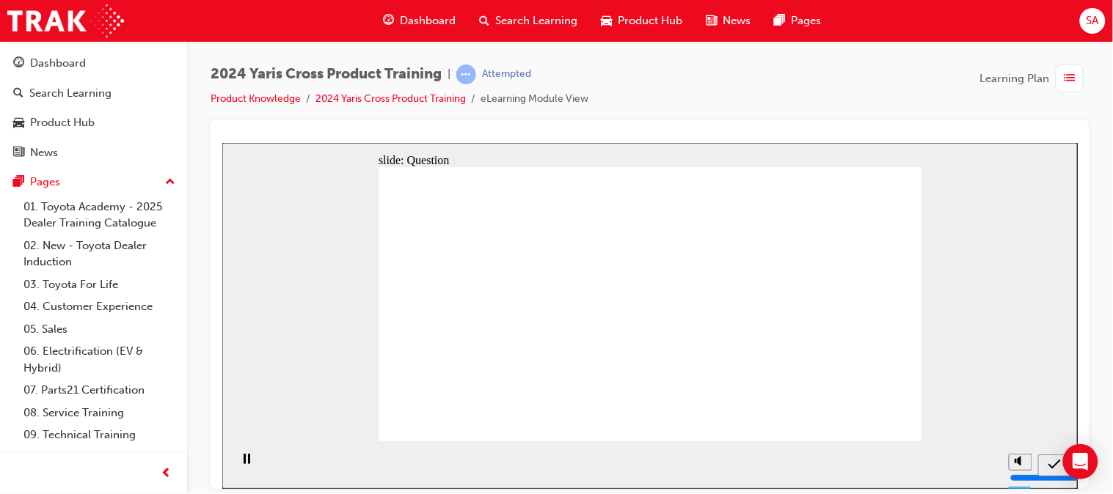
checkbox input "true"
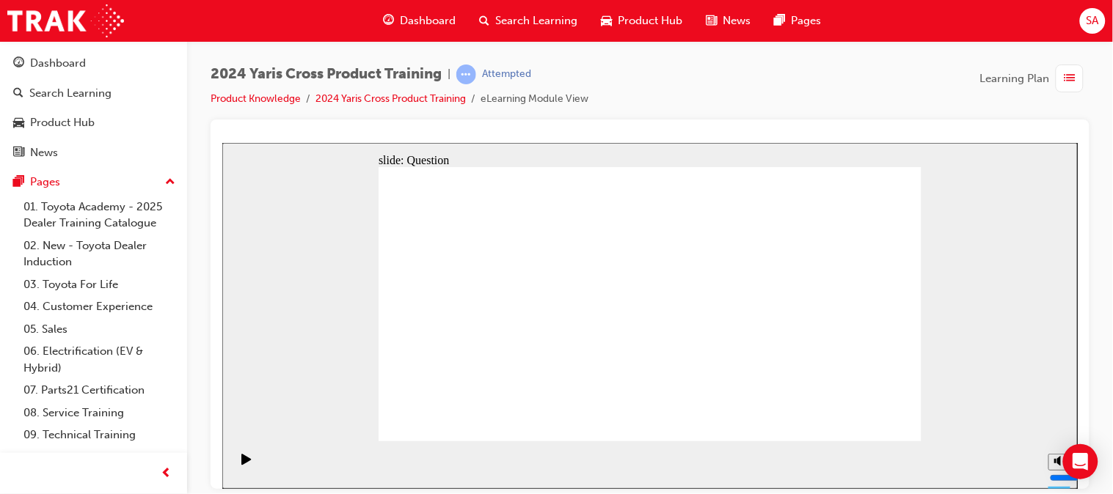
radio input "true"
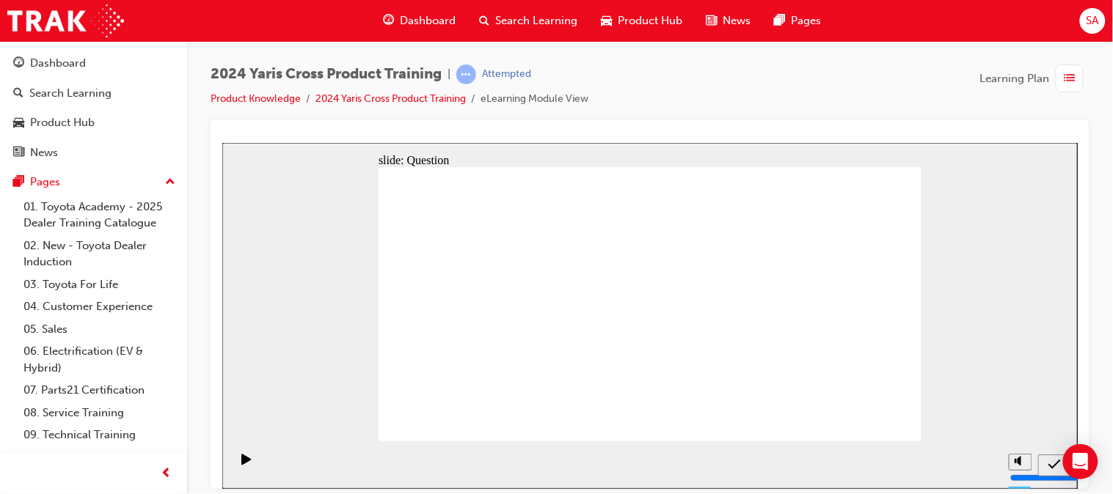
drag, startPoint x: 579, startPoint y: 294, endPoint x: 764, endPoint y: 378, distance: 202.5
drag, startPoint x: 801, startPoint y: 272, endPoint x: 591, endPoint y: 367, distance: 230.1
drag, startPoint x: 469, startPoint y: 271, endPoint x: 687, endPoint y: 356, distance: 232.9
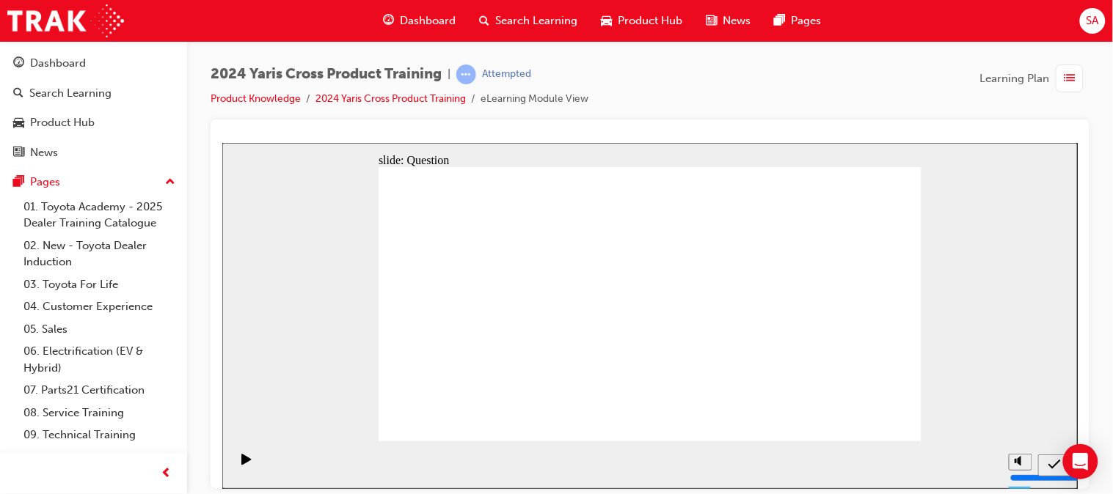
drag, startPoint x: 692, startPoint y: 273, endPoint x: 499, endPoint y: 370, distance: 216.2
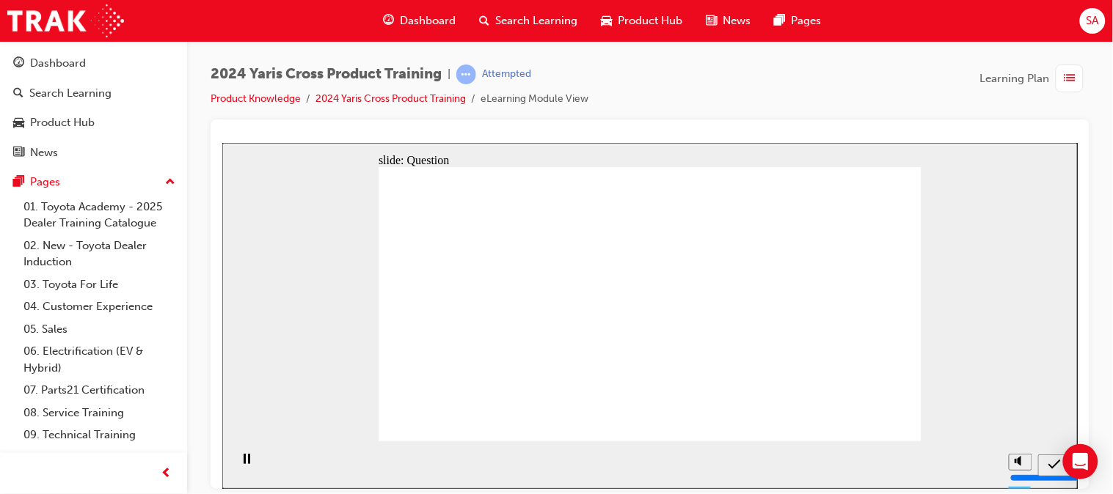
radio input "true"
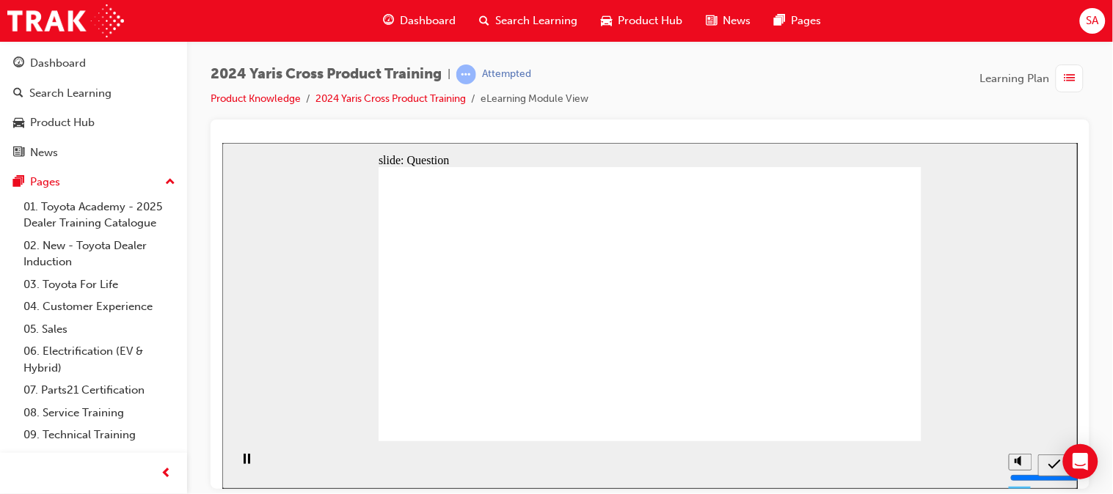
checkbox input "true"
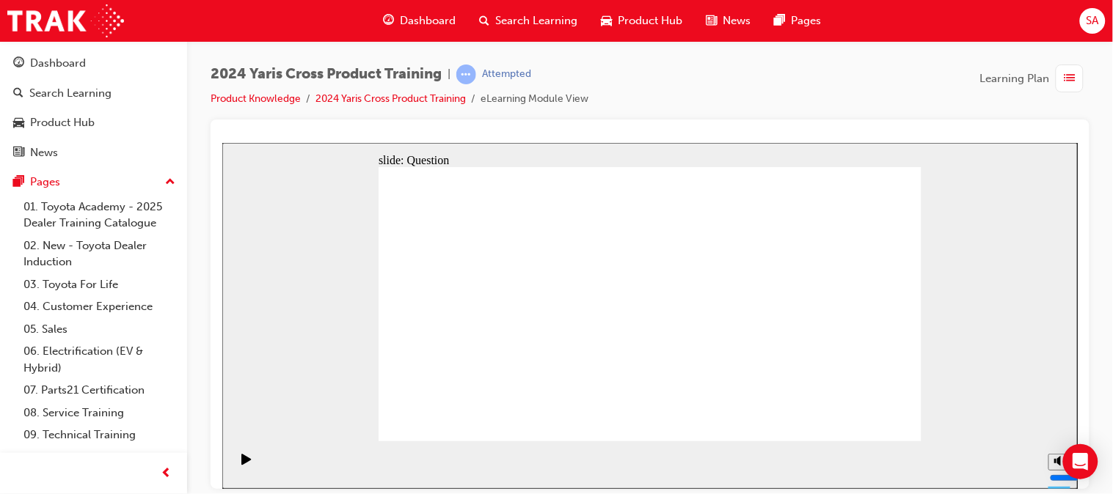
radio input "true"
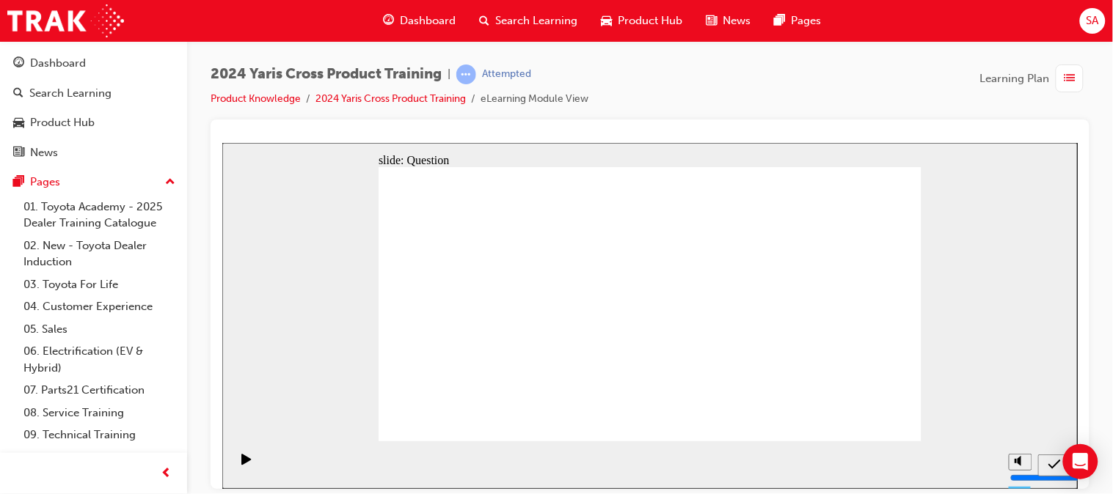
drag, startPoint x: 596, startPoint y: 268, endPoint x: 800, endPoint y: 369, distance: 227.7
drag, startPoint x: 802, startPoint y: 279, endPoint x: 586, endPoint y: 366, distance: 233.3
drag, startPoint x: 462, startPoint y: 295, endPoint x: 639, endPoint y: 388, distance: 199.8
drag, startPoint x: 682, startPoint y: 268, endPoint x: 513, endPoint y: 343, distance: 185.2
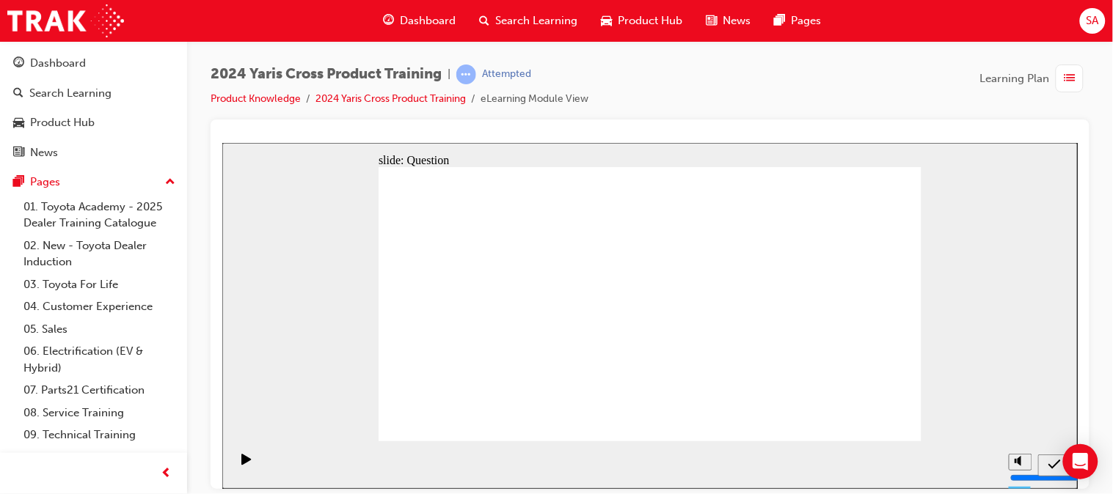
radio input "true"
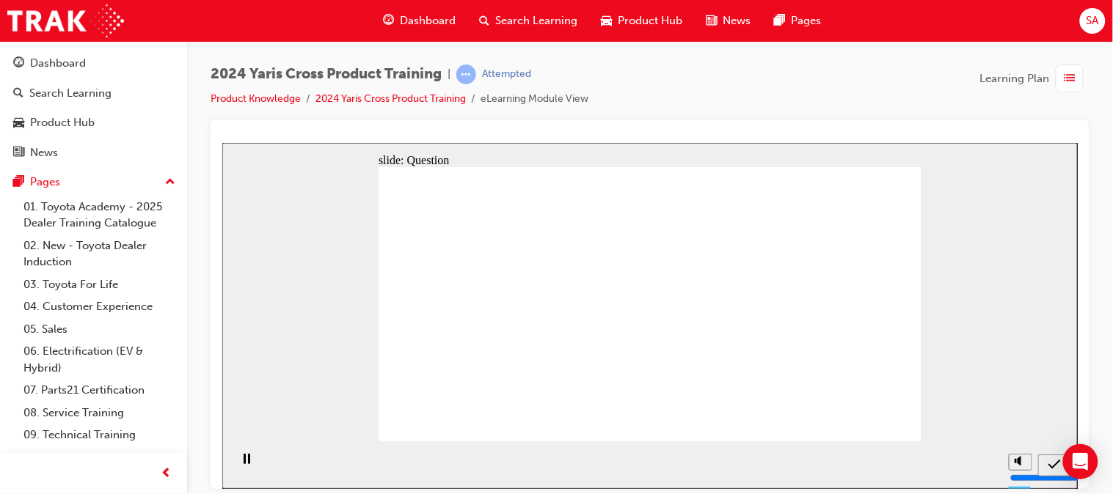
radio input "true"
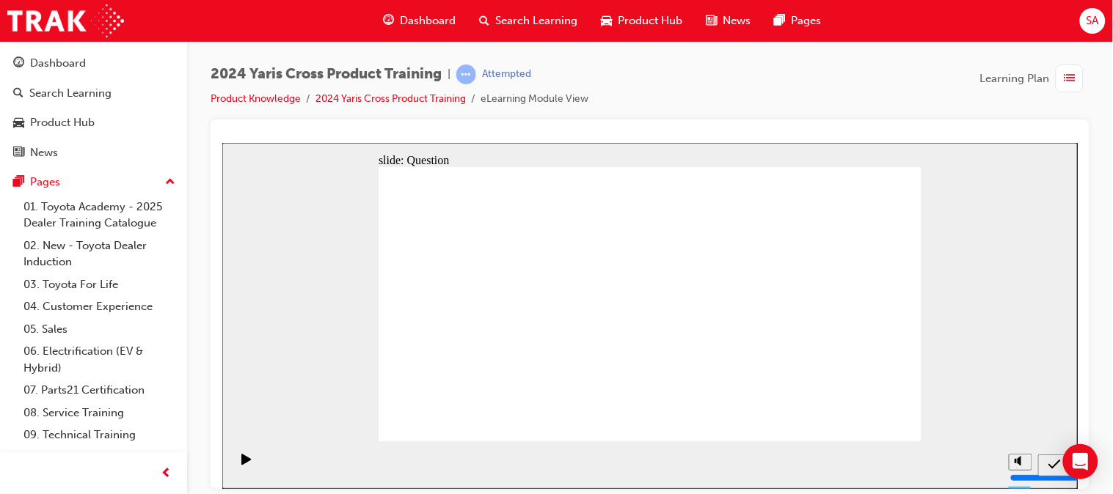
checkbox input "true"
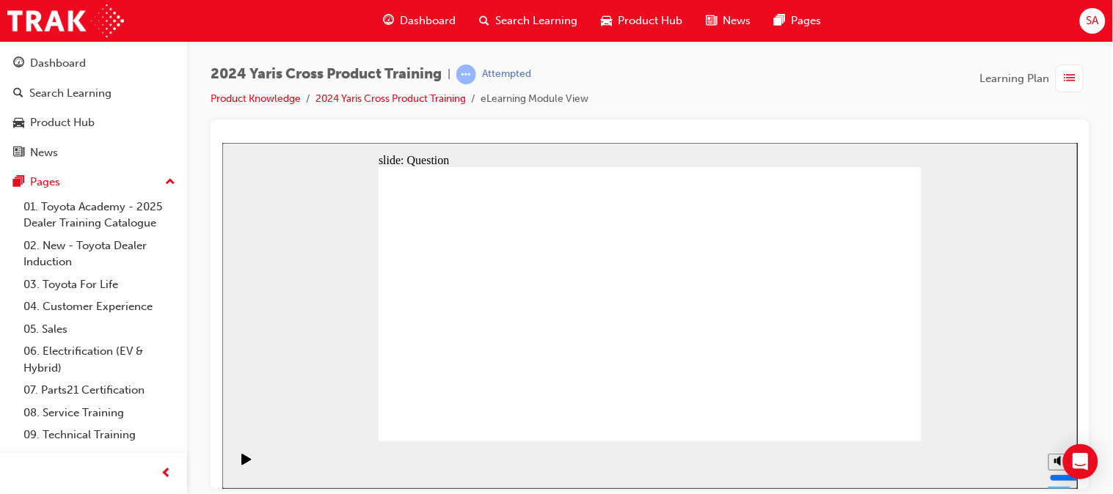
radio input "true"
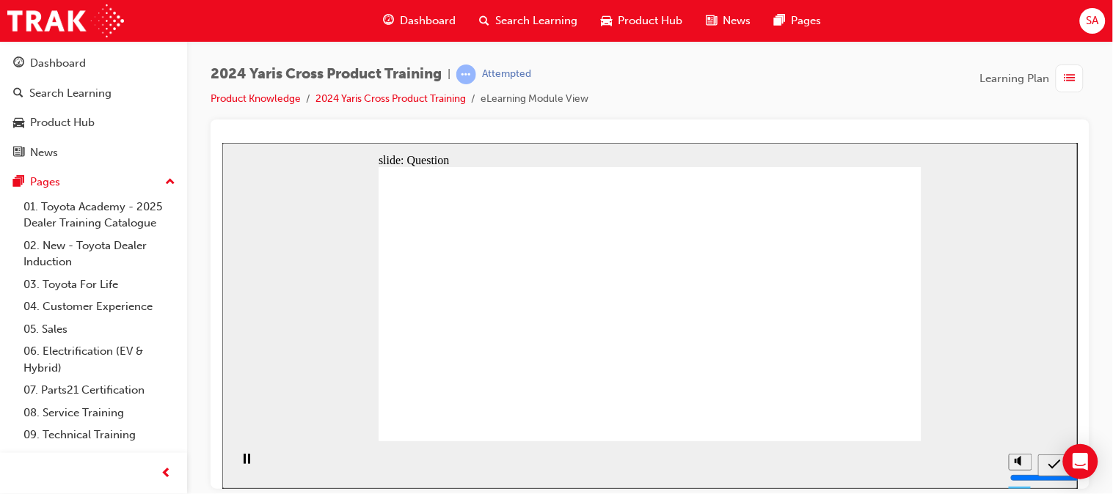
drag, startPoint x: 560, startPoint y: 294, endPoint x: 745, endPoint y: 386, distance: 206.3
drag, startPoint x: 802, startPoint y: 282, endPoint x: 592, endPoint y: 374, distance: 229.6
drag, startPoint x: 467, startPoint y: 292, endPoint x: 684, endPoint y: 385, distance: 235.6
drag, startPoint x: 717, startPoint y: 246, endPoint x: 511, endPoint y: 352, distance: 231.6
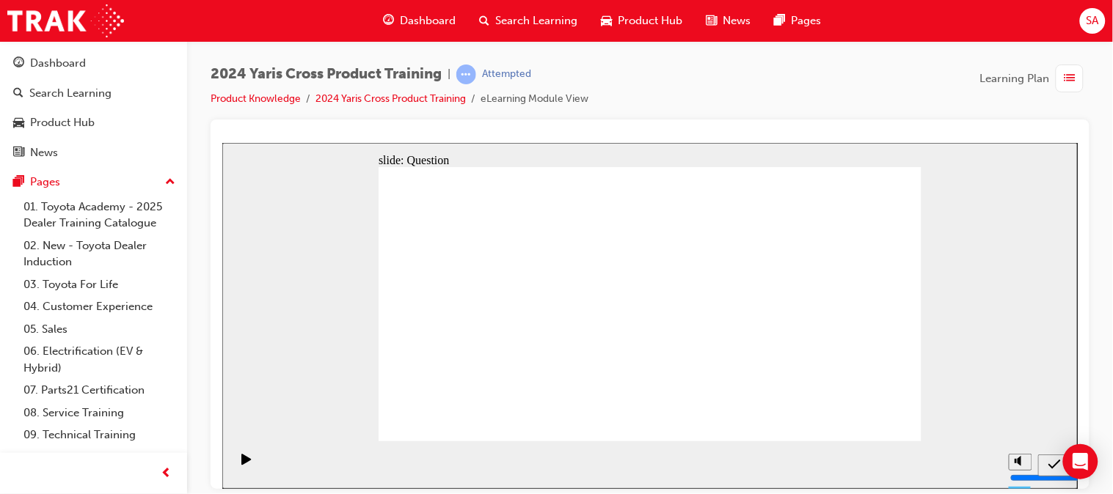
radio input "true"
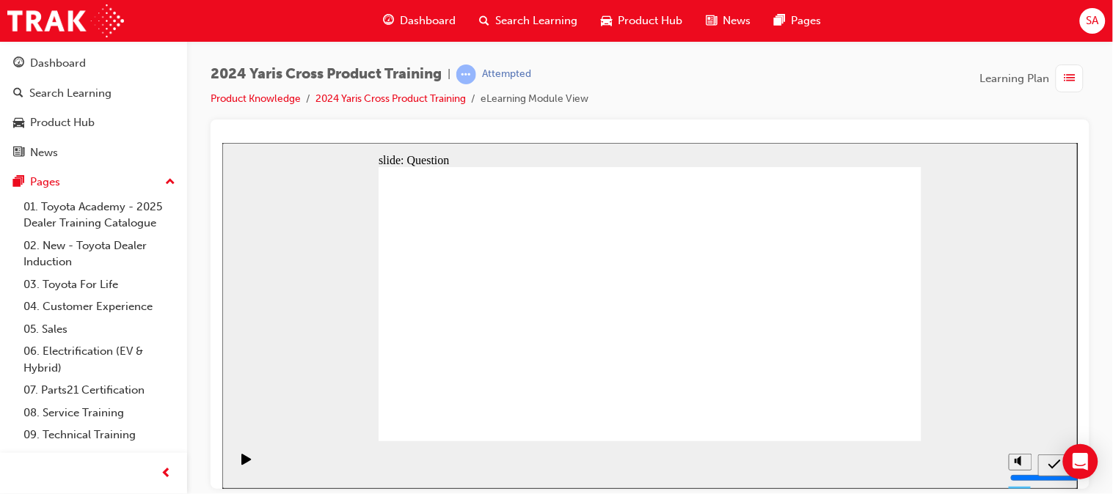
radio input "true"
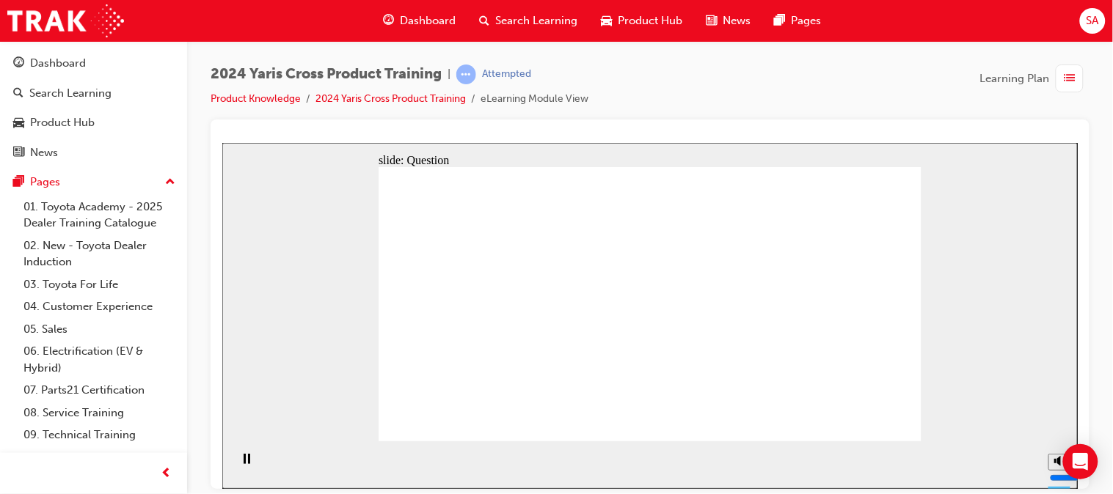
checkbox input "true"
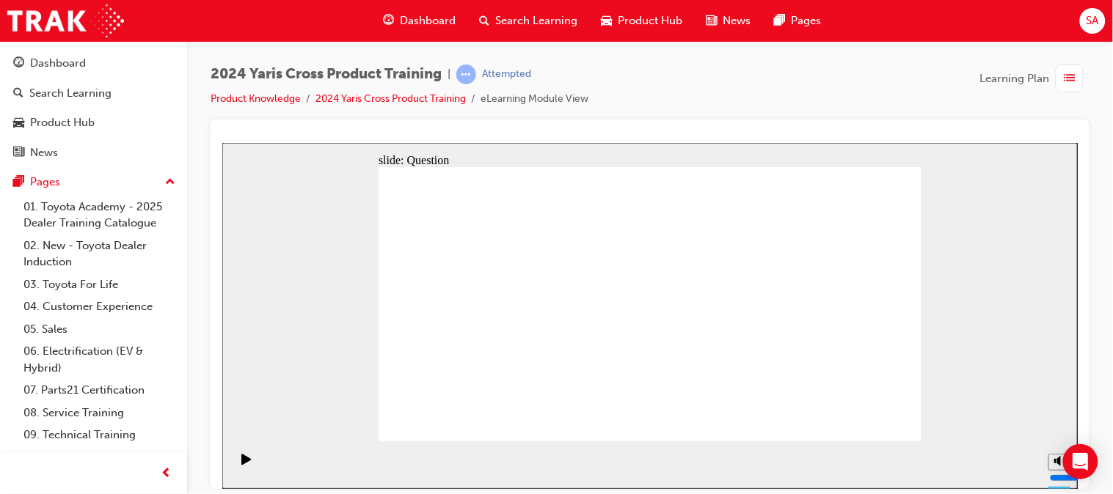
radio input "true"
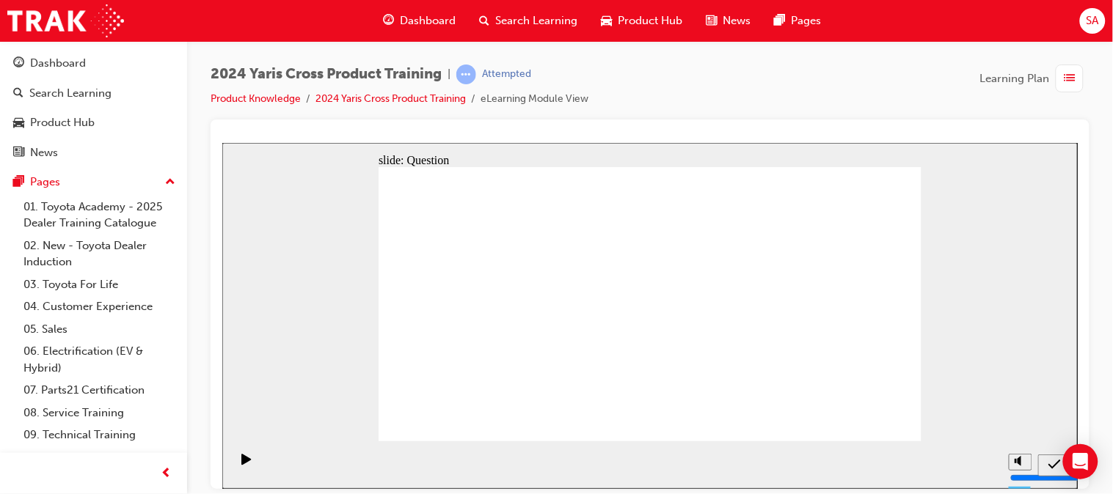
drag, startPoint x: 583, startPoint y: 293, endPoint x: 777, endPoint y: 387, distance: 214.9
drag, startPoint x: 781, startPoint y: 279, endPoint x: 566, endPoint y: 357, distance: 228.5
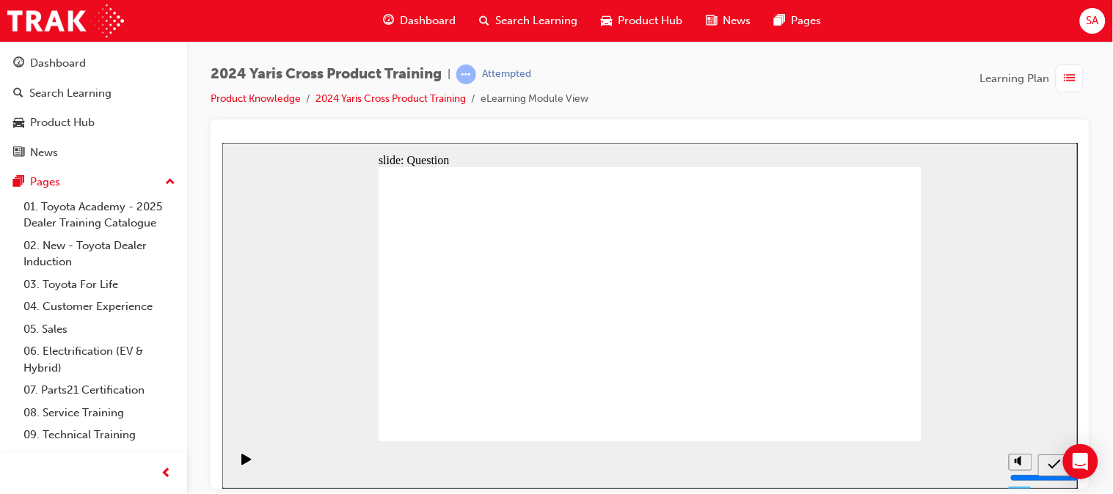
drag, startPoint x: 469, startPoint y: 277, endPoint x: 662, endPoint y: 365, distance: 212.4
drag, startPoint x: 690, startPoint y: 272, endPoint x: 491, endPoint y: 351, distance: 214.4
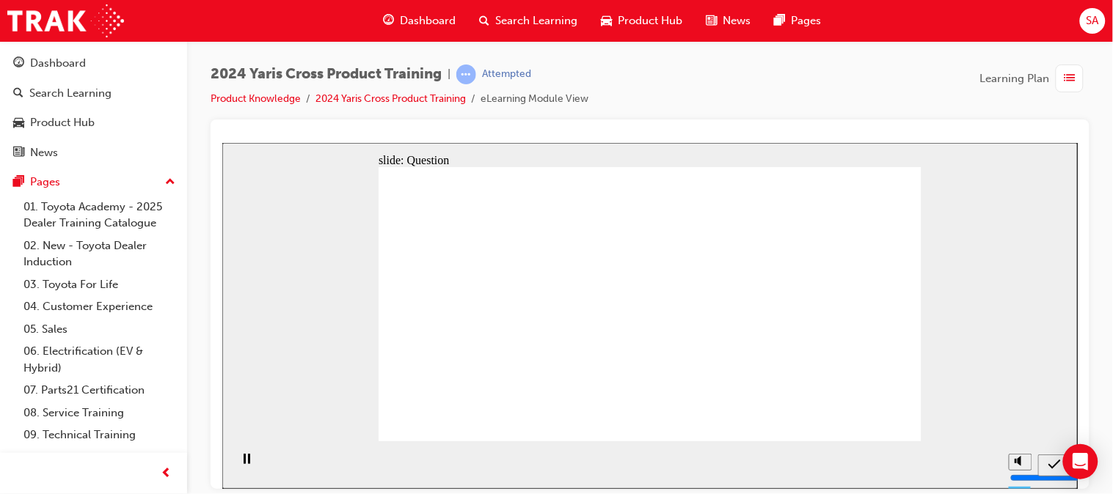
radio input "true"
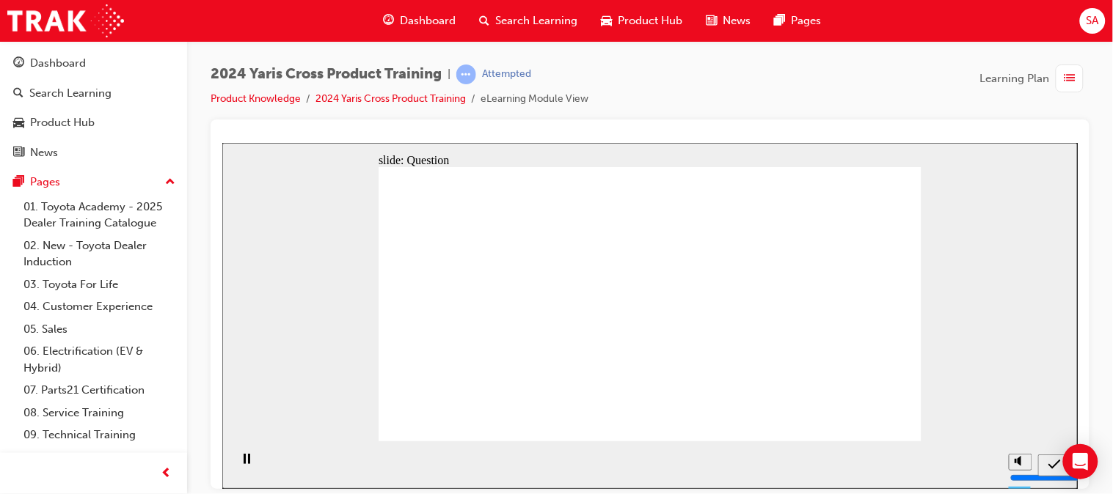
radio input "true"
checkbox input "true"
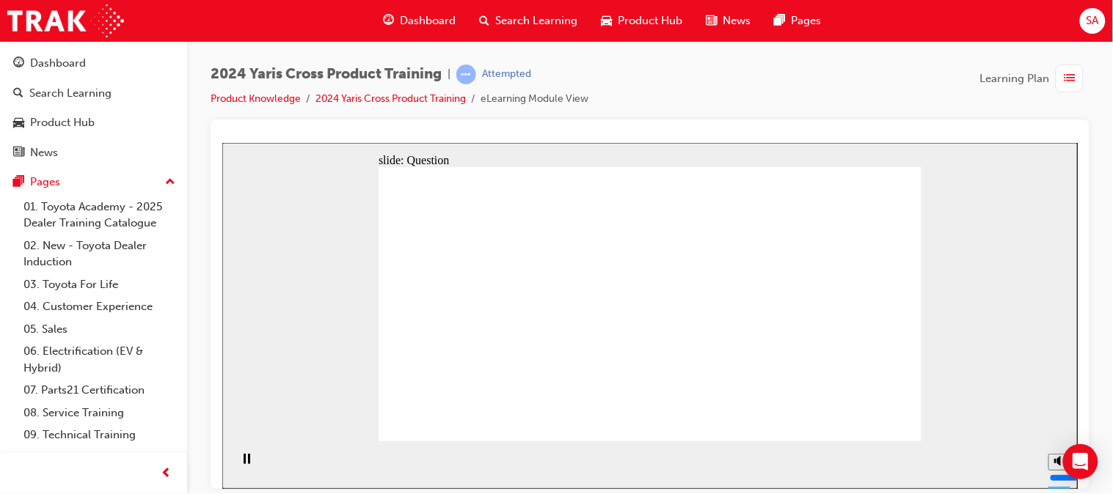
checkbox input "true"
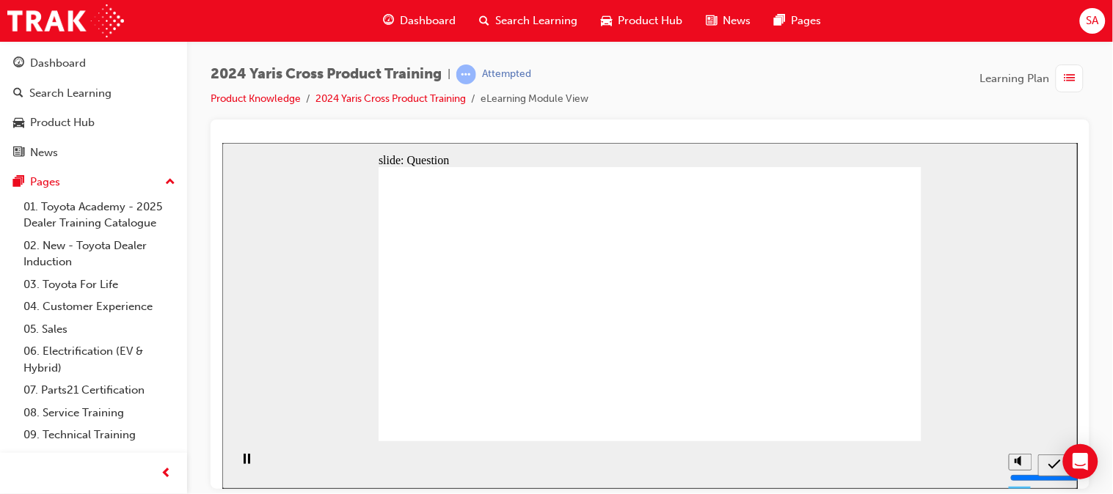
radio input "true"
drag, startPoint x: 580, startPoint y: 288, endPoint x: 777, endPoint y: 389, distance: 221.4
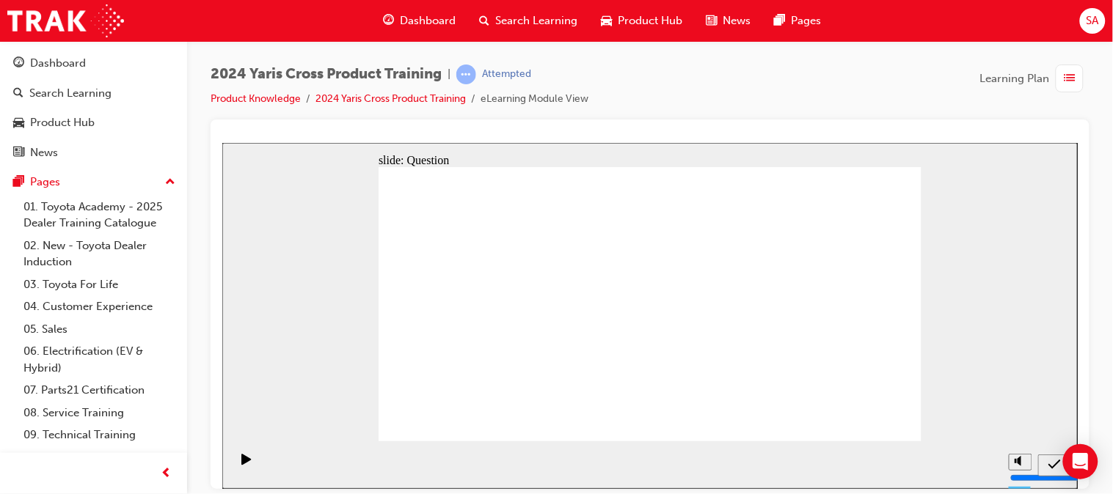
drag, startPoint x: 812, startPoint y: 292, endPoint x: 604, endPoint y: 380, distance: 226.1
drag, startPoint x: 483, startPoint y: 282, endPoint x: 687, endPoint y: 368, distance: 221.2
drag, startPoint x: 701, startPoint y: 274, endPoint x: 508, endPoint y: 365, distance: 213.6
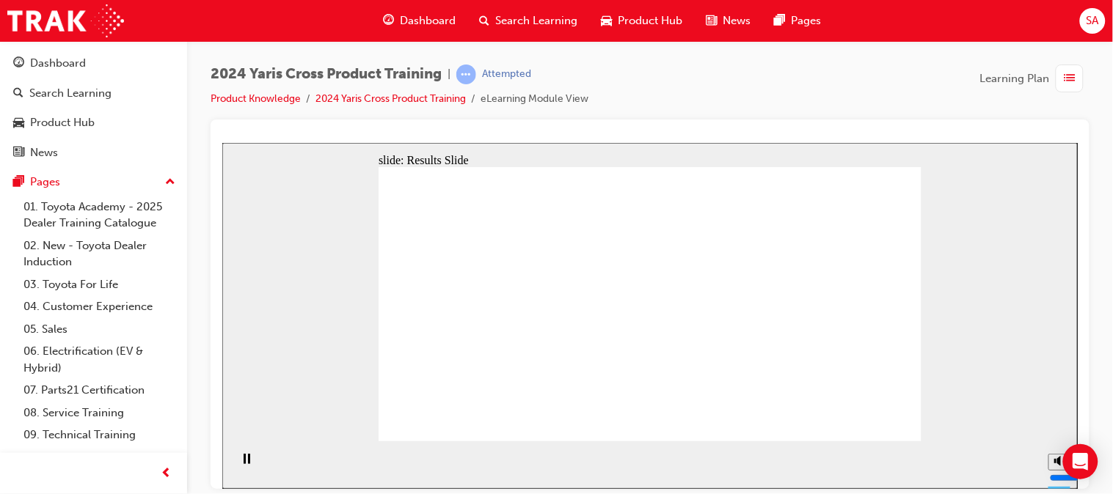
radio input "true"
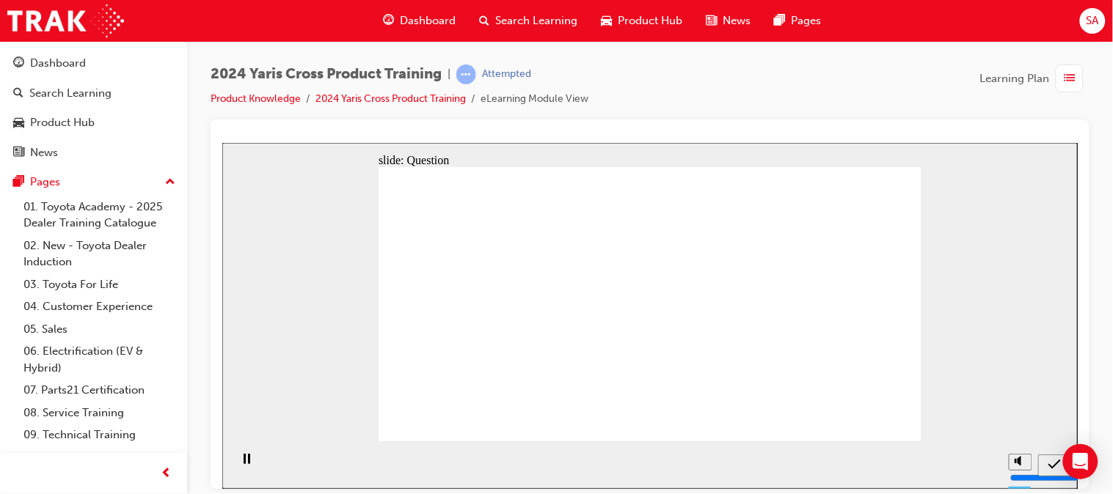
radio input "true"
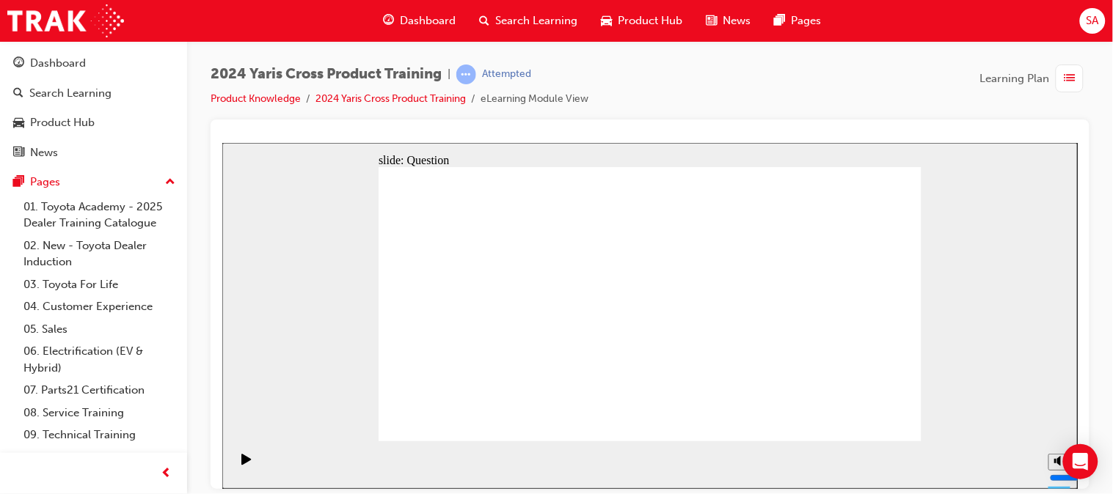
checkbox input "true"
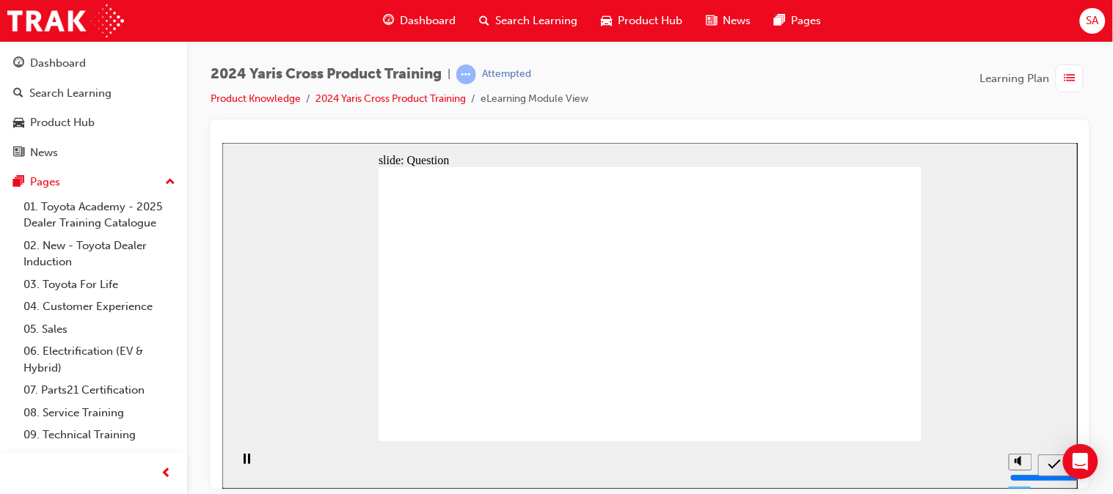
radio input "true"
drag, startPoint x: 587, startPoint y: 268, endPoint x: 790, endPoint y: 359, distance: 222.3
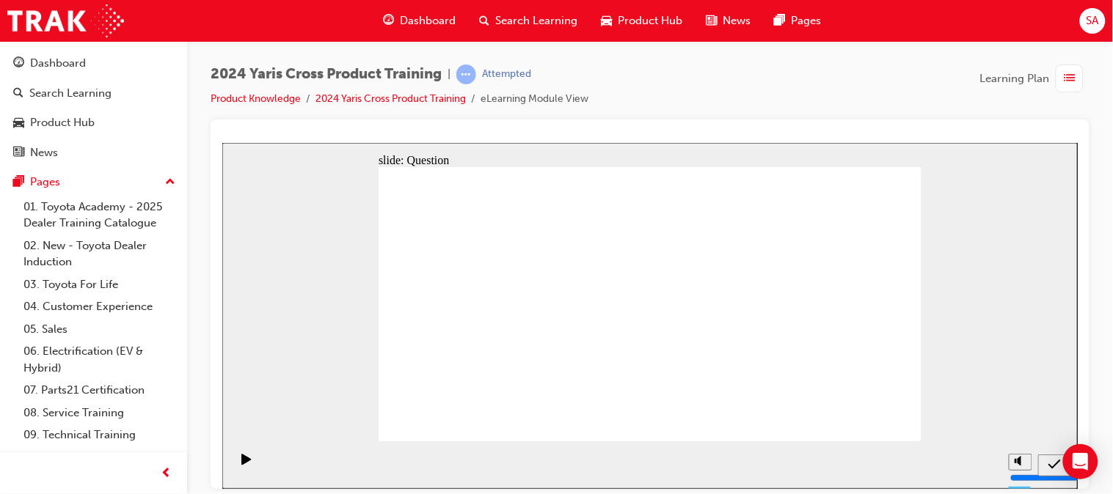
drag, startPoint x: 800, startPoint y: 294, endPoint x: 571, endPoint y: 387, distance: 247.1
drag, startPoint x: 478, startPoint y: 290, endPoint x: 660, endPoint y: 380, distance: 203.4
drag, startPoint x: 691, startPoint y: 293, endPoint x: 472, endPoint y: 373, distance: 233.0
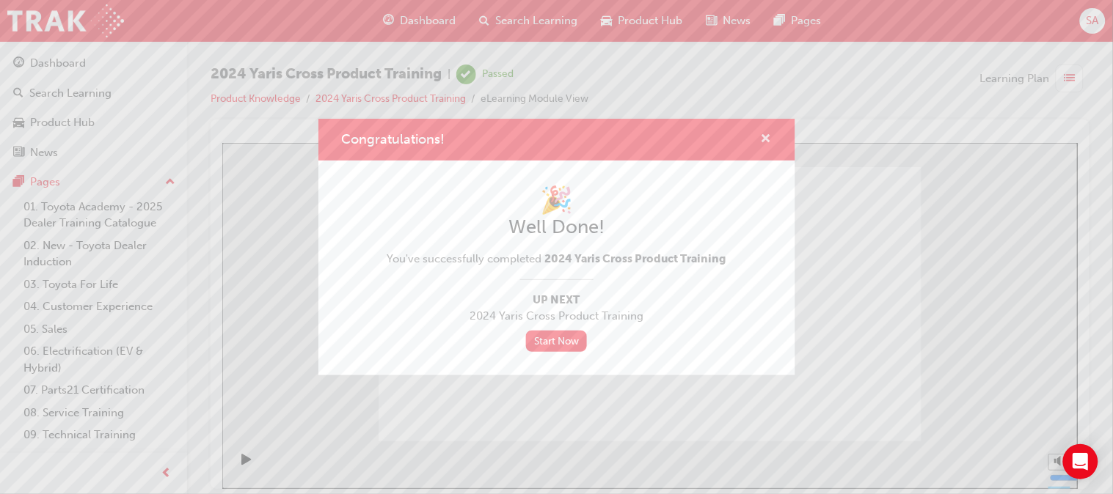
click at [761, 136] on span "cross-icon" at bounding box center [766, 139] width 11 height 13
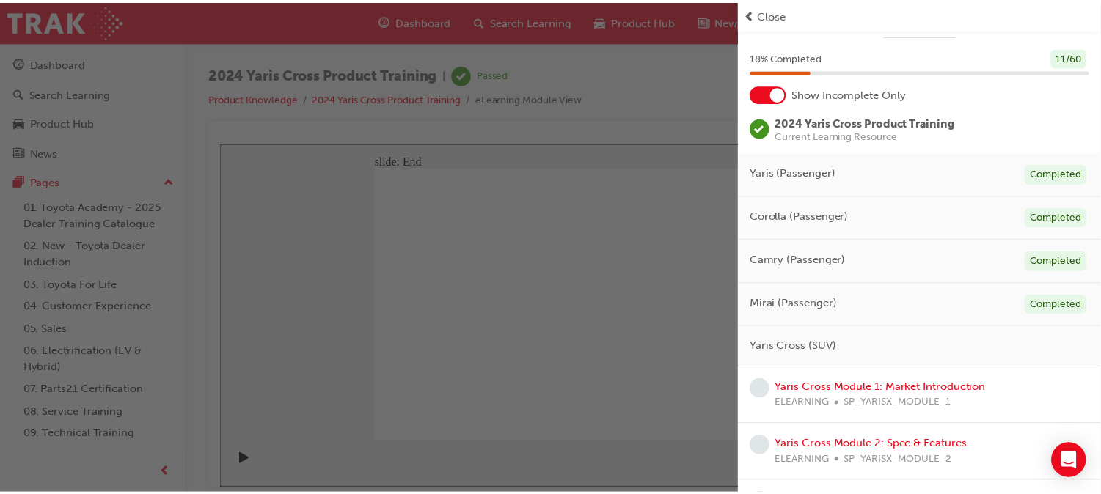
scroll to position [34, 0]
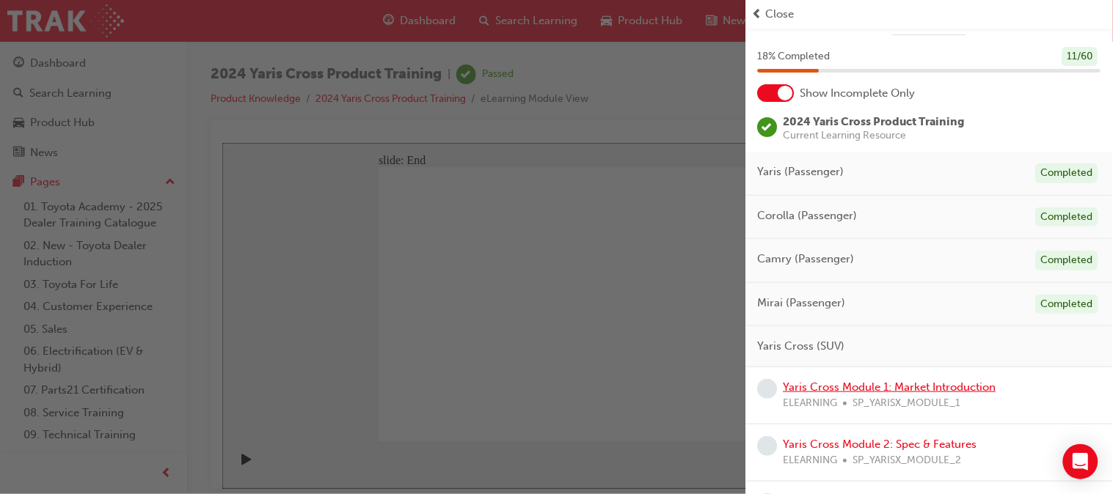
click at [935, 392] on link "Yaris Cross Module 1: Market Introduction" at bounding box center [889, 387] width 213 height 13
